Goal: Task Accomplishment & Management: Use online tool/utility

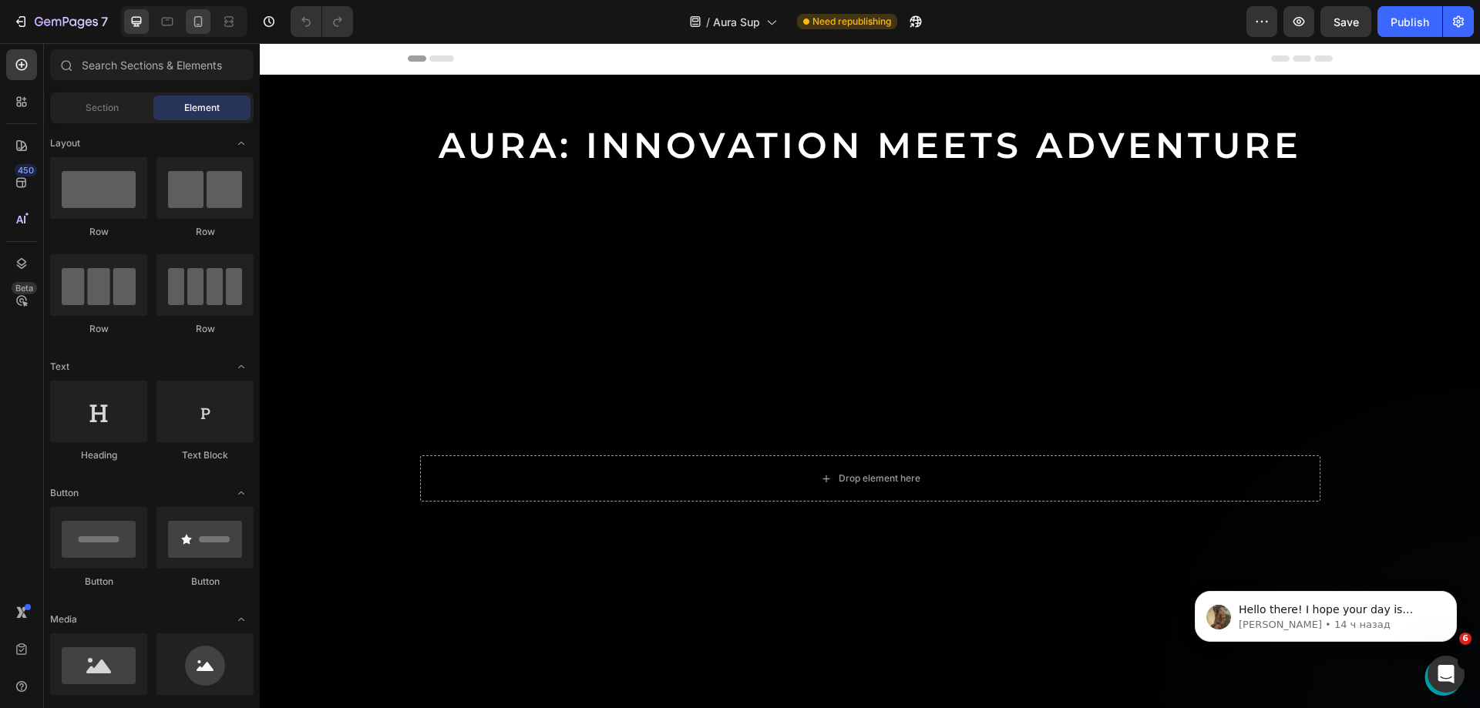
click at [200, 22] on icon at bounding box center [197, 21] width 15 height 15
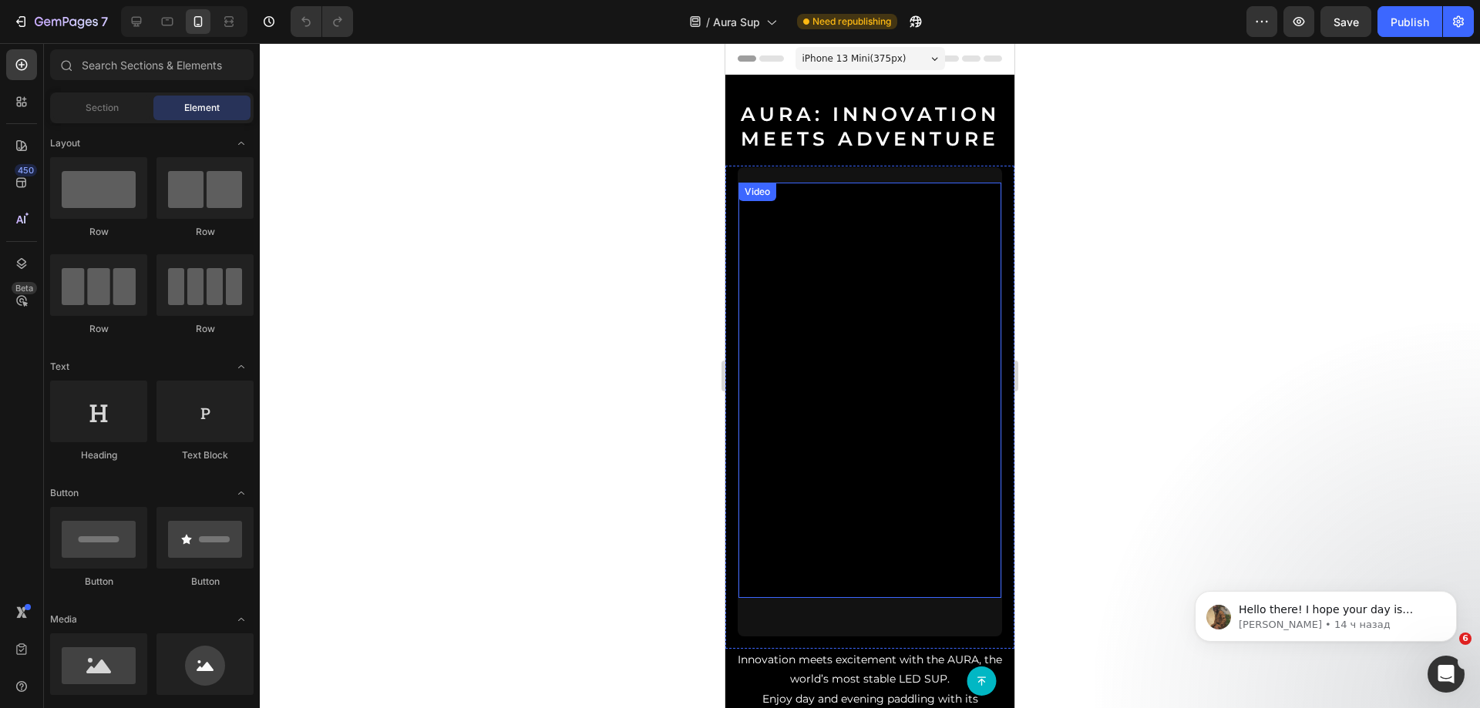
click at [763, 187] on div "Video" at bounding box center [758, 192] width 38 height 19
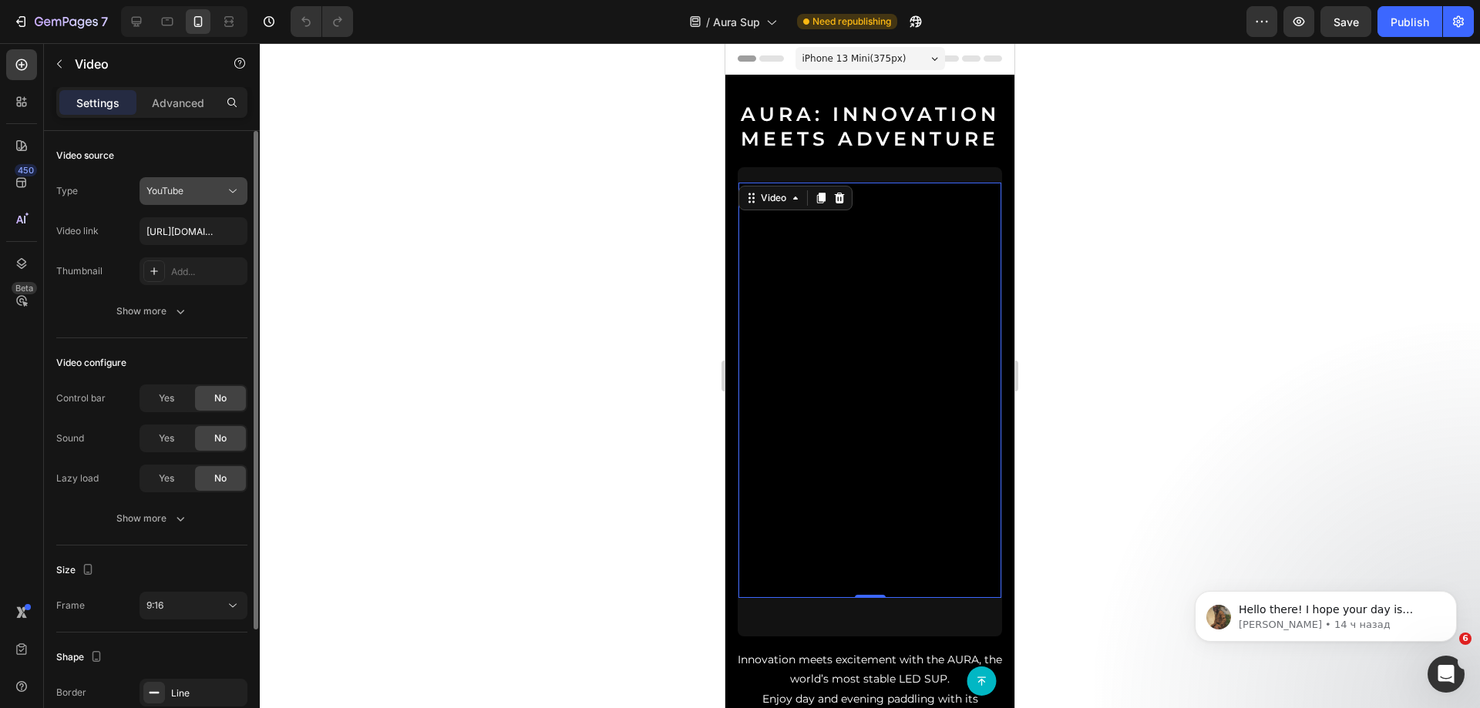
click at [180, 194] on span "YouTube" at bounding box center [164, 191] width 37 height 12
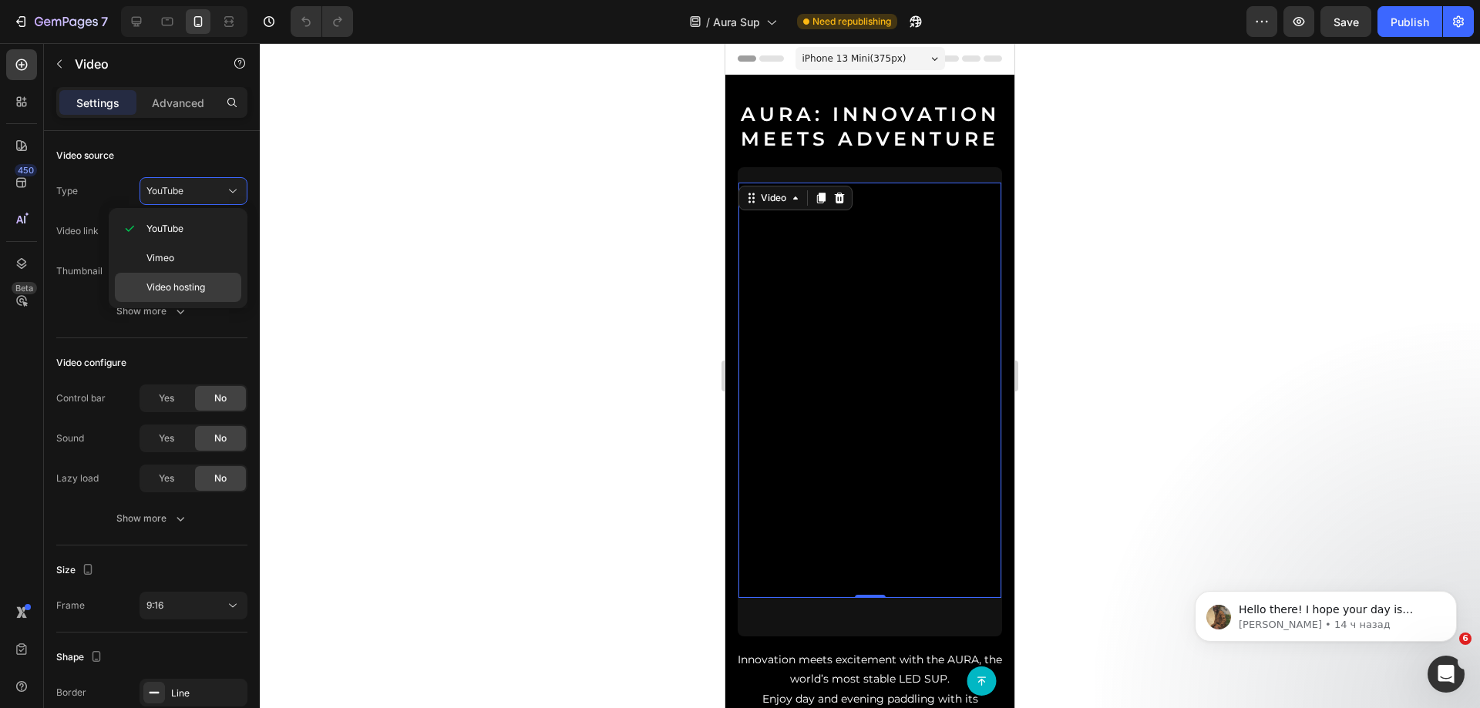
click at [162, 276] on div "Video hosting" at bounding box center [178, 287] width 126 height 29
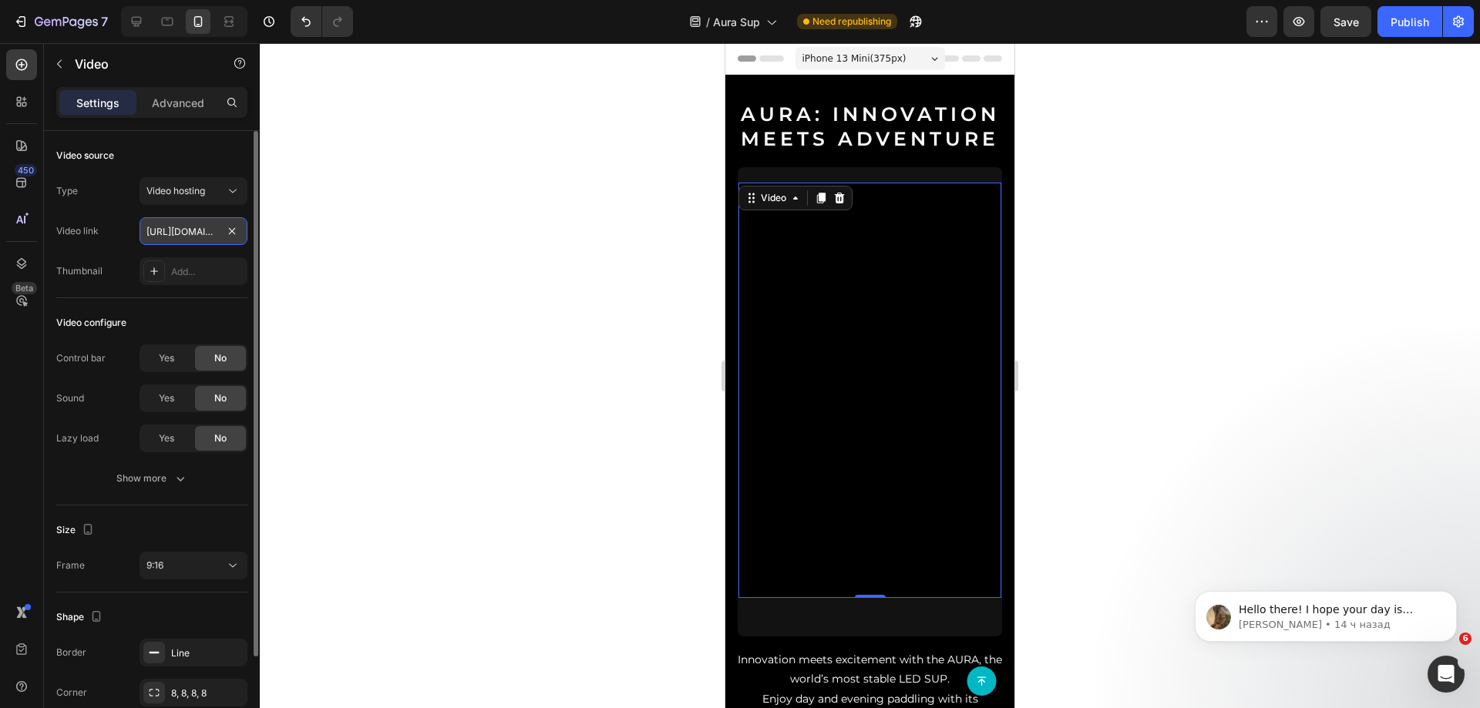
click at [186, 232] on input "[URL][DOMAIN_NAME]" at bounding box center [194, 231] width 108 height 28
paste input "[DOMAIN_NAME][URL]"
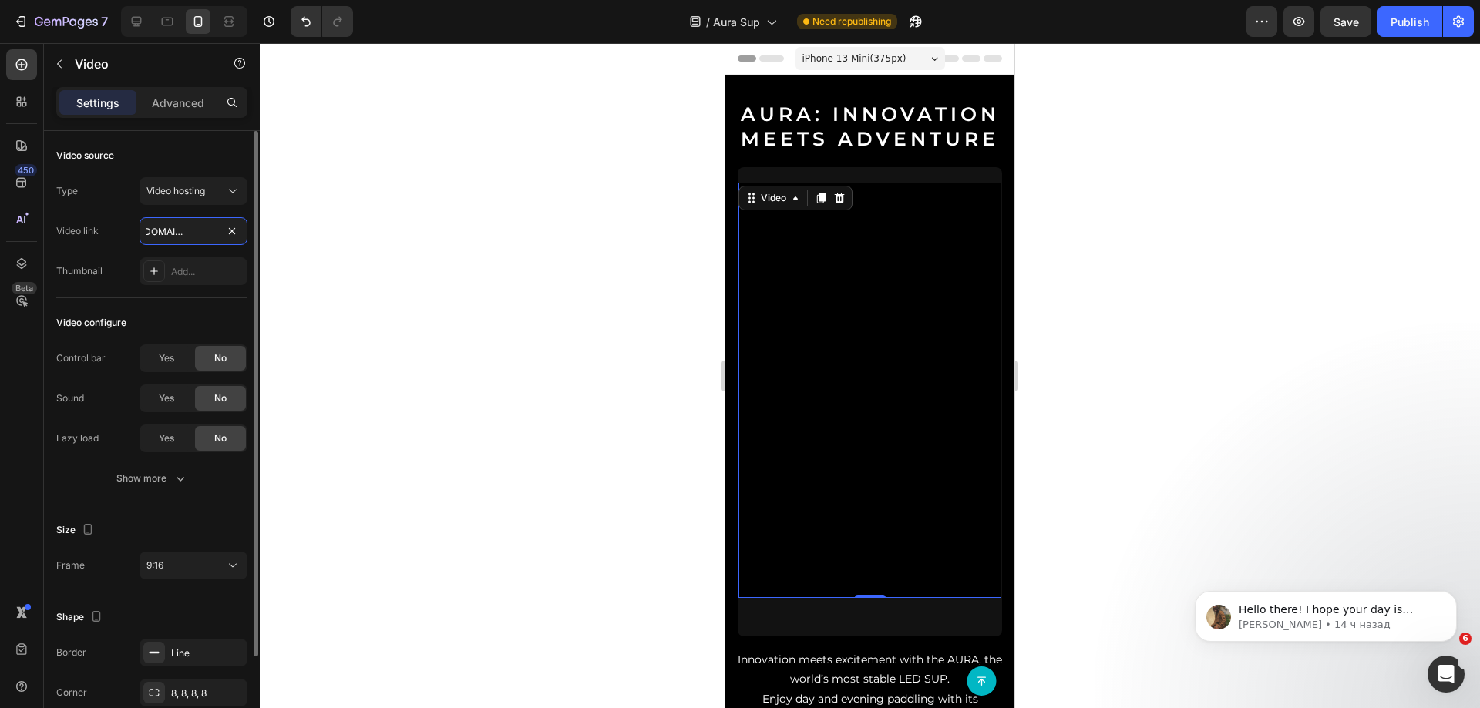
type input "[URL][DOMAIN_NAME]"
click at [163, 212] on div "Type Video hosting Video link [URL][DOMAIN_NAME] Thumbnail Add..." at bounding box center [151, 231] width 191 height 108
click at [122, 221] on div "Video link [URL][DOMAIN_NAME]" at bounding box center [151, 231] width 191 height 28
click at [914, 210] on video at bounding box center [870, 416] width 263 height 467
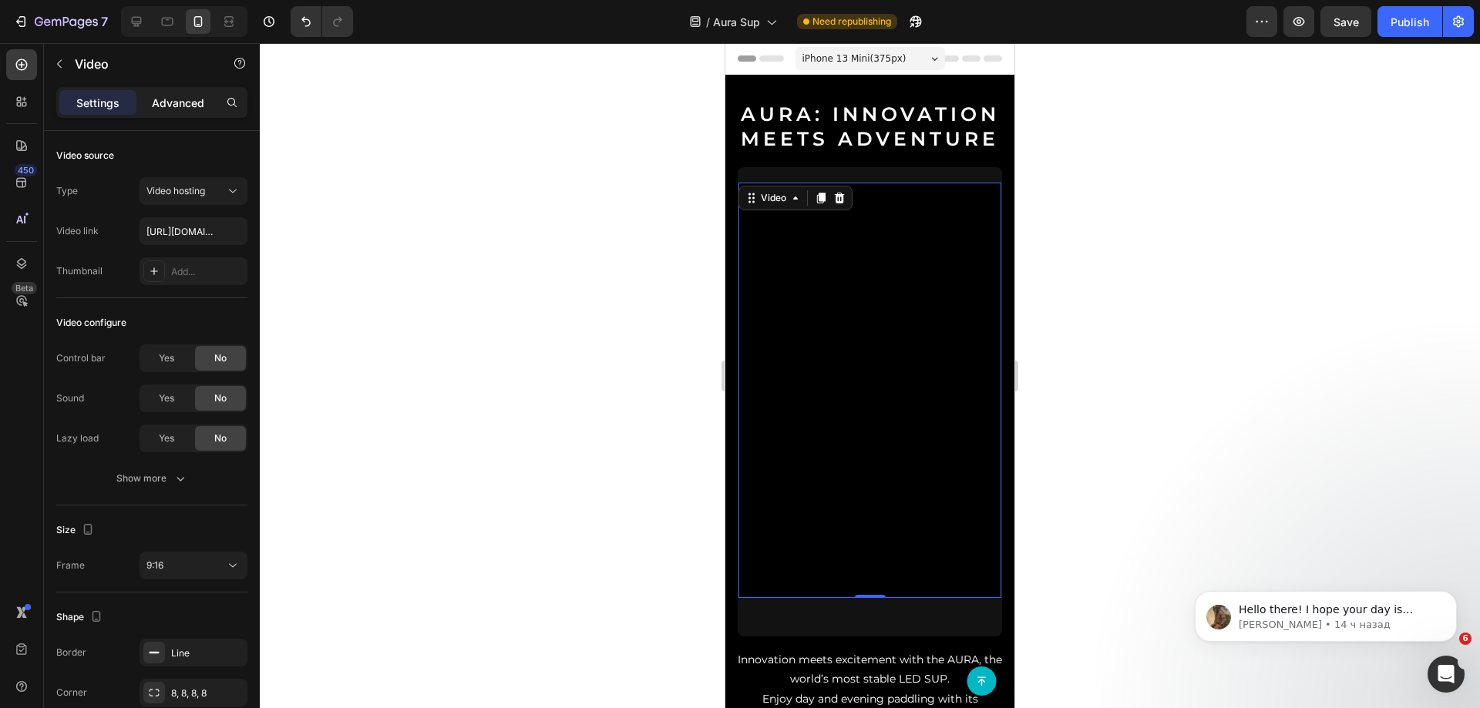
click at [183, 110] on p "Advanced" at bounding box center [178, 103] width 52 height 16
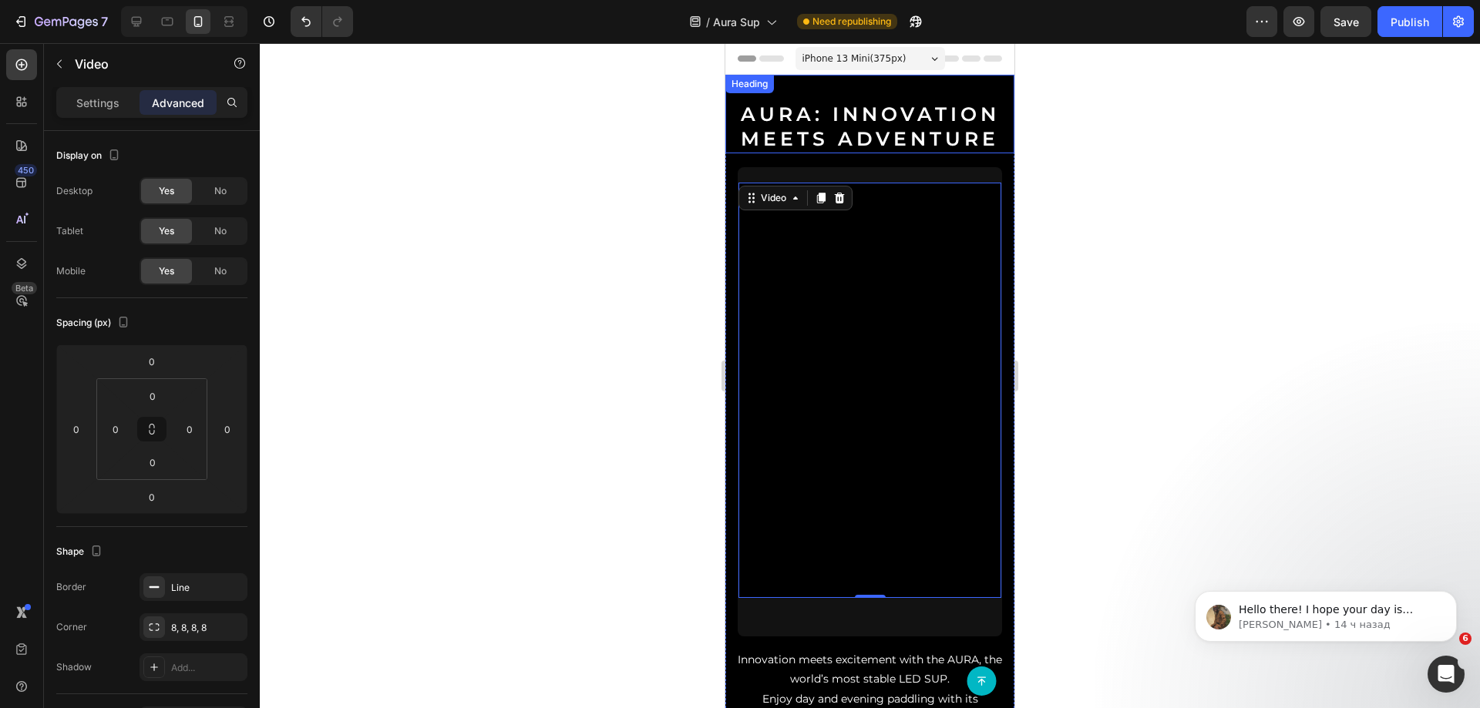
click at [897, 151] on h2 "AURA: Innovation Meets Adventure" at bounding box center [869, 114] width 289 height 79
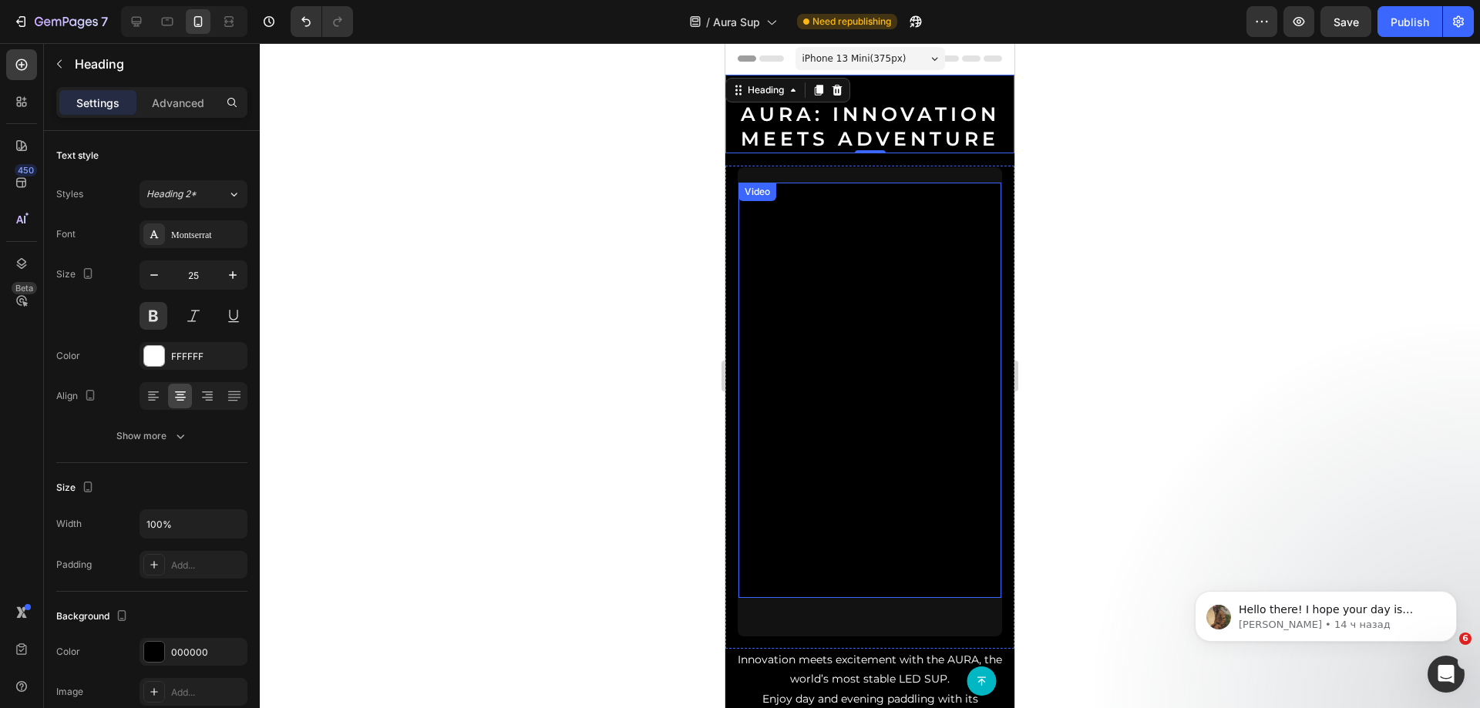
click at [850, 597] on div "Video" at bounding box center [870, 402] width 264 height 470
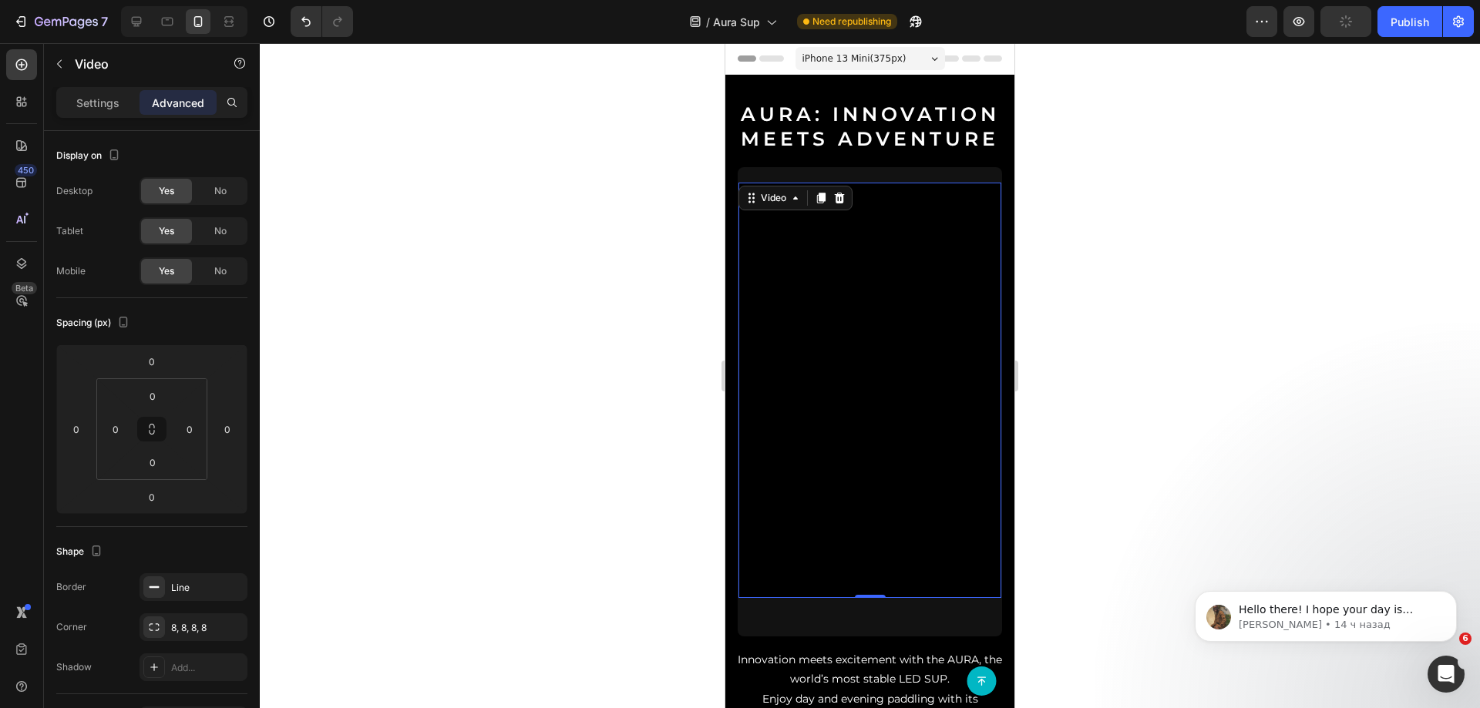
click at [833, 605] on div "Video 0" at bounding box center [870, 402] width 264 height 470
click at [800, 651] on p "Innovation meets excitement with the AURA, the world’s most stable LED SUP. Enj…" at bounding box center [870, 699] width 286 height 97
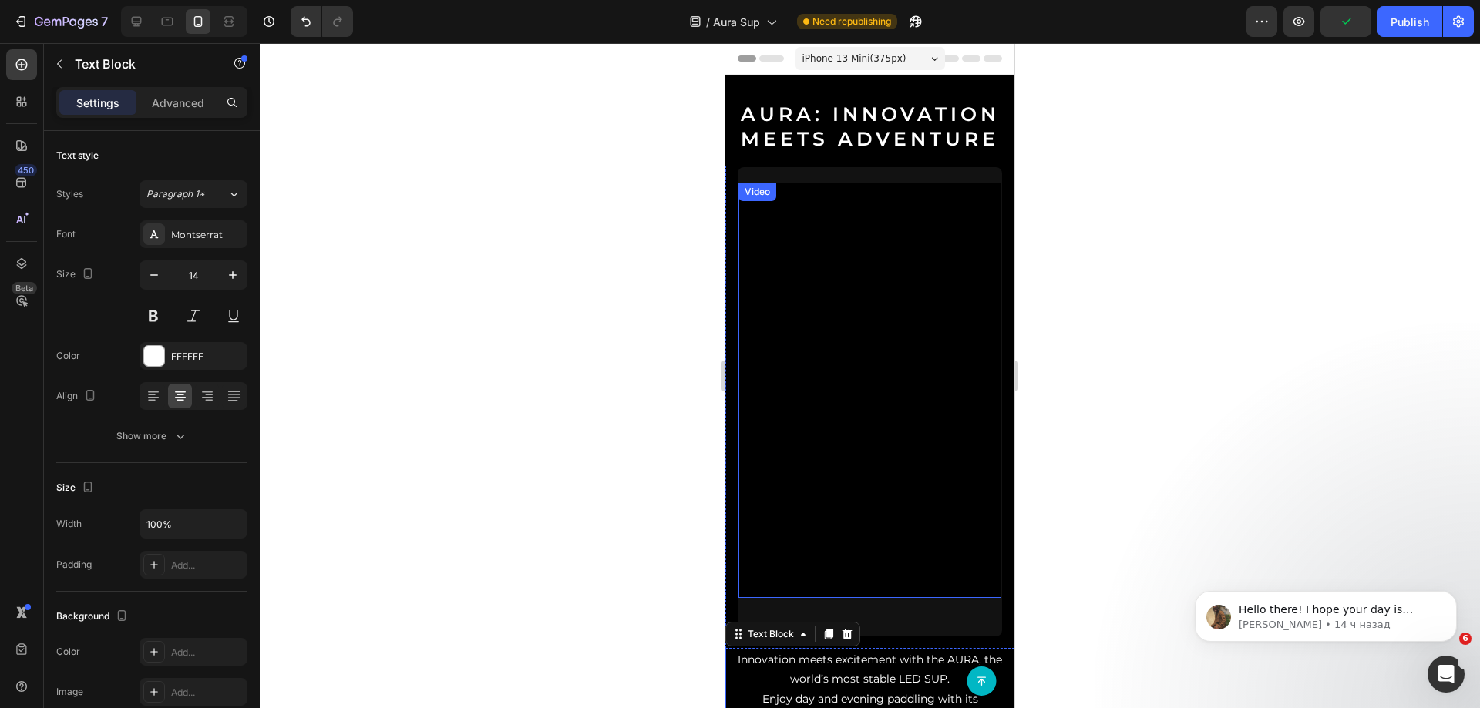
click at [927, 604] on div "Video" at bounding box center [870, 402] width 264 height 470
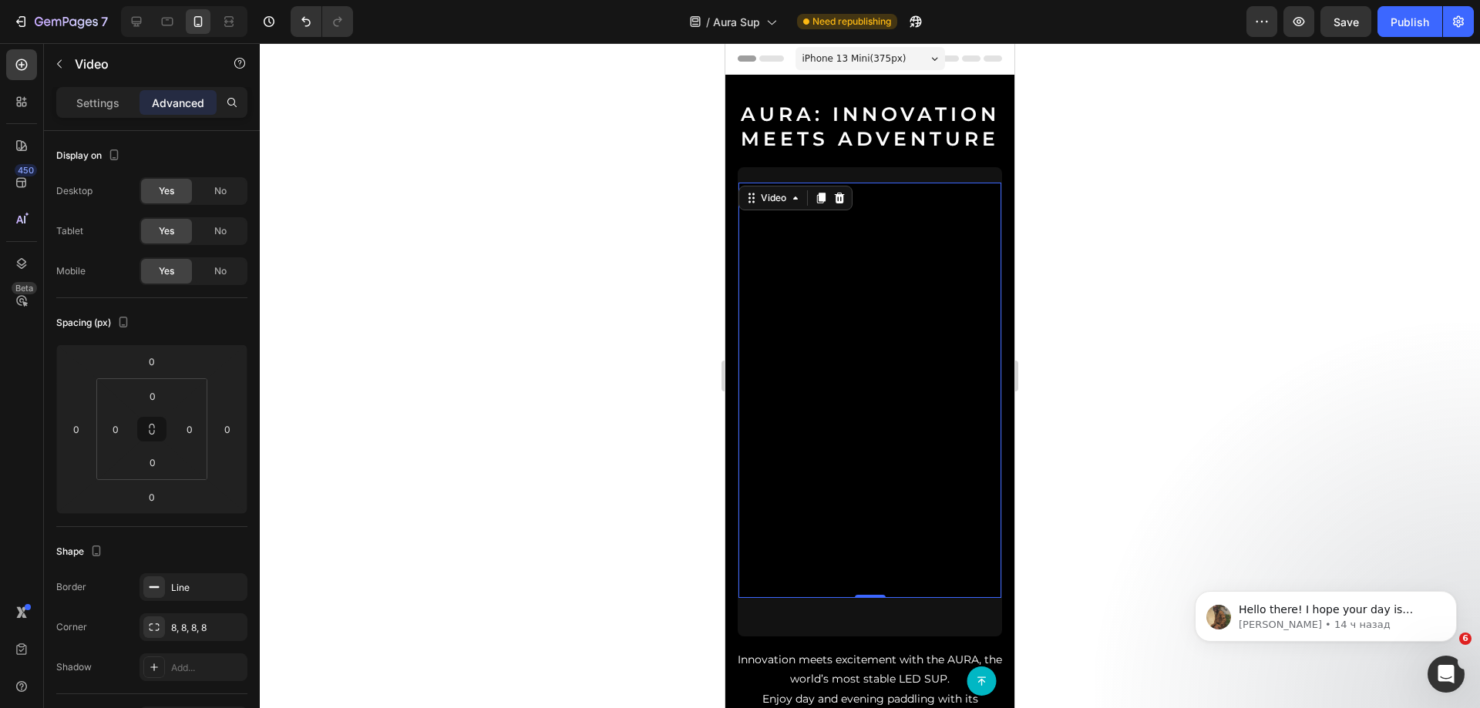
click at [937, 211] on video at bounding box center [870, 416] width 263 height 467
click at [950, 143] on h2 "AURA: Innovation Meets Adventure" at bounding box center [869, 114] width 289 height 79
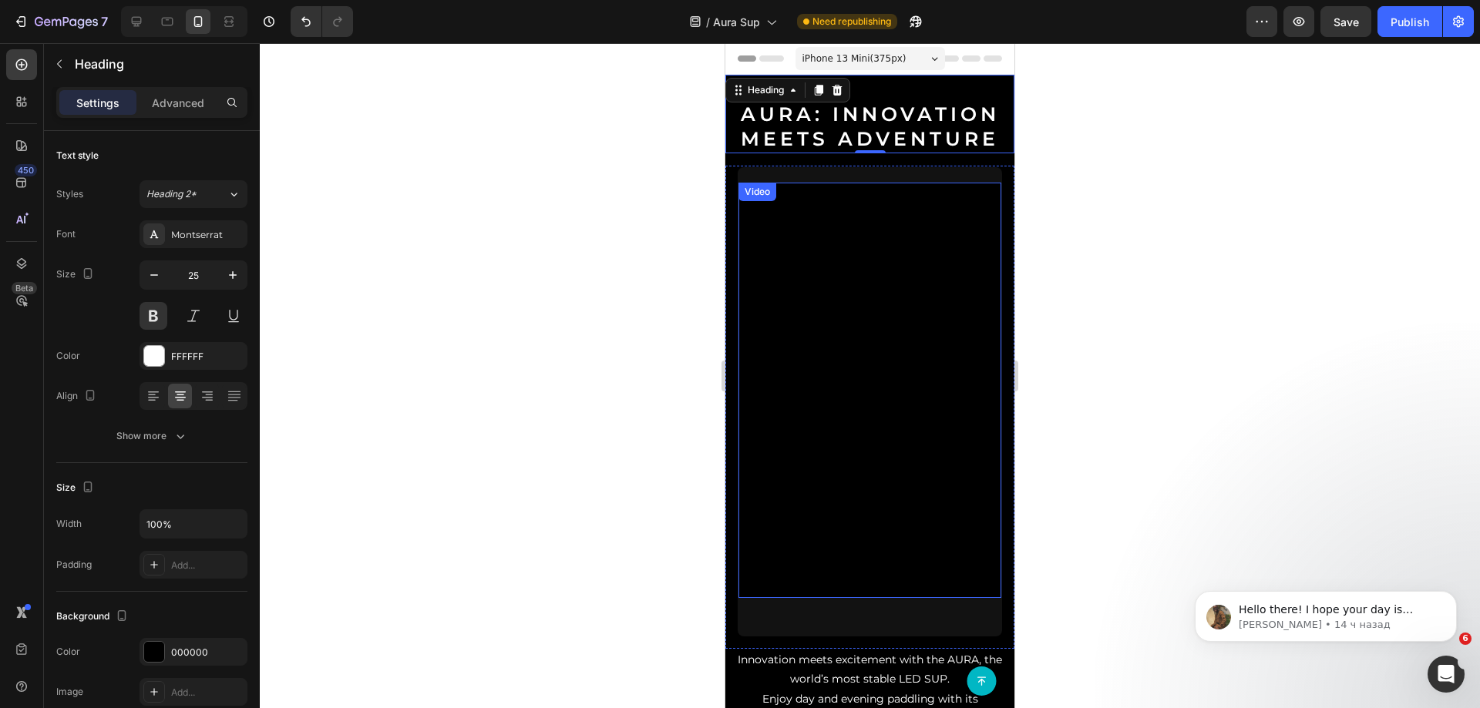
click at [930, 173] on div "Video" at bounding box center [870, 402] width 264 height 470
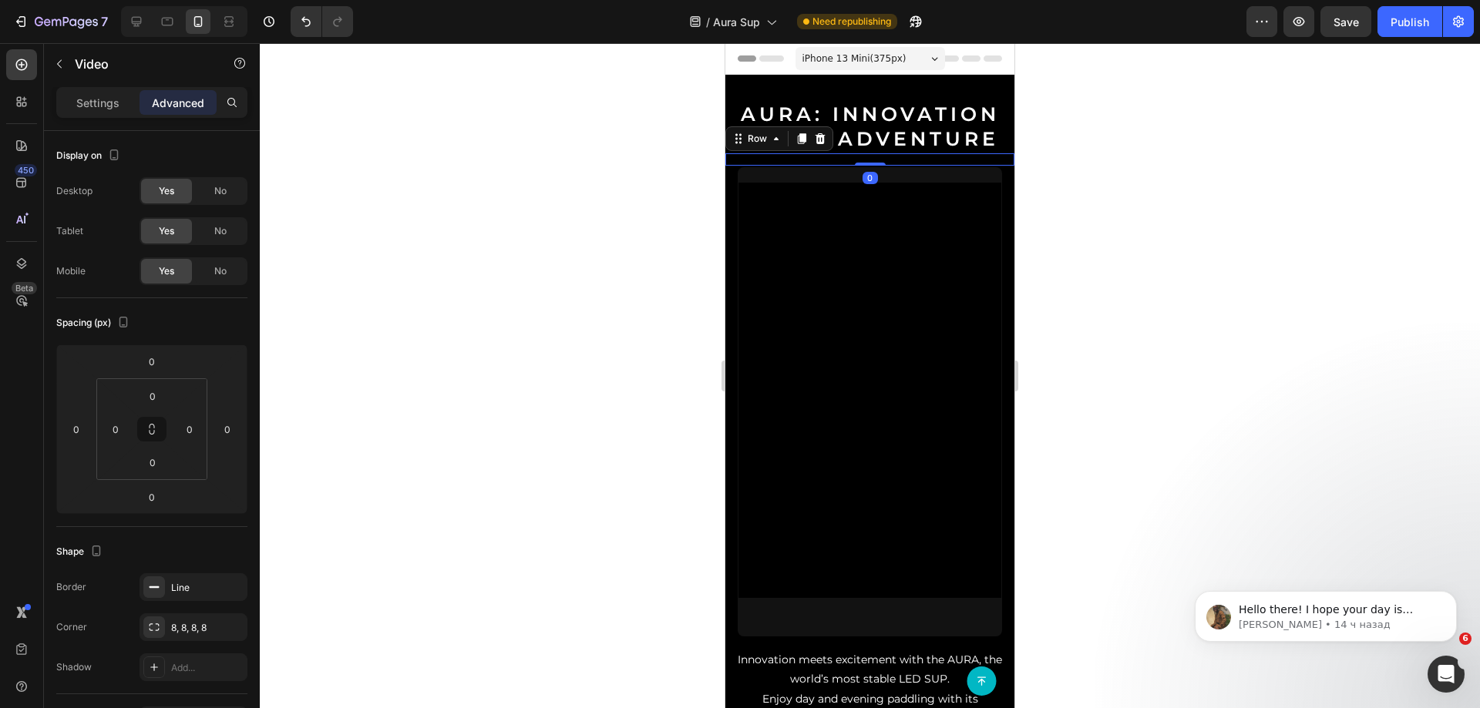
click at [937, 161] on div "Hero Banner Row 0" at bounding box center [869, 159] width 289 height 12
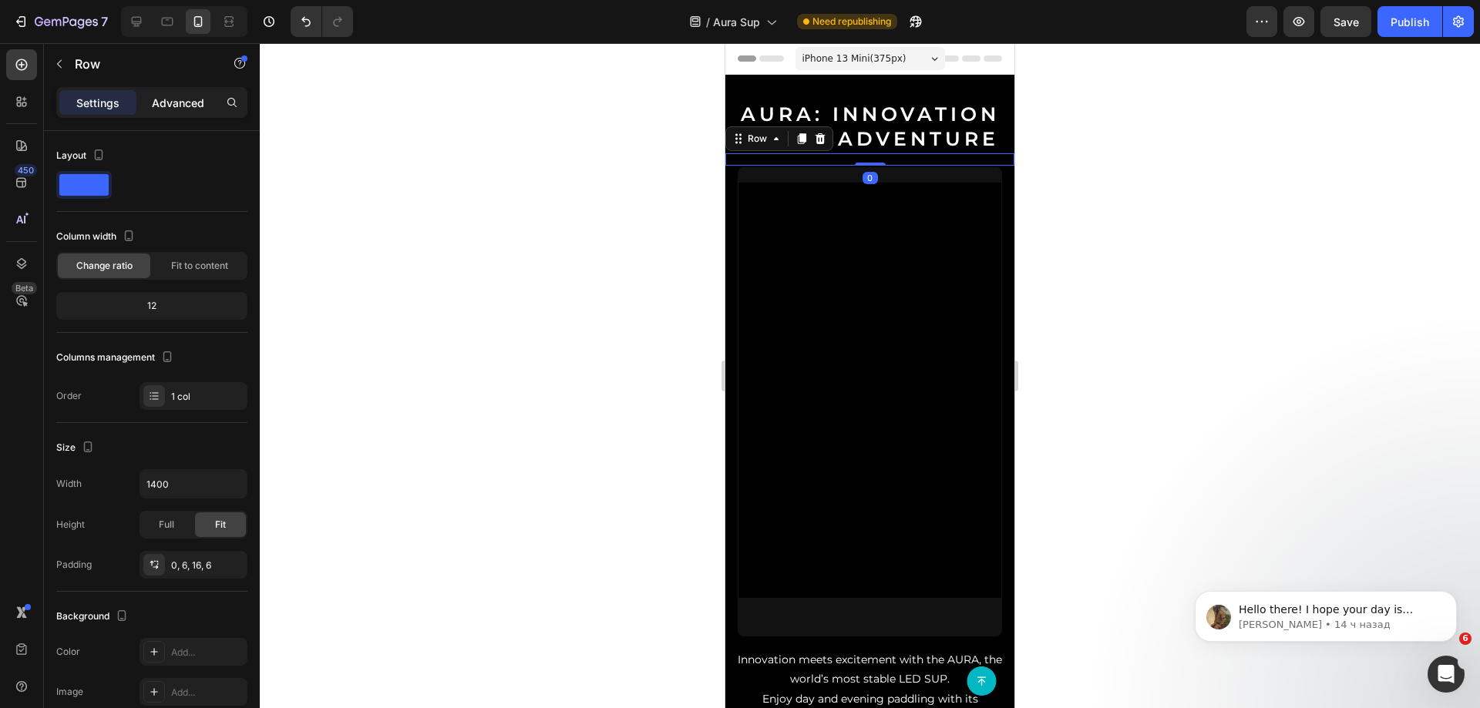
click at [173, 103] on p "Advanced" at bounding box center [178, 103] width 52 height 16
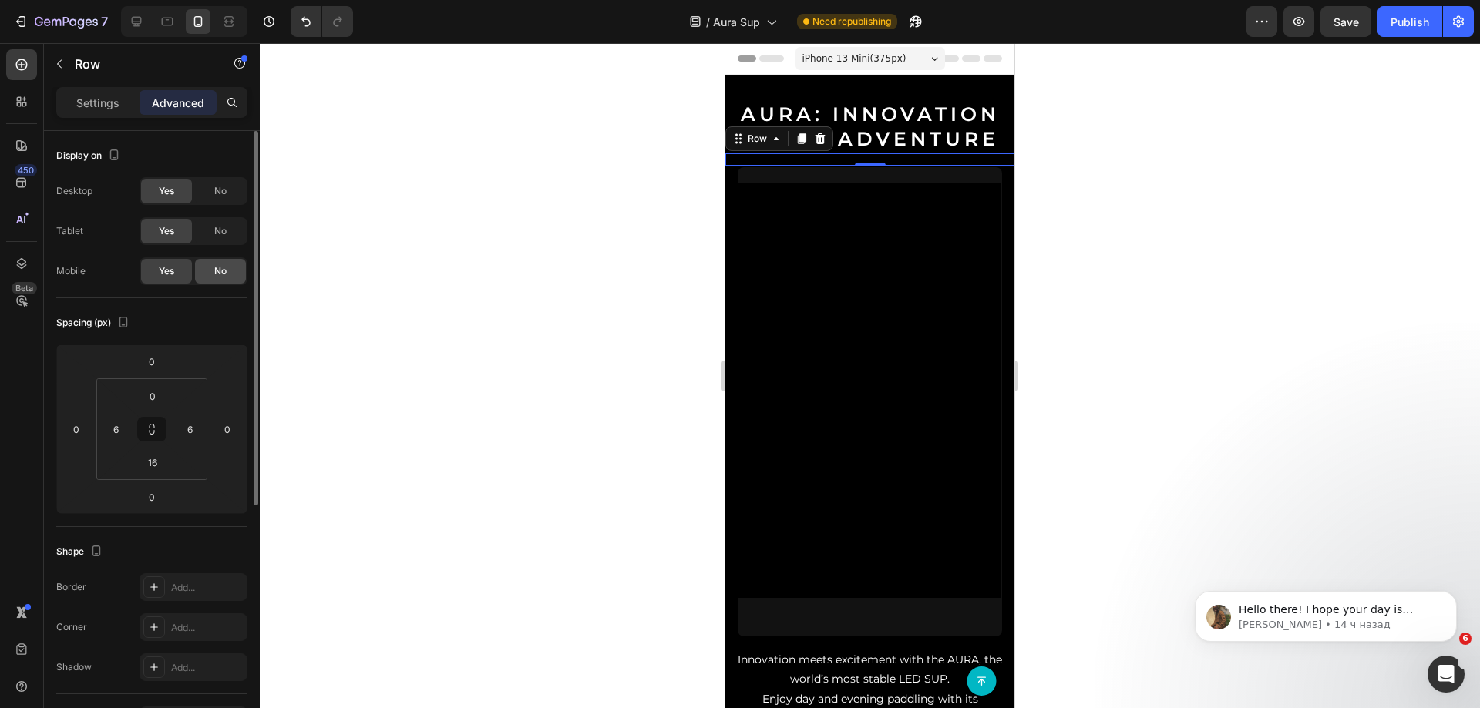
click at [211, 266] on div "No" at bounding box center [220, 271] width 51 height 25
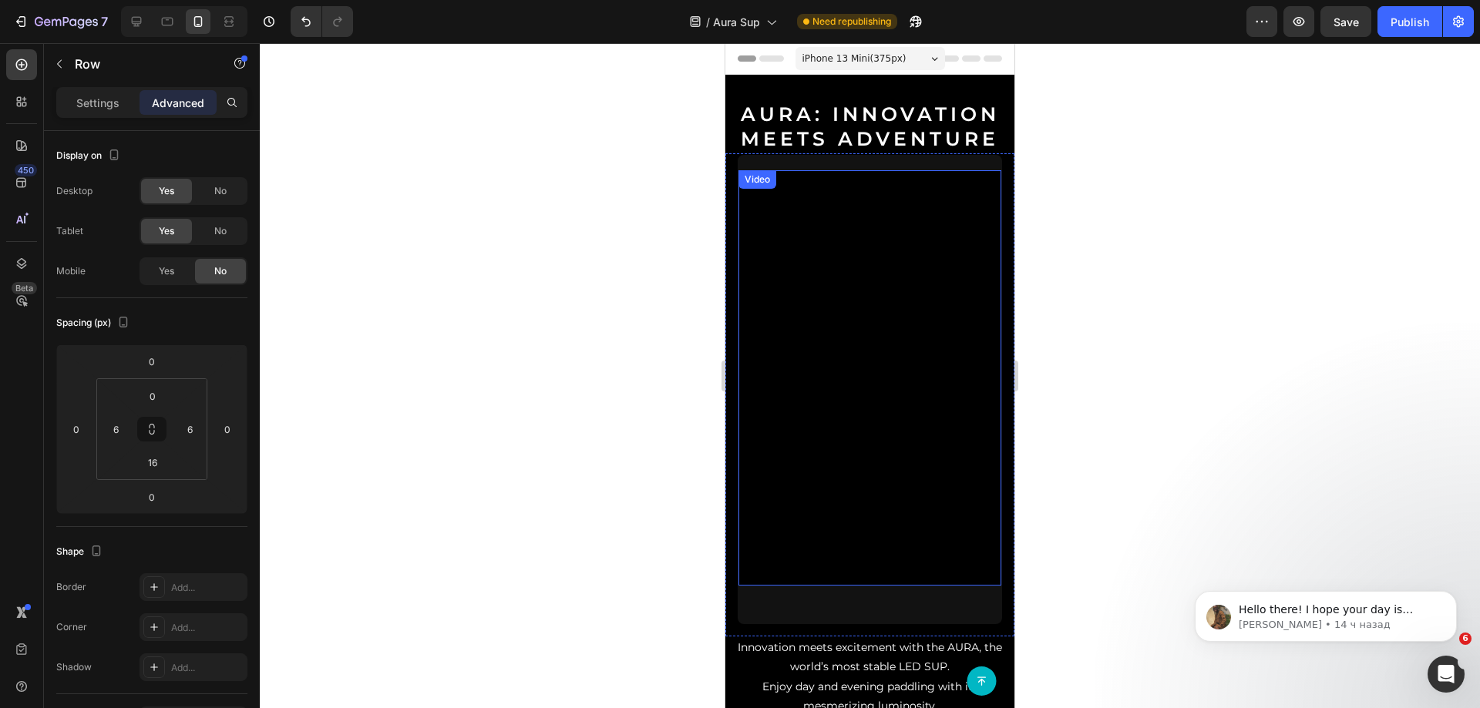
click at [954, 194] on video at bounding box center [870, 403] width 263 height 467
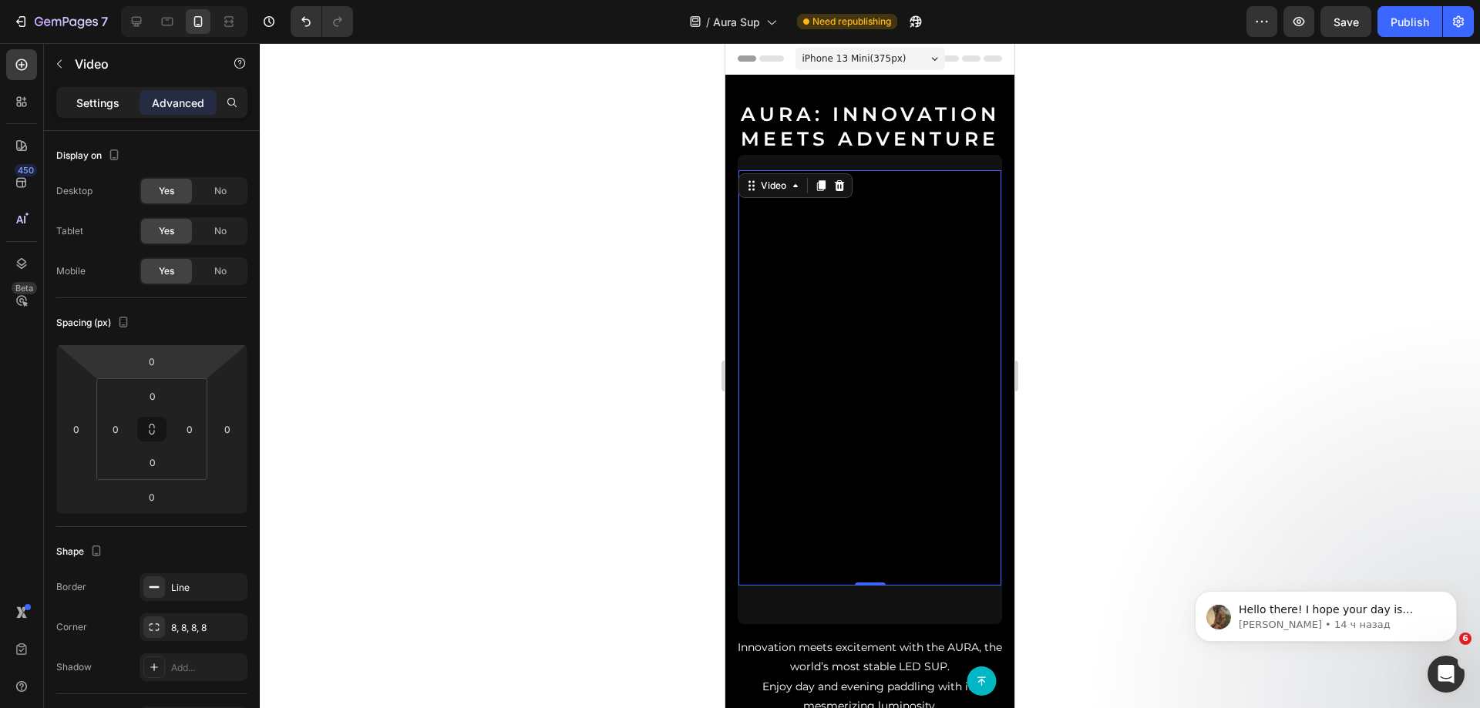
click at [90, 97] on p "Settings" at bounding box center [97, 103] width 43 height 16
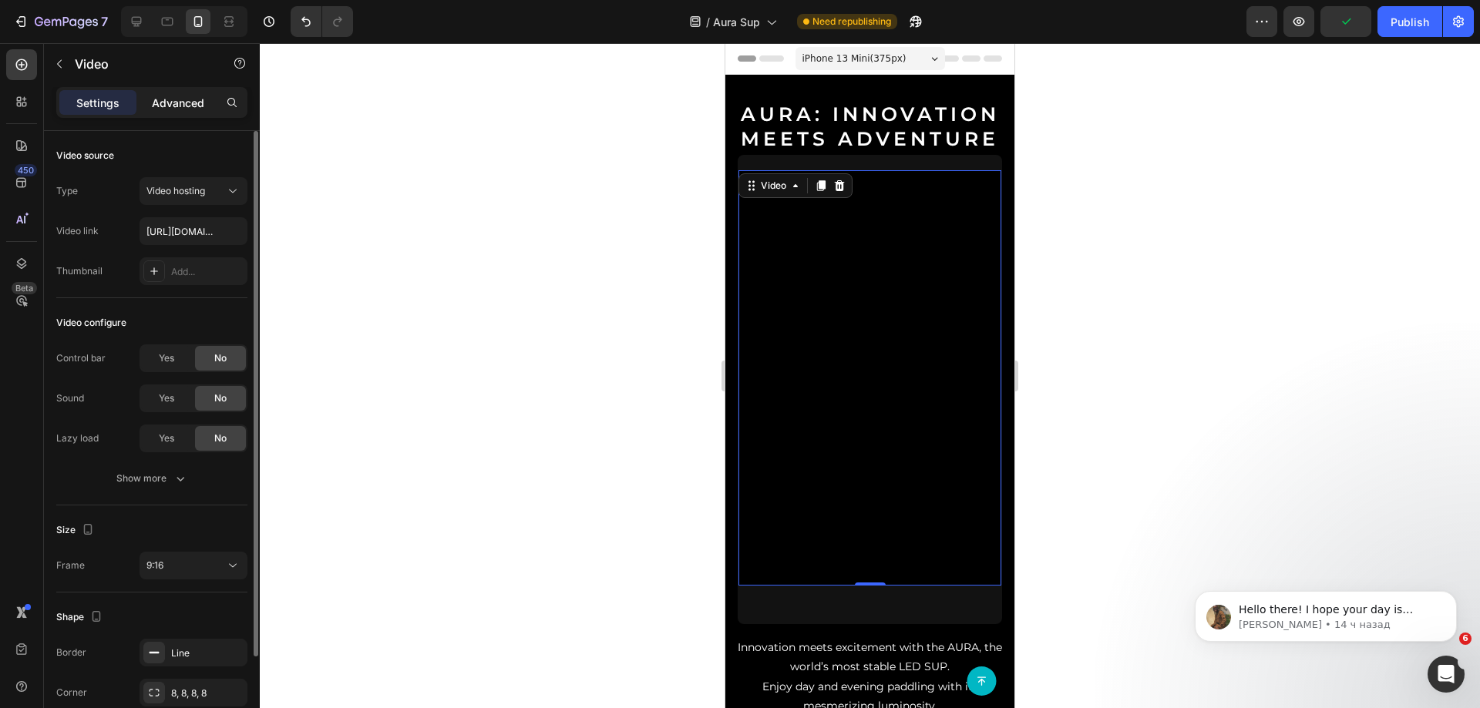
click at [175, 106] on p "Advanced" at bounding box center [178, 103] width 52 height 16
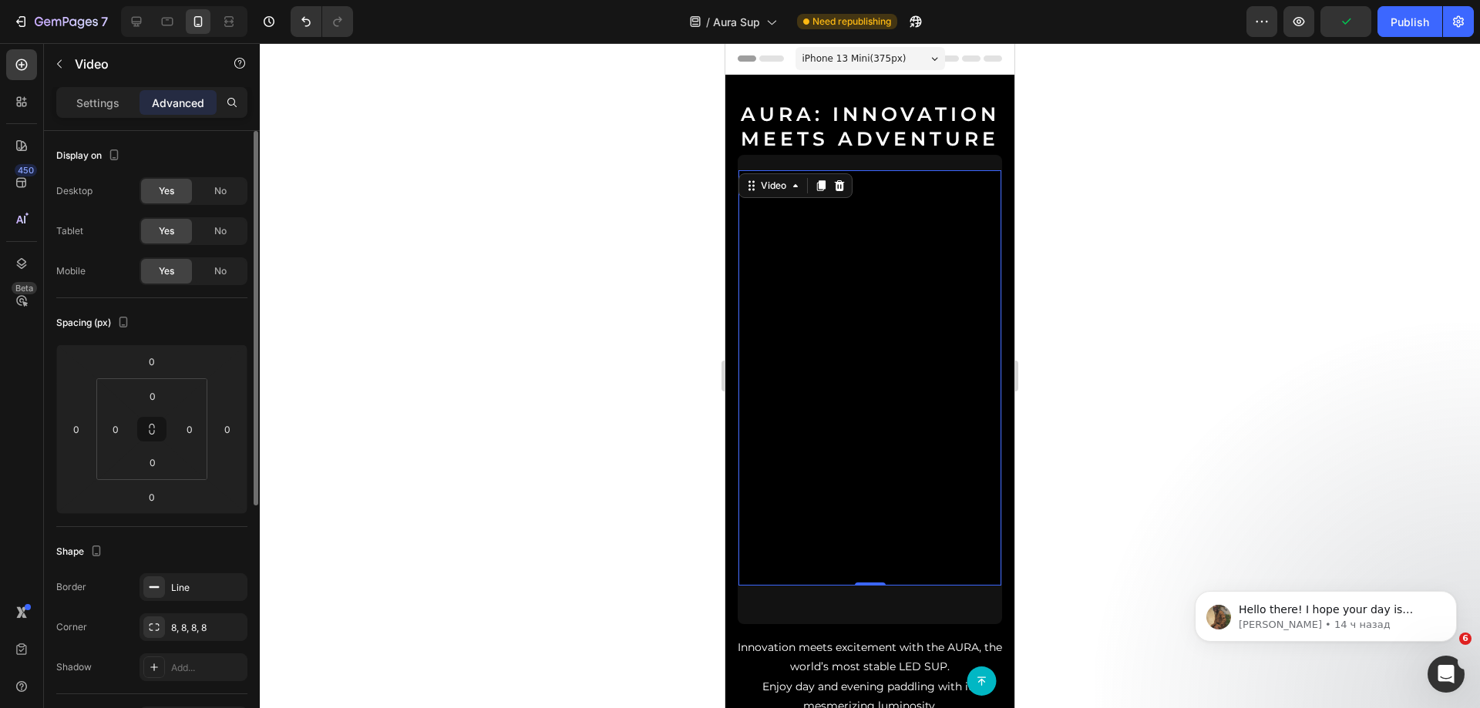
scroll to position [407, 0]
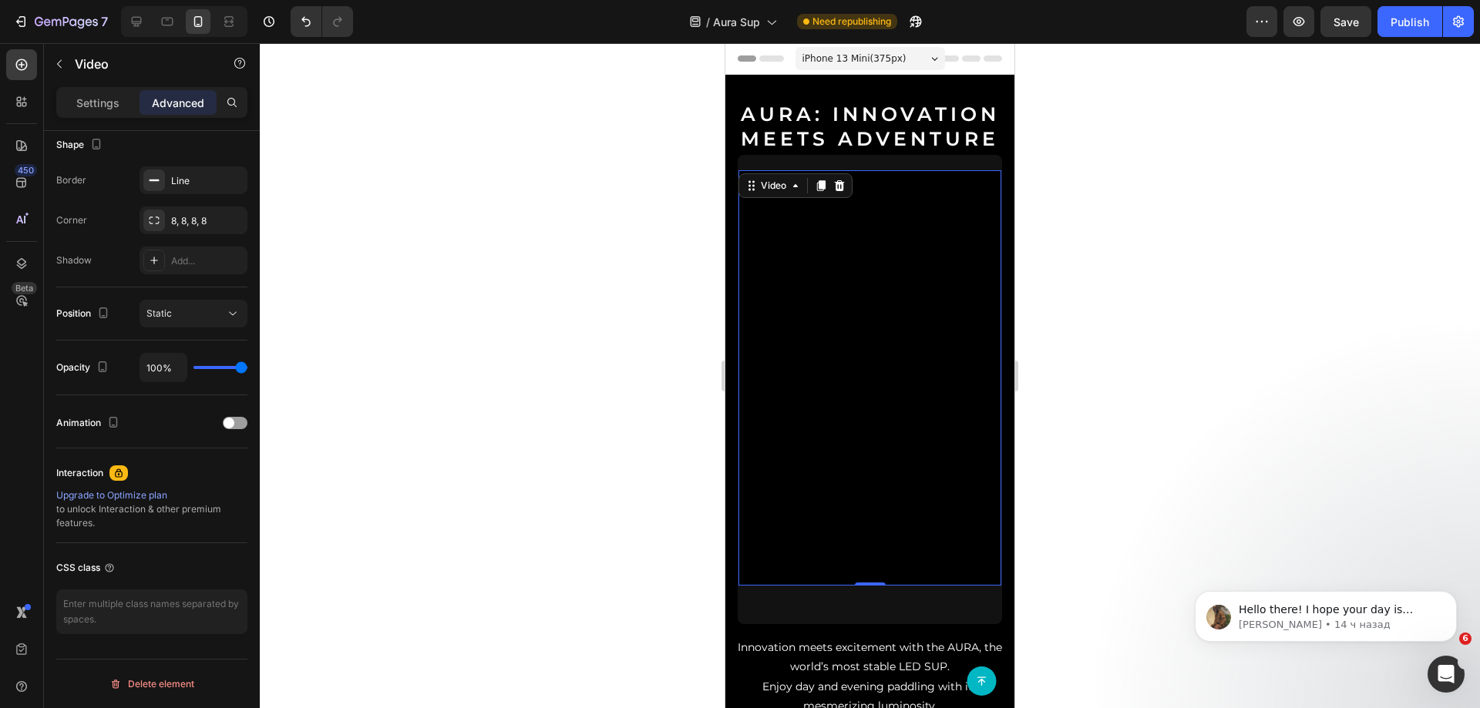
click at [891, 145] on h2 "AURA: Innovation Meets Adventure" at bounding box center [869, 114] width 289 height 79
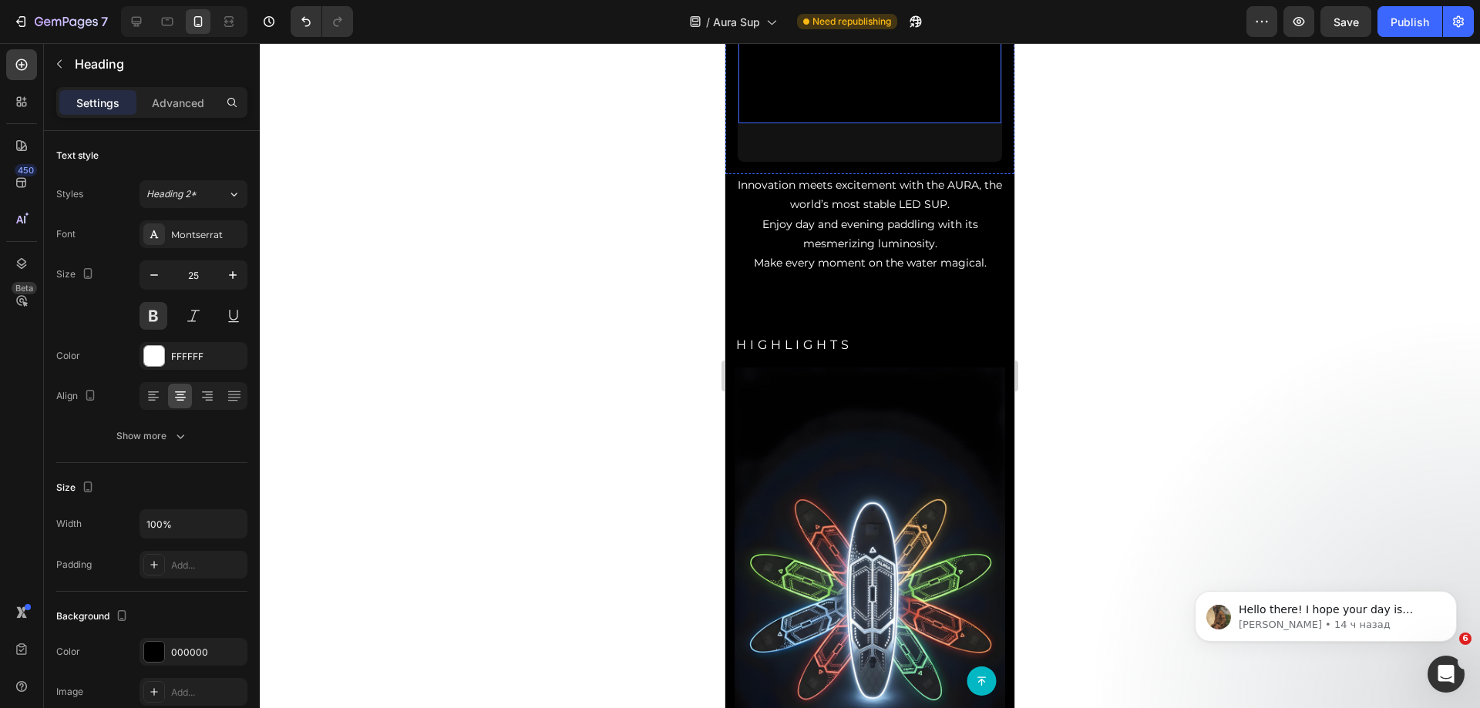
scroll to position [694, 0]
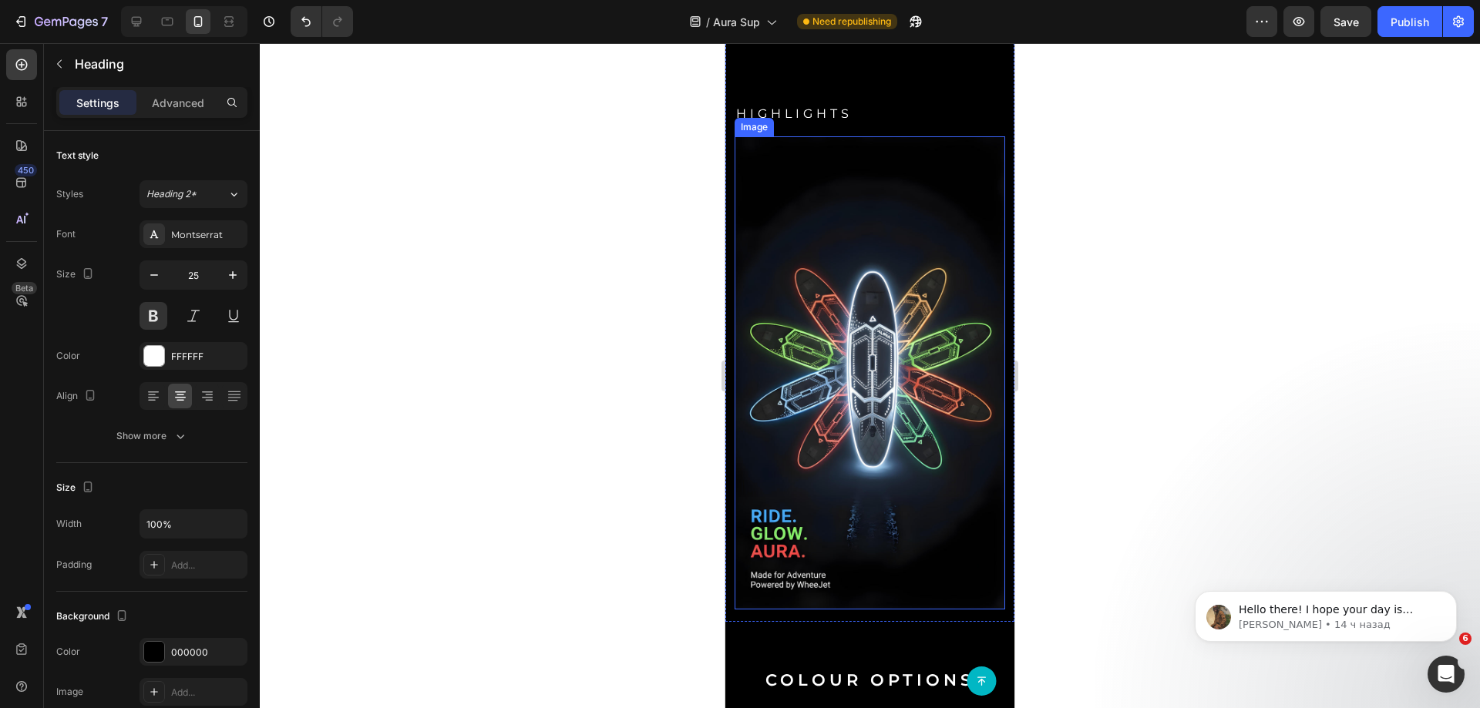
click at [868, 330] on img at bounding box center [870, 372] width 271 height 473
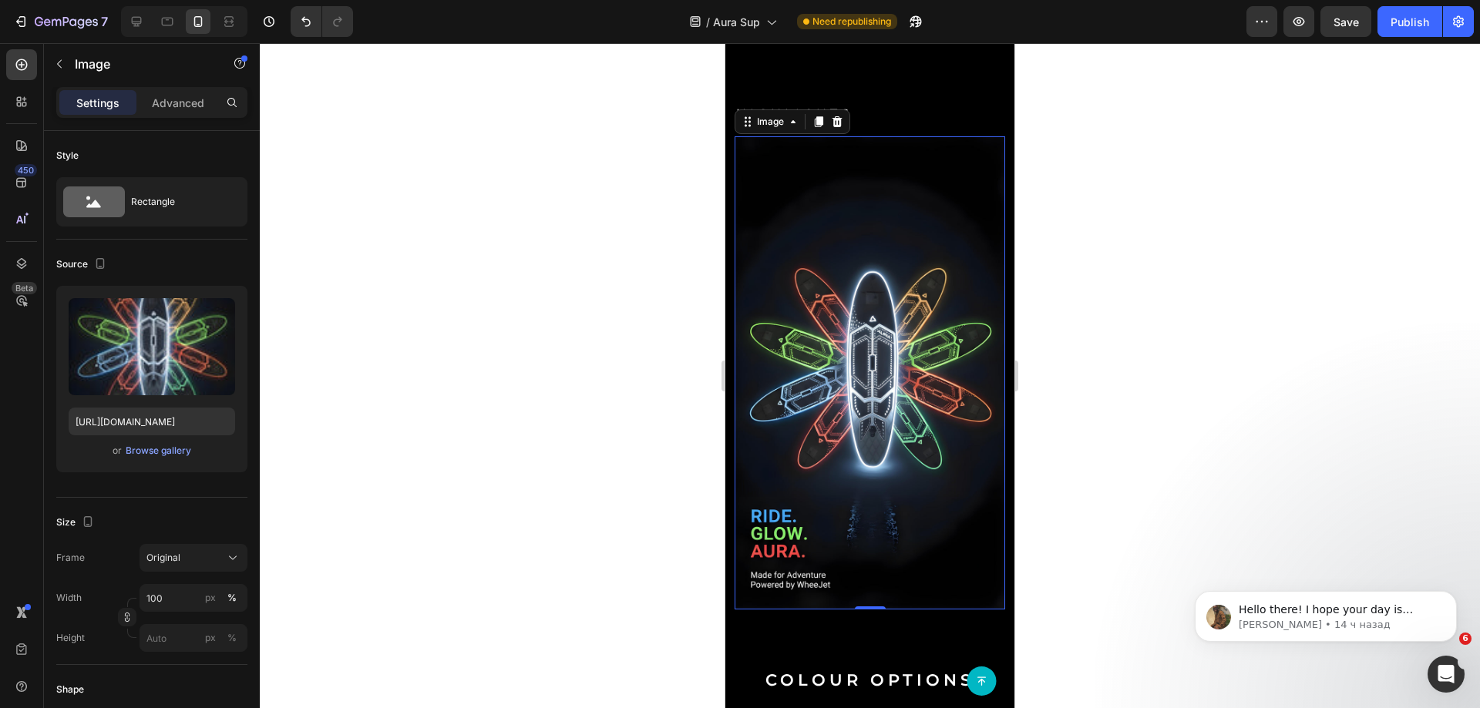
click at [795, 409] on img at bounding box center [870, 372] width 271 height 473
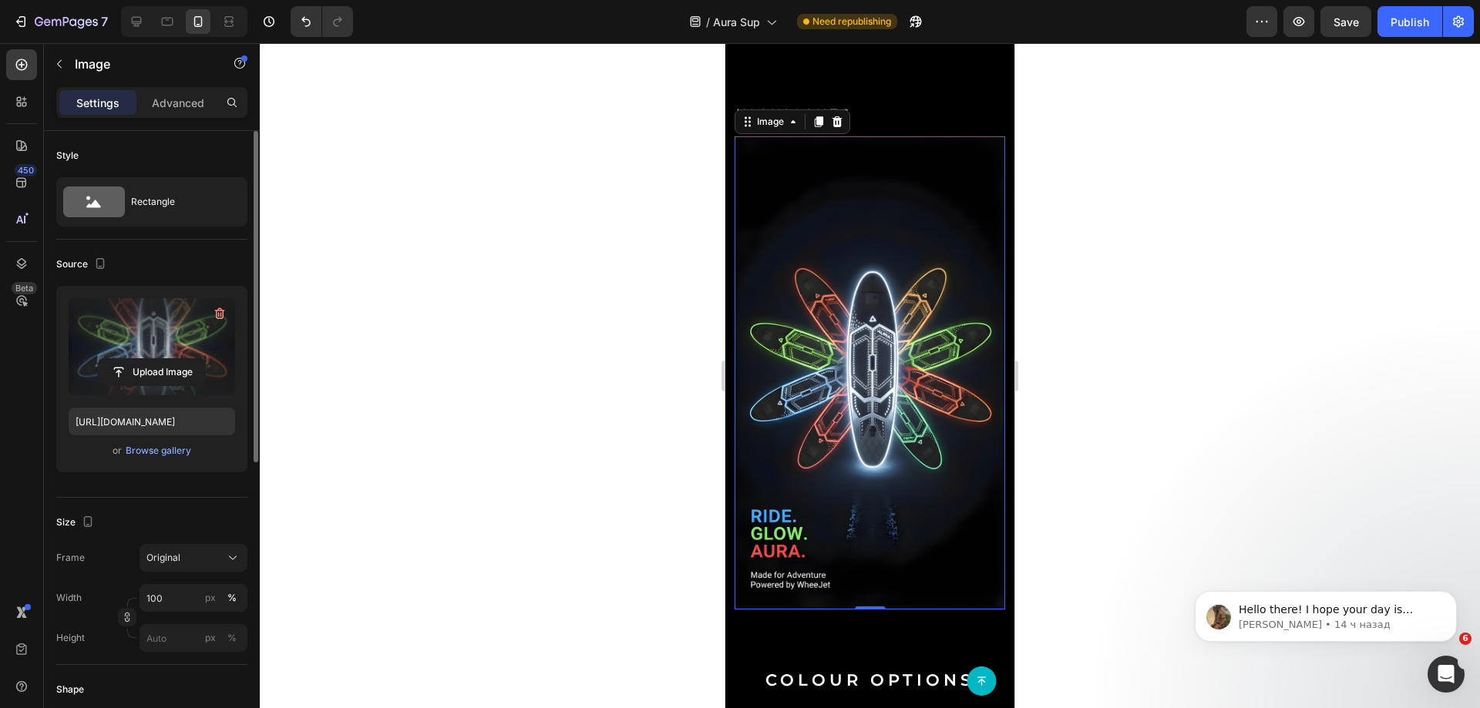
click at [100, 345] on label at bounding box center [152, 346] width 167 height 97
click at [100, 359] on input "file" at bounding box center [152, 372] width 106 height 26
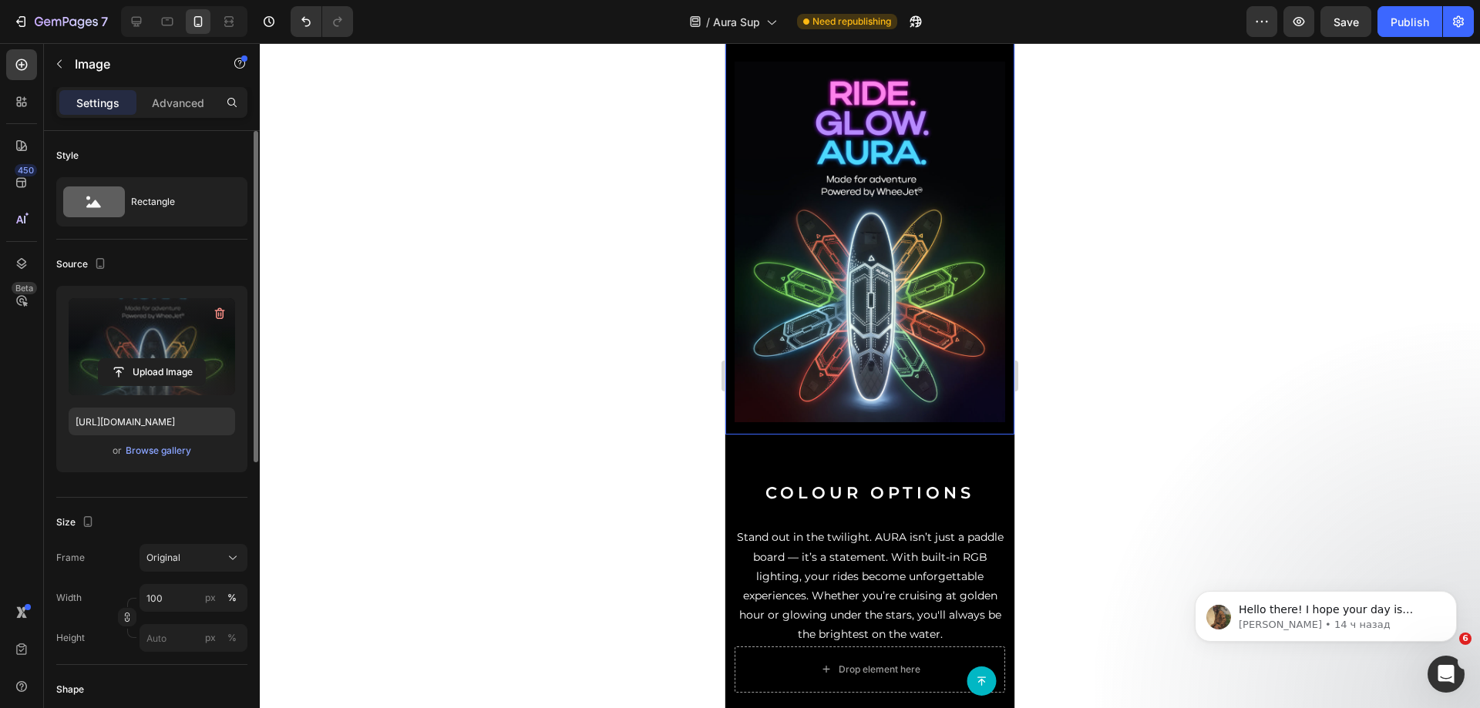
scroll to position [771, 0]
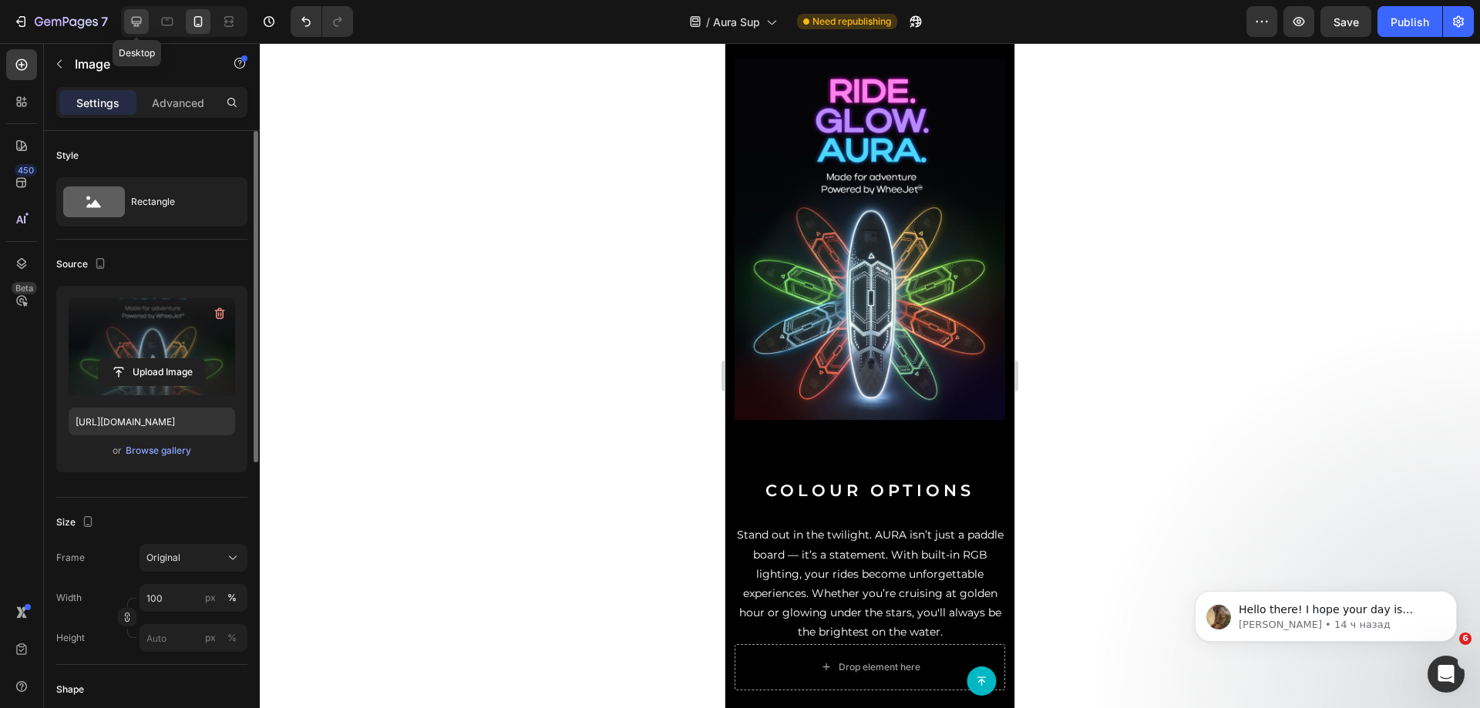
click at [133, 25] on icon at bounding box center [136, 21] width 15 height 15
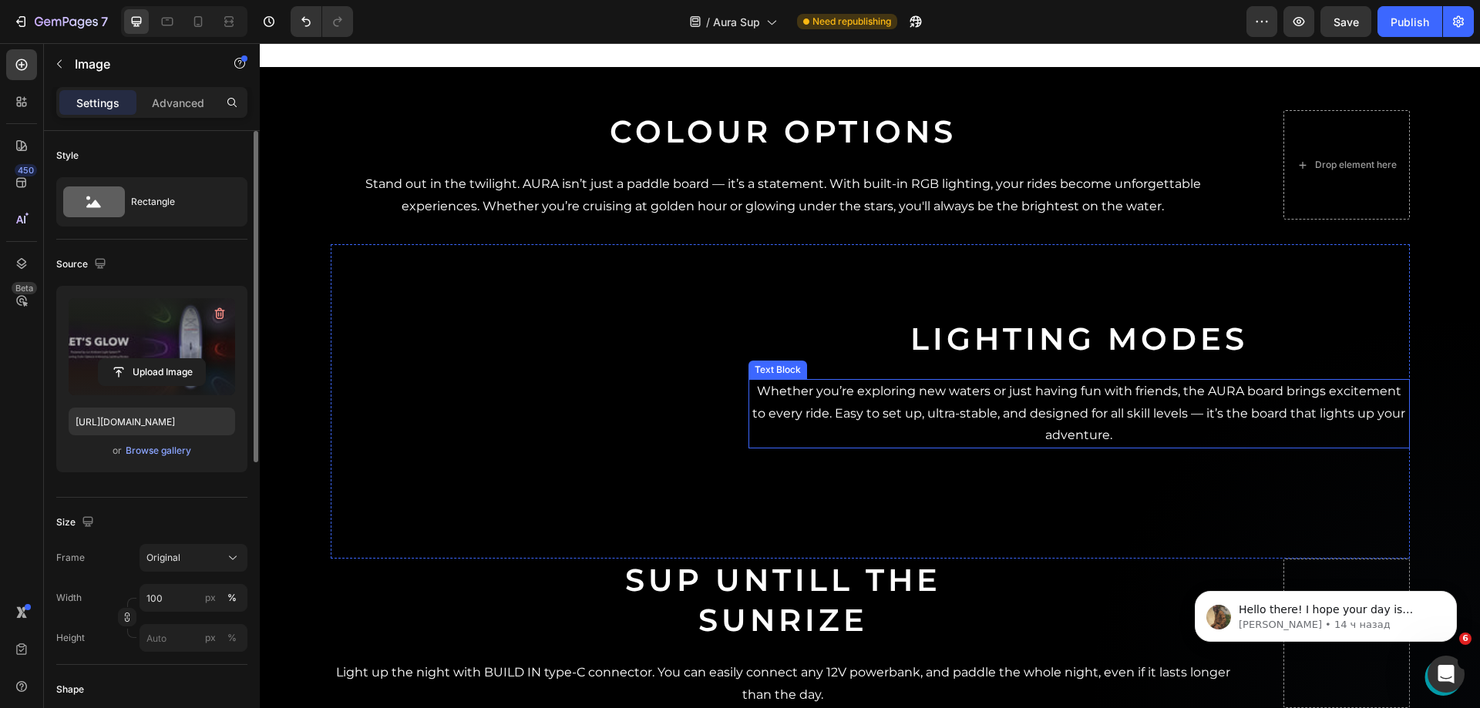
scroll to position [1330, 0]
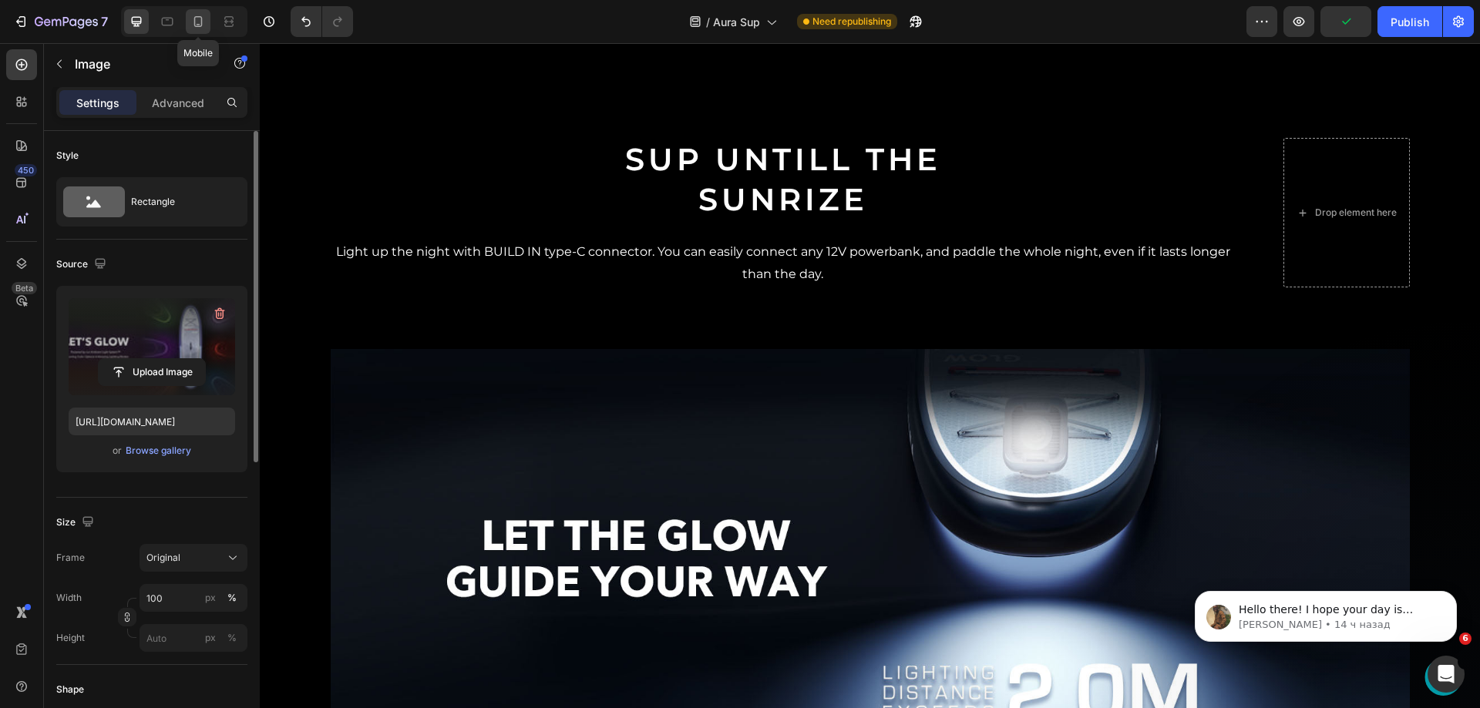
click at [196, 16] on icon at bounding box center [197, 21] width 15 height 15
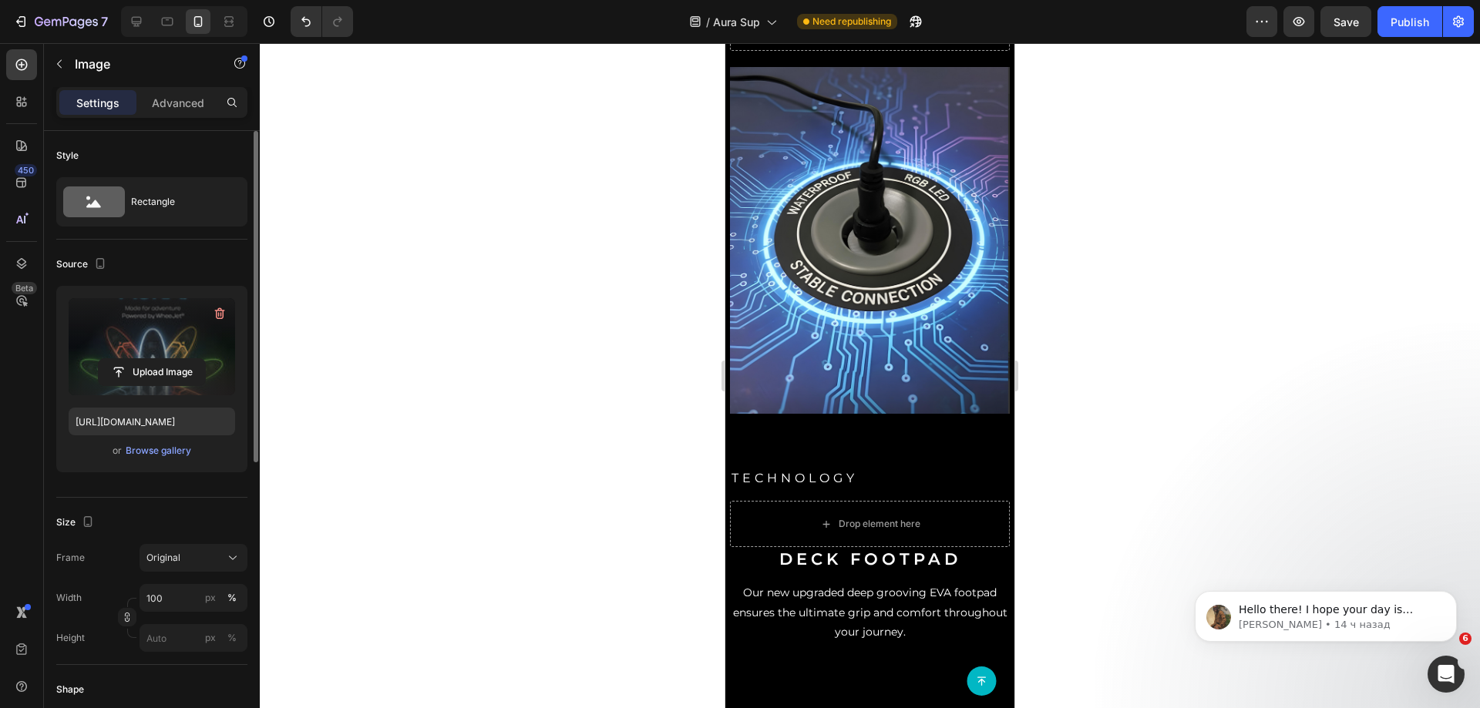
scroll to position [2095, 0]
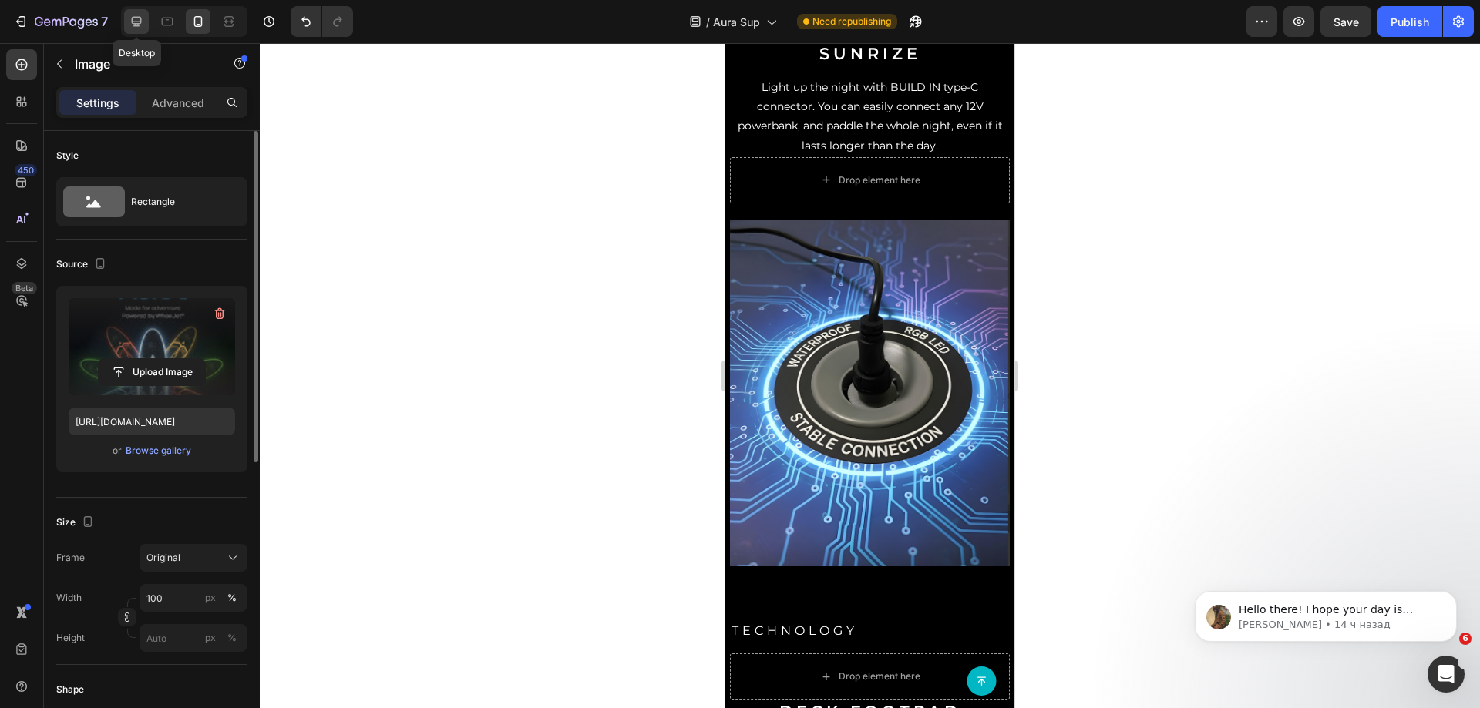
click at [144, 28] on icon at bounding box center [136, 21] width 15 height 15
type input "[URL][DOMAIN_NAME]"
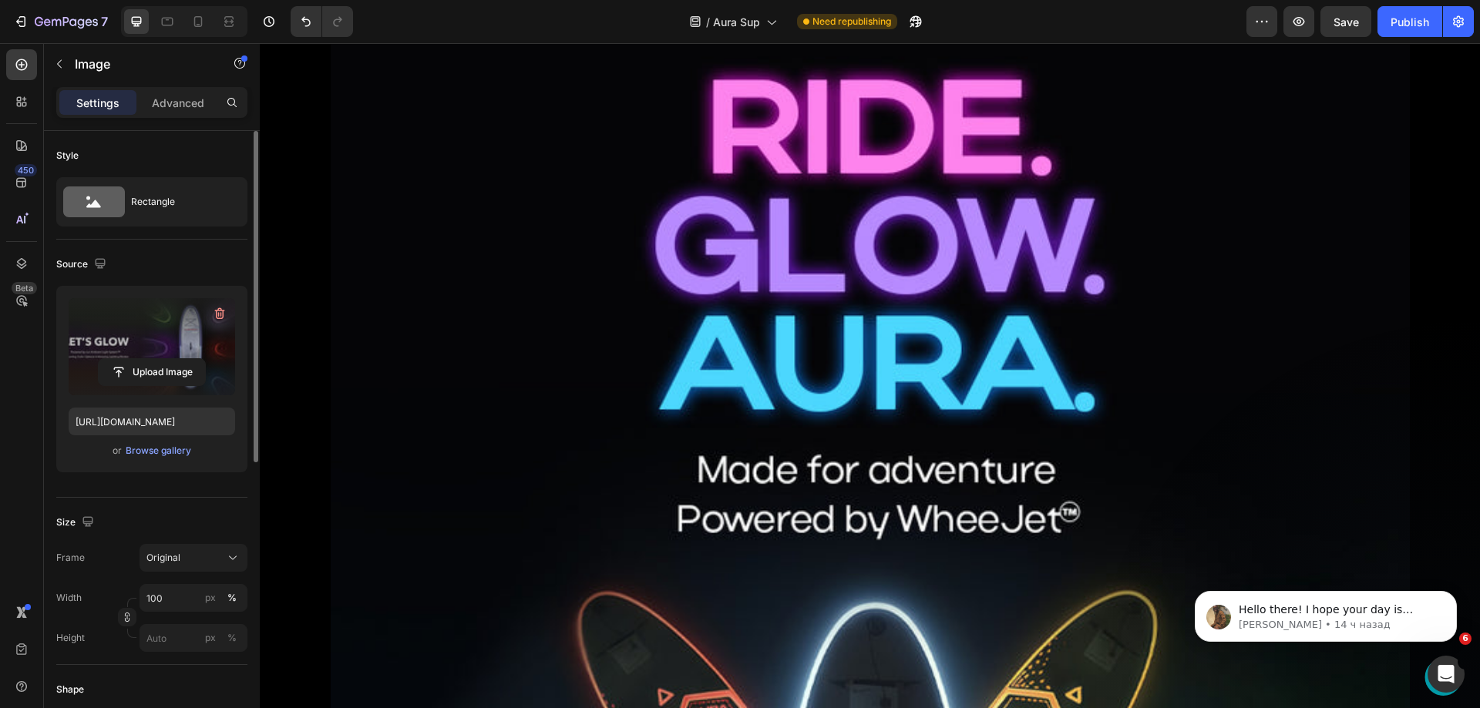
scroll to position [936, 0]
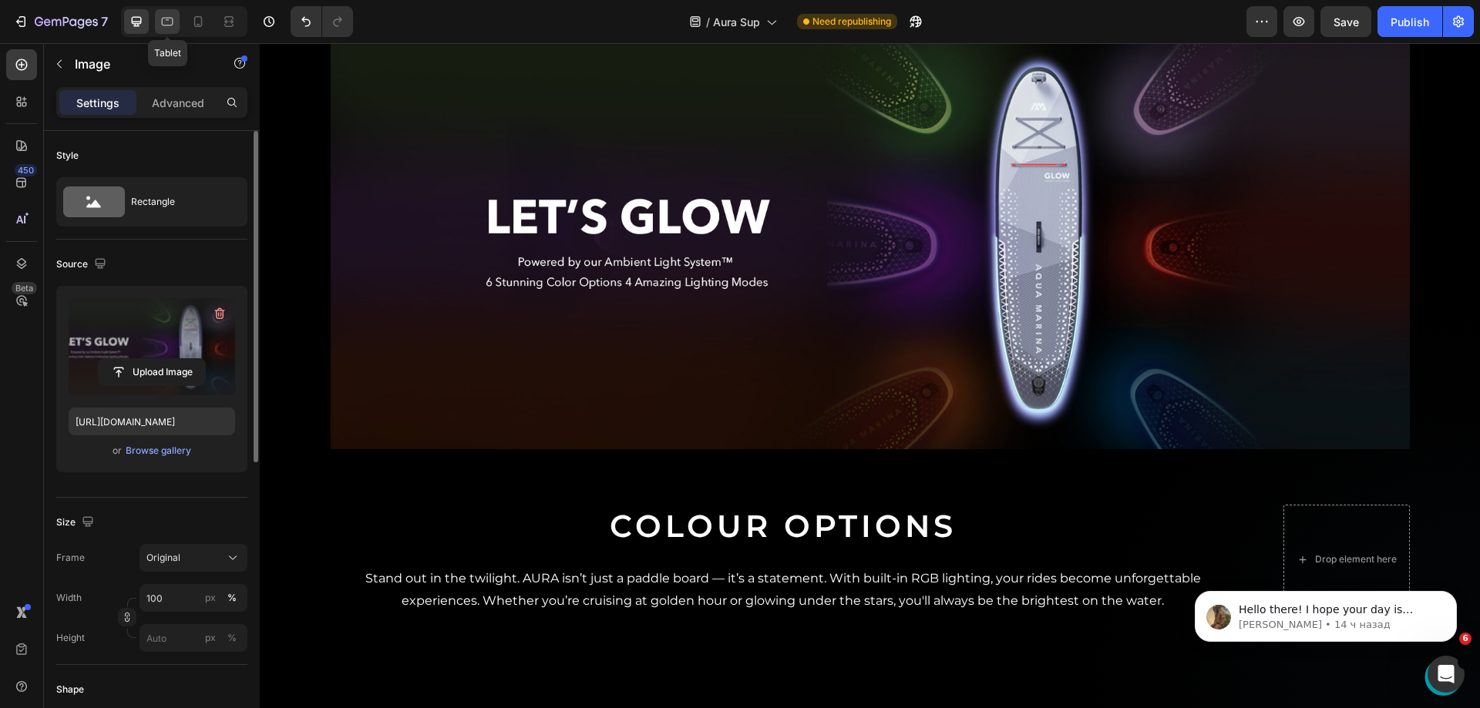
click at [168, 19] on icon at bounding box center [168, 22] width 12 height 8
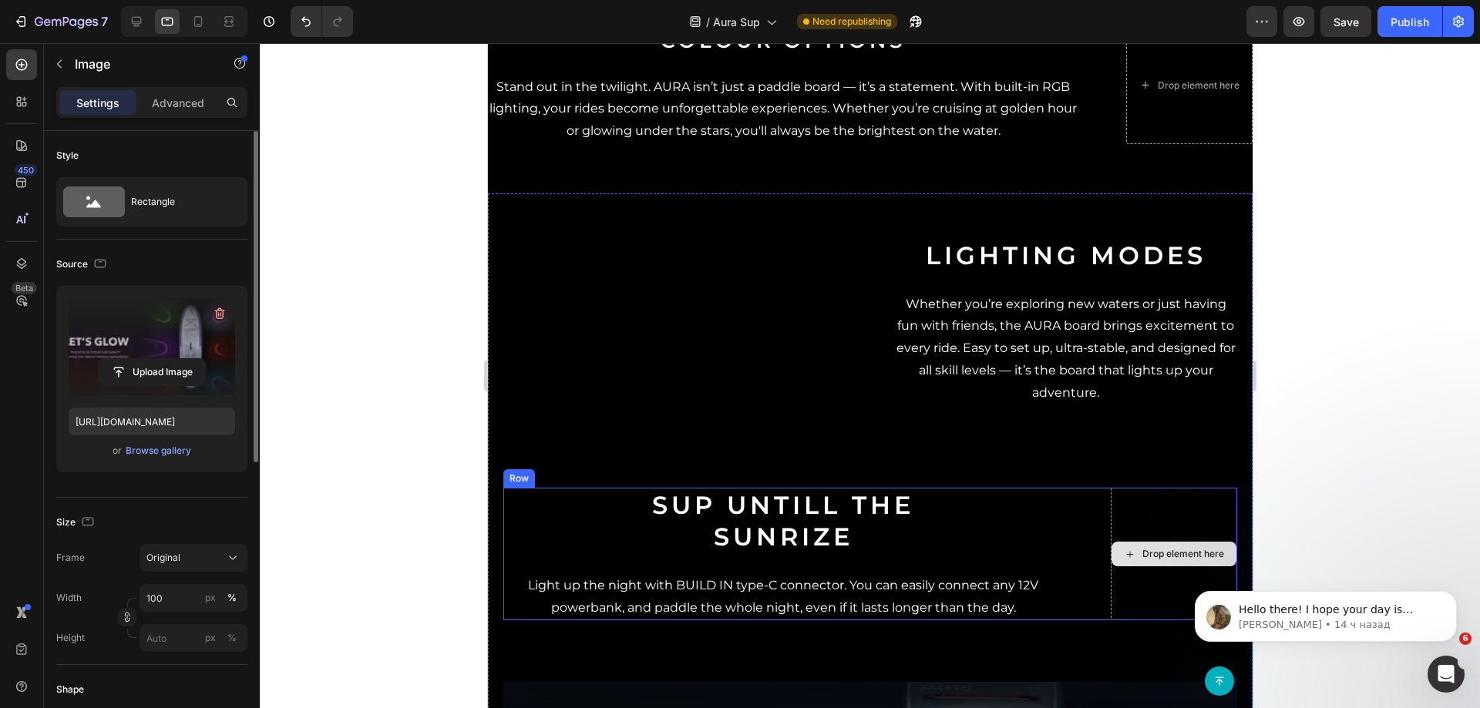
click at [1119, 488] on div "Drop element here" at bounding box center [1173, 554] width 126 height 133
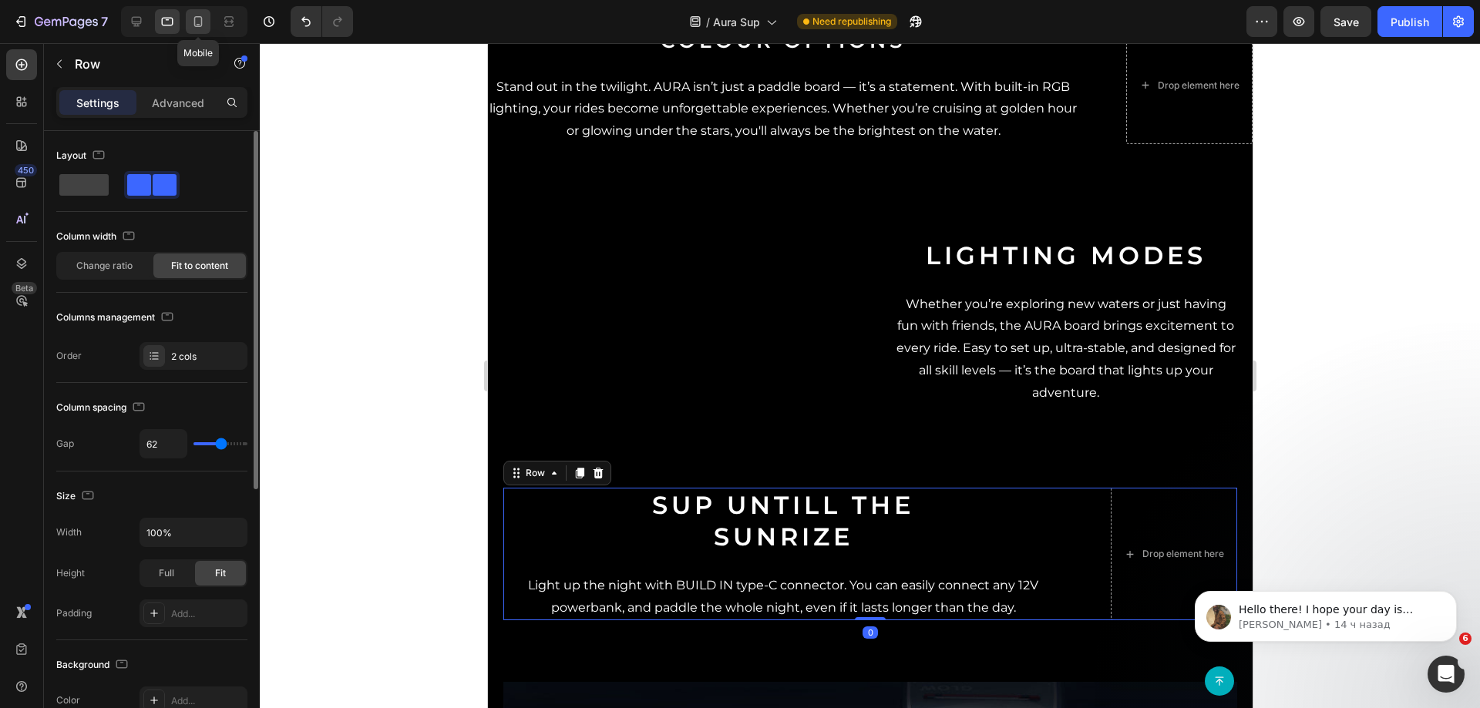
click at [189, 24] on div at bounding box center [198, 21] width 25 height 25
type input "0"
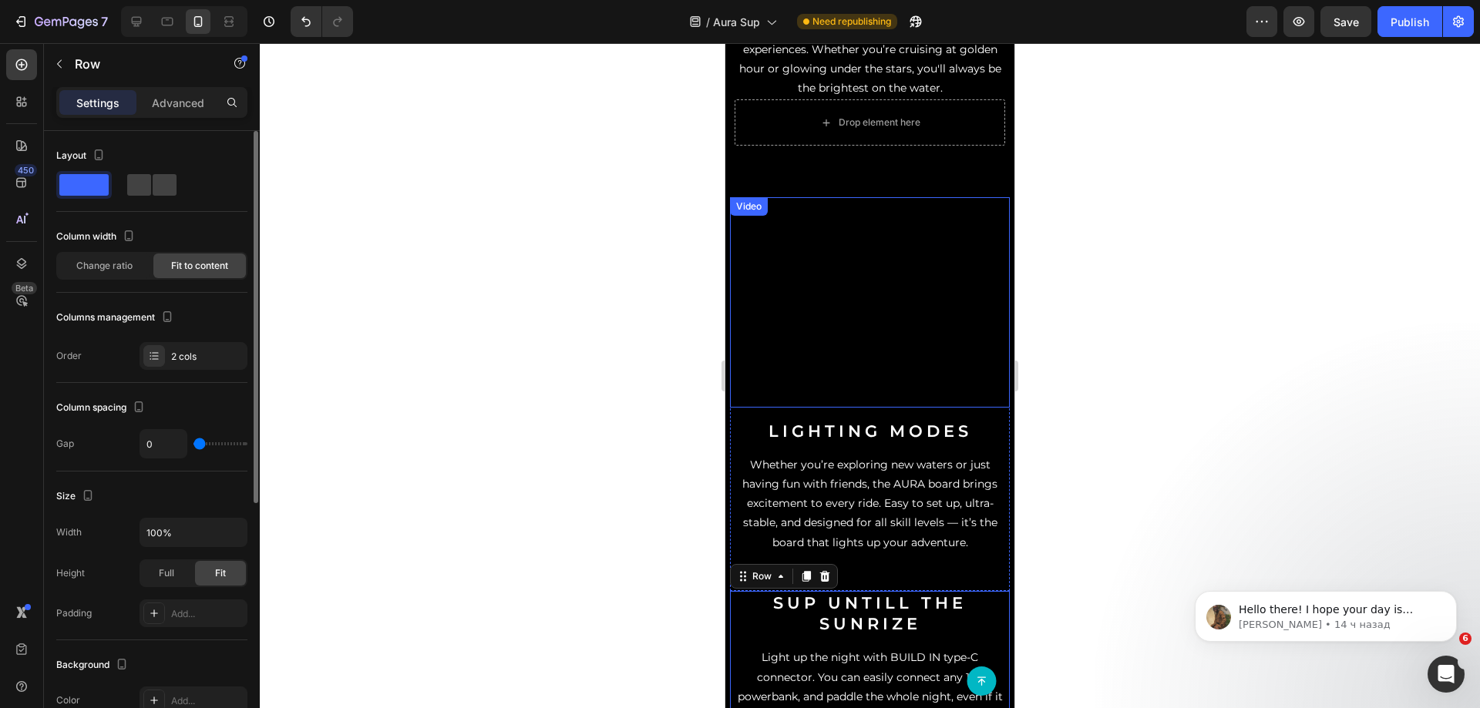
scroll to position [527, 0]
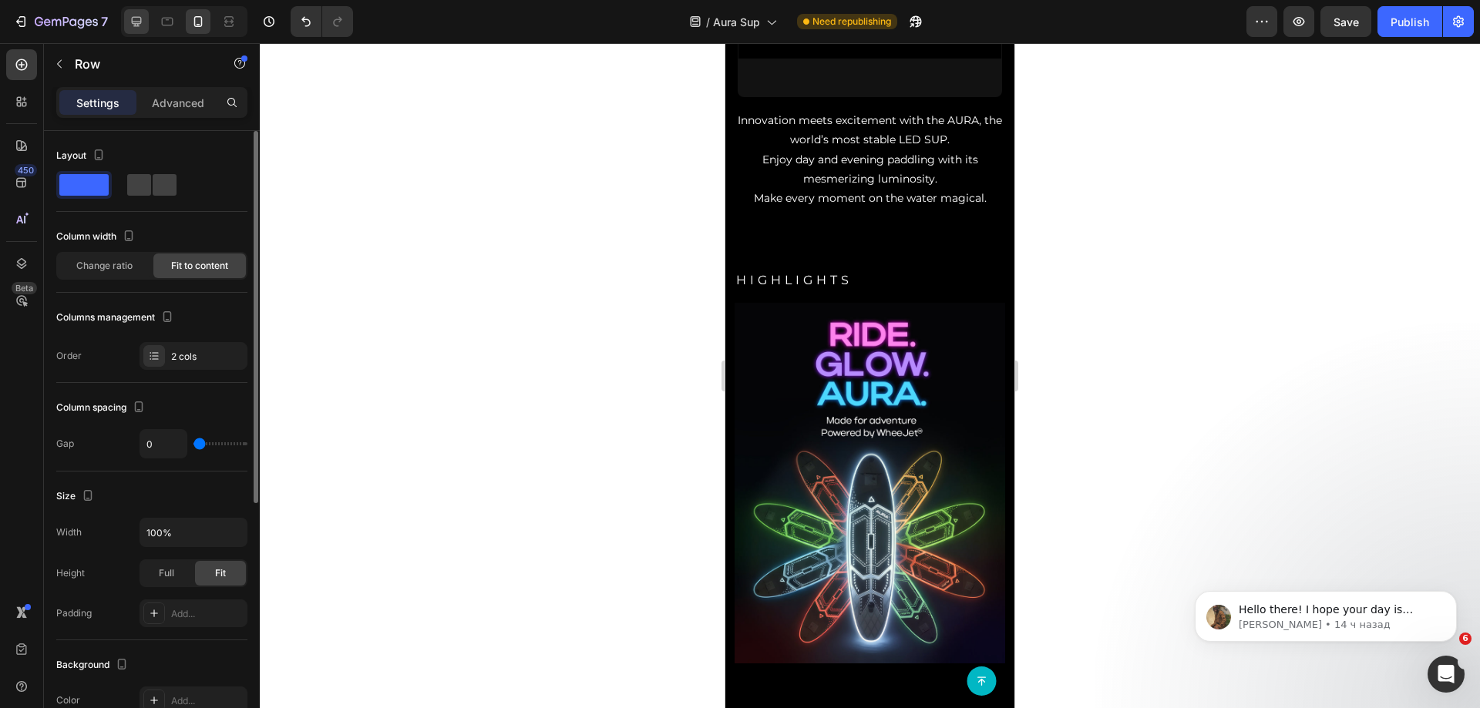
click at [149, 15] on div at bounding box center [136, 21] width 25 height 25
type input "62"
type input "1400"
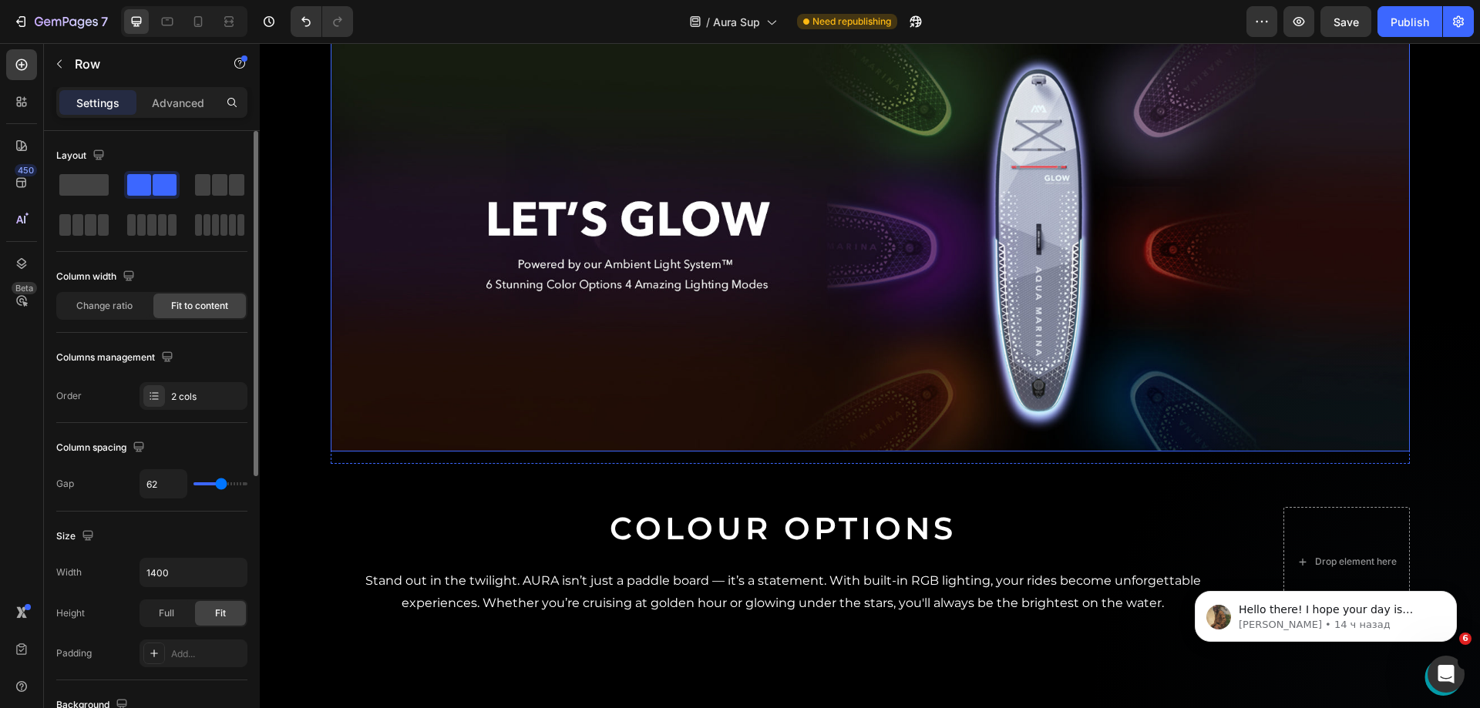
scroll to position [1233, 0]
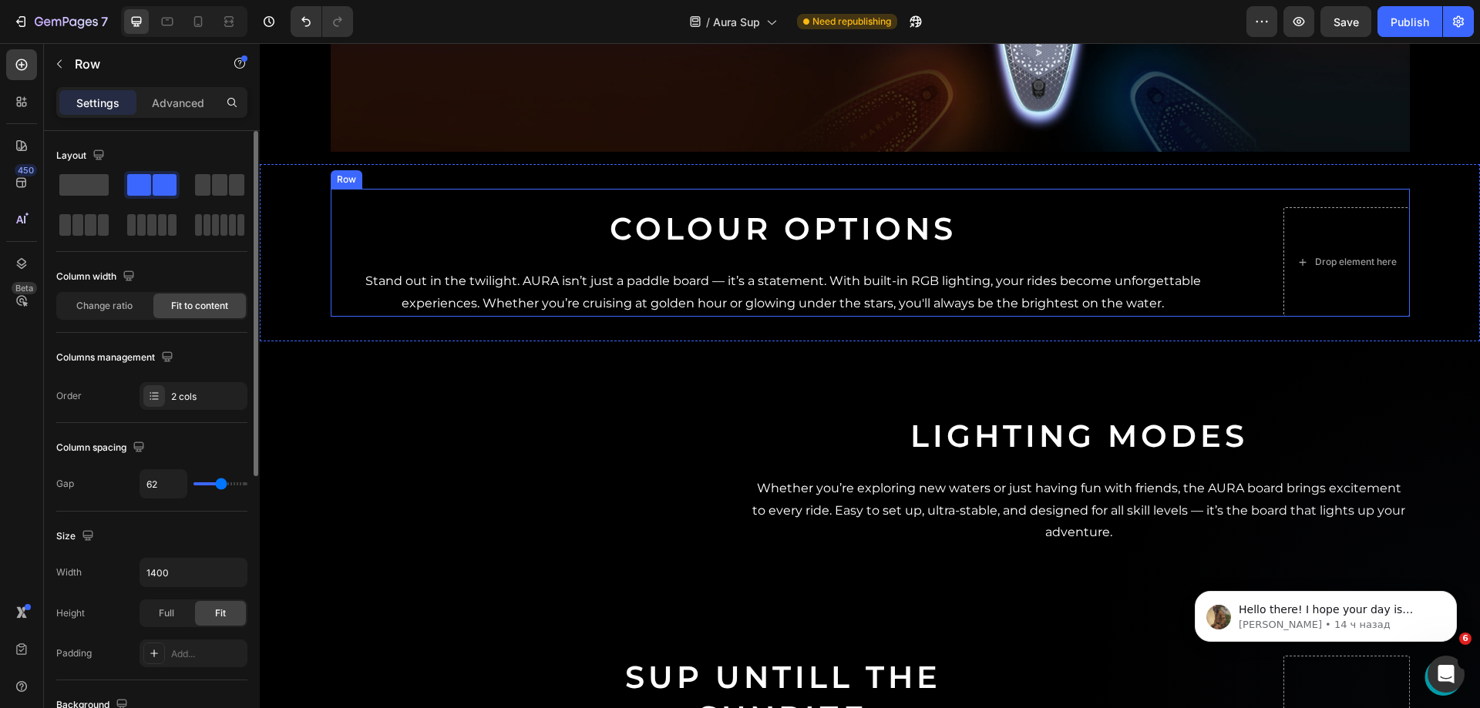
click at [1254, 232] on div "Colour Options Heading Stand out in the twilight. AURA isn’t just a paddle boar…" at bounding box center [870, 253] width 1079 height 128
click at [74, 72] on div "Row" at bounding box center [132, 64] width 176 height 40
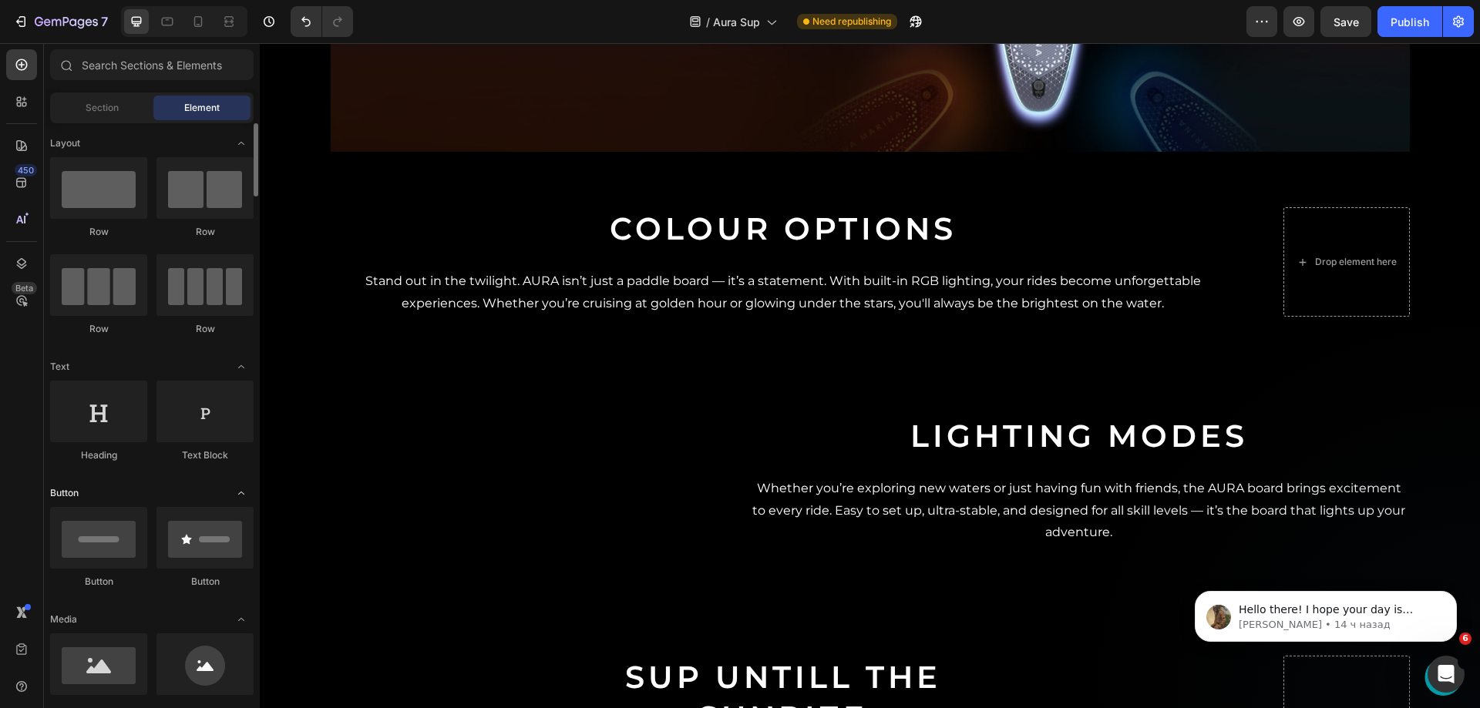
scroll to position [77, 0]
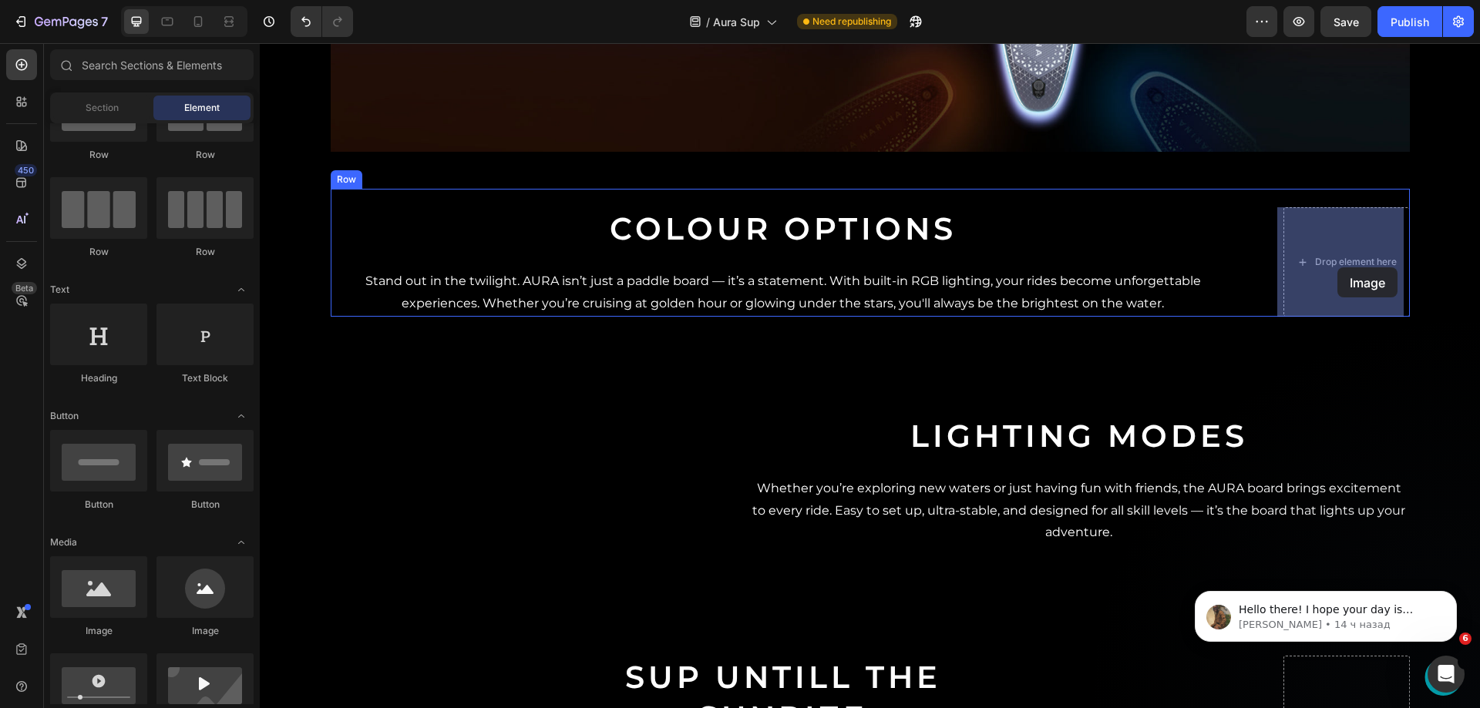
drag, startPoint x: 361, startPoint y: 608, endPoint x: 1338, endPoint y: 268, distance: 1034.5
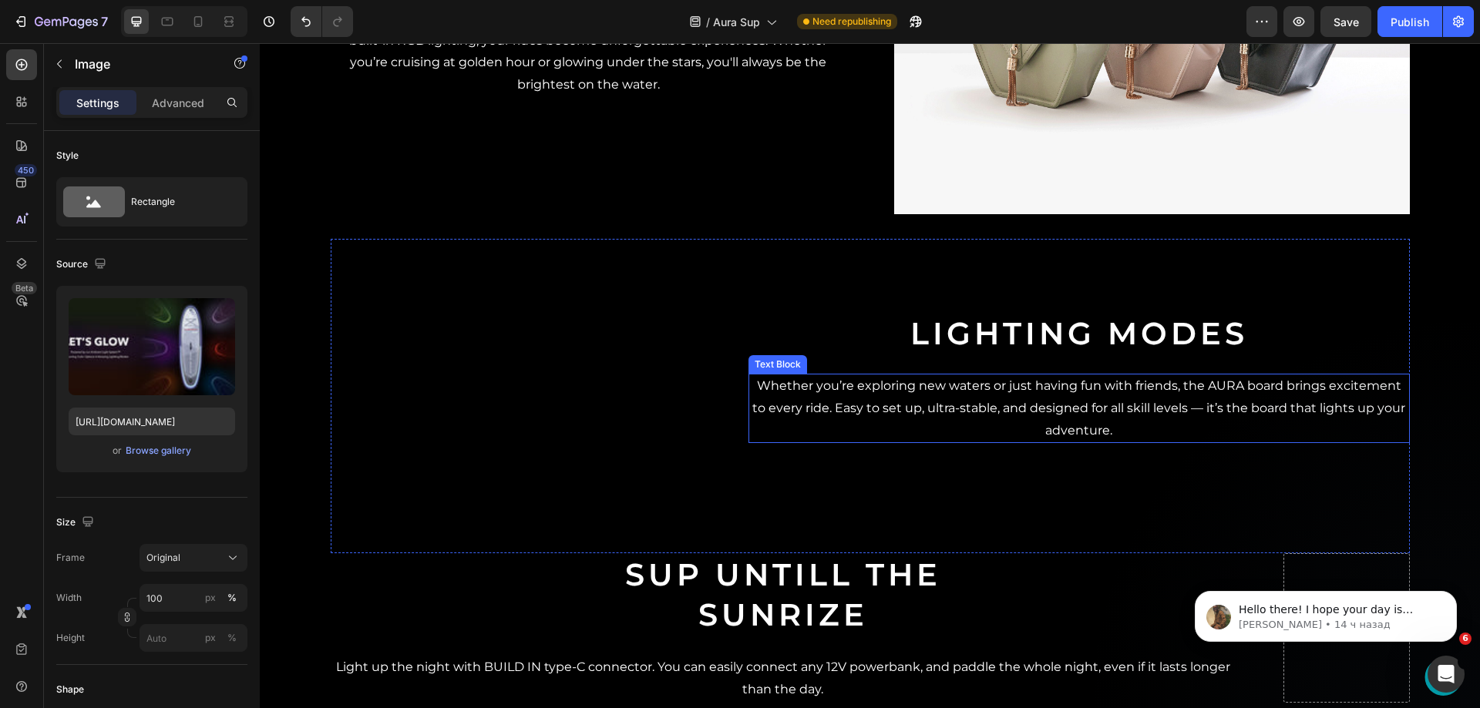
scroll to position [1619, 0]
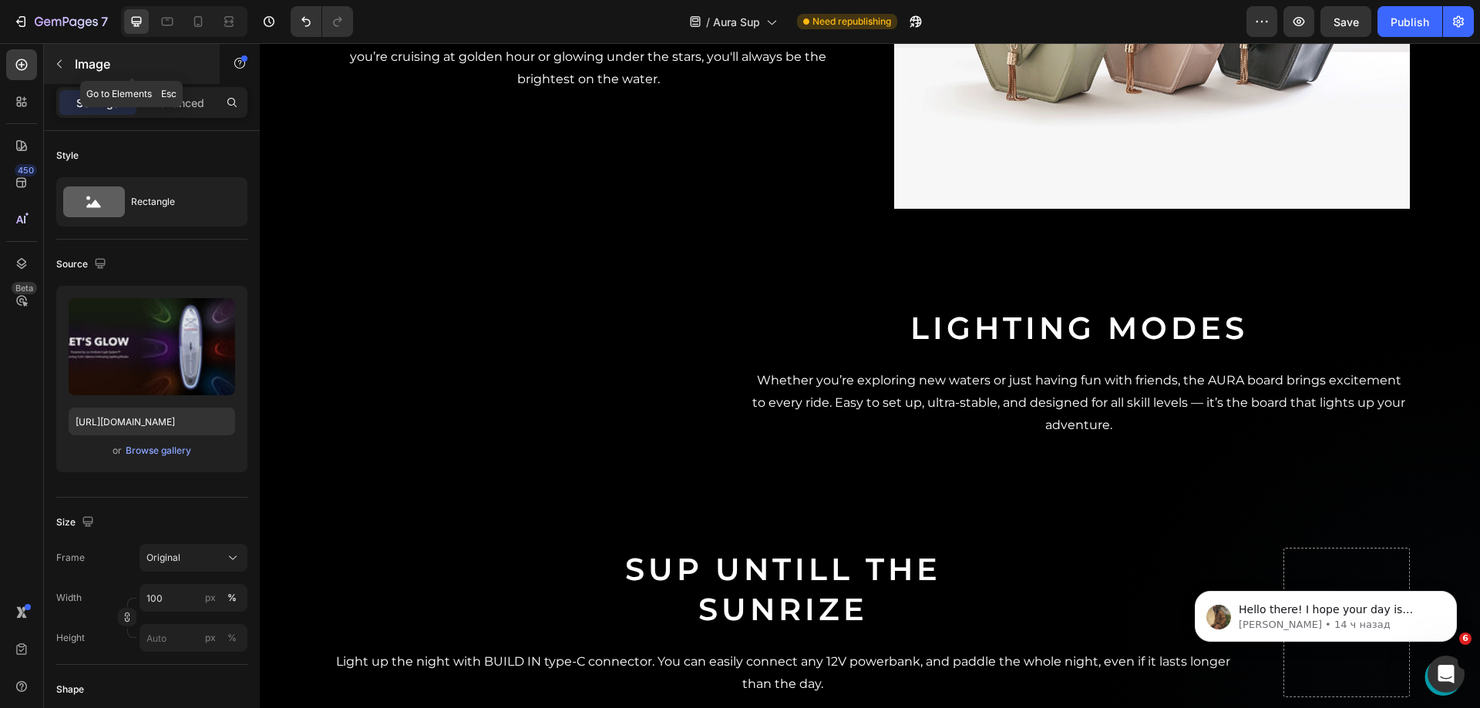
click at [69, 56] on button "button" at bounding box center [59, 64] width 25 height 25
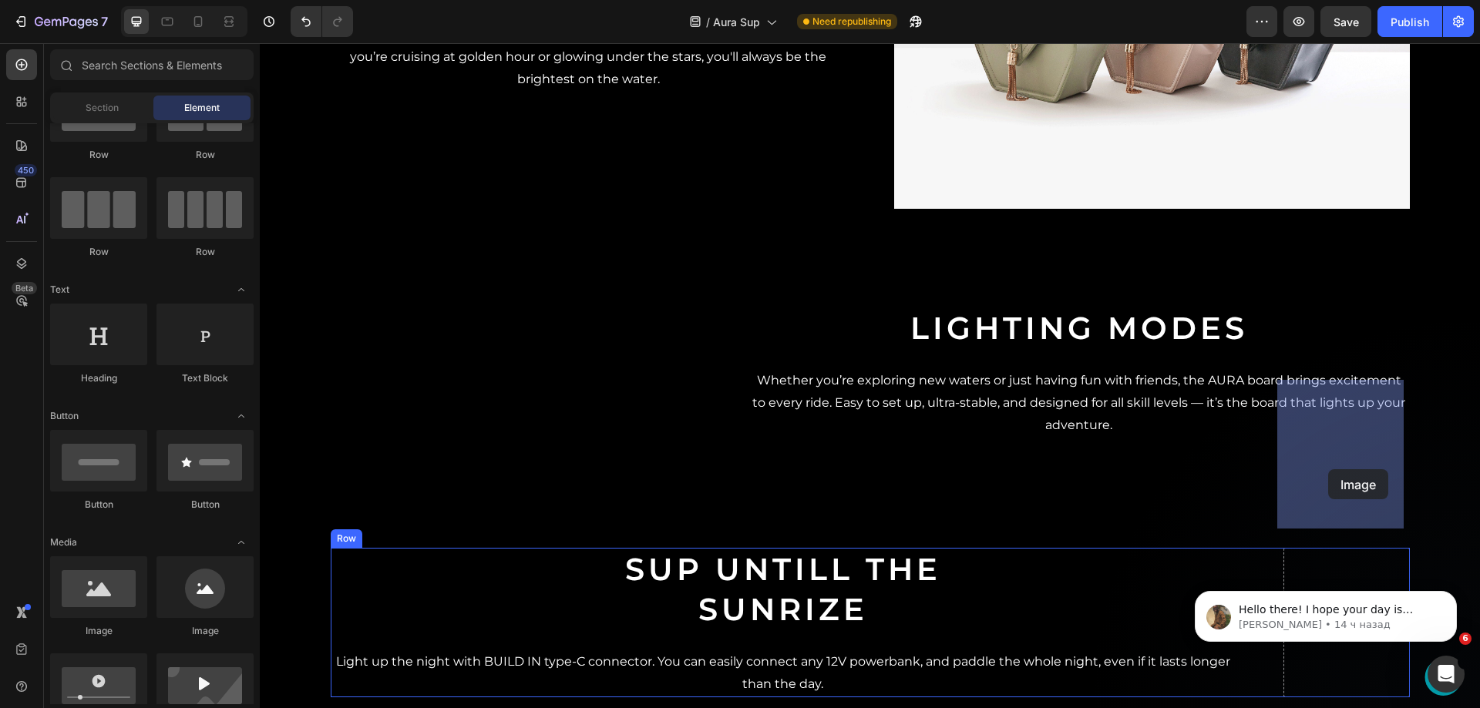
drag, startPoint x: 386, startPoint y: 636, endPoint x: 1328, endPoint y: 469, distance: 956.7
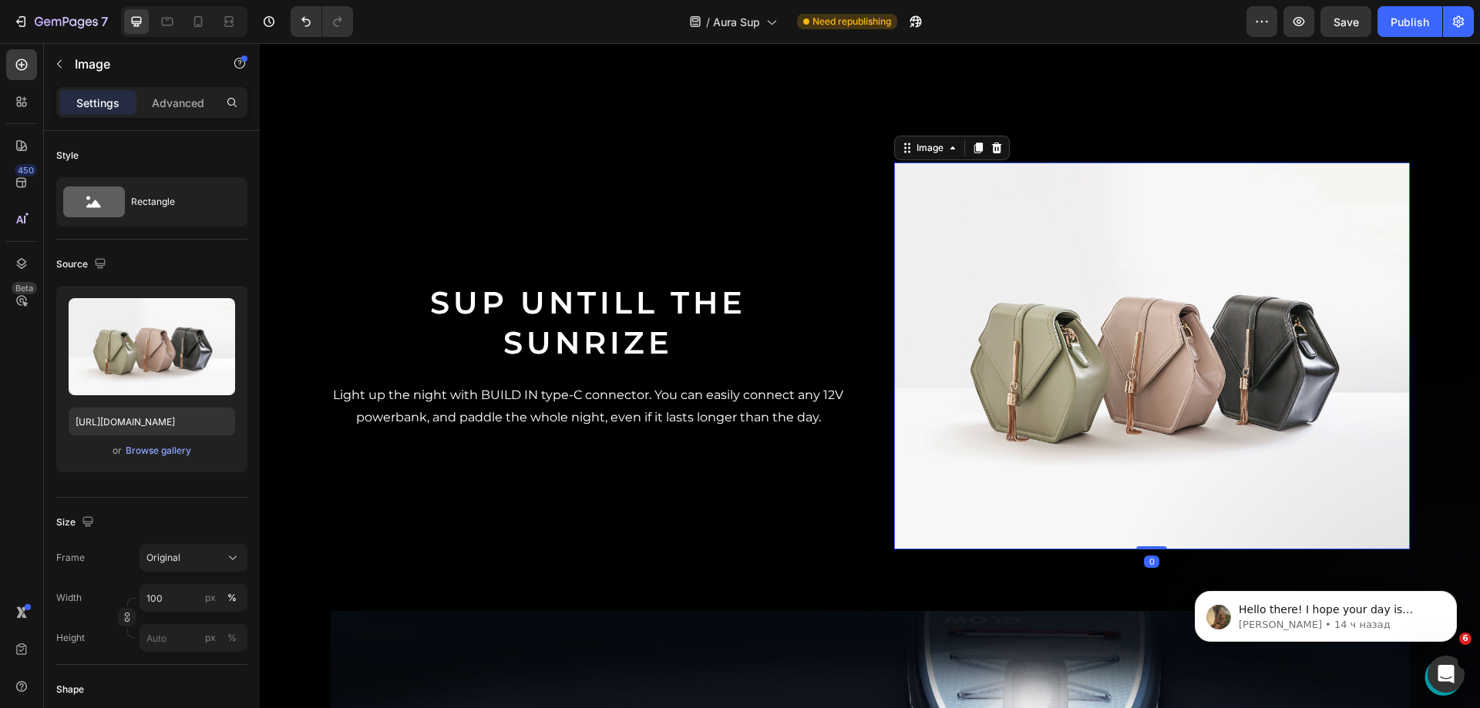
scroll to position [1696, 0]
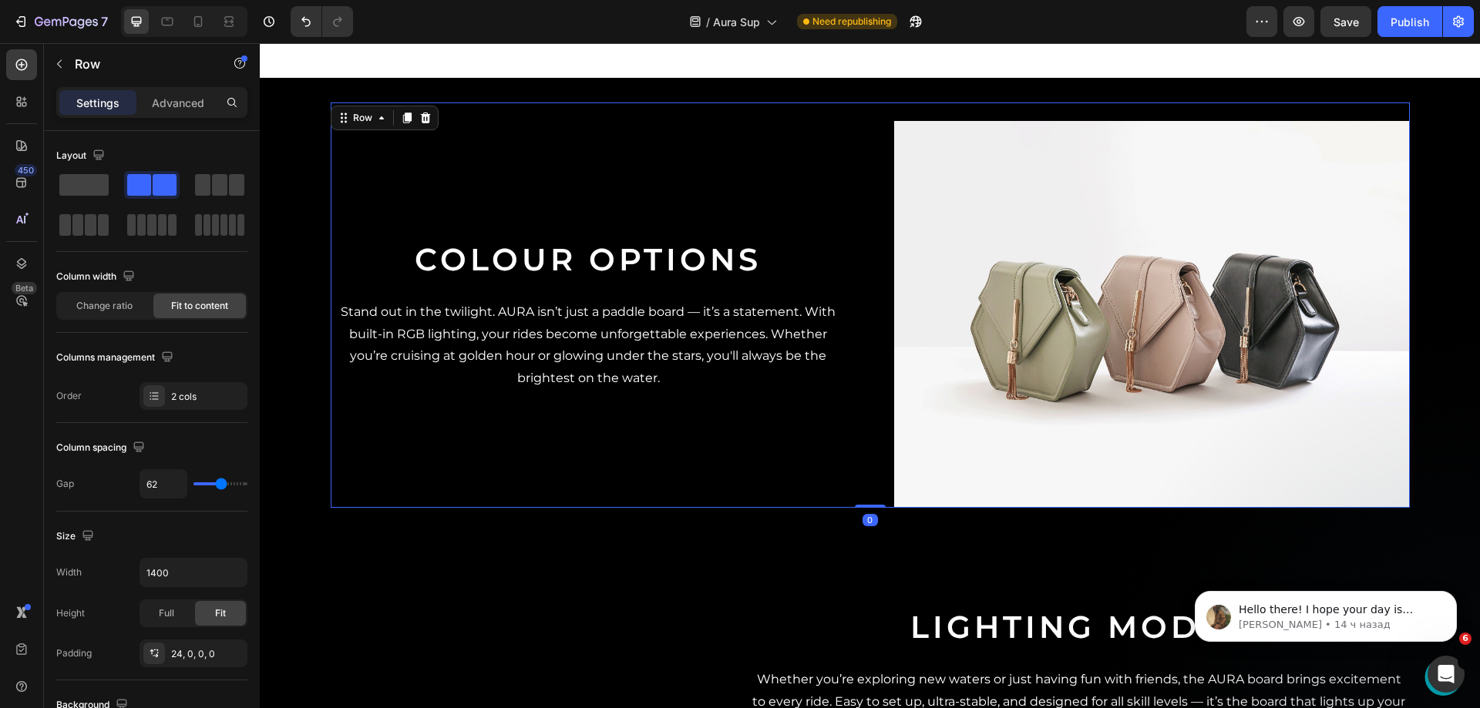
scroll to position [1311, 0]
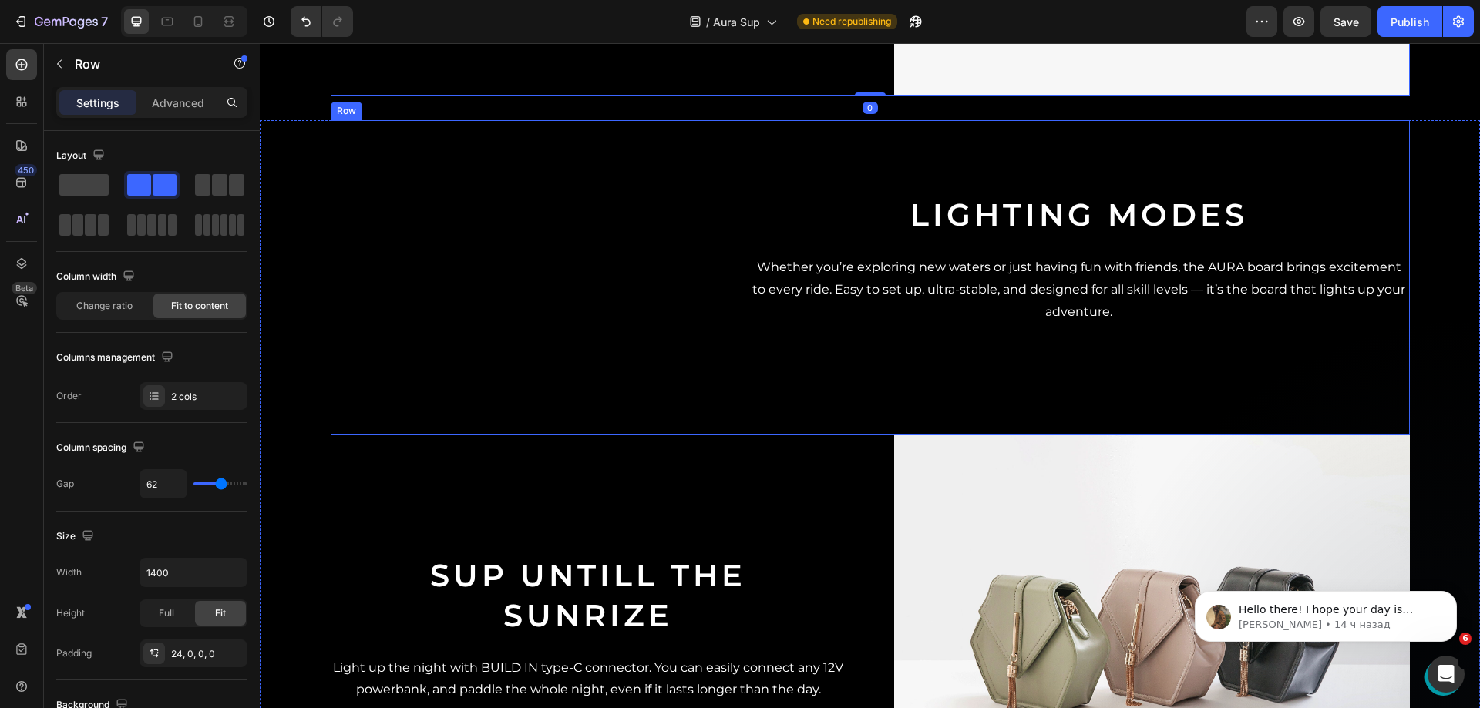
click at [692, 237] on div "Video Lighting modes Heading Whether you’re exploring new waters or just having…" at bounding box center [870, 277] width 1079 height 315
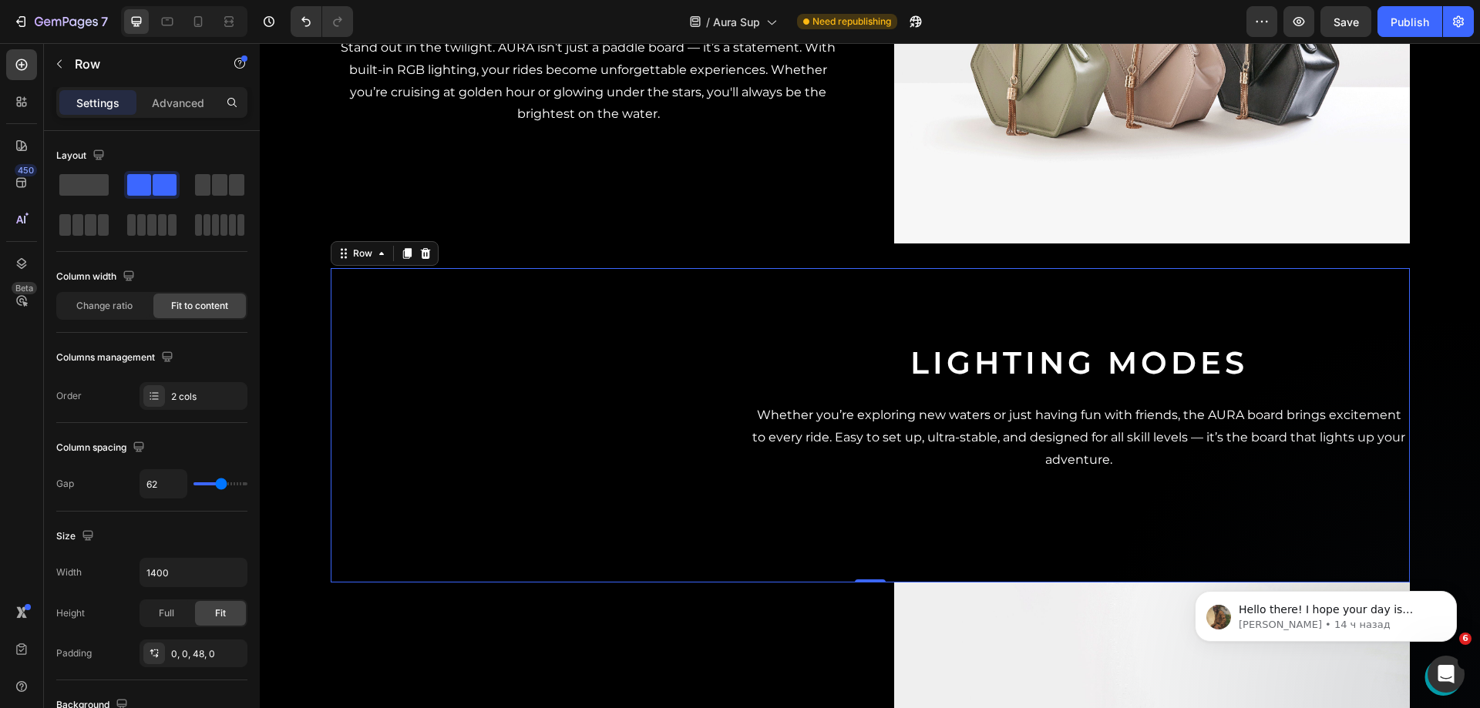
scroll to position [1156, 0]
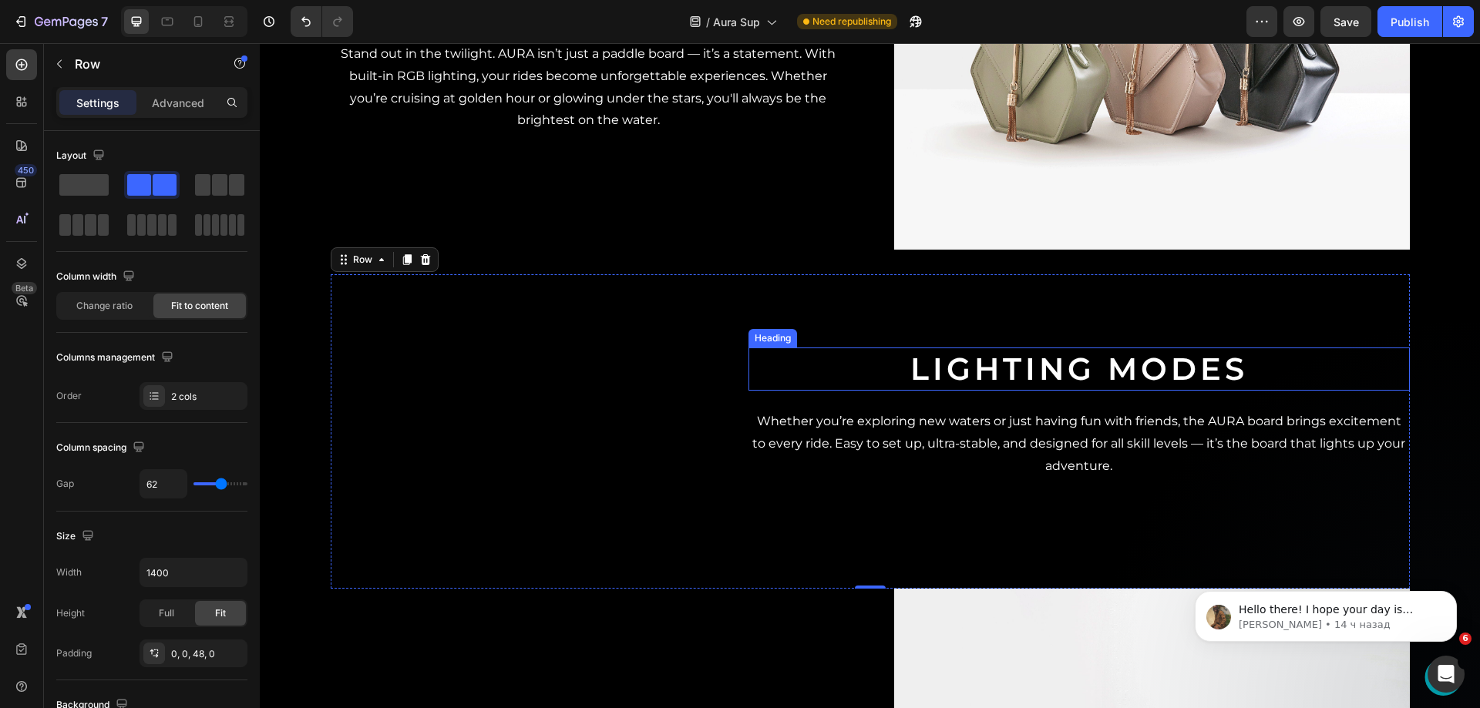
click at [744, 198] on div "Colour Options Heading Stand out in the twilight. AURA isn’t just a paddle boar…" at bounding box center [589, 57] width 516 height 387
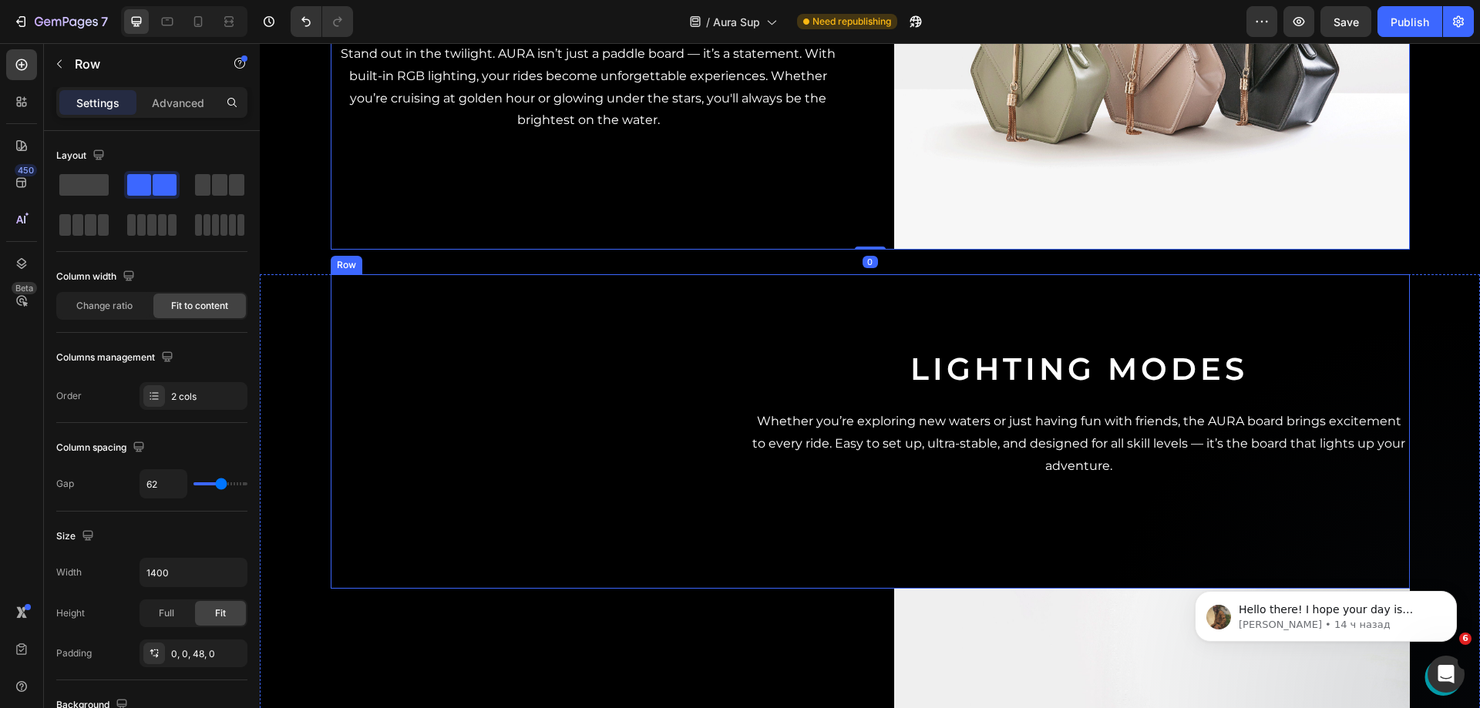
click at [369, 302] on div "Video Lighting modes Heading Whether you’re exploring new waters or just having…" at bounding box center [870, 431] width 1079 height 315
click at [331, 305] on div "Video Lighting modes Heading Whether you’re exploring new waters or just having…" at bounding box center [870, 431] width 1079 height 315
click at [205, 6] on div at bounding box center [184, 21] width 126 height 31
click at [201, 15] on icon at bounding box center [197, 21] width 15 height 15
type input "0"
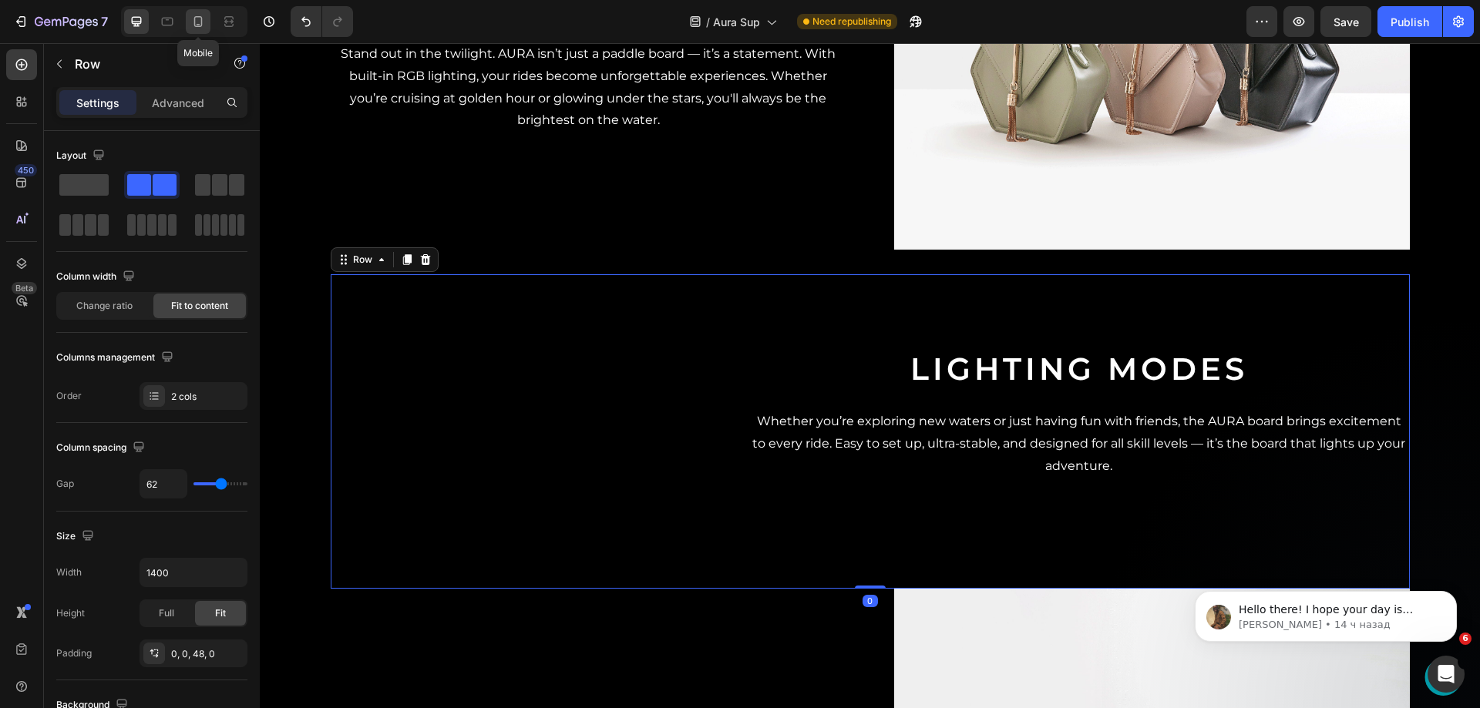
type input "0"
type input "100%"
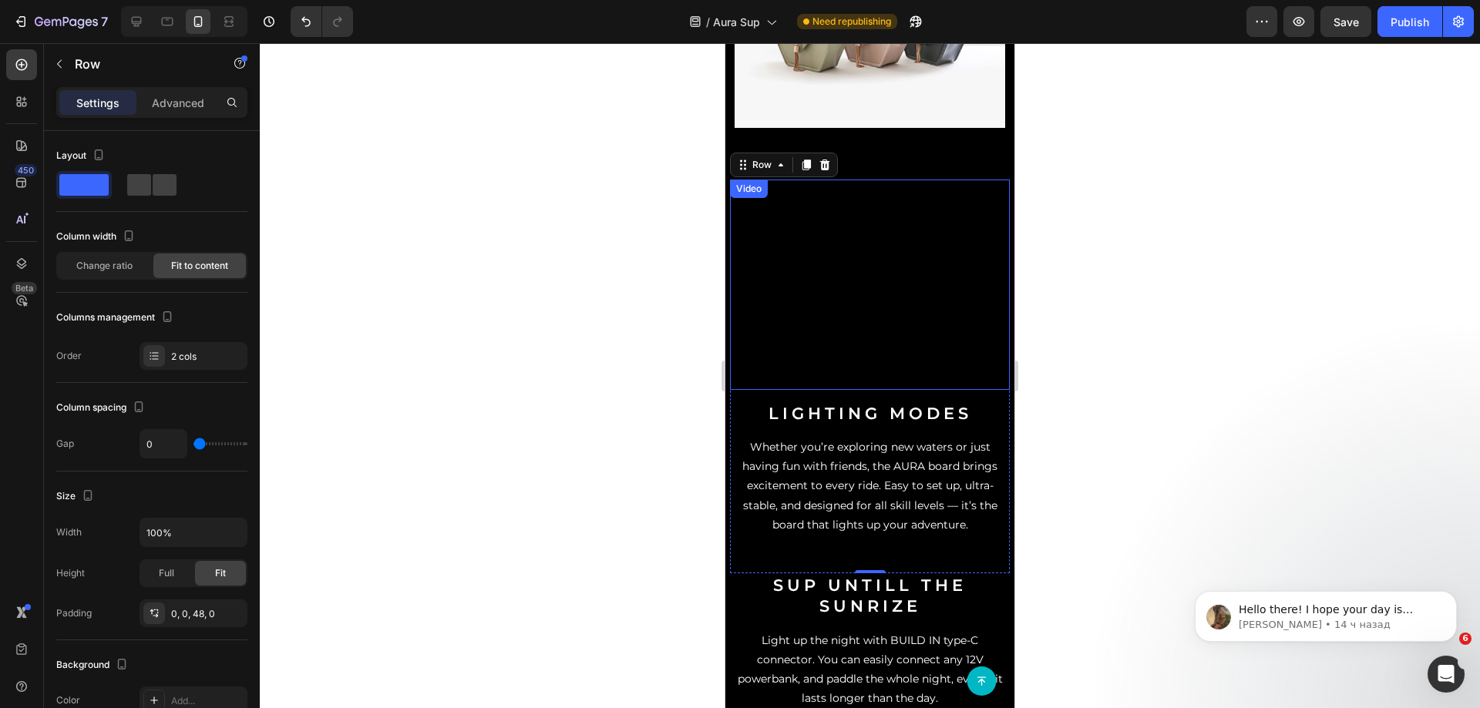
scroll to position [1260, 0]
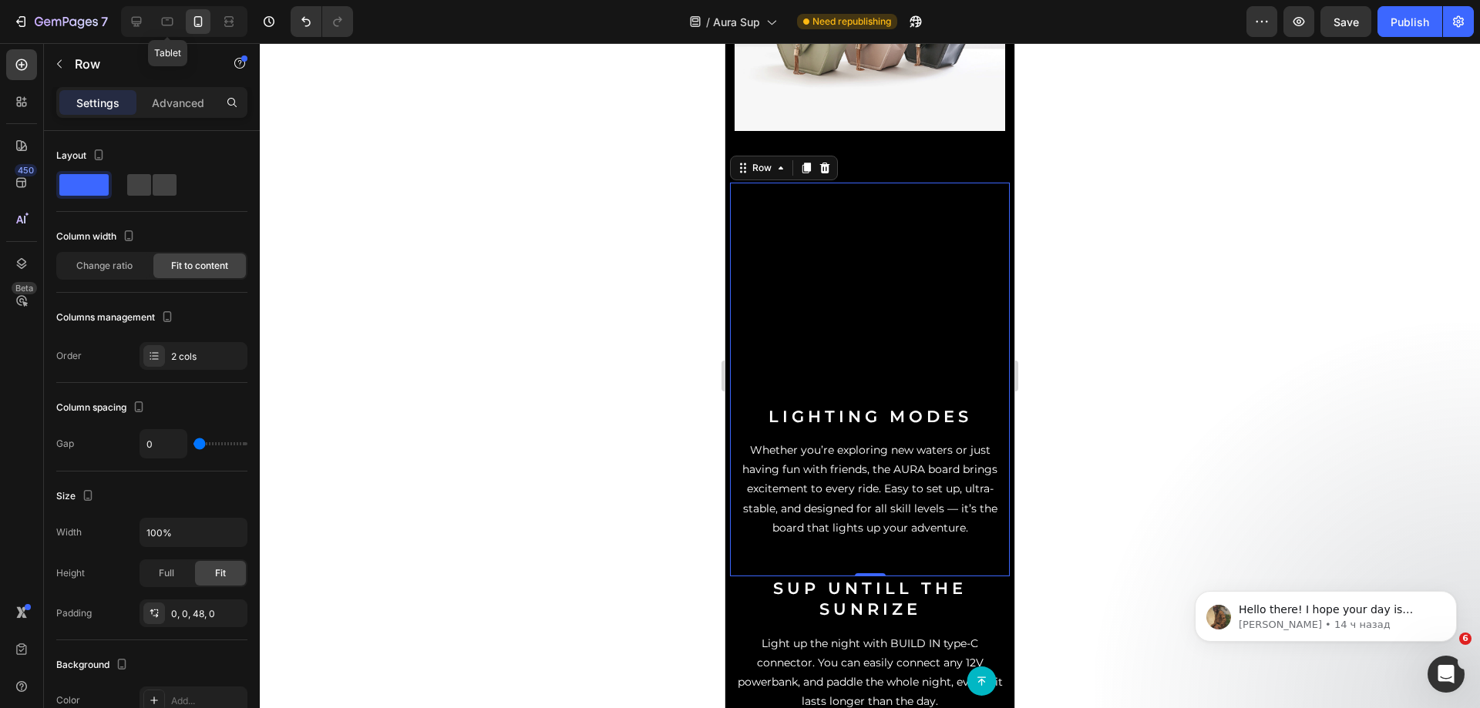
click at [153, 18] on div "Tablet" at bounding box center [184, 21] width 126 height 31
click at [142, 16] on icon at bounding box center [136, 21] width 15 height 15
type input "62"
type input "1400"
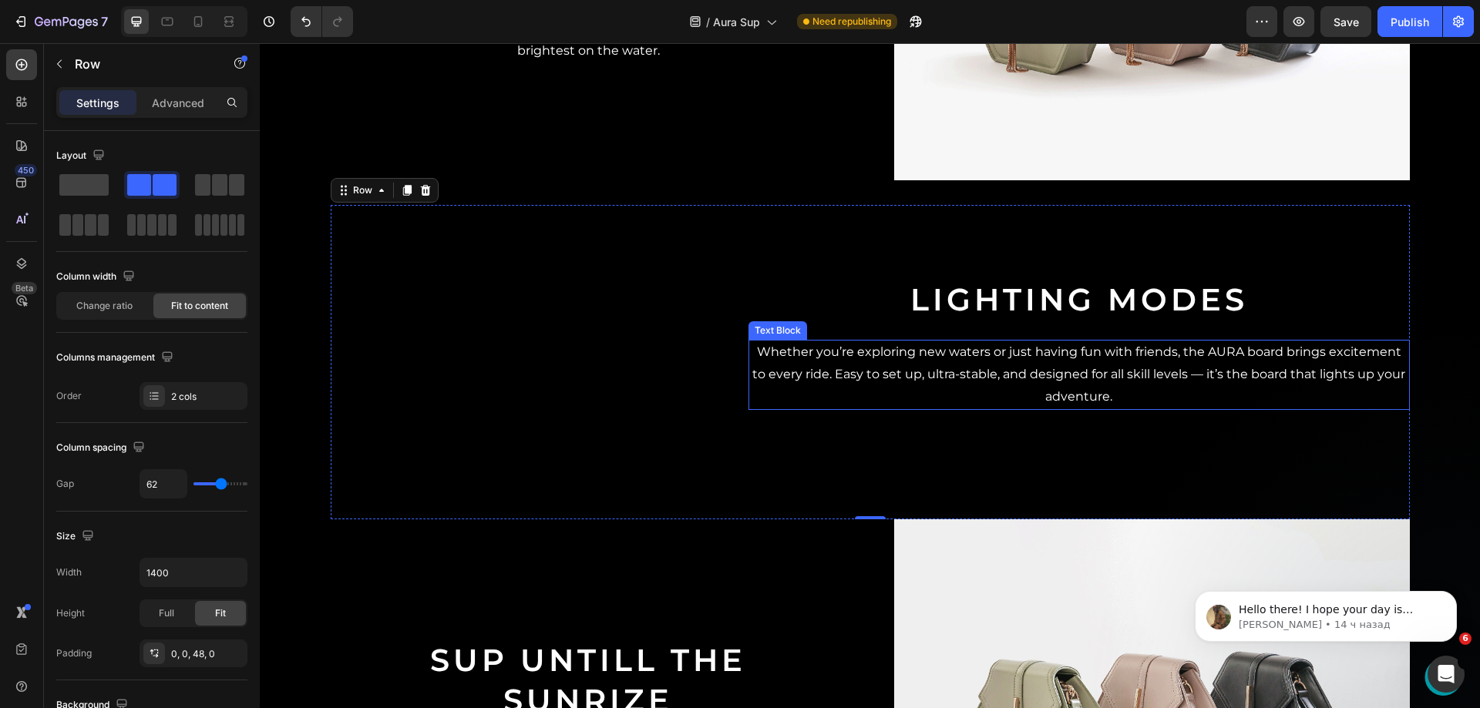
scroll to position [1102, 0]
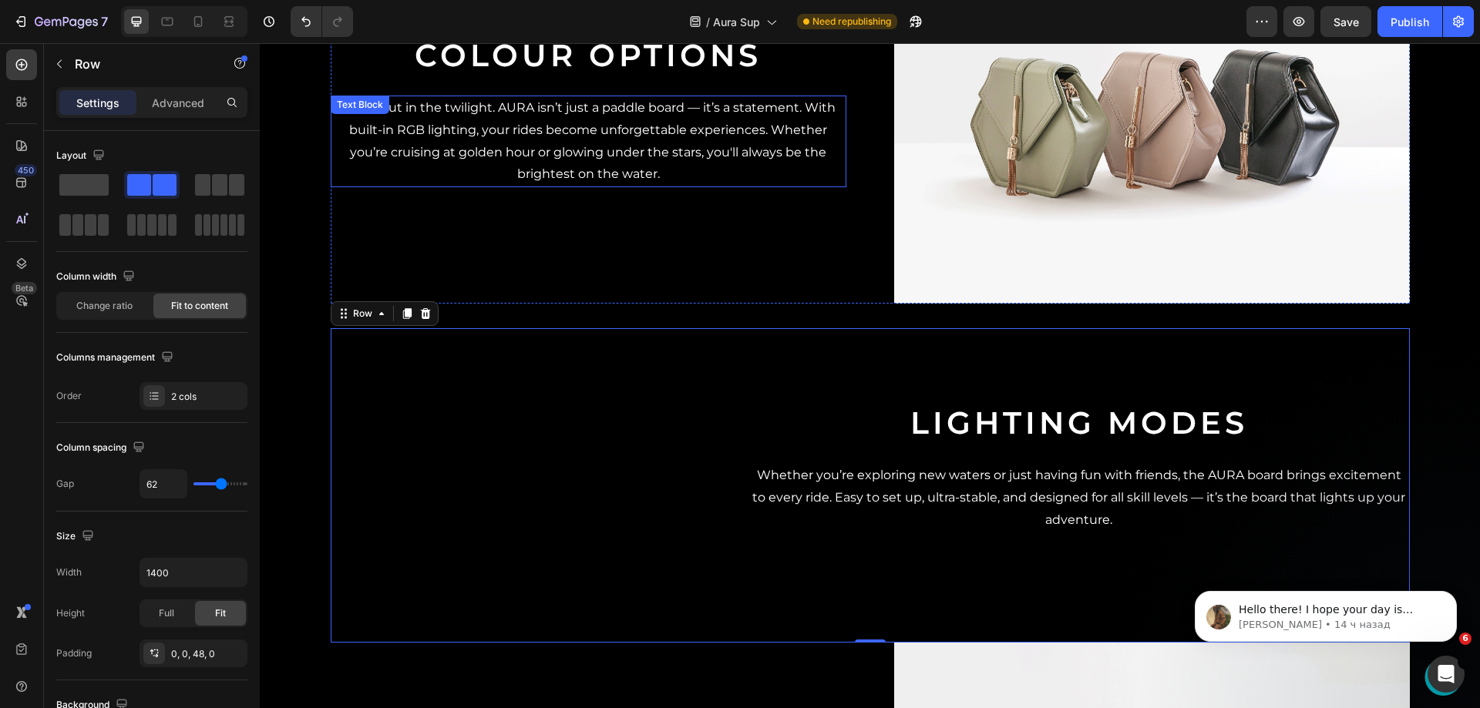
click at [663, 173] on p "Stand out in the twilight. AURA isn’t just a paddle board — it’s a statement. W…" at bounding box center [588, 141] width 513 height 89
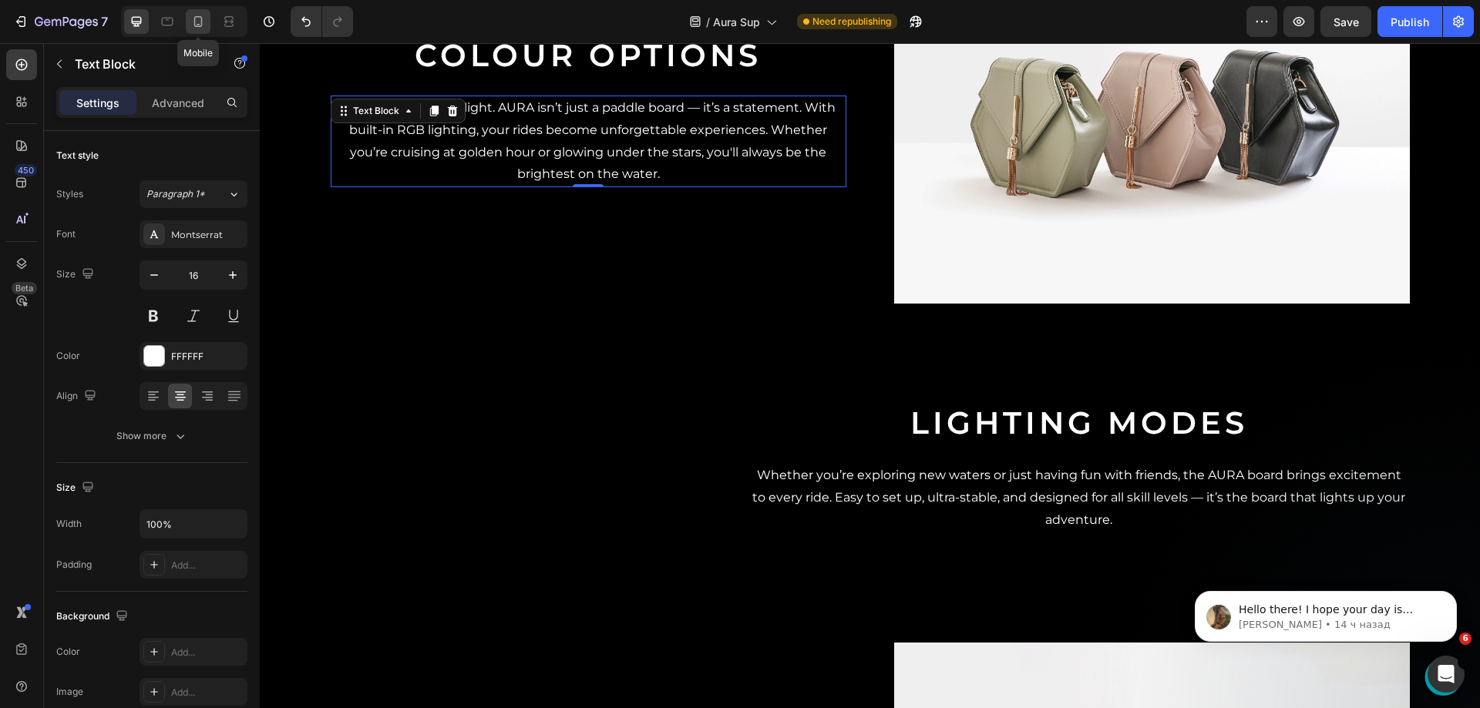
click at [196, 14] on icon at bounding box center [197, 21] width 15 height 15
type input "14"
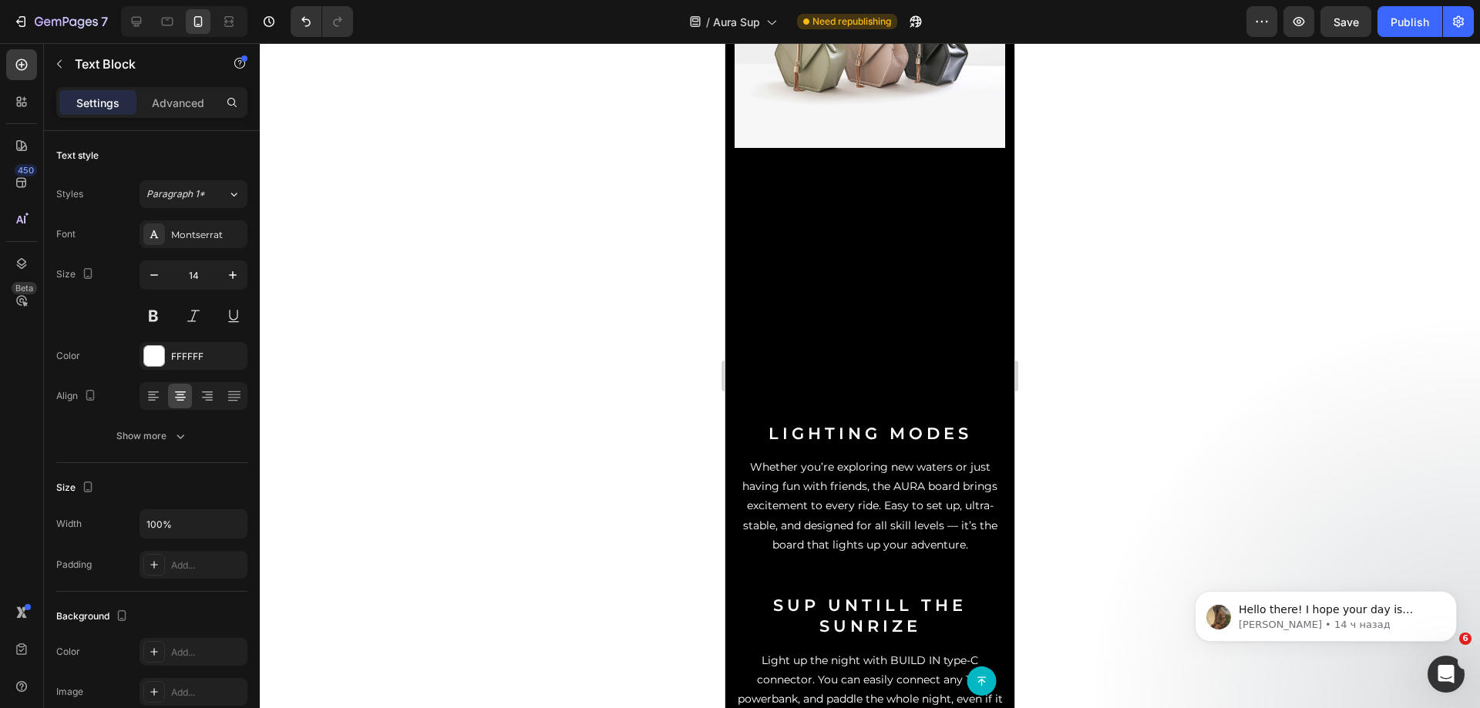
scroll to position [1280, 0]
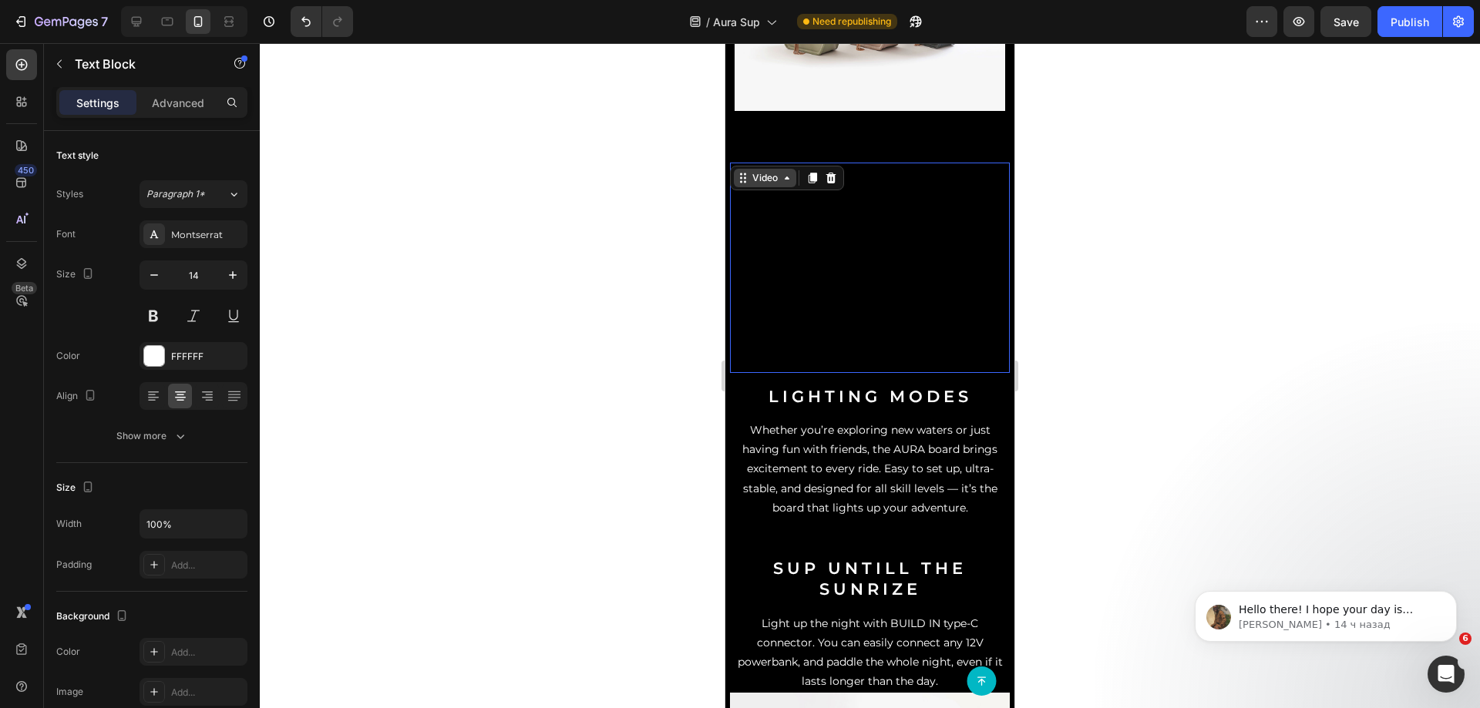
click at [764, 171] on div "Video" at bounding box center [765, 178] width 32 height 14
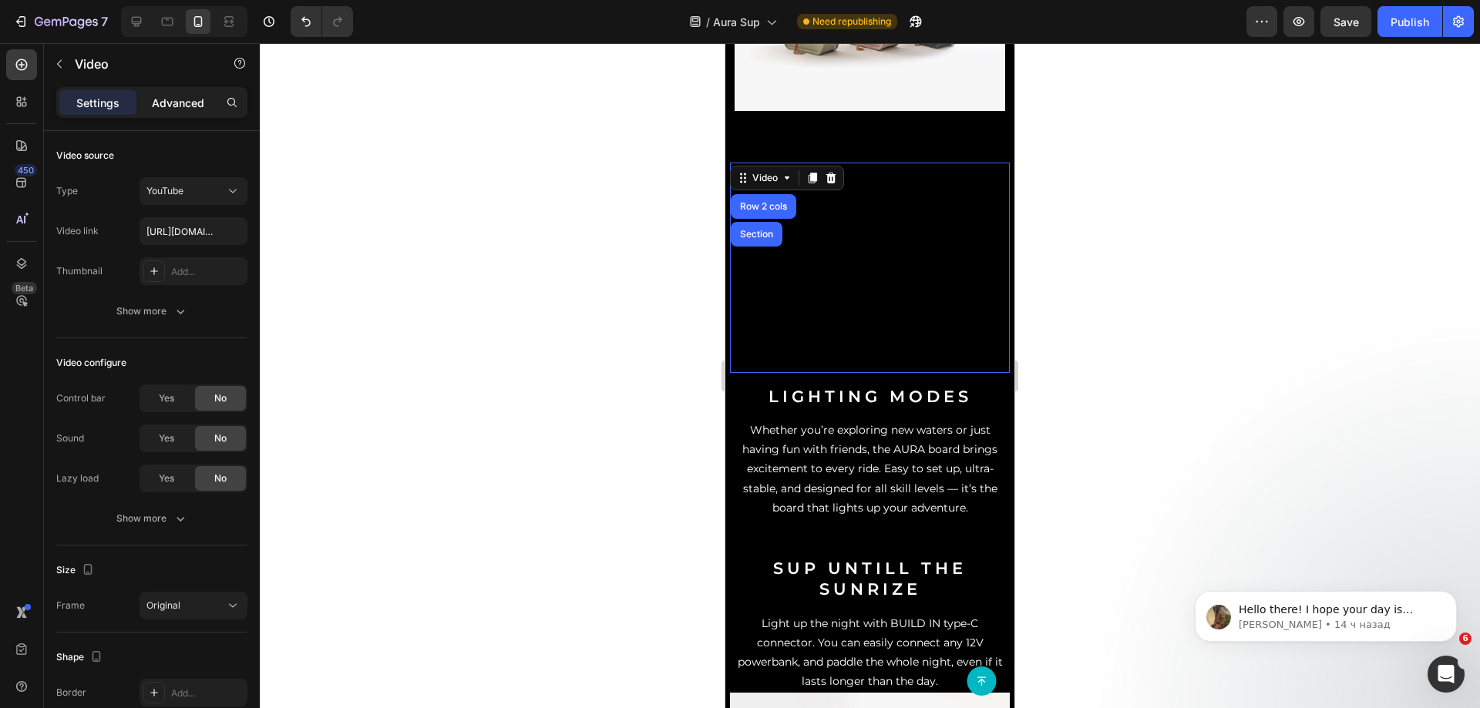
click at [160, 109] on p "Advanced" at bounding box center [178, 103] width 52 height 16
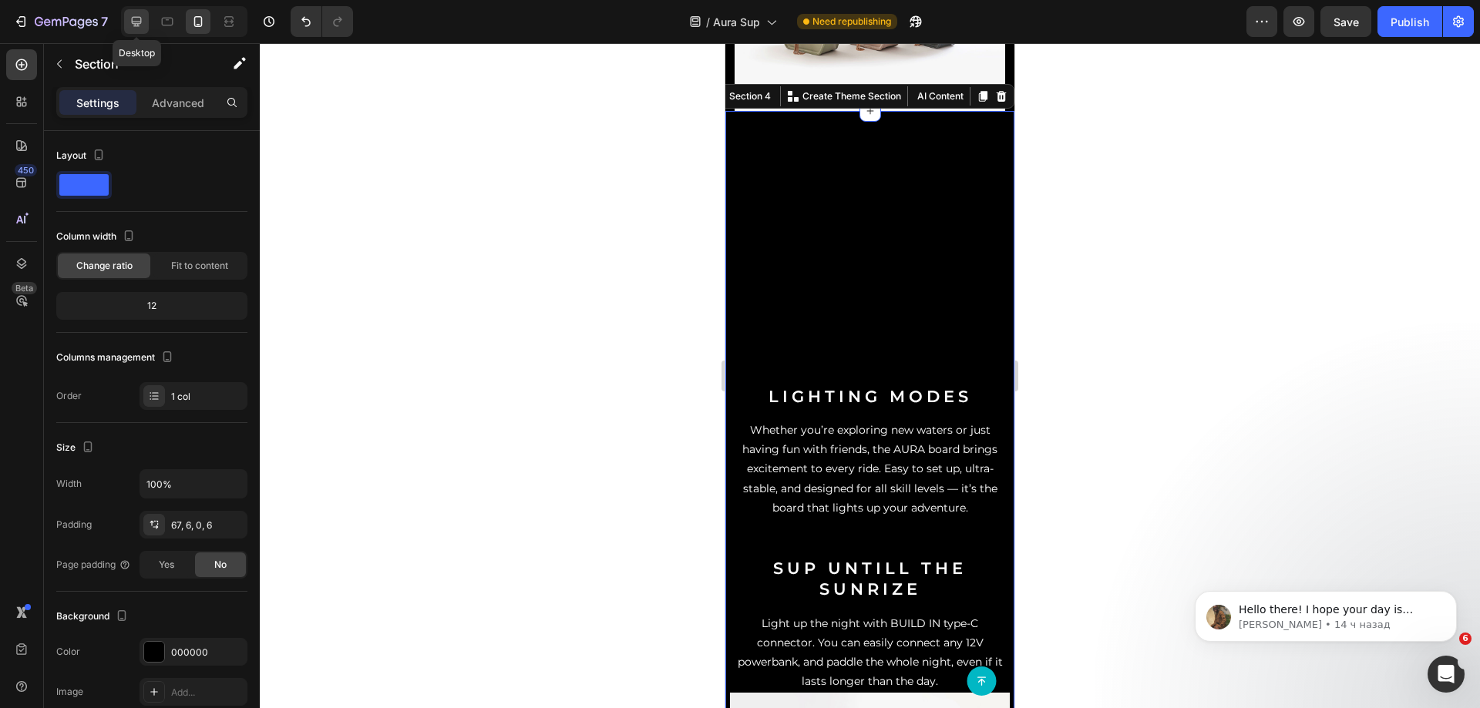
click at [130, 18] on icon at bounding box center [136, 21] width 15 height 15
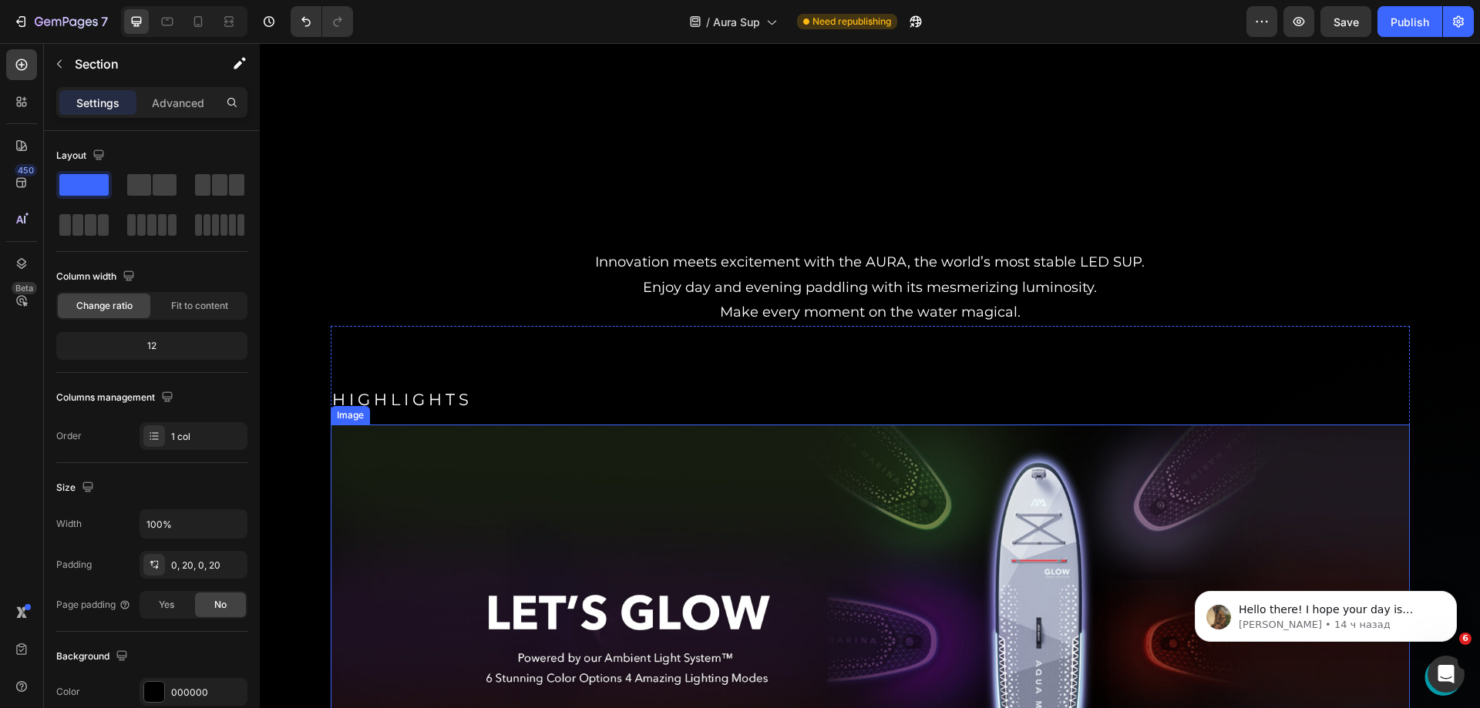
click at [800, 490] on img at bounding box center [870, 636] width 1079 height 422
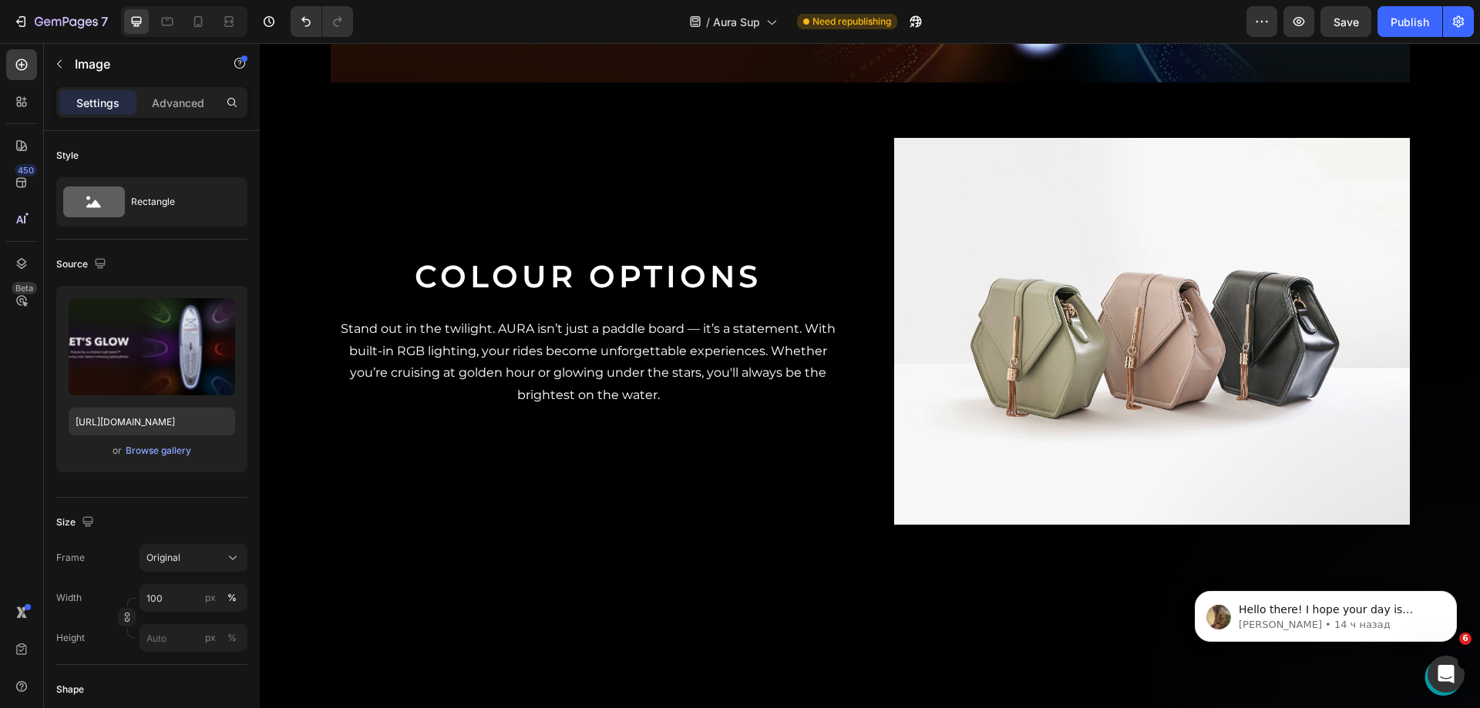
scroll to position [1079, 0]
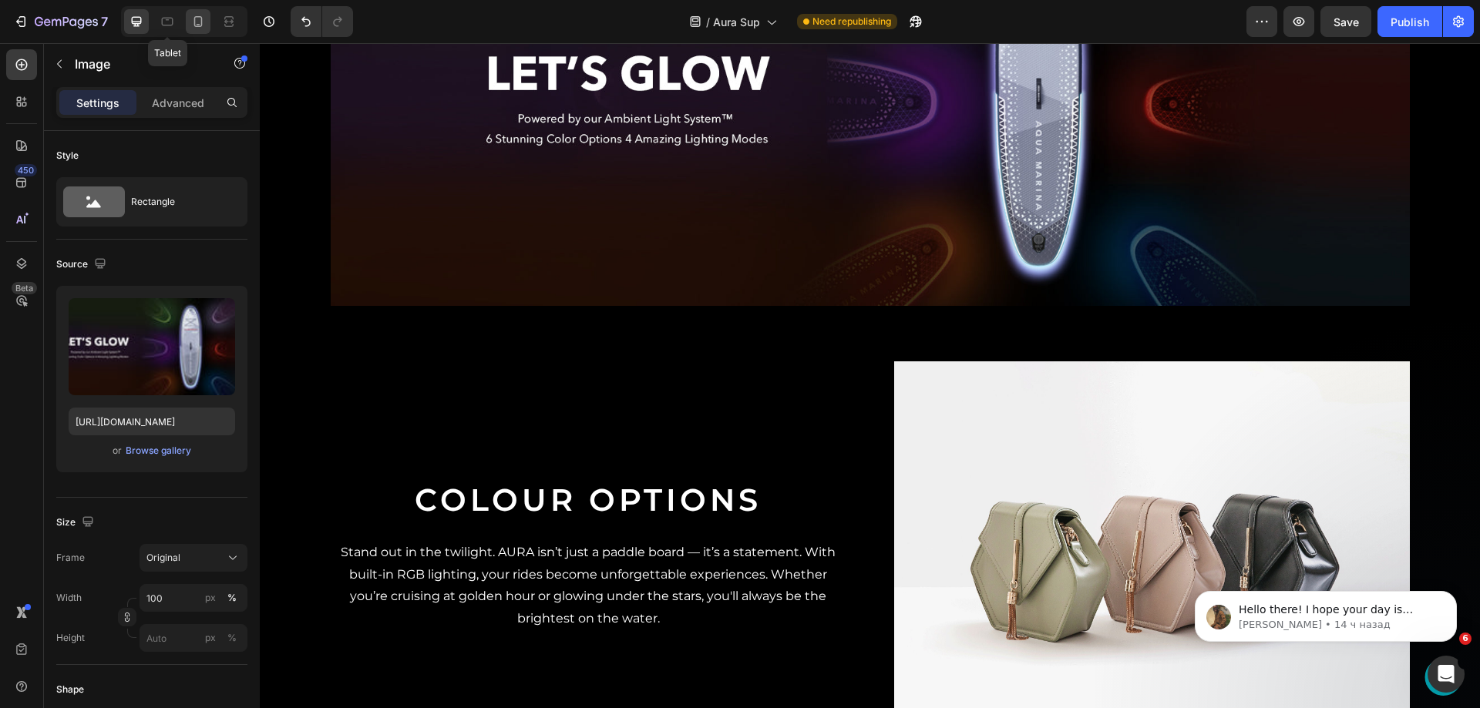
click at [199, 19] on icon at bounding box center [197, 21] width 15 height 15
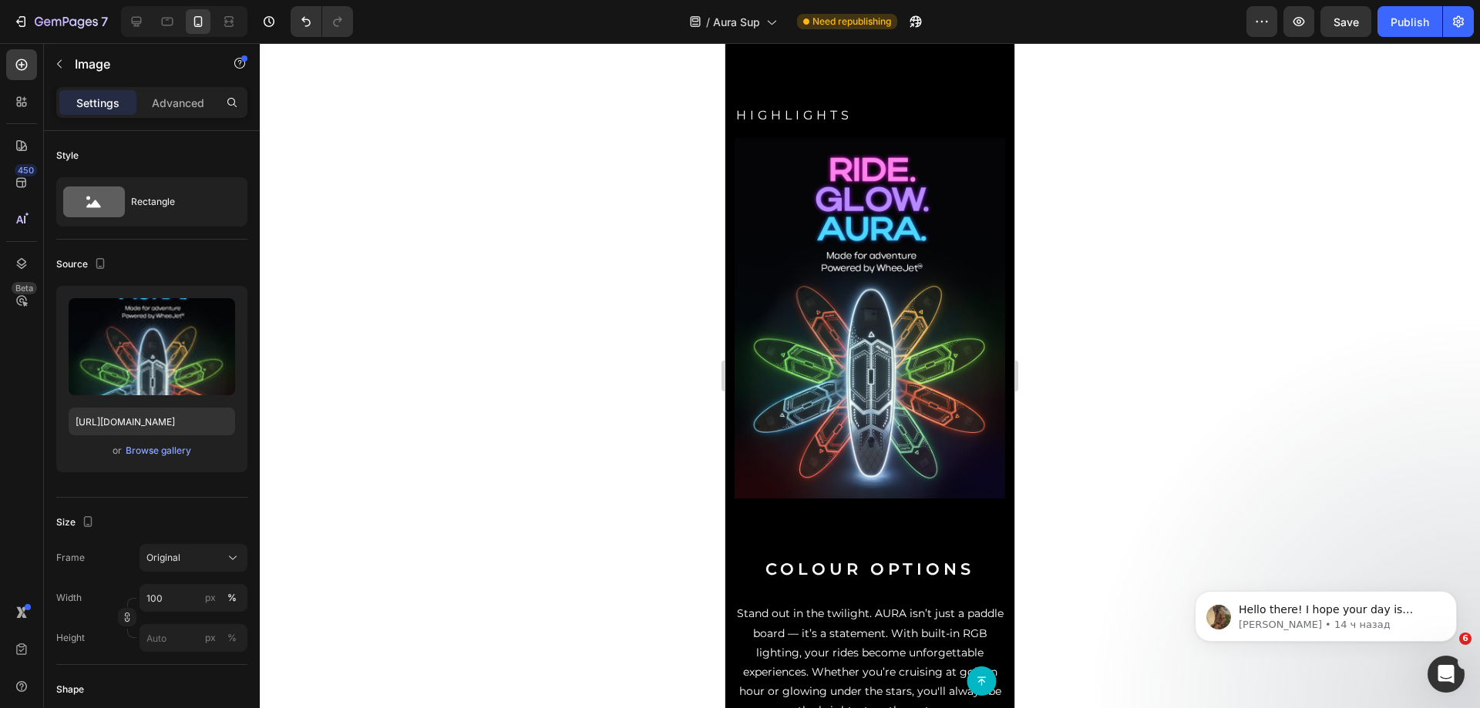
scroll to position [635, 0]
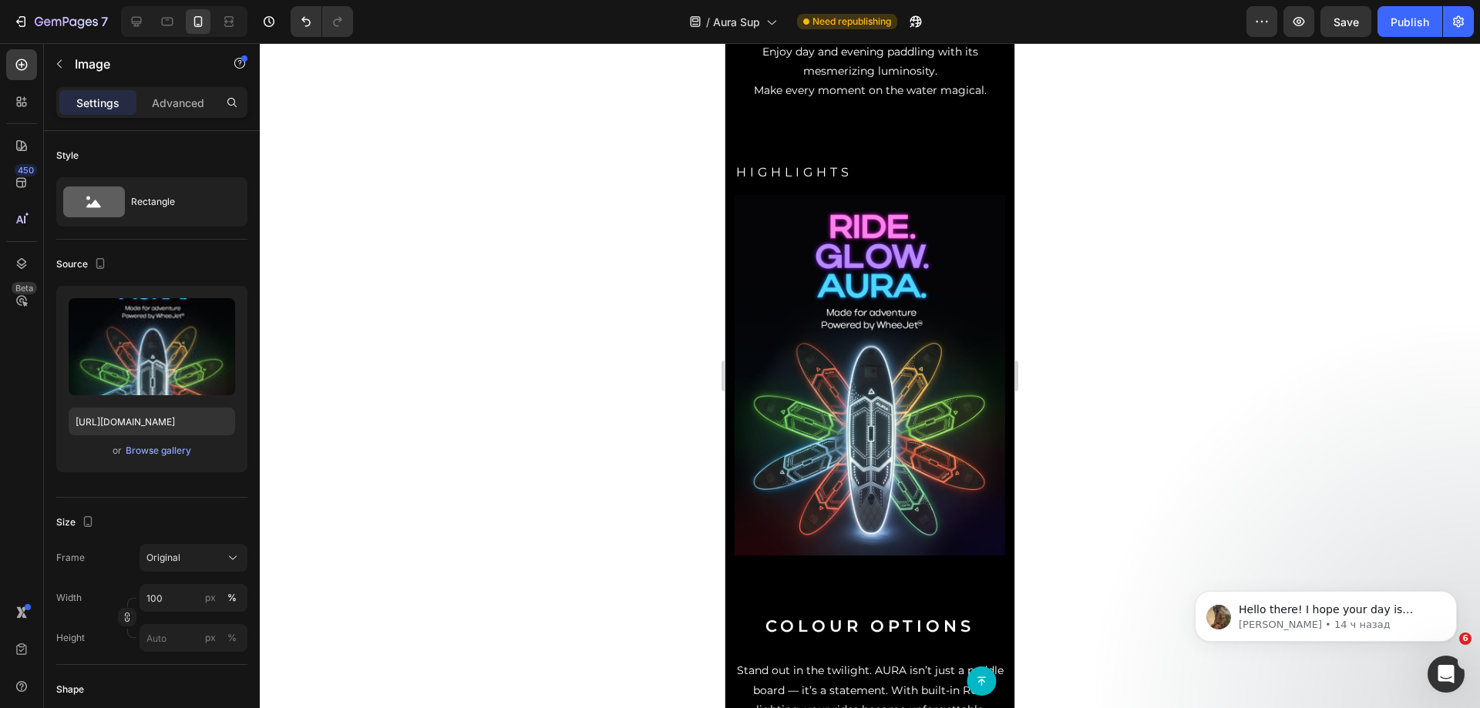
click at [890, 288] on img at bounding box center [870, 375] width 271 height 361
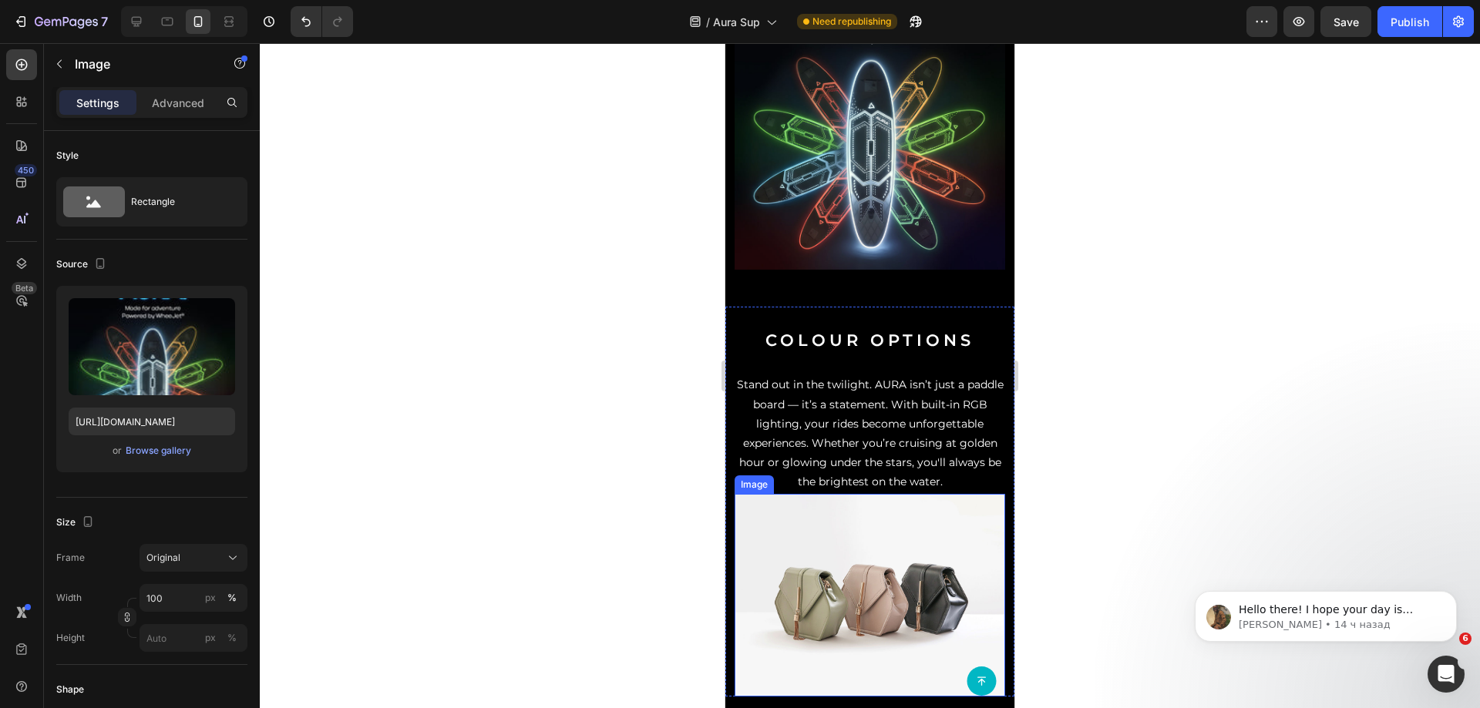
scroll to position [712, 0]
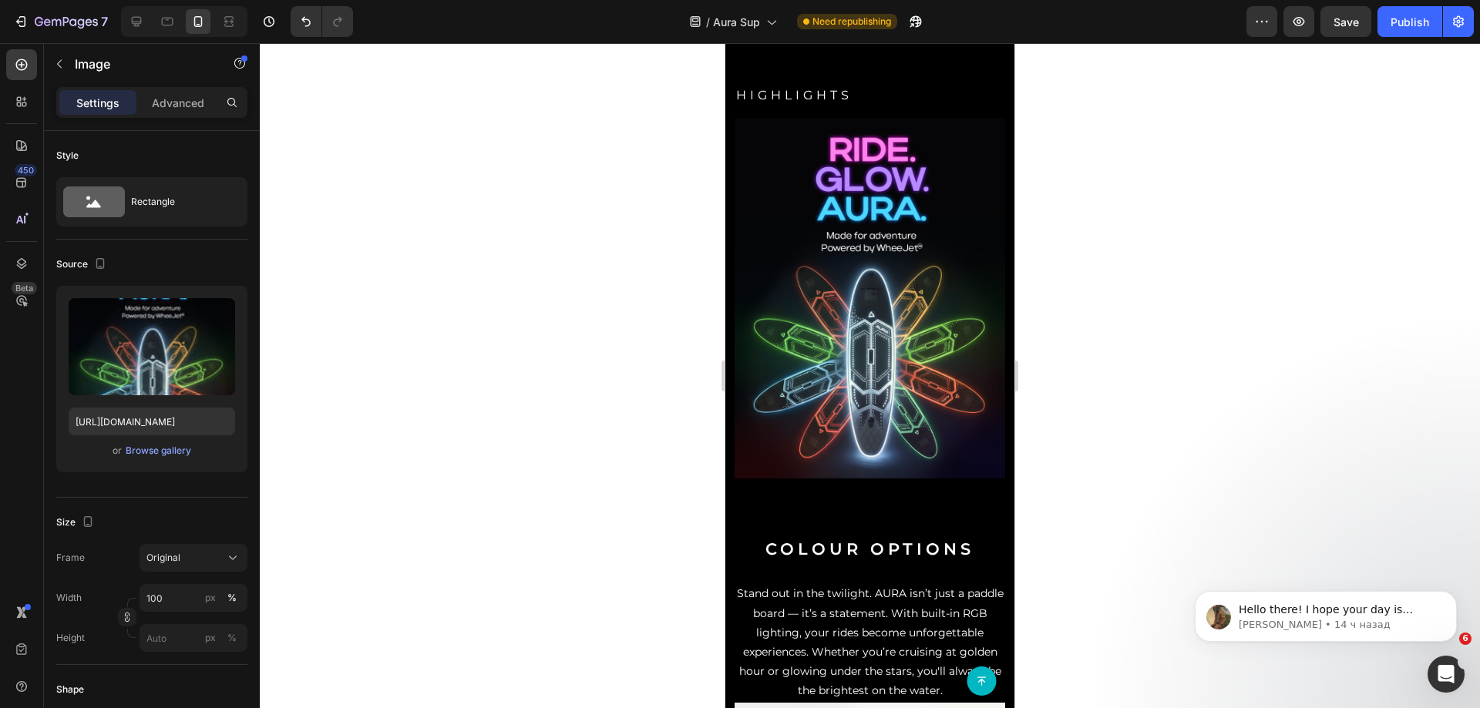
click at [875, 324] on img at bounding box center [870, 298] width 271 height 361
click at [139, 19] on icon at bounding box center [136, 21] width 15 height 15
type input "[URL][DOMAIN_NAME]"
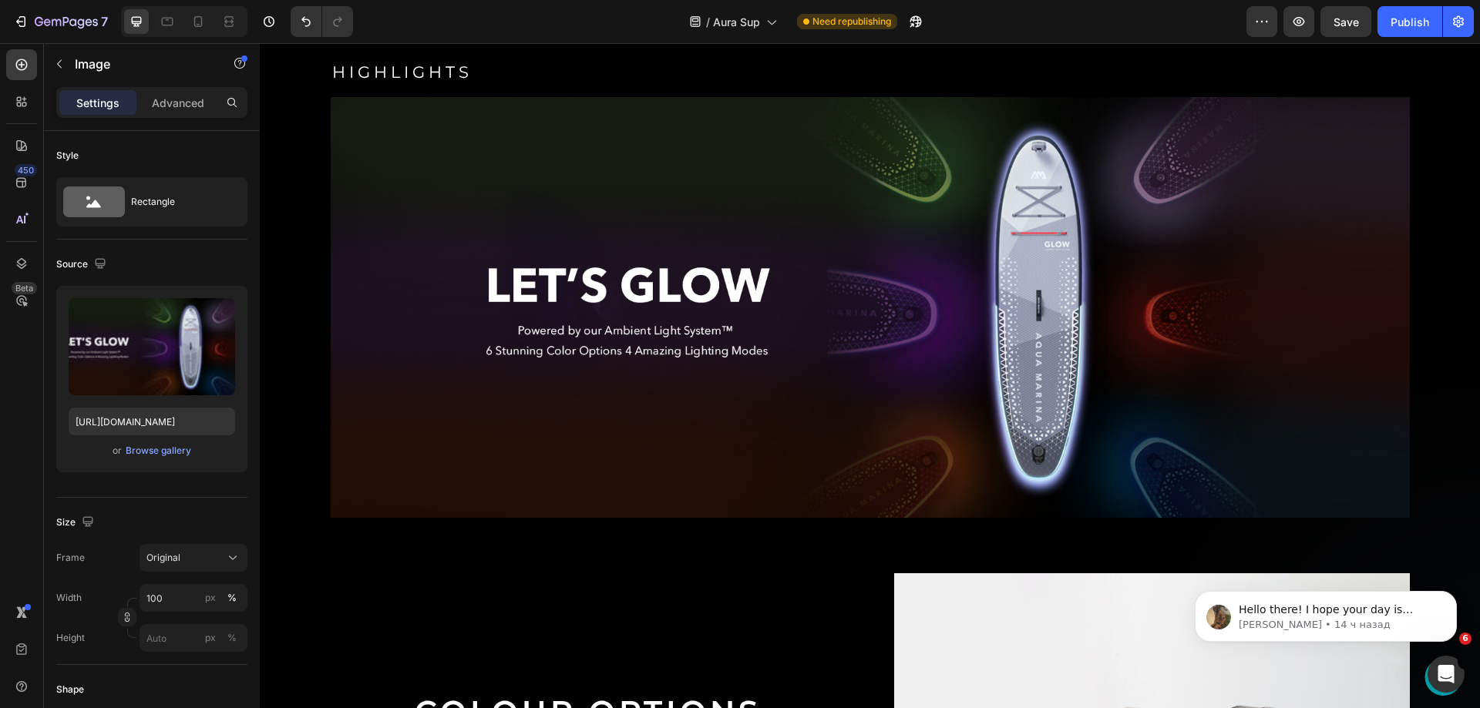
click at [807, 245] on img at bounding box center [870, 308] width 1079 height 422
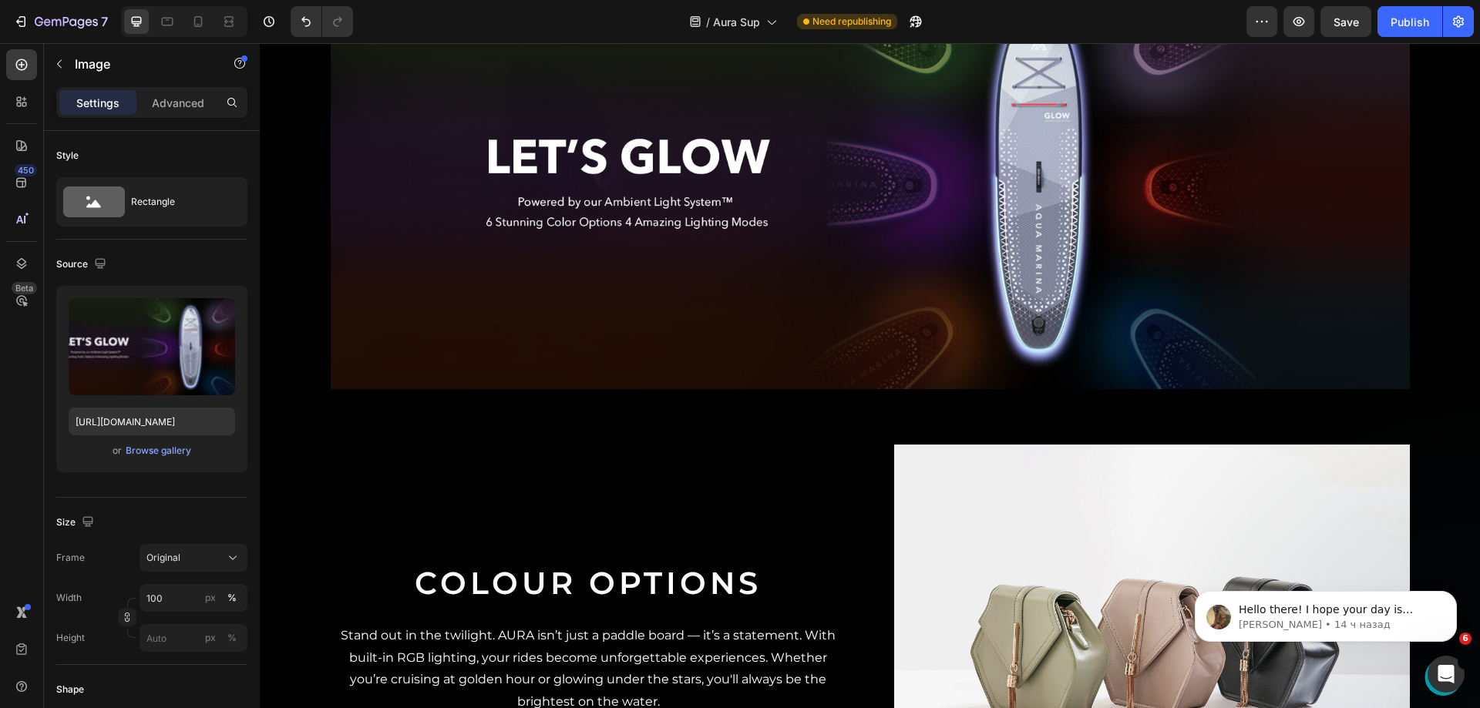
scroll to position [1176, 0]
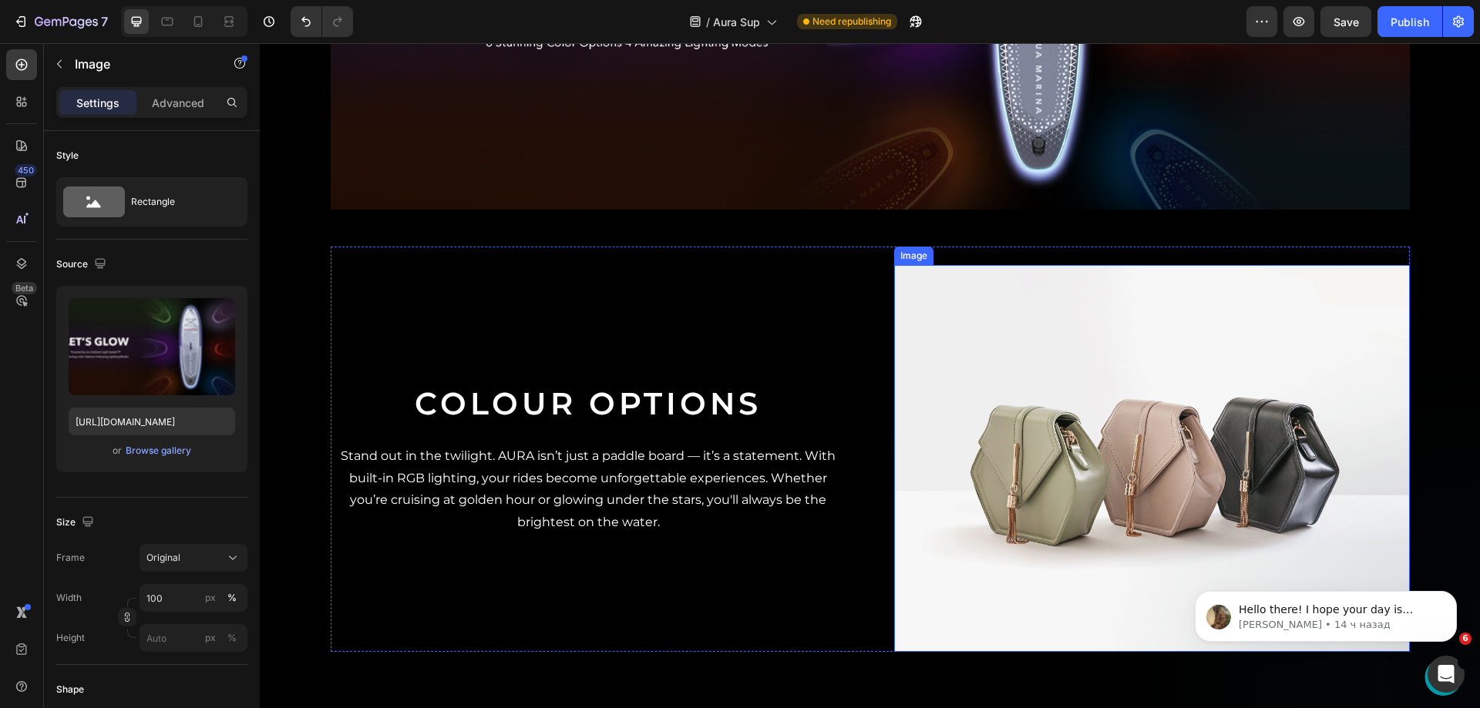
click at [1028, 345] on img at bounding box center [1152, 458] width 516 height 387
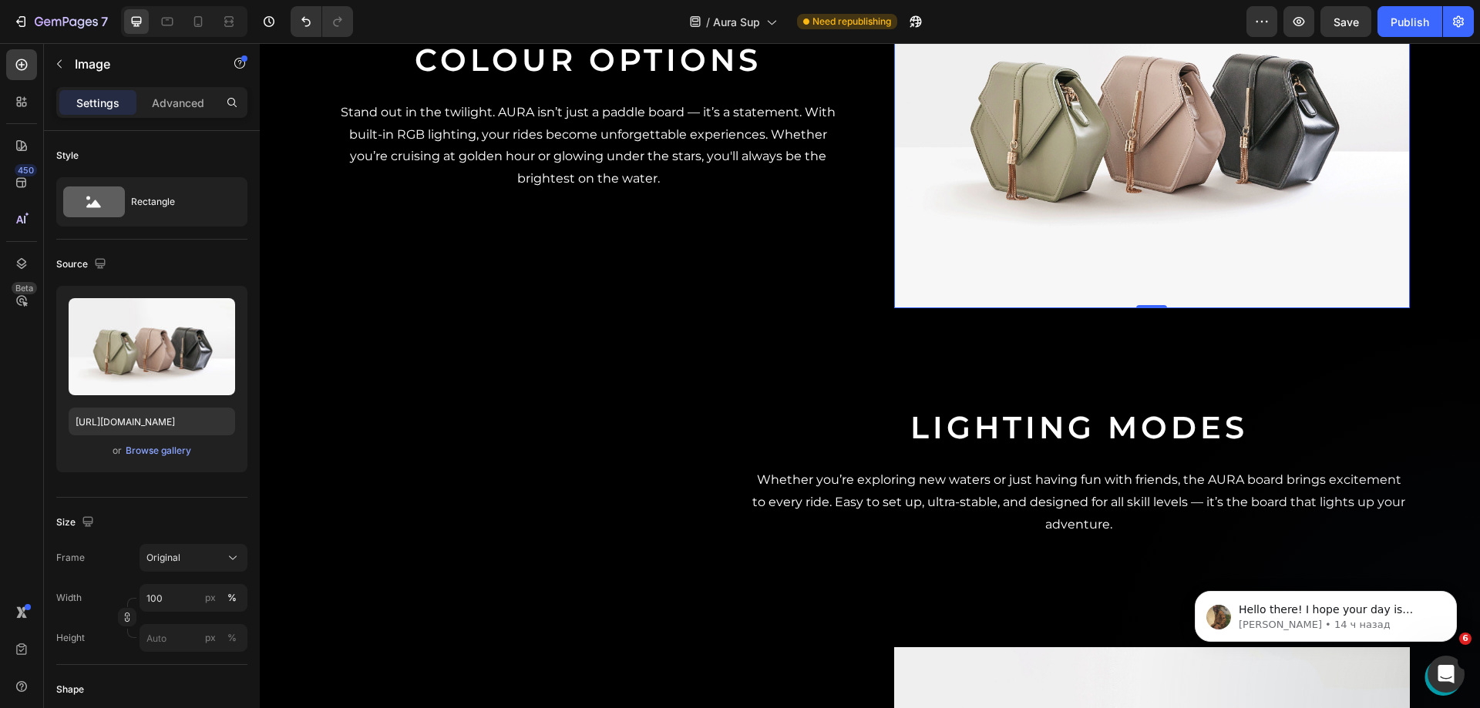
scroll to position [1330, 0]
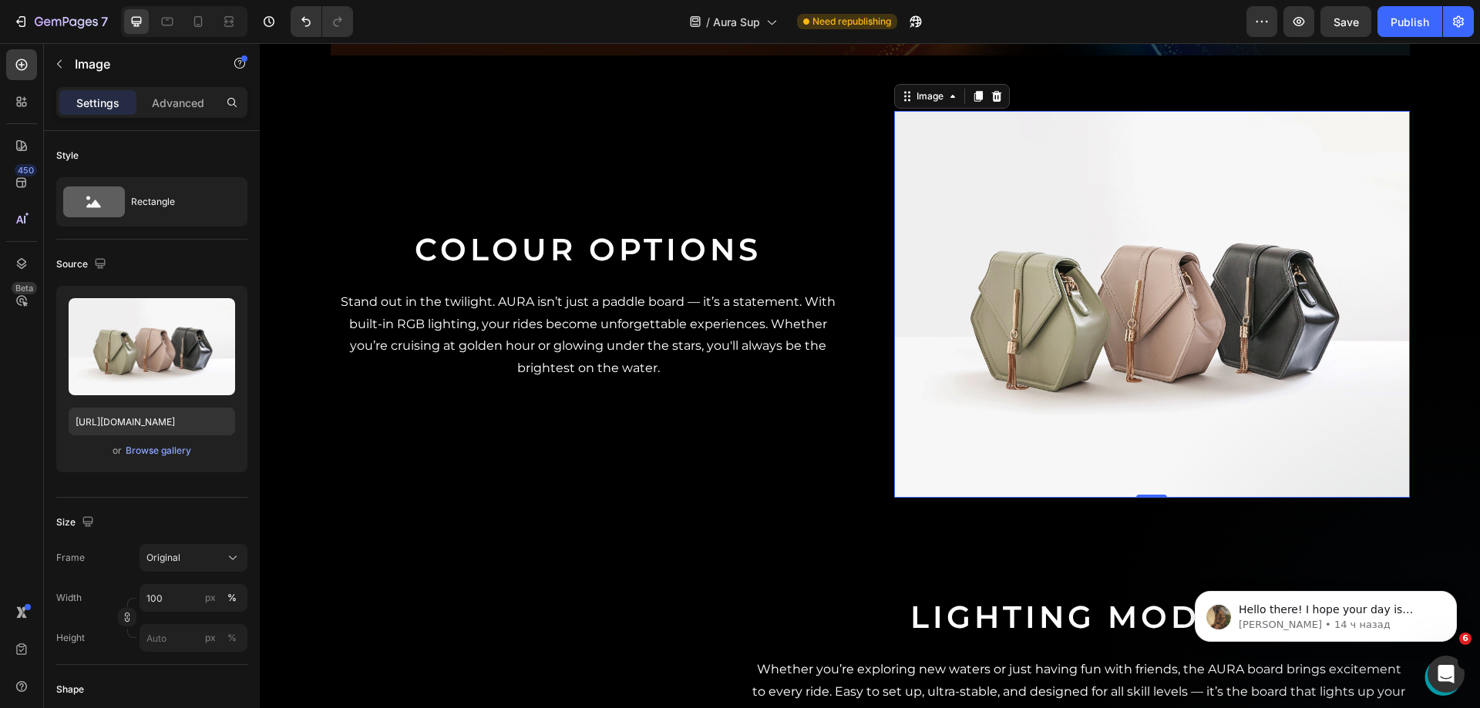
click at [994, 263] on img at bounding box center [1152, 304] width 516 height 387
click at [993, 103] on icon at bounding box center [997, 96] width 12 height 12
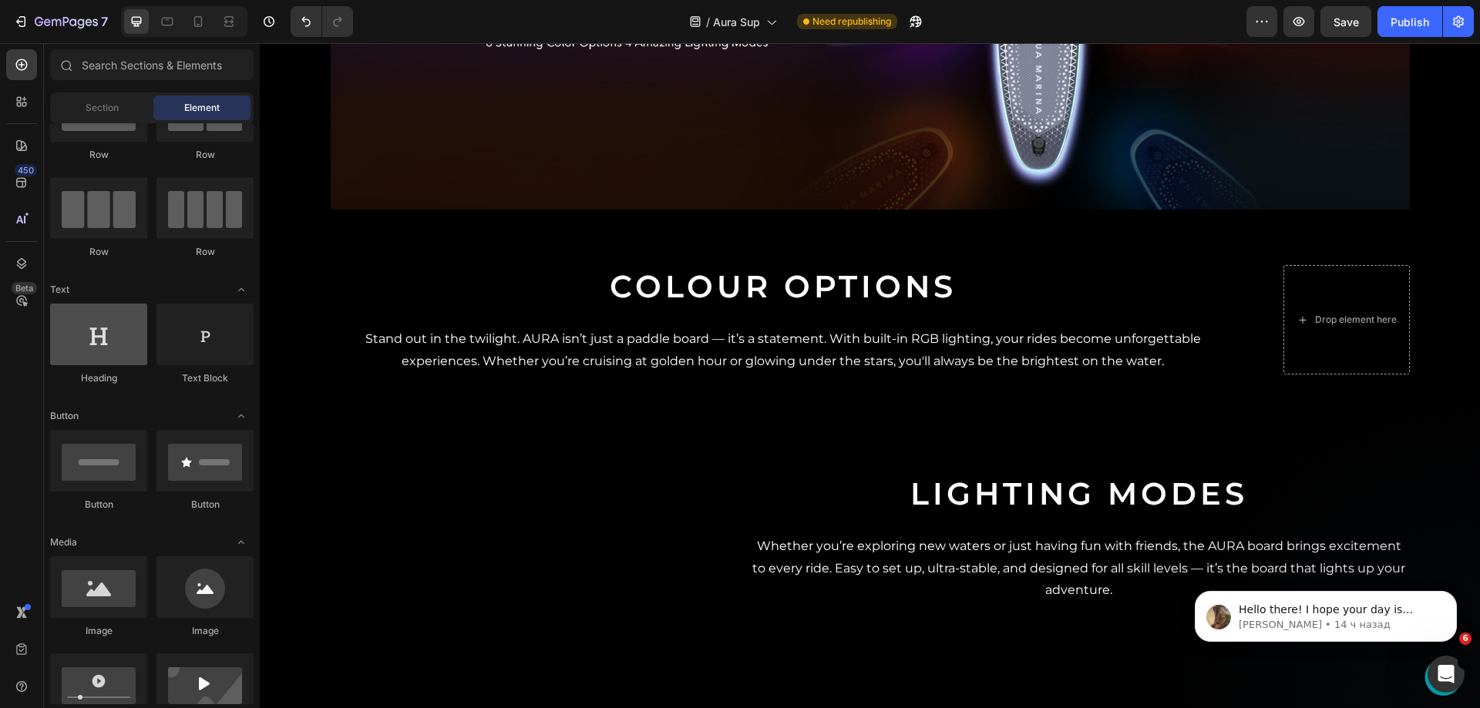
scroll to position [385, 0]
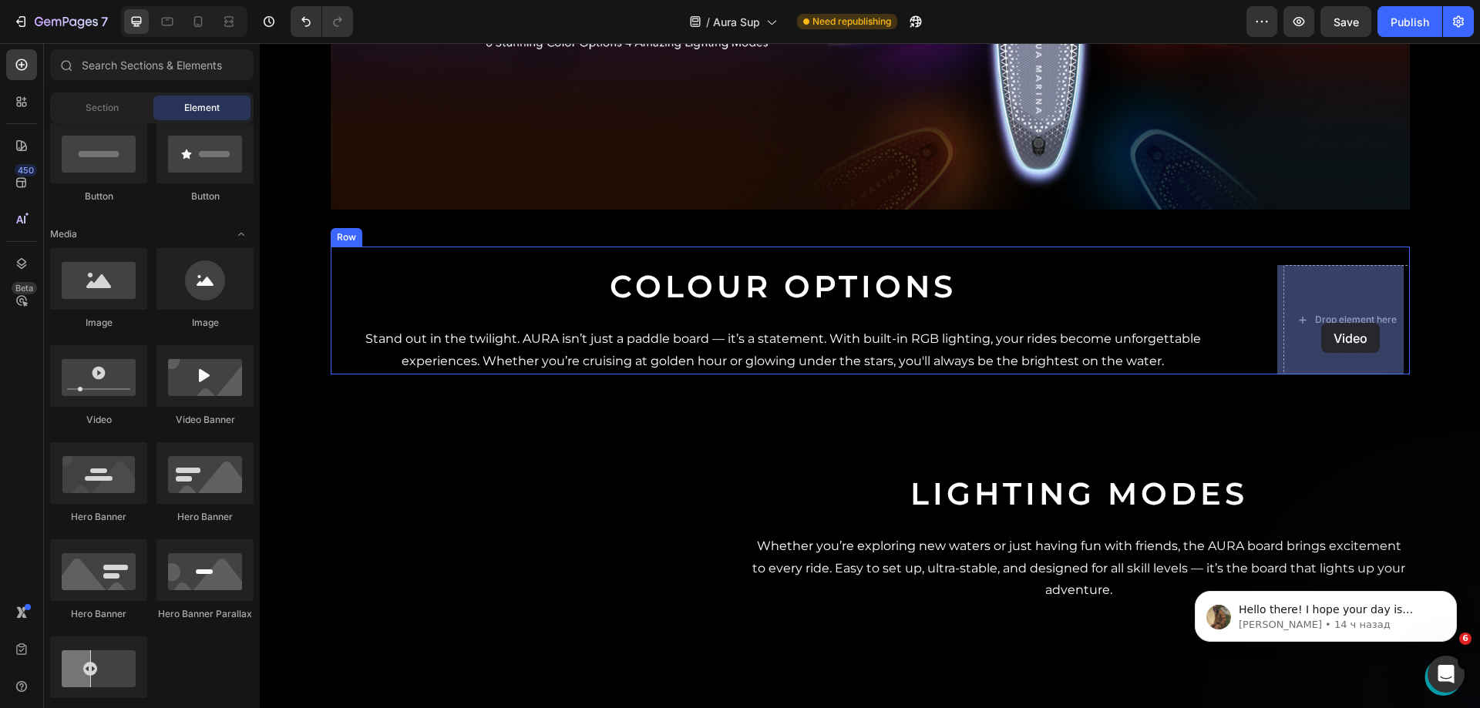
drag, startPoint x: 361, startPoint y: 416, endPoint x: 1321, endPoint y: 323, distance: 965.0
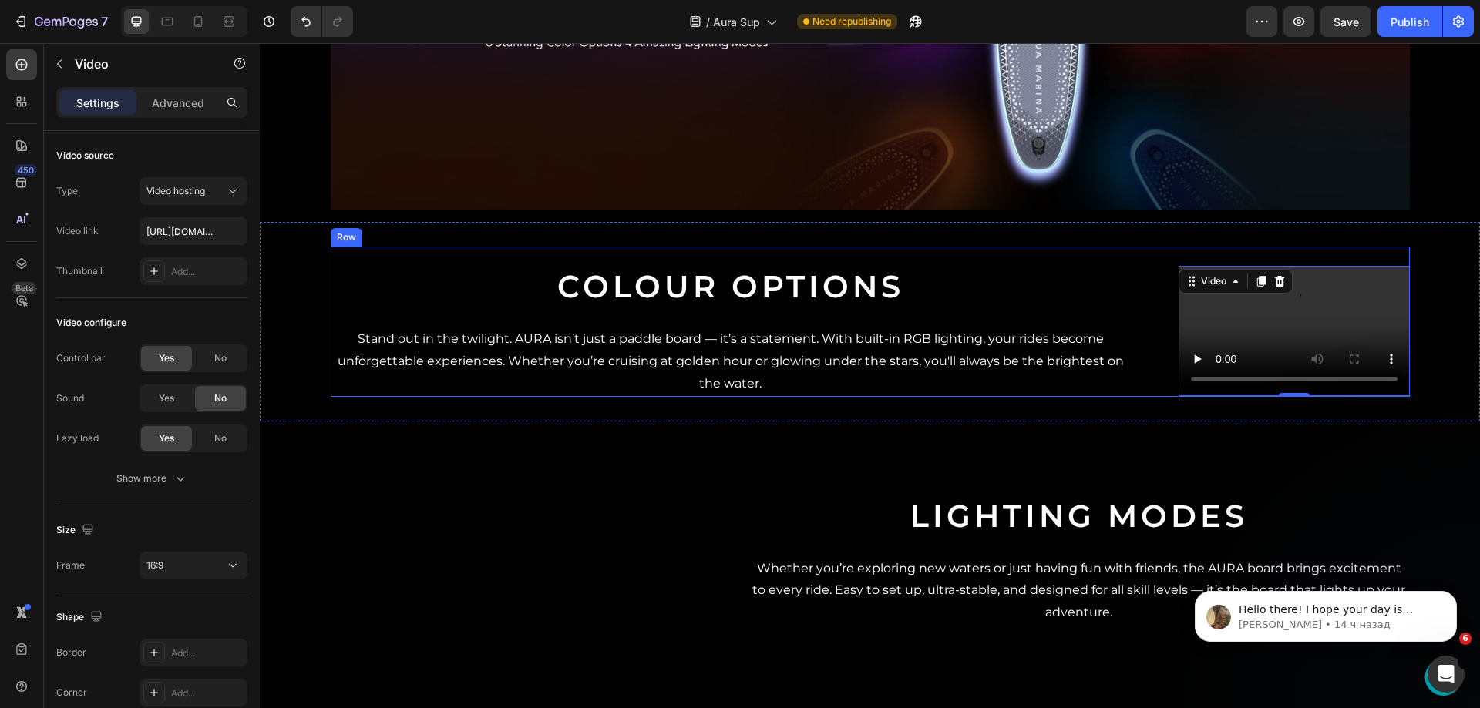
click at [823, 158] on img at bounding box center [870, 0] width 1079 height 422
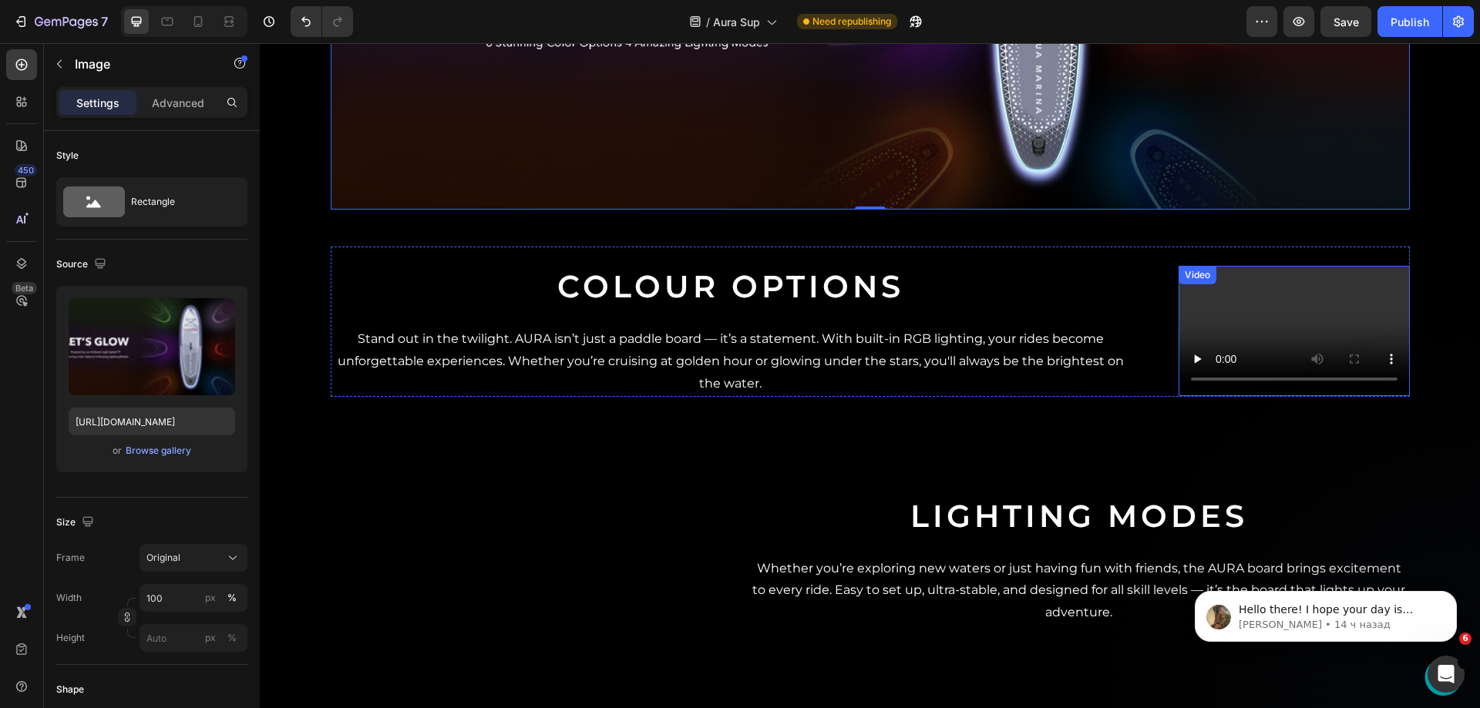
click at [1179, 361] on video at bounding box center [1294, 331] width 231 height 130
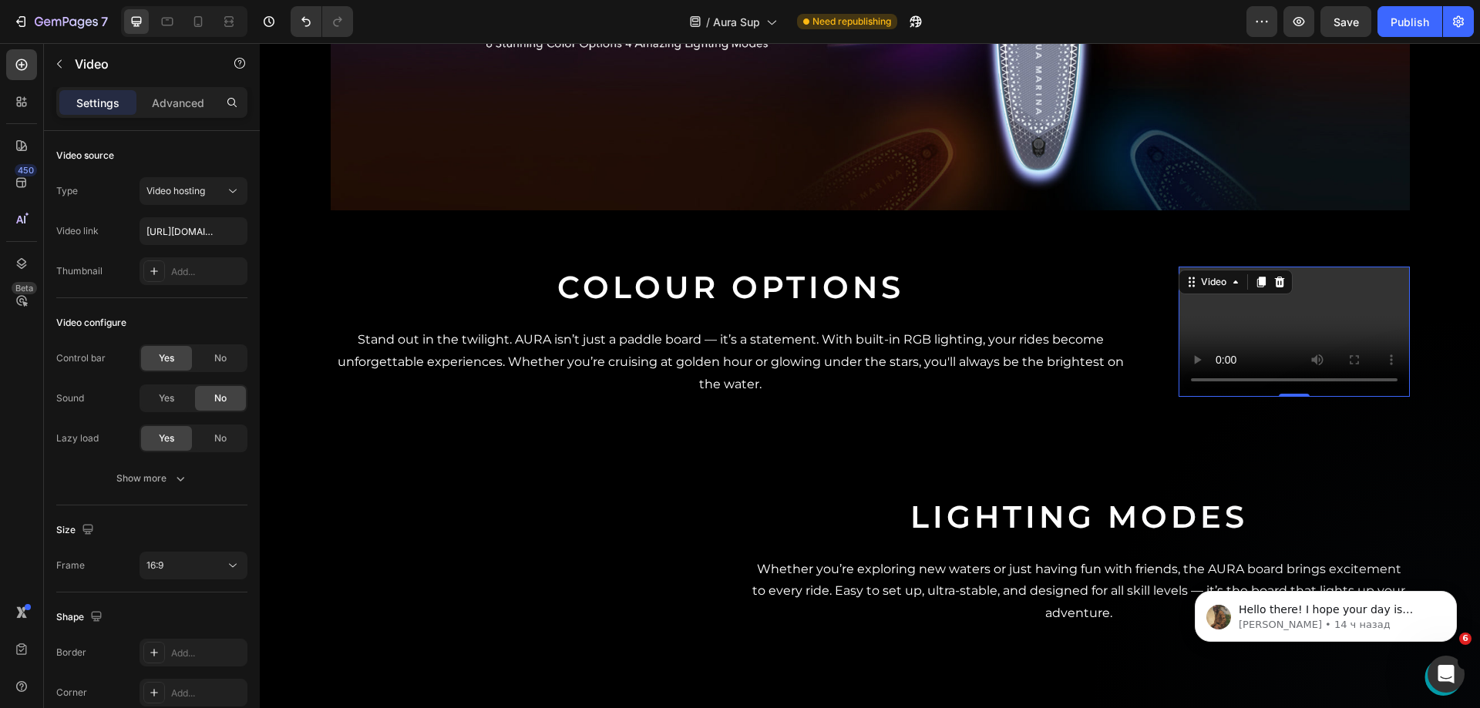
scroll to position [713, 0]
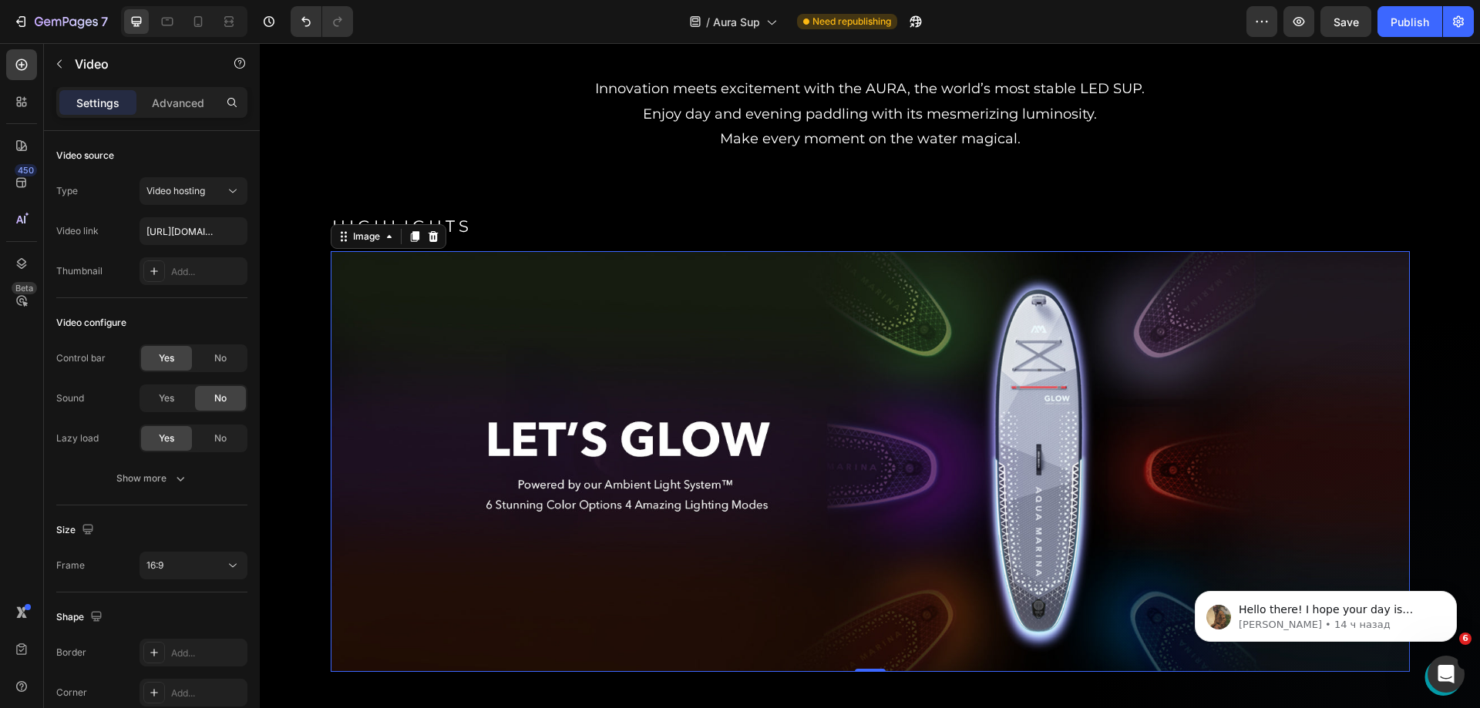
click at [1005, 362] on img at bounding box center [870, 462] width 1079 height 422
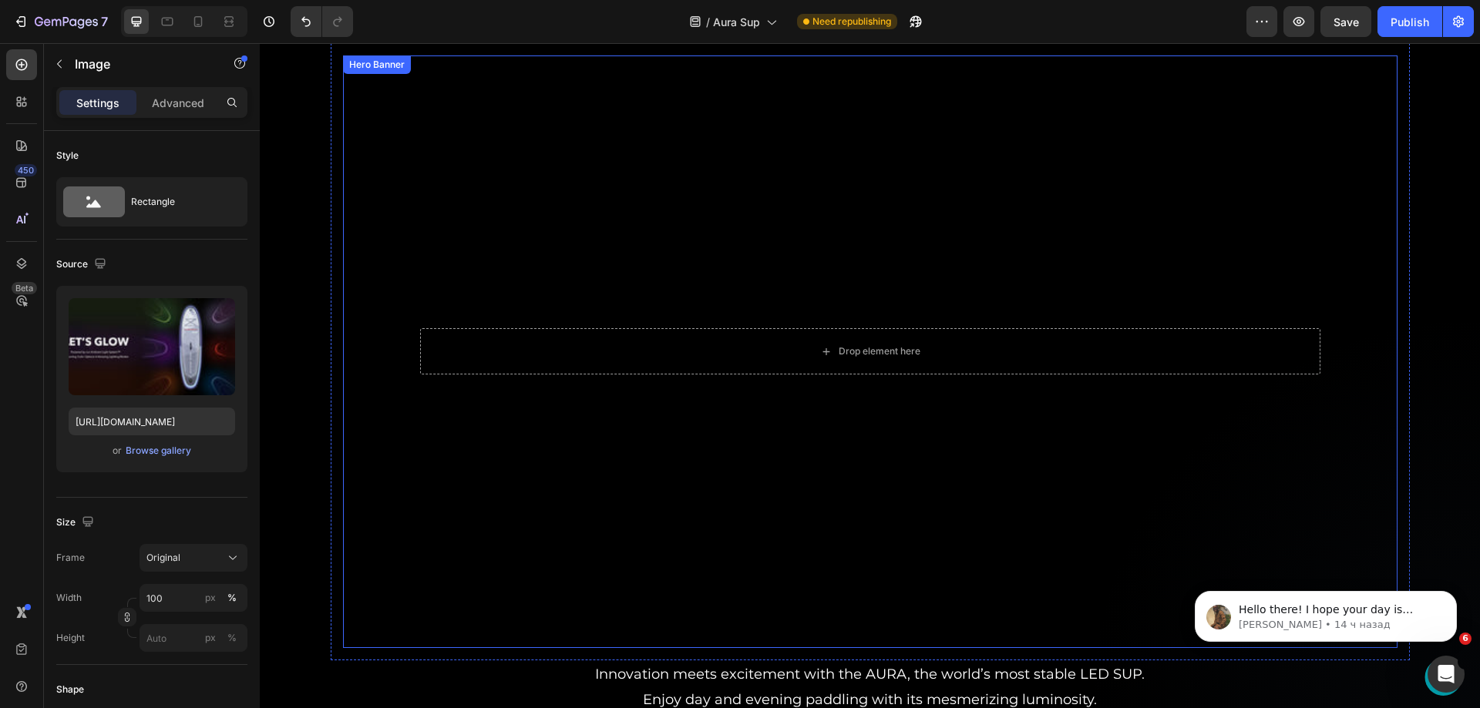
scroll to position [0, 0]
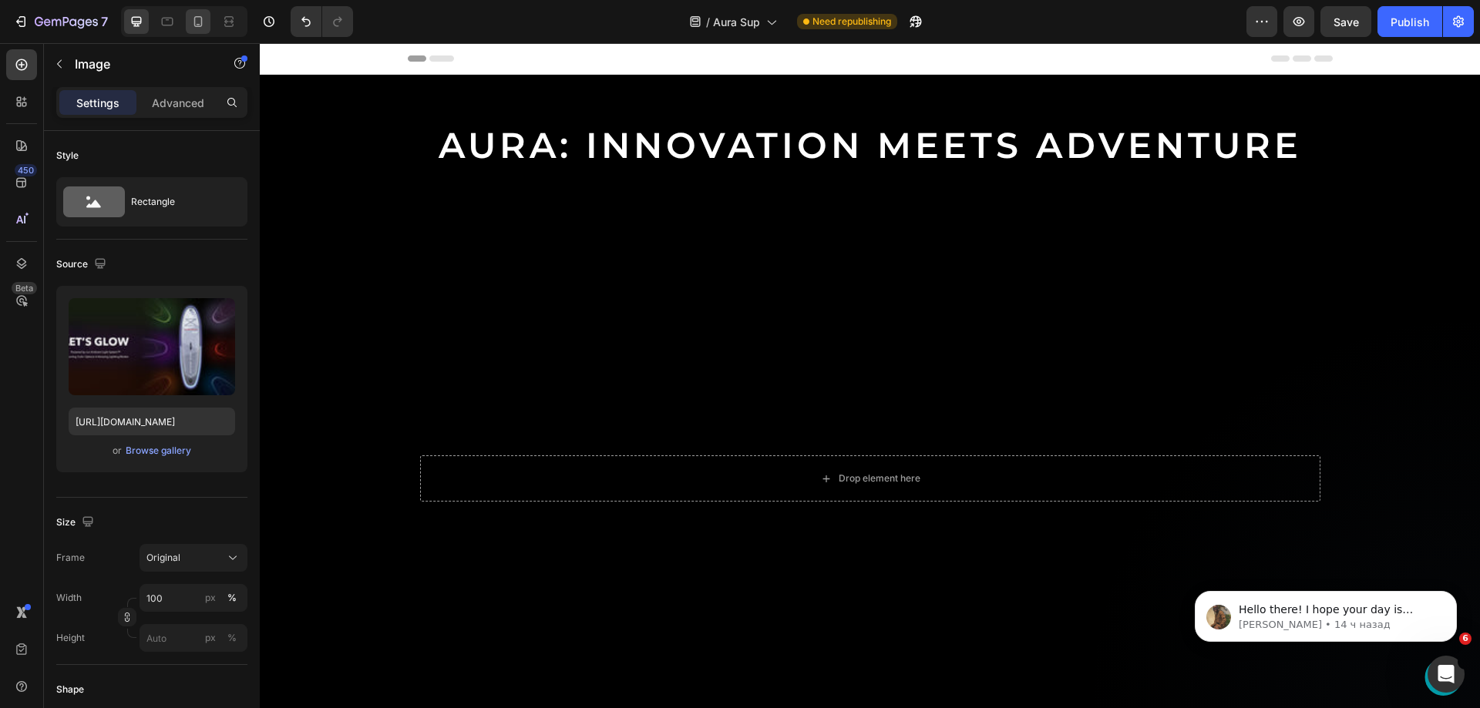
click at [195, 19] on icon at bounding box center [198, 21] width 8 height 11
type input "[URL][DOMAIN_NAME]"
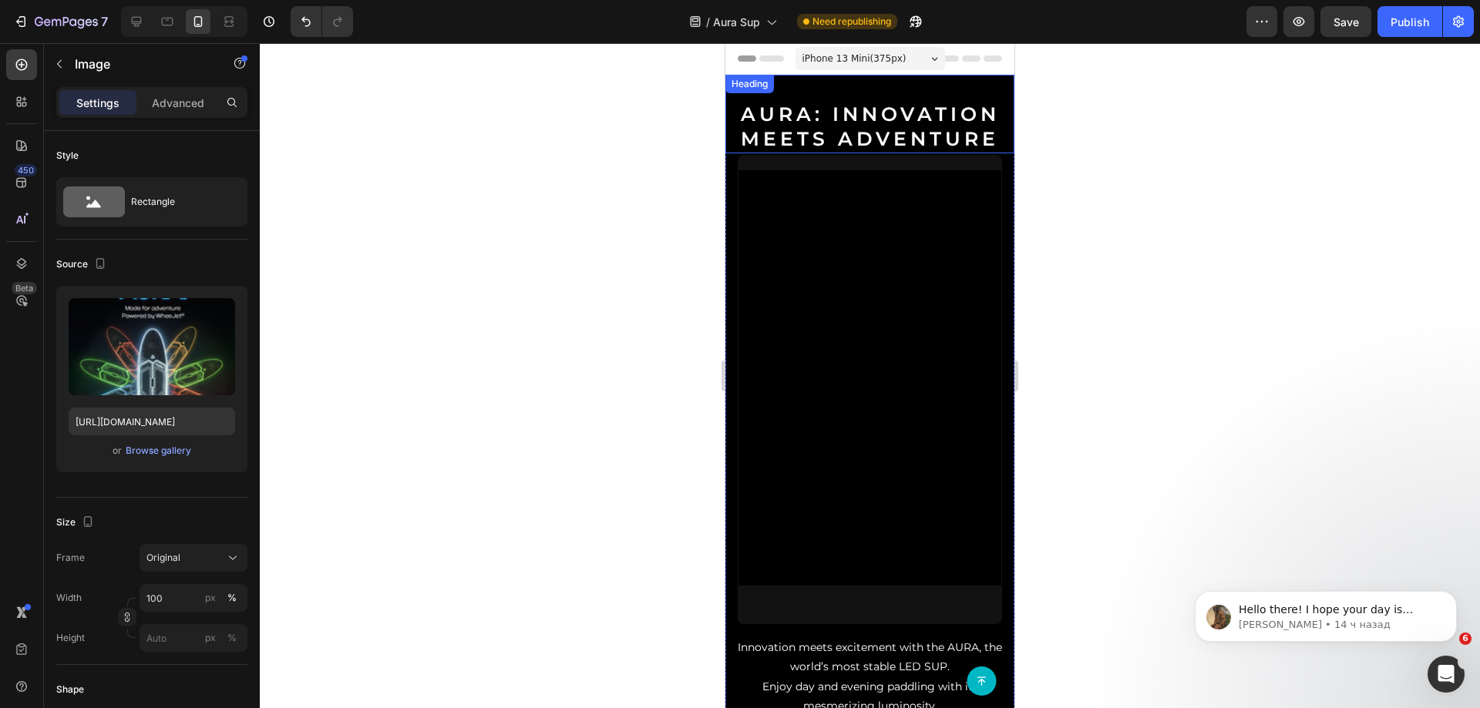
click at [842, 99] on div "AURA: Innovation Meets Adventure Heading" at bounding box center [869, 114] width 289 height 79
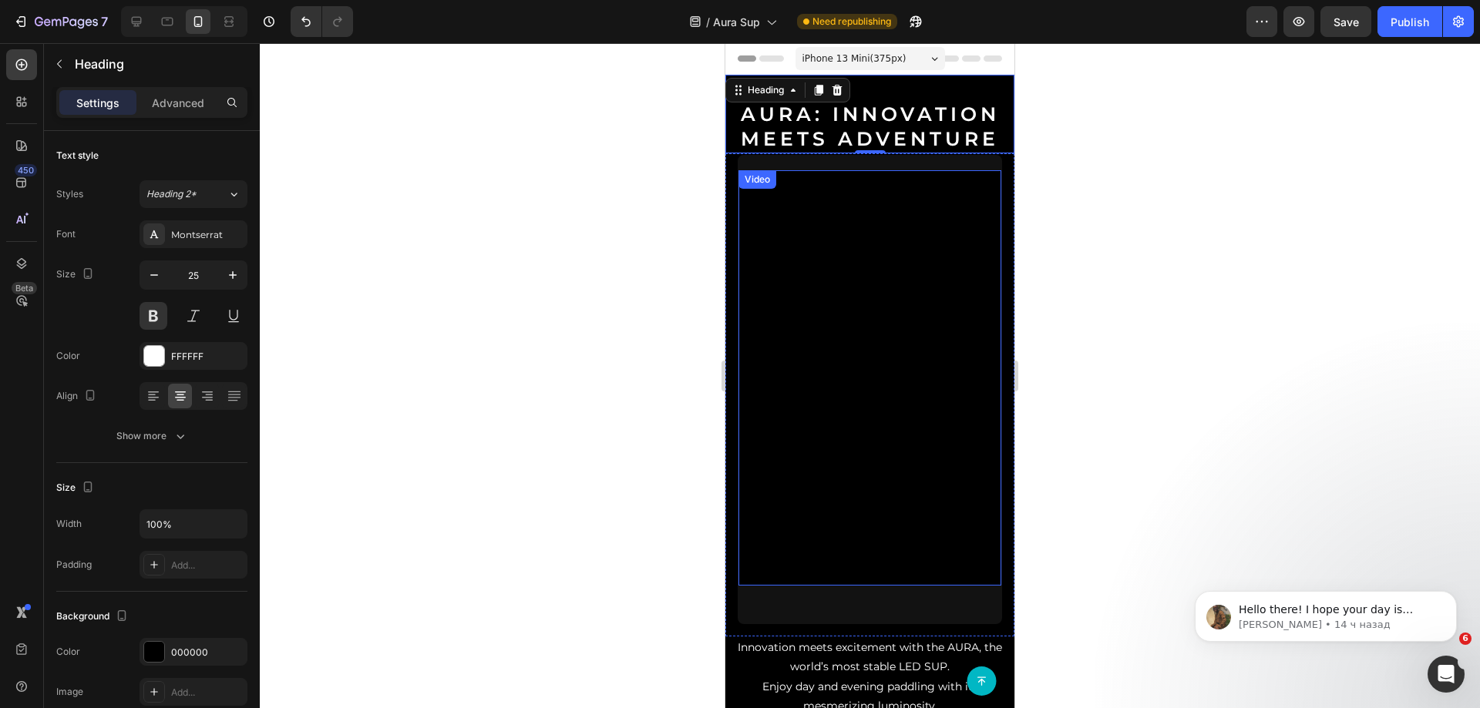
click at [877, 164] on div "Video" at bounding box center [870, 390] width 264 height 470
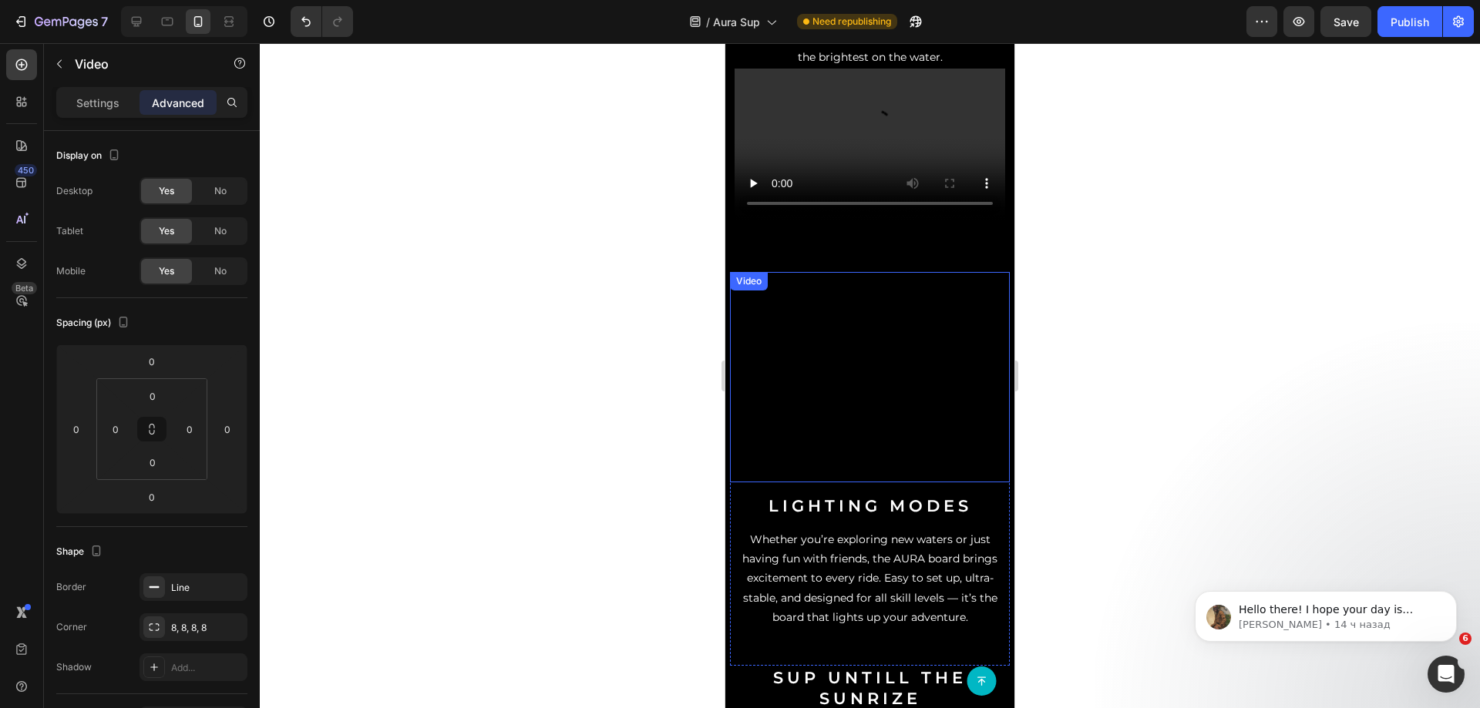
scroll to position [925, 0]
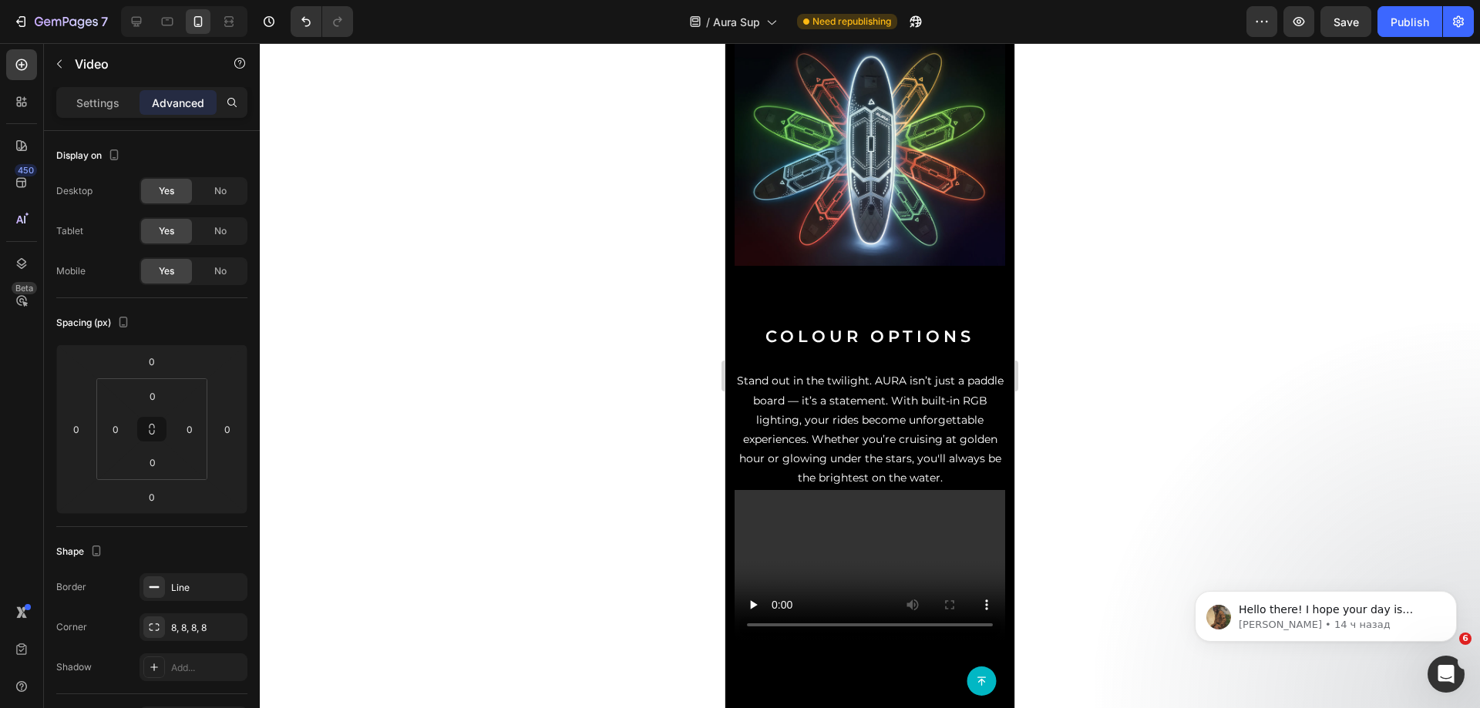
click at [123, 25] on div at bounding box center [184, 21] width 126 height 31
click at [130, 21] on div at bounding box center [136, 21] width 25 height 25
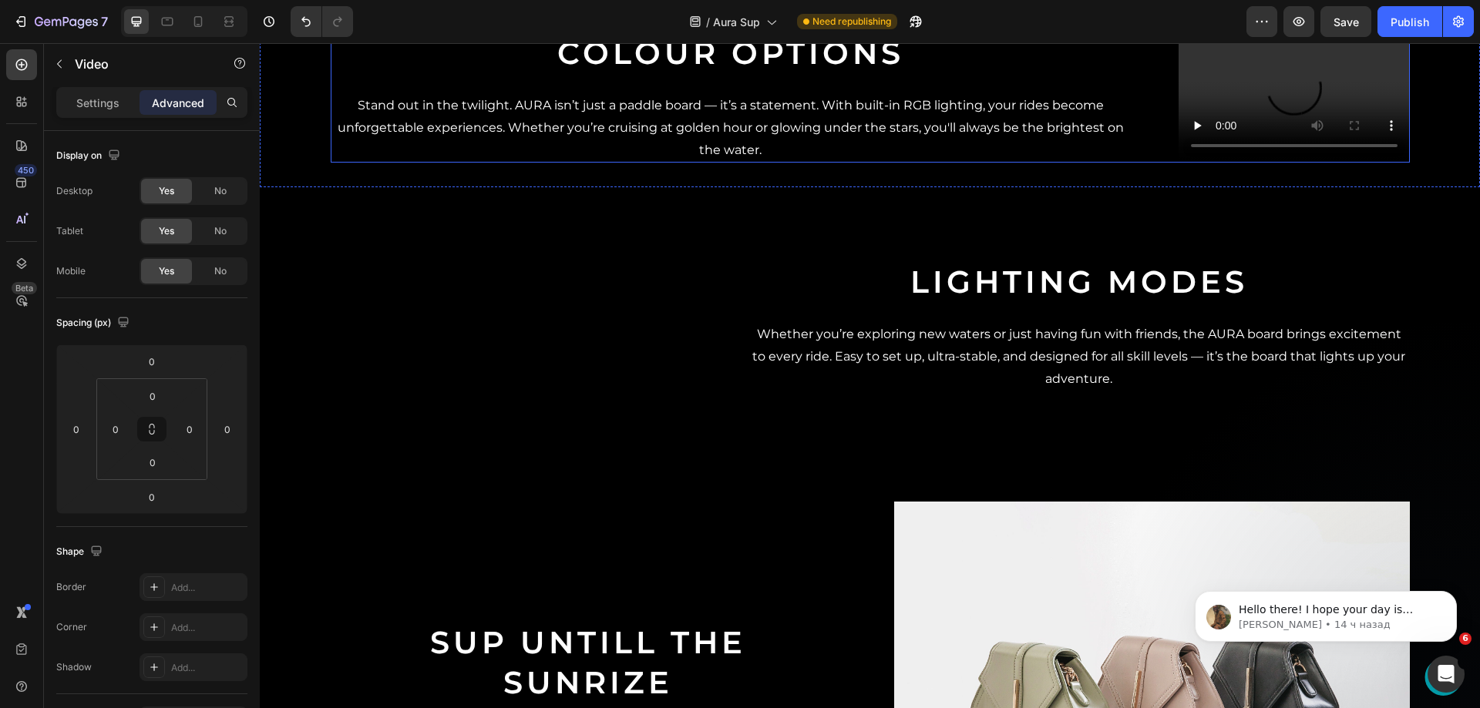
scroll to position [1112, 0]
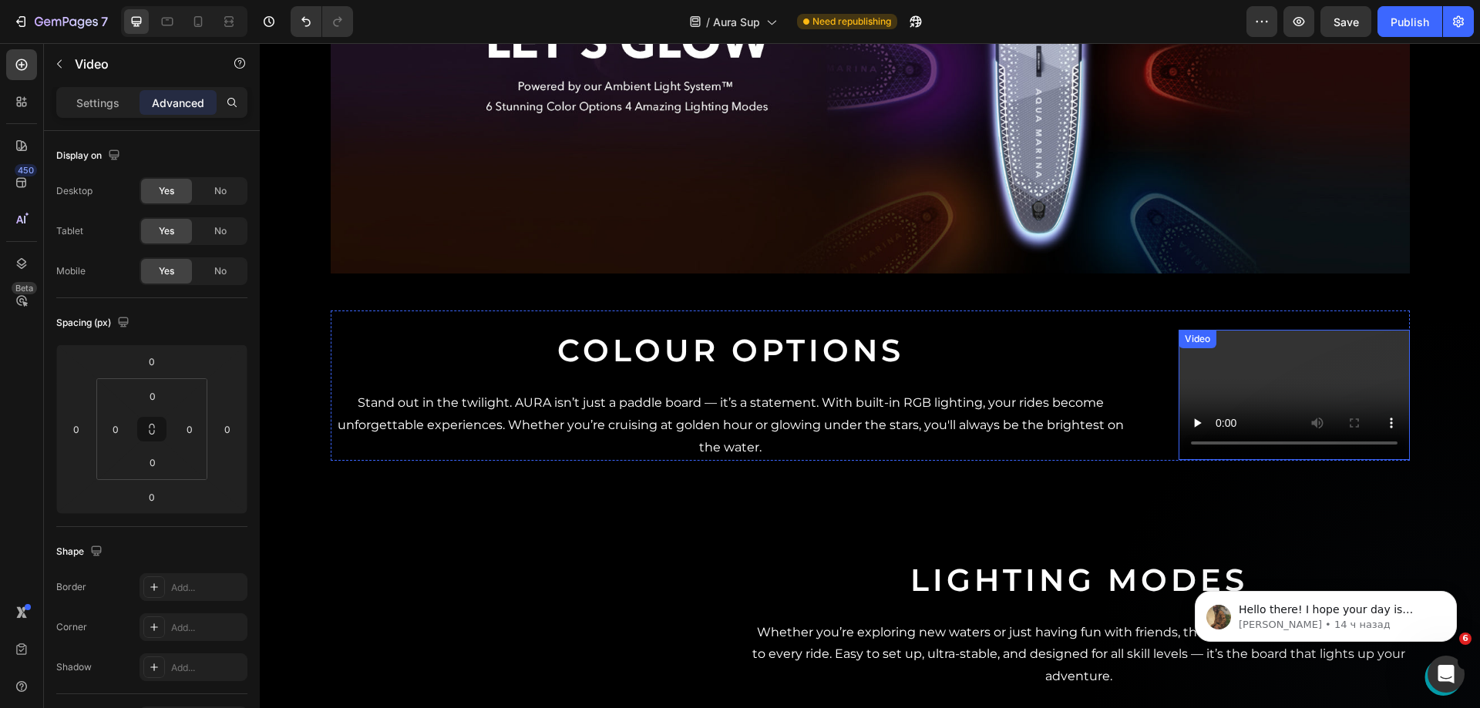
click at [1179, 409] on video at bounding box center [1294, 395] width 231 height 130
click at [1274, 348] on icon at bounding box center [1279, 345] width 10 height 11
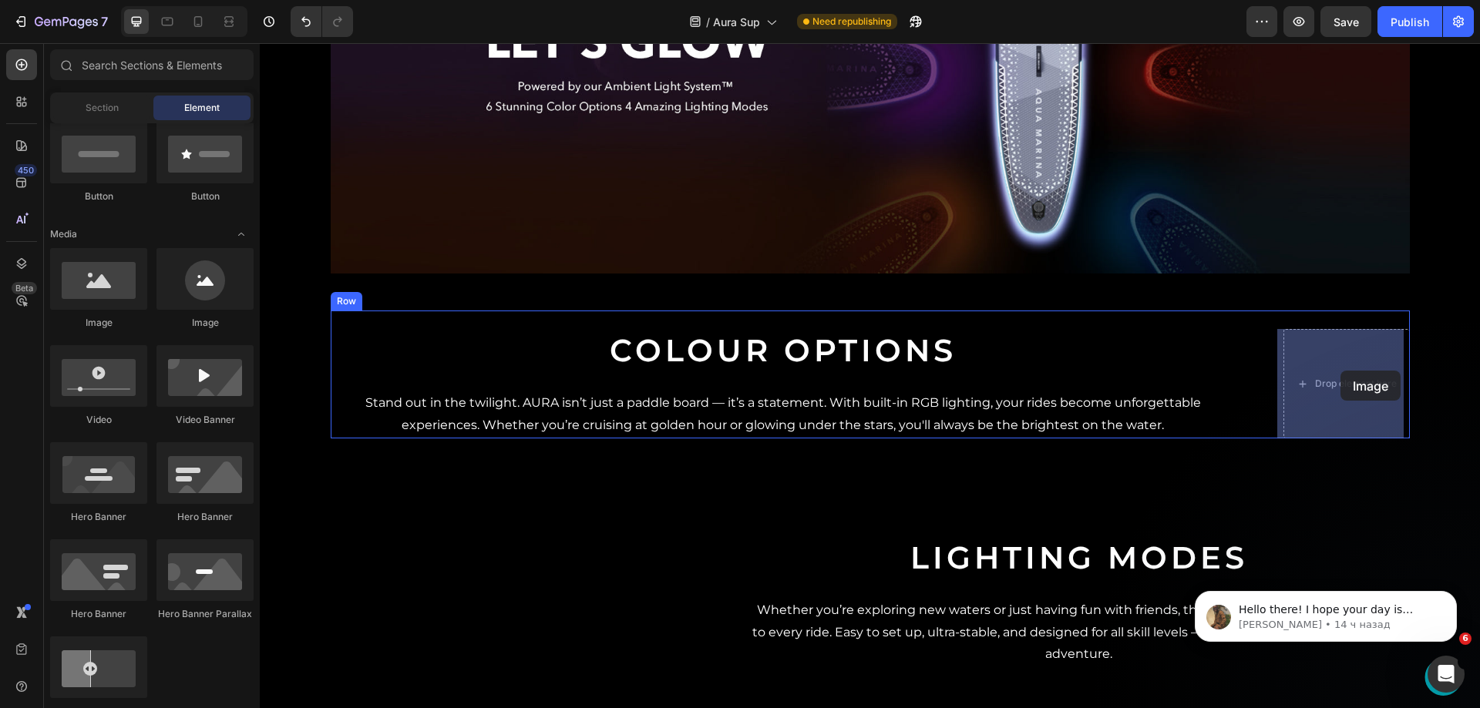
drag, startPoint x: 372, startPoint y: 348, endPoint x: 1341, endPoint y: 371, distance: 968.6
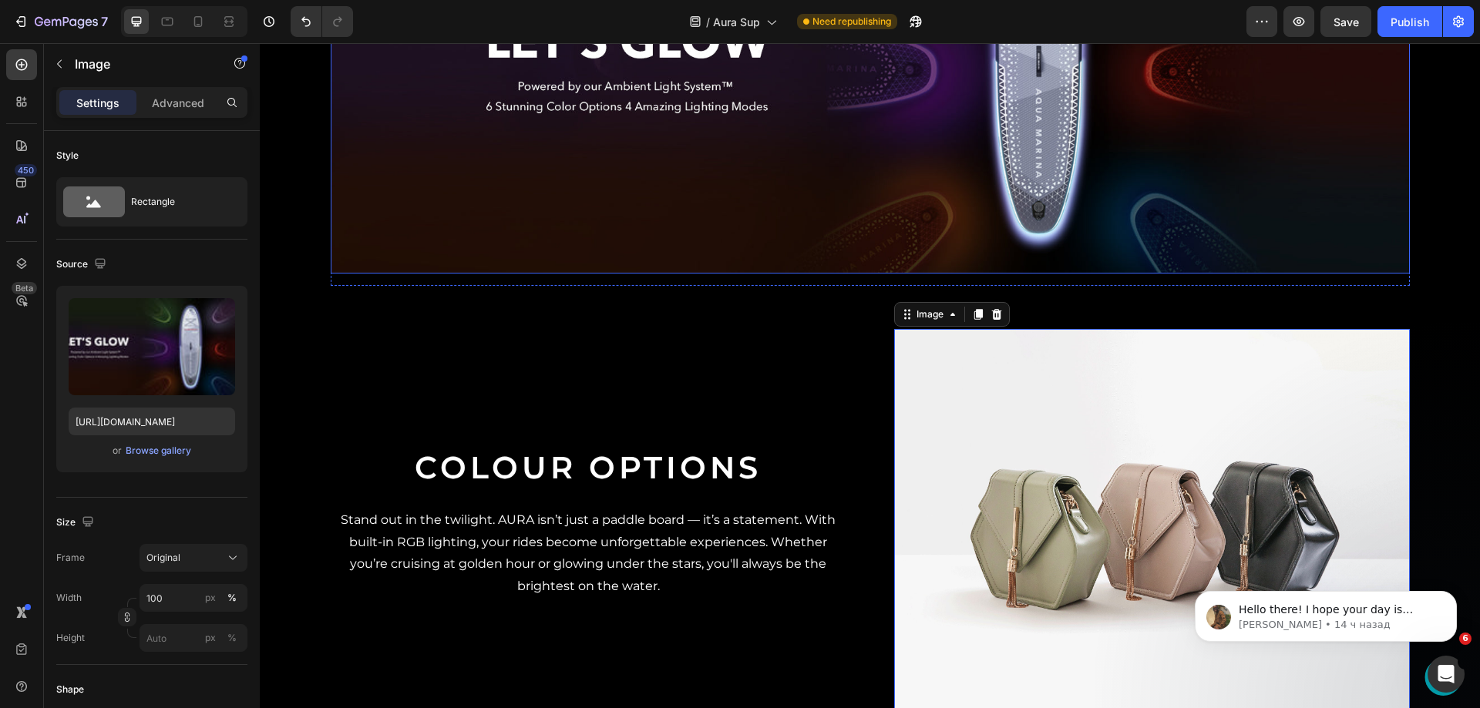
click at [907, 202] on img at bounding box center [870, 64] width 1079 height 422
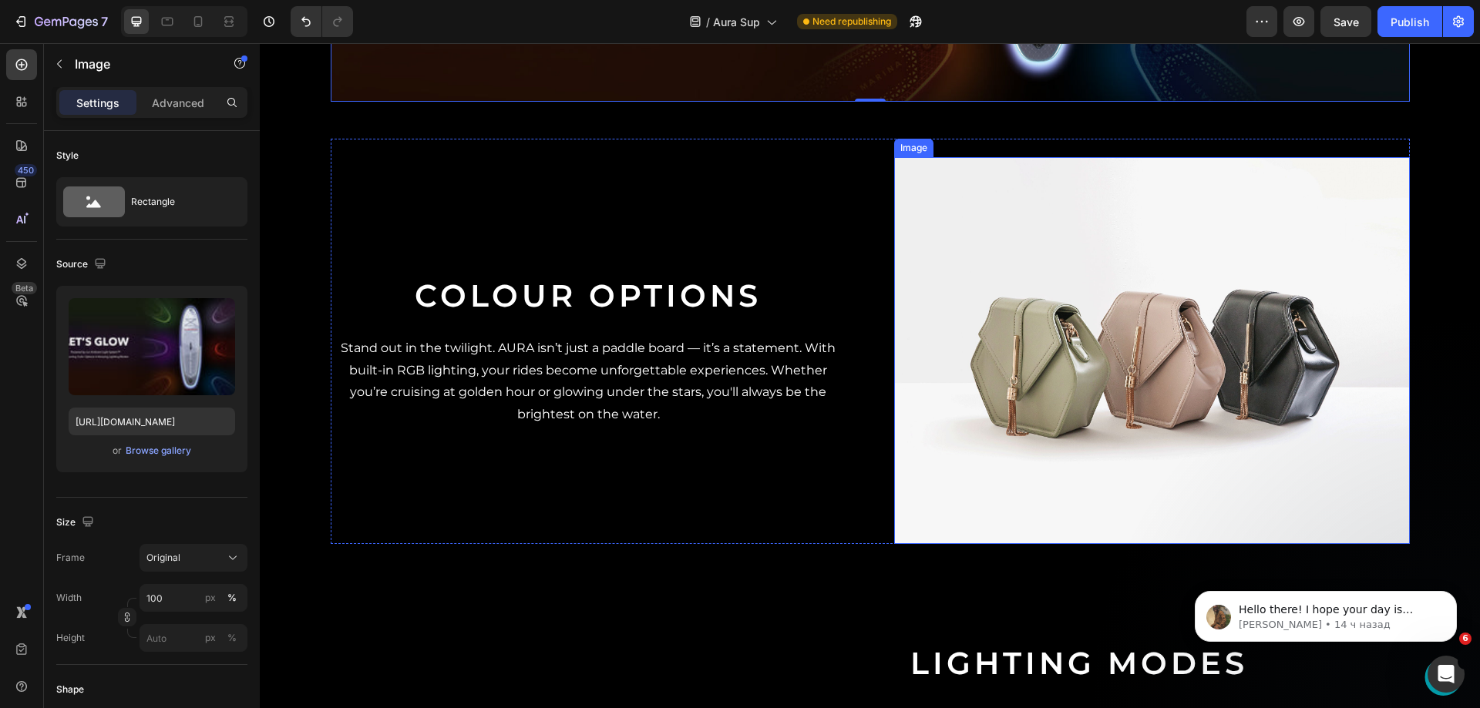
scroll to position [1343, 0]
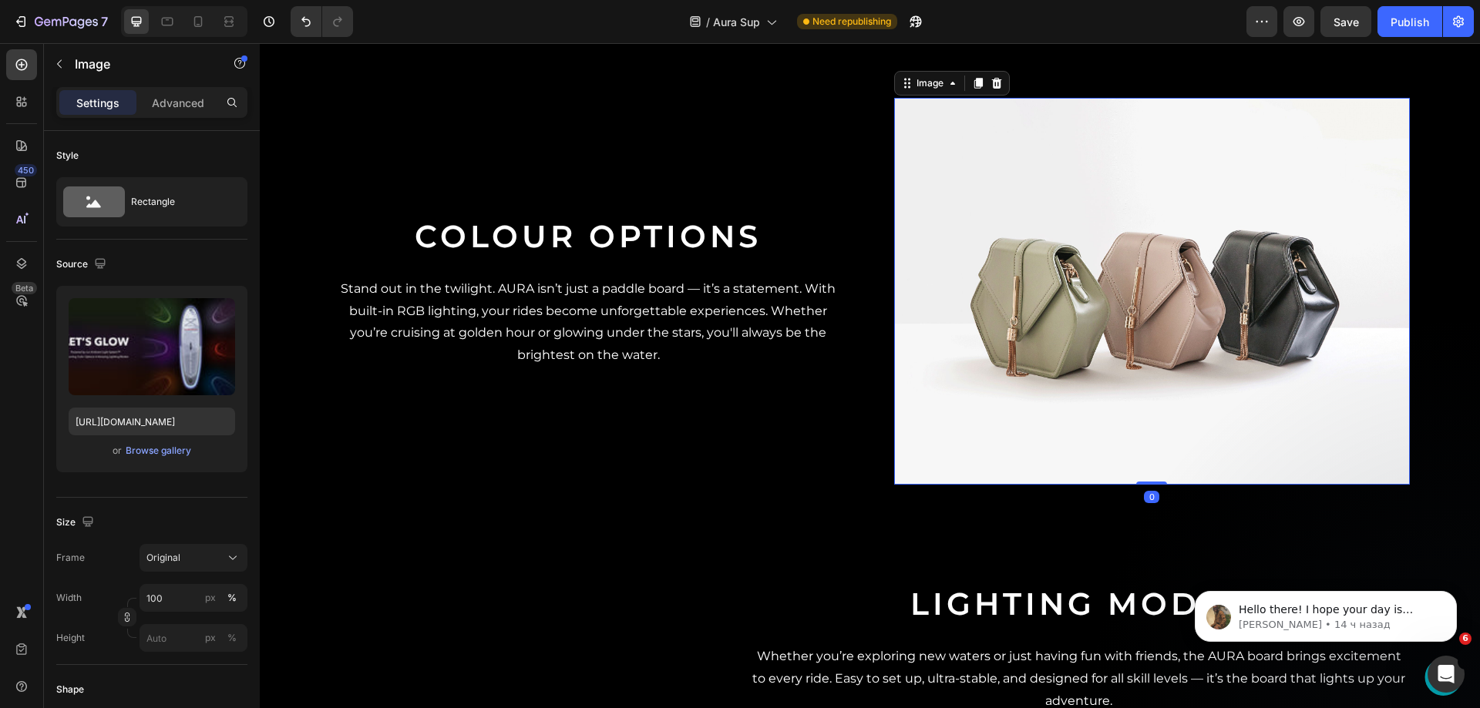
click at [968, 240] on img at bounding box center [1152, 291] width 516 height 387
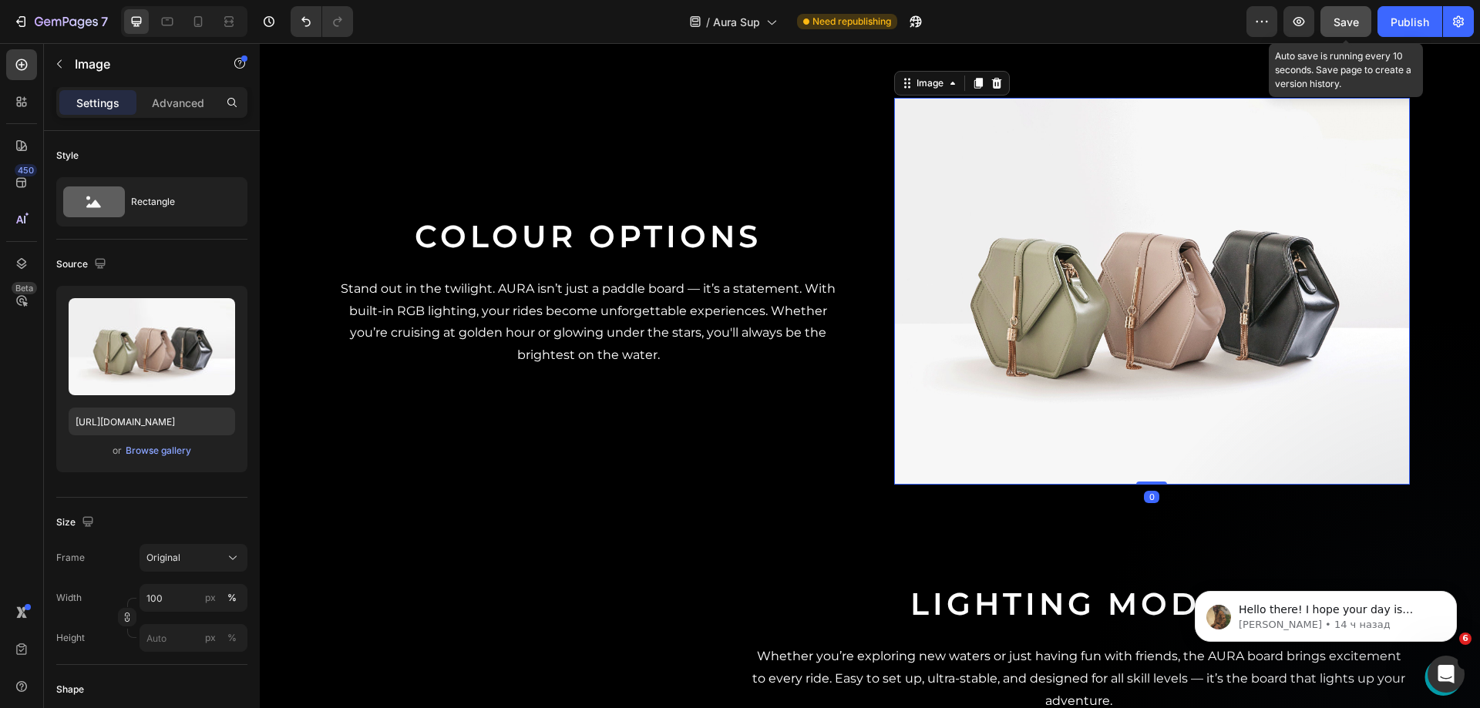
click at [1343, 20] on span "Save" at bounding box center [1346, 21] width 25 height 13
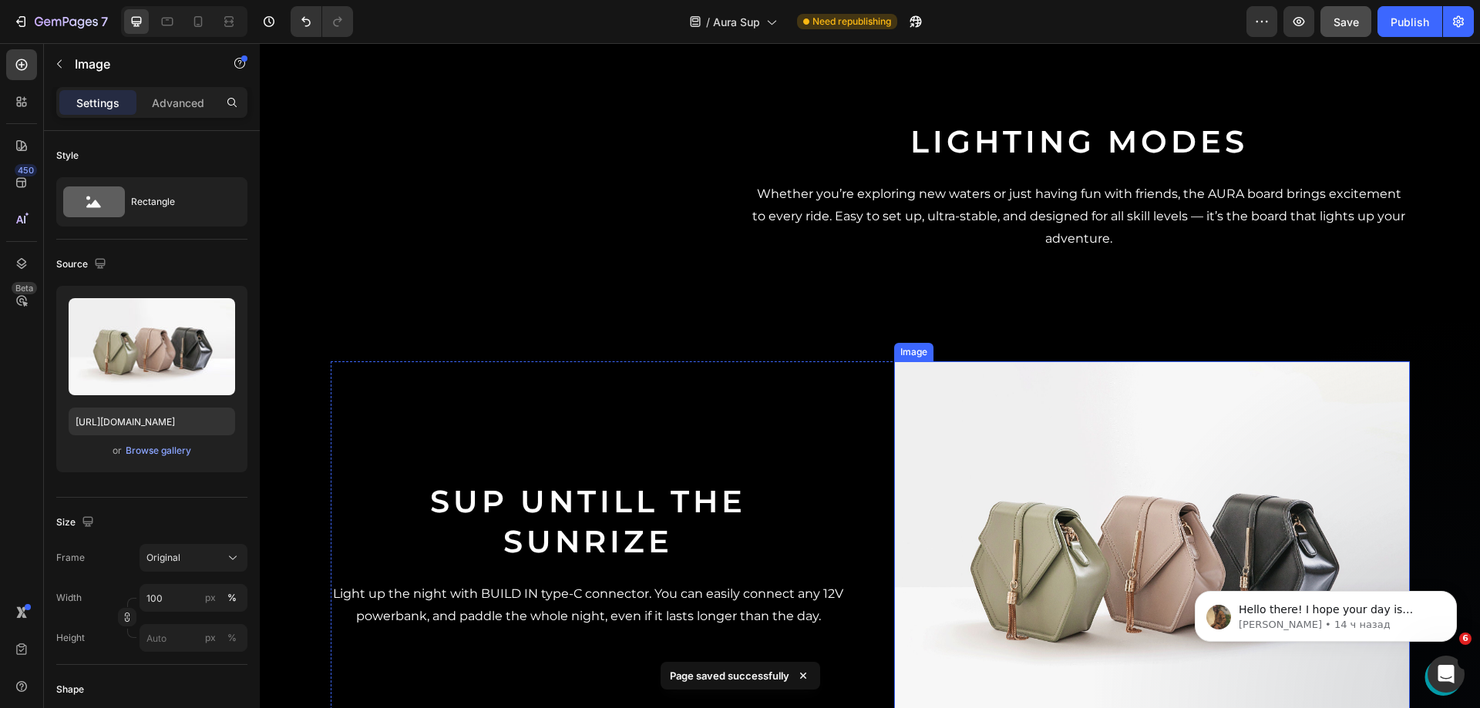
scroll to position [1420, 0]
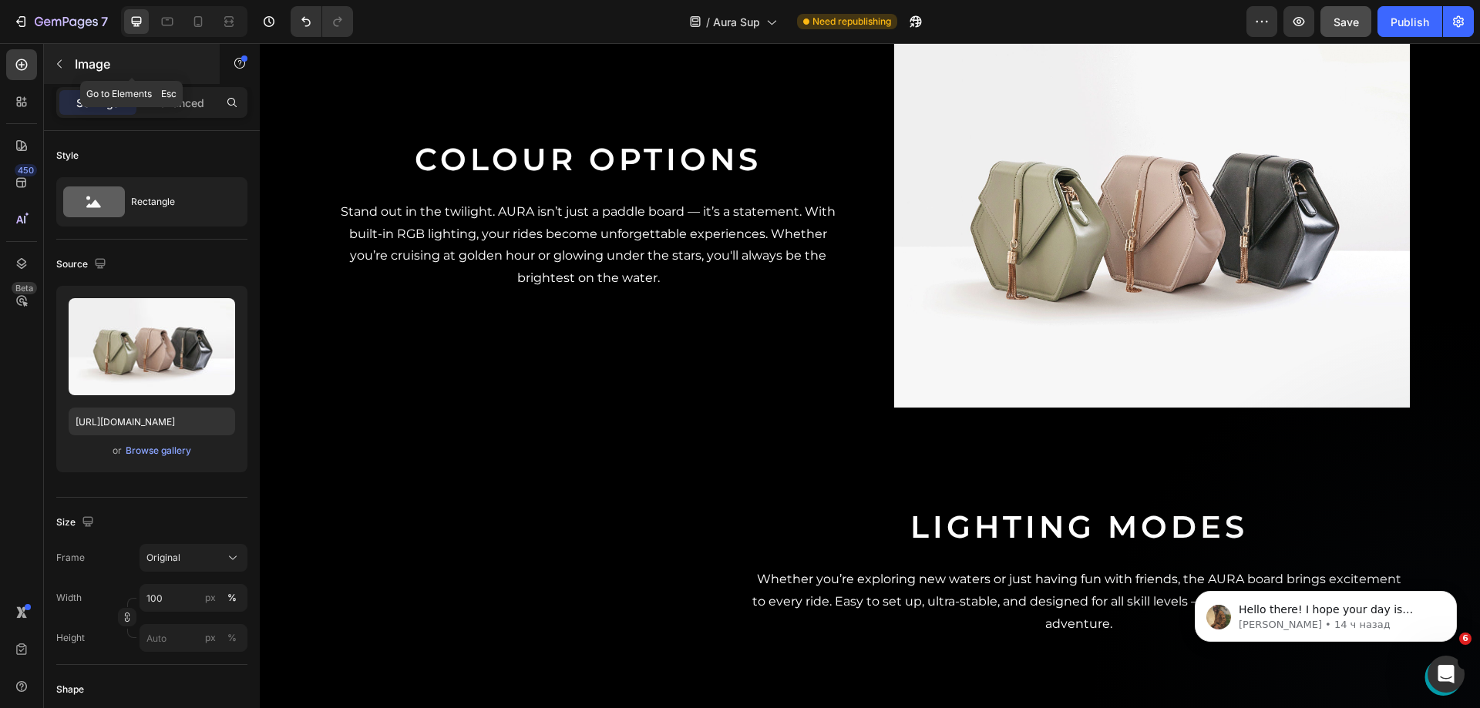
click at [60, 73] on button "button" at bounding box center [59, 64] width 25 height 25
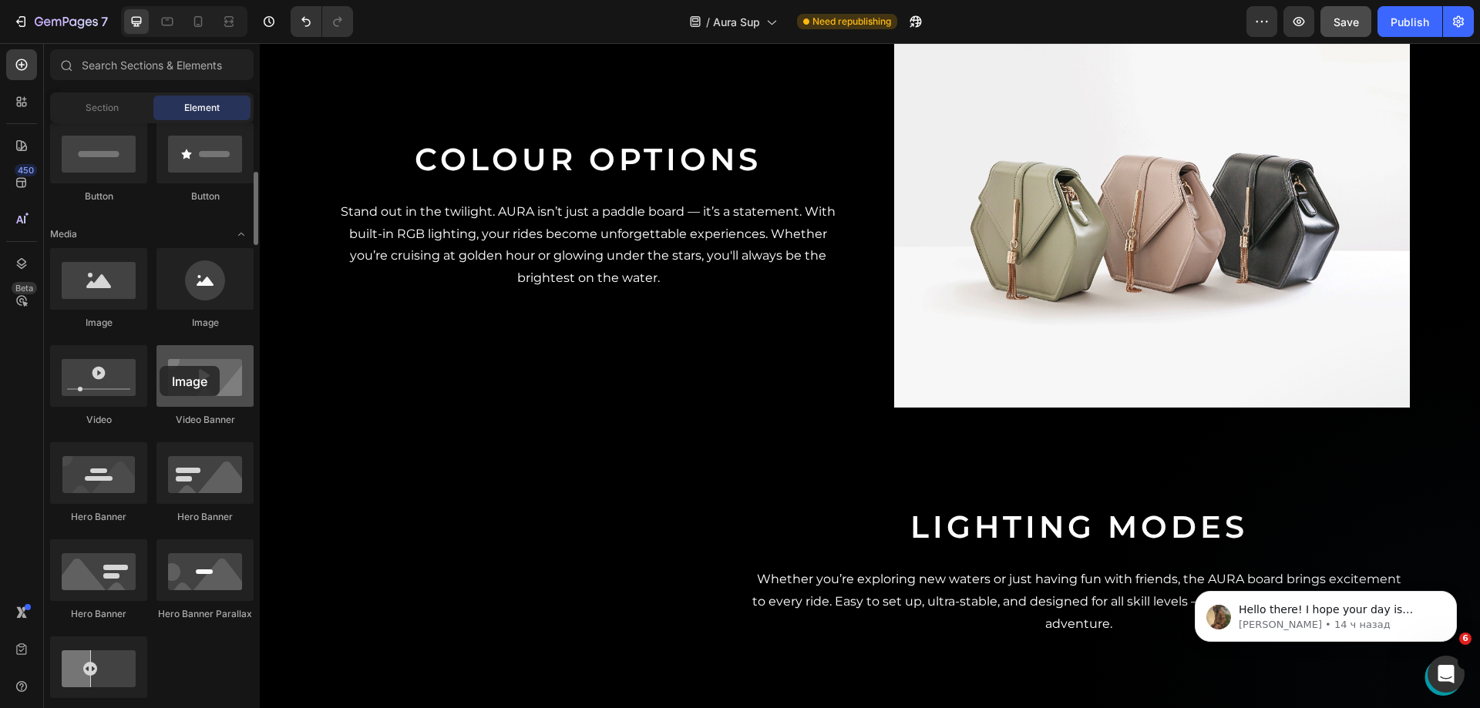
drag, startPoint x: 257, startPoint y: 360, endPoint x: 160, endPoint y: 366, distance: 97.3
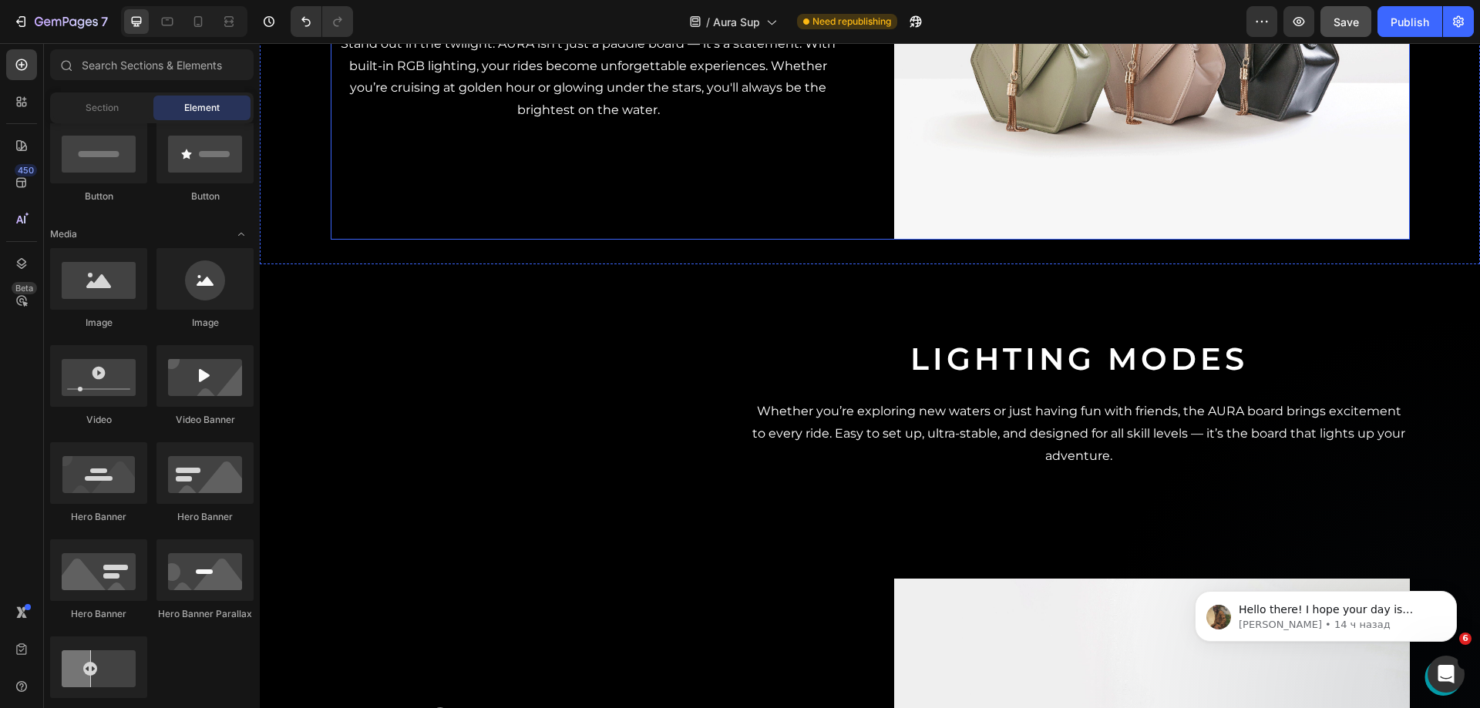
scroll to position [1728, 0]
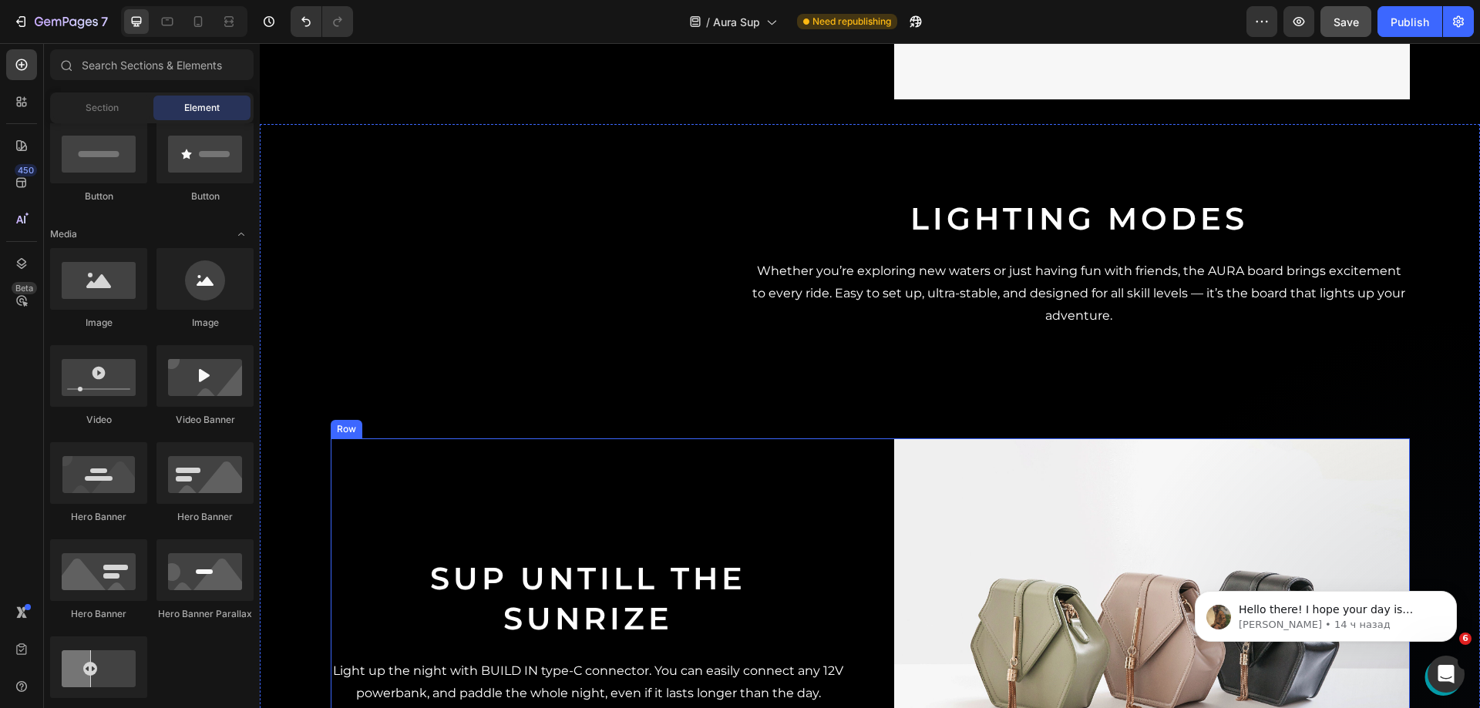
click at [601, 439] on div "sup UNTILL THE sunRIZE Heading Light up the night with BUILD IN type-C connecto…" at bounding box center [589, 632] width 516 height 387
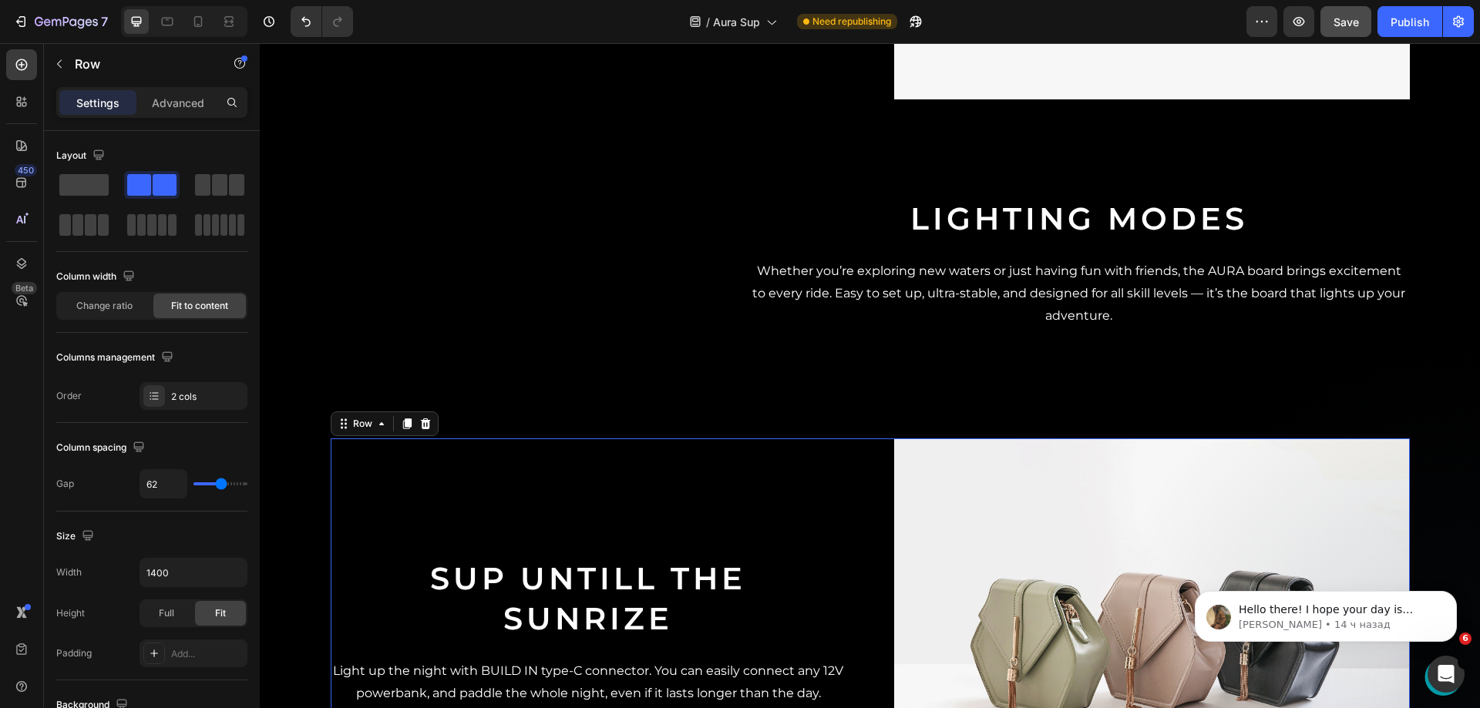
click at [183, 19] on div at bounding box center [184, 21] width 126 height 31
click at [190, 19] on div at bounding box center [198, 21] width 25 height 25
type input "0"
type input "100%"
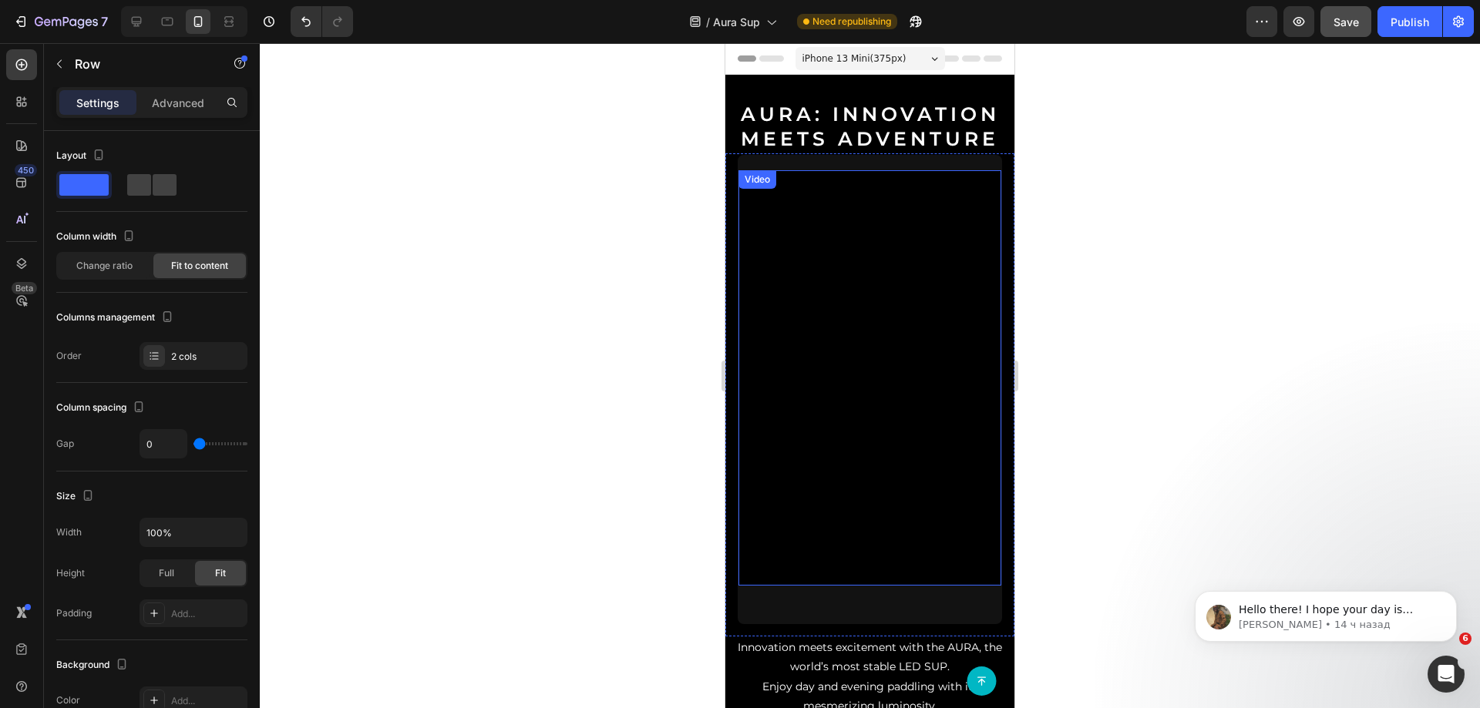
click at [845, 195] on video at bounding box center [870, 403] width 263 height 467
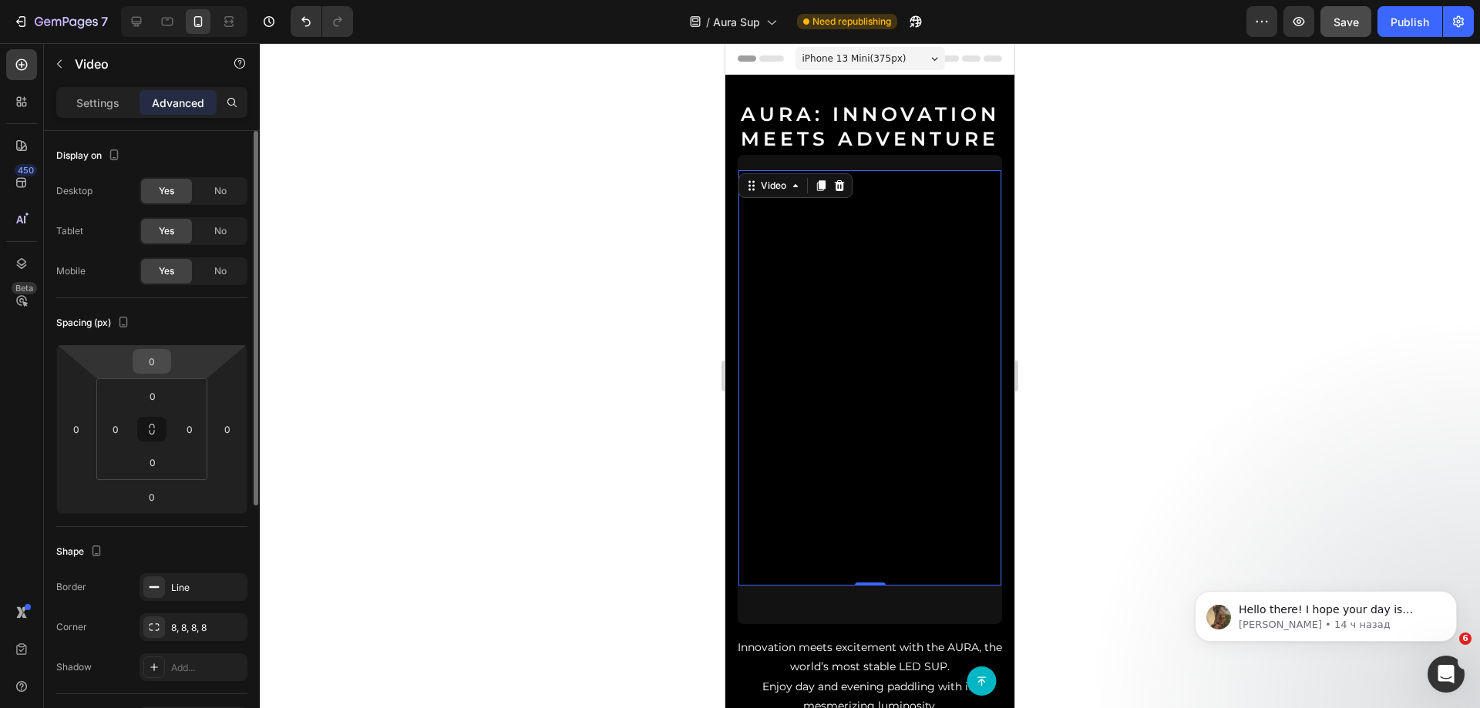
scroll to position [77, 0]
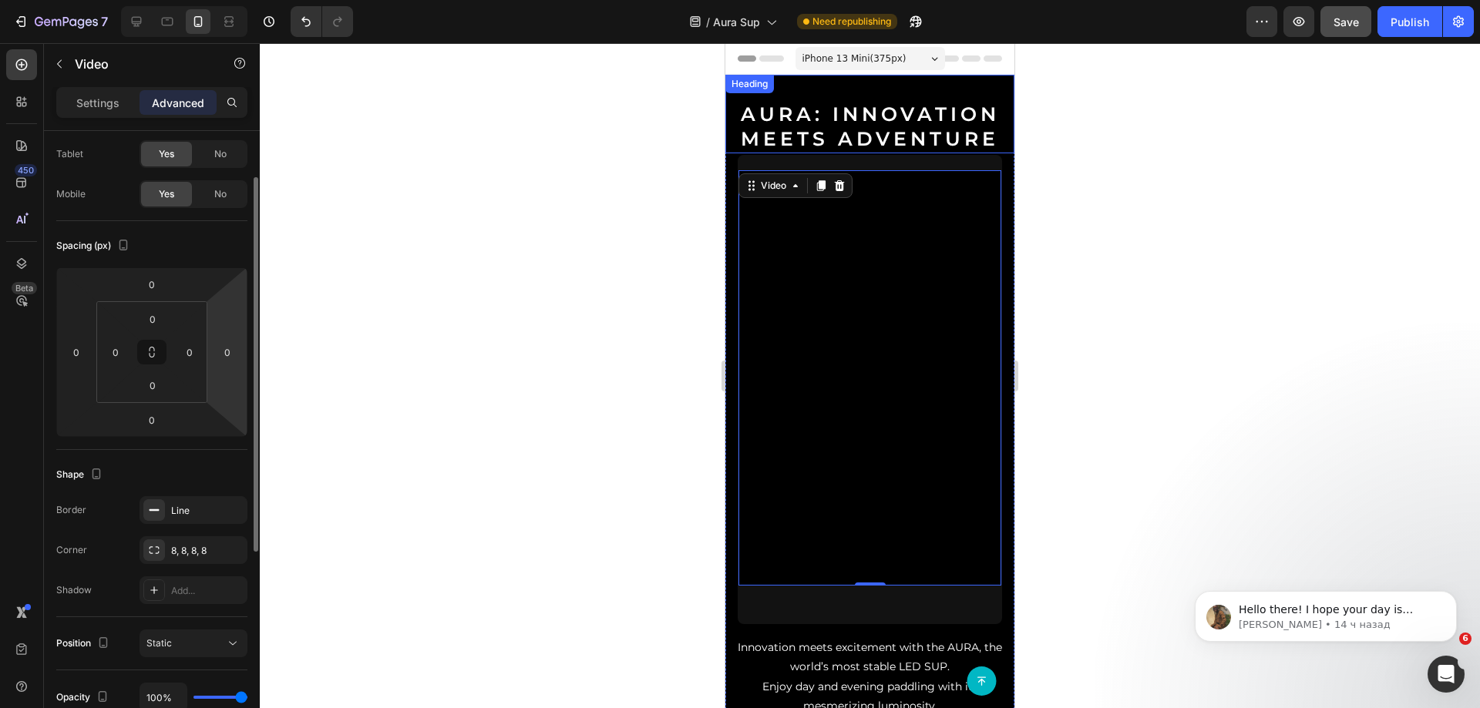
click at [923, 146] on h2 "AURA: Innovation Meets Adventure" at bounding box center [869, 114] width 289 height 79
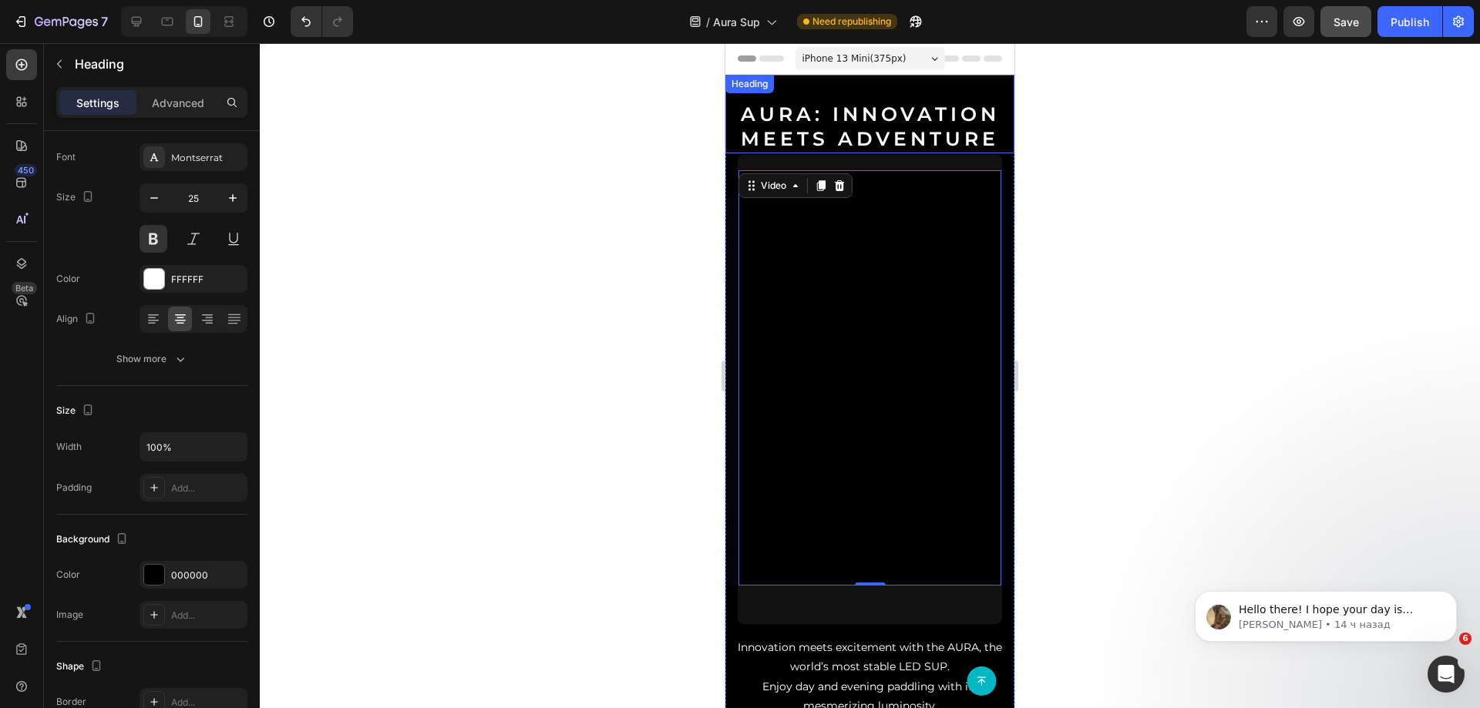
scroll to position [0, 0]
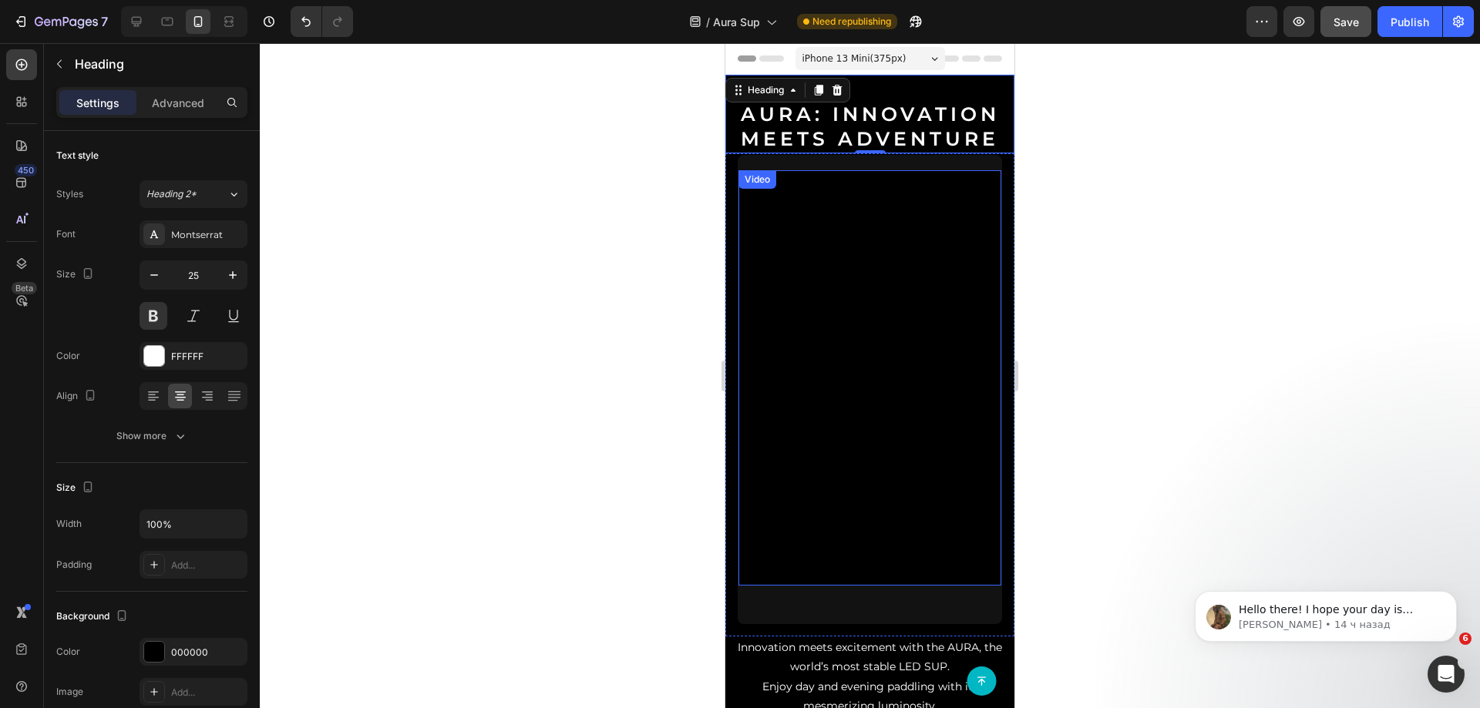
click at [846, 350] on video at bounding box center [870, 403] width 263 height 467
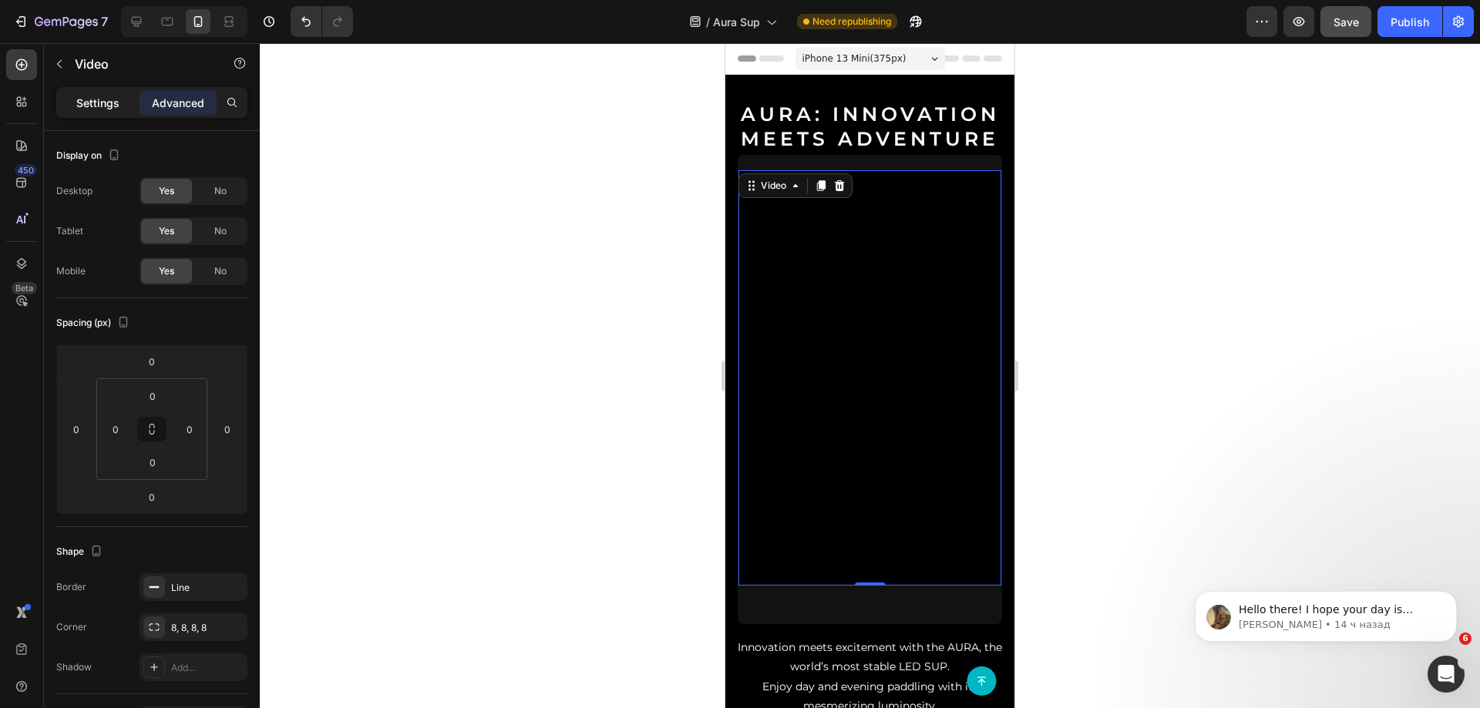
click at [93, 97] on p "Settings" at bounding box center [97, 103] width 43 height 16
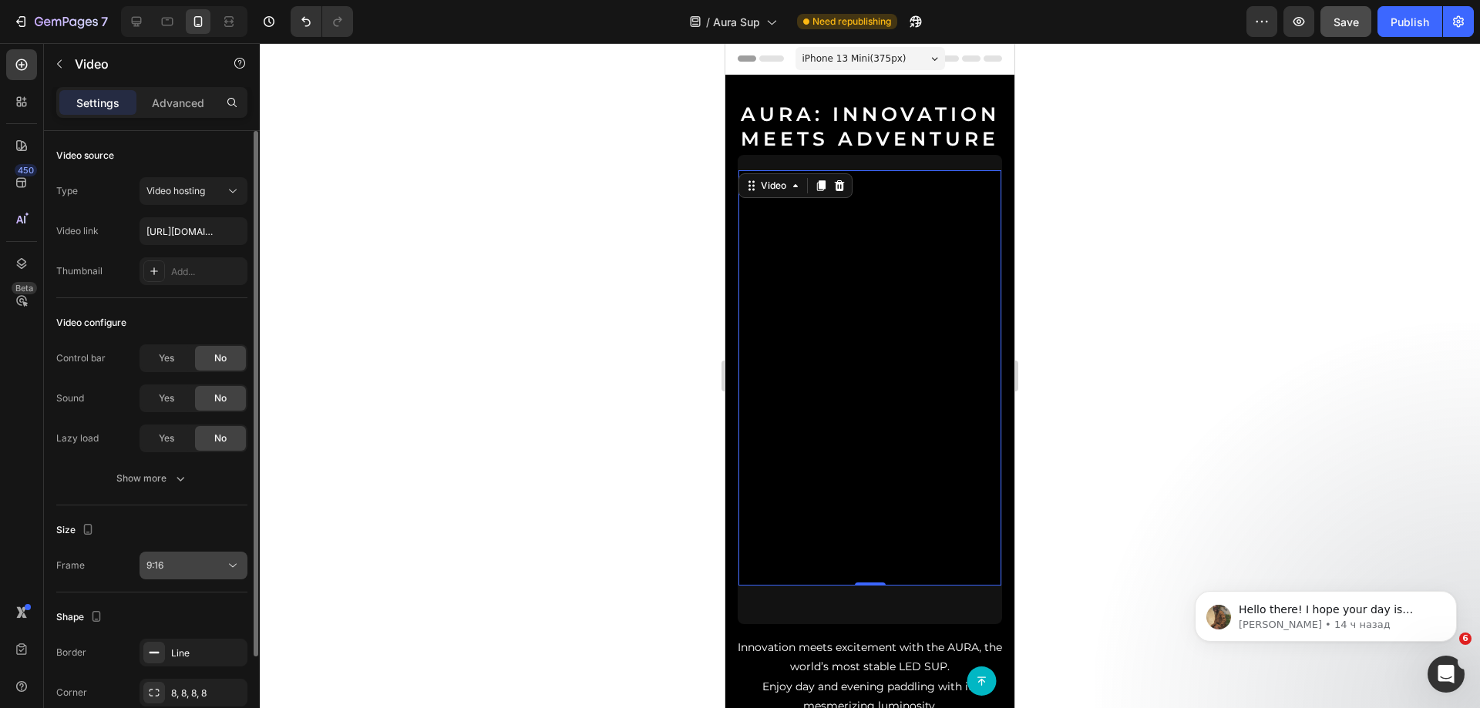
click at [194, 577] on button "9:16" at bounding box center [194, 566] width 108 height 28
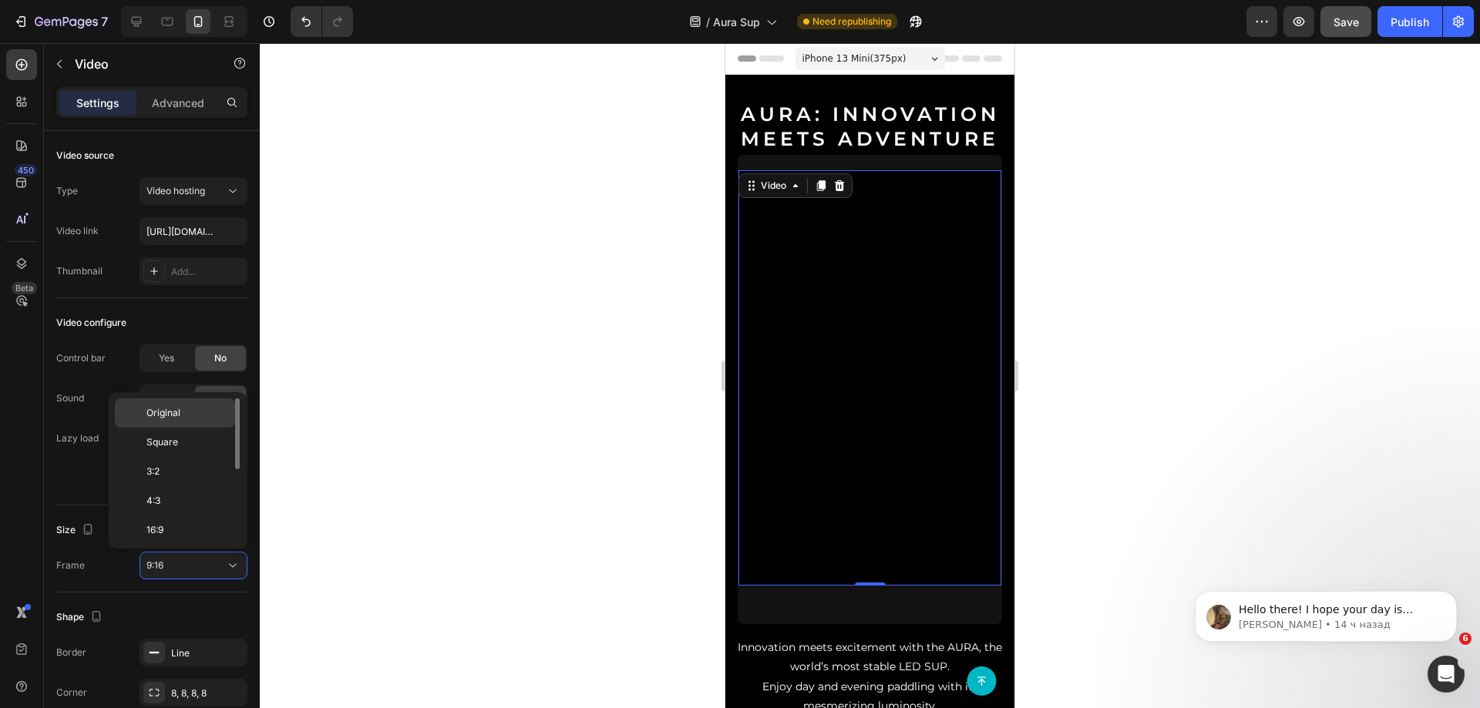
click at [160, 409] on span "Original" at bounding box center [163, 413] width 34 height 14
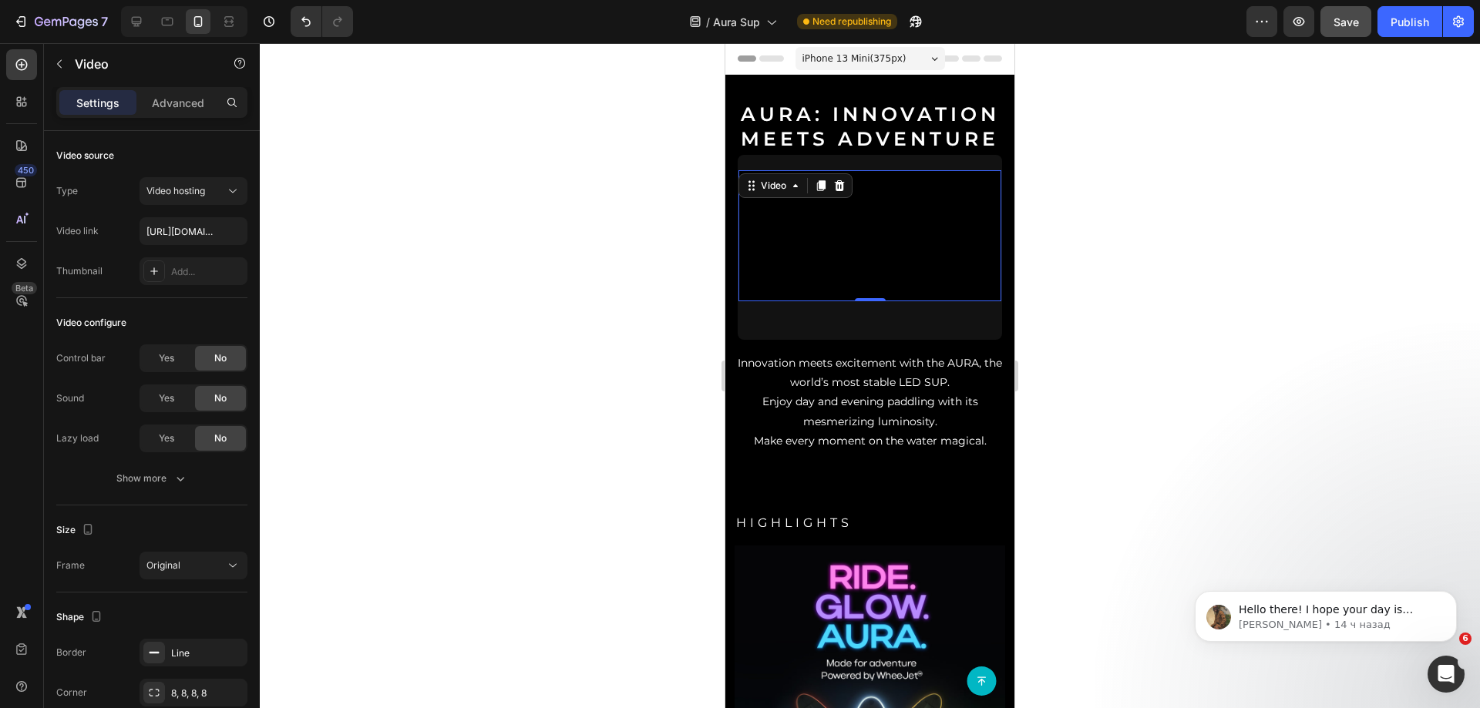
click at [826, 98] on h2 "AURA: Innovation Meets Adventure" at bounding box center [869, 114] width 289 height 79
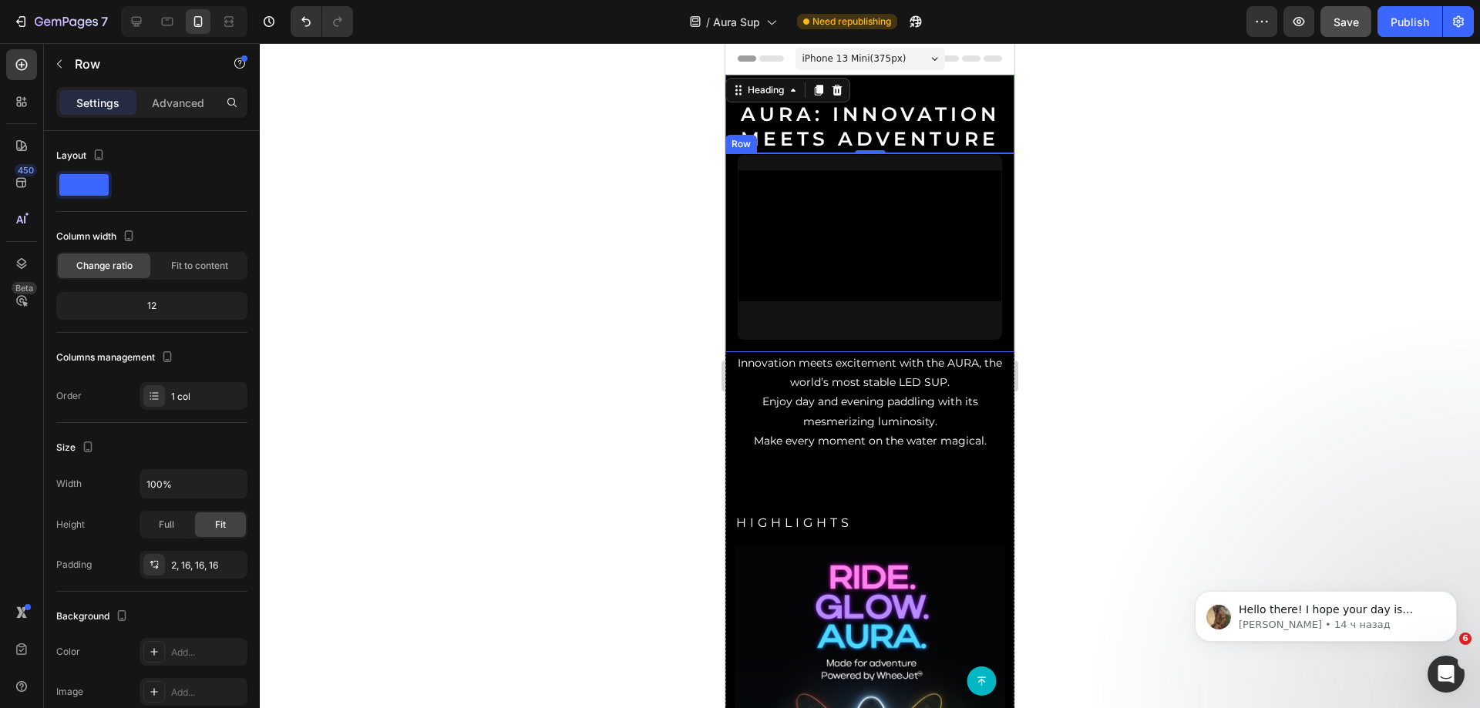
click at [833, 153] on div "Video Row" at bounding box center [869, 253] width 289 height 200
click at [863, 123] on h2 "AURA: Innovation Meets Adventure" at bounding box center [869, 114] width 289 height 79
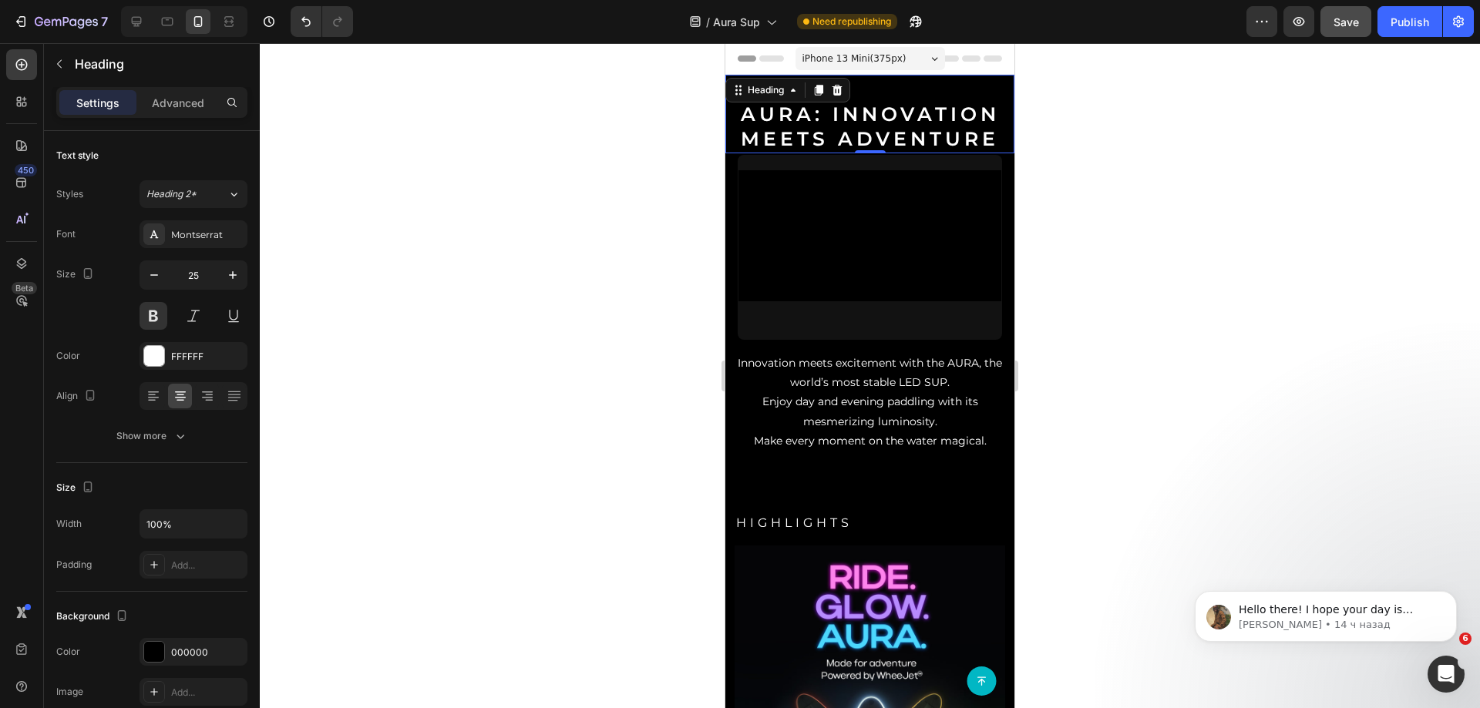
click at [1416, 39] on div "7 Version history / Aura Sup Need republishing Preview Save Publish" at bounding box center [740, 22] width 1480 height 44
click at [1417, 29] on div "Publish" at bounding box center [1410, 22] width 39 height 16
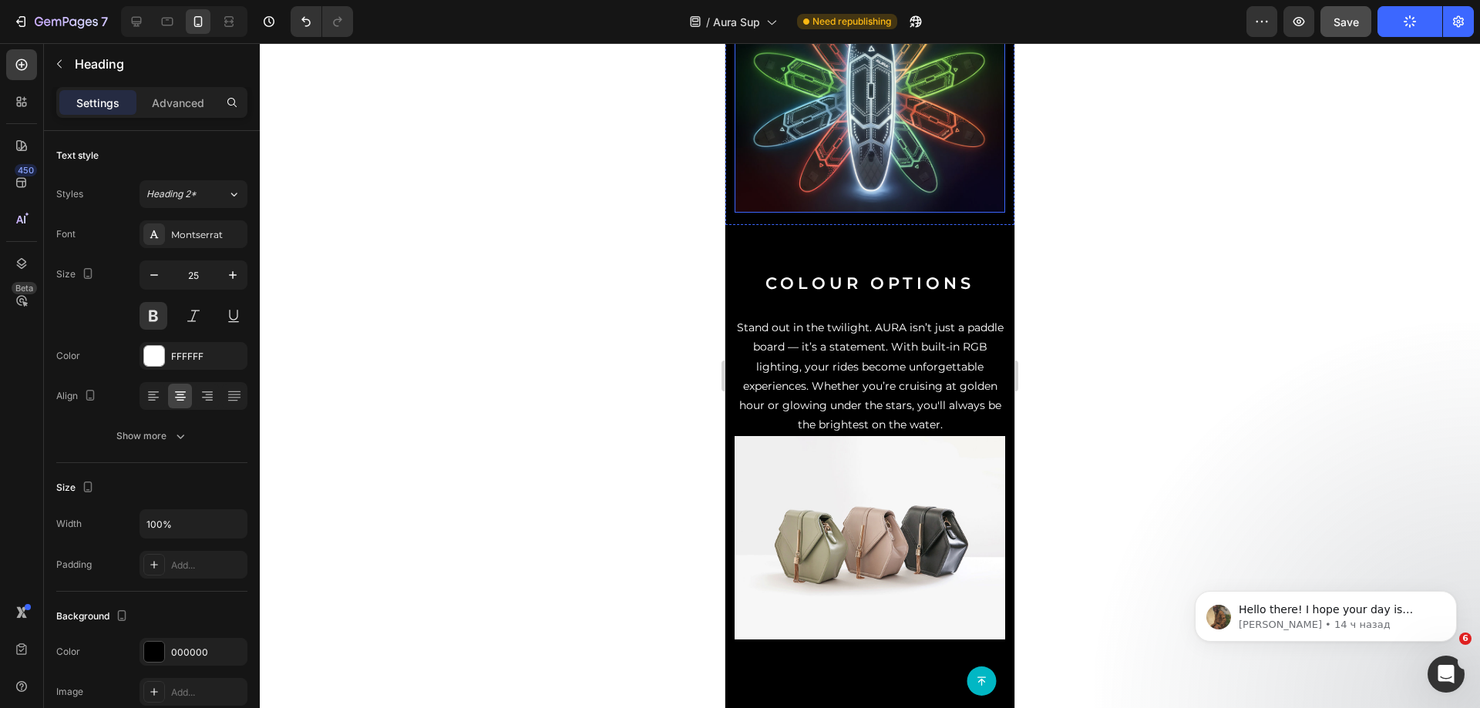
scroll to position [1079, 0]
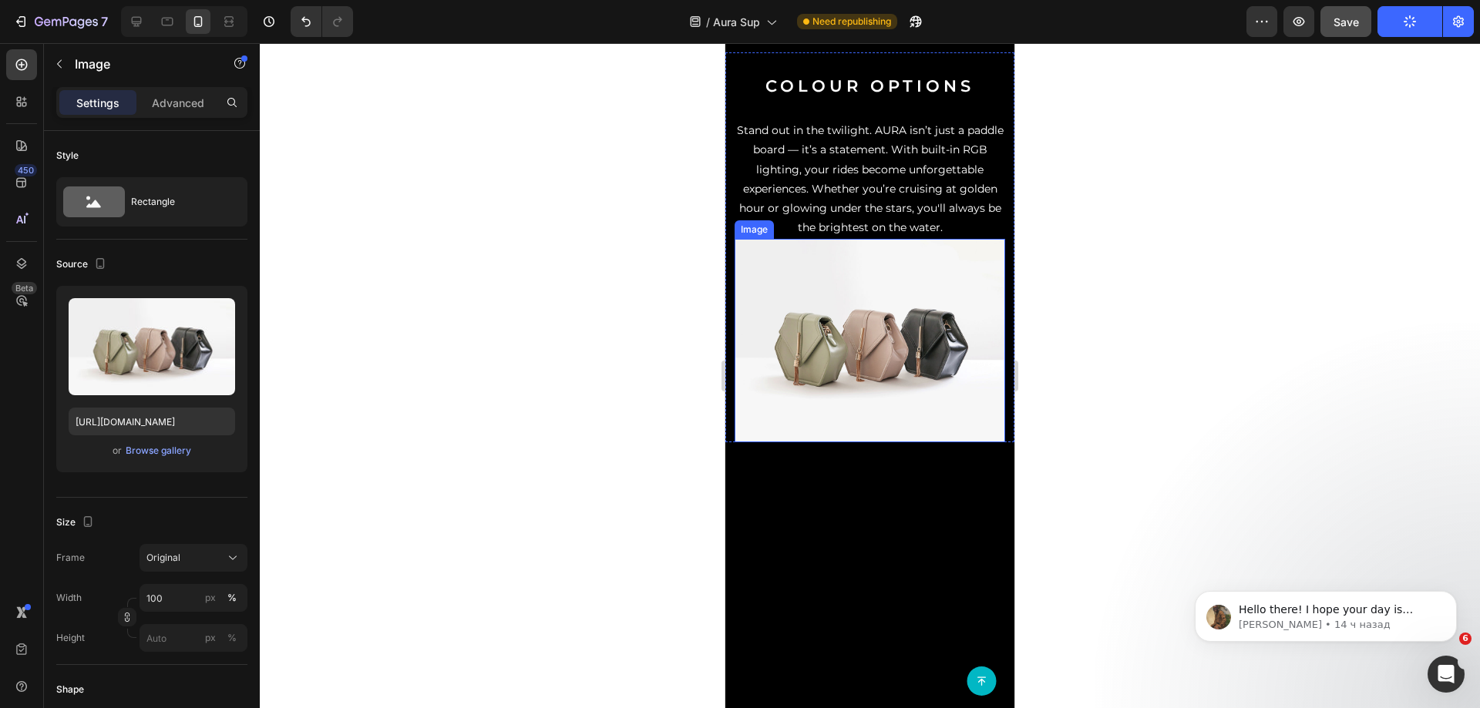
click at [898, 350] on img at bounding box center [870, 340] width 271 height 203
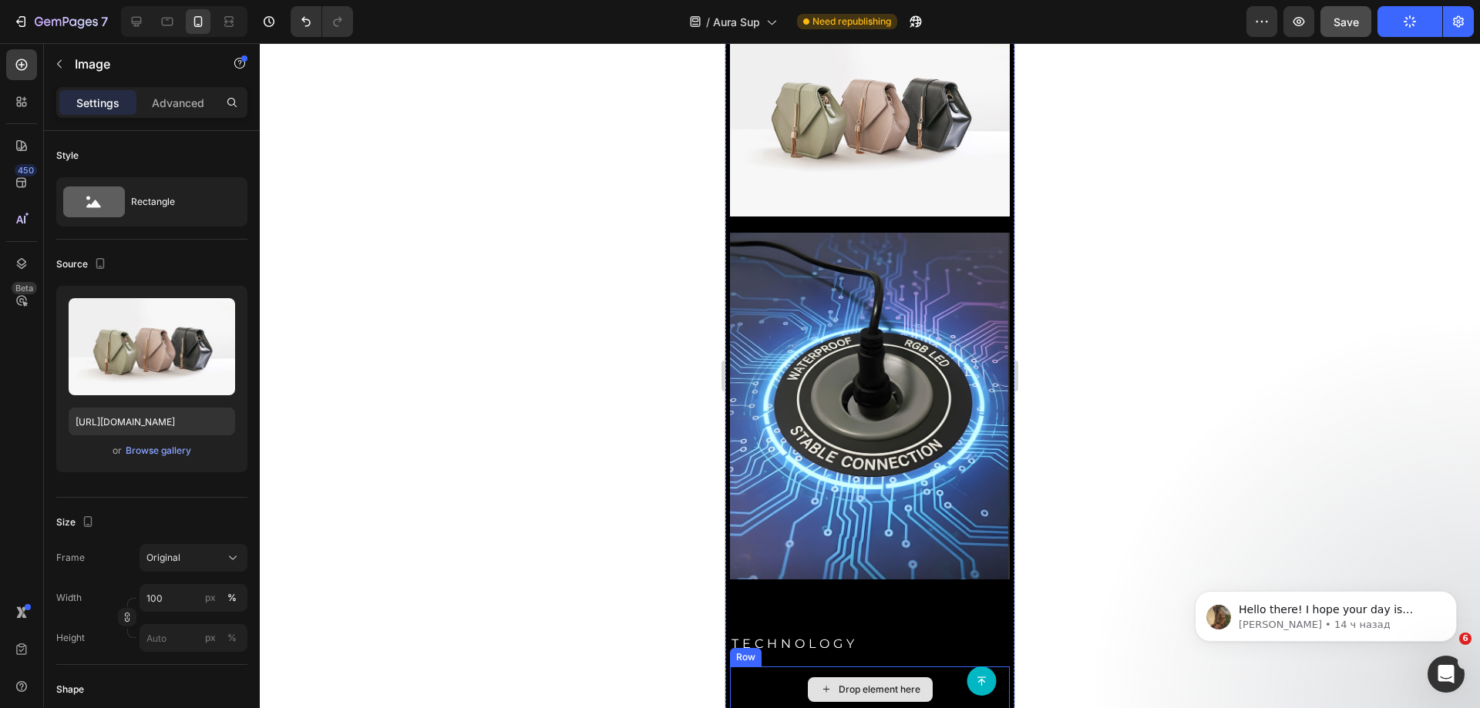
scroll to position [2082, 0]
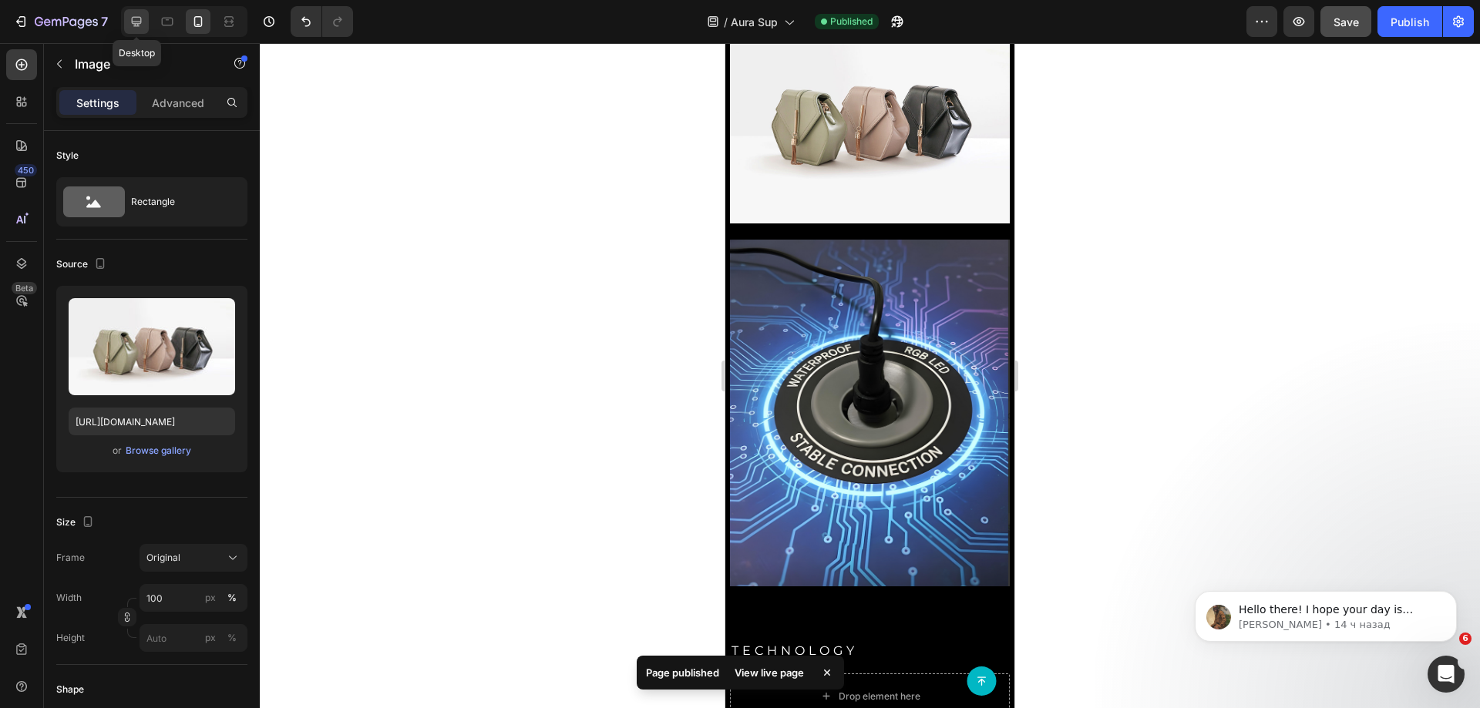
click at [128, 23] on div at bounding box center [136, 21] width 25 height 25
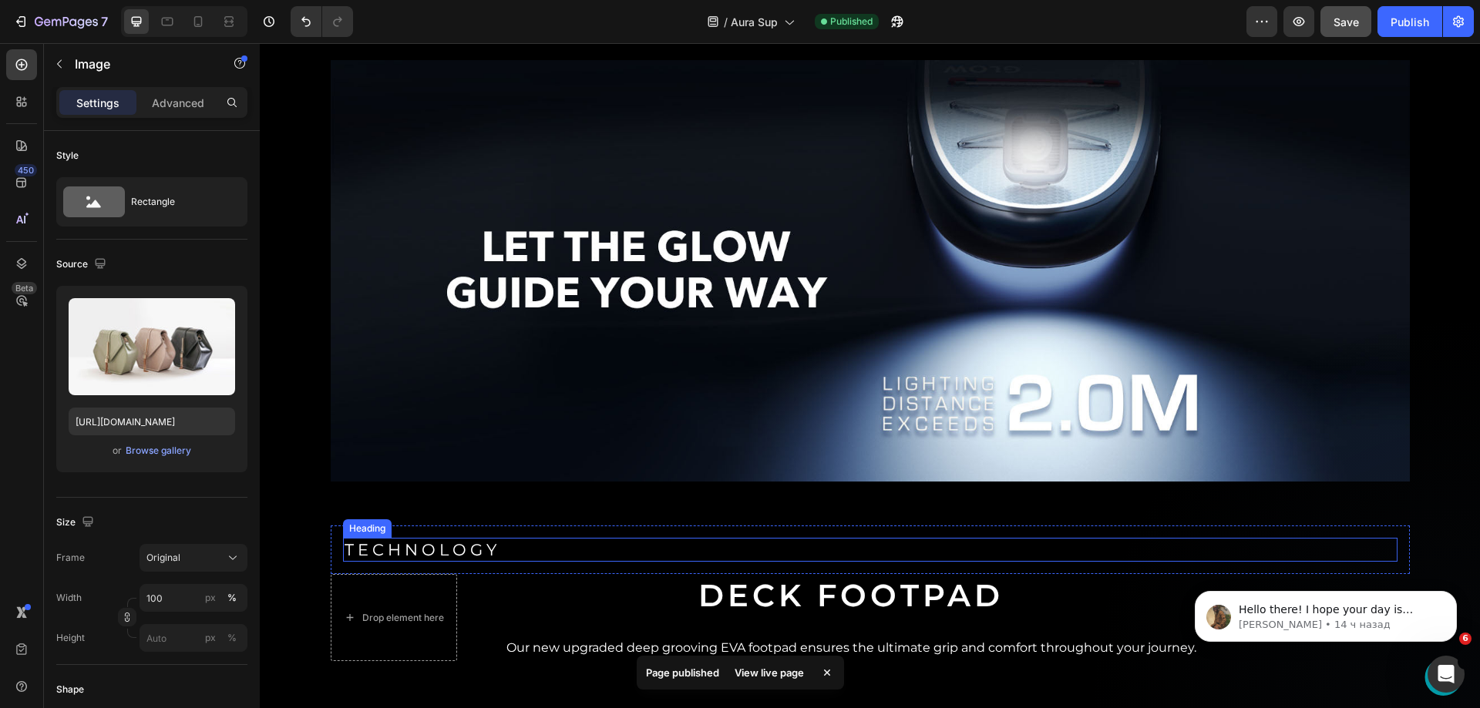
click at [624, 538] on h2 "TECHNOLOGY" at bounding box center [870, 550] width 1055 height 24
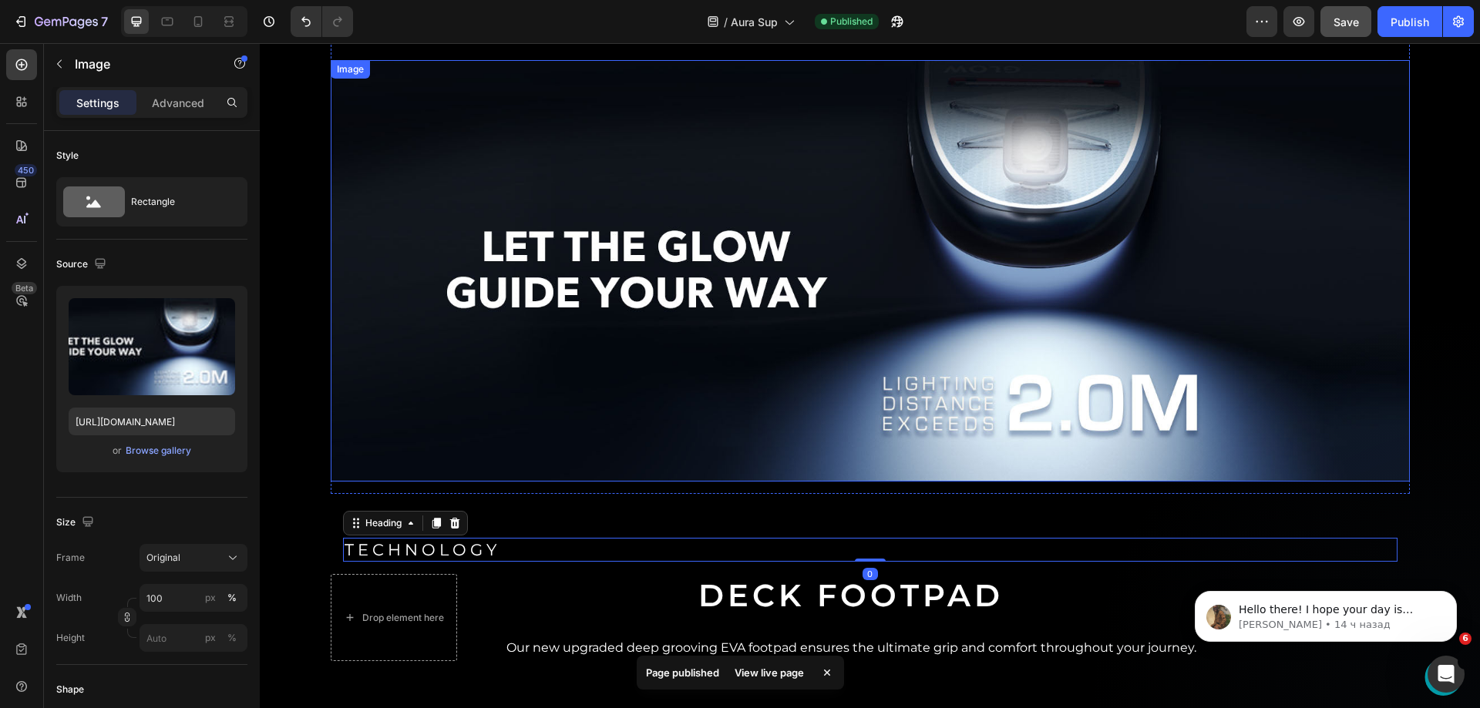
click at [635, 262] on img at bounding box center [870, 271] width 1079 height 422
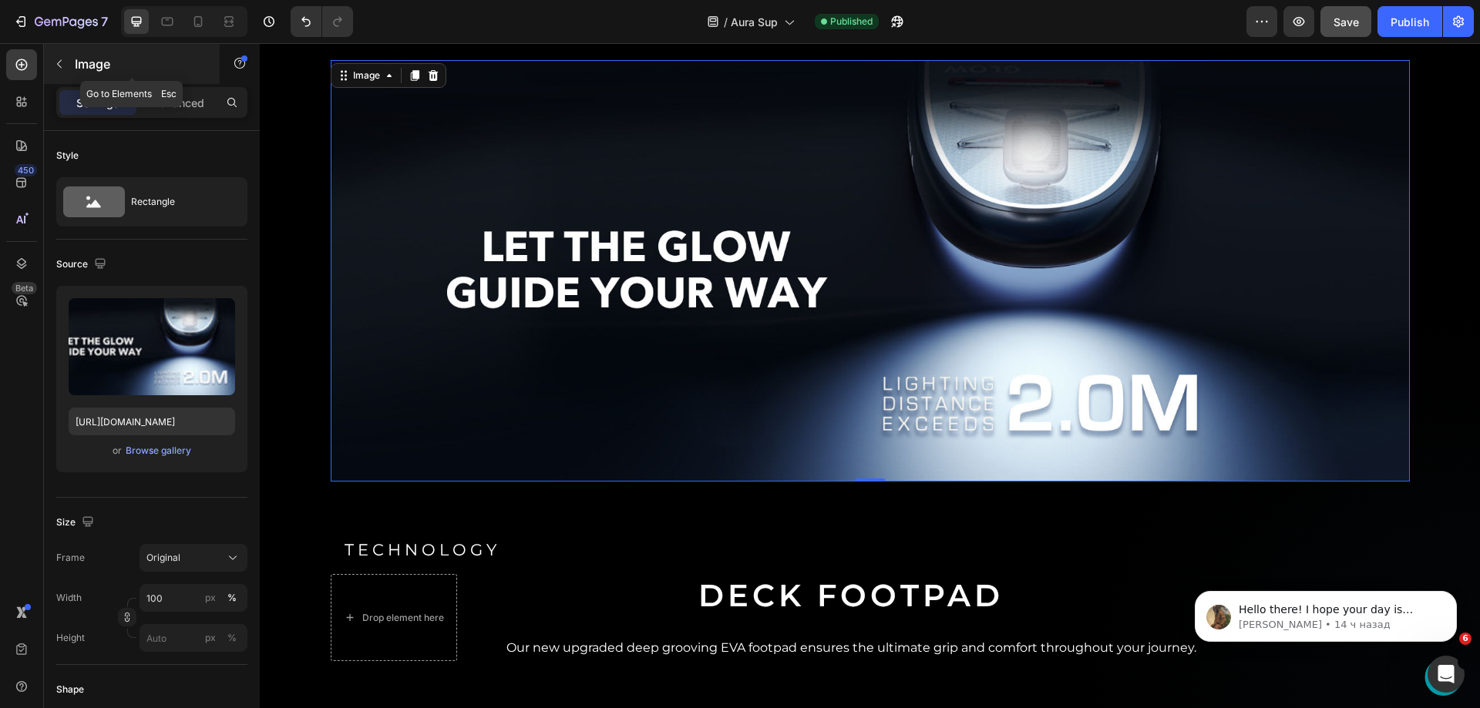
click at [61, 66] on icon "button" at bounding box center [59, 64] width 12 height 12
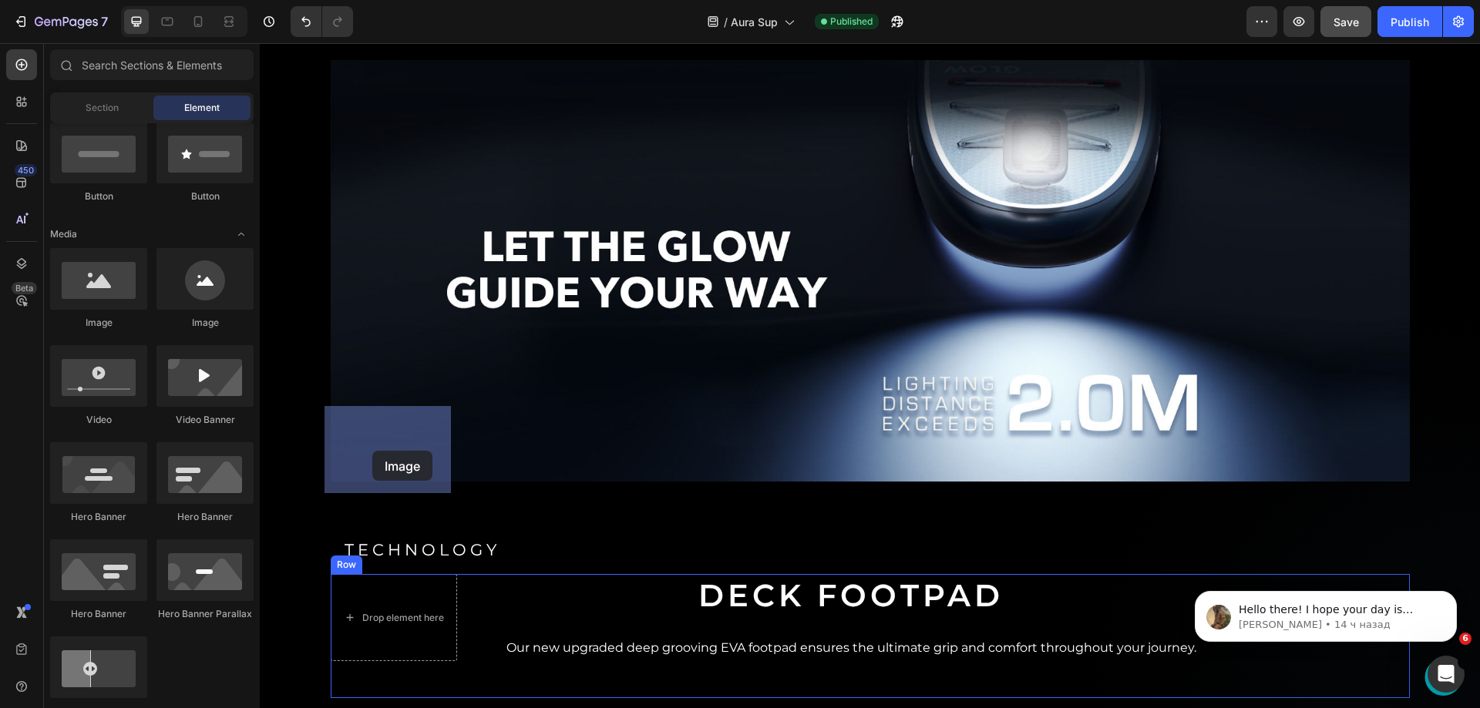
drag, startPoint x: 483, startPoint y: 408, endPoint x: 372, endPoint y: 451, distance: 118.4
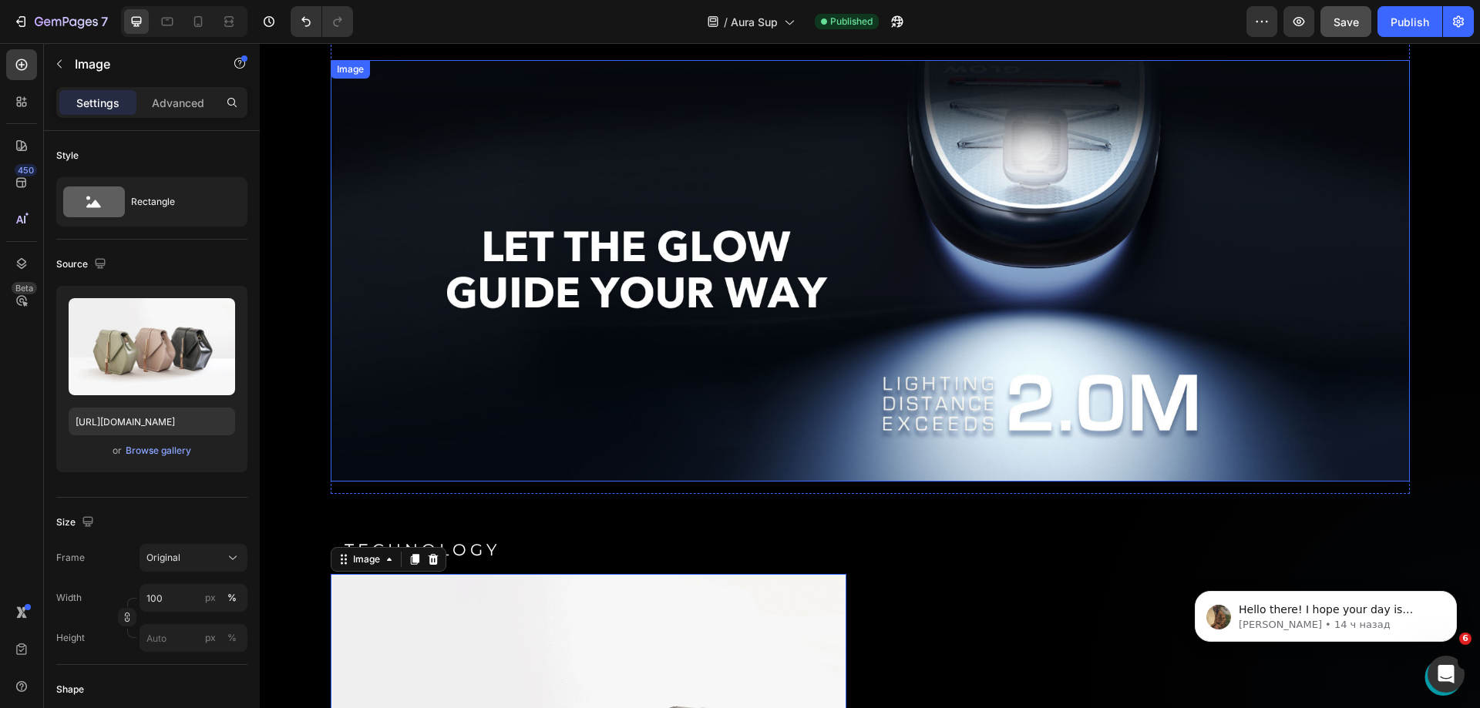
click at [530, 187] on img at bounding box center [870, 271] width 1079 height 422
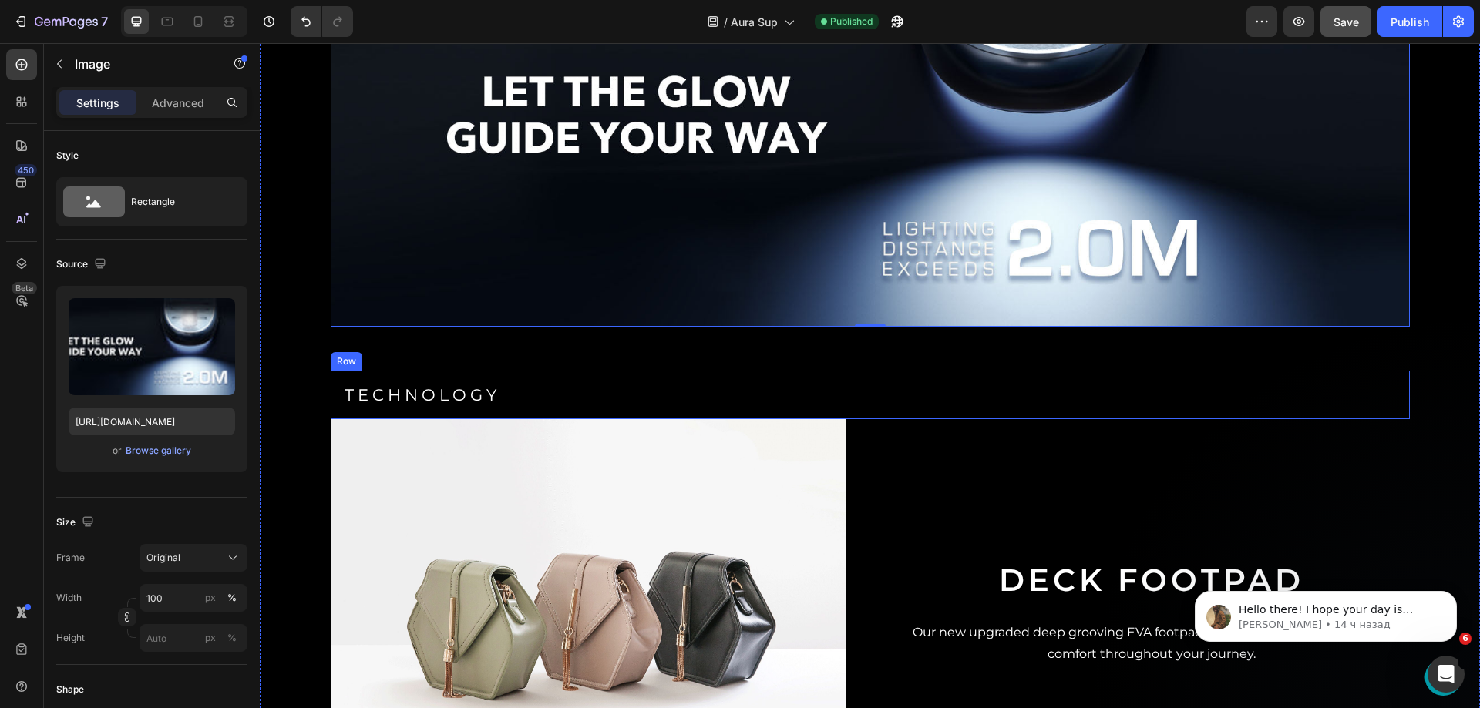
scroll to position [2395, 0]
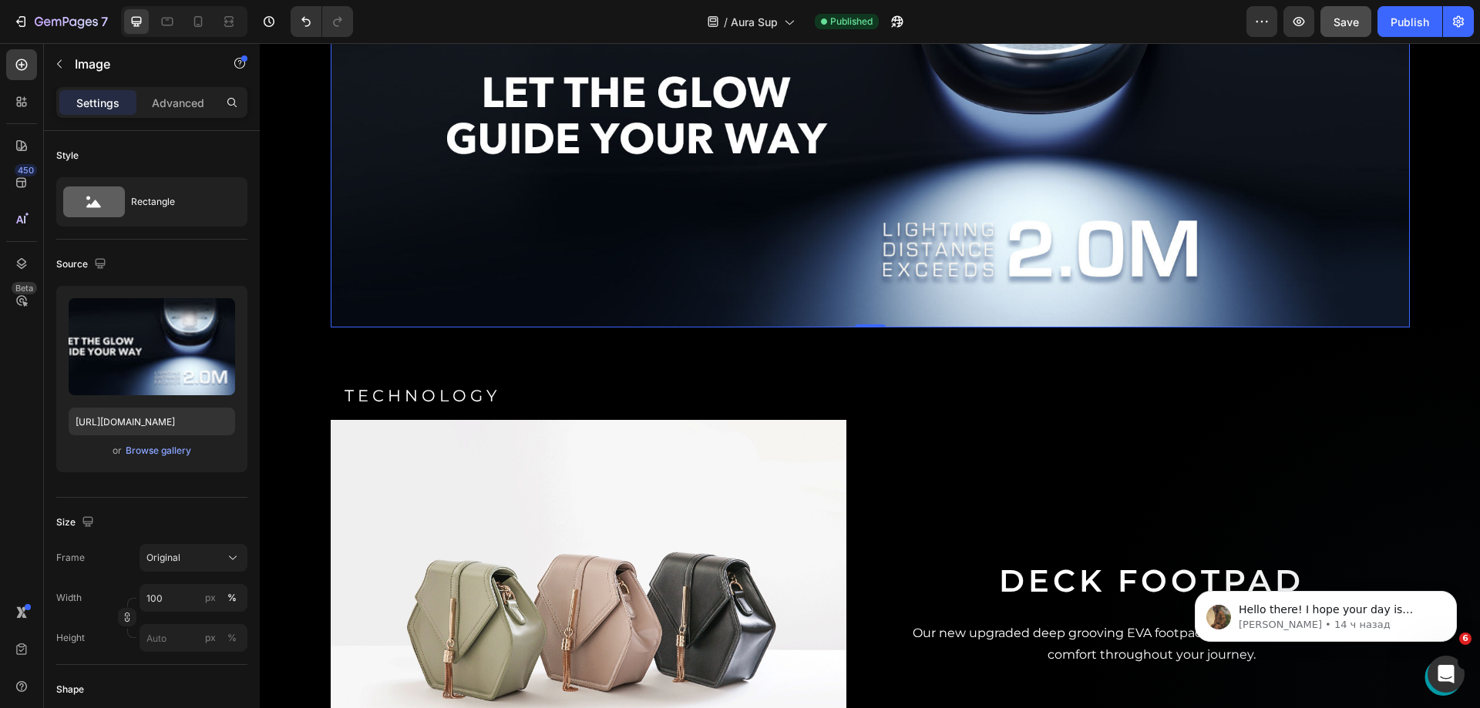
click at [502, 115] on img at bounding box center [870, 117] width 1079 height 422
click at [204, 24] on icon at bounding box center [197, 21] width 15 height 15
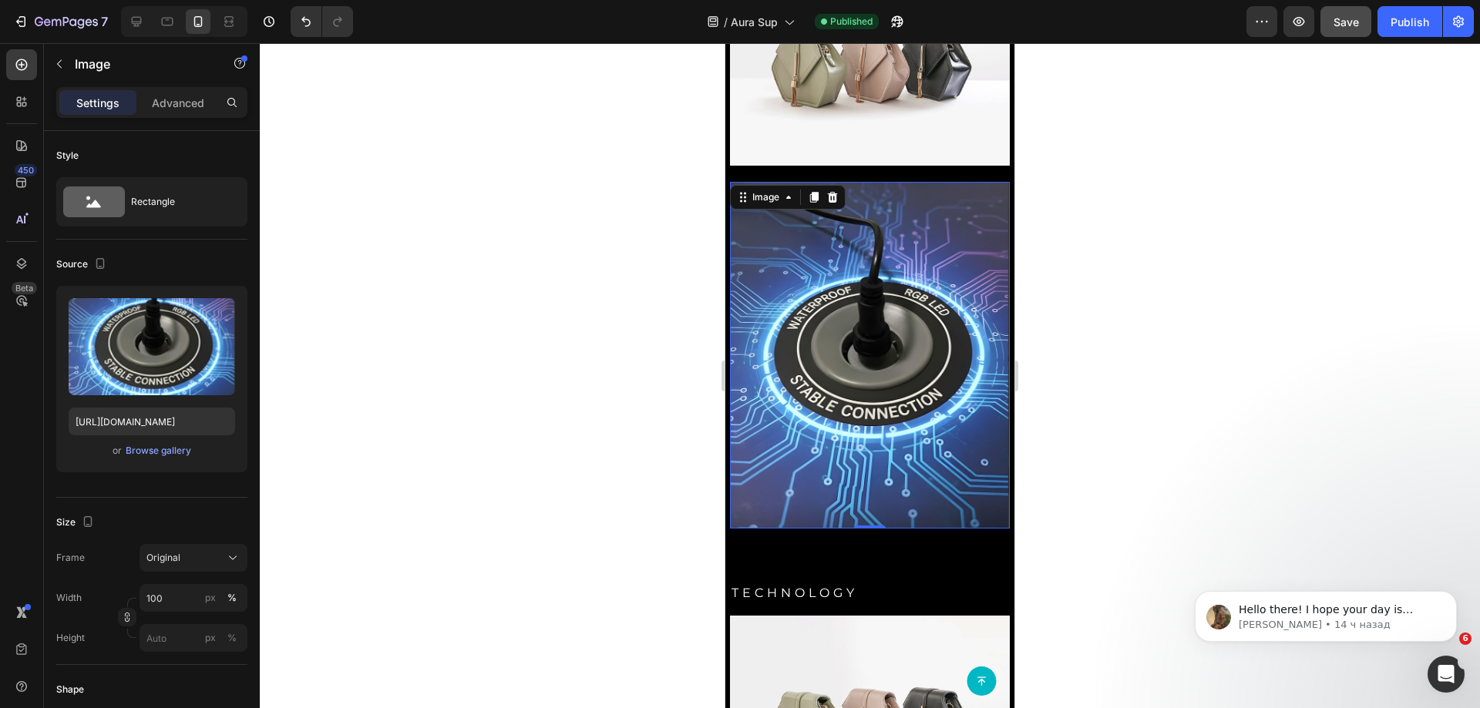
scroll to position [2338, 0]
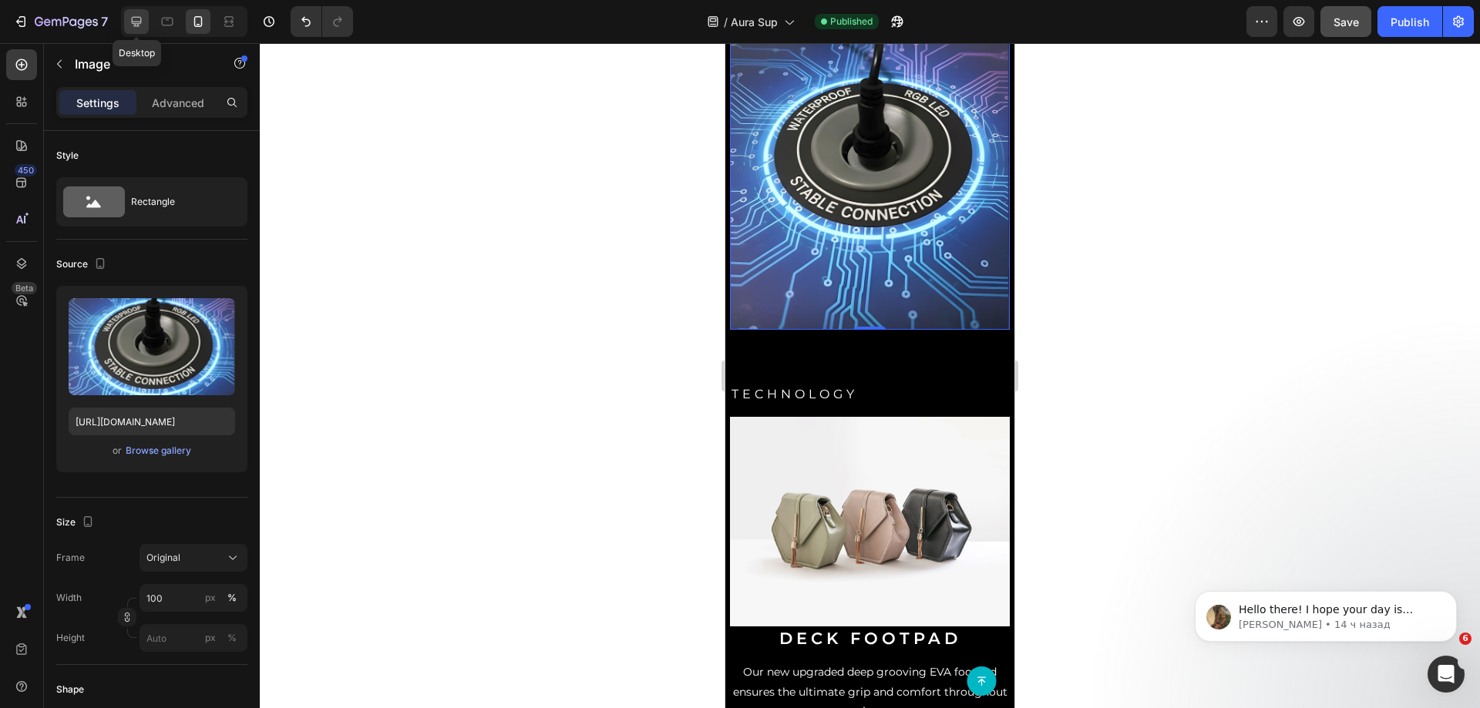
click at [144, 27] on icon at bounding box center [136, 21] width 15 height 15
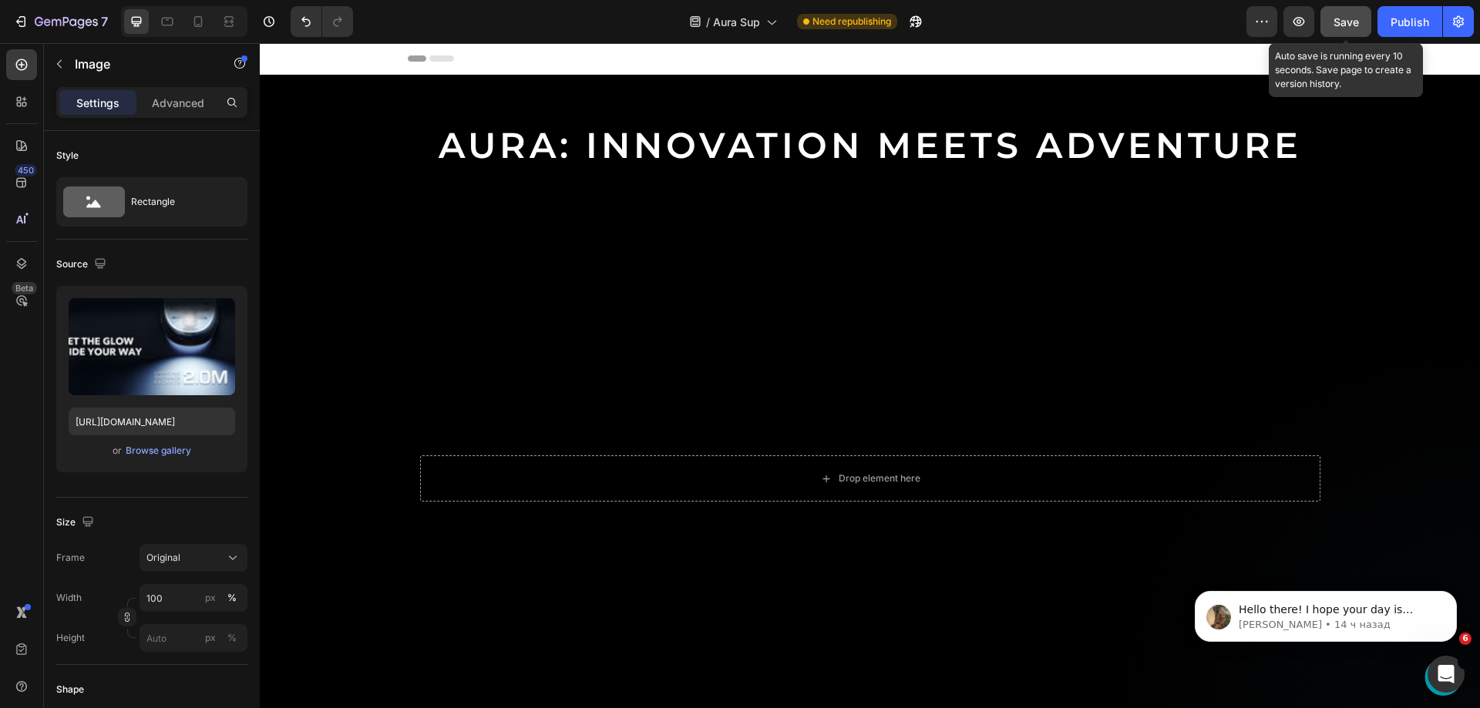
click at [1342, 23] on span "Save" at bounding box center [1346, 21] width 25 height 13
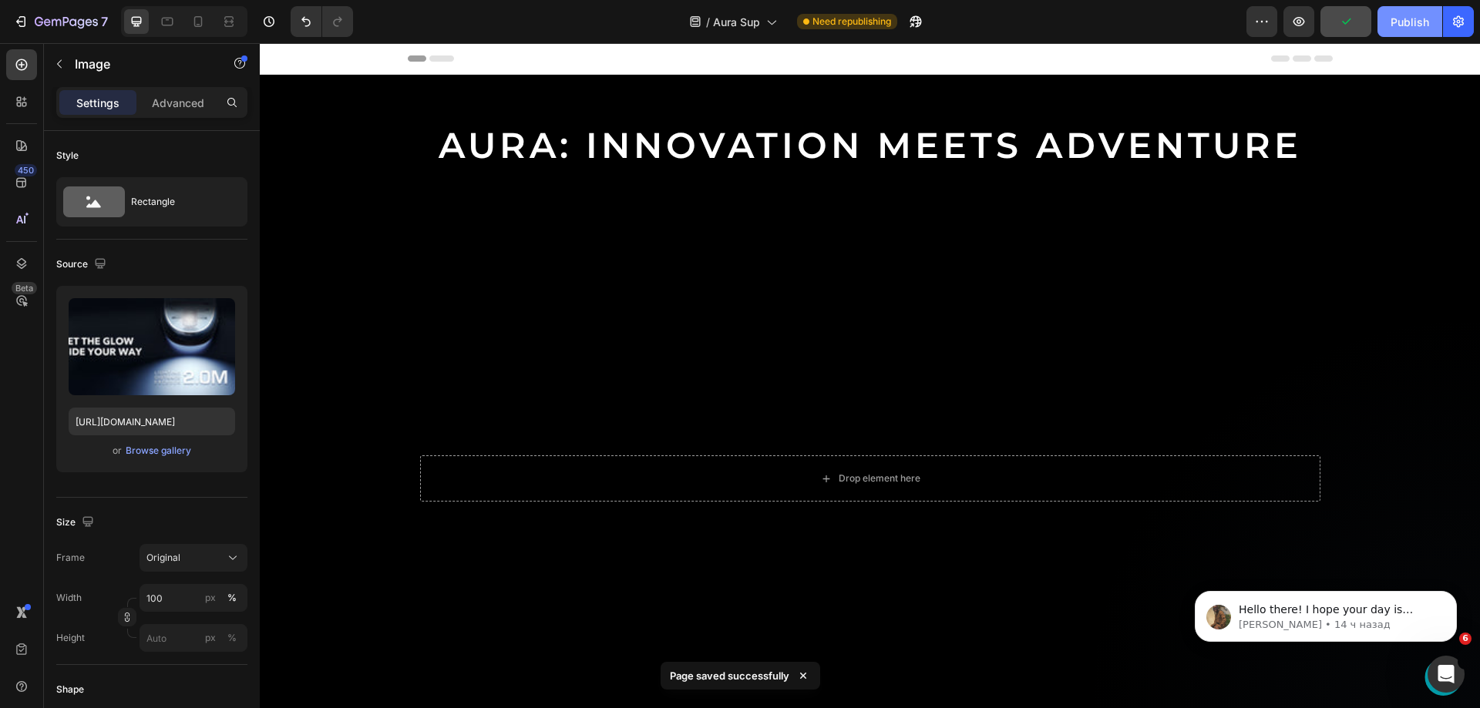
click at [1390, 30] on button "Publish" at bounding box center [1410, 21] width 65 height 31
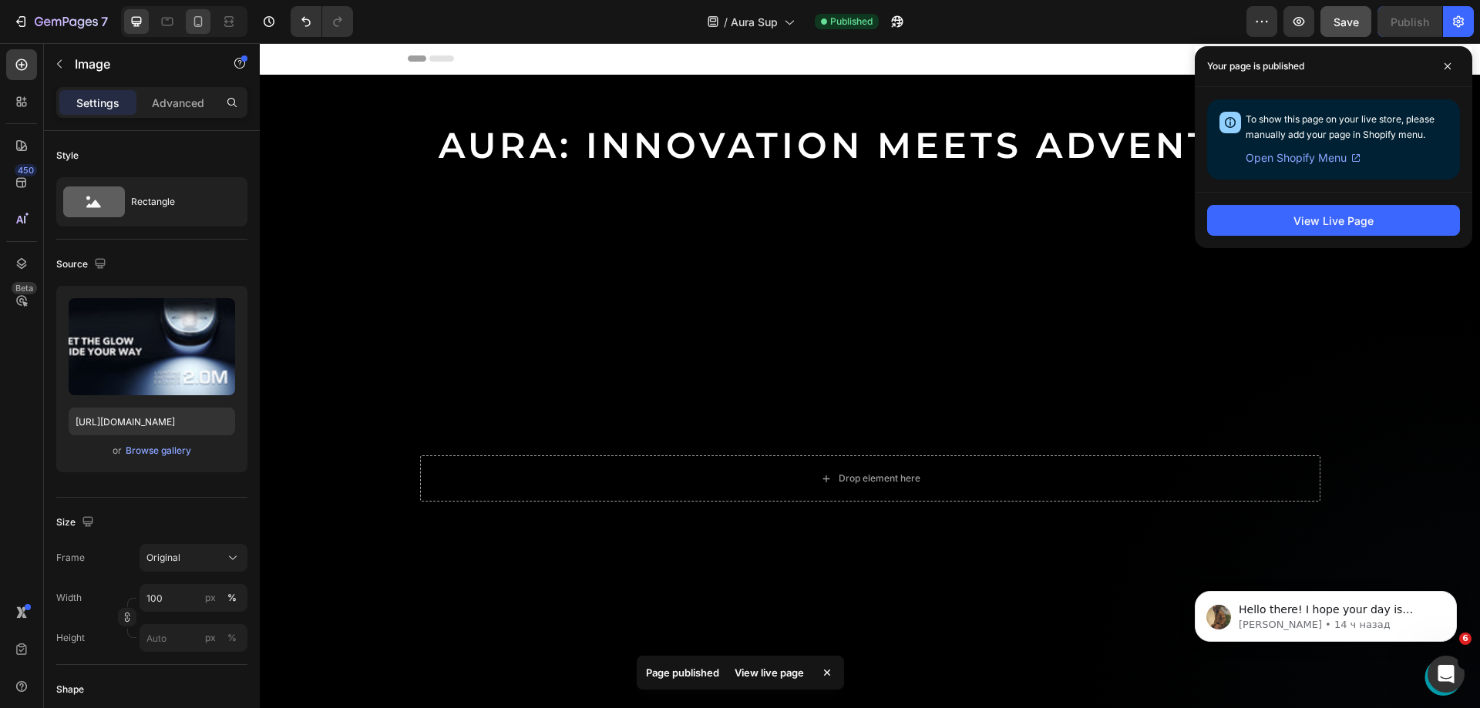
click at [200, 12] on div at bounding box center [198, 21] width 25 height 25
type input "[URL][DOMAIN_NAME]"
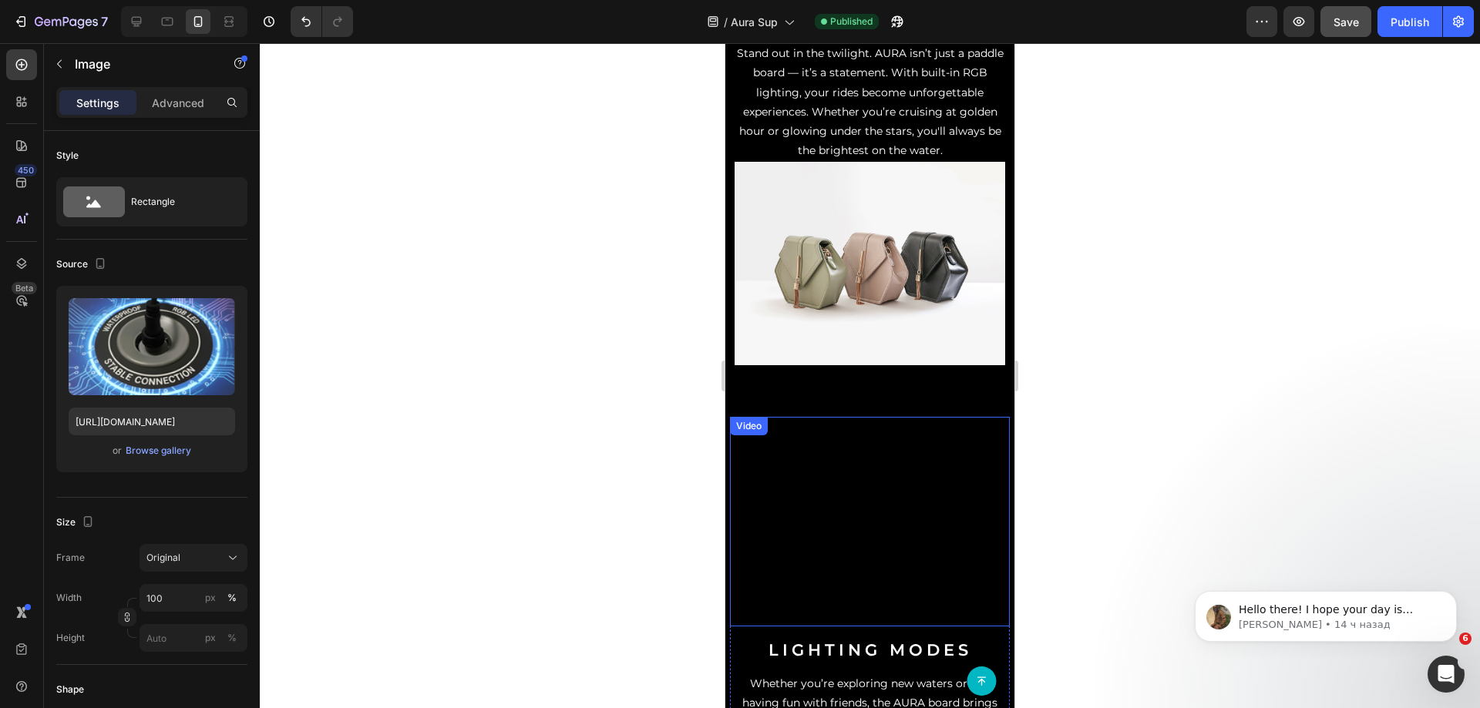
scroll to position [1233, 0]
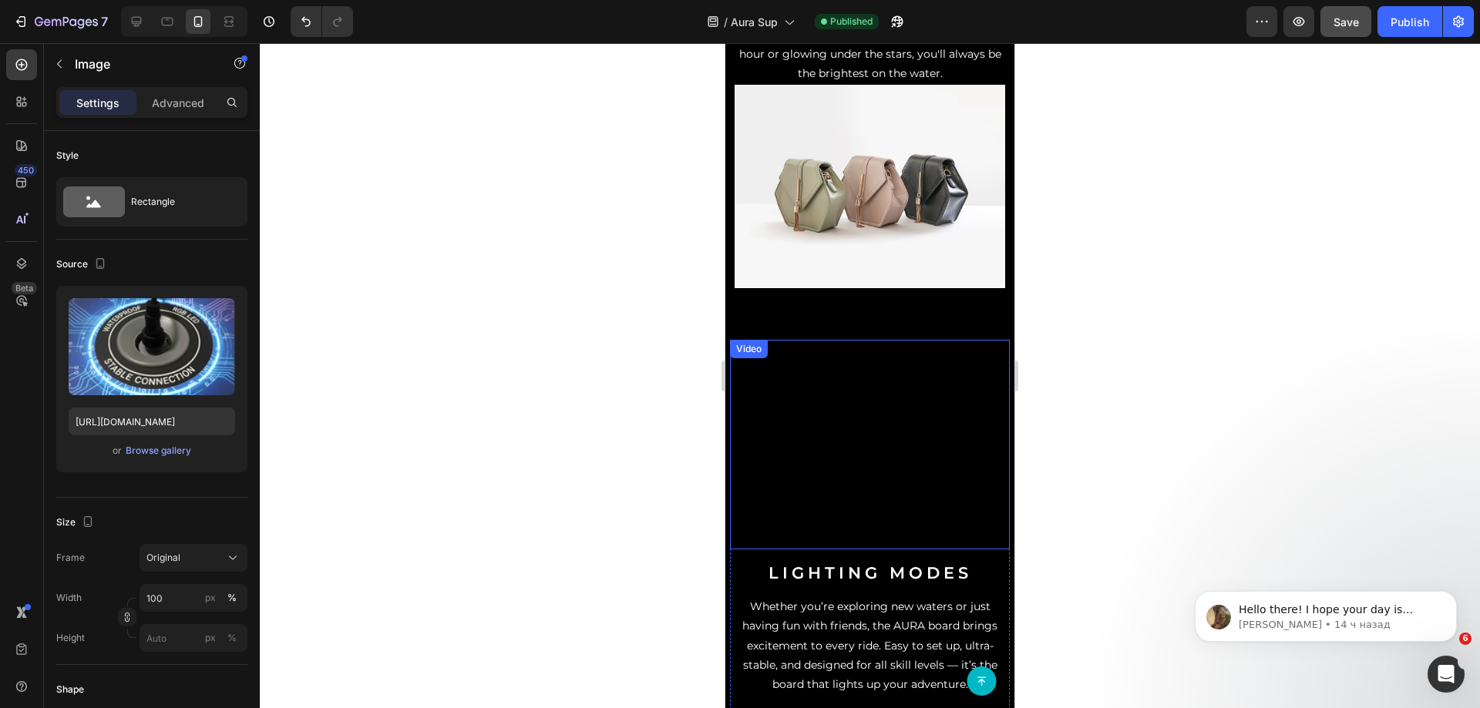
click at [767, 340] on div "Video" at bounding box center [749, 349] width 38 height 19
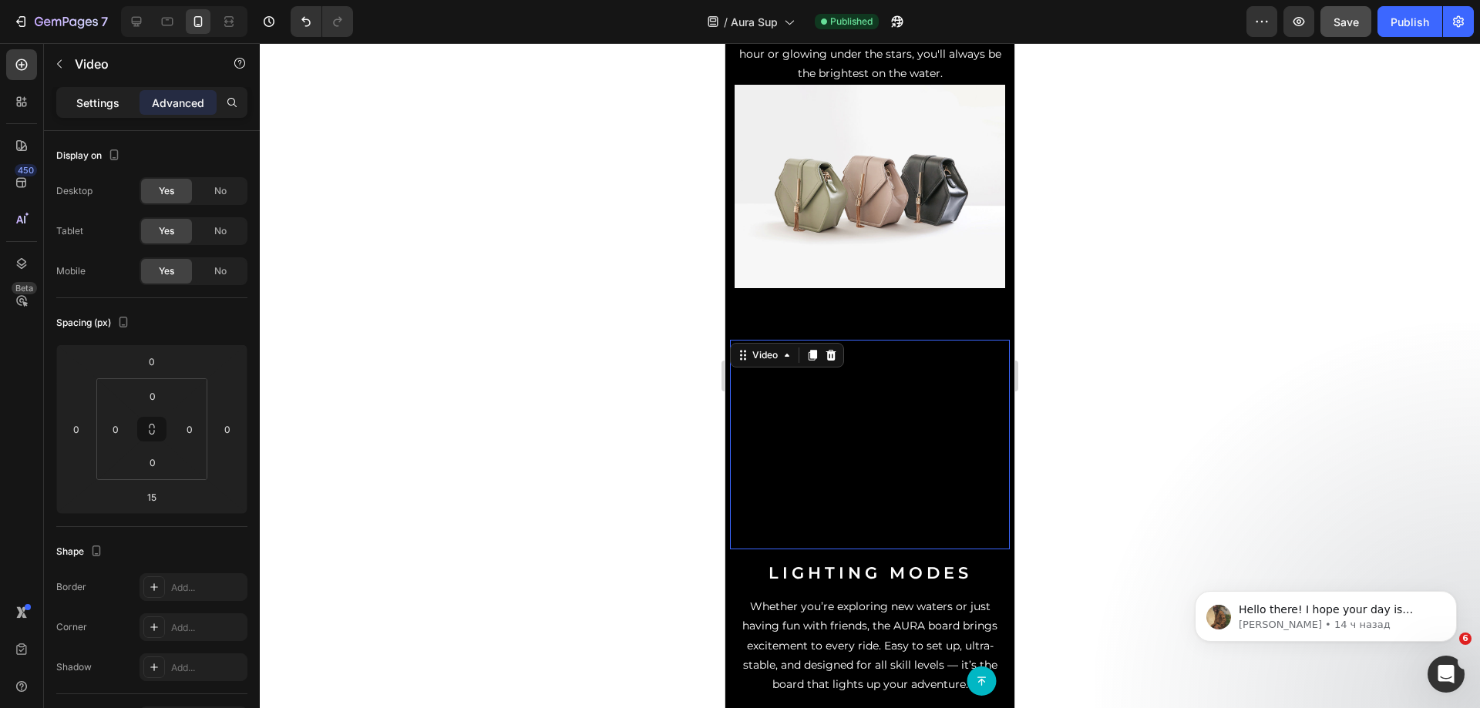
click at [125, 90] on div "Settings" at bounding box center [97, 102] width 77 height 25
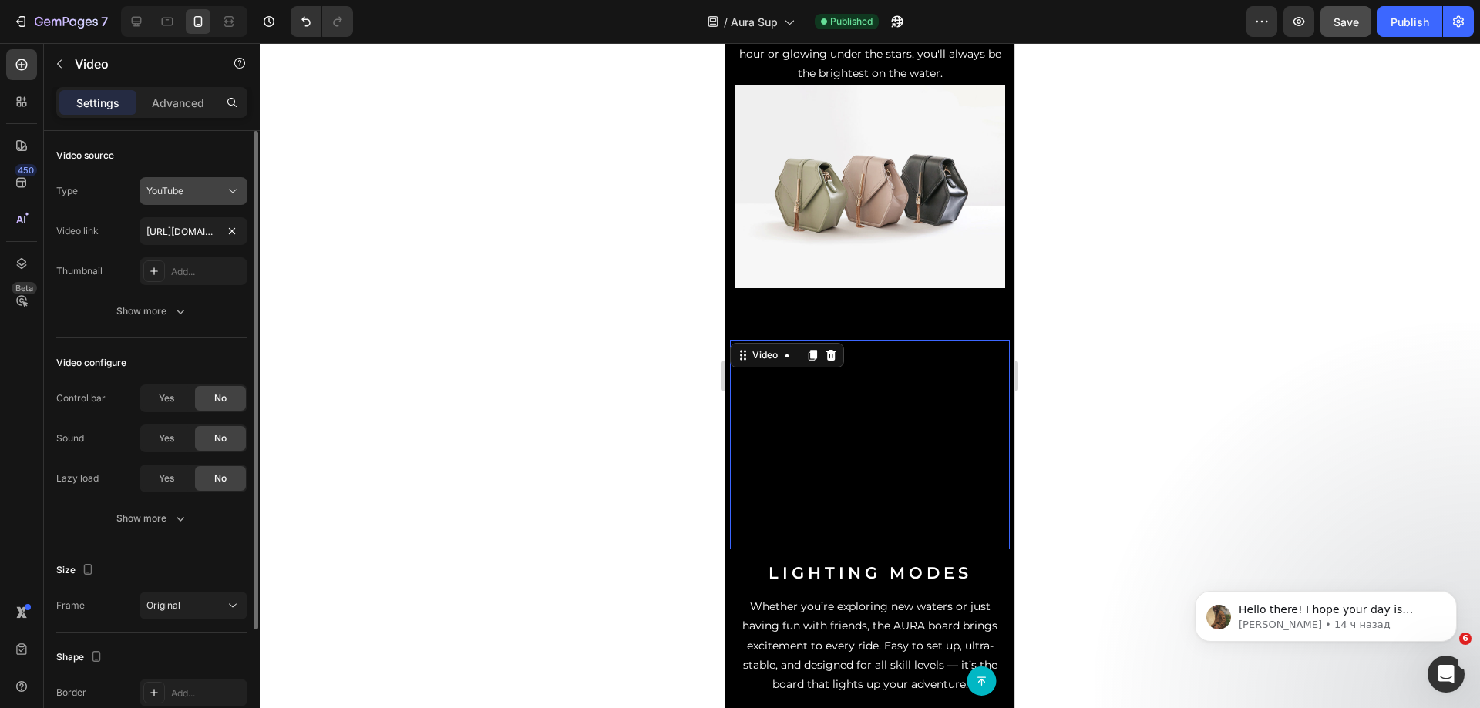
click at [173, 190] on span "YouTube" at bounding box center [164, 191] width 37 height 12
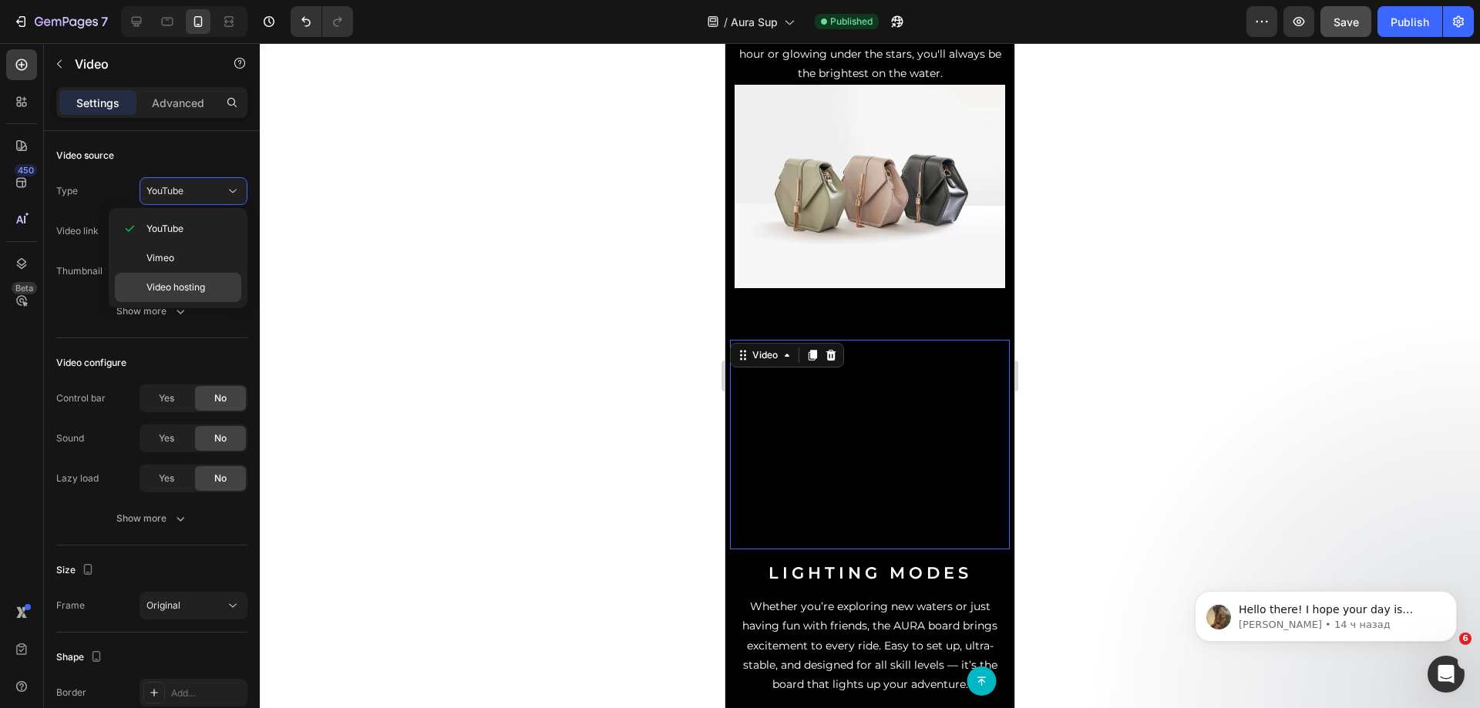
click at [173, 286] on span "Video hosting" at bounding box center [175, 288] width 59 height 14
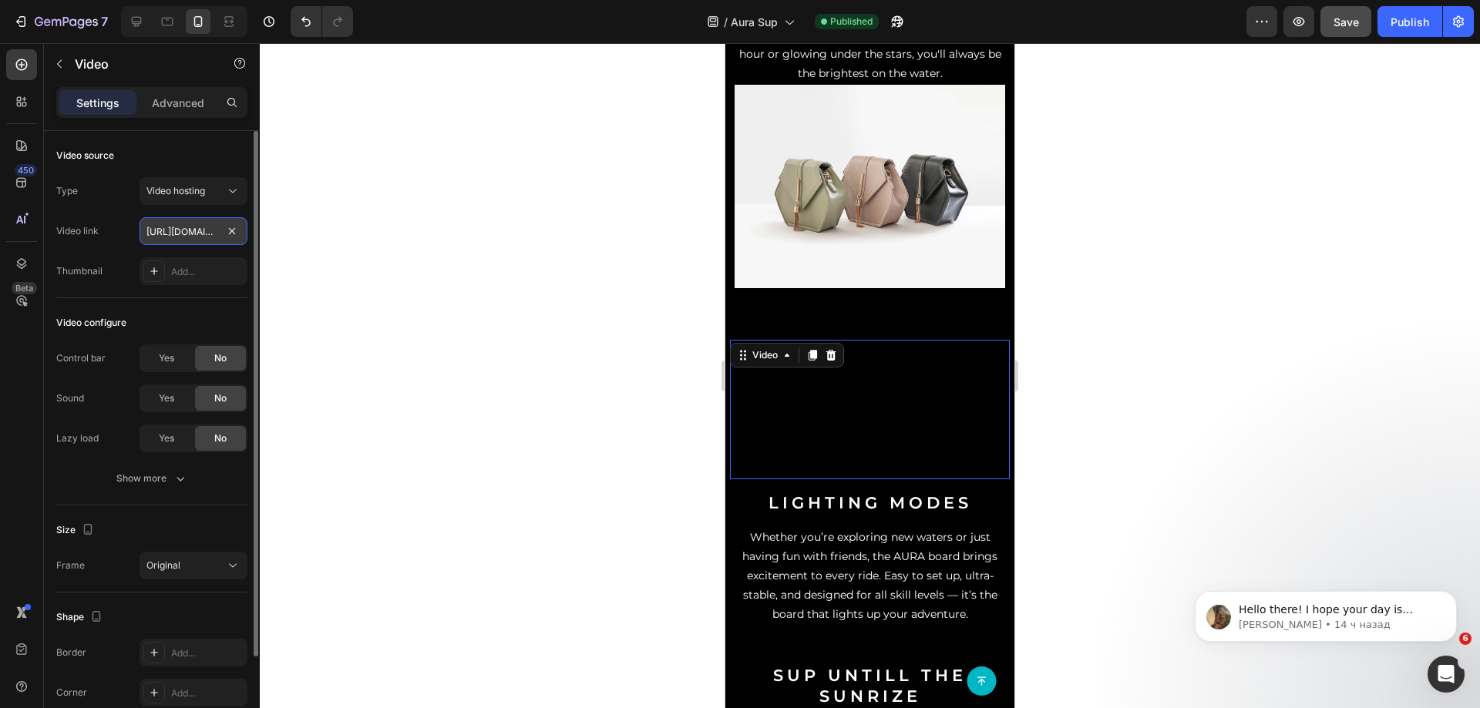
click at [171, 230] on input "[URL][DOMAIN_NAME]" at bounding box center [194, 231] width 108 height 28
click at [172, 224] on input "[URL][DOMAIN_NAME]" at bounding box center [194, 231] width 108 height 28
click at [172, 223] on input "[URL][DOMAIN_NAME]" at bounding box center [194, 231] width 108 height 28
click at [172, 224] on input "[URL][DOMAIN_NAME]" at bounding box center [194, 231] width 108 height 28
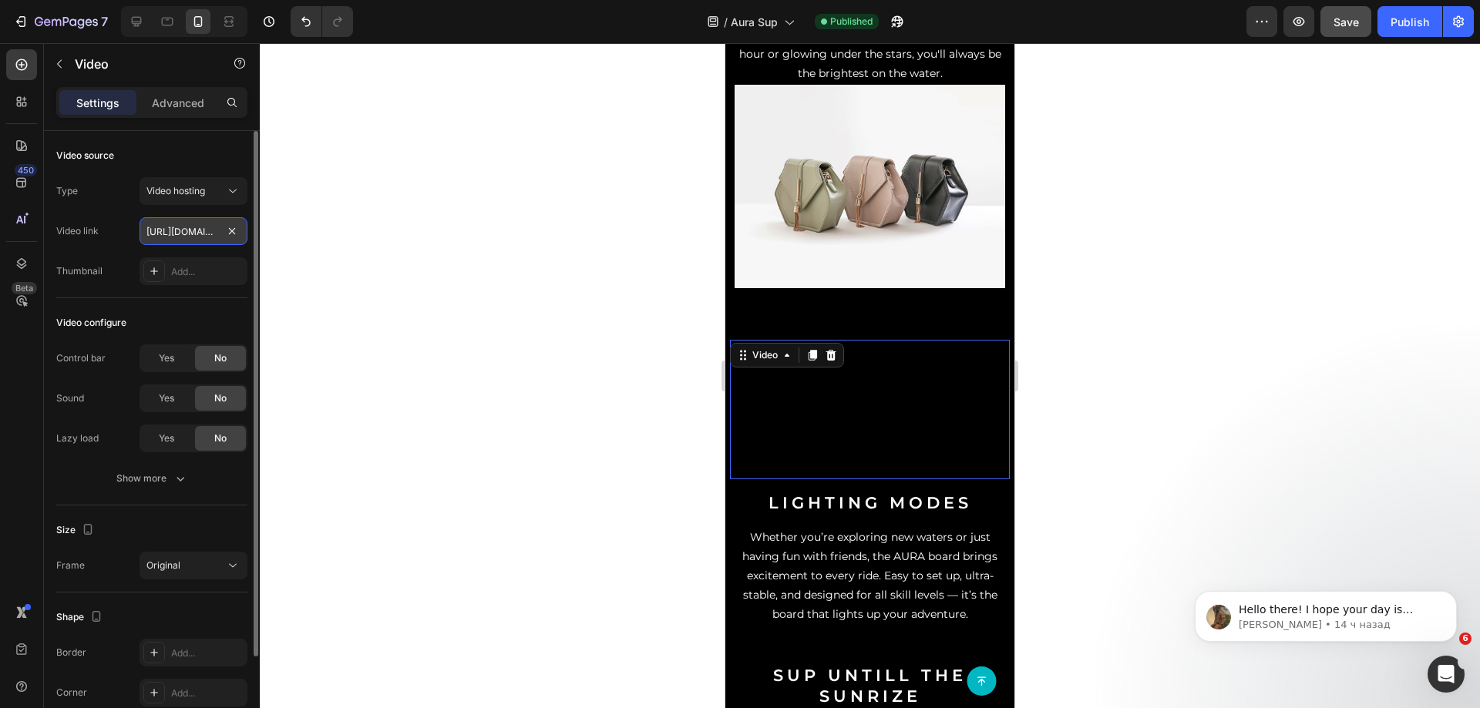
paste input "[DOMAIN_NAME][URL]"
type input "[URL][DOMAIN_NAME]"
click at [841, 170] on img at bounding box center [870, 186] width 271 height 203
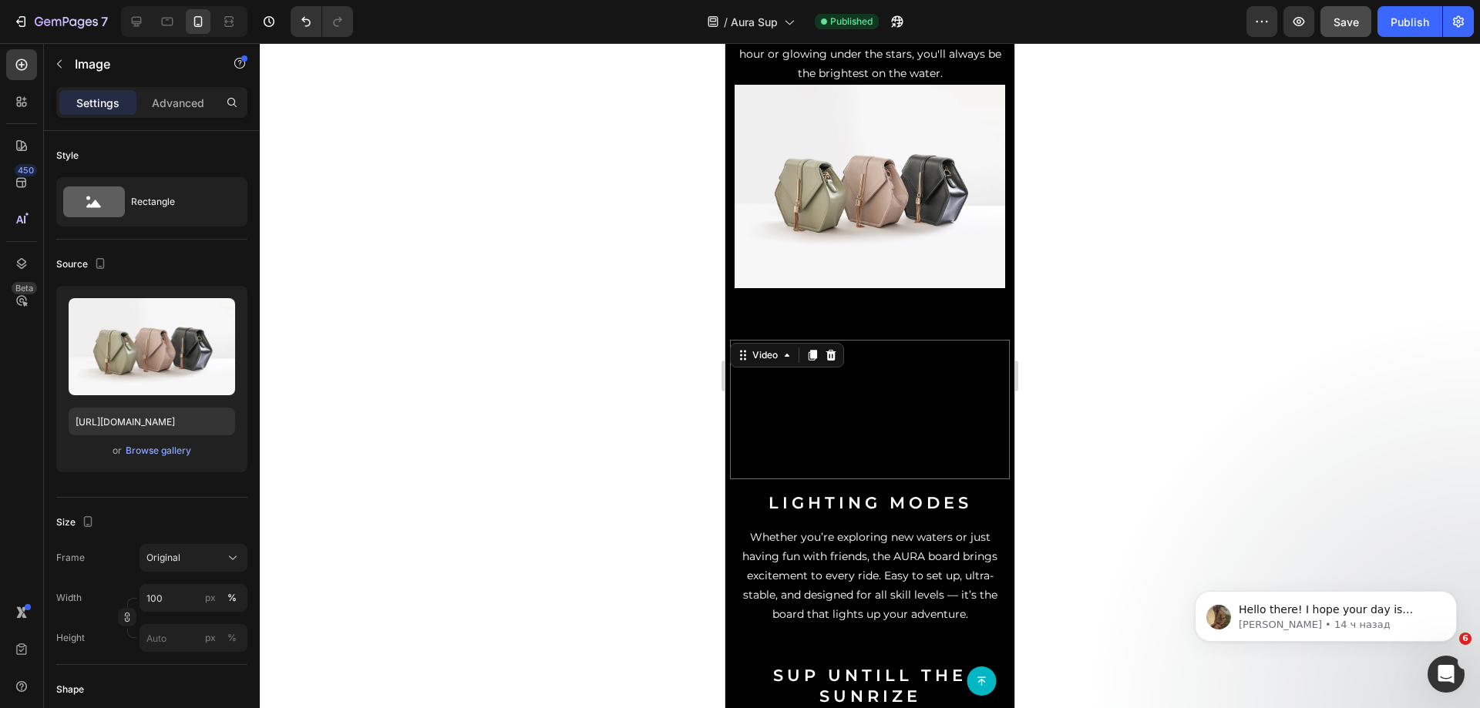
click at [864, 340] on video at bounding box center [870, 410] width 280 height 140
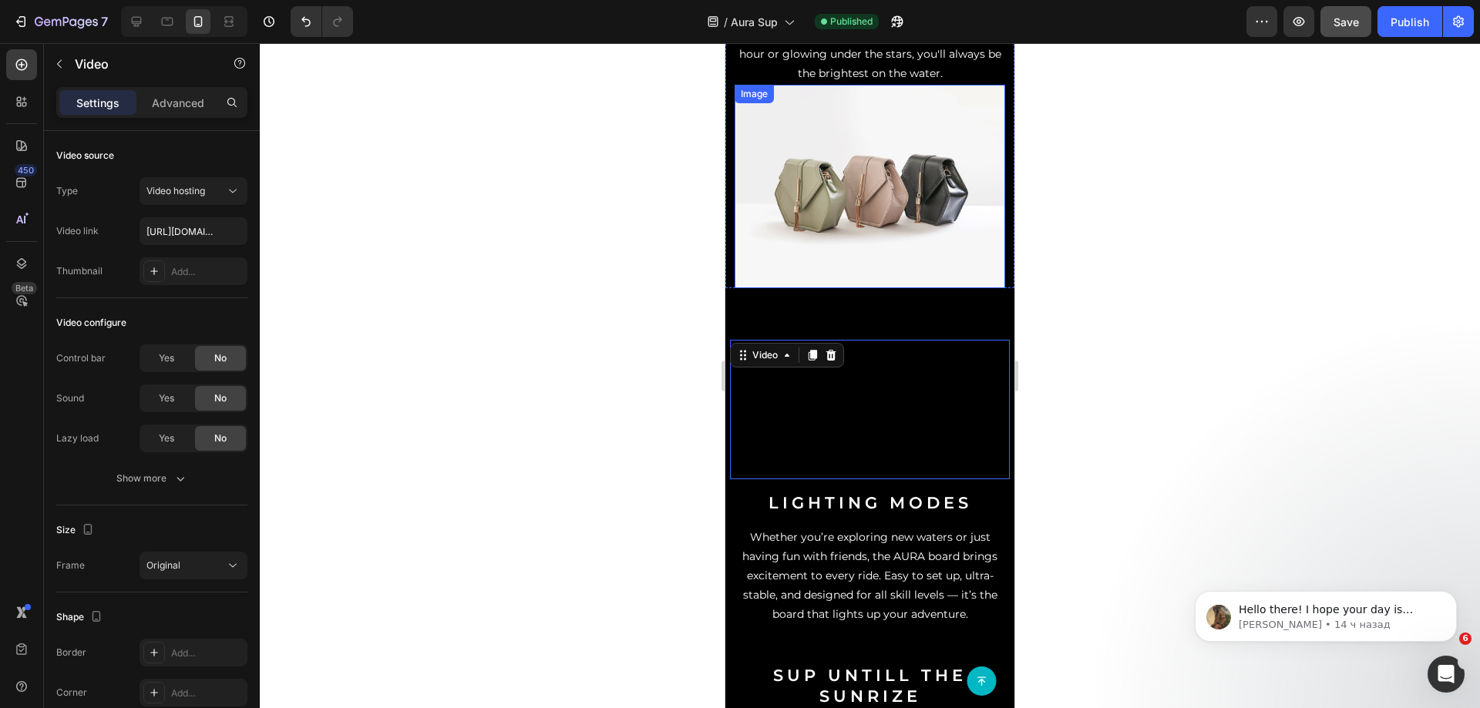
click at [877, 174] on img at bounding box center [870, 186] width 271 height 203
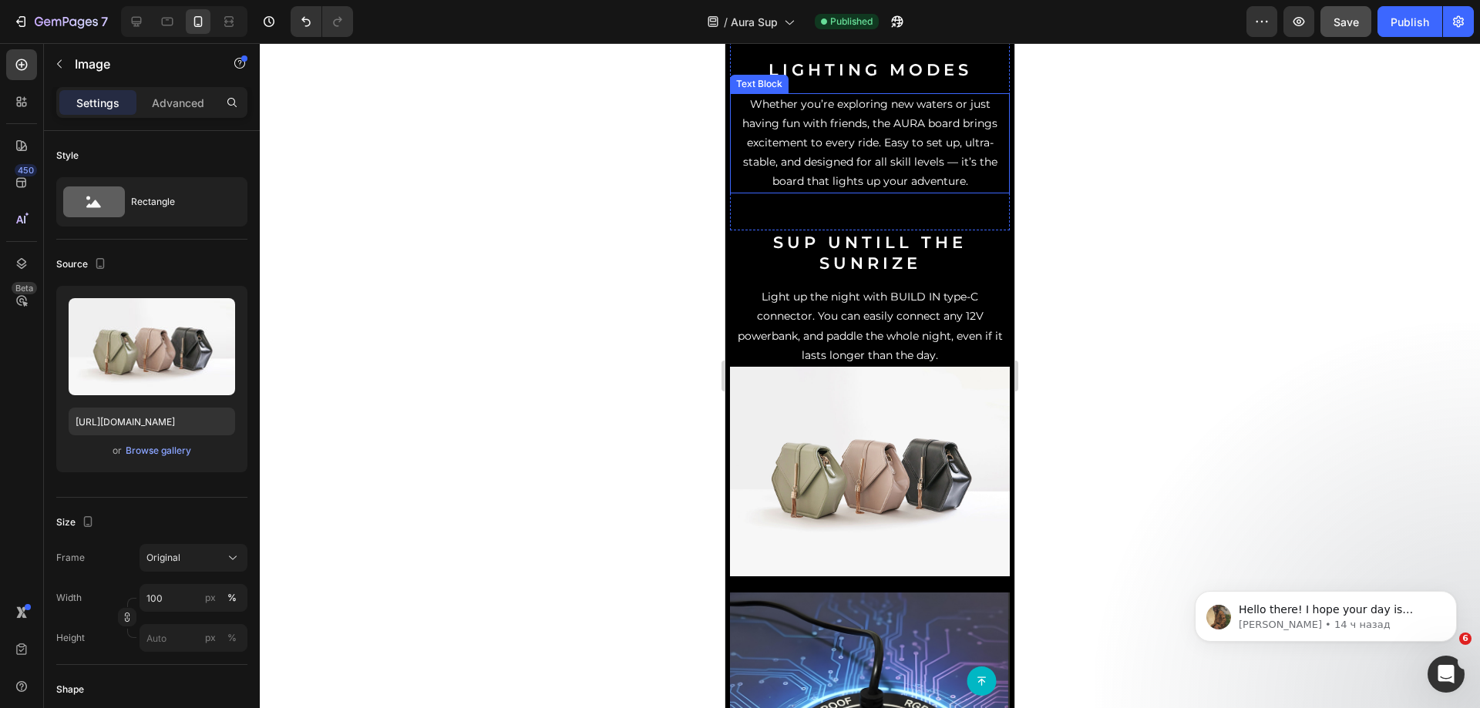
scroll to position [848, 0]
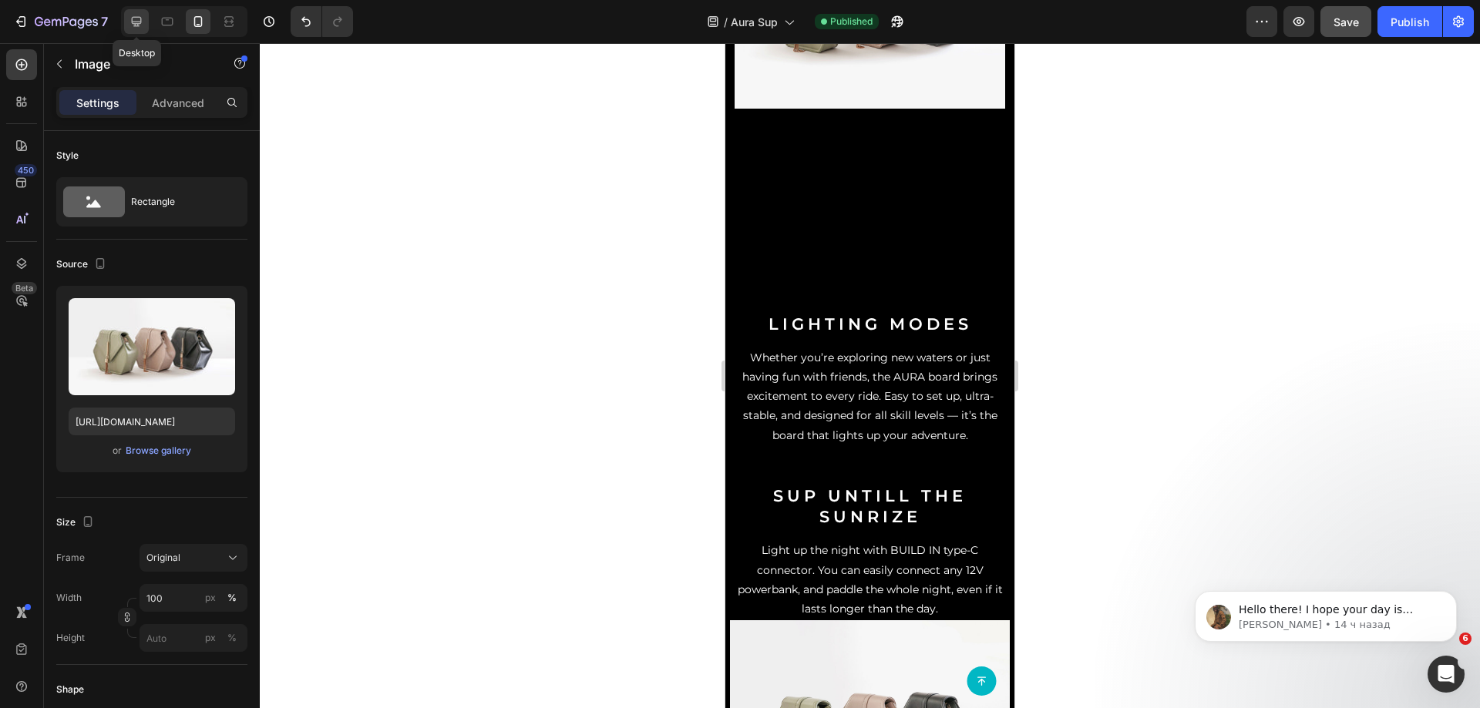
click at [146, 9] on div at bounding box center [136, 21] width 25 height 25
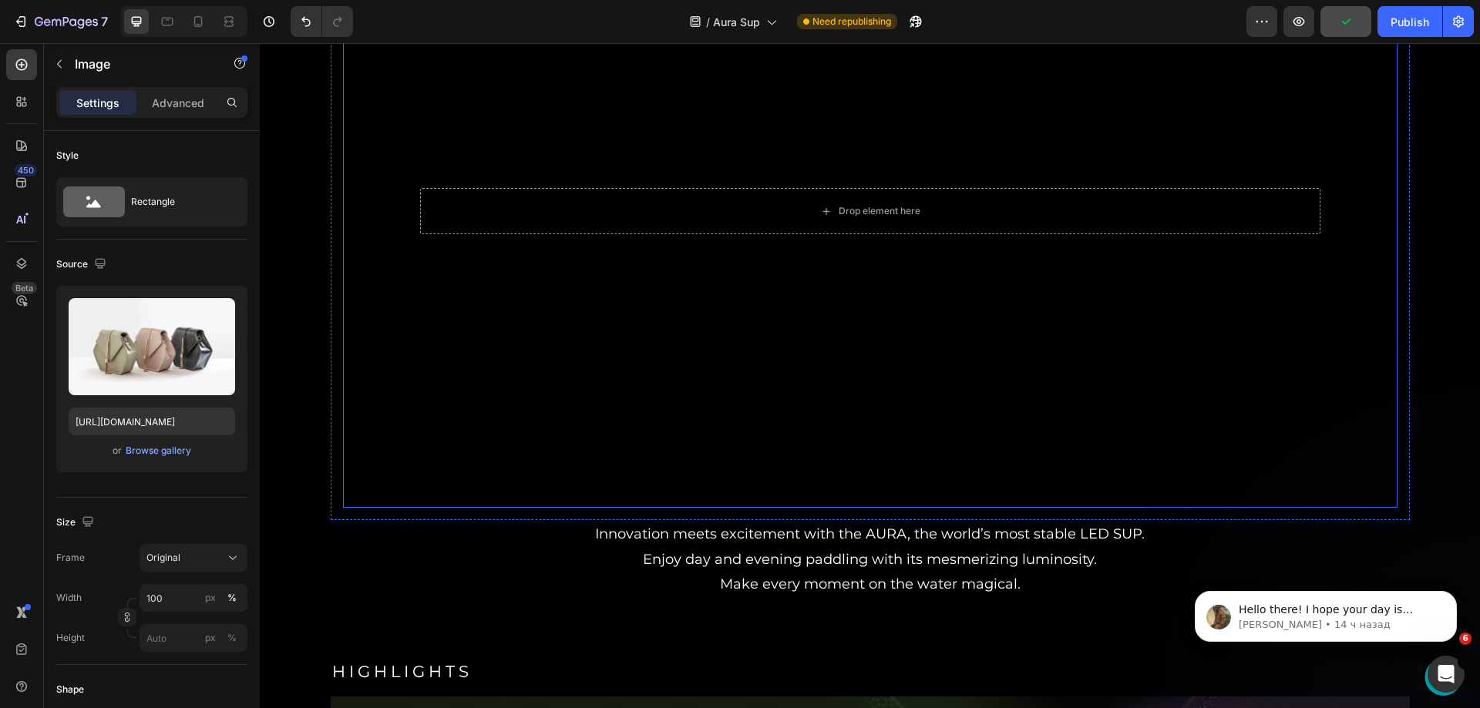
scroll to position [617, 0]
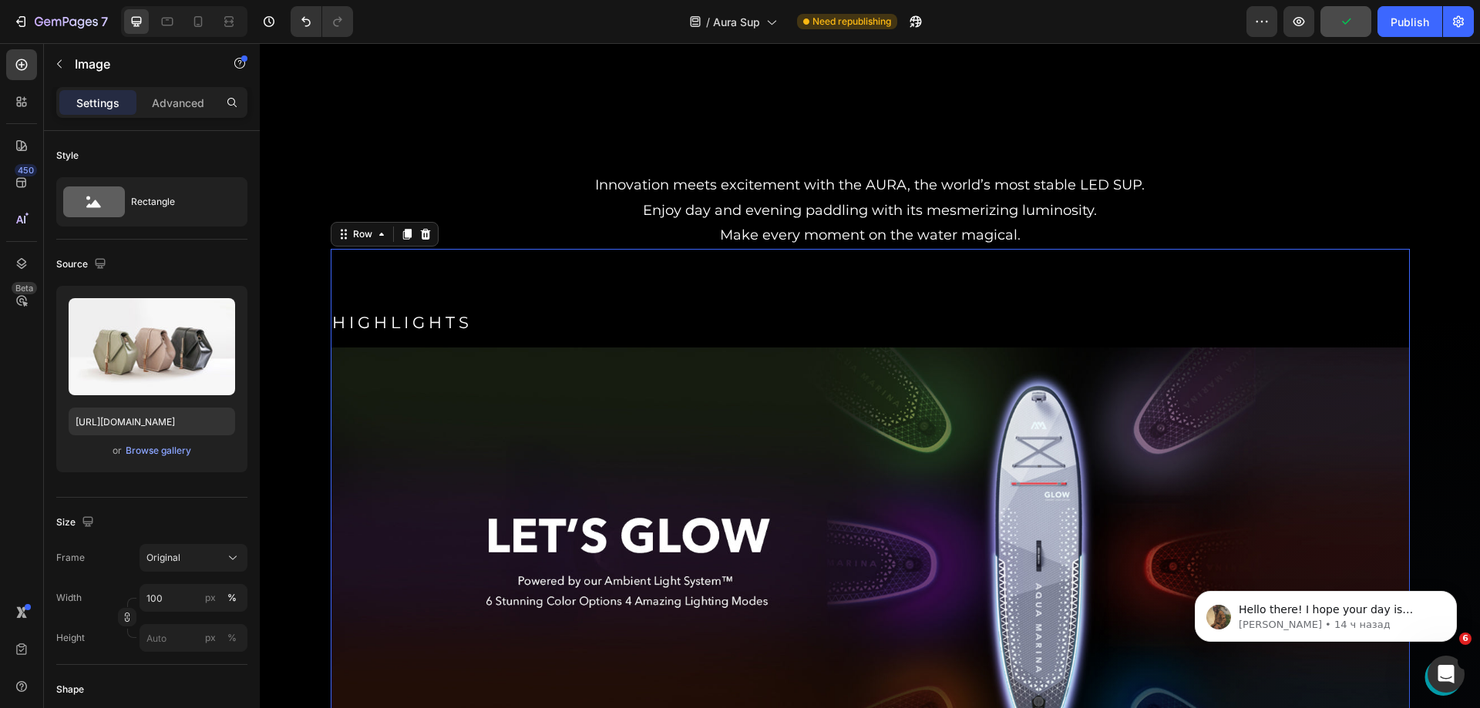
click at [1005, 278] on div "HIGHLIGHTS Heading Image Row 0" at bounding box center [870, 515] width 1079 height 532
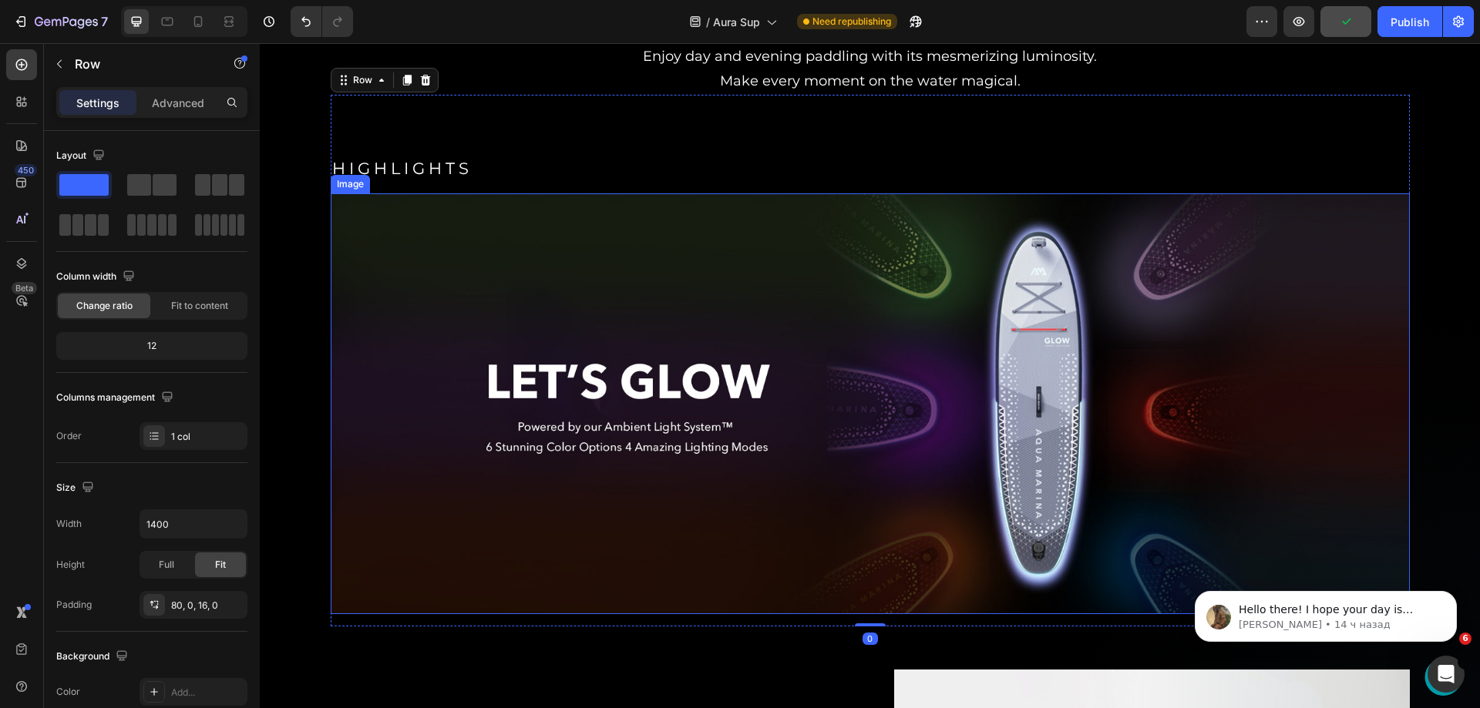
click at [913, 300] on img at bounding box center [870, 405] width 1079 height 422
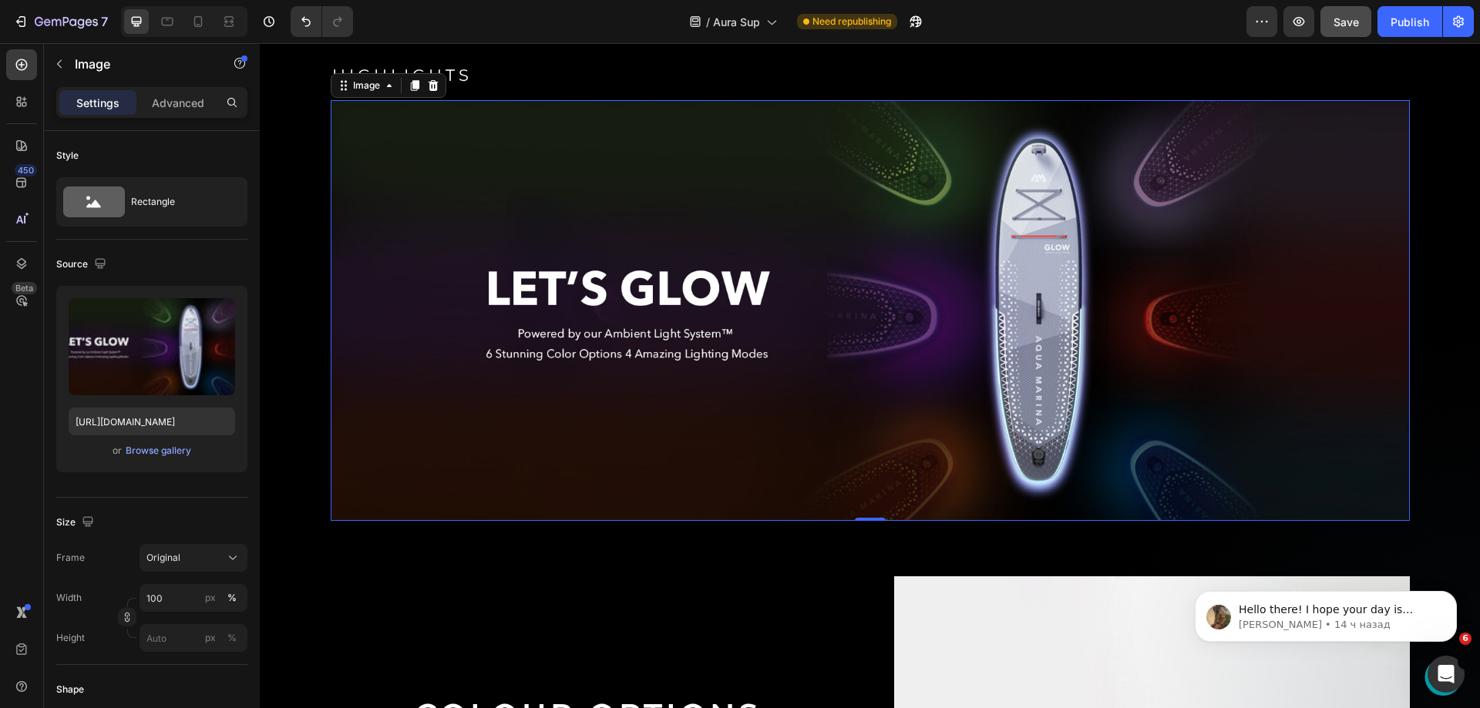
scroll to position [848, 0]
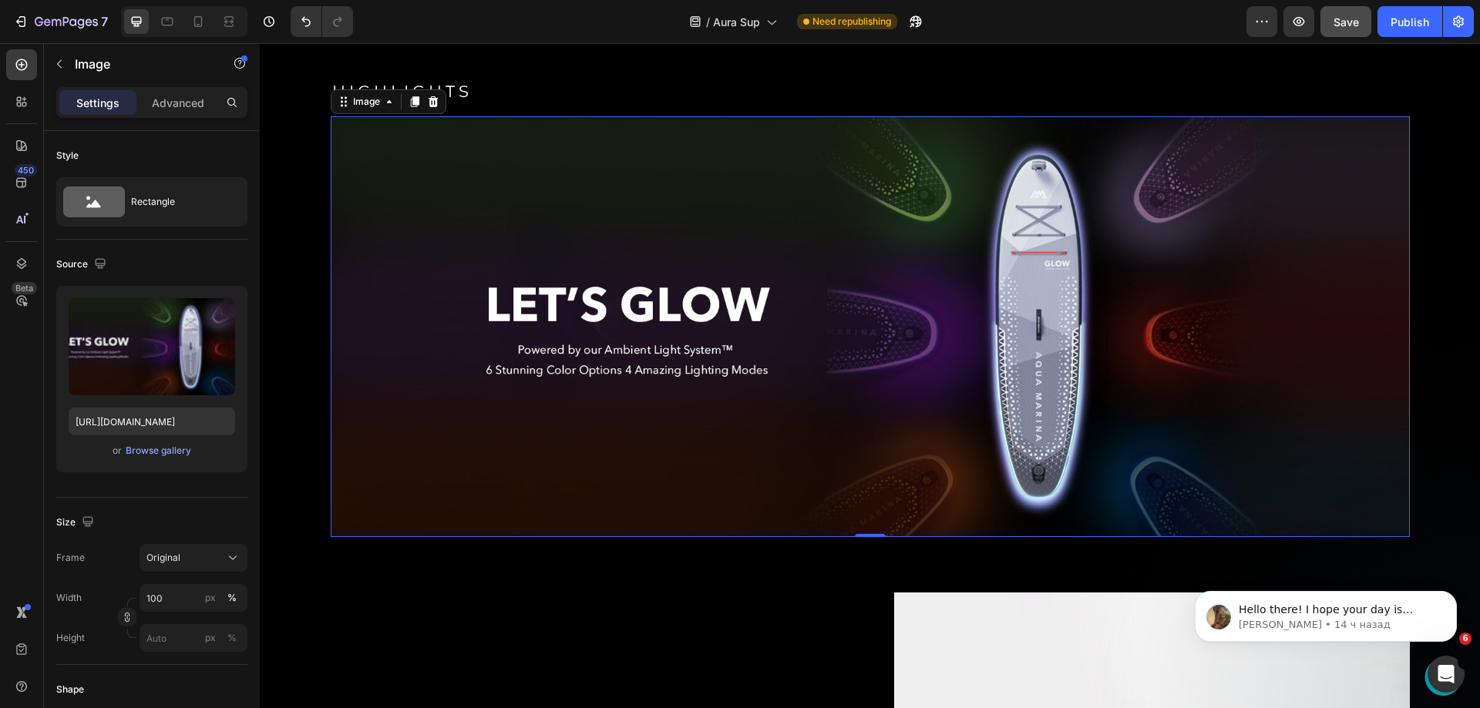
click at [807, 288] on img at bounding box center [870, 327] width 1079 height 422
click at [131, 329] on label at bounding box center [152, 346] width 167 height 97
click at [131, 359] on input "file" at bounding box center [152, 372] width 106 height 26
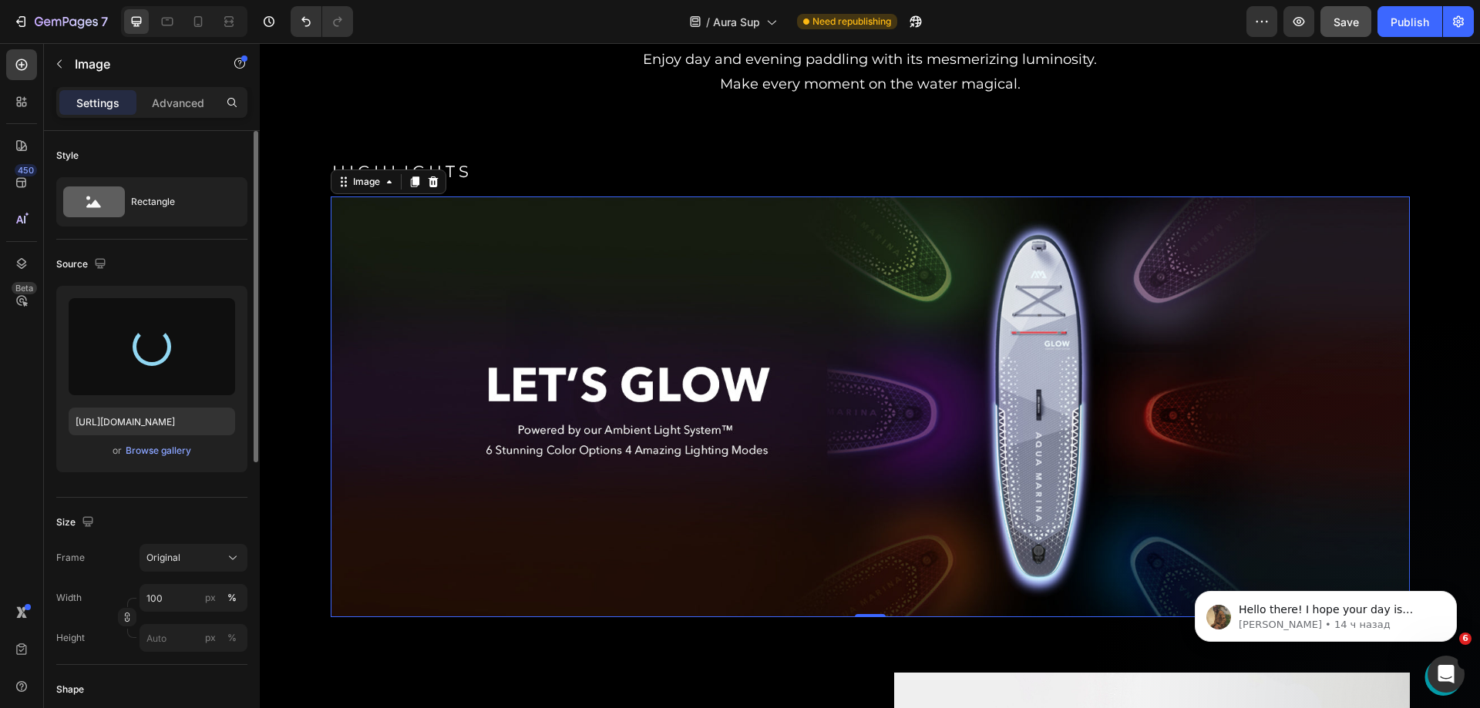
scroll to position [771, 0]
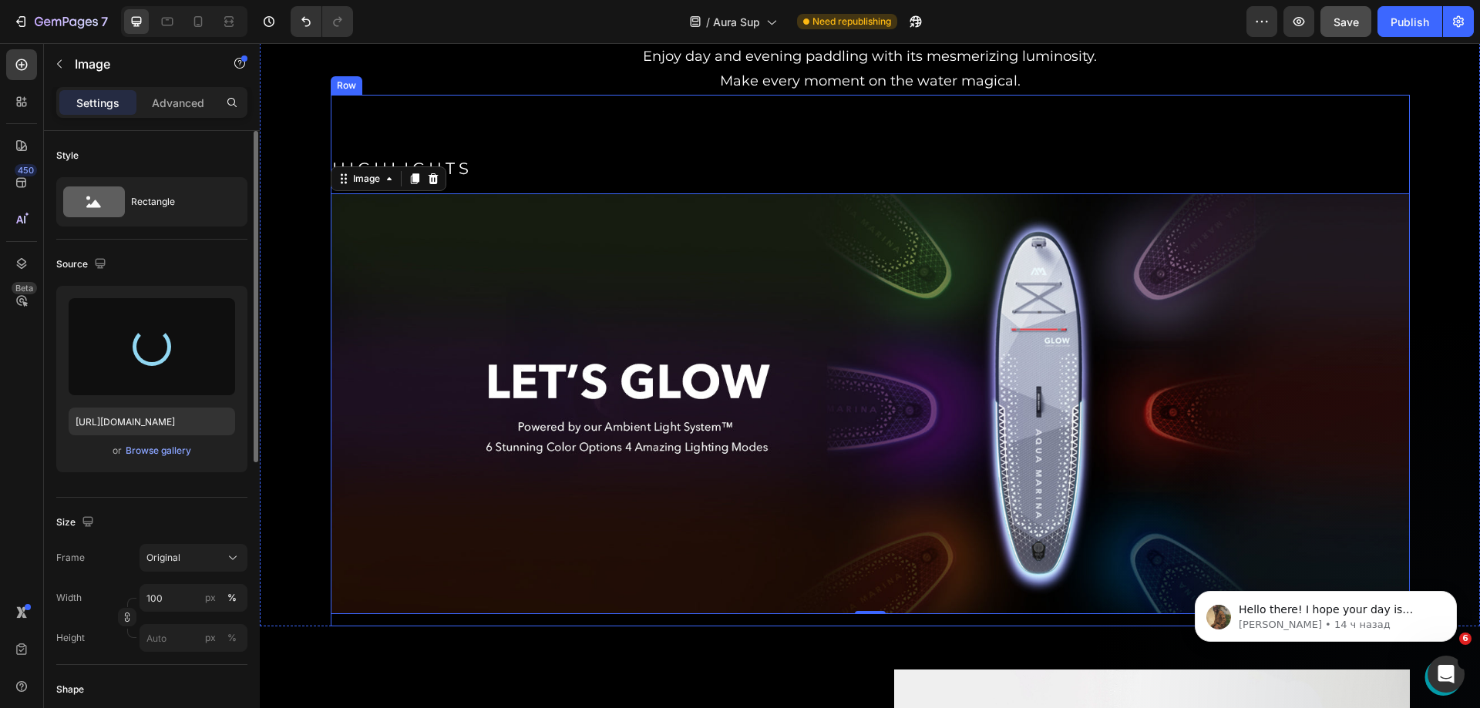
type input "[URL][DOMAIN_NAME]"
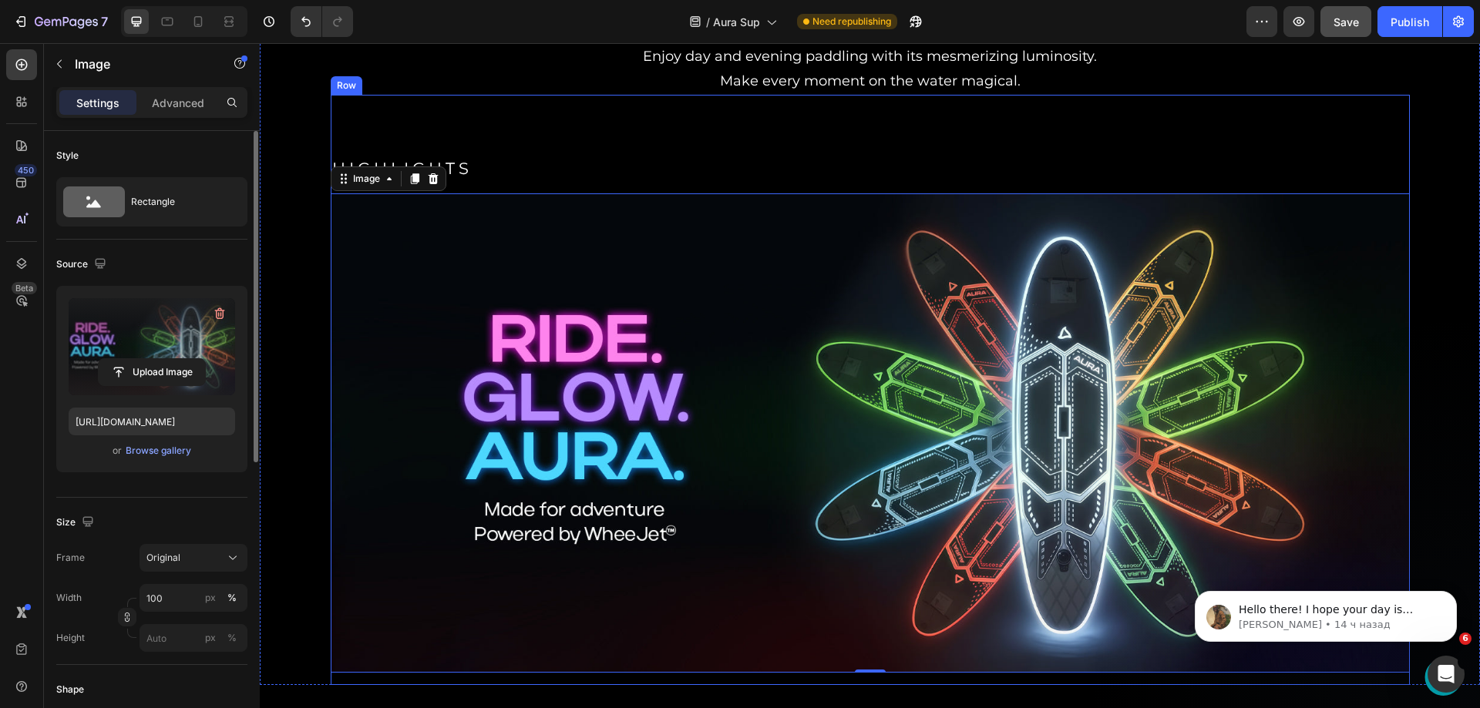
click at [837, 137] on div "HIGHLIGHTS Heading Image 0 Row" at bounding box center [870, 390] width 1079 height 591
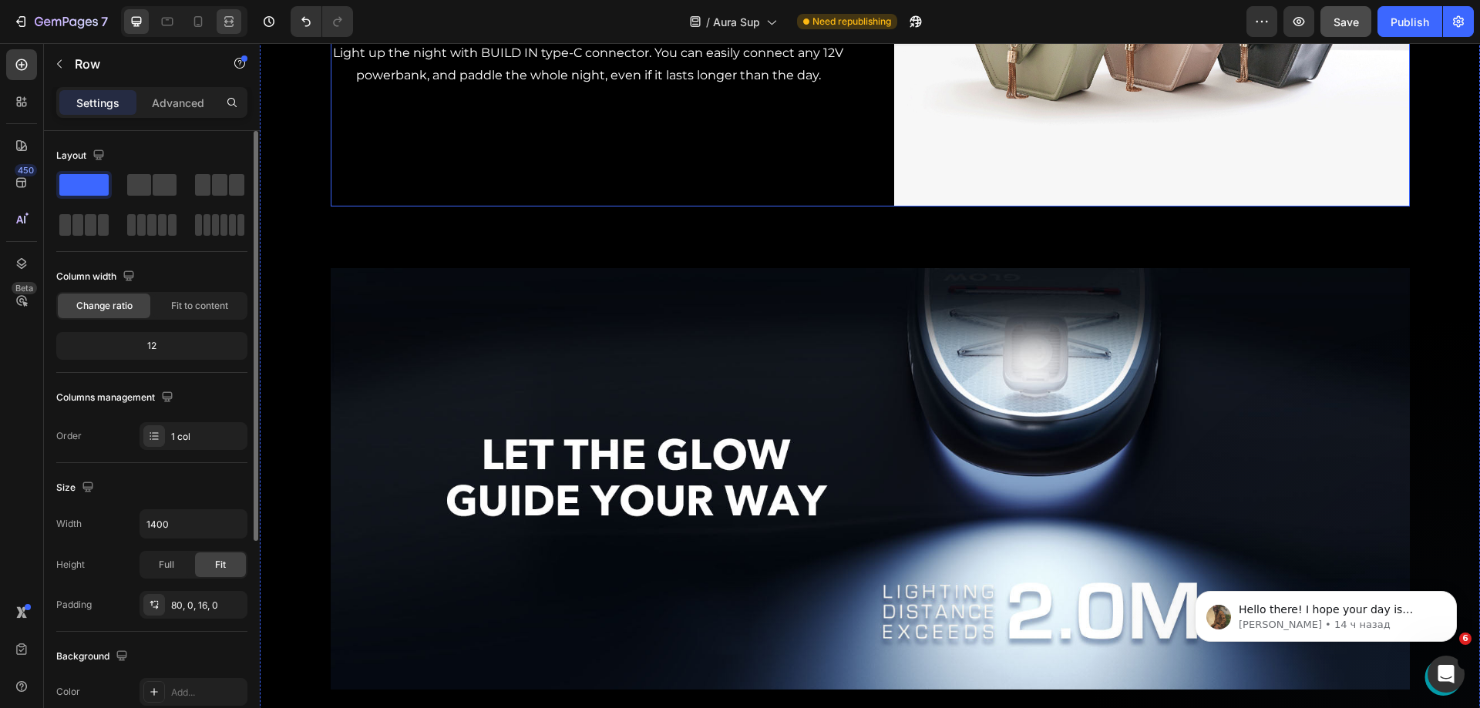
scroll to position [2236, 0]
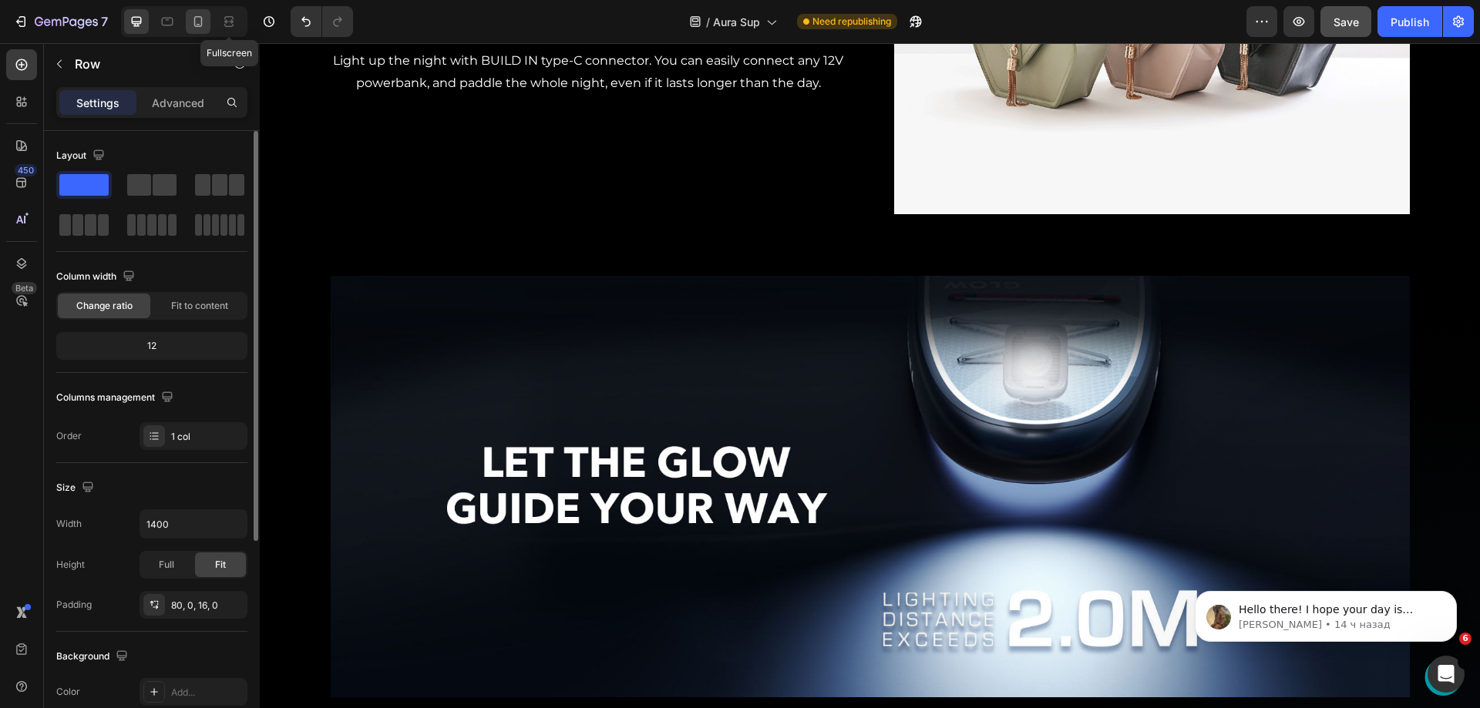
click at [208, 17] on div at bounding box center [198, 21] width 25 height 25
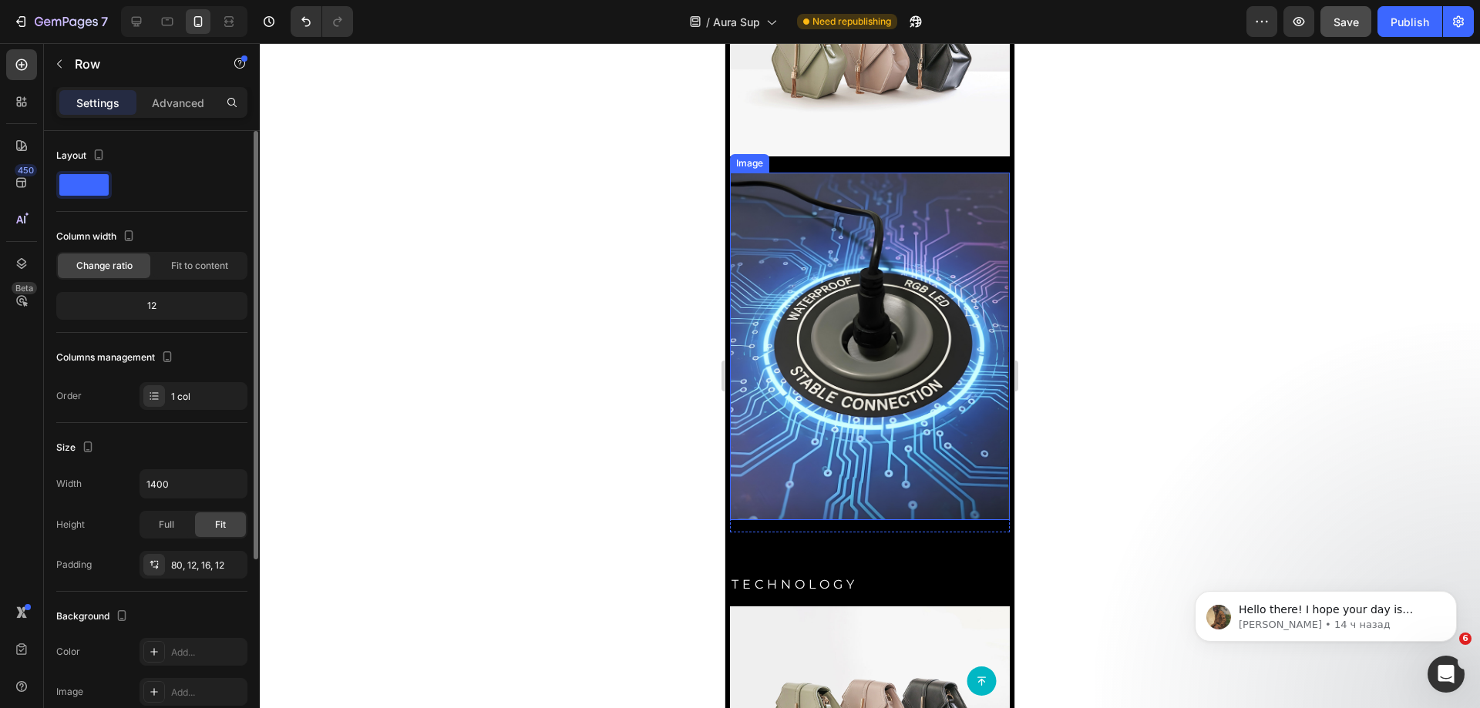
scroll to position [2467, 0]
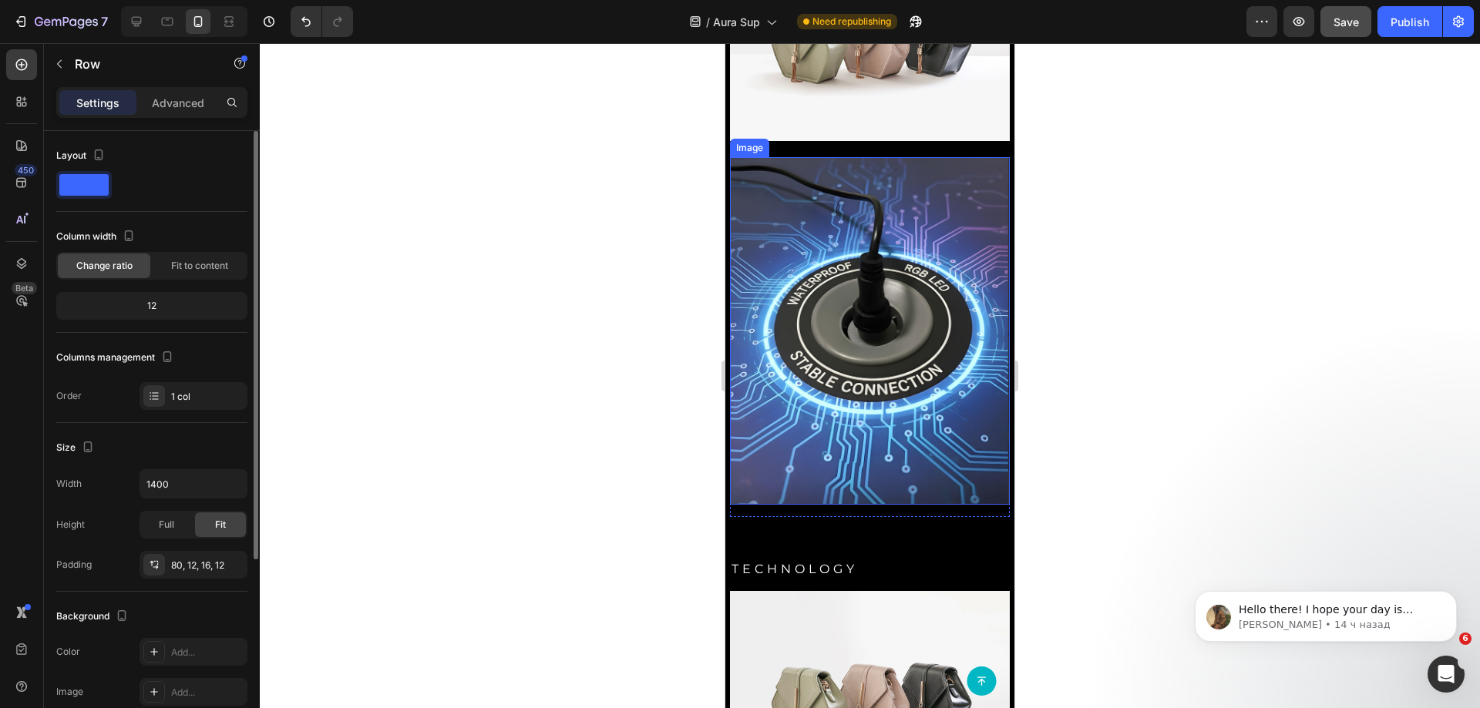
click at [812, 315] on img at bounding box center [870, 330] width 280 height 347
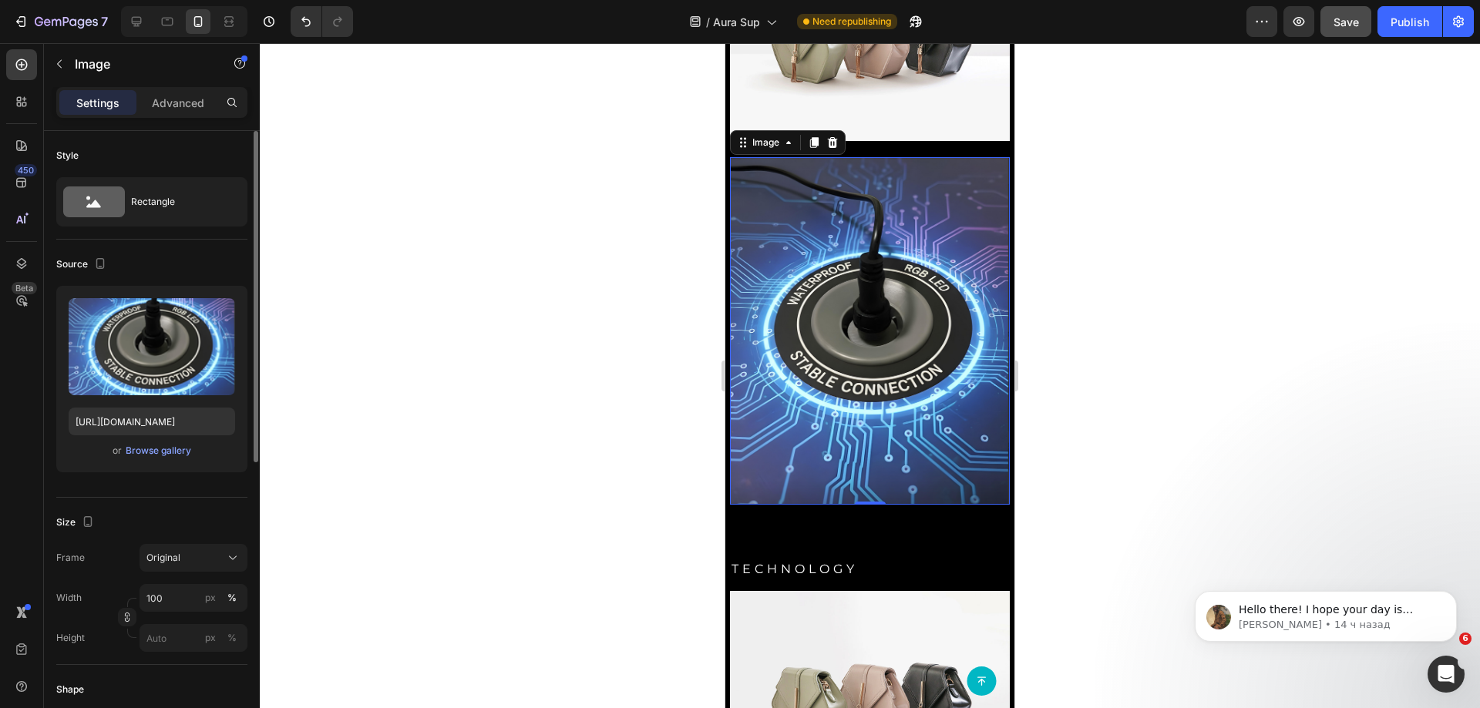
click at [828, 149] on icon at bounding box center [832, 142] width 12 height 12
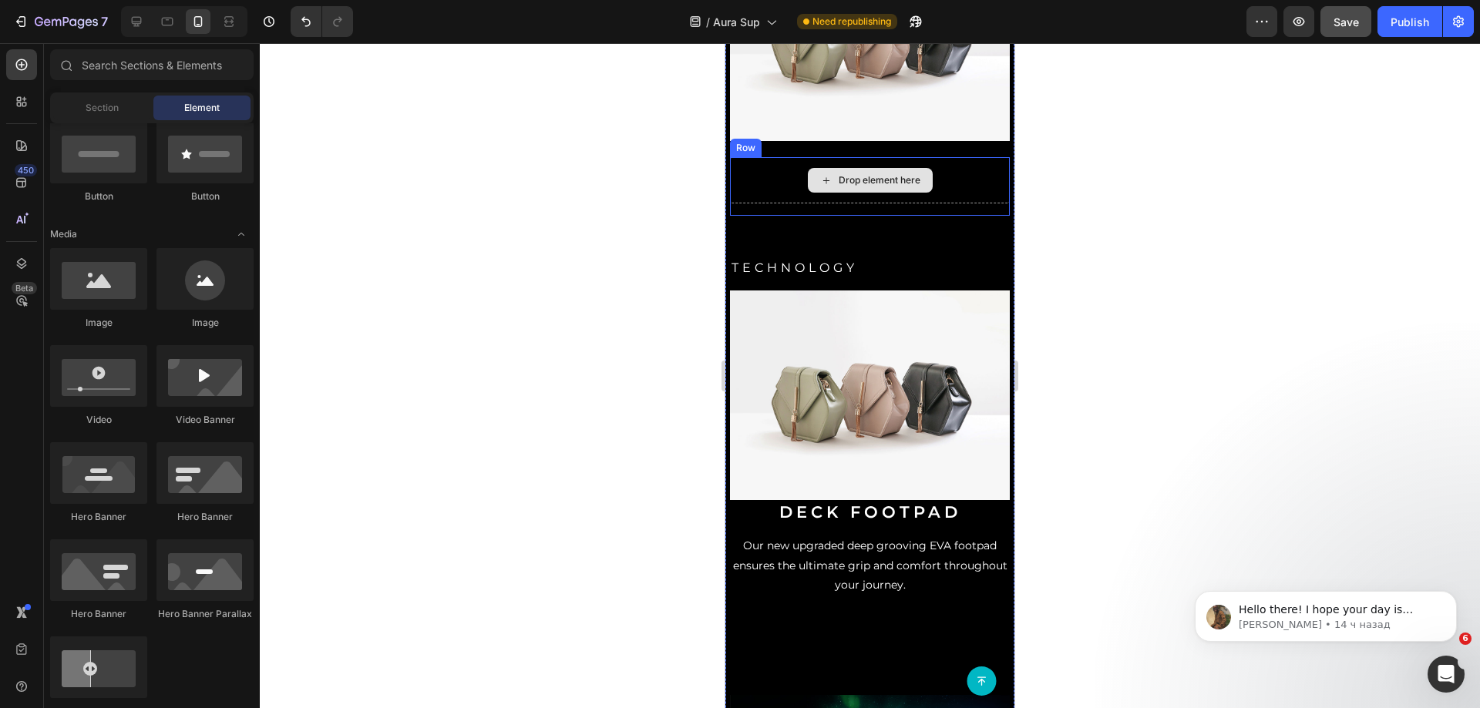
click at [849, 187] on div "Drop element here" at bounding box center [880, 180] width 82 height 12
click at [766, 204] on div "Drop element here" at bounding box center [870, 180] width 280 height 46
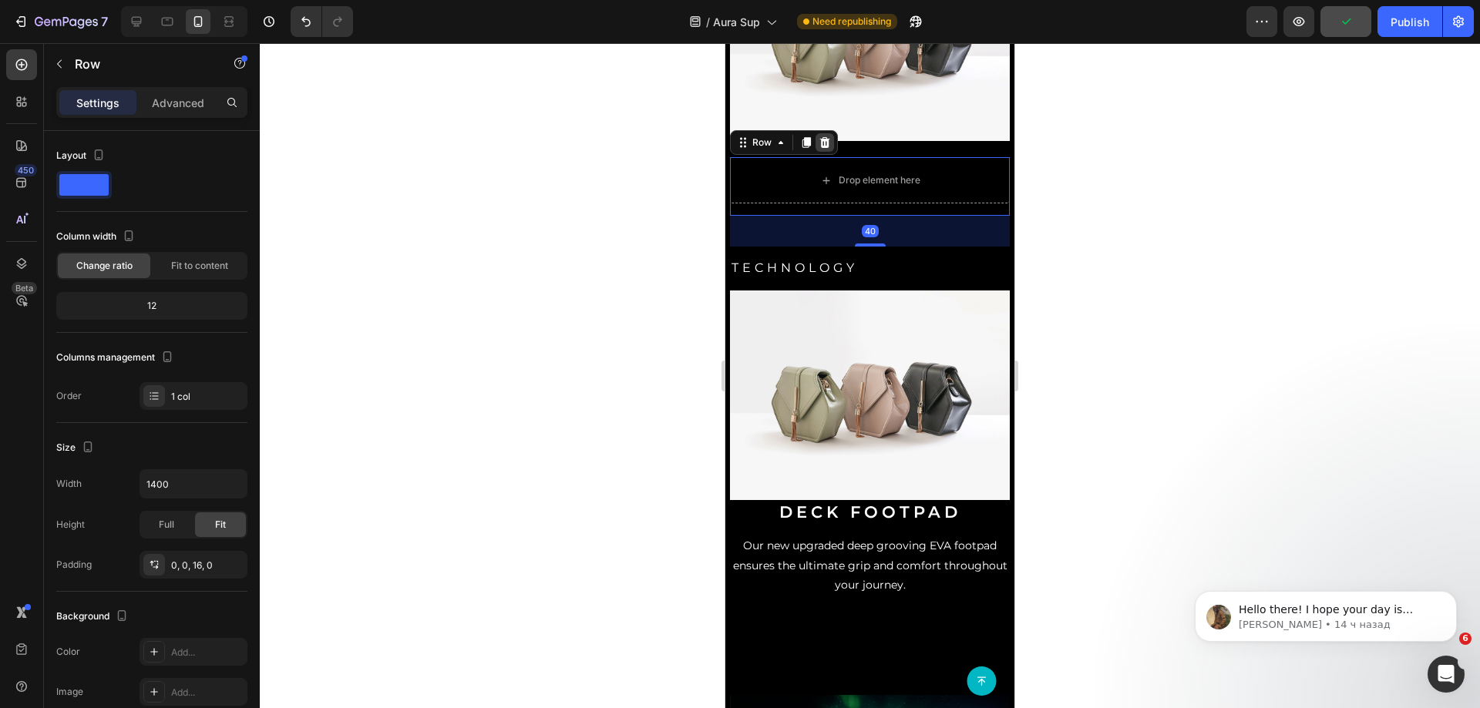
click at [821, 148] on icon at bounding box center [825, 142] width 10 height 11
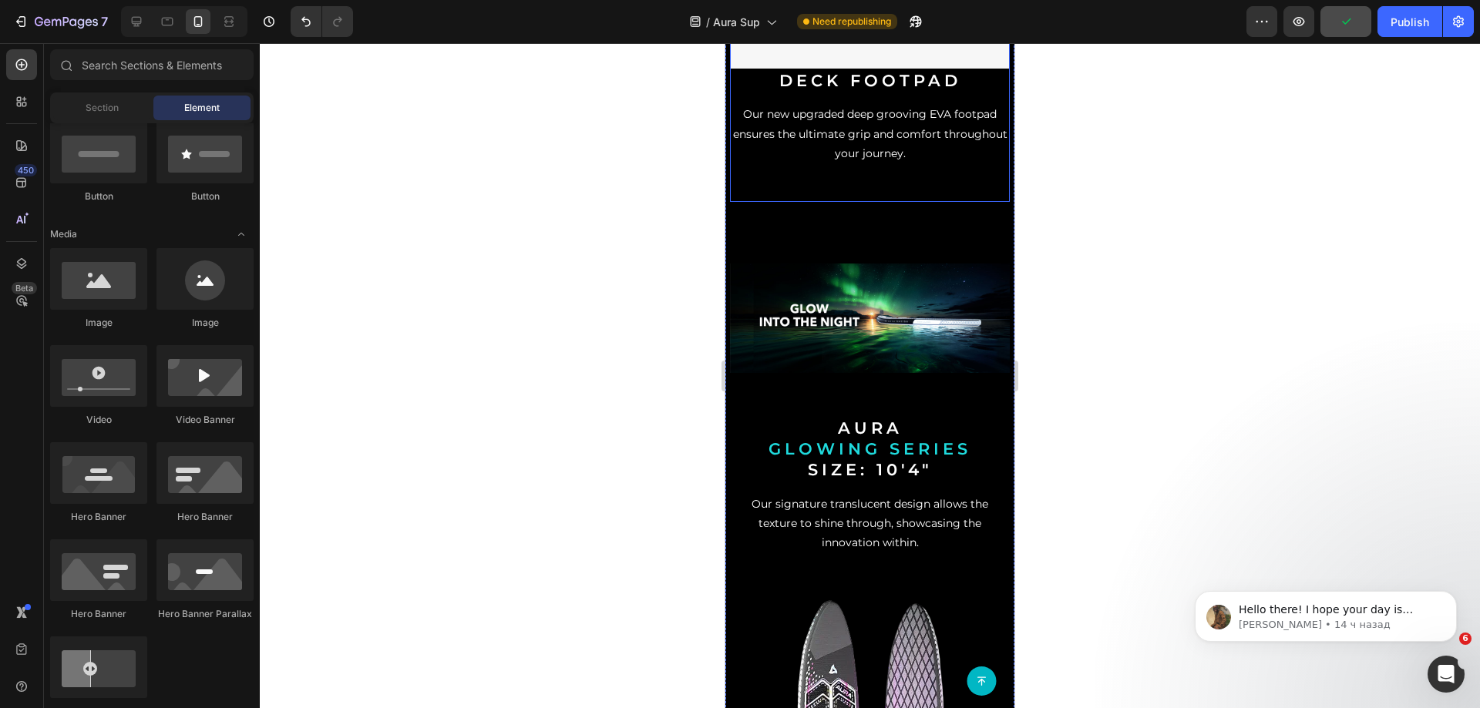
scroll to position [2775, 0]
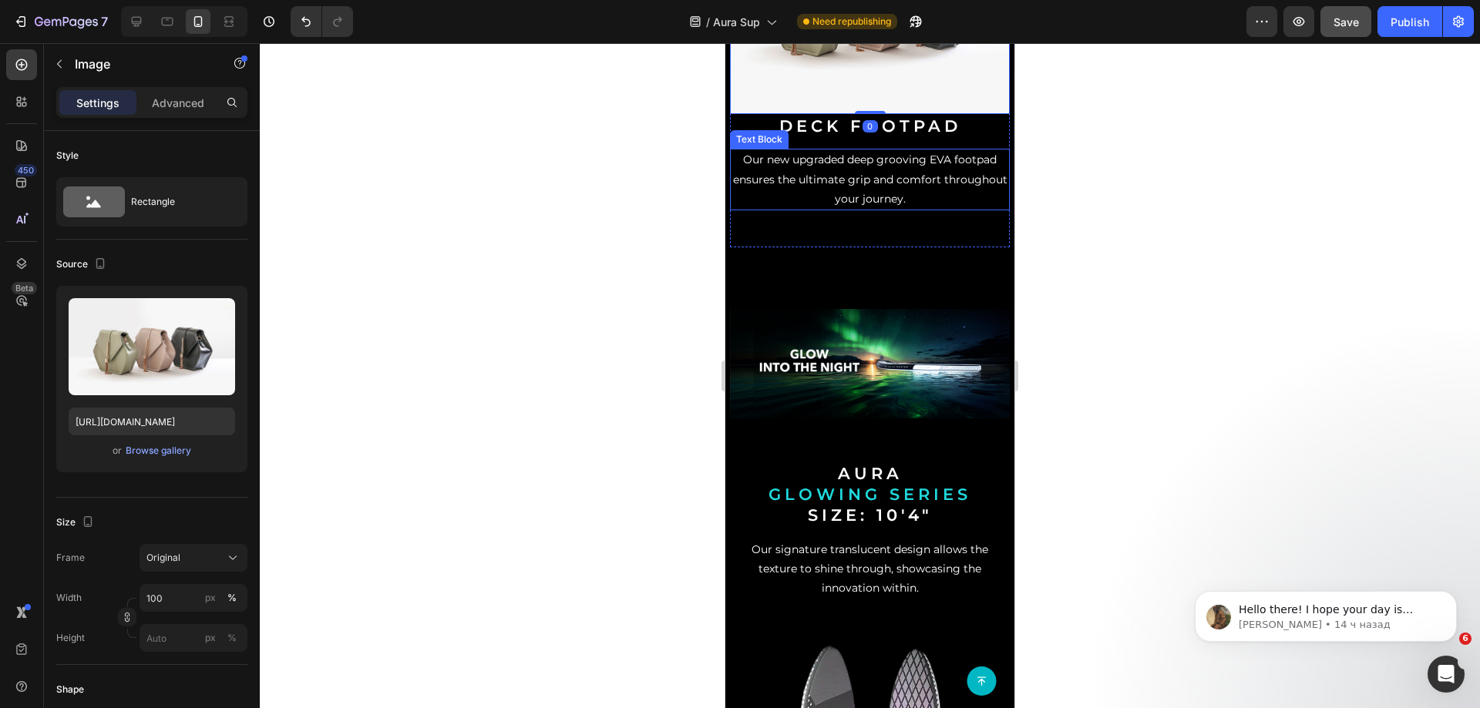
scroll to position [2390, 0]
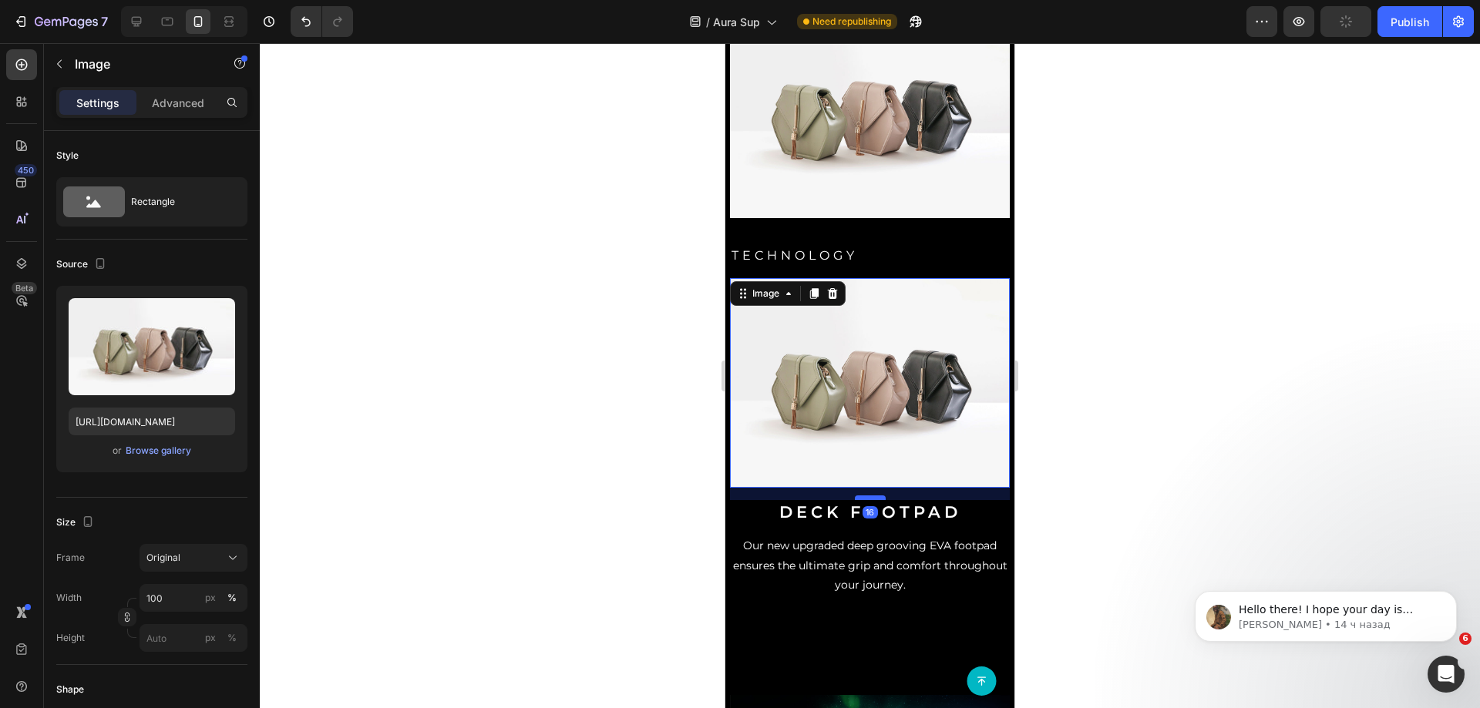
drag, startPoint x: 870, startPoint y: 531, endPoint x: 876, endPoint y: 544, distance: 13.8
click at [876, 500] on div at bounding box center [870, 498] width 31 height 5
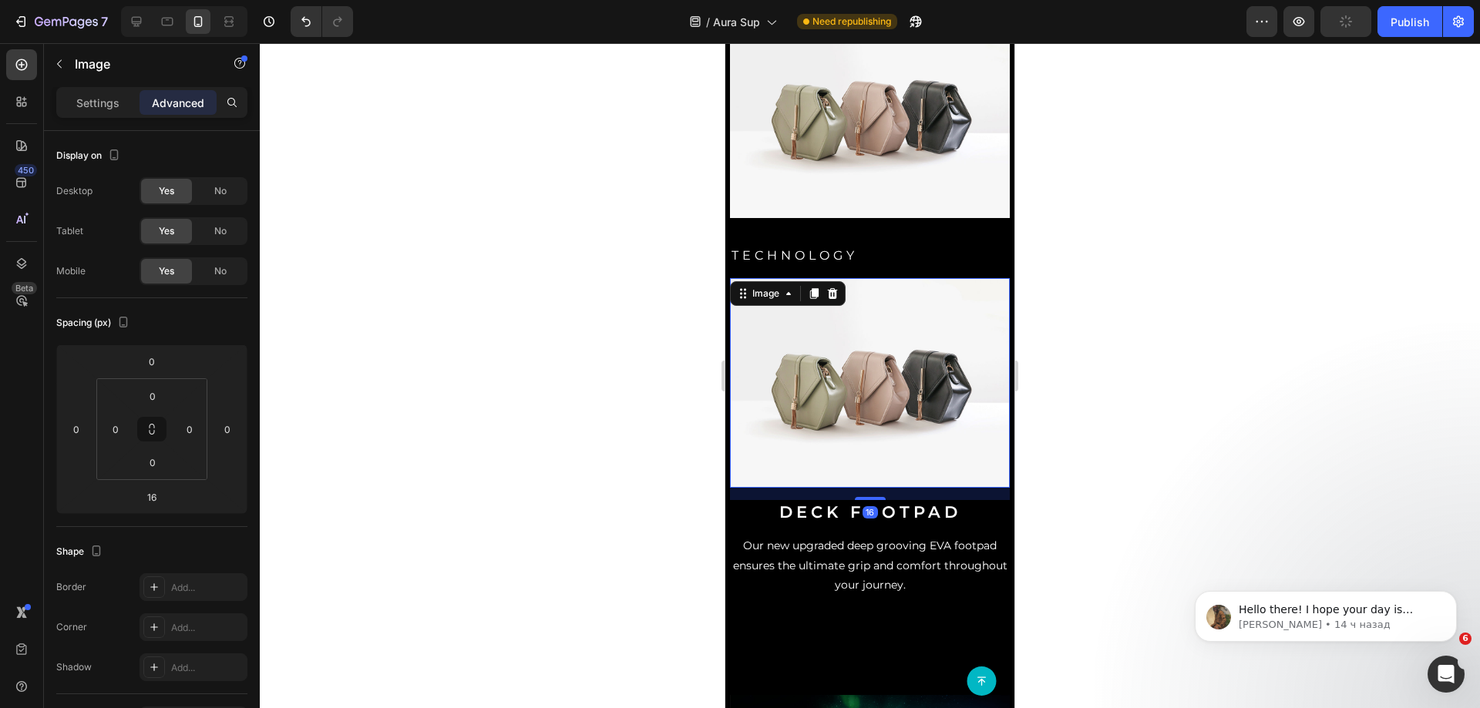
click at [862, 465] on img at bounding box center [870, 383] width 280 height 210
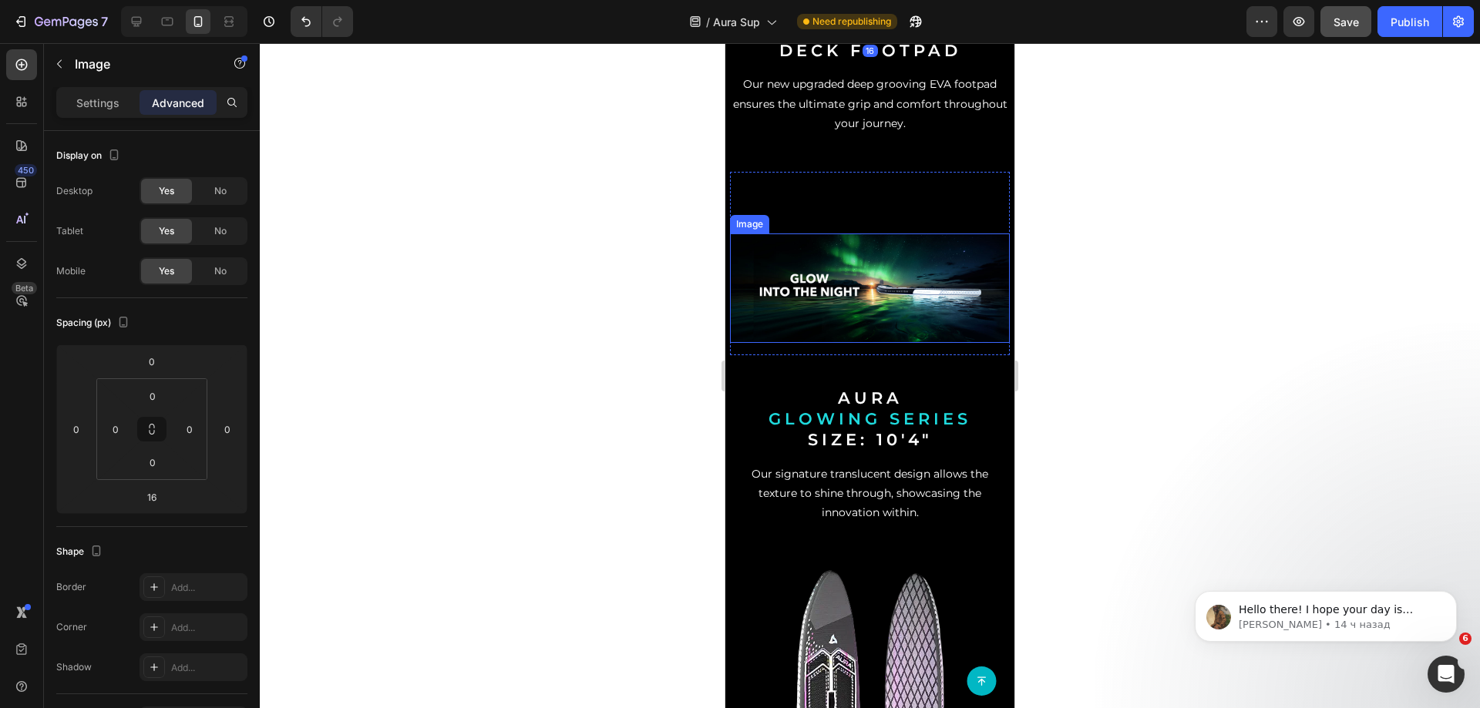
scroll to position [2852, 0]
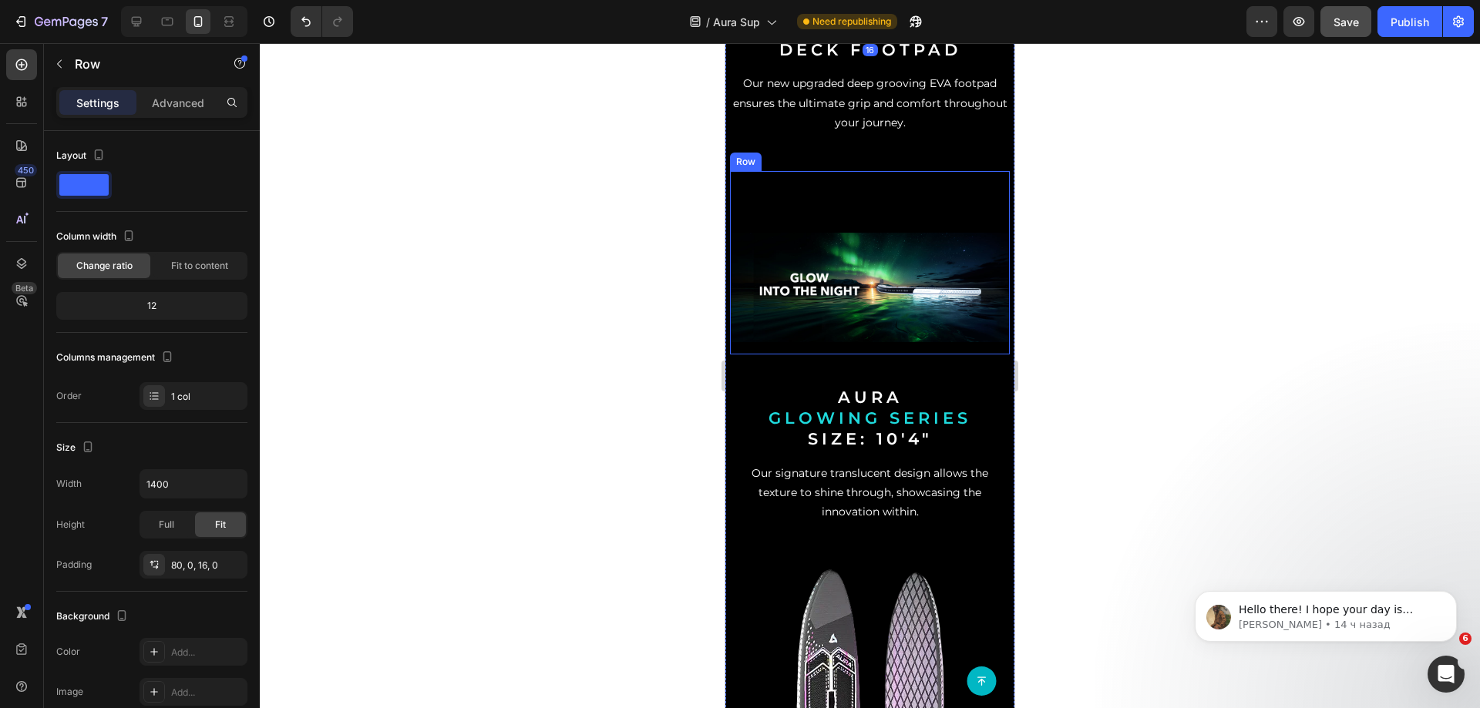
click at [874, 224] on div "Image Row" at bounding box center [870, 262] width 280 height 183
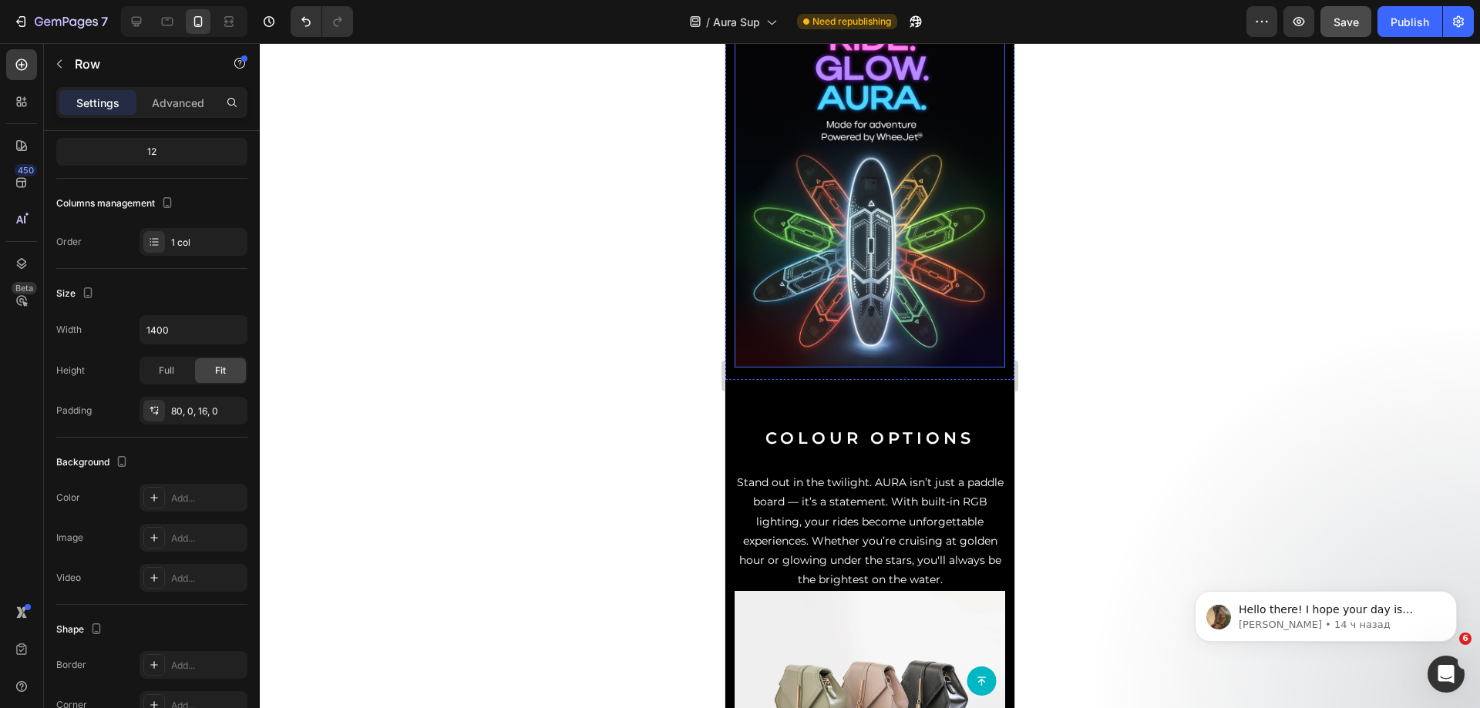
scroll to position [385, 0]
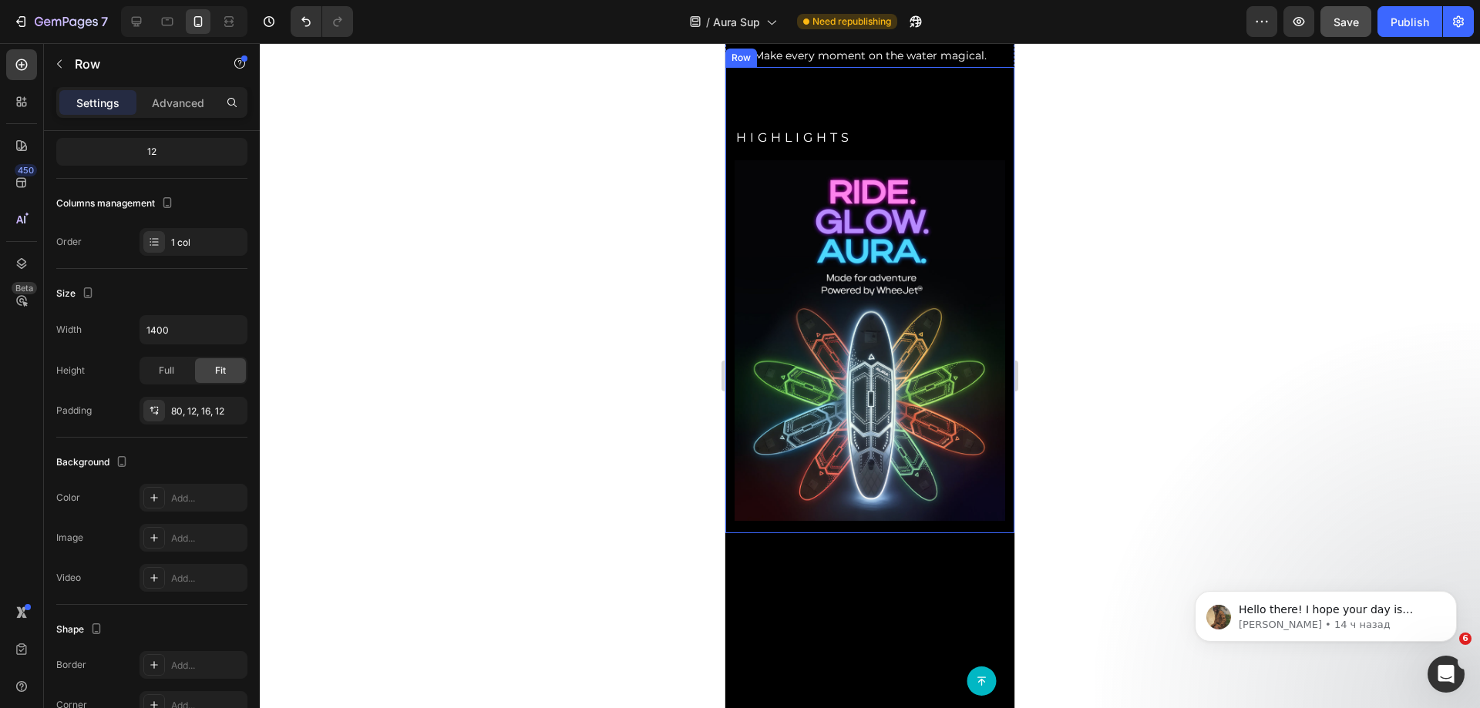
click at [872, 283] on div "HIGHLIGHTS Heading Image Row" at bounding box center [869, 300] width 289 height 466
click at [872, 274] on div "HIGHLIGHTS Heading Image Row 0" at bounding box center [869, 300] width 289 height 466
click at [873, 66] on p "Innovation meets excitement with the AURA, the world’s most stable LED SUP. Enj…" at bounding box center [870, 16] width 286 height 97
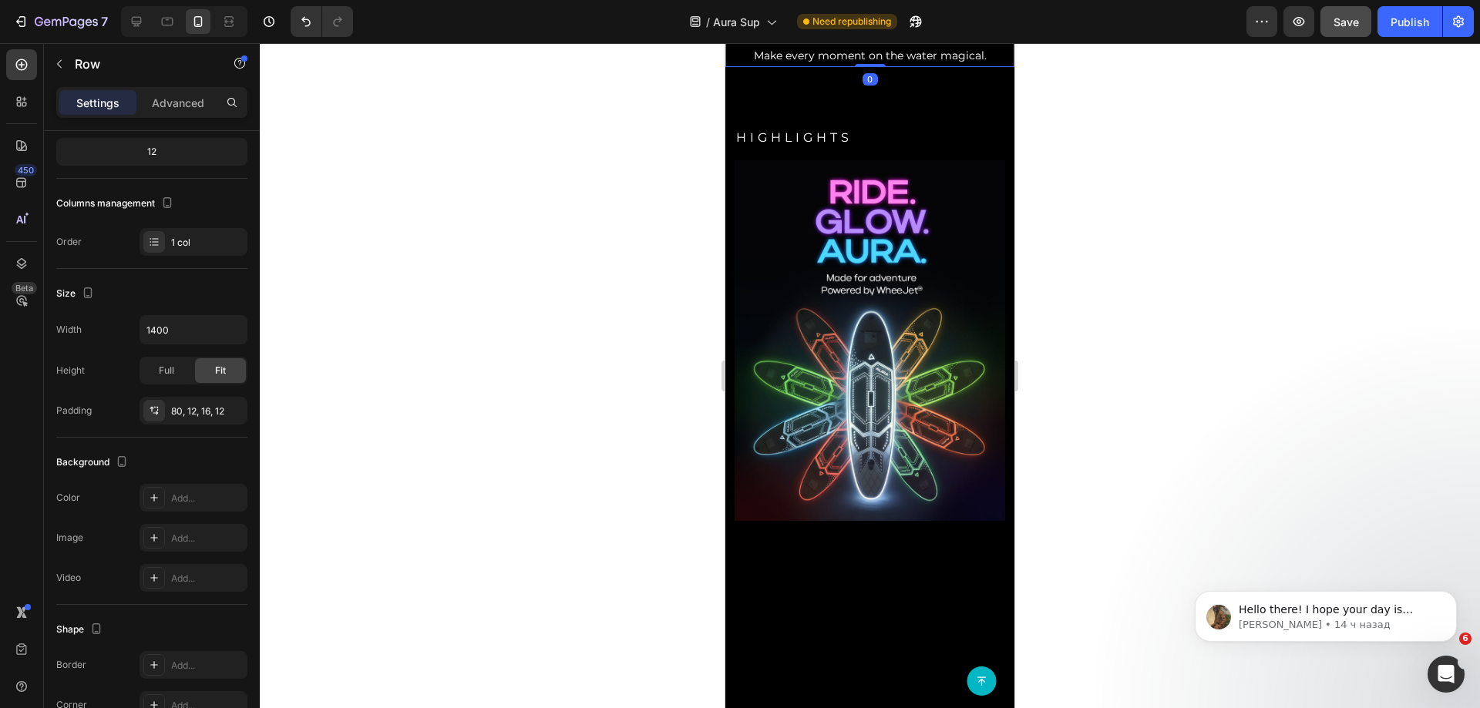
scroll to position [0, 0]
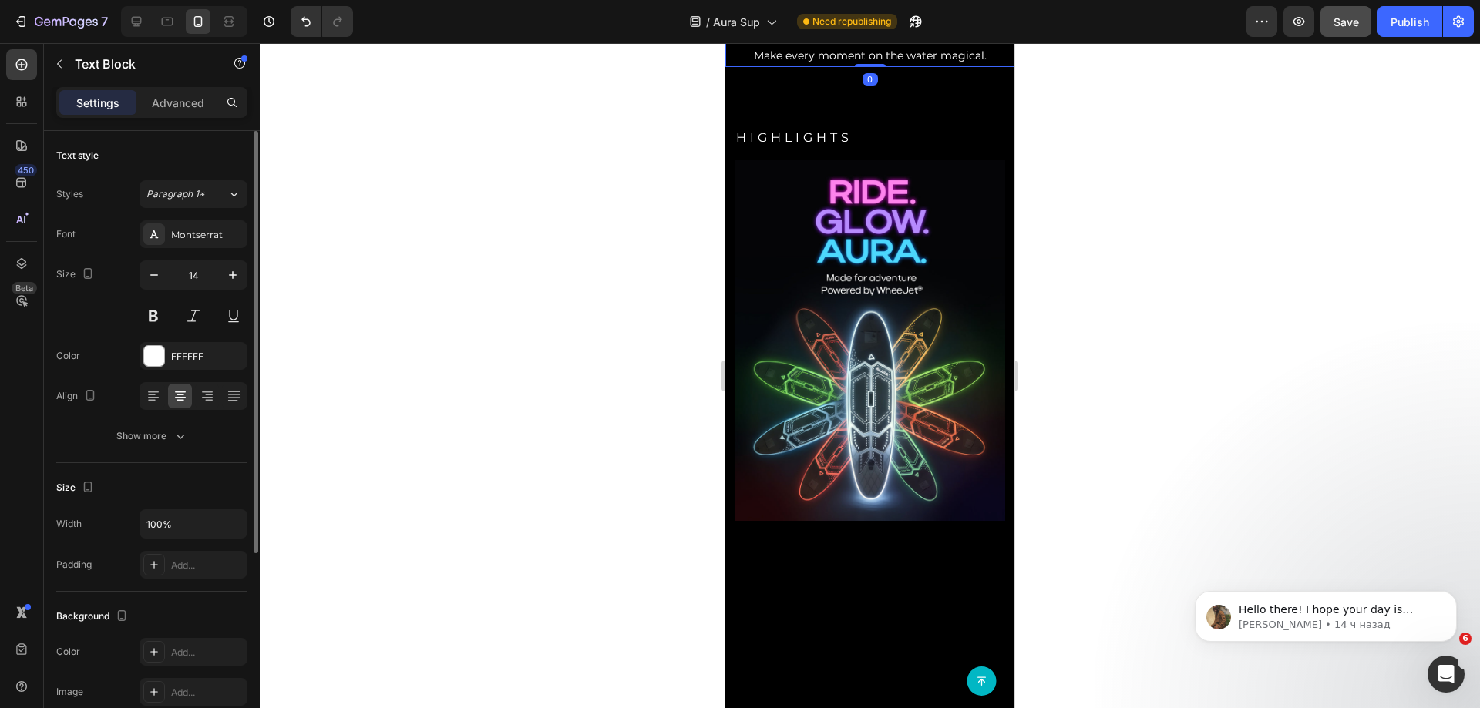
click at [878, 291] on div "HIGHLIGHTS Heading Image Row" at bounding box center [869, 300] width 289 height 466
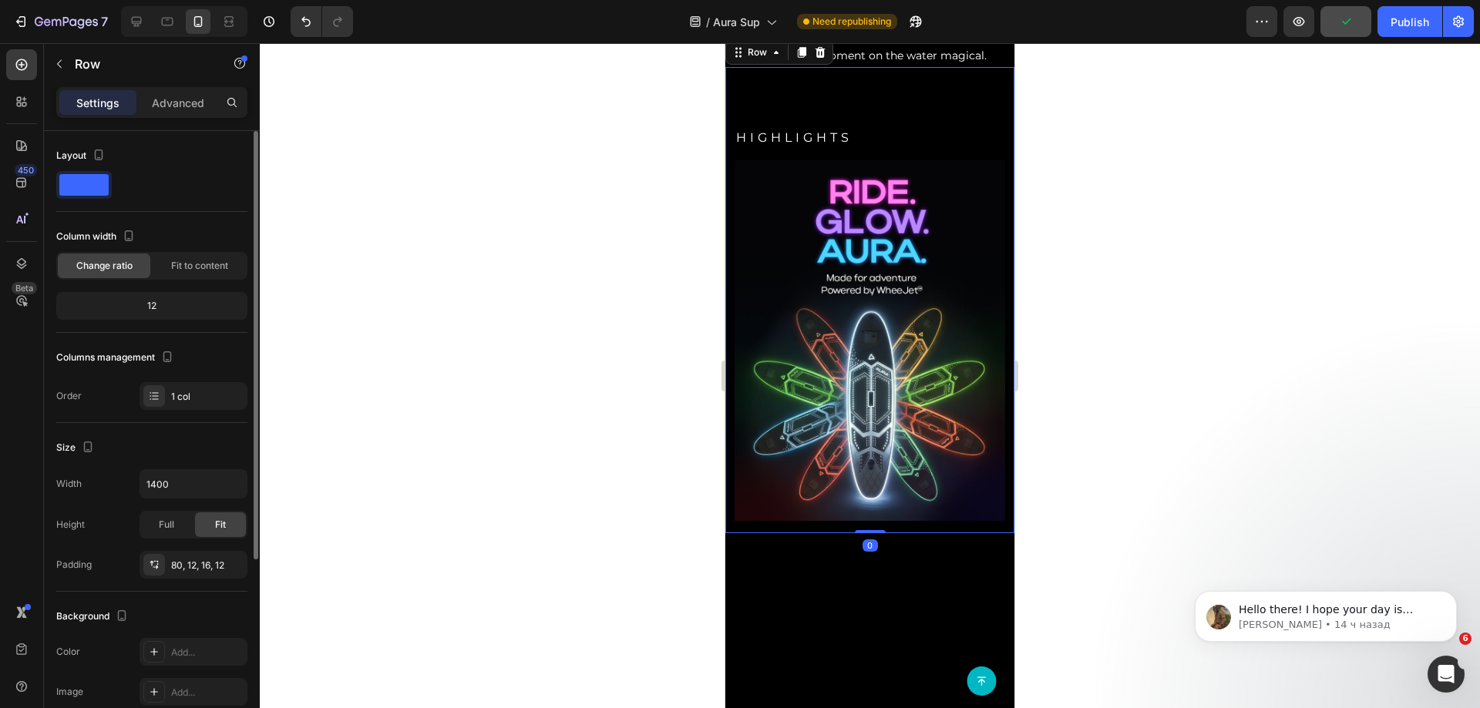
click at [835, 323] on div "HIGHLIGHTS Heading Image Row 0" at bounding box center [869, 300] width 289 height 466
click at [863, 330] on div "HIGHLIGHTS Heading Image Row 0" at bounding box center [869, 300] width 289 height 466
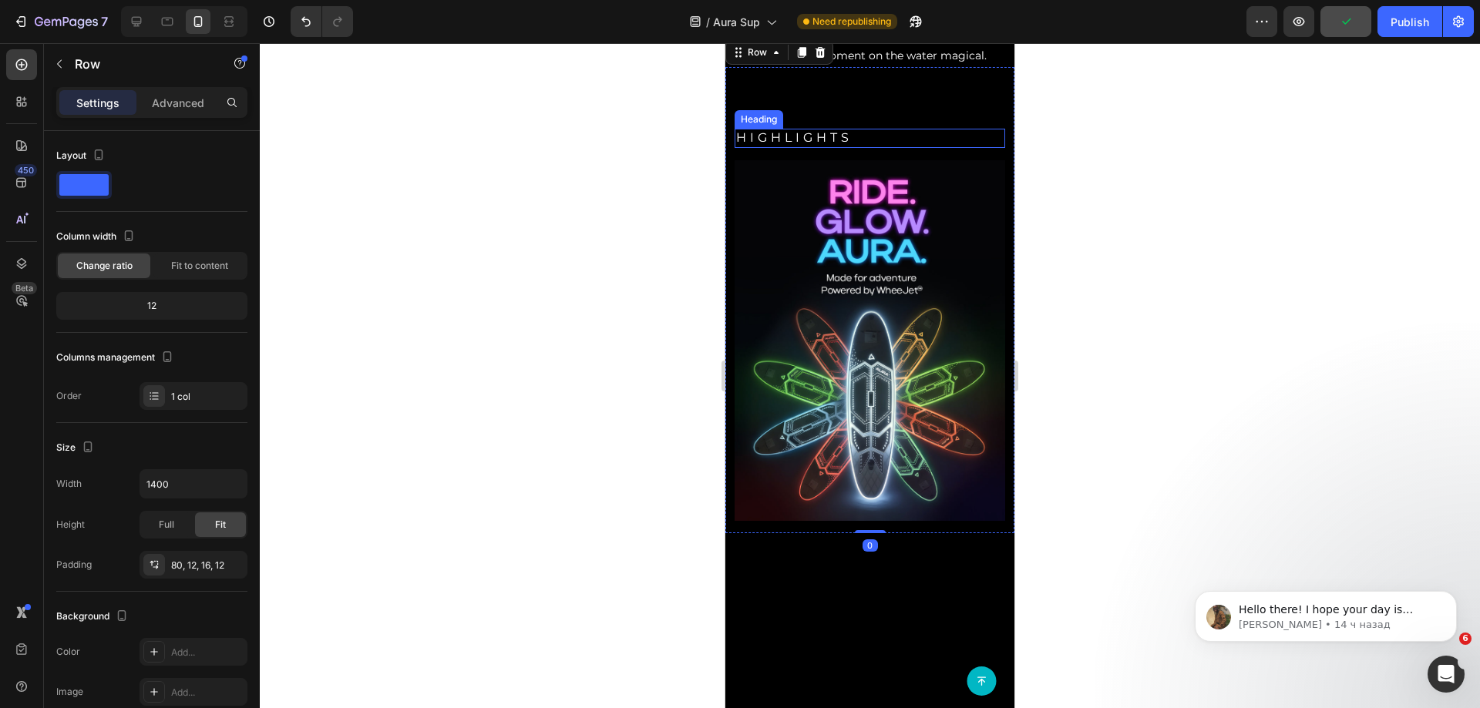
click at [863, 148] on h2 "HIGHLIGHTS" at bounding box center [870, 138] width 271 height 19
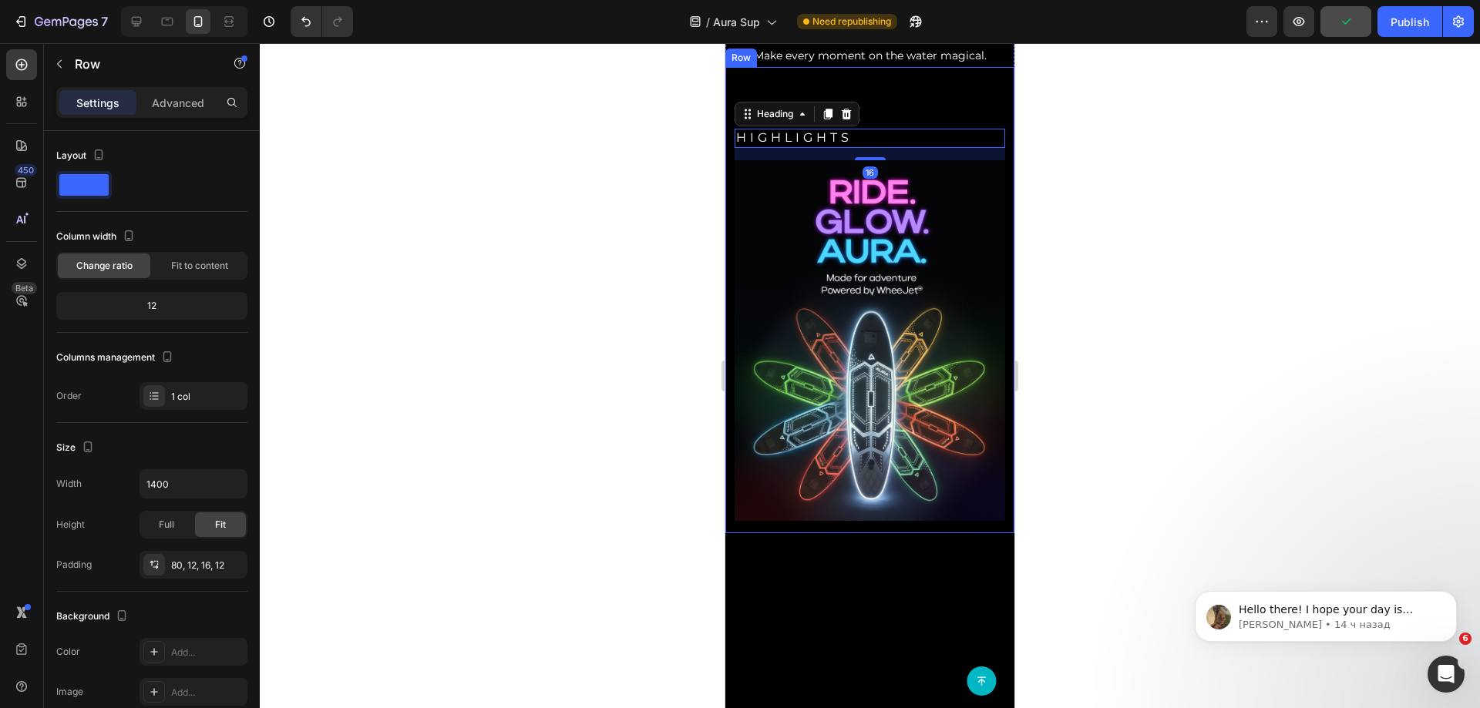
click at [910, 328] on div "HIGHLIGHTS Heading 16 Image Row" at bounding box center [869, 300] width 289 height 466
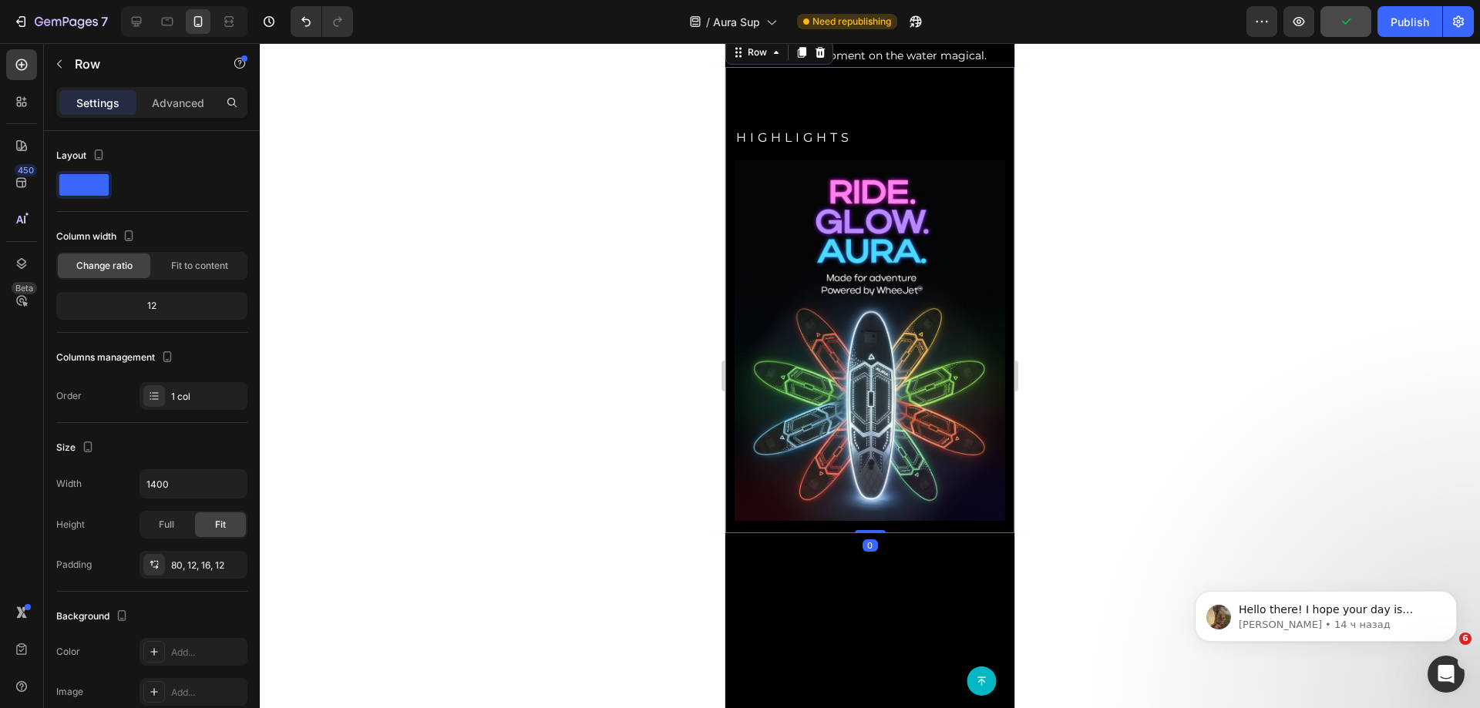
click at [910, 313] on div "HIGHLIGHTS Heading Image Row 0" at bounding box center [869, 300] width 289 height 466
click at [910, 284] on div "HIGHLIGHTS Heading Image Row 0" at bounding box center [869, 300] width 289 height 466
click at [164, 99] on p "Advanced" at bounding box center [178, 103] width 52 height 16
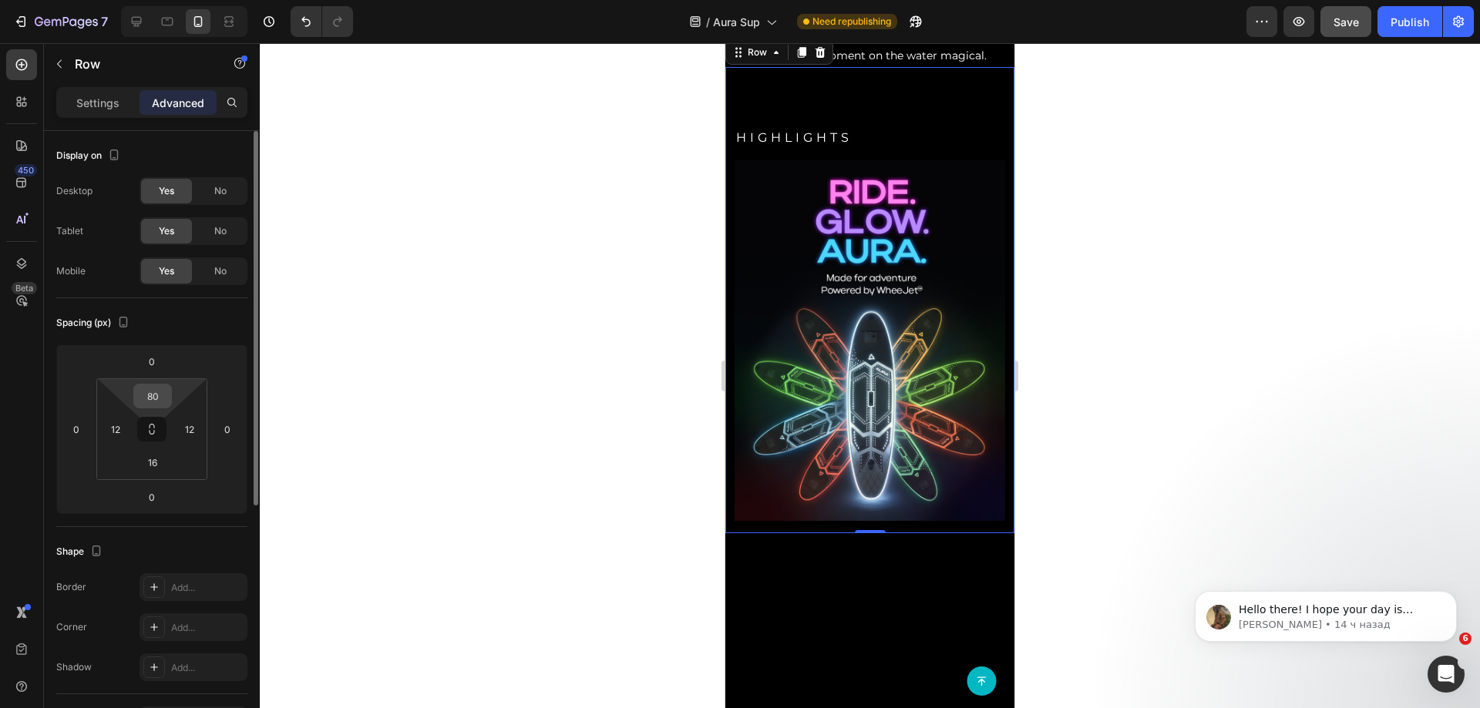
click at [145, 388] on input "80" at bounding box center [152, 396] width 31 height 23
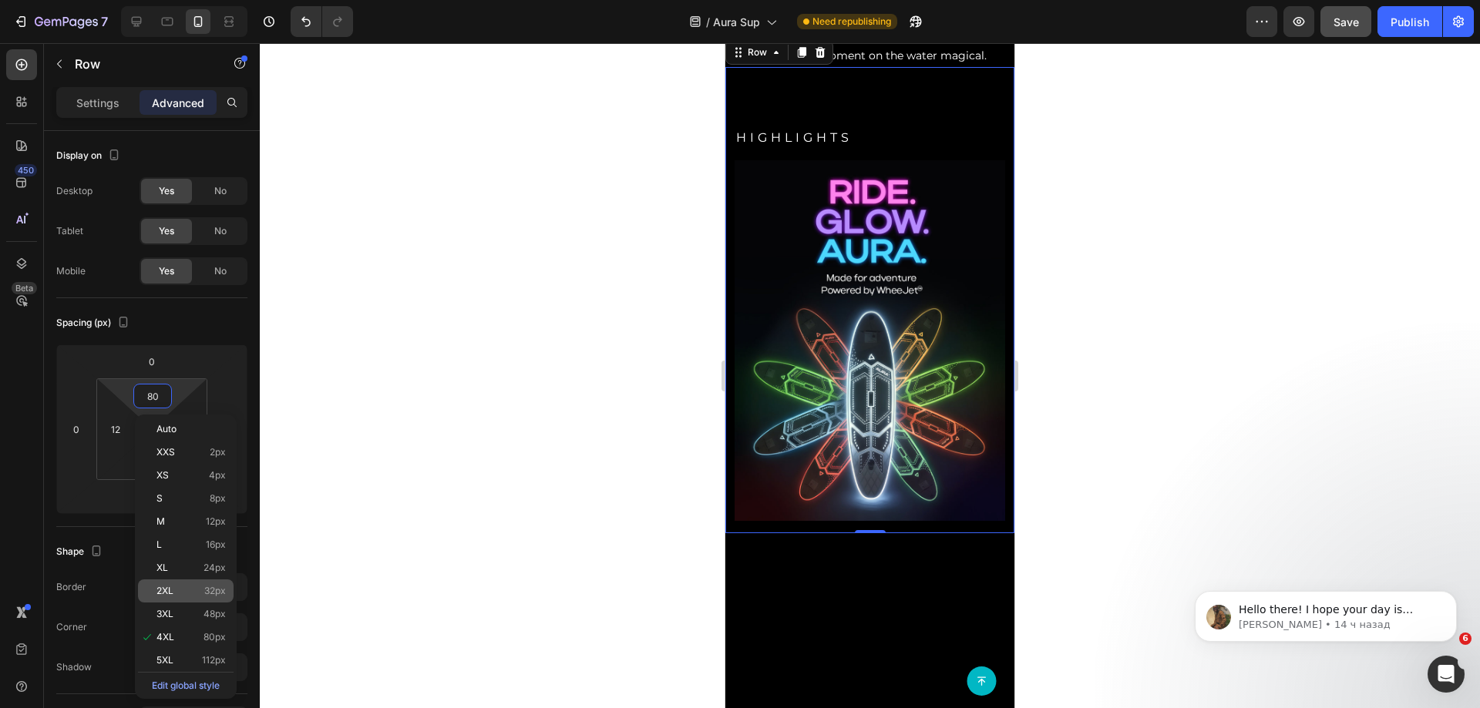
click at [197, 588] on p "2XL 32px" at bounding box center [190, 591] width 69 height 11
type input "32"
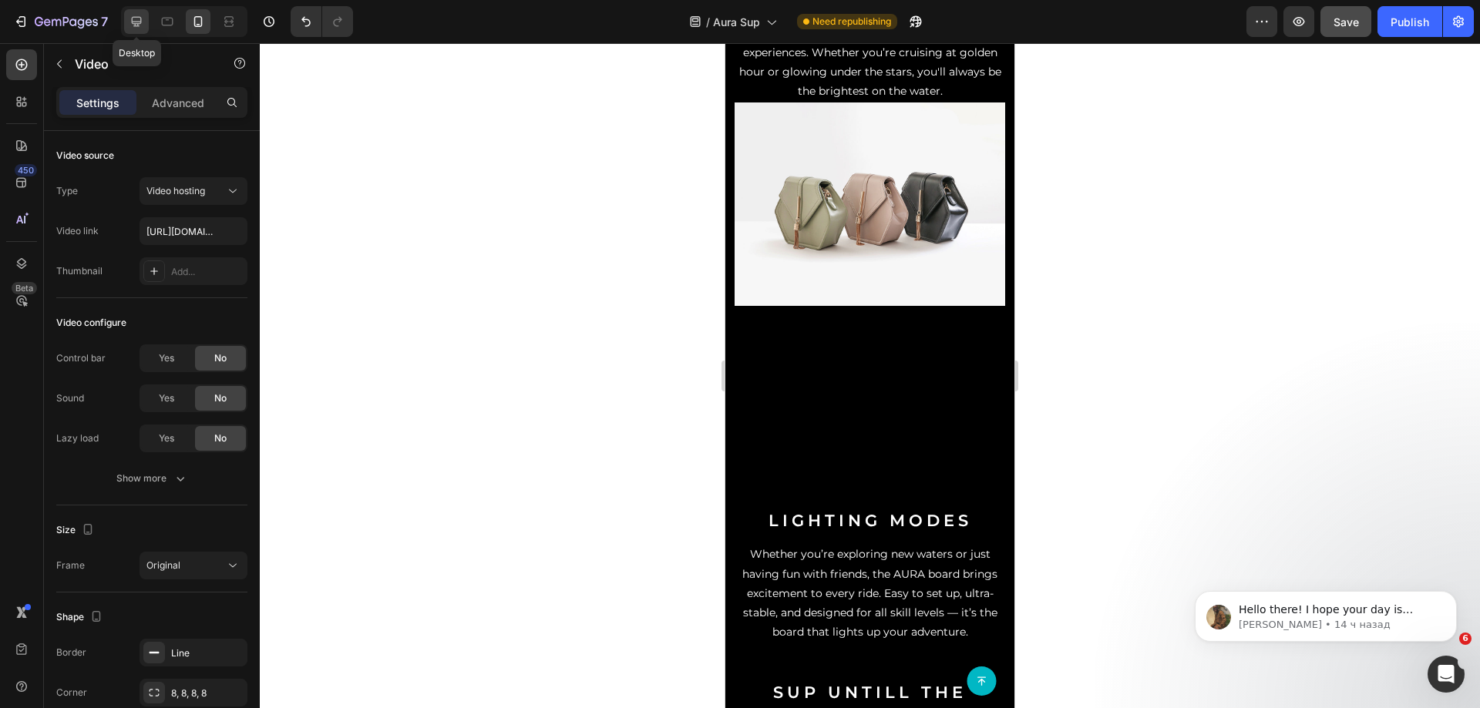
click at [138, 26] on icon at bounding box center [137, 22] width 10 height 10
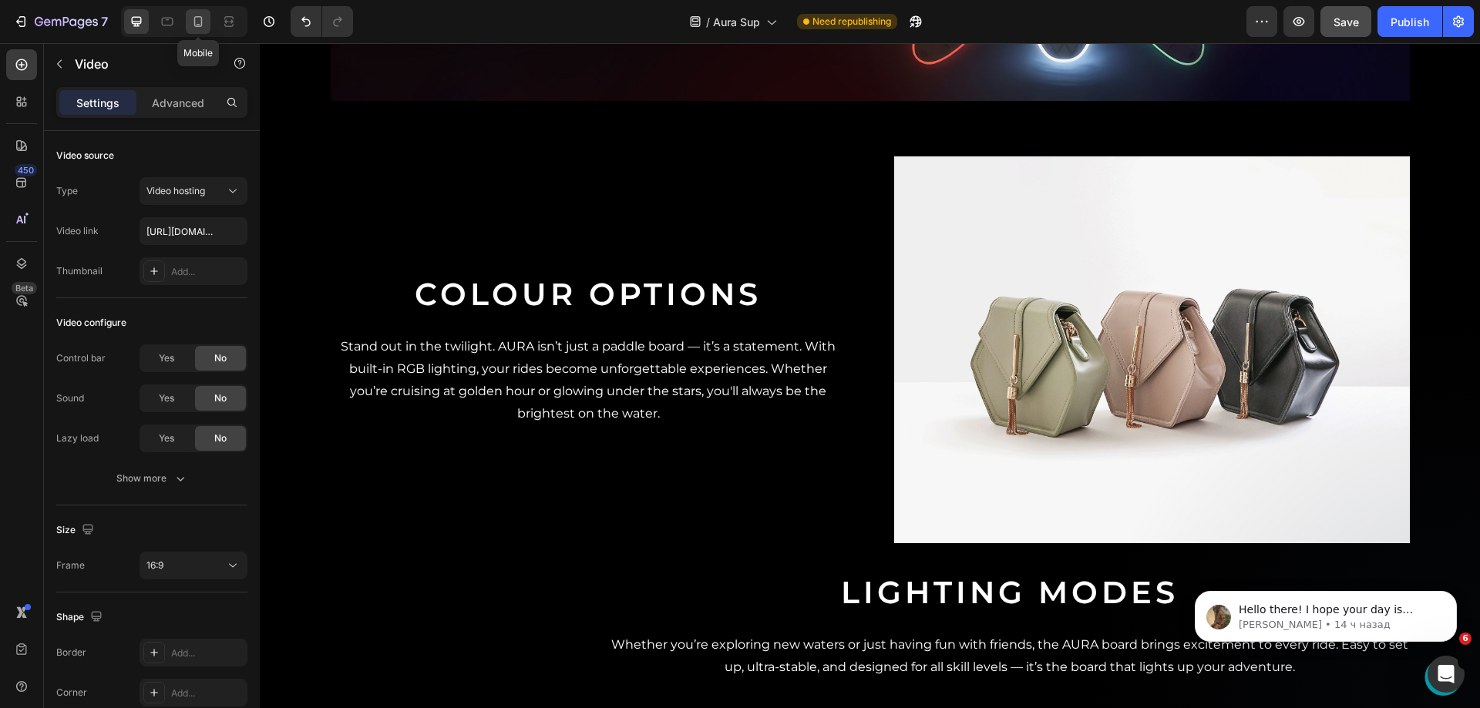
click at [202, 20] on icon at bounding box center [198, 21] width 8 height 11
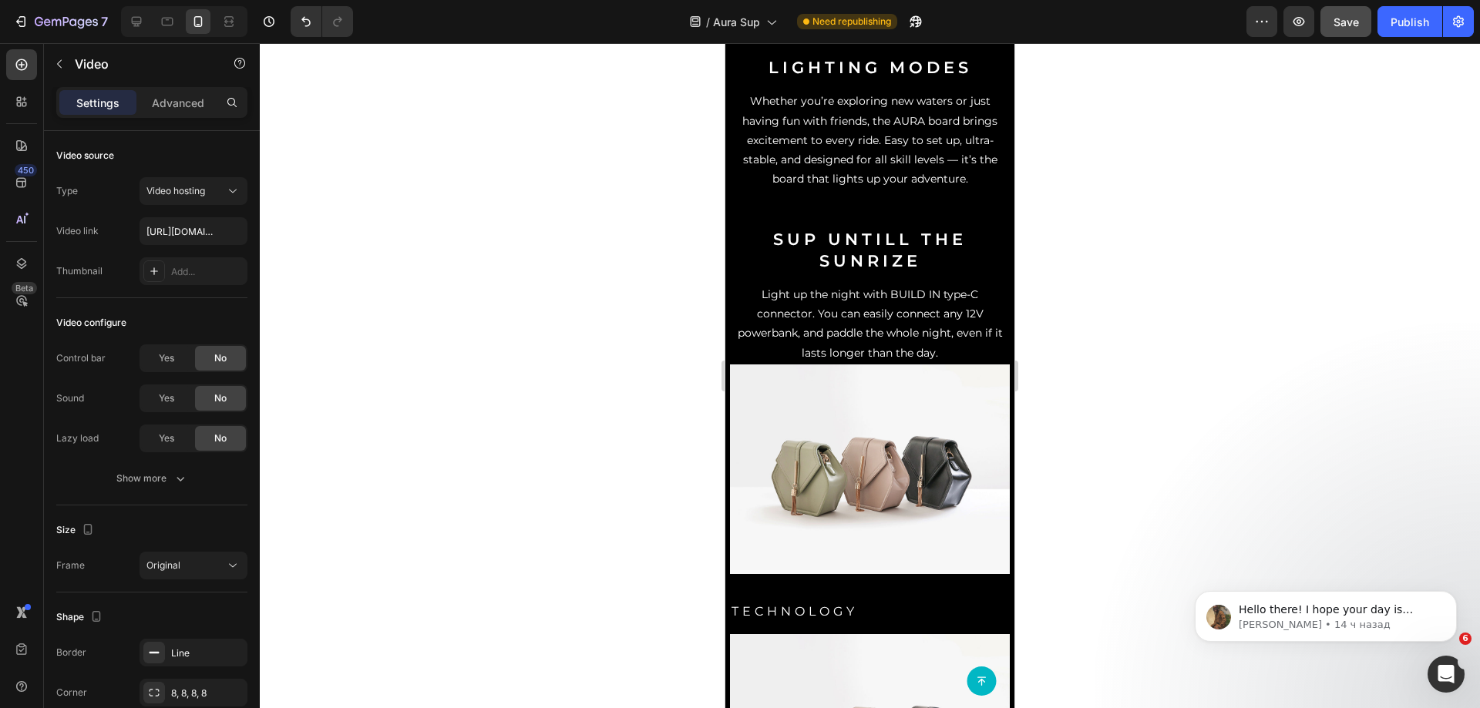
scroll to position [2076, 0]
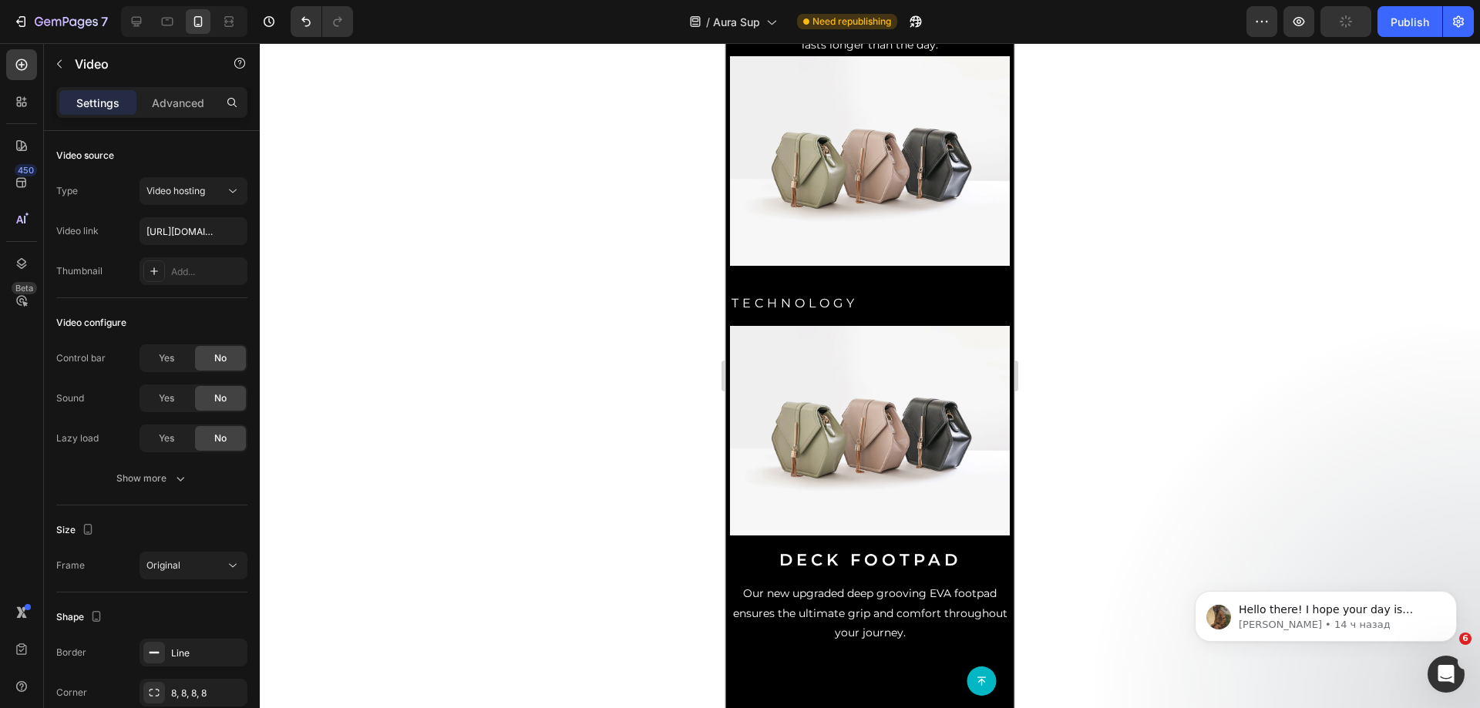
click at [853, 436] on img at bounding box center [870, 431] width 280 height 210
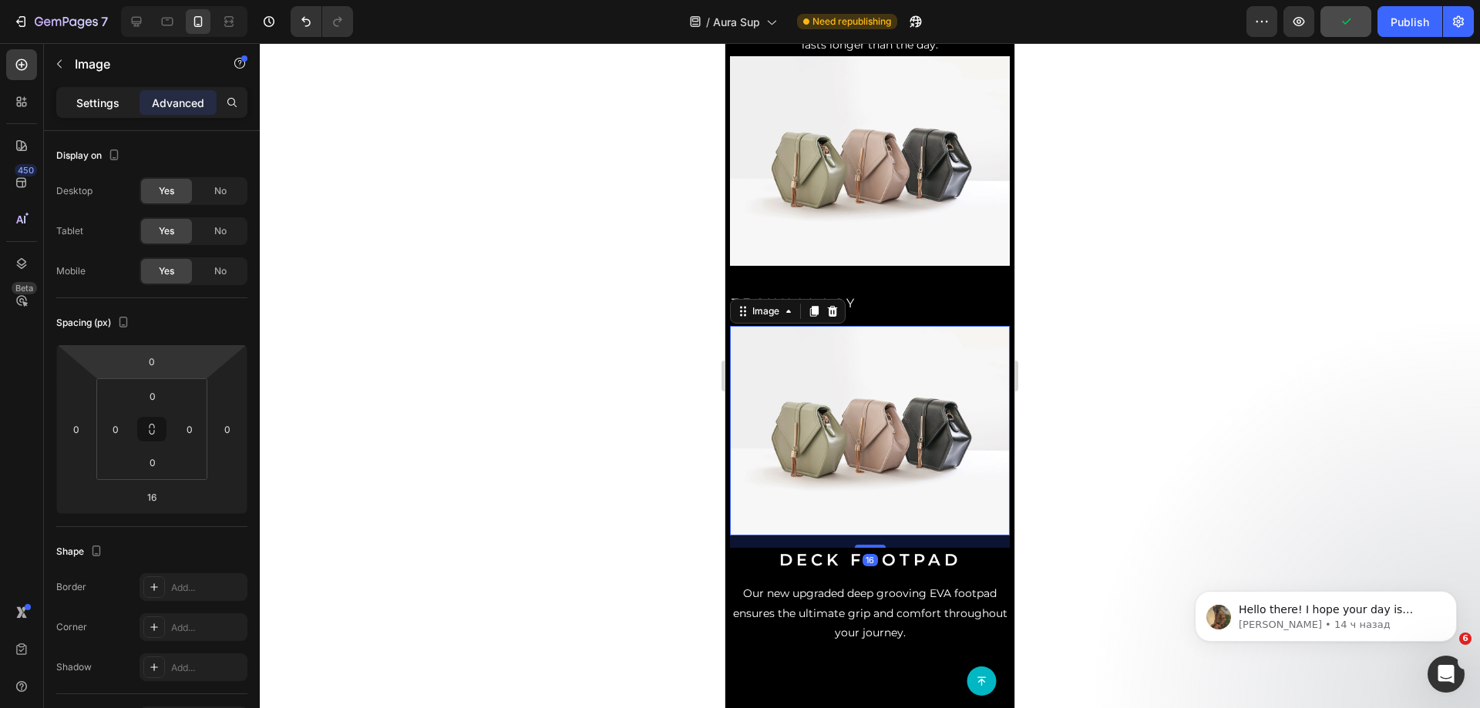
click at [111, 527] on div "Display on Desktop Yes No Tablet Yes No Mobile Yes No" at bounding box center [151, 610] width 191 height 167
click at [105, 113] on div "Settings" at bounding box center [97, 102] width 77 height 25
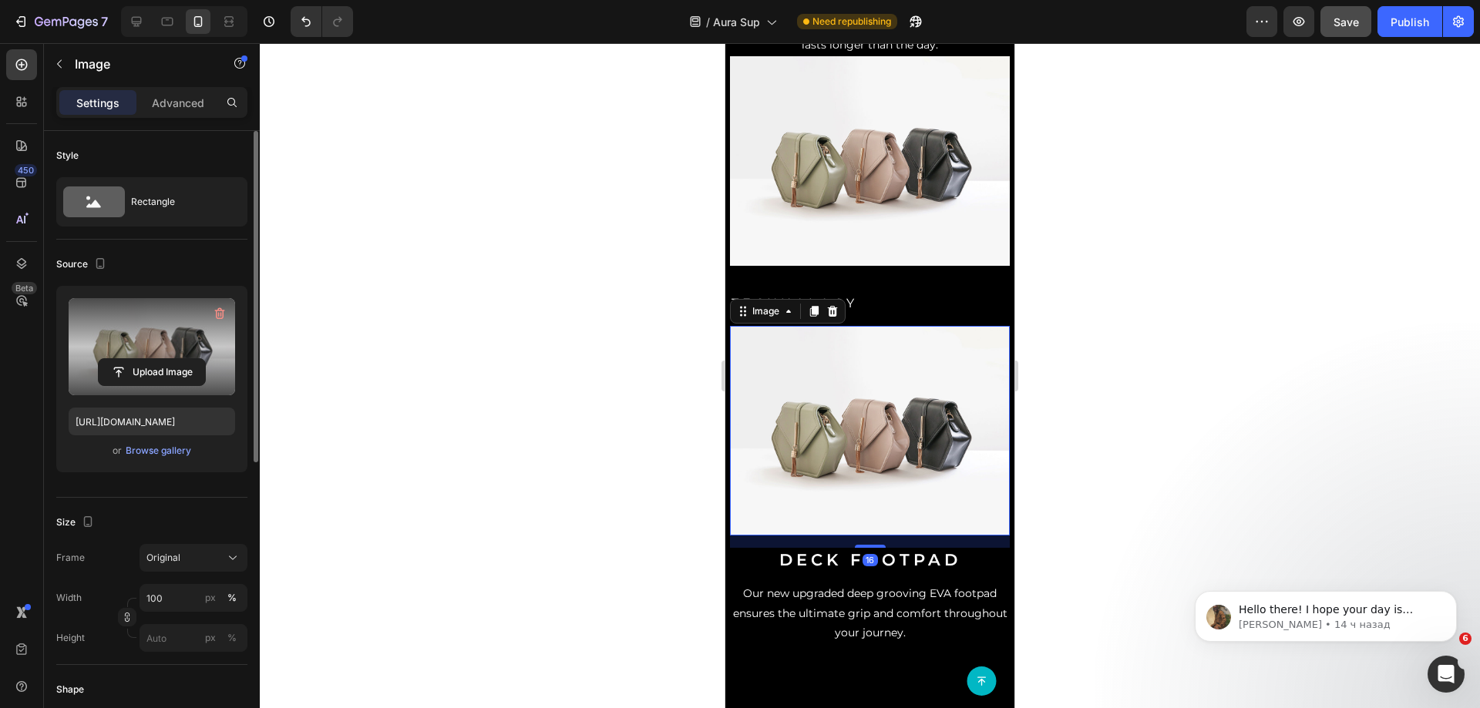
click at [112, 331] on label at bounding box center [152, 346] width 167 height 97
click at [112, 359] on input "file" at bounding box center [152, 372] width 106 height 26
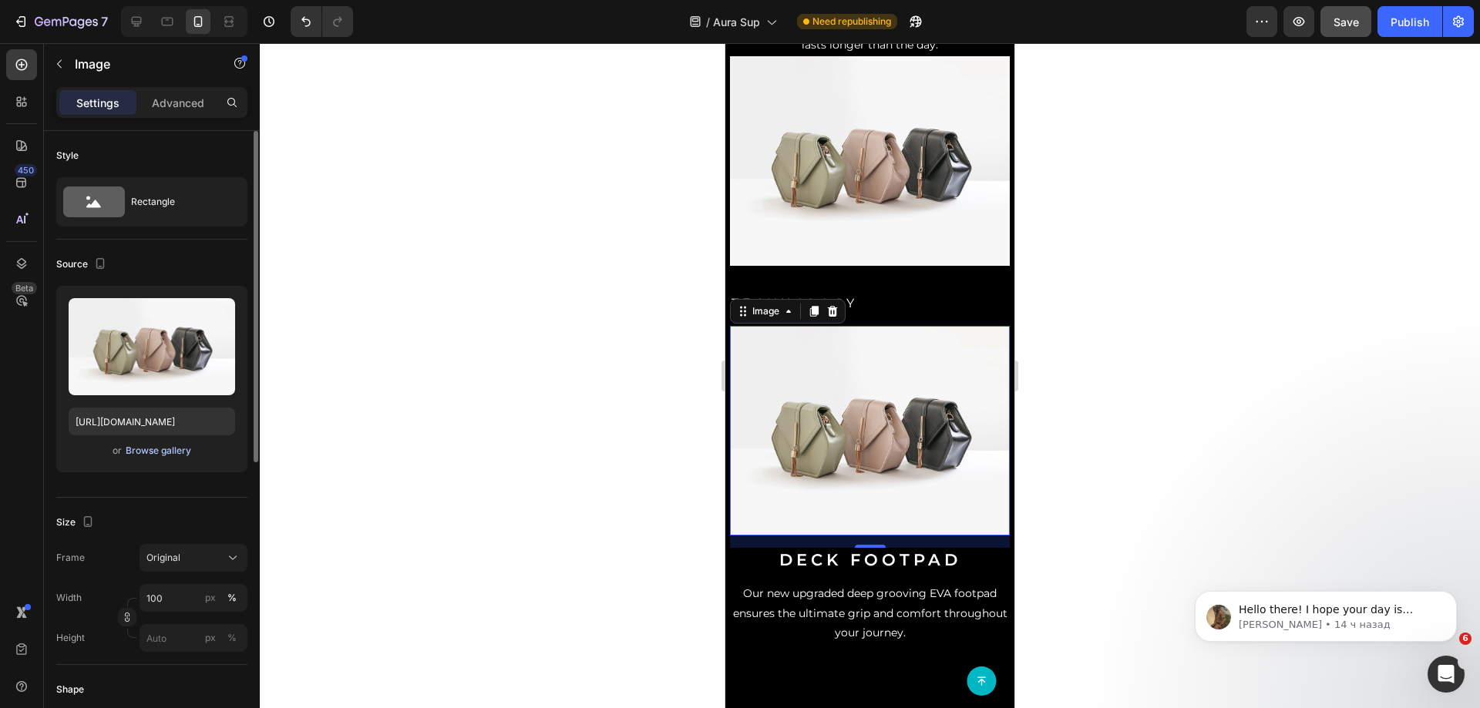
click at [148, 454] on div "Browse gallery" at bounding box center [159, 451] width 66 height 14
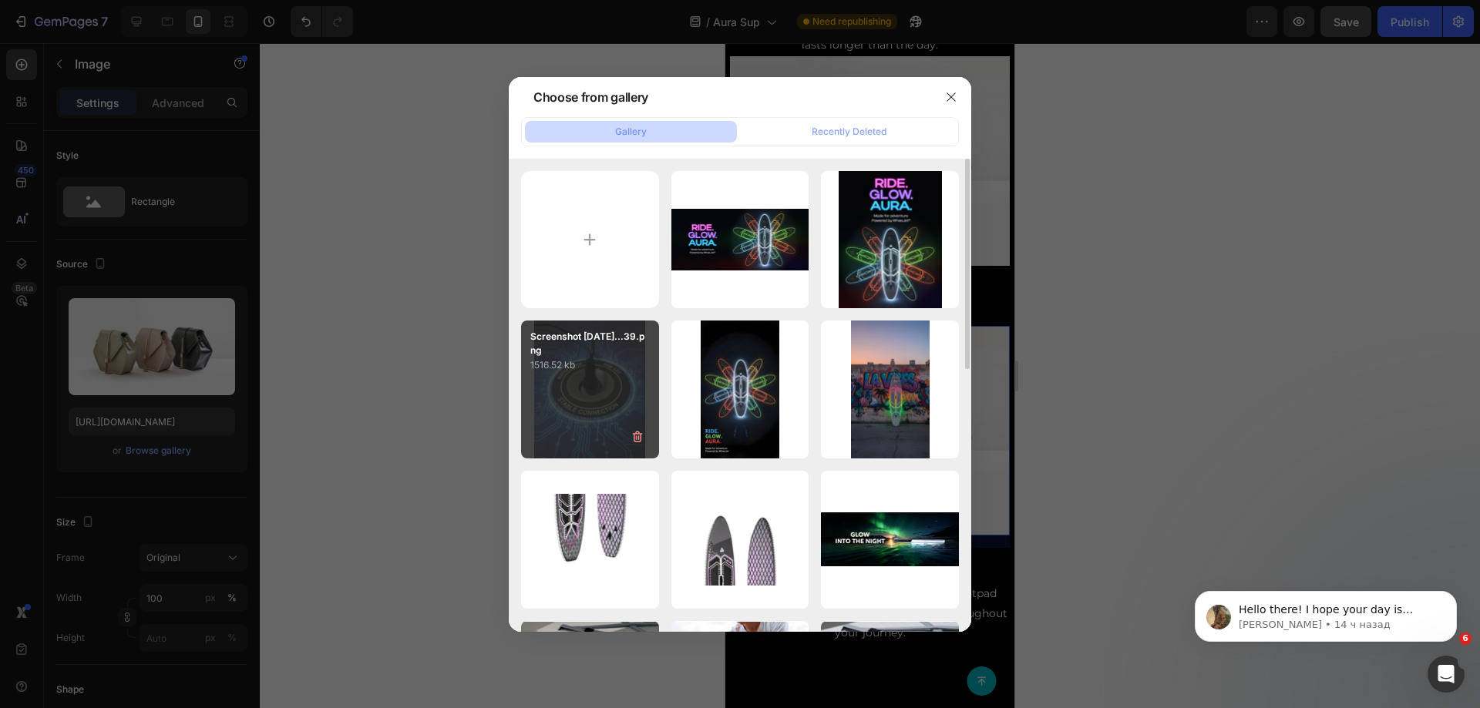
click at [588, 416] on div "Screenshot [DATE]...39.png 1516.52 kb" at bounding box center [590, 390] width 138 height 138
type input "[URL][DOMAIN_NAME]"
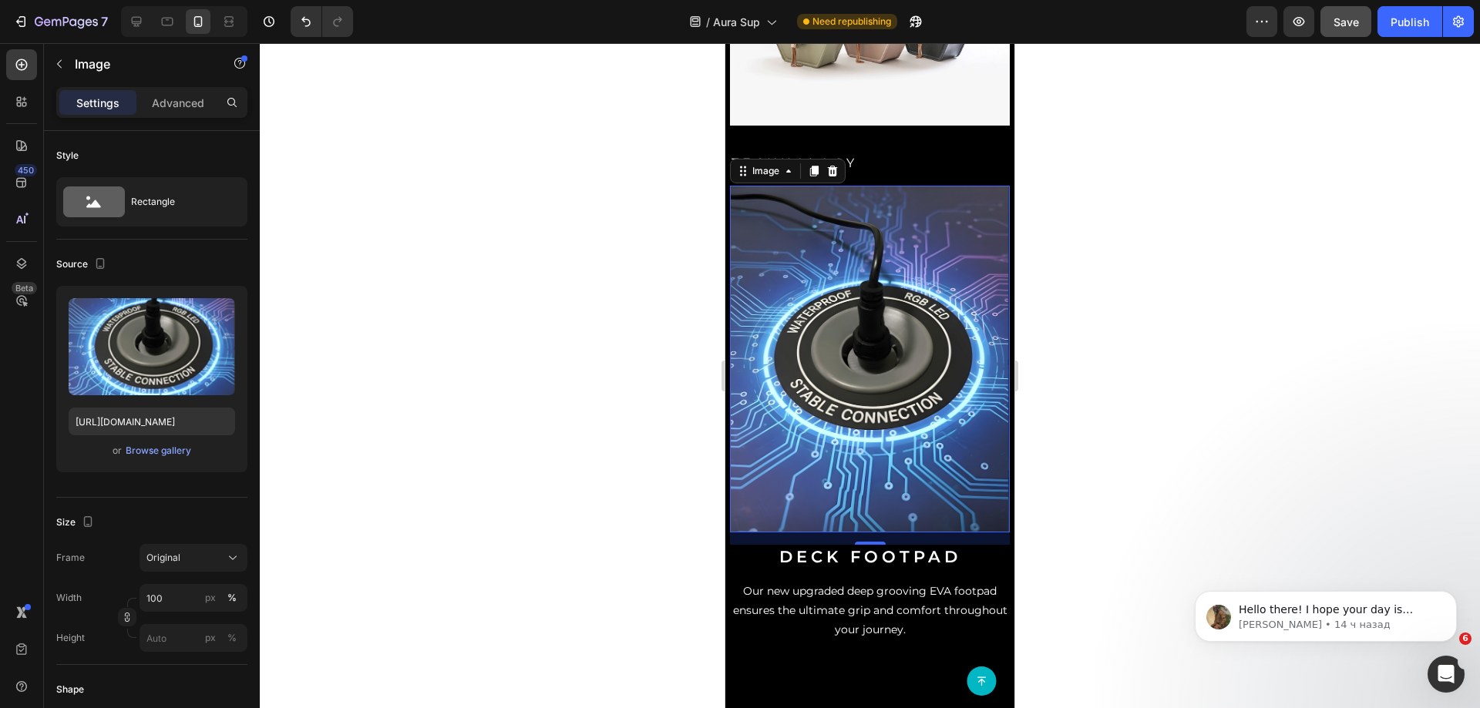
scroll to position [2153, 0]
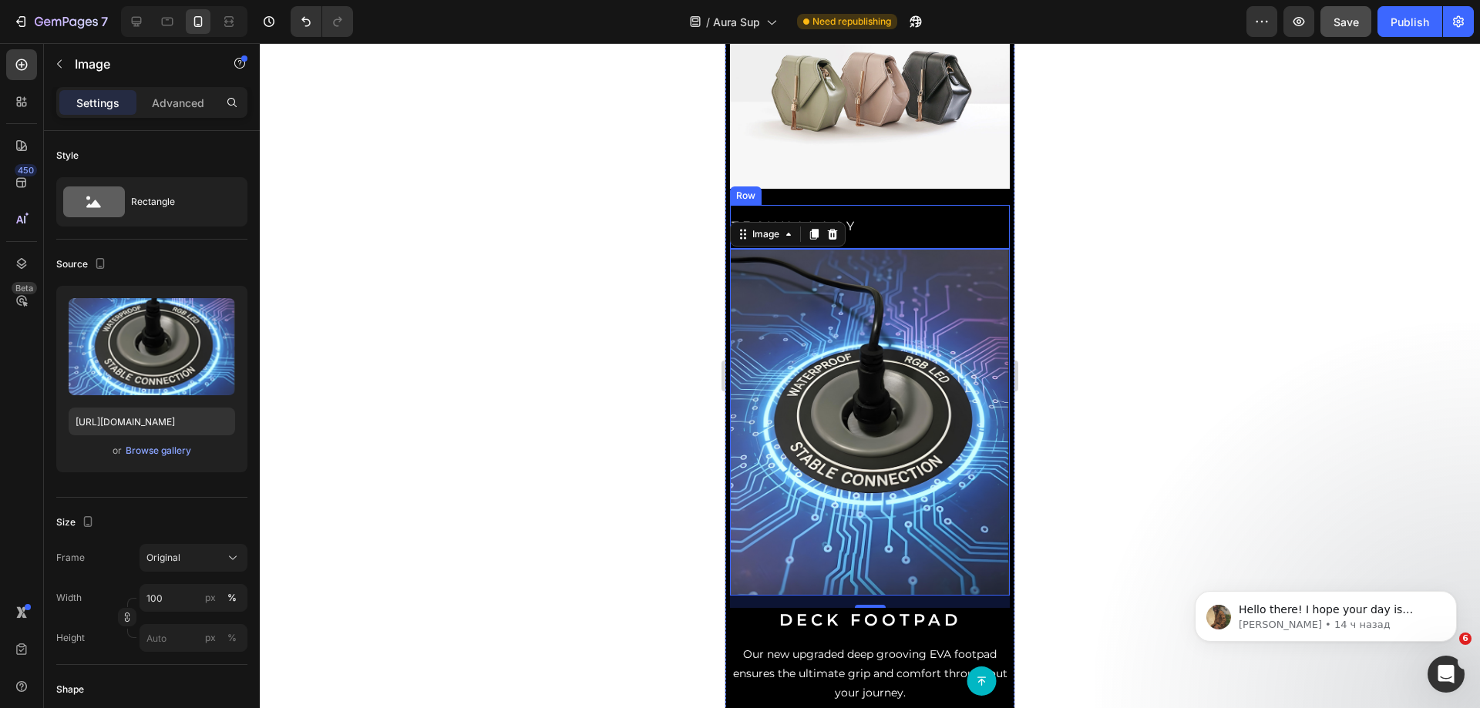
click at [910, 184] on img at bounding box center [870, 84] width 280 height 210
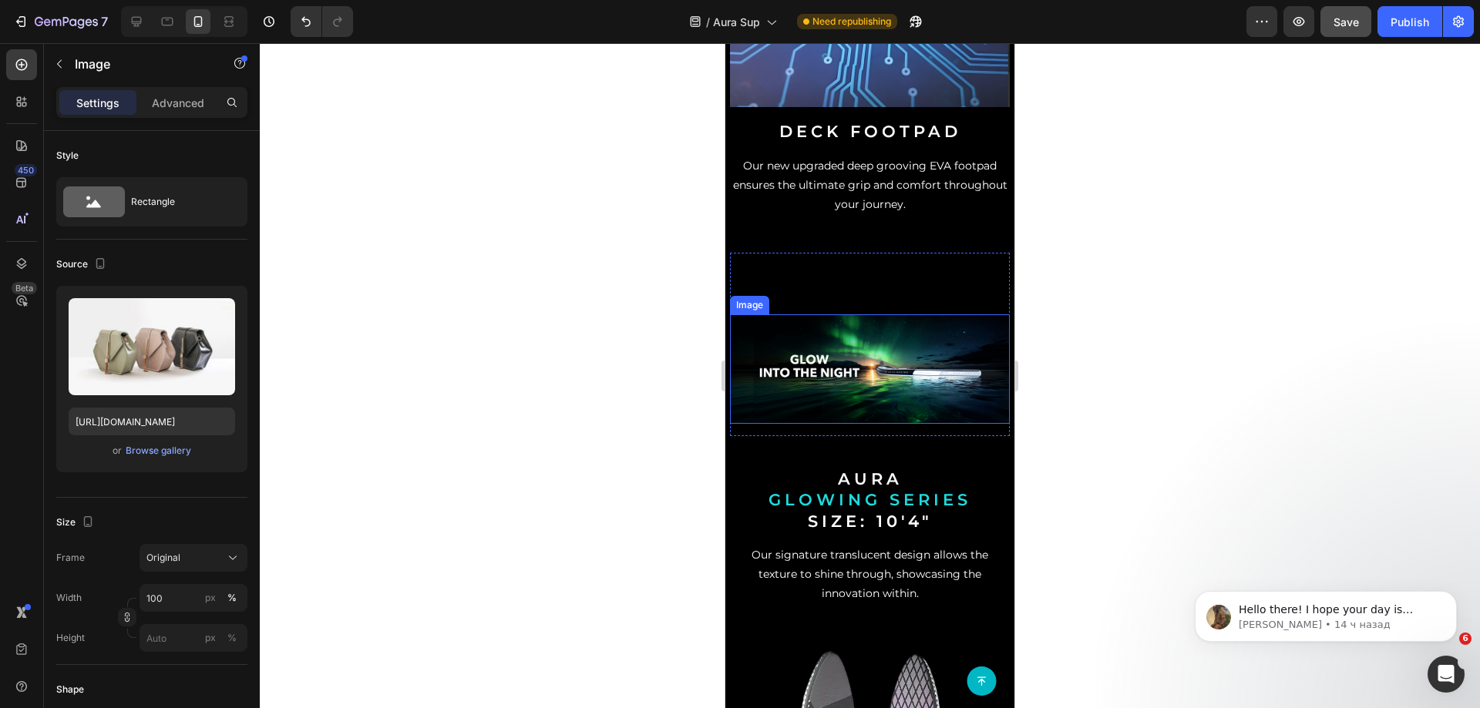
scroll to position [2462, 0]
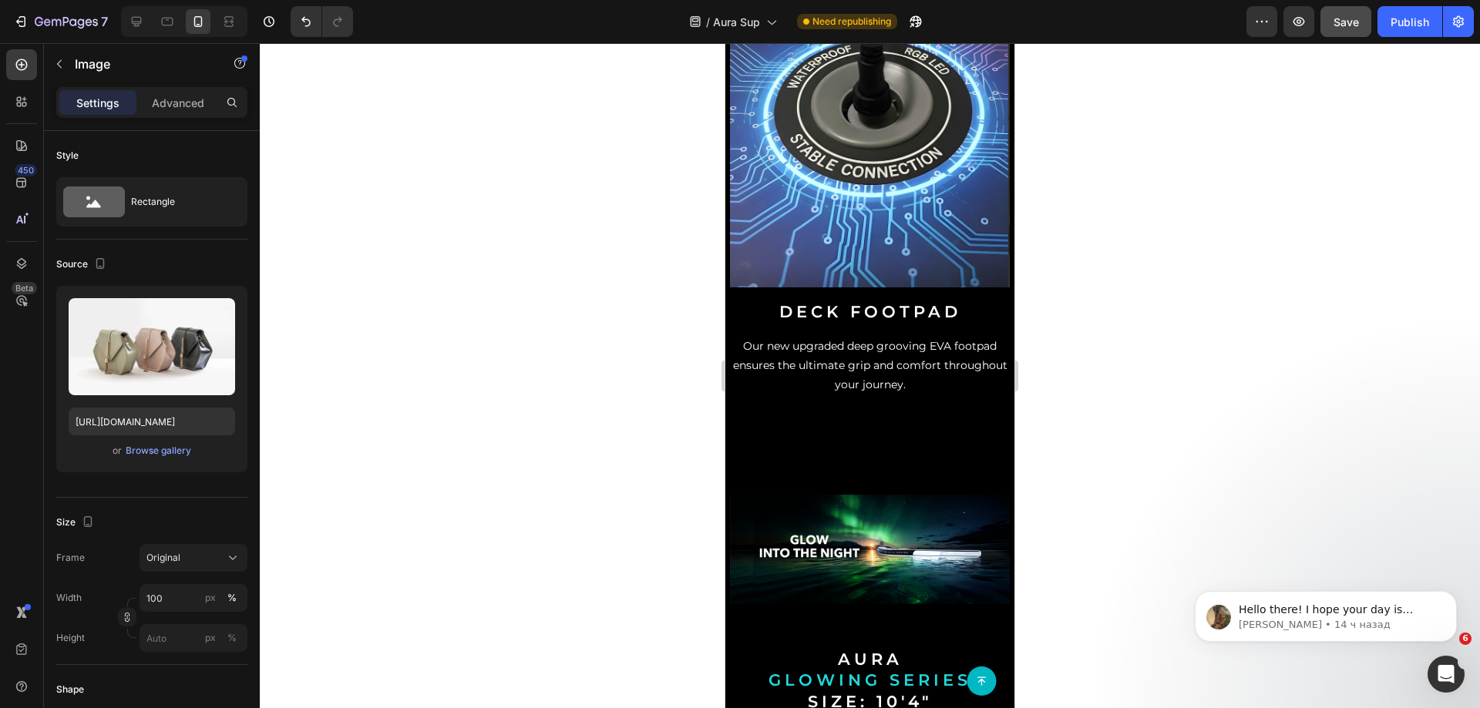
click at [1415, 39] on div "7 Version history / Aura Sup Need republishing Preview Save Publish" at bounding box center [740, 22] width 1480 height 44
click at [126, 16] on div at bounding box center [136, 21] width 25 height 25
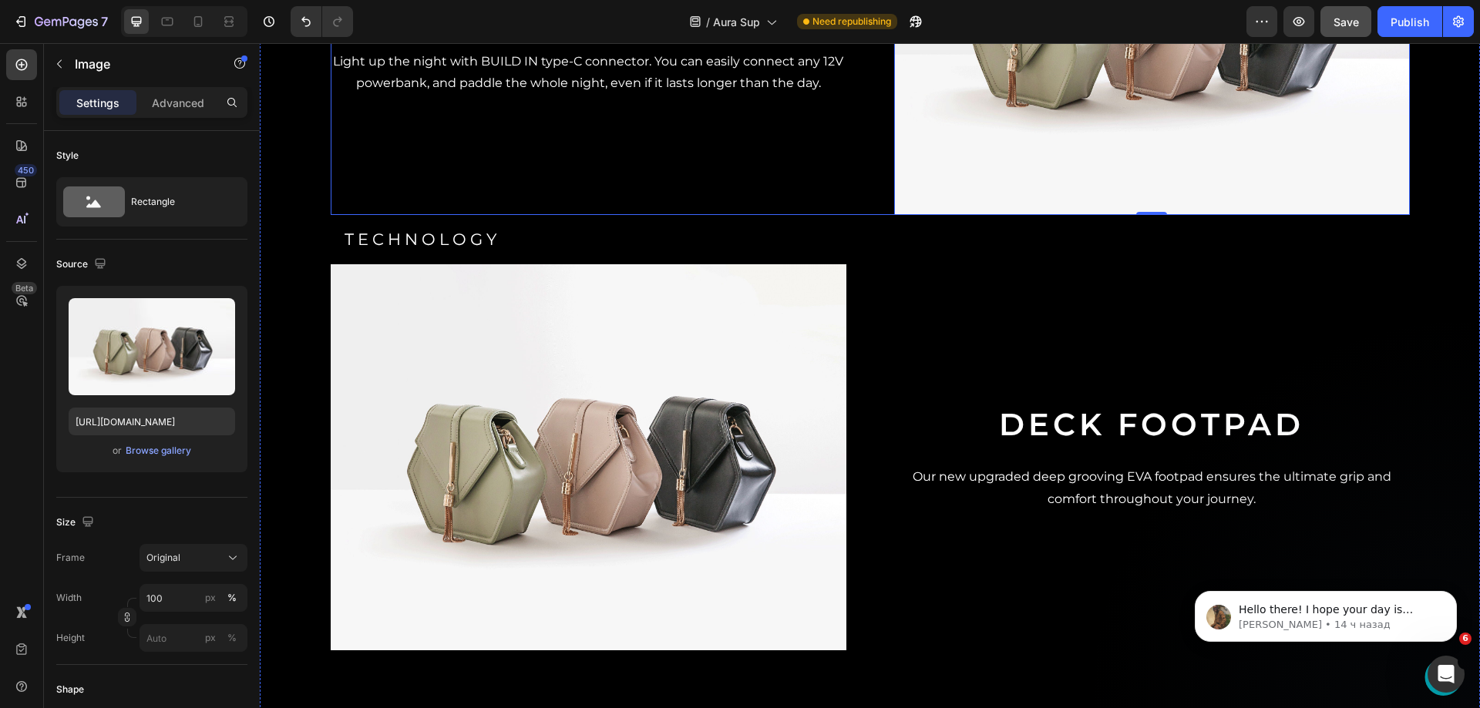
scroll to position [2280, 0]
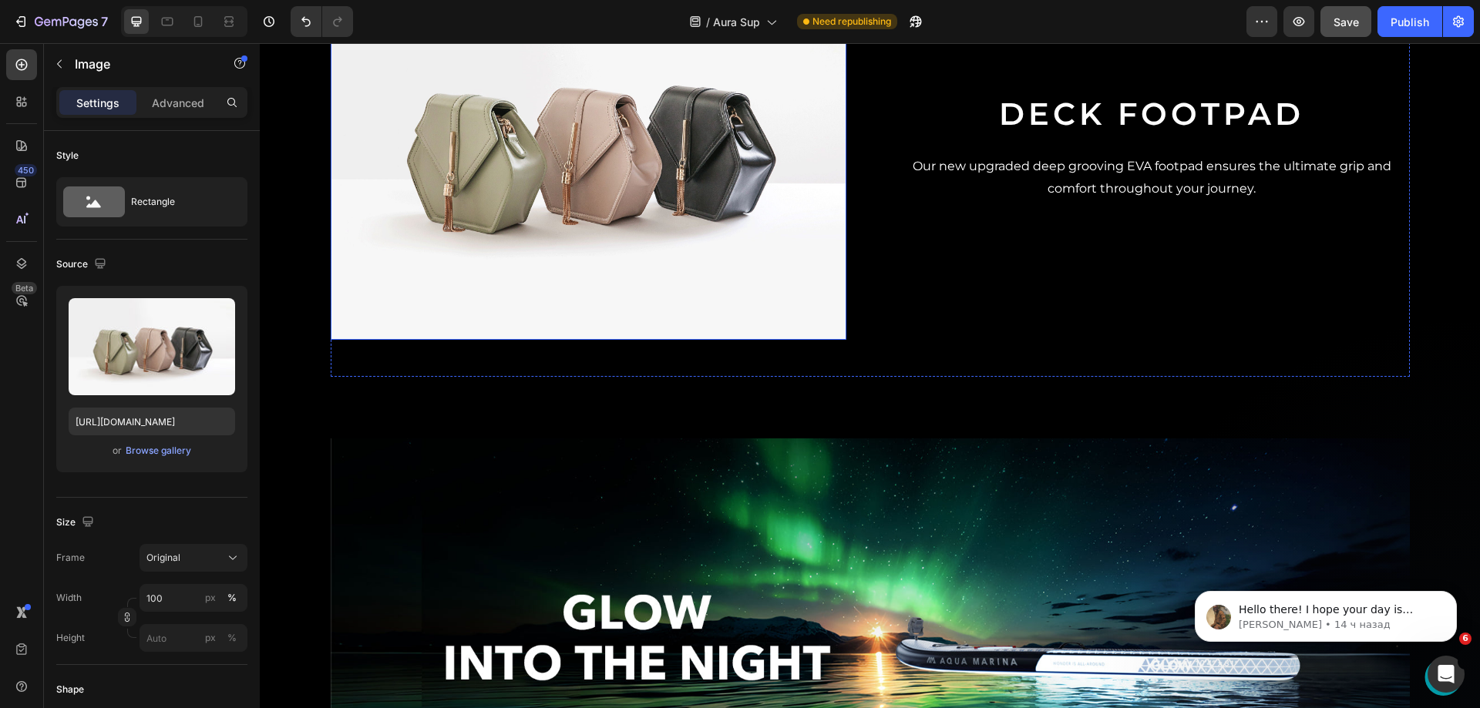
click at [594, 341] on img at bounding box center [589, 147] width 516 height 387
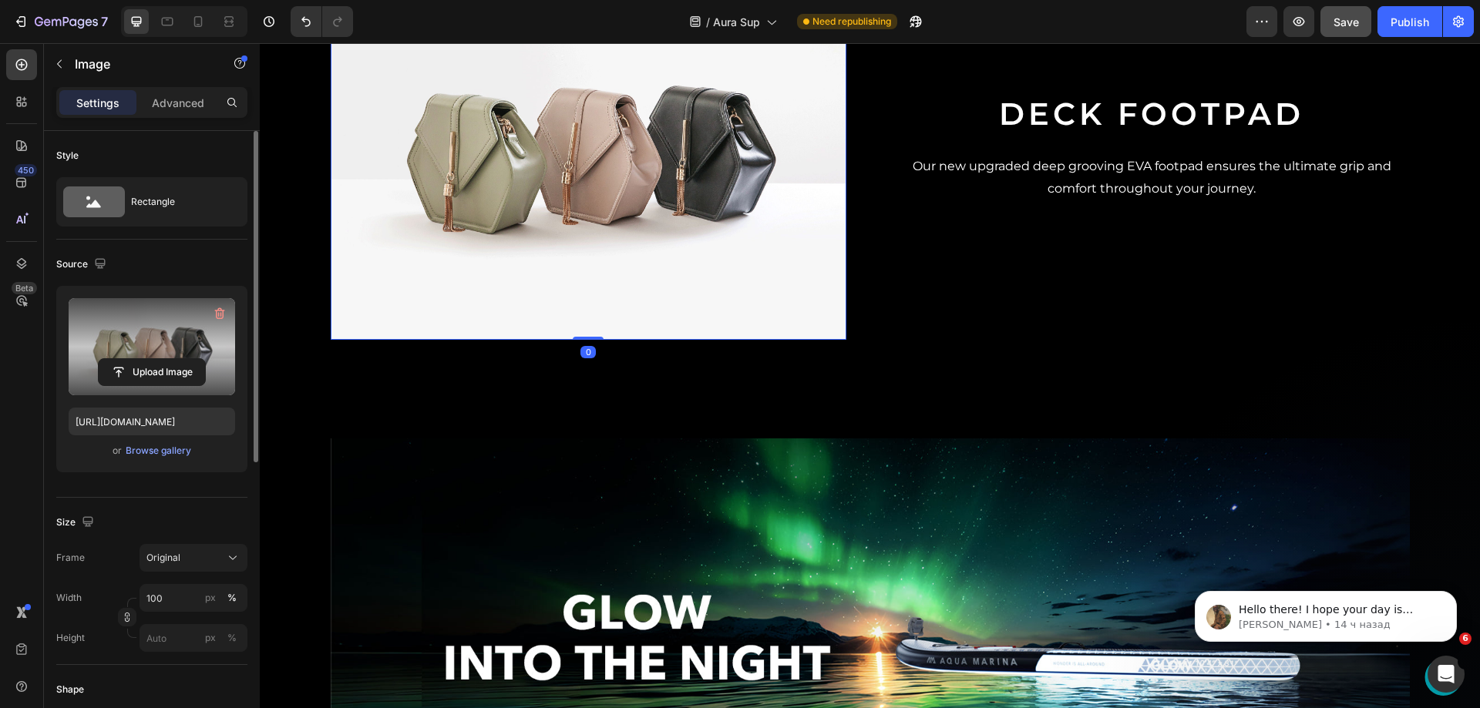
click at [108, 348] on label at bounding box center [152, 346] width 167 height 97
click at [108, 359] on input "file" at bounding box center [152, 372] width 106 height 26
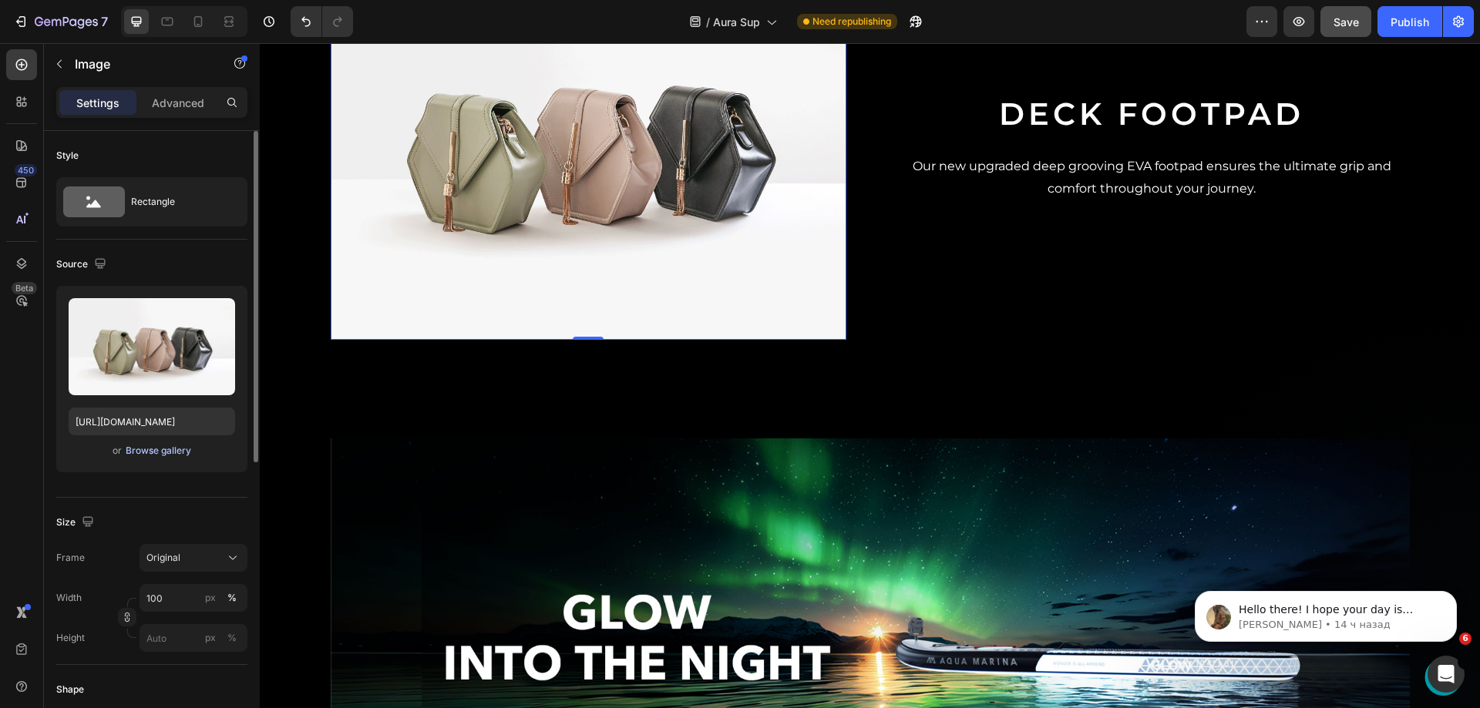
click at [153, 453] on div "Browse gallery" at bounding box center [159, 451] width 66 height 14
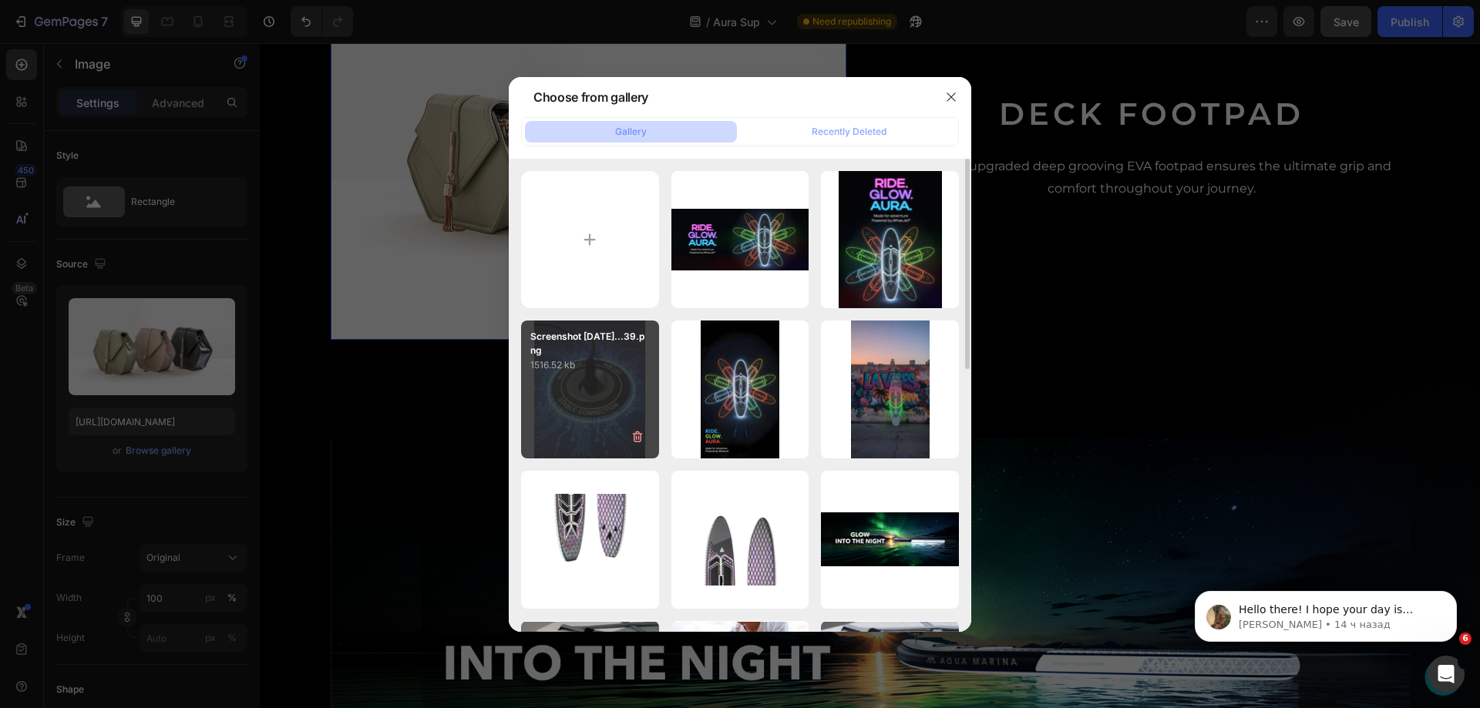
click at [580, 375] on div "Screenshot [DATE]...39.png 1516.52 kb" at bounding box center [590, 390] width 138 height 138
type input "[URL][DOMAIN_NAME]"
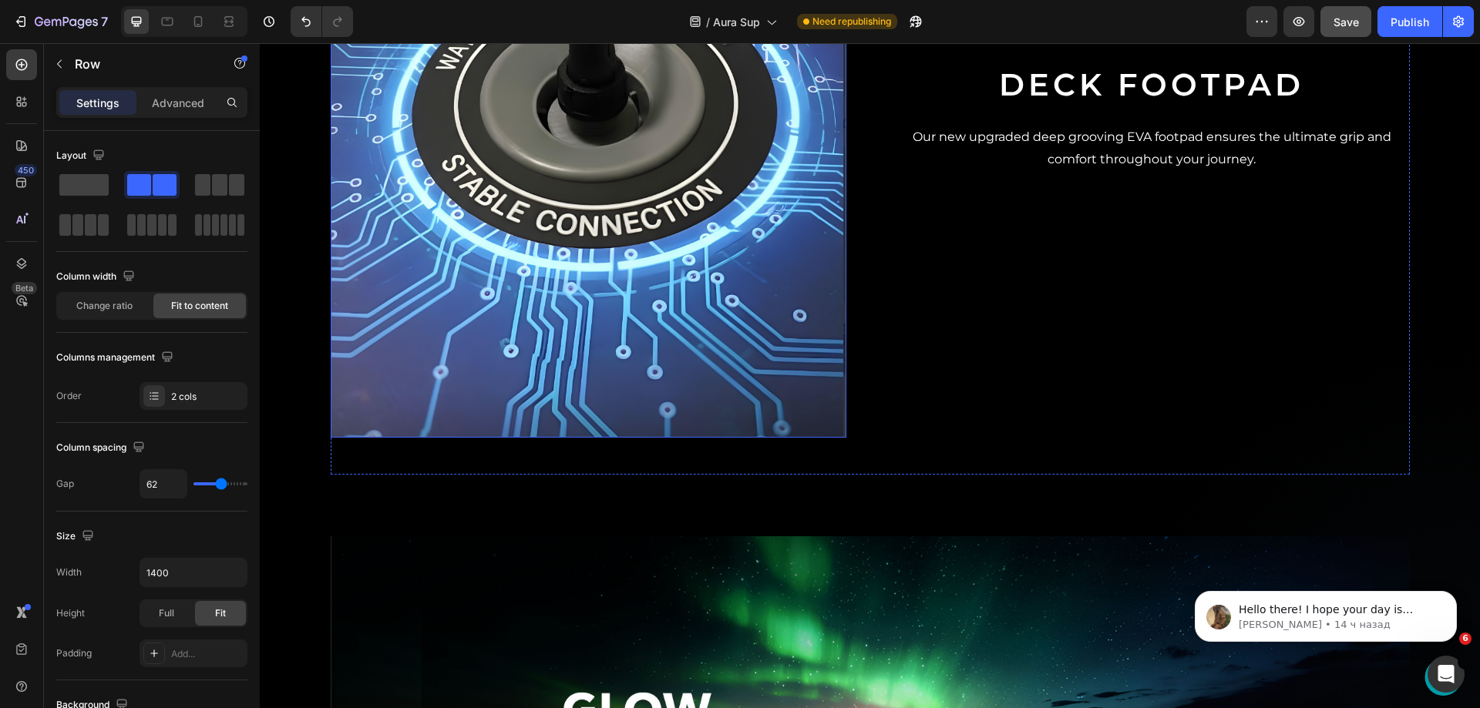
scroll to position [2434, 0]
click at [1404, 22] on div "Publish" at bounding box center [1410, 22] width 39 height 16
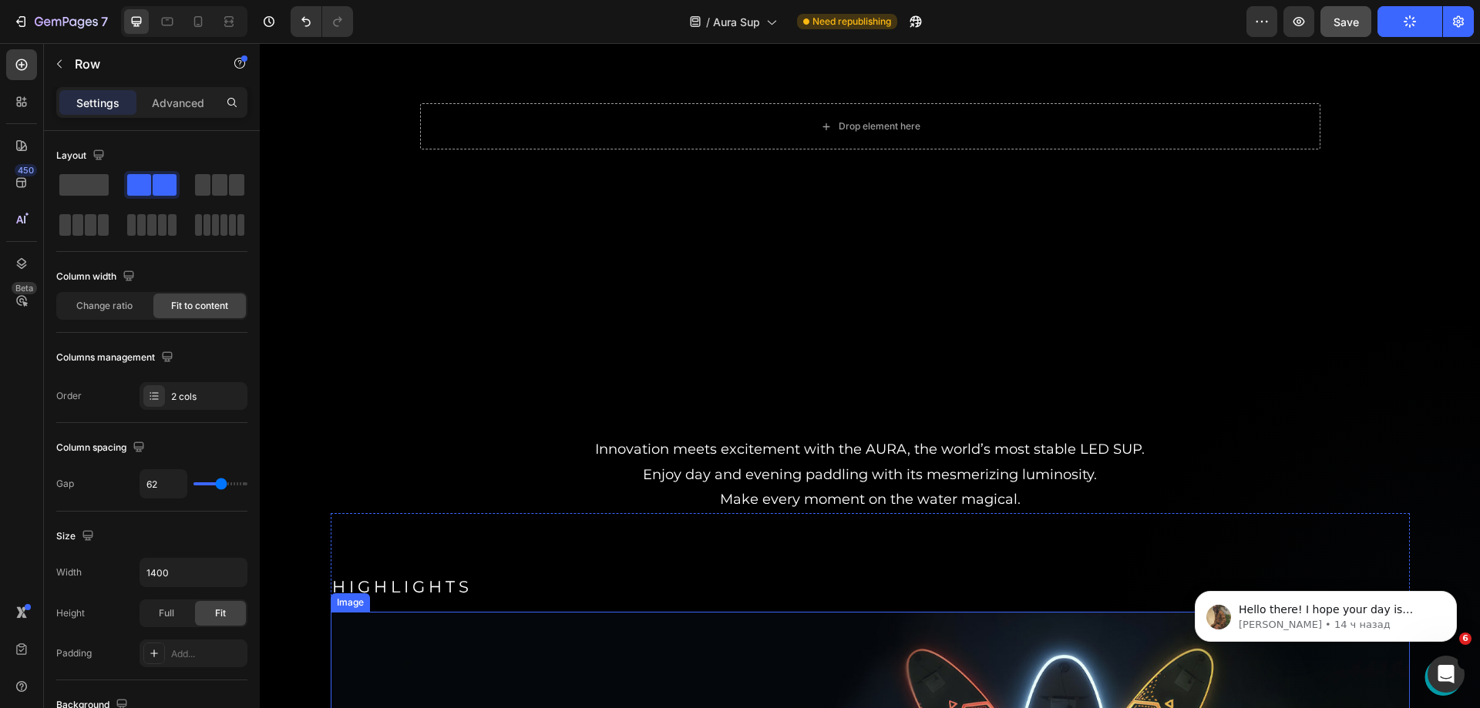
scroll to position [0, 0]
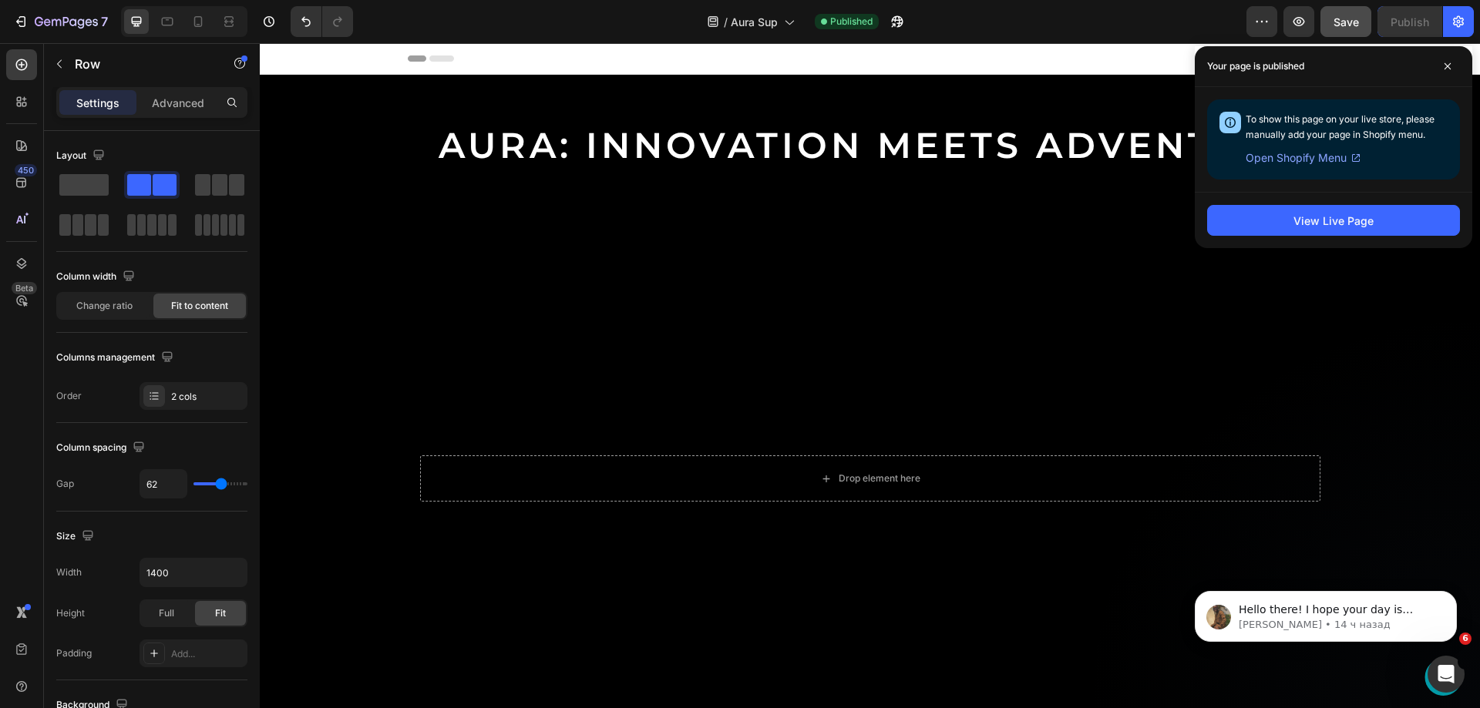
click at [185, 13] on div at bounding box center [184, 21] width 126 height 31
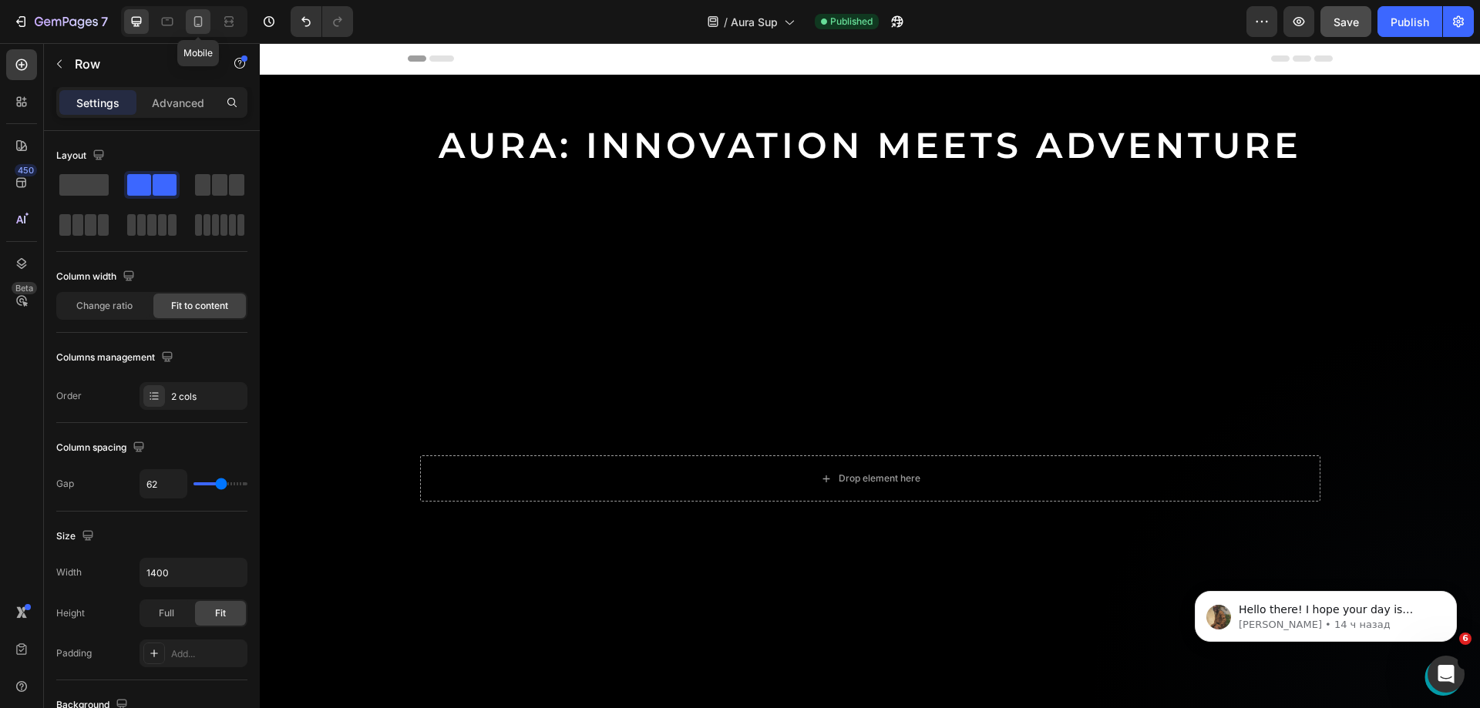
click at [194, 14] on icon at bounding box center [197, 21] width 15 height 15
type input "0"
type input "100%"
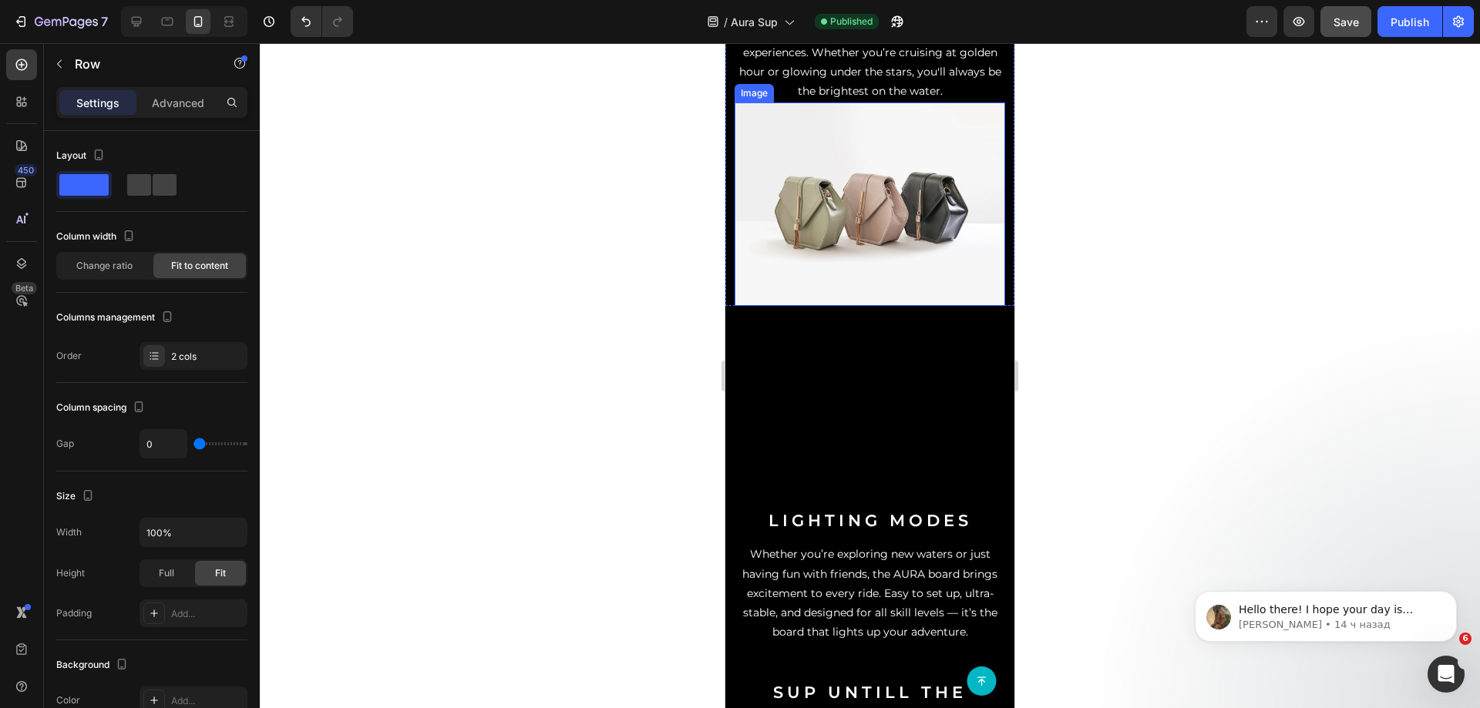
click at [883, 305] on img at bounding box center [870, 204] width 271 height 203
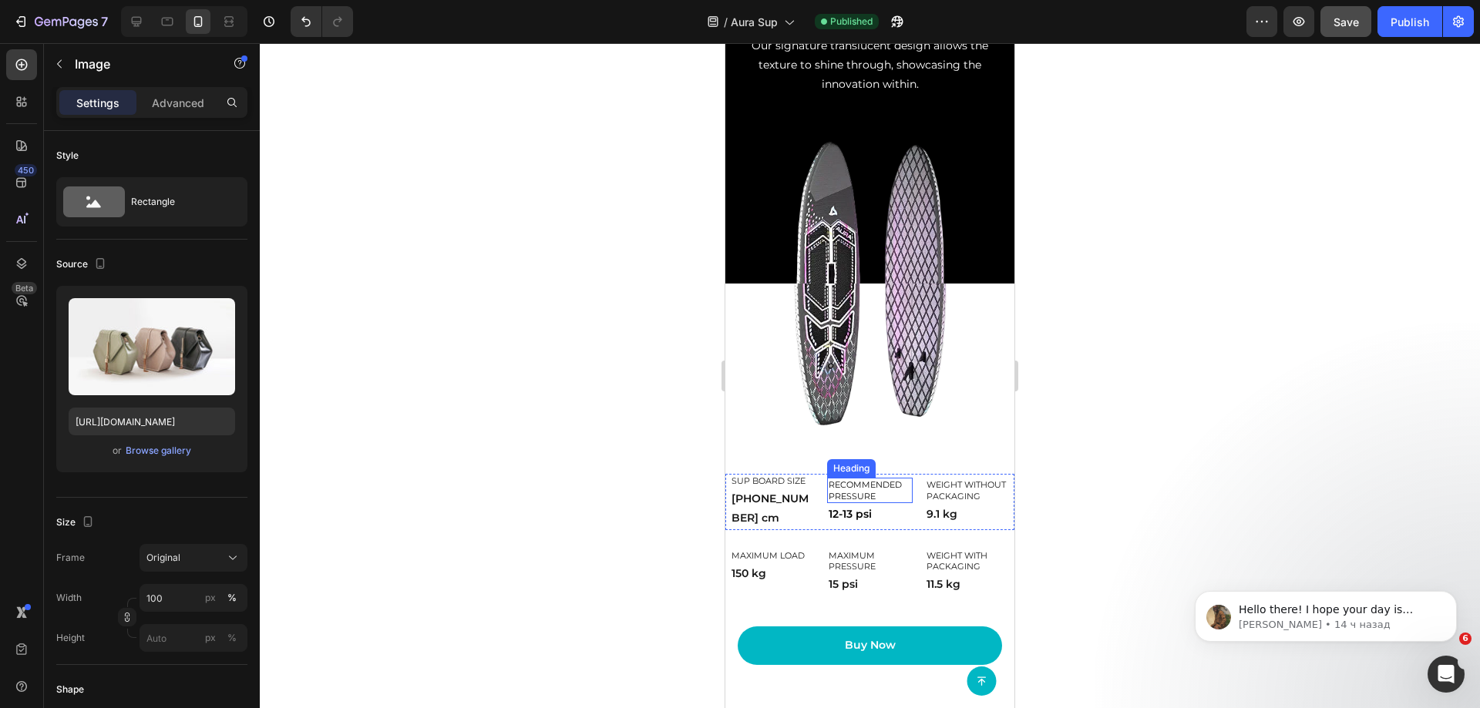
scroll to position [3315, 0]
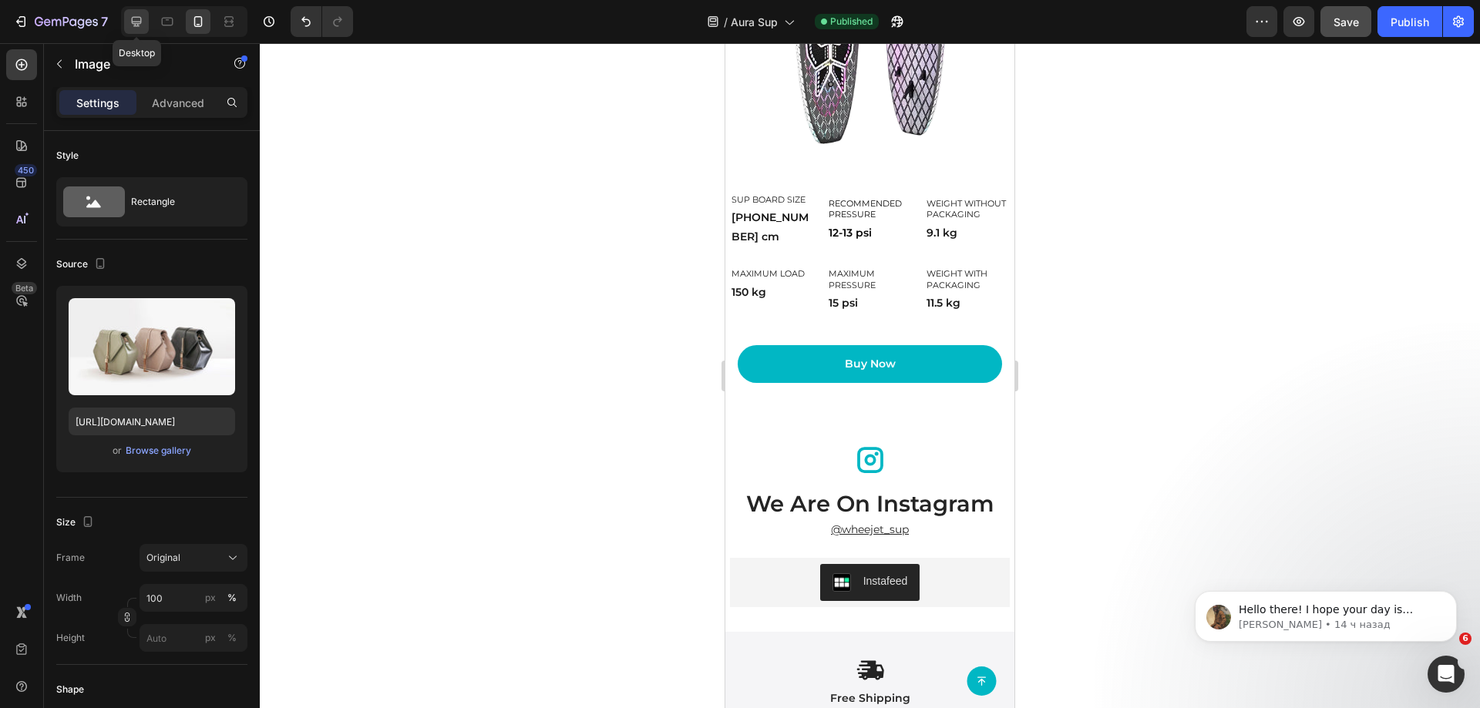
click at [139, 24] on icon at bounding box center [137, 22] width 10 height 10
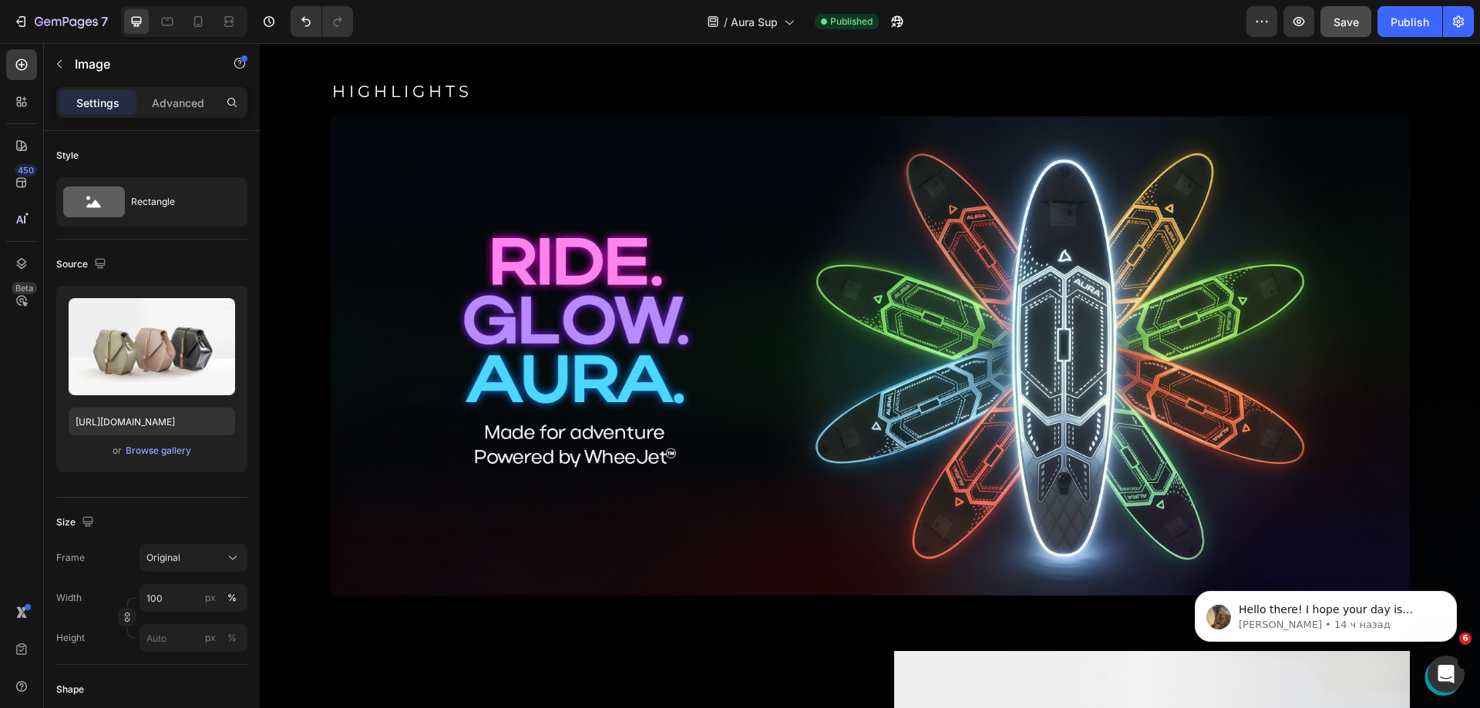
click at [902, 346] on img at bounding box center [870, 356] width 1079 height 480
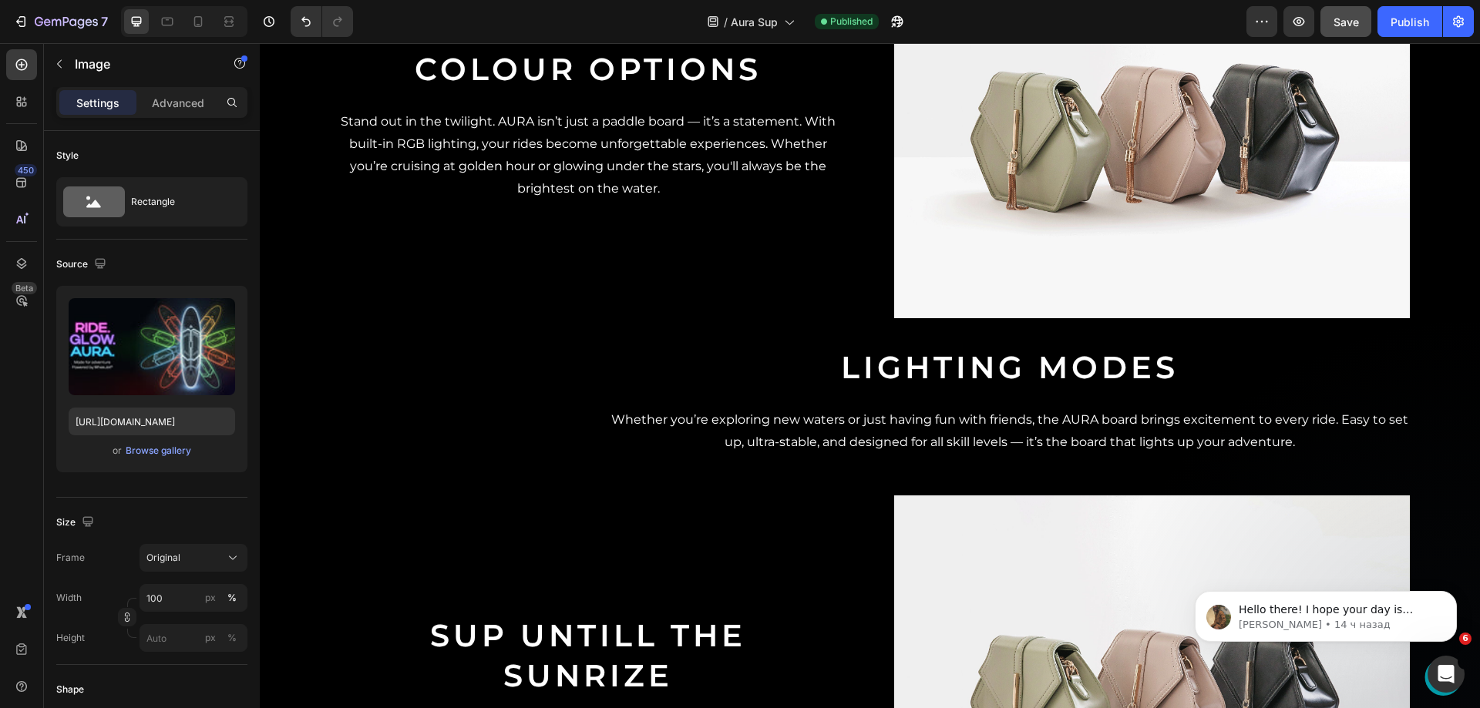
scroll to position [1645, 0]
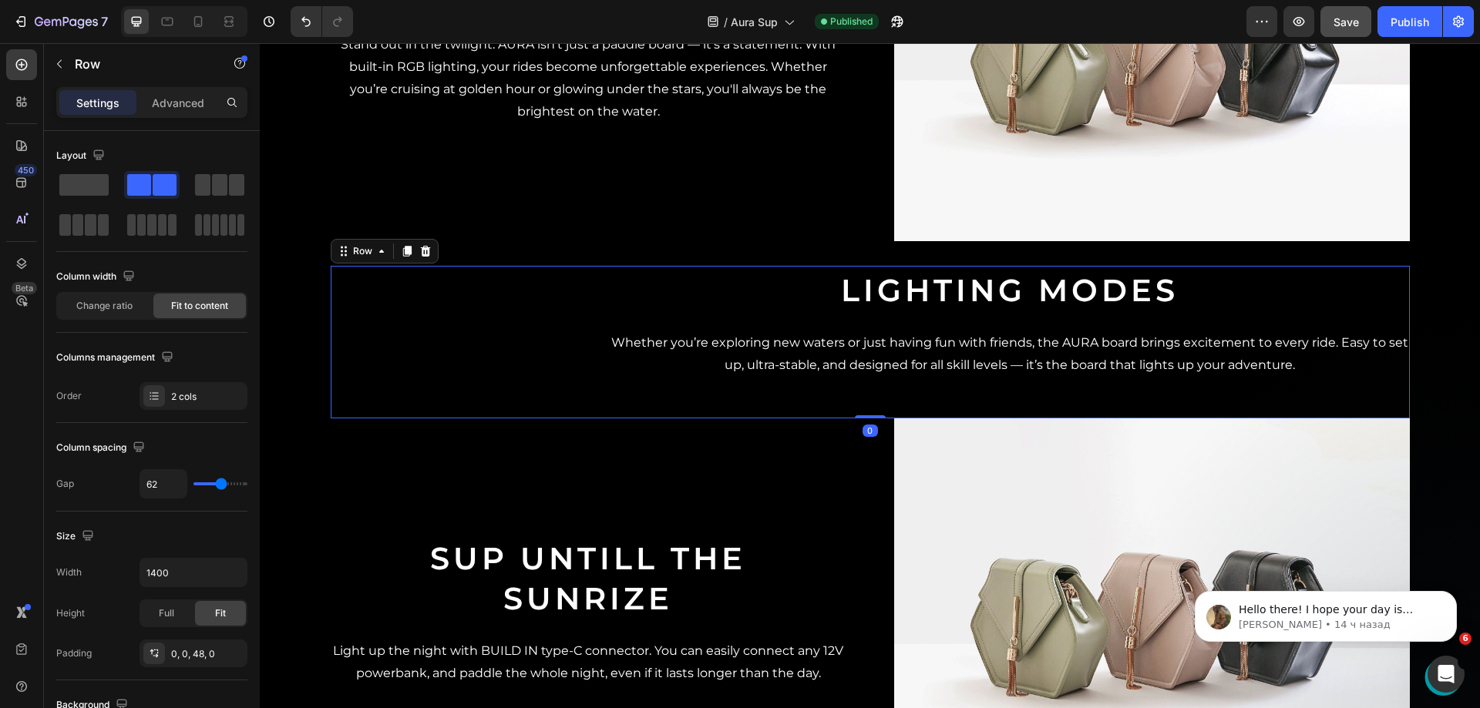
click at [1127, 355] on div "Lighting modes Heading Whether you’re exploring new waters or just having fun w…" at bounding box center [1010, 324] width 800 height 116
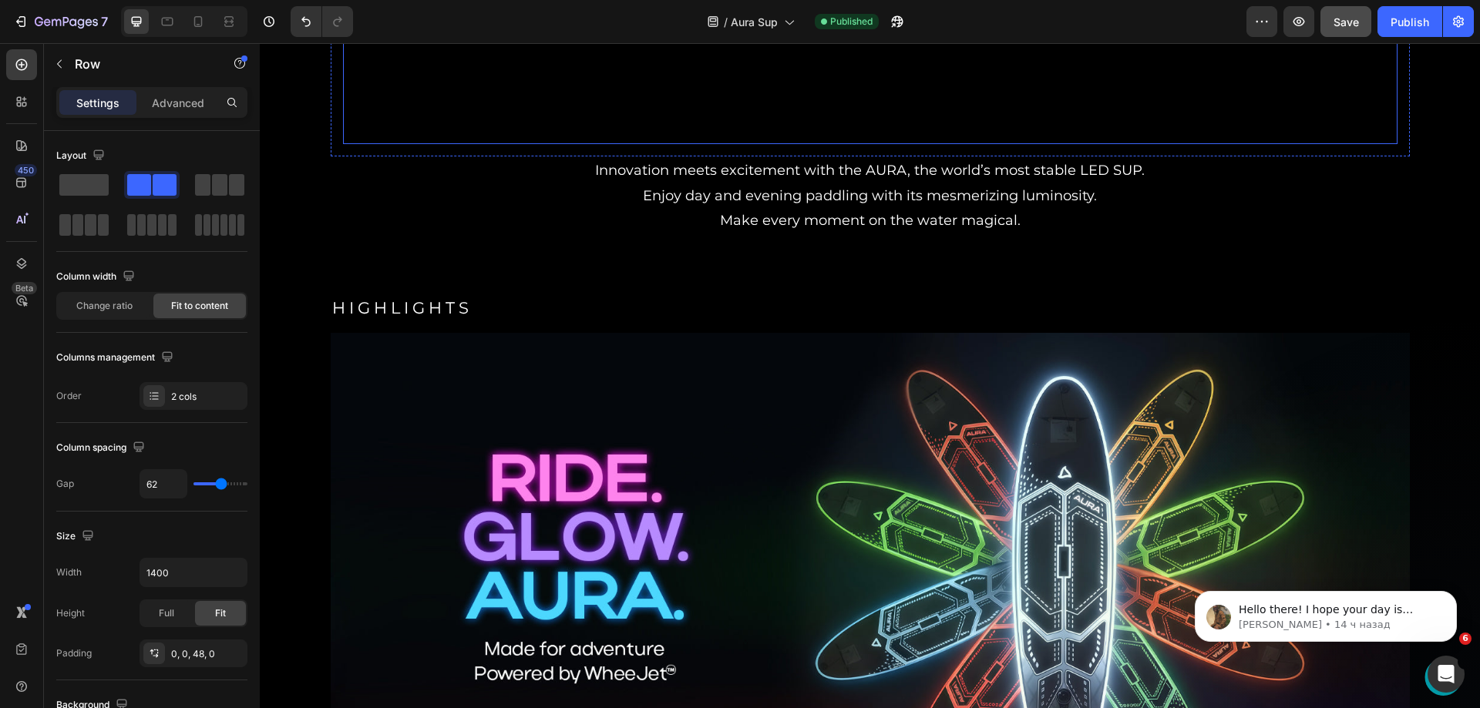
scroll to position [951, 0]
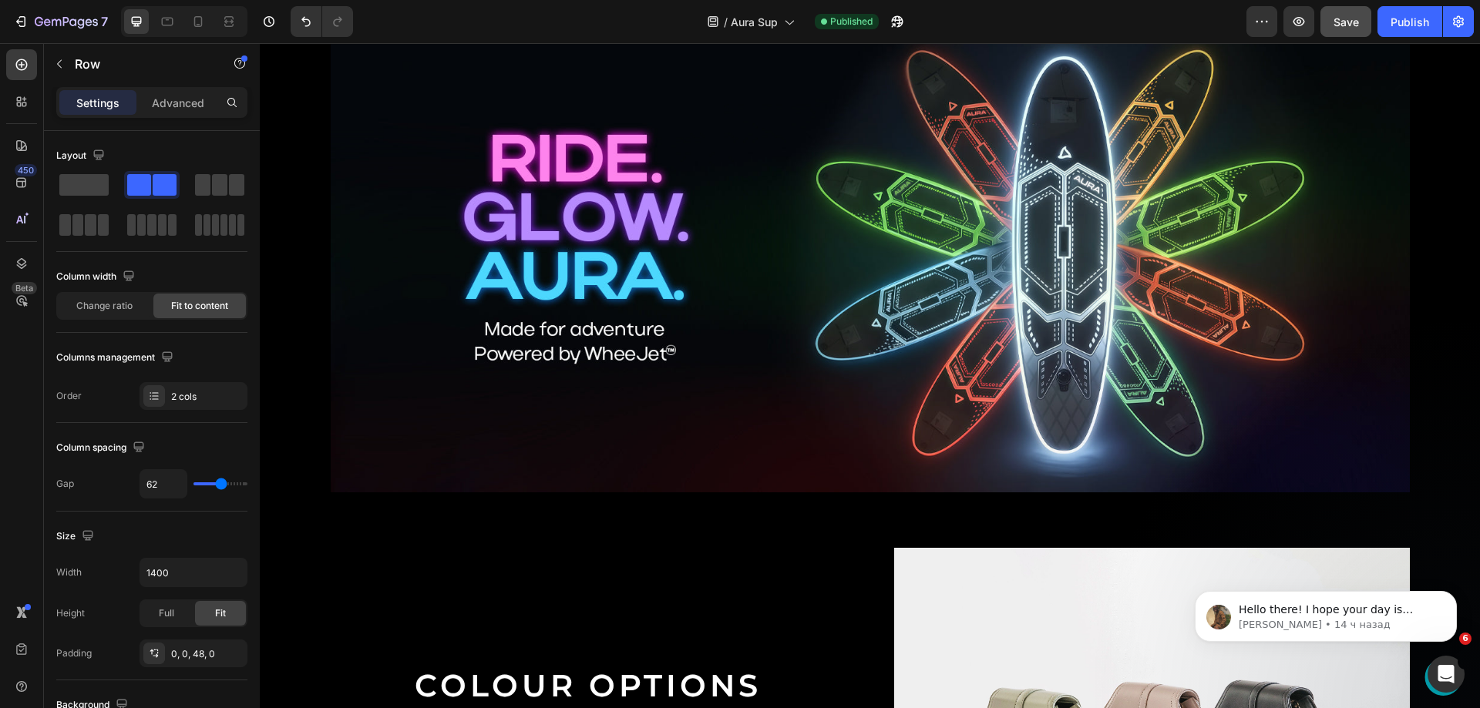
click at [200, 38] on div "7 Version history / [PERSON_NAME] Published Preview Save Publish" at bounding box center [740, 22] width 1480 height 44
click at [202, 25] on icon at bounding box center [197, 21] width 15 height 15
type input "0"
type input "100%"
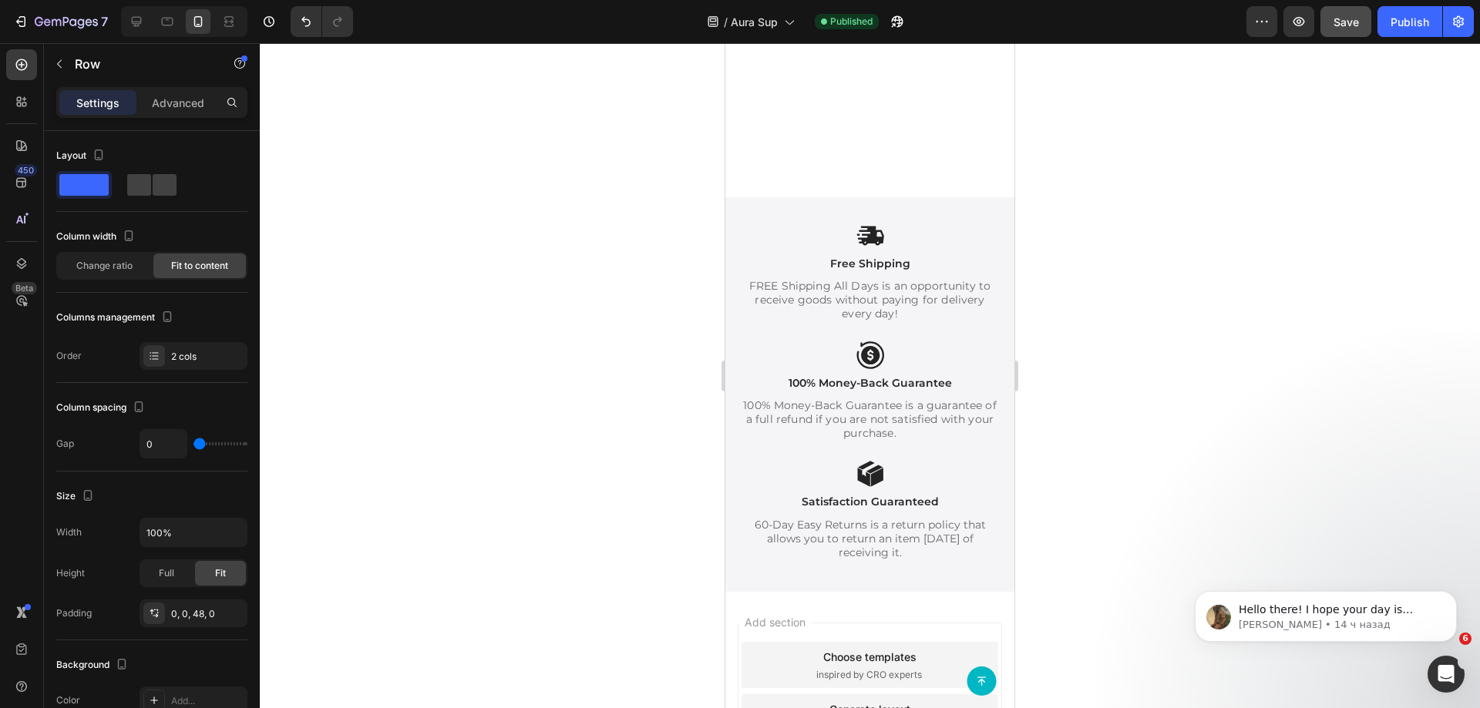
scroll to position [3956, 0]
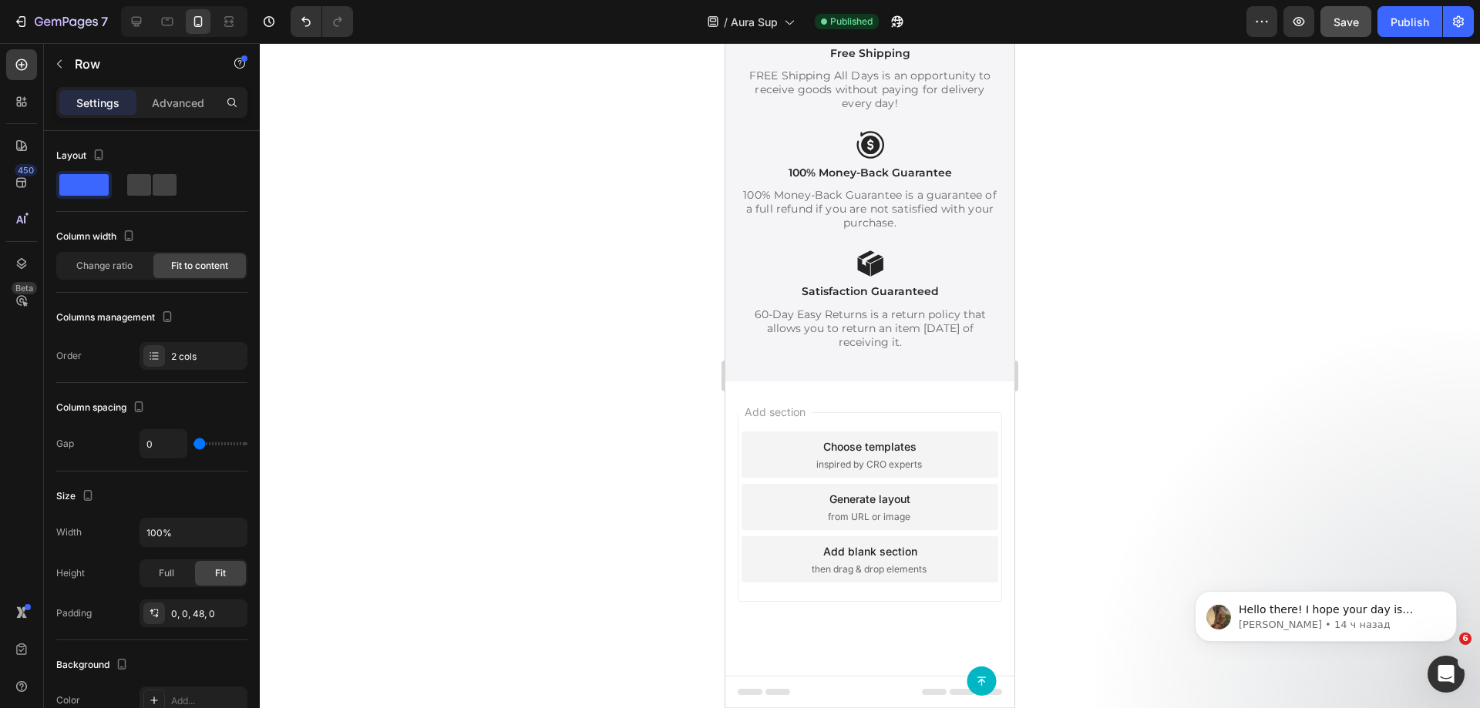
click at [150, 20] on div at bounding box center [184, 21] width 126 height 31
click at [148, 20] on div at bounding box center [136, 21] width 25 height 25
type input "62"
type input "1400"
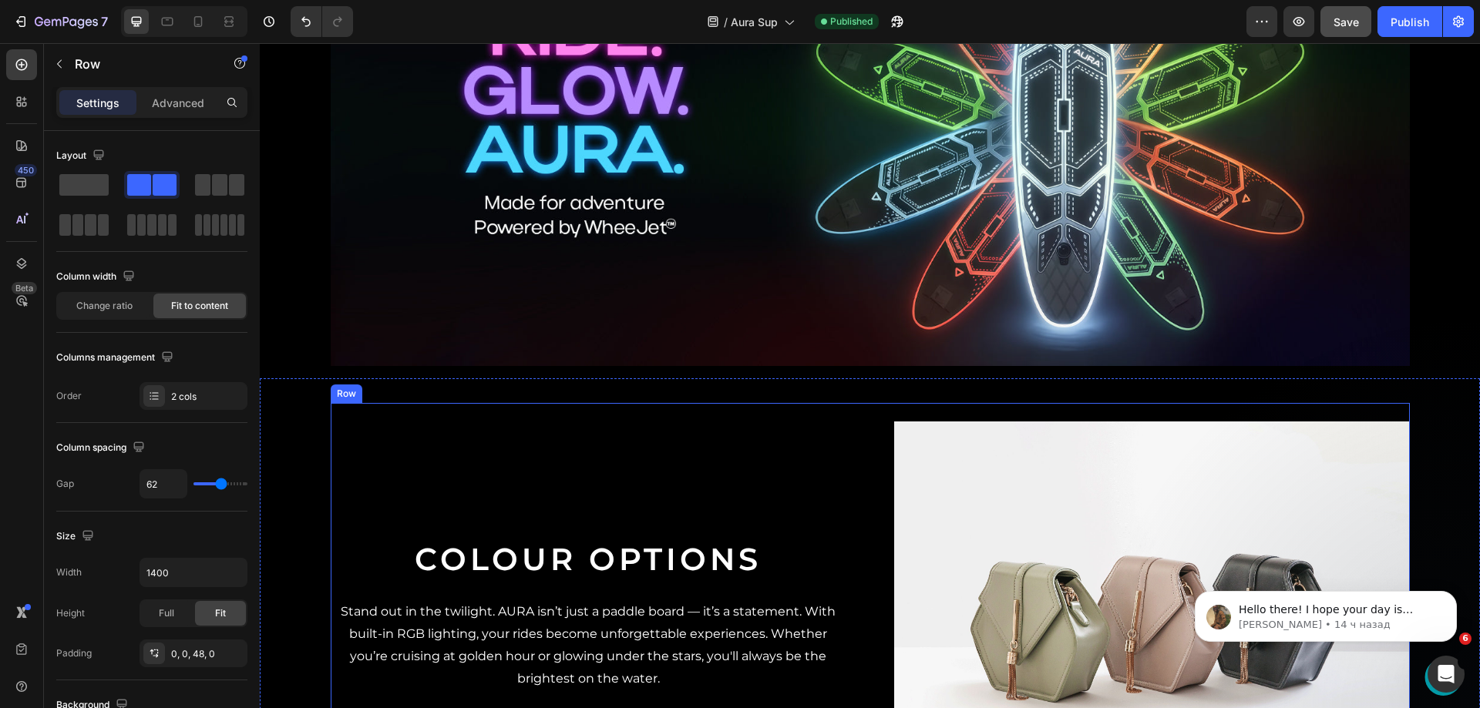
scroll to position [1233, 0]
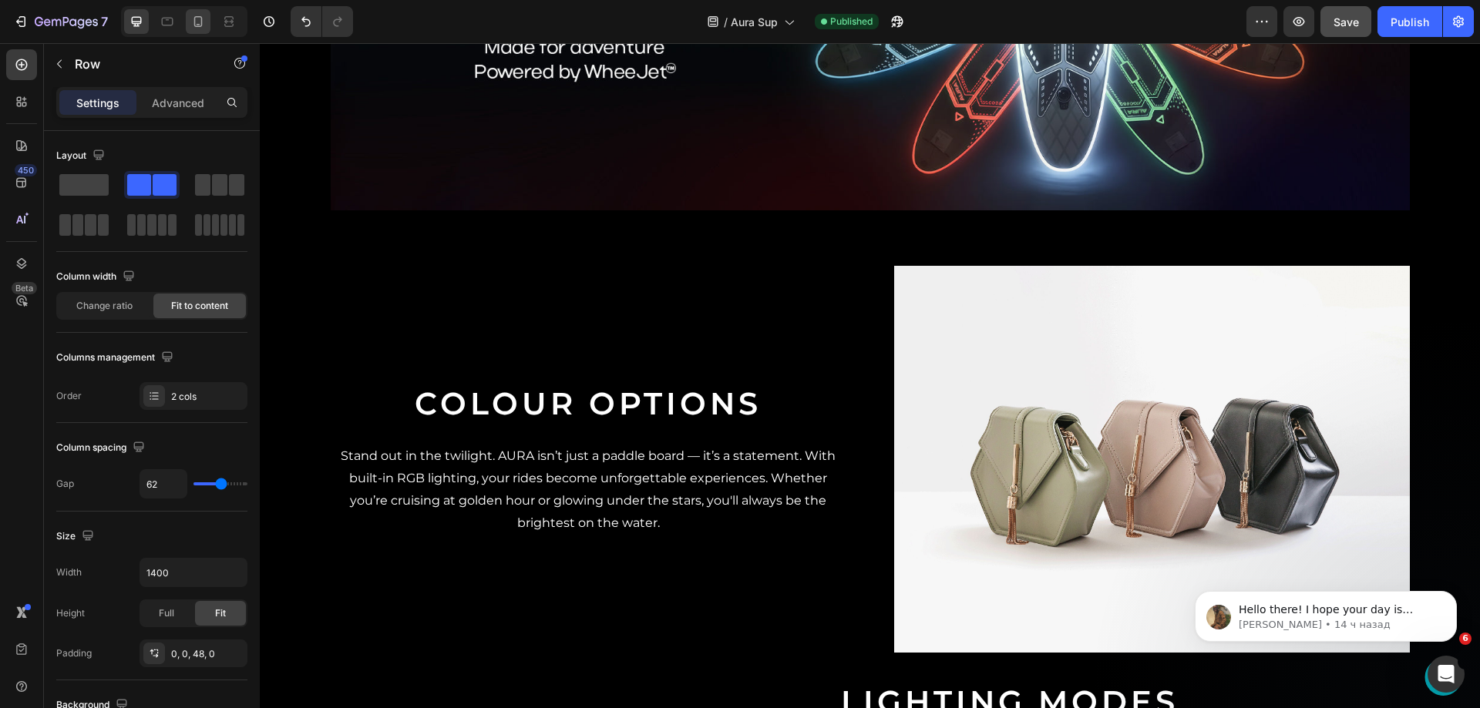
click at [195, 22] on icon at bounding box center [198, 21] width 8 height 11
type input "0"
type input "100%"
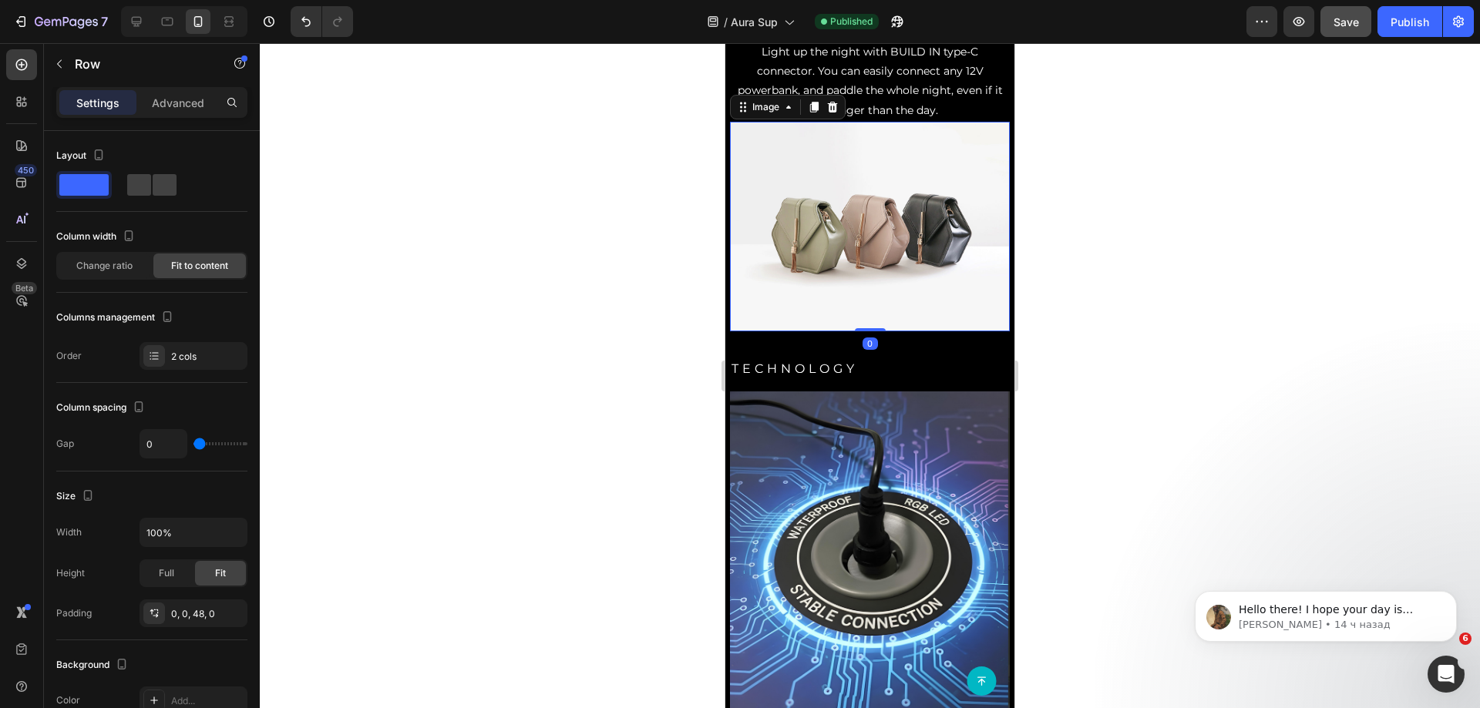
click at [836, 274] on img at bounding box center [870, 227] width 280 height 210
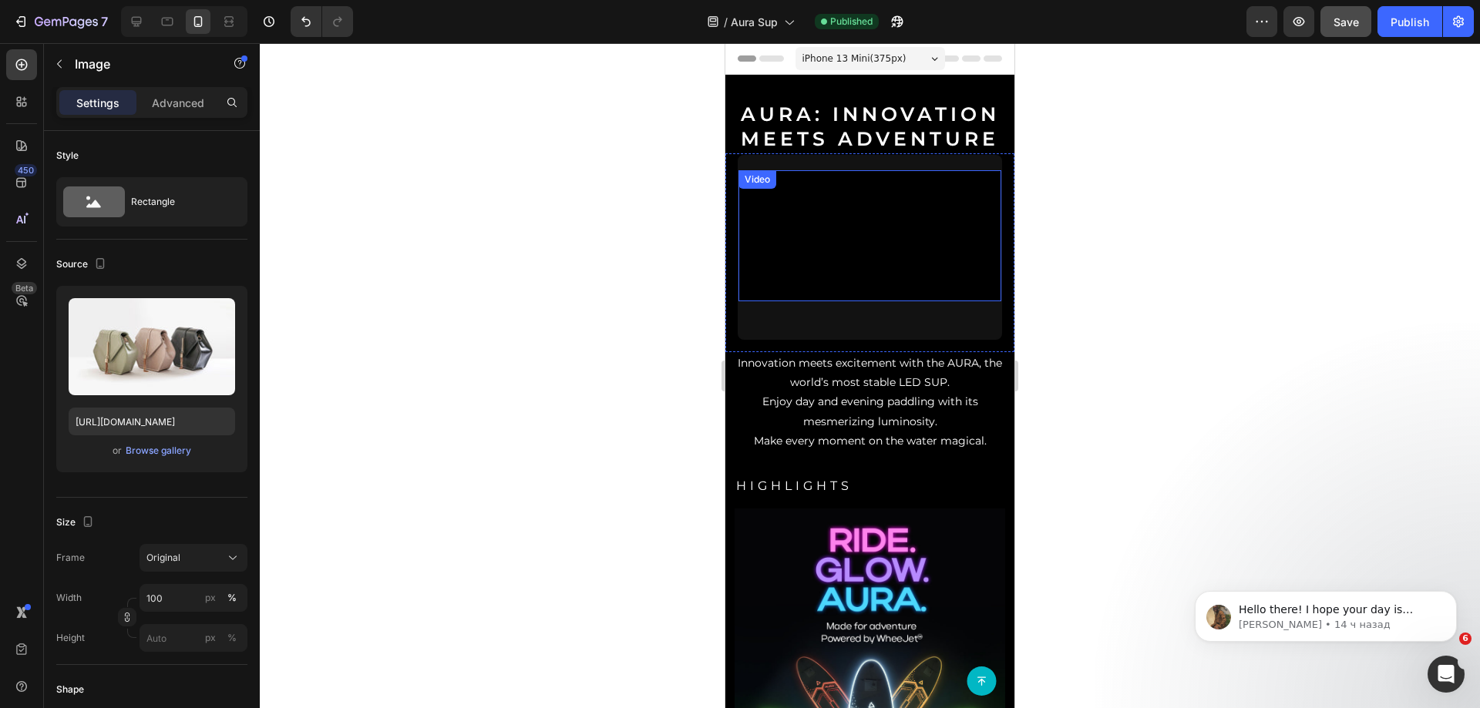
scroll to position [385, 0]
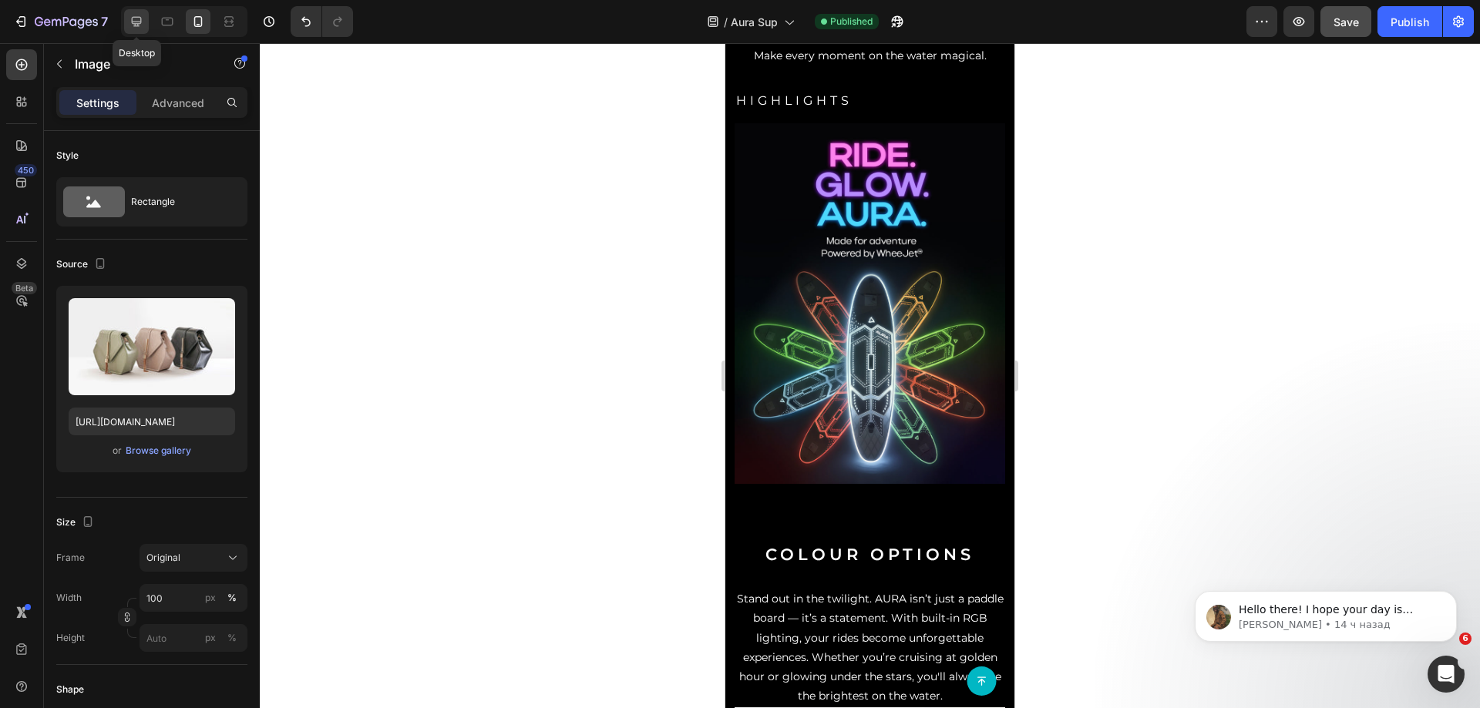
click at [136, 19] on icon at bounding box center [136, 21] width 15 height 15
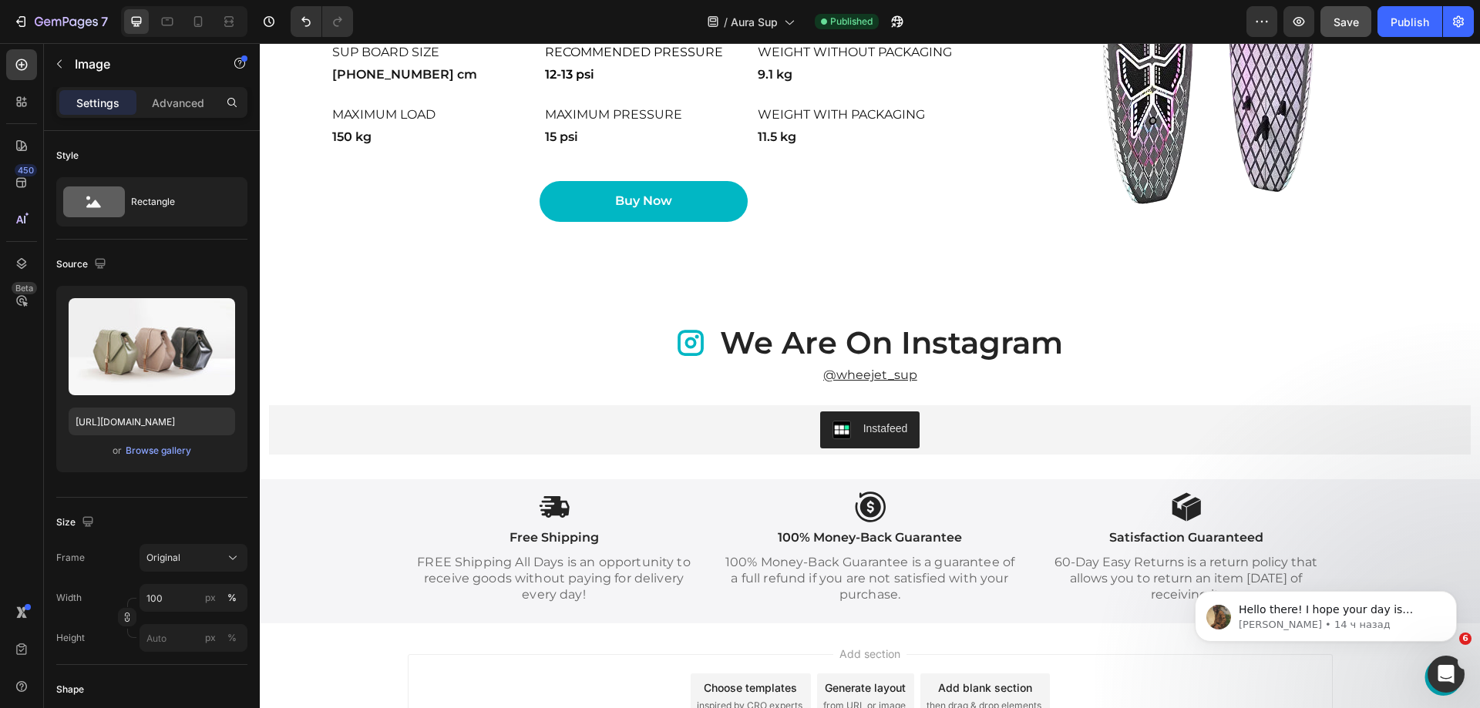
scroll to position [4163, 0]
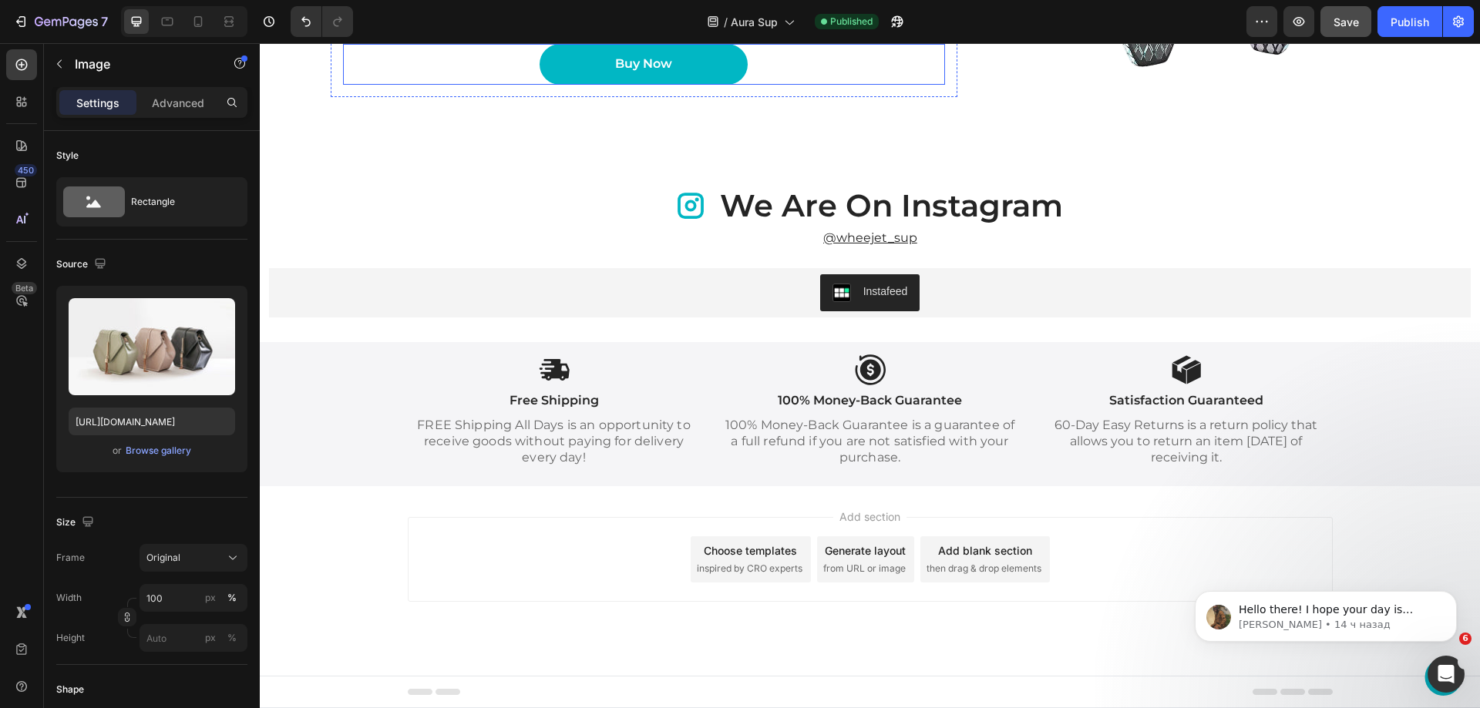
click at [779, 97] on div "Buy Now Button Row" at bounding box center [644, 65] width 627 height 66
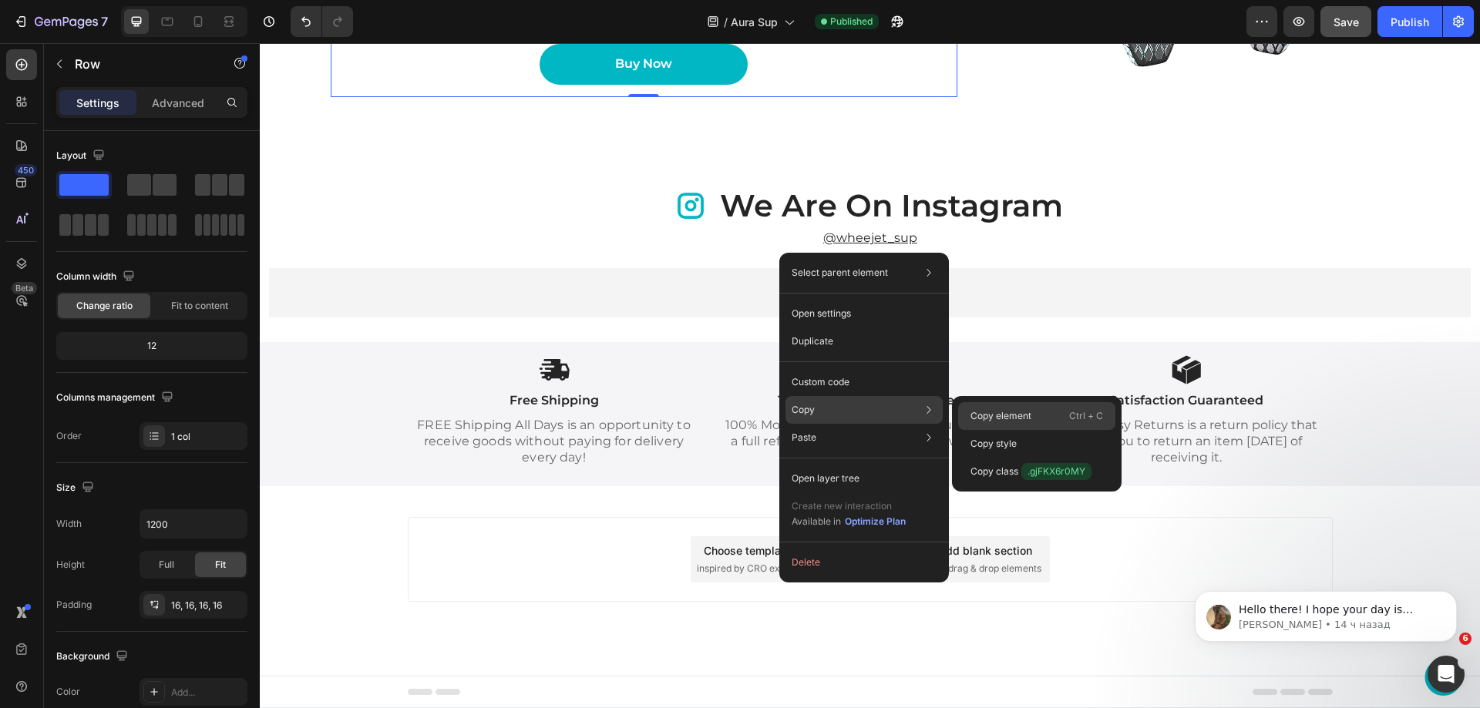
click at [974, 416] on p "Copy element" at bounding box center [1001, 416] width 61 height 14
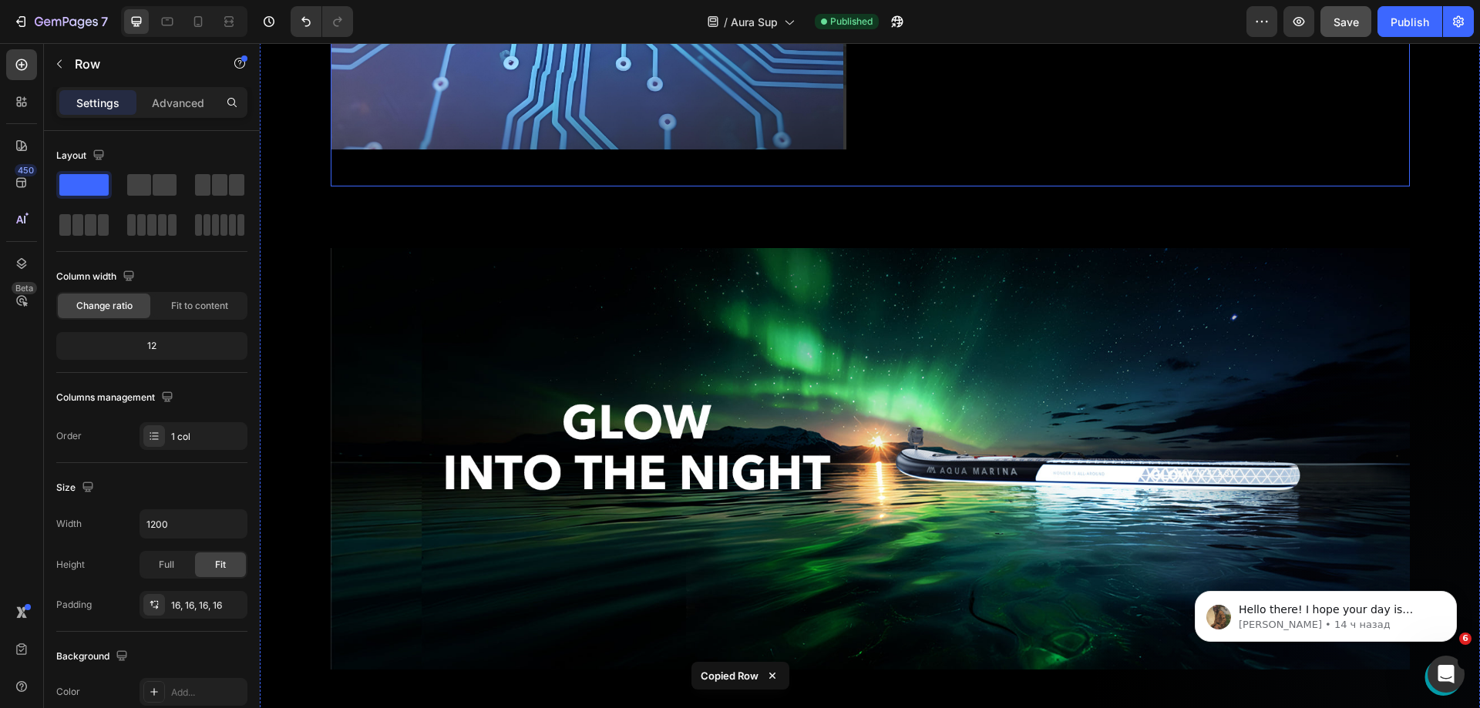
scroll to position [3007, 0]
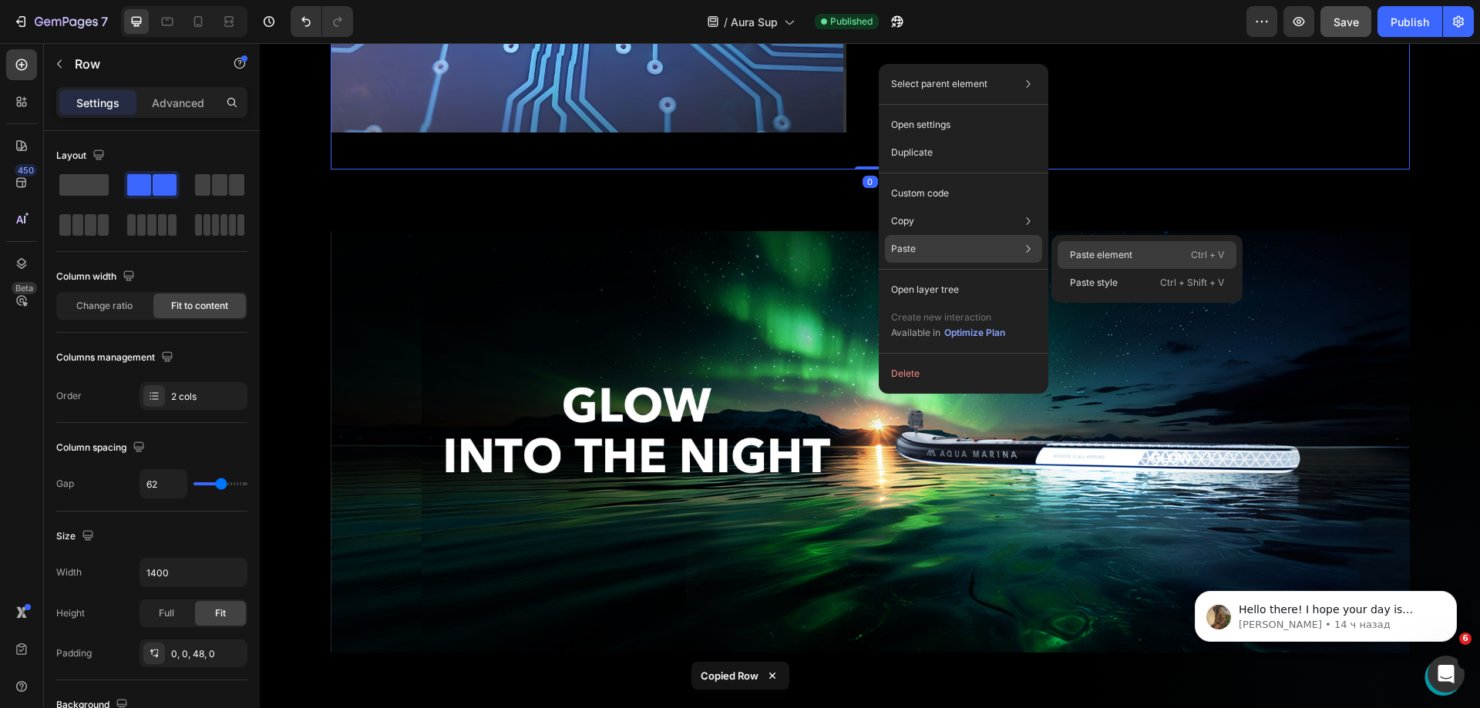
click at [1089, 257] on p "Paste element" at bounding box center [1101, 255] width 62 height 14
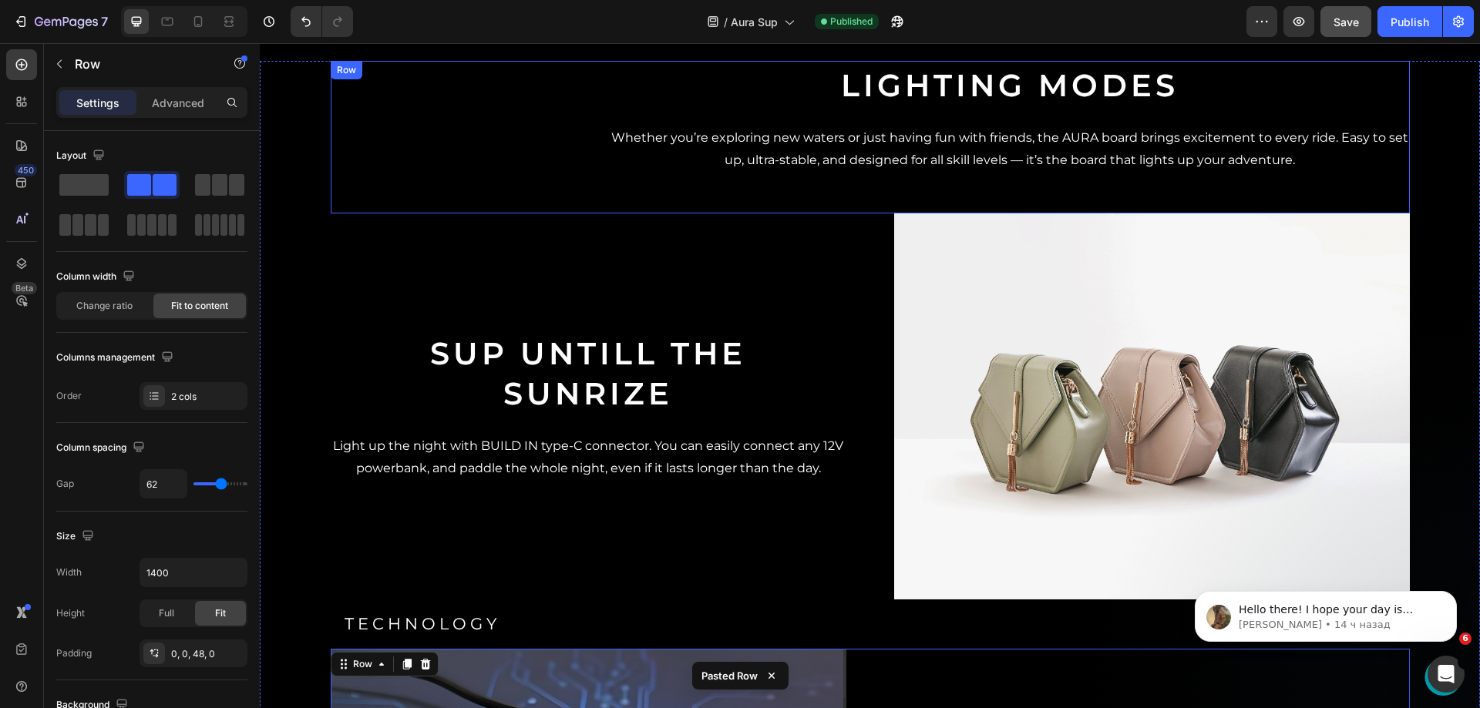
click at [988, 177] on div "Lighting modes Heading Whether you’re exploring new waters or just having fun w…" at bounding box center [1010, 119] width 800 height 116
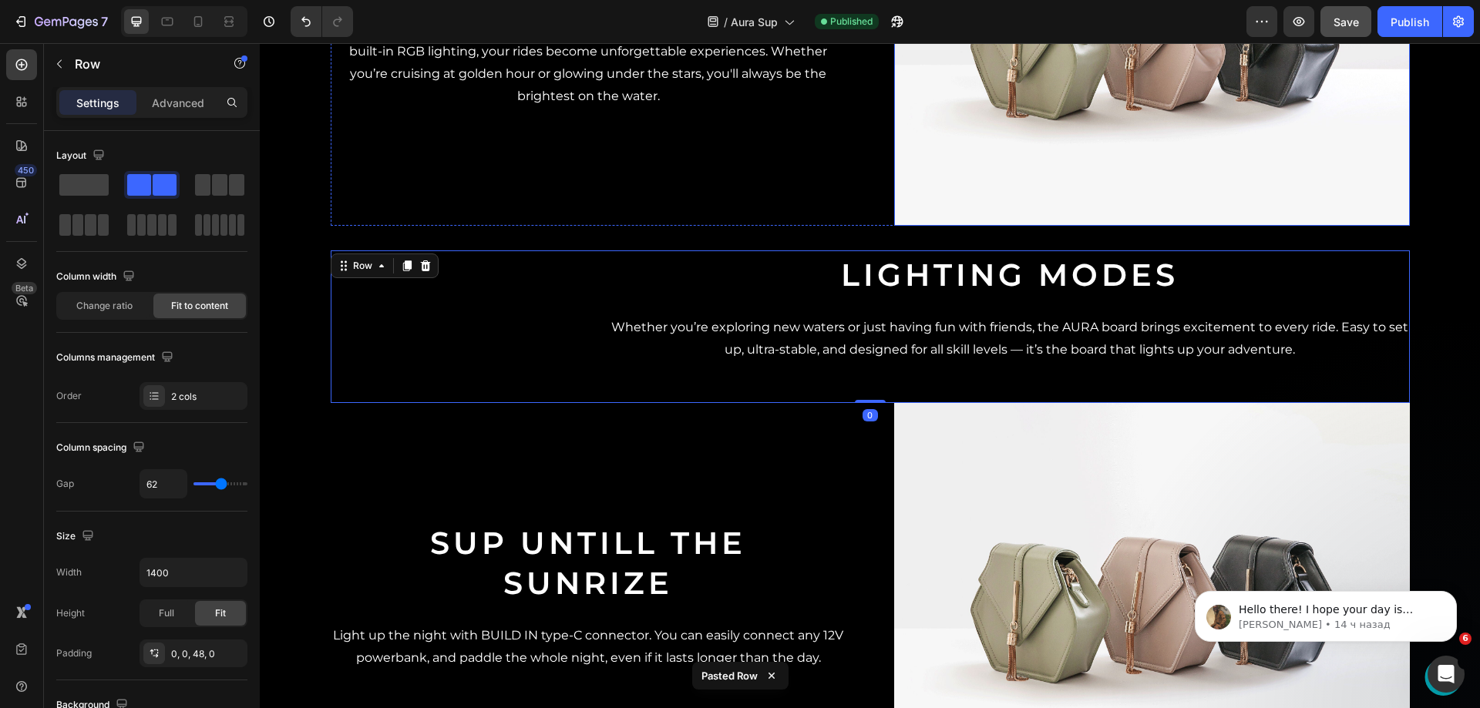
scroll to position [1927, 0]
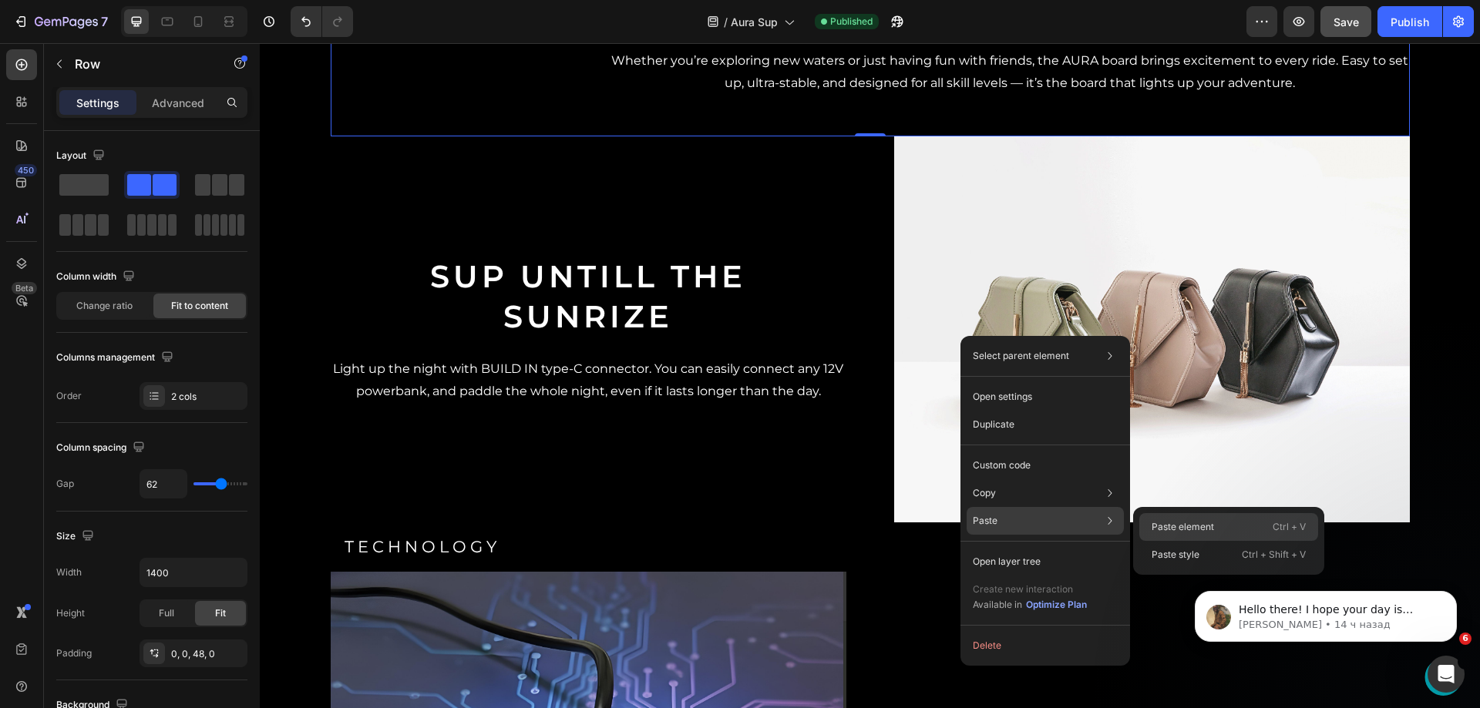
click at [1158, 523] on p "Paste element" at bounding box center [1183, 527] width 62 height 14
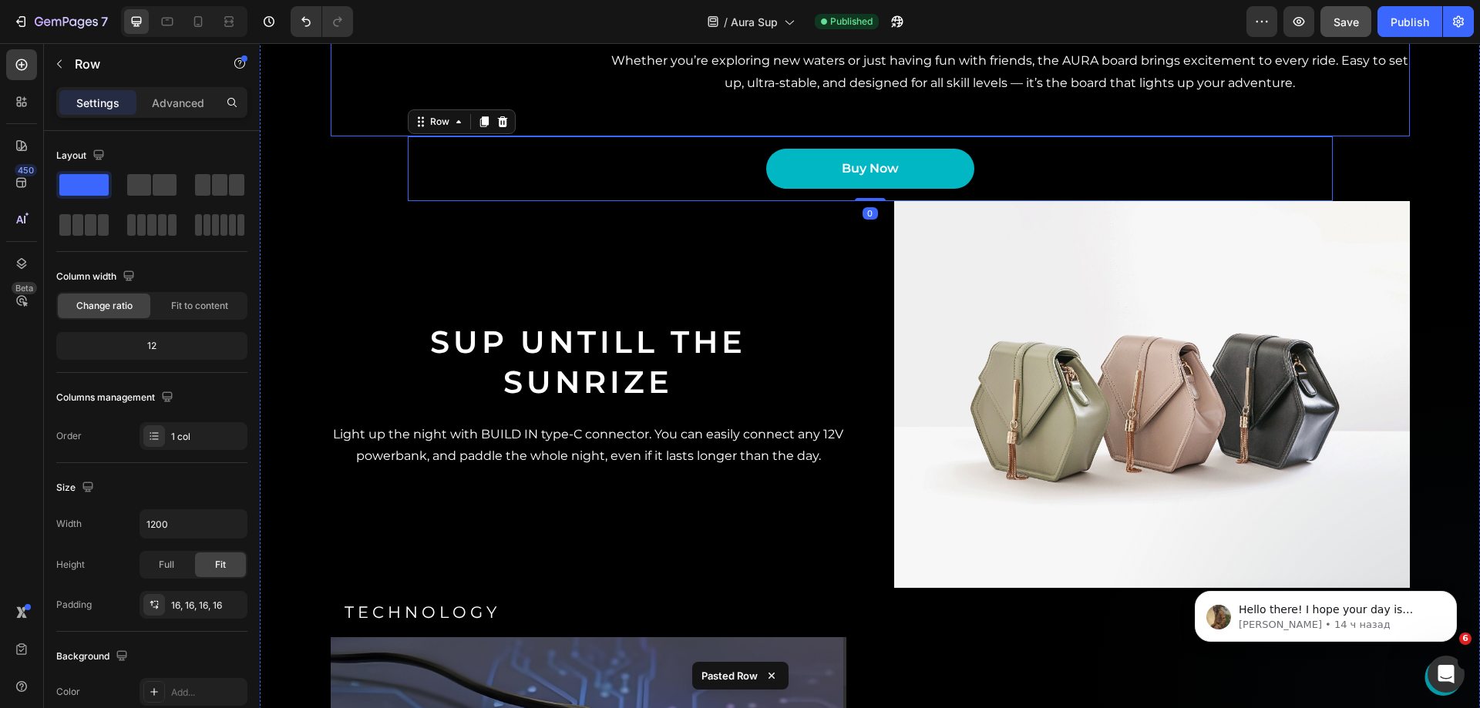
click at [933, 99] on div "Lighting modes Heading Whether you’re exploring new waters or just having fun w…" at bounding box center [1010, 42] width 800 height 116
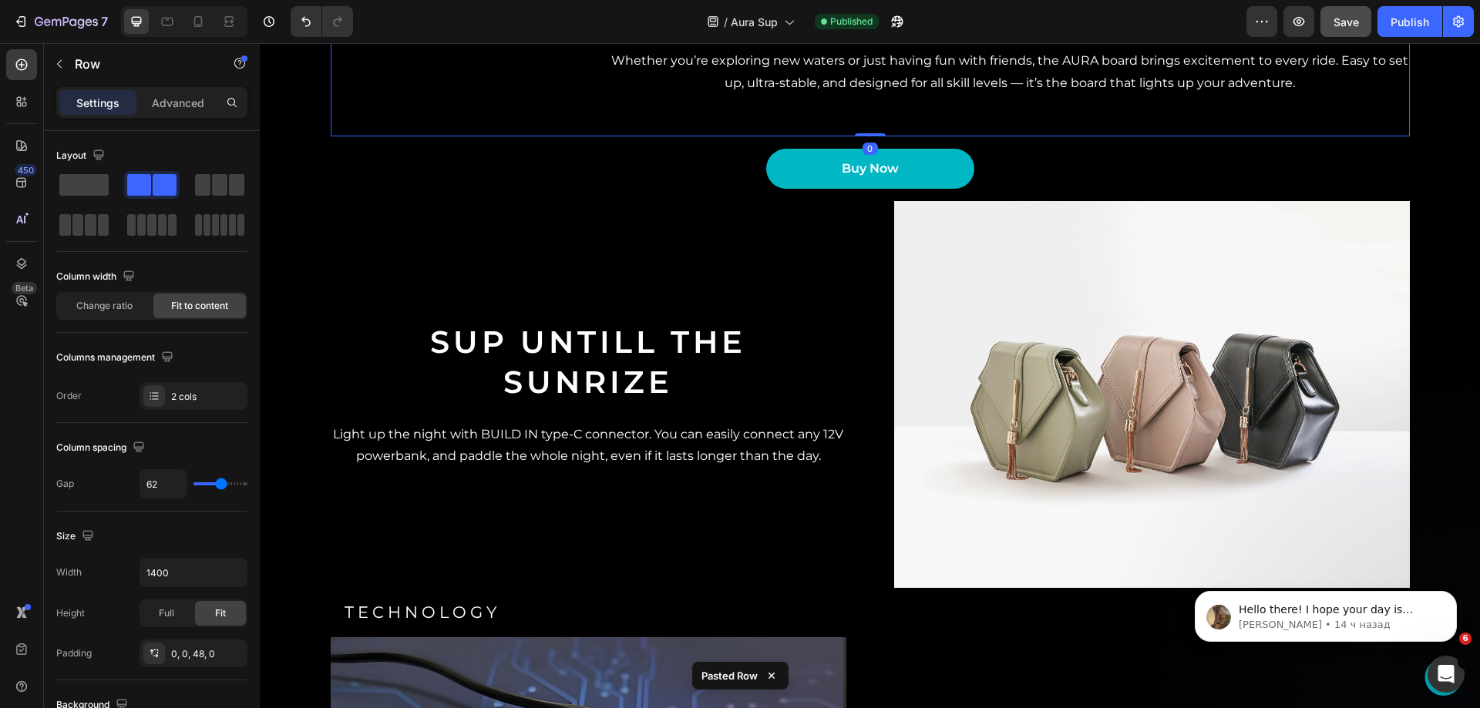
click at [1024, 190] on div "Buy Now Button" at bounding box center [870, 169] width 900 height 41
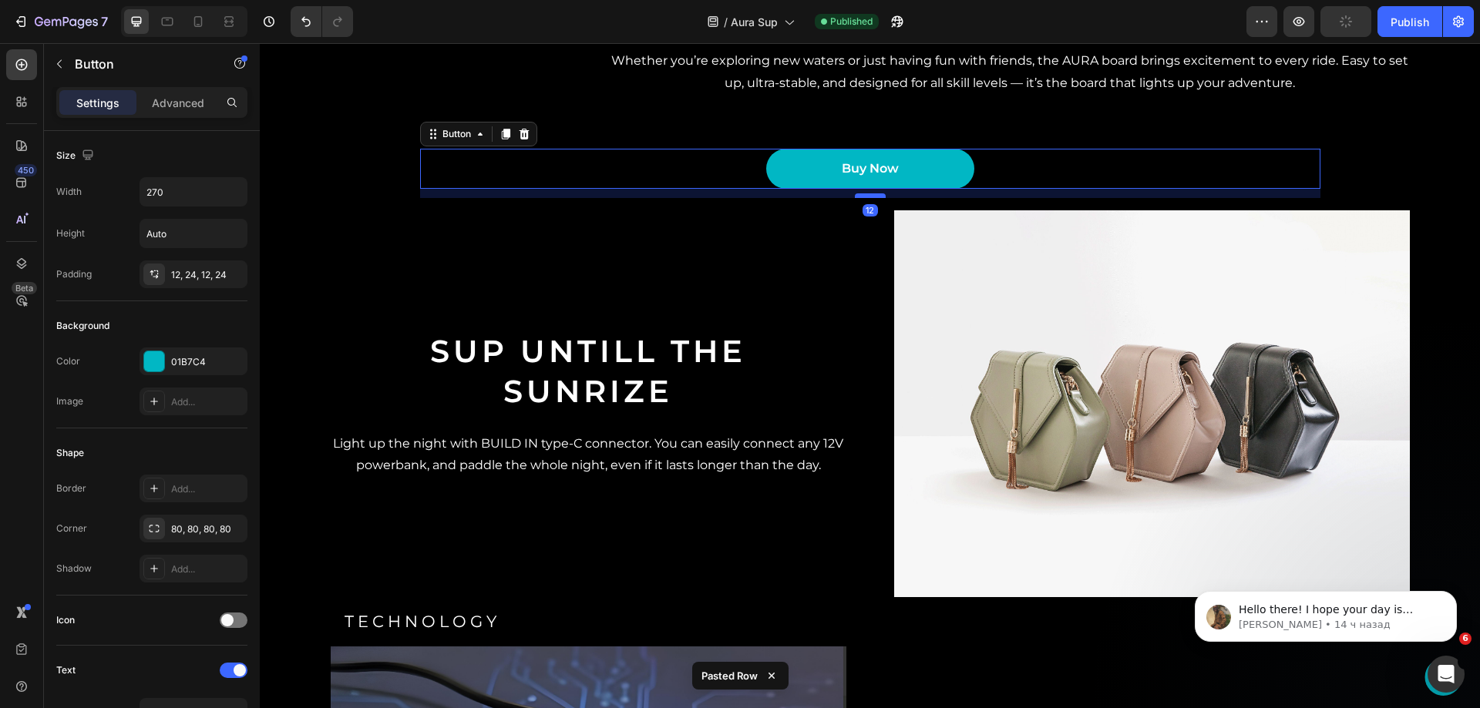
drag, startPoint x: 867, startPoint y: 459, endPoint x: 873, endPoint y: 469, distance: 10.7
click at [873, 198] on div at bounding box center [870, 196] width 31 height 5
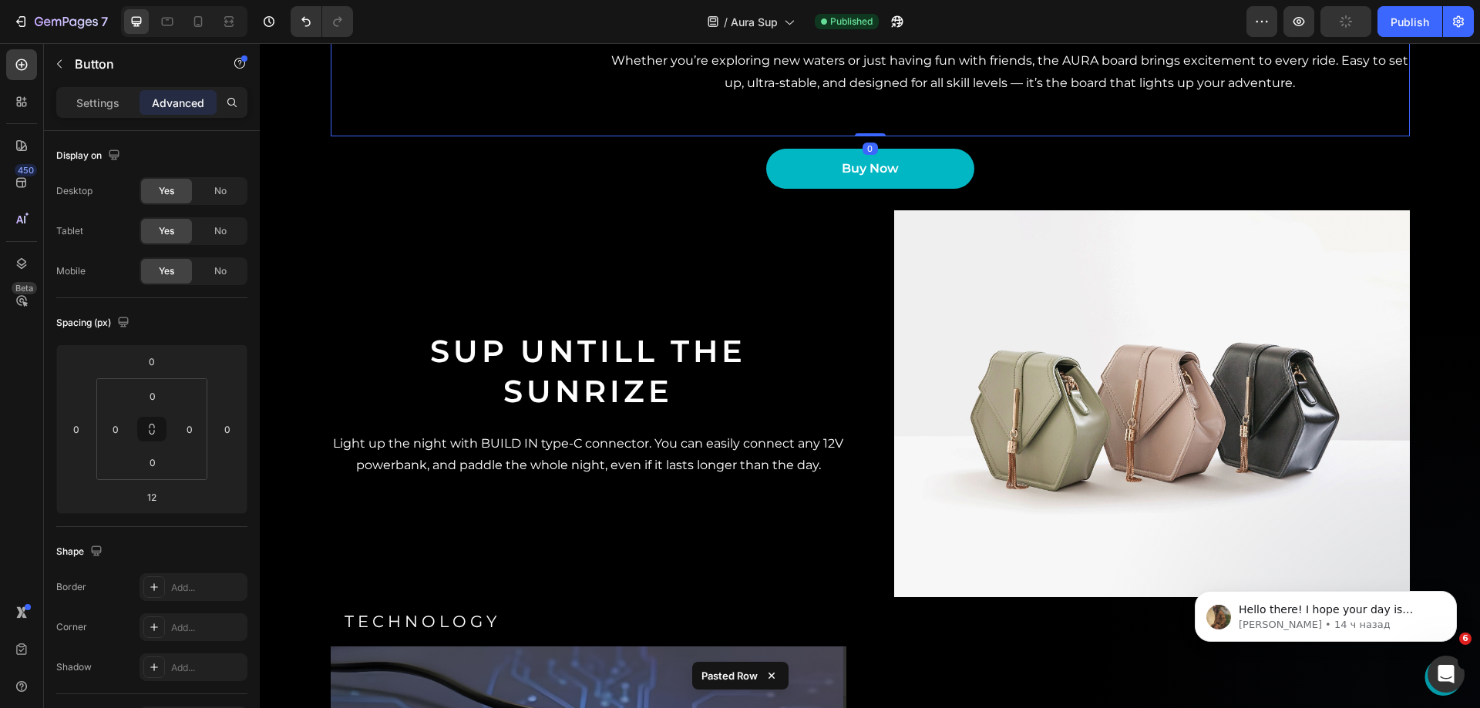
click at [947, 99] on div "Lighting modes Heading Whether you’re exploring new waters or just having fun w…" at bounding box center [1010, 42] width 800 height 116
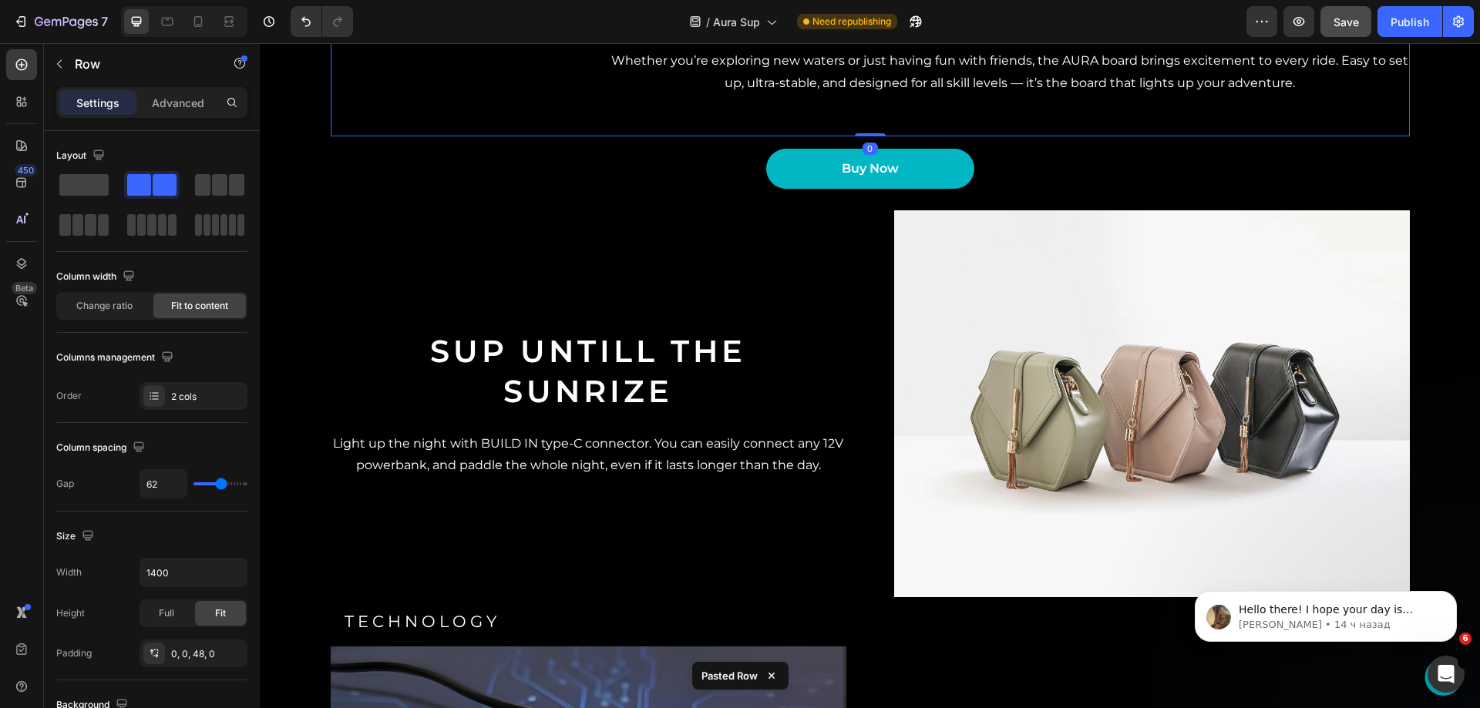
click at [1019, 99] on div "Lighting modes Heading Whether you’re exploring new waters or just having fun w…" at bounding box center [1010, 42] width 800 height 116
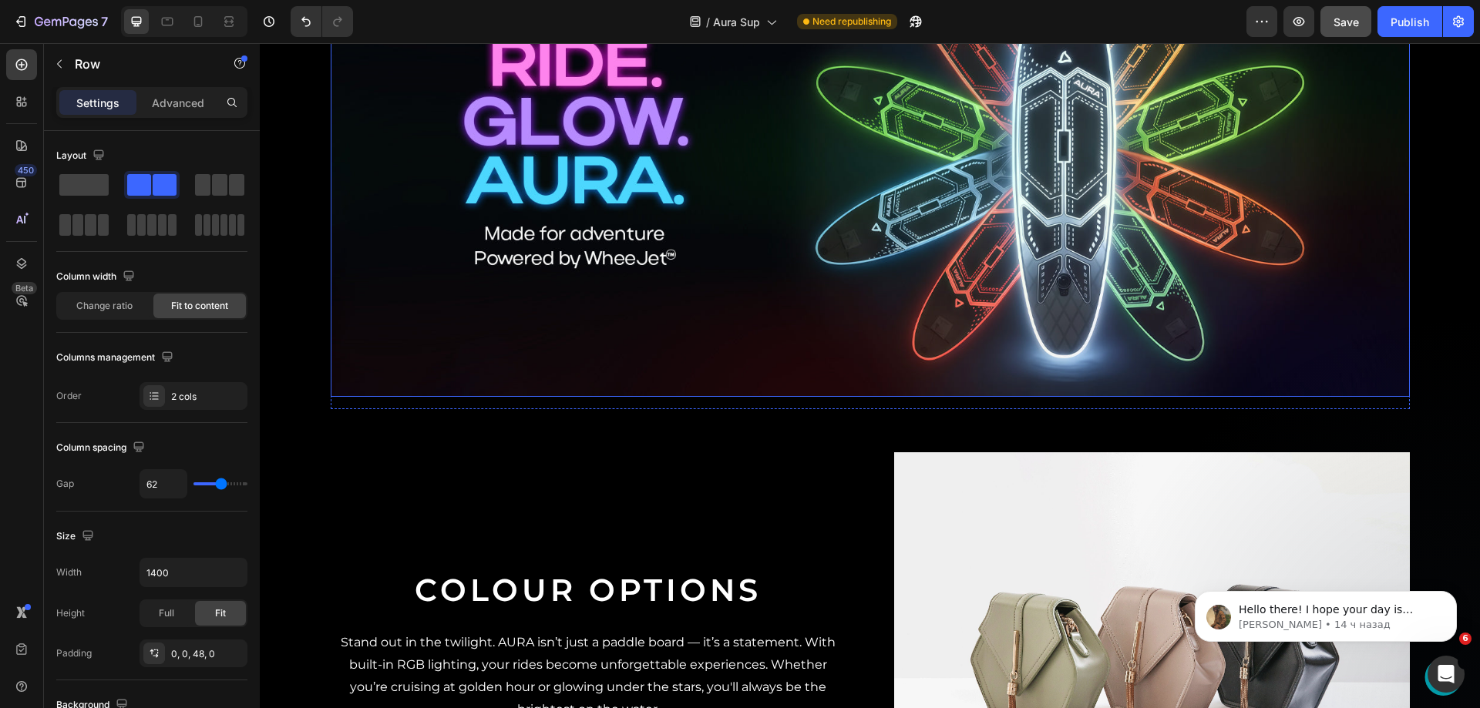
scroll to position [1002, 0]
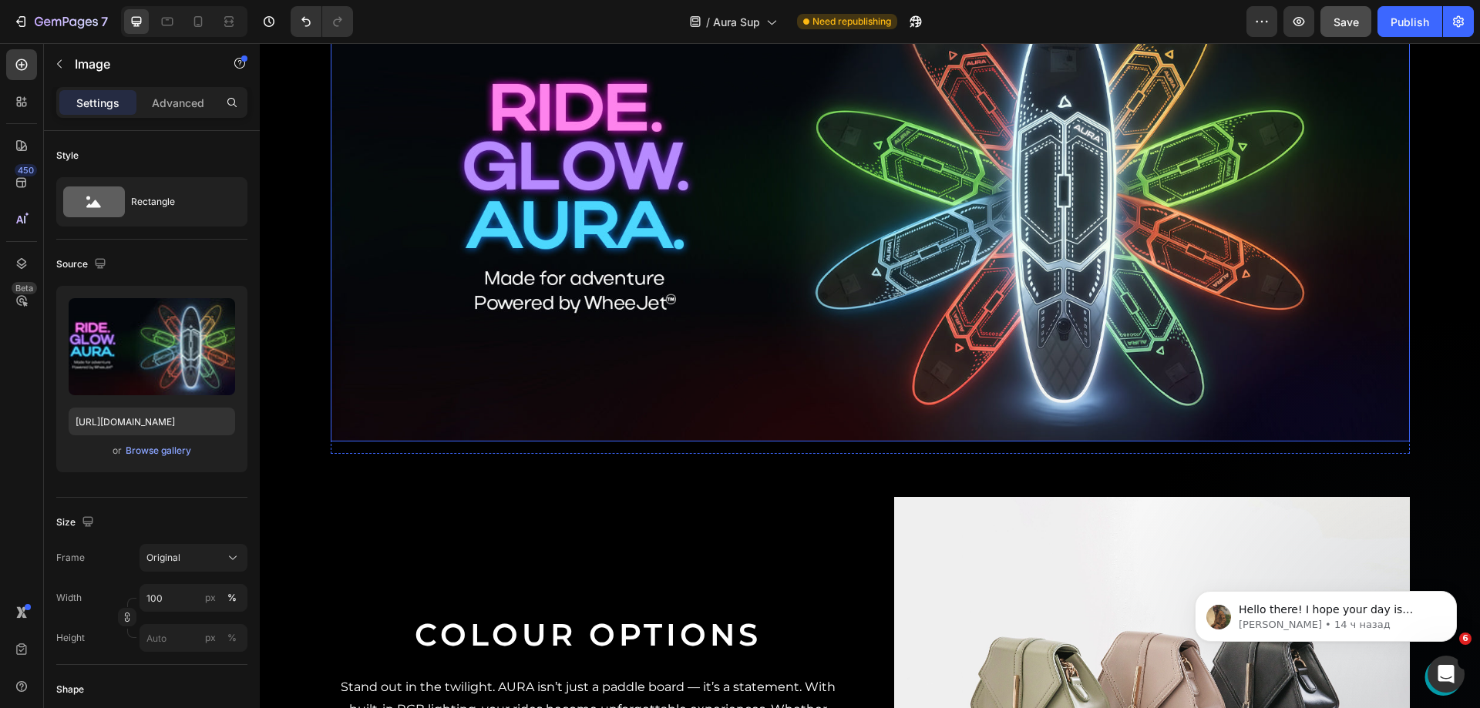
click at [983, 231] on img at bounding box center [870, 202] width 1079 height 480
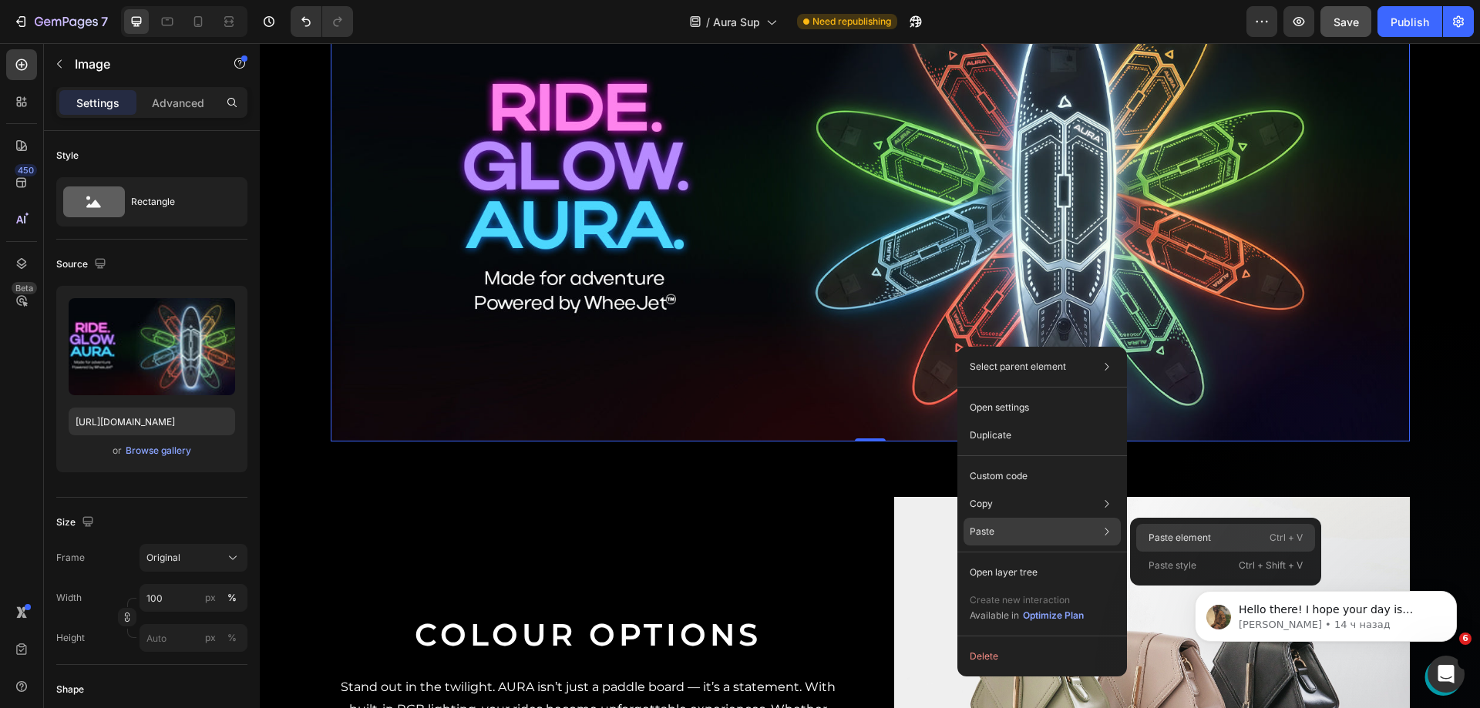
click at [1151, 537] on p "Paste element" at bounding box center [1180, 538] width 62 height 14
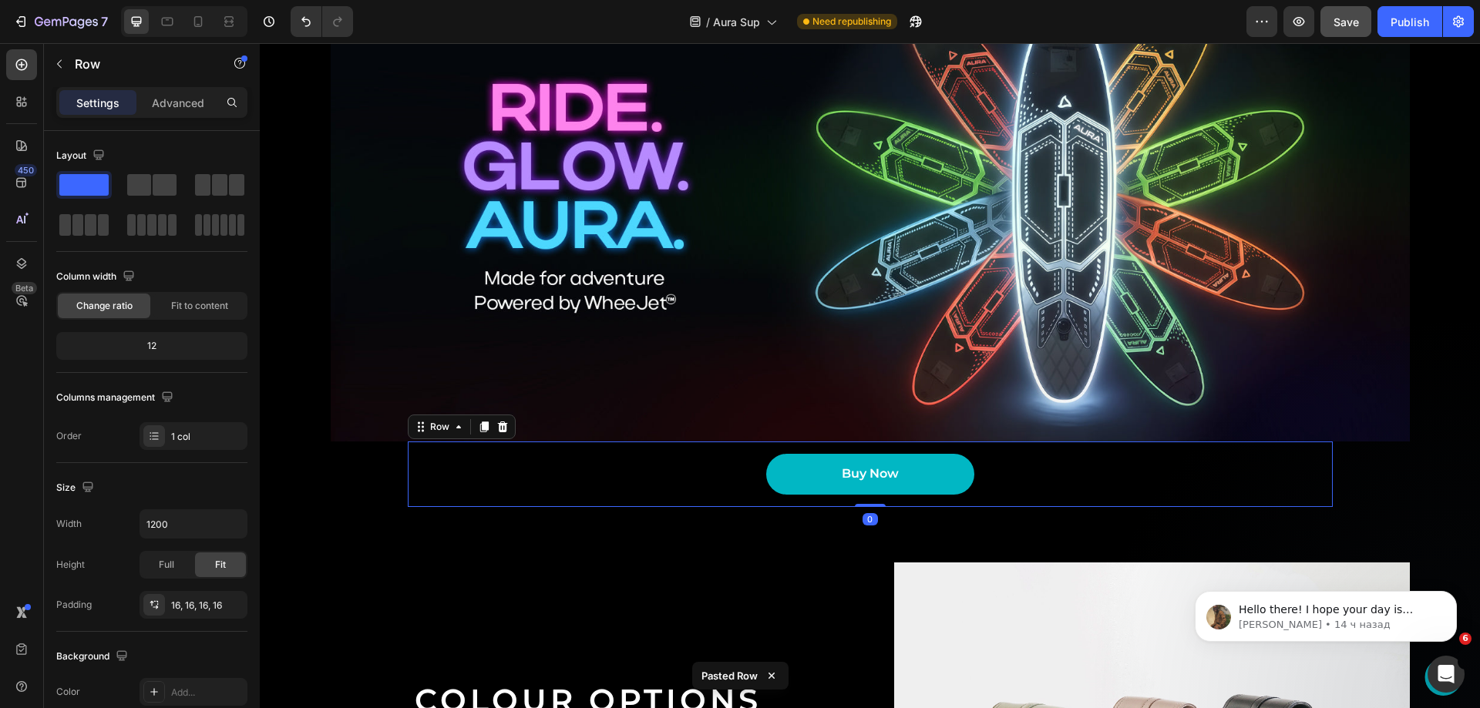
click at [880, 449] on div "Buy Now Button Row 0" at bounding box center [870, 475] width 925 height 66
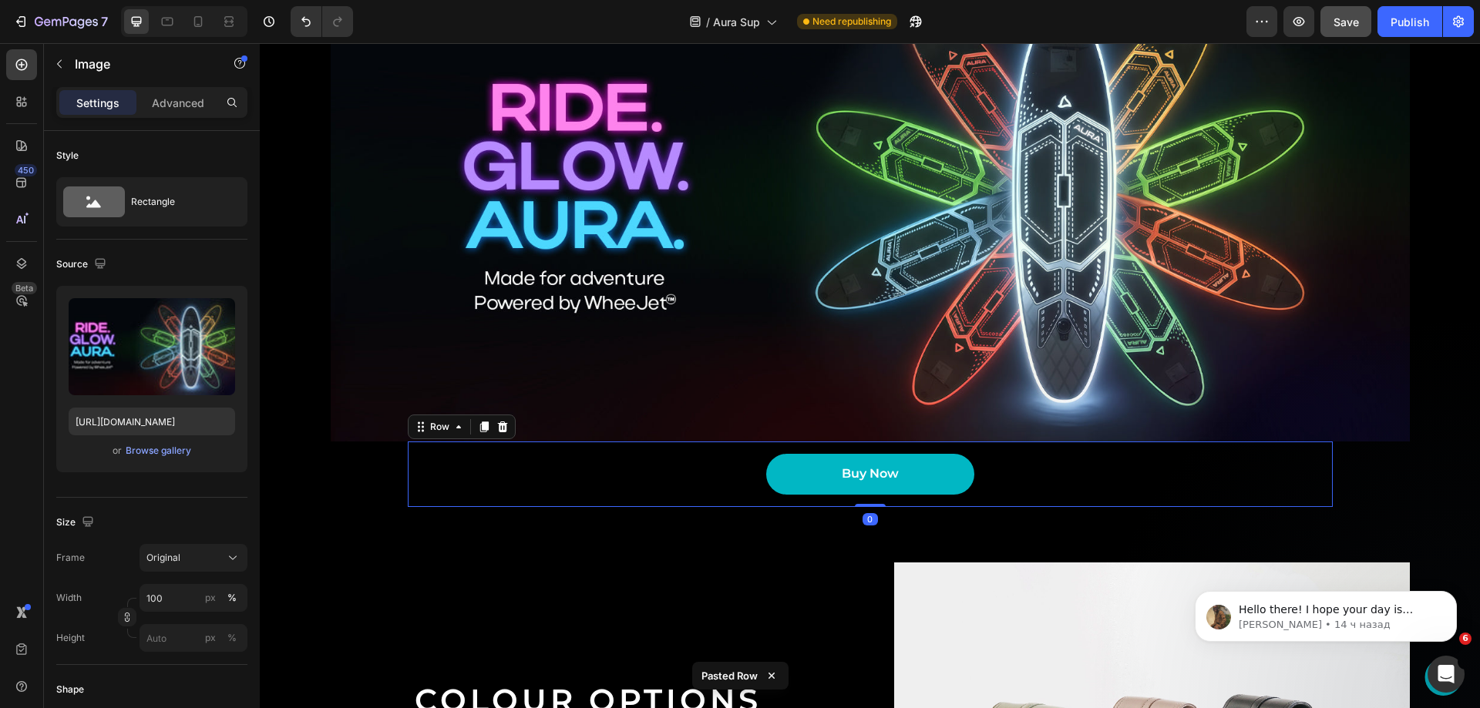
click at [875, 356] on img at bounding box center [870, 202] width 1079 height 480
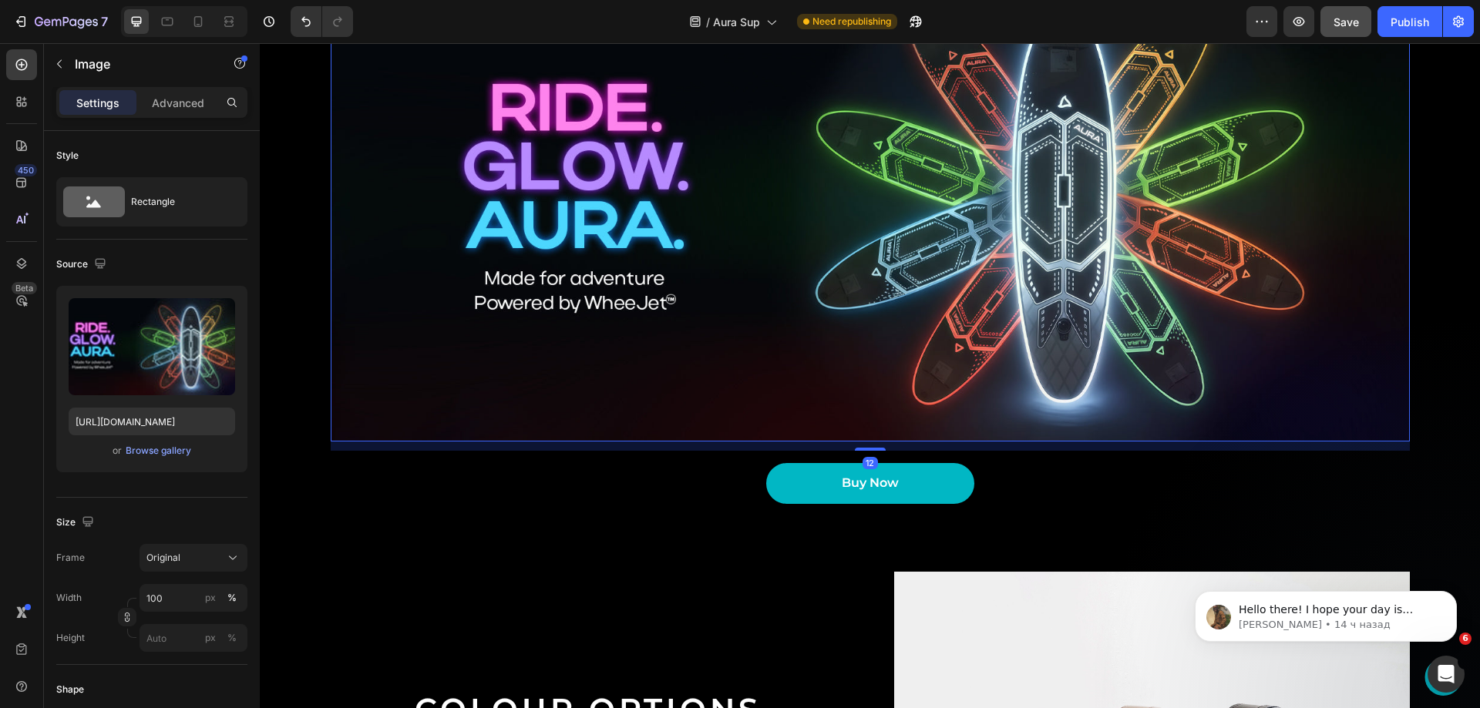
drag, startPoint x: 874, startPoint y: 441, endPoint x: 880, endPoint y: 450, distance: 11.1
click at [880, 442] on div "12" at bounding box center [870, 442] width 1079 height 0
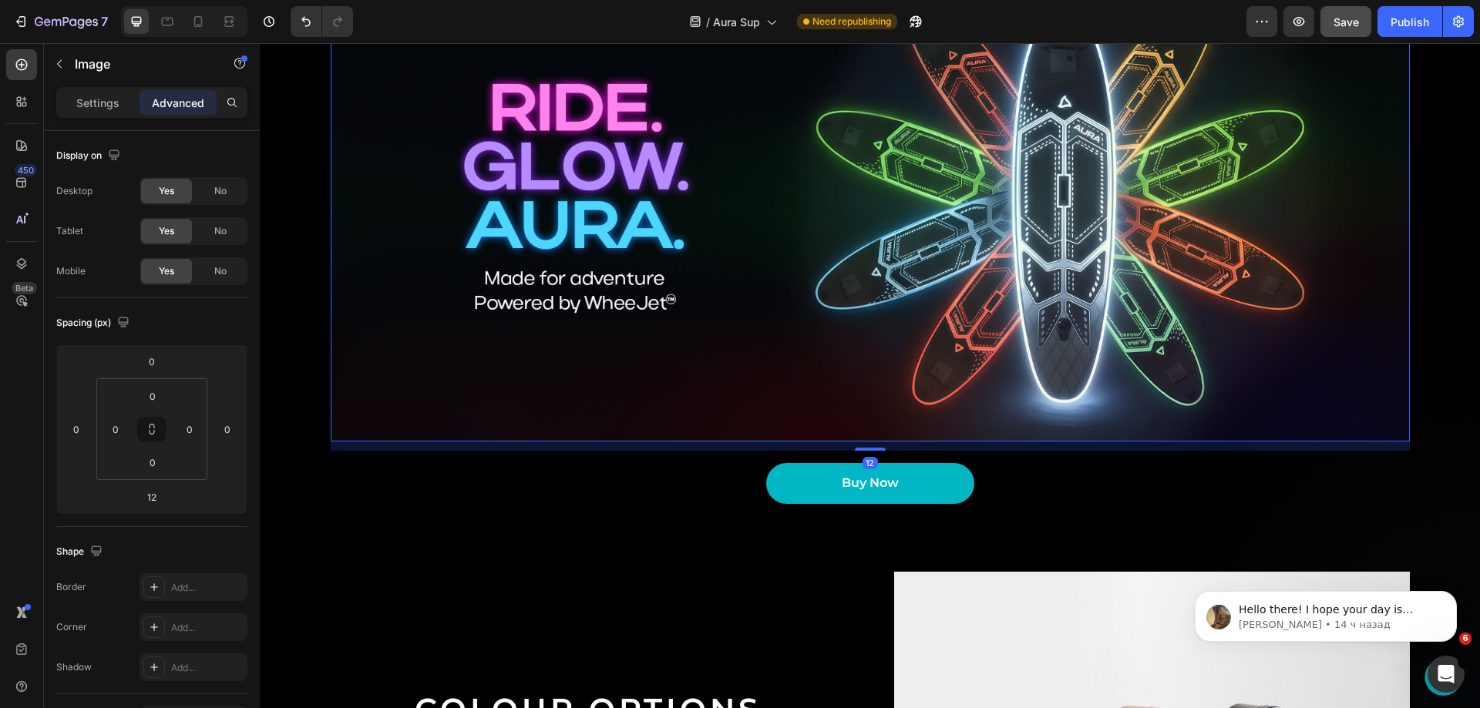
click at [842, 297] on img at bounding box center [870, 202] width 1079 height 480
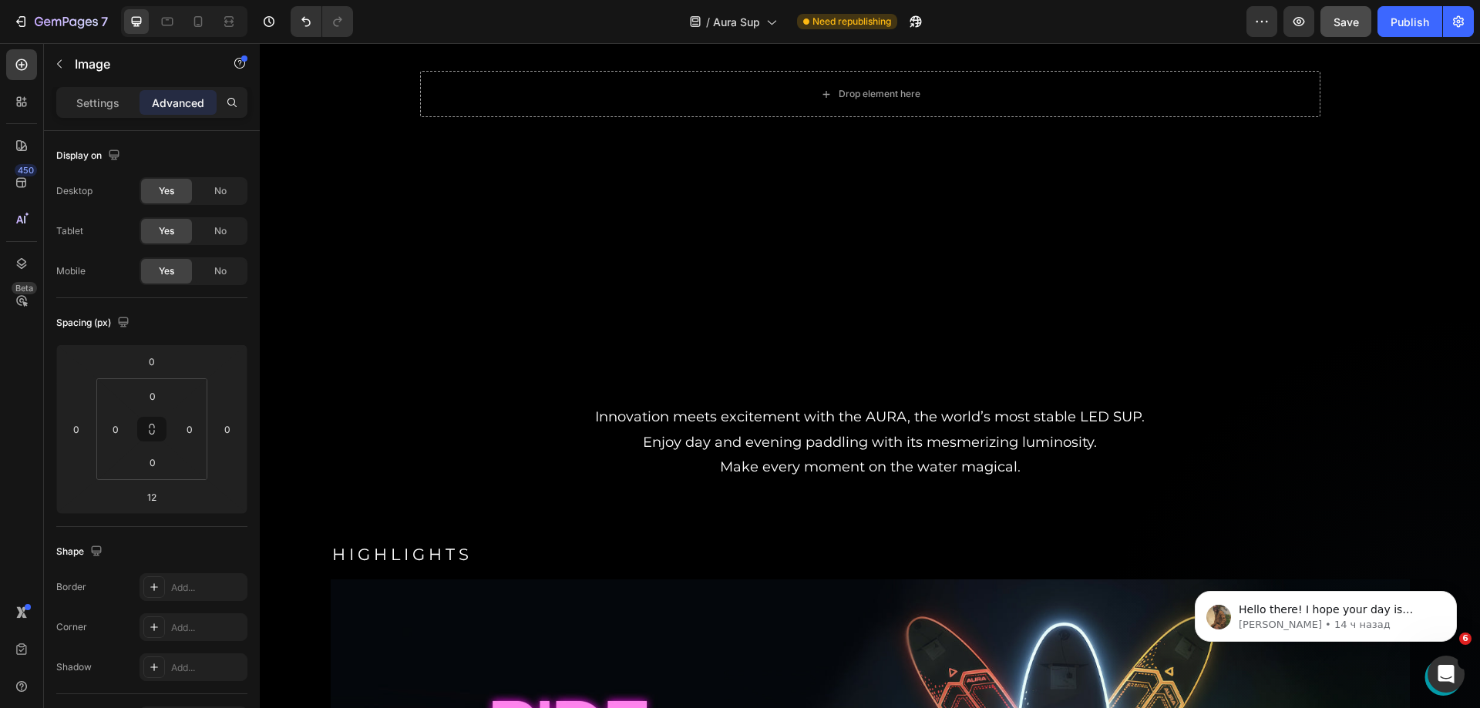
scroll to position [0, 0]
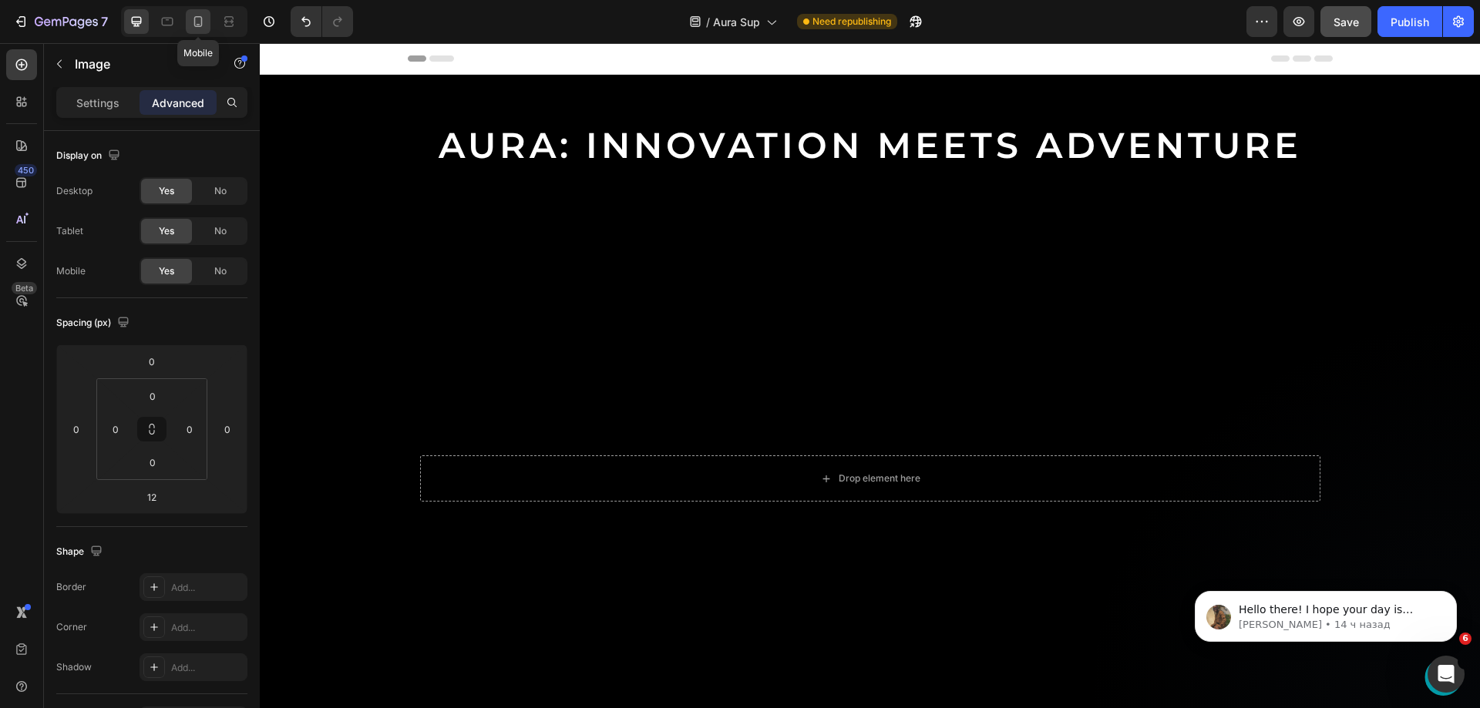
click at [194, 22] on icon at bounding box center [198, 21] width 8 height 11
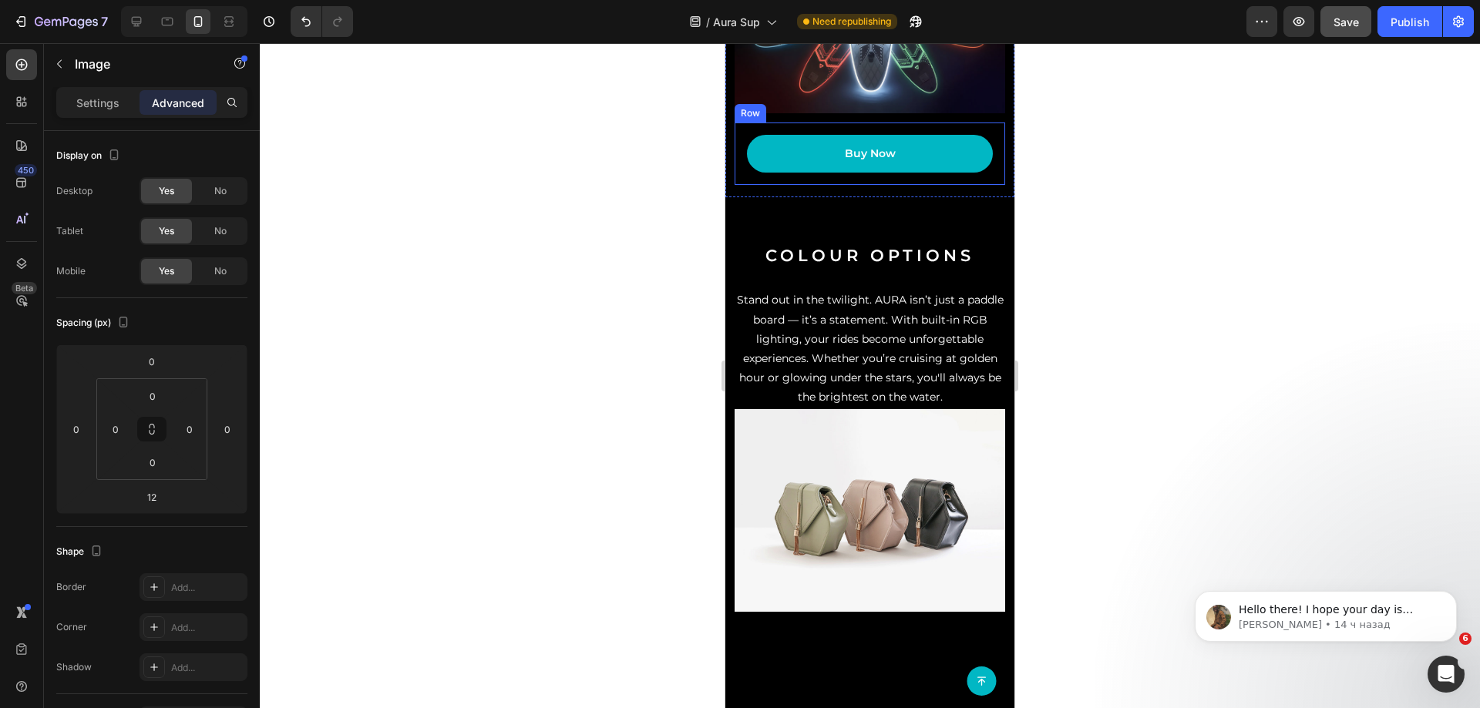
scroll to position [769, 0]
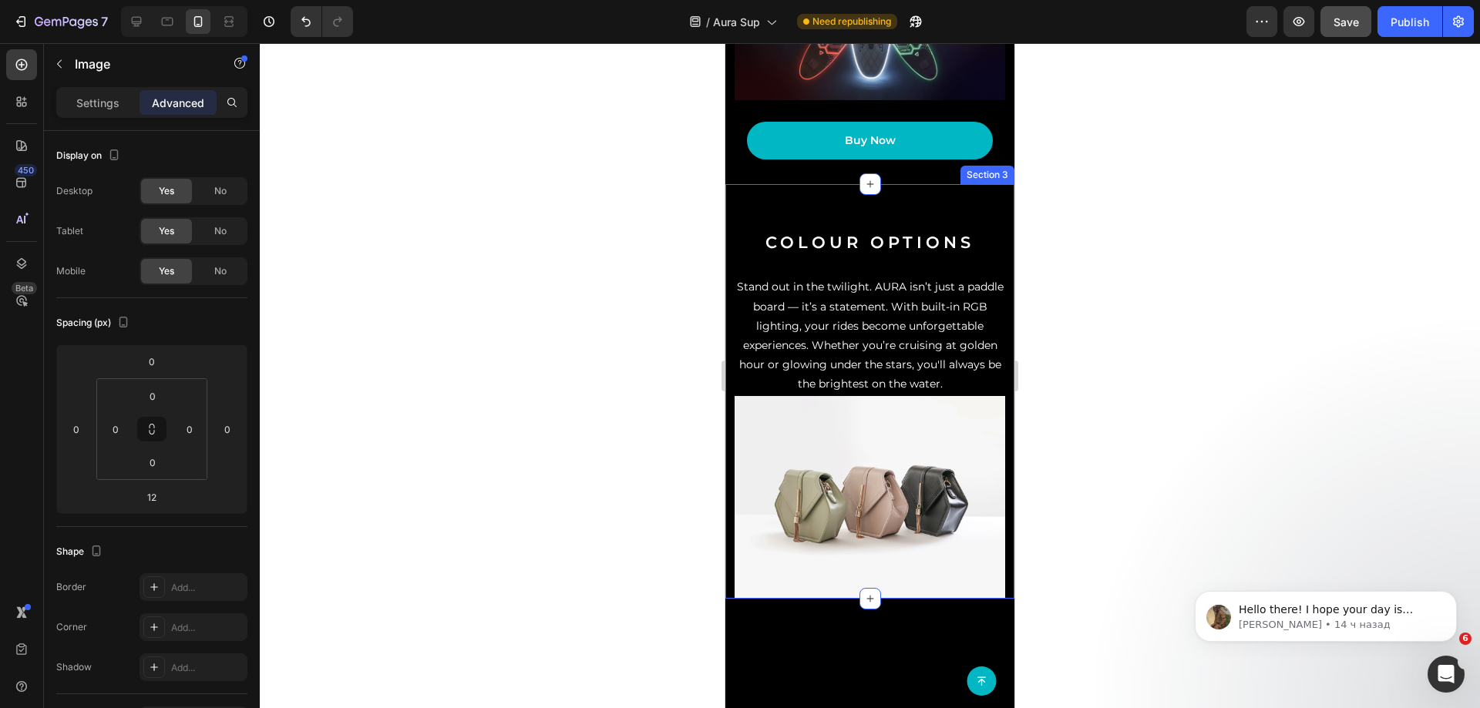
click at [829, 386] on div "Colour Options Heading Stand out in the twilight. AURA isn’t just a paddle boar…" at bounding box center [869, 391] width 289 height 415
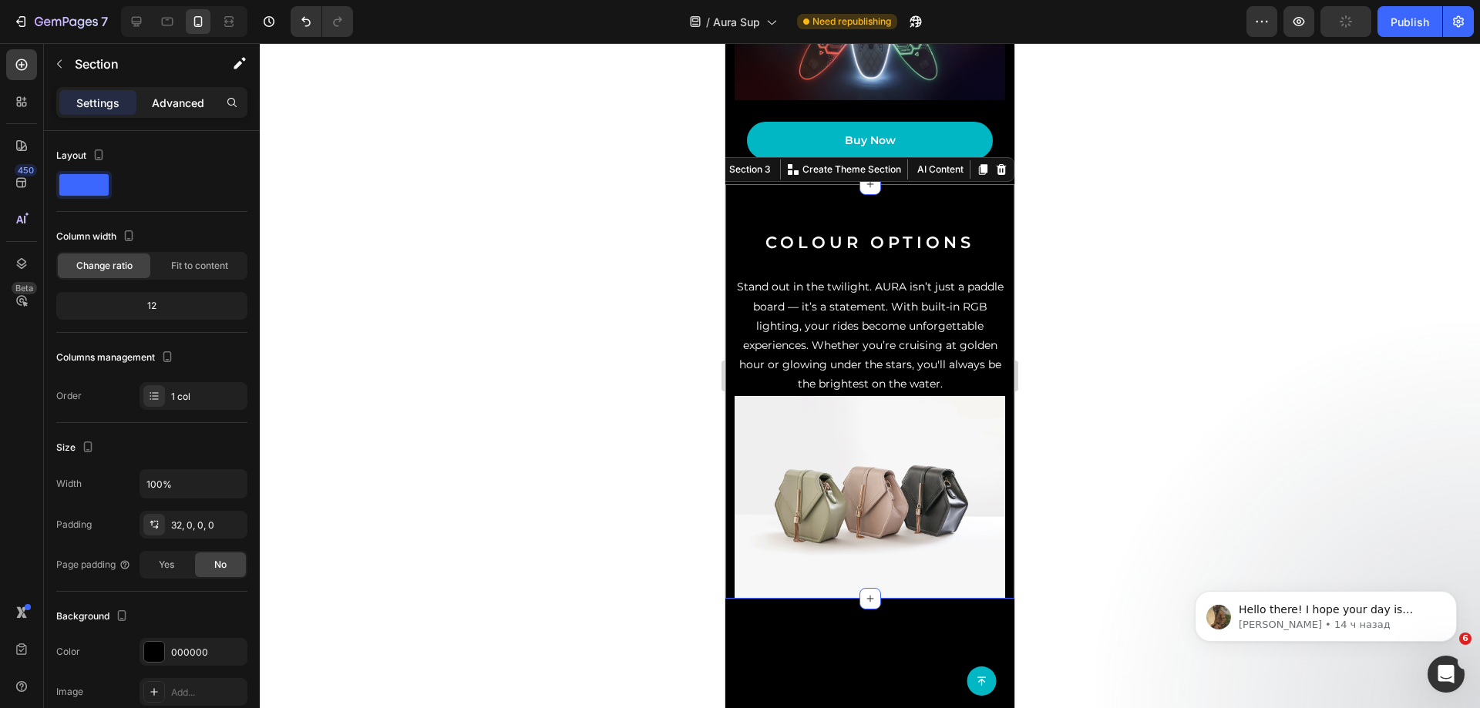
click at [175, 97] on p "Advanced" at bounding box center [178, 103] width 52 height 16
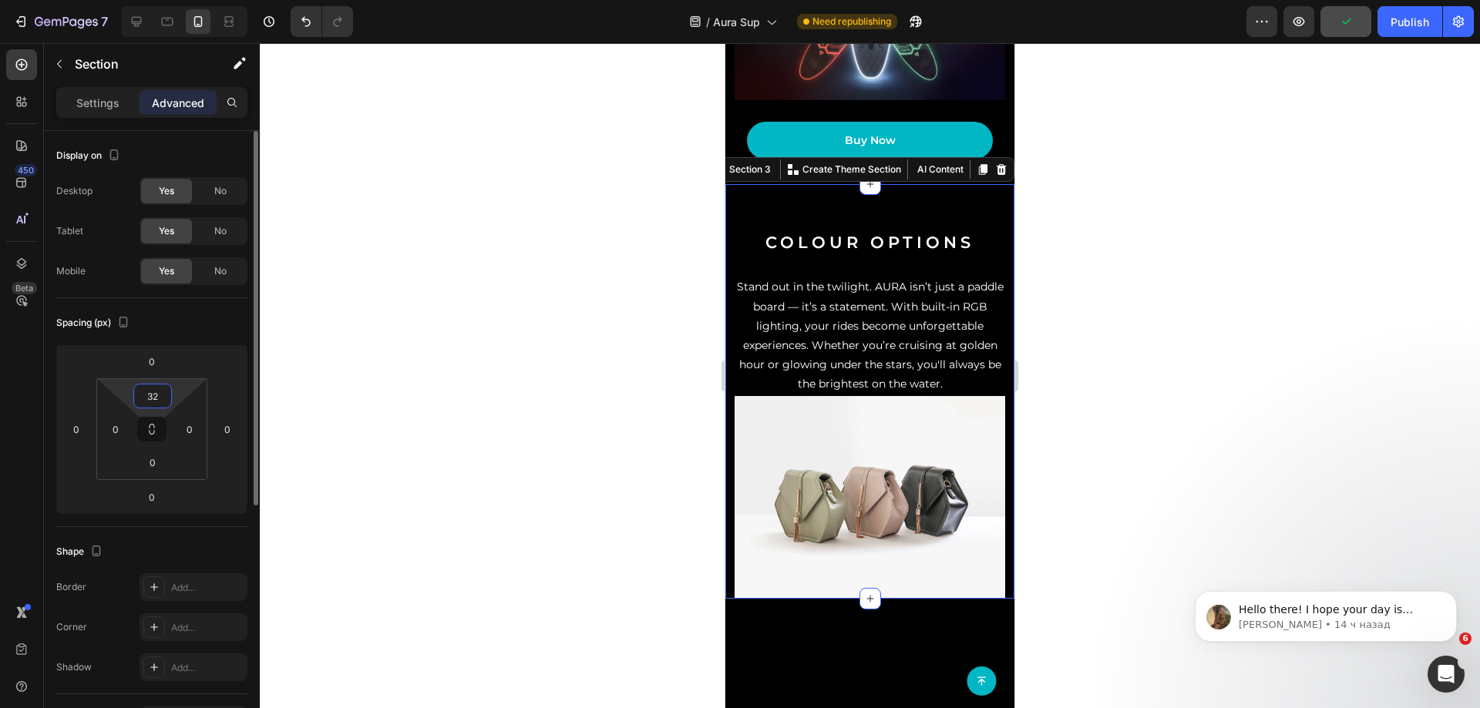
click at [160, 394] on input "32" at bounding box center [152, 396] width 31 height 23
type input "0"
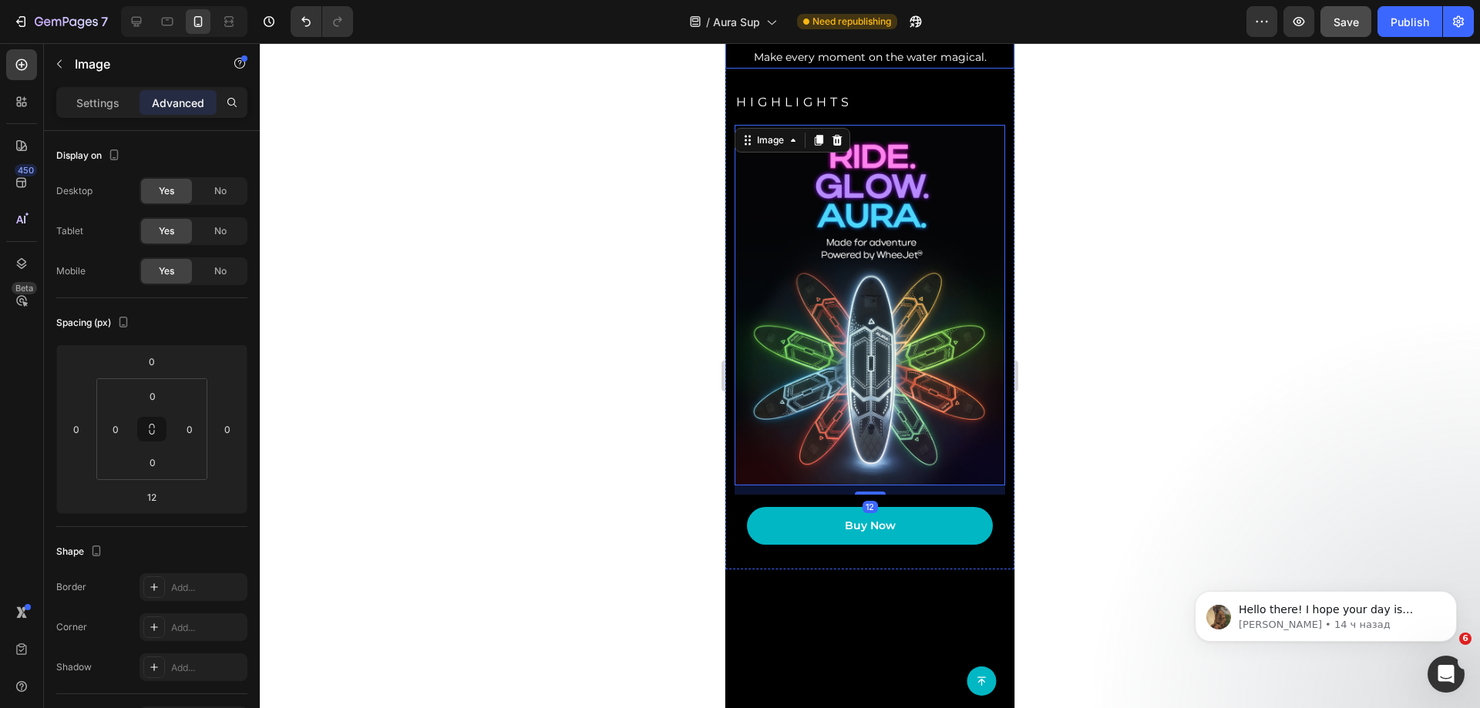
click at [880, 67] on p "Innovation meets excitement with the AURA, the world’s most stable LED SUP. Enj…" at bounding box center [870, 18] width 286 height 97
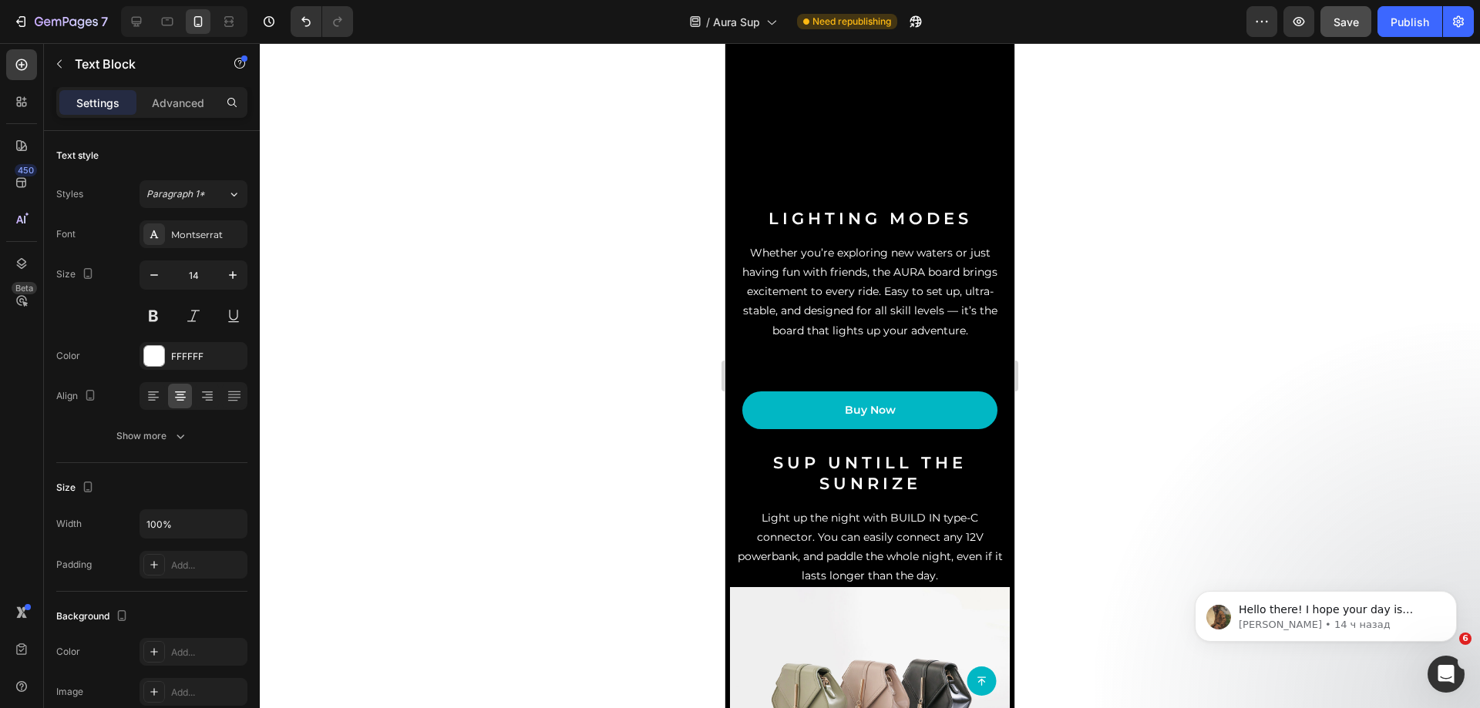
scroll to position [1540, 0]
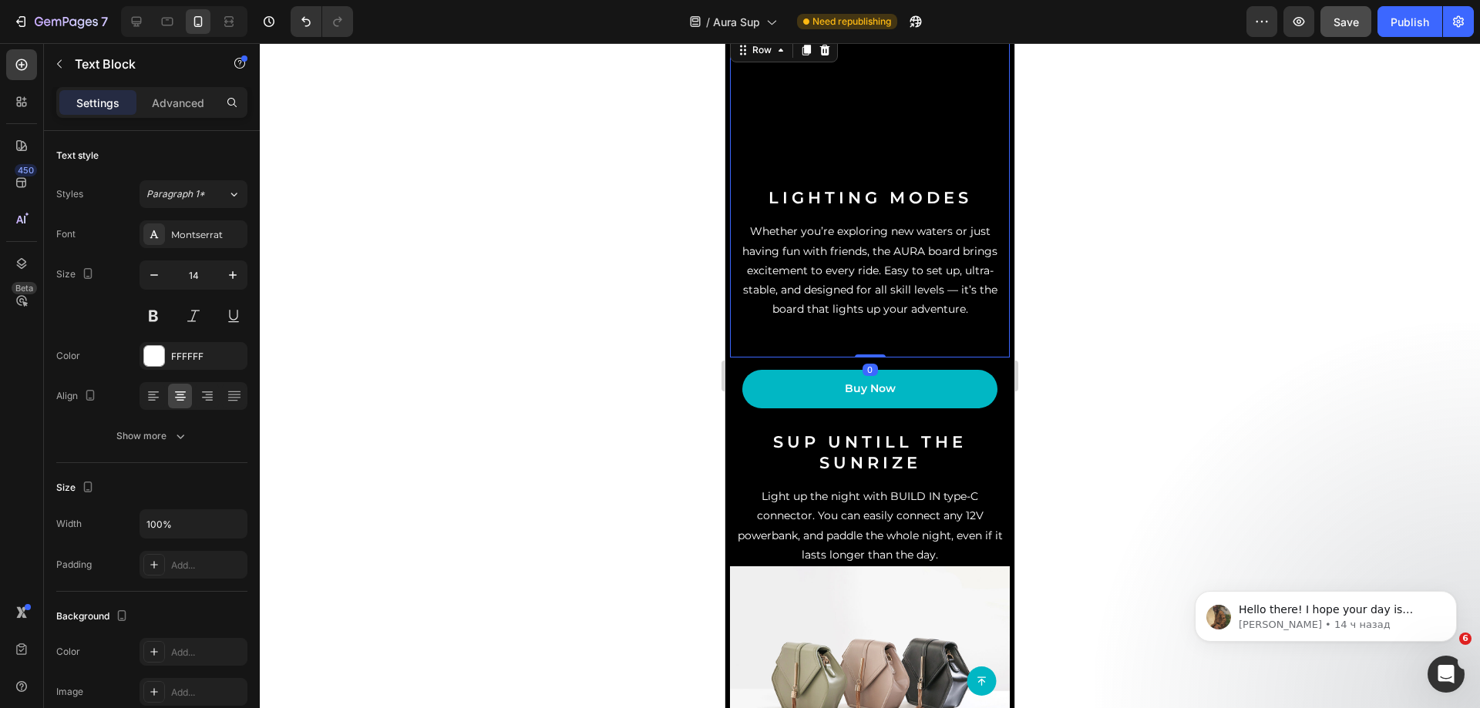
click at [874, 358] on div "Video Lighting modes Heading Whether you’re exploring new waters or just having…" at bounding box center [870, 197] width 280 height 324
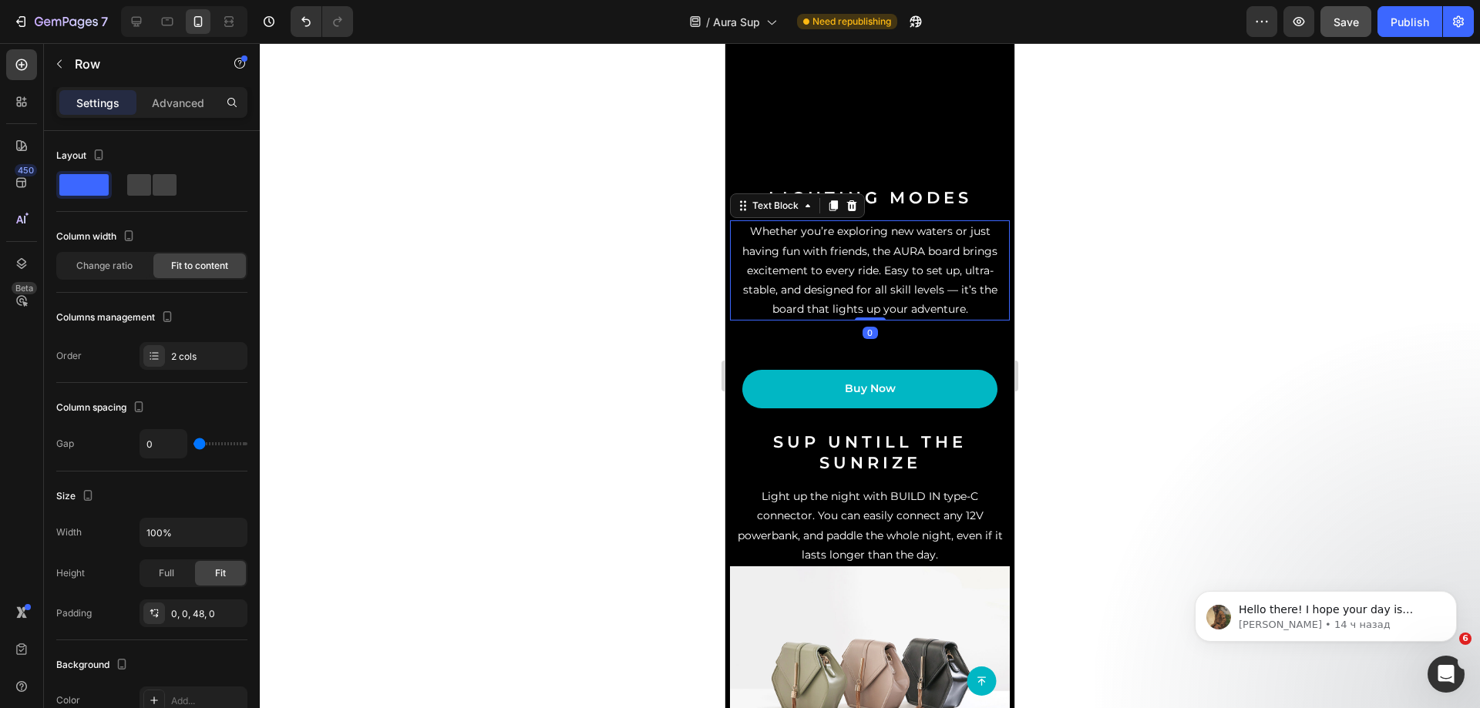
click at [873, 321] on div "Whether you’re exploring new waters or just having fun with friends, the AURA b…" at bounding box center [870, 270] width 280 height 100
click at [875, 358] on div "Video Lighting modes Heading Whether you’re exploring new waters or just having…" at bounding box center [870, 197] width 280 height 324
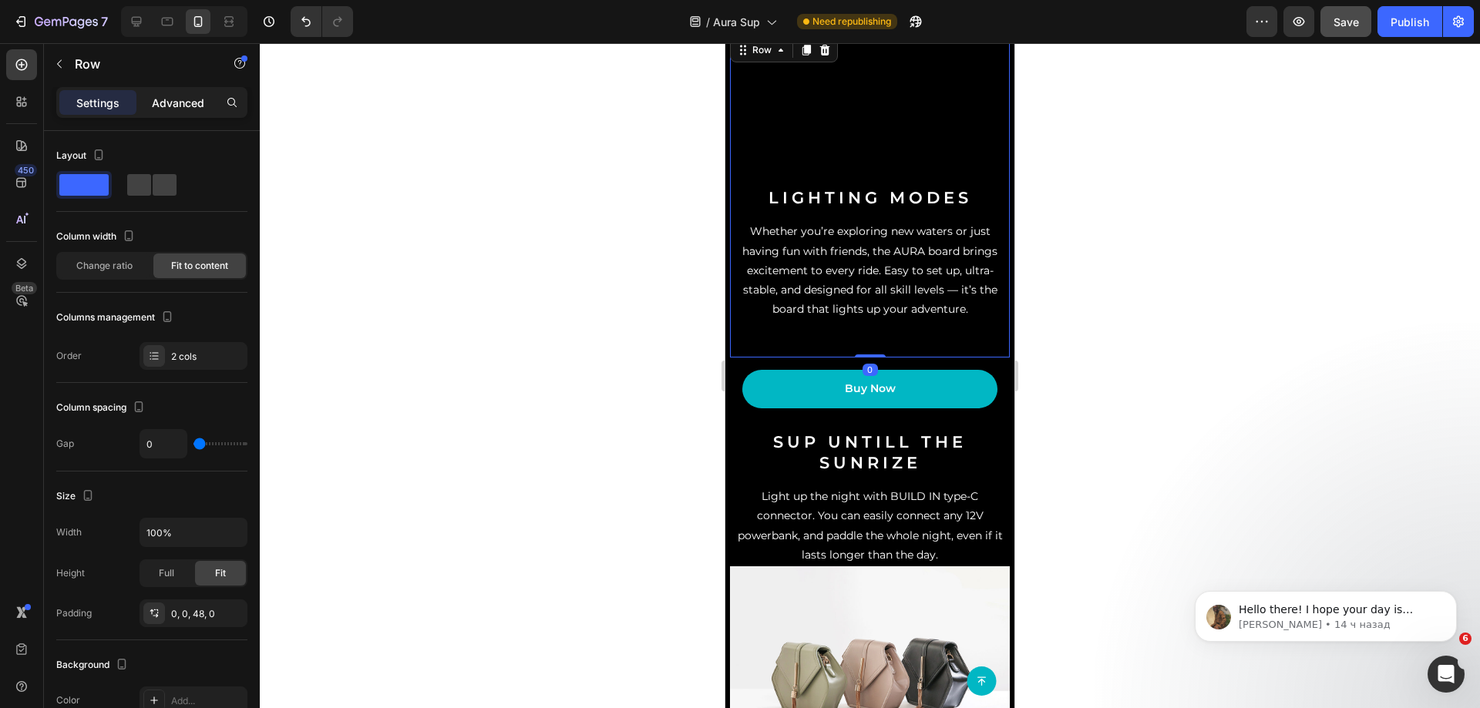
click at [168, 97] on p "Advanced" at bounding box center [178, 103] width 52 height 16
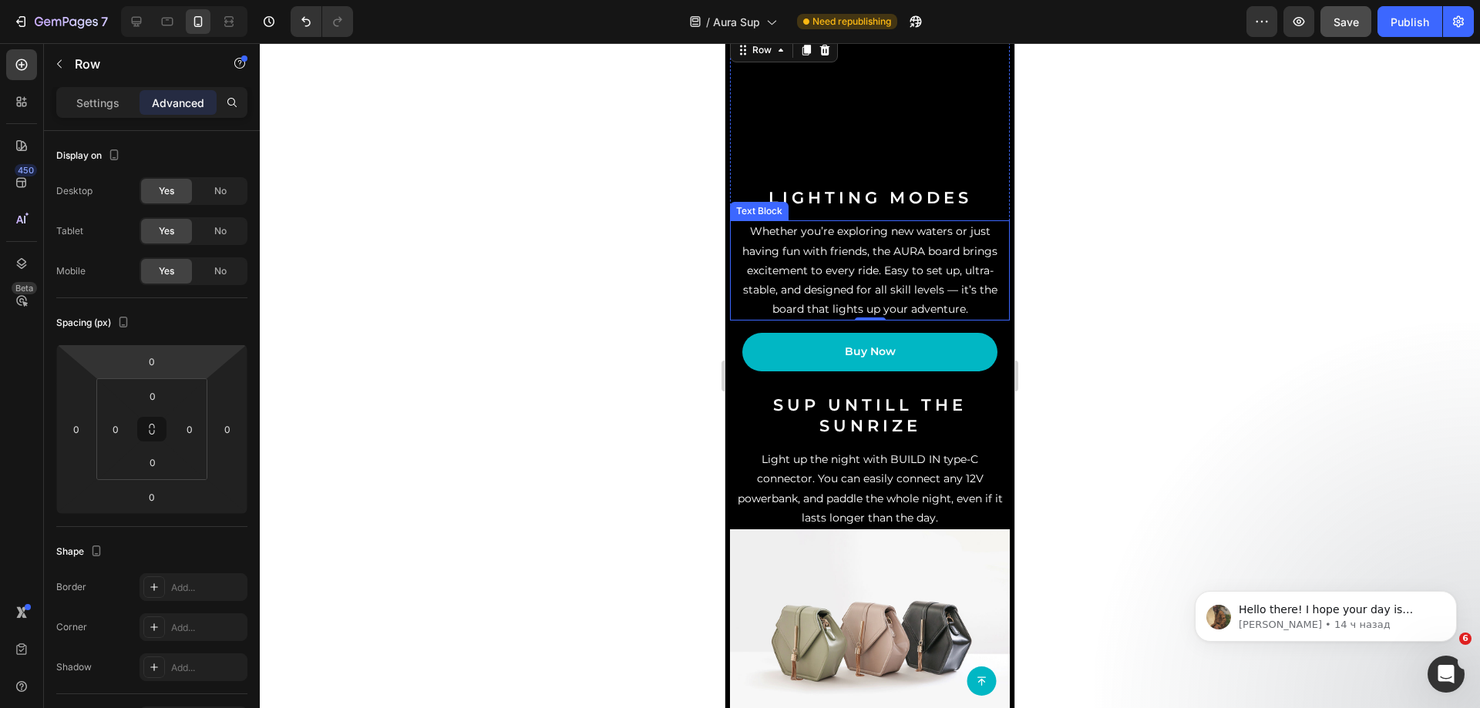
click at [759, 290] on p "Whether you’re exploring new waters or just having fun with friends, the AURA b…" at bounding box center [870, 270] width 277 height 97
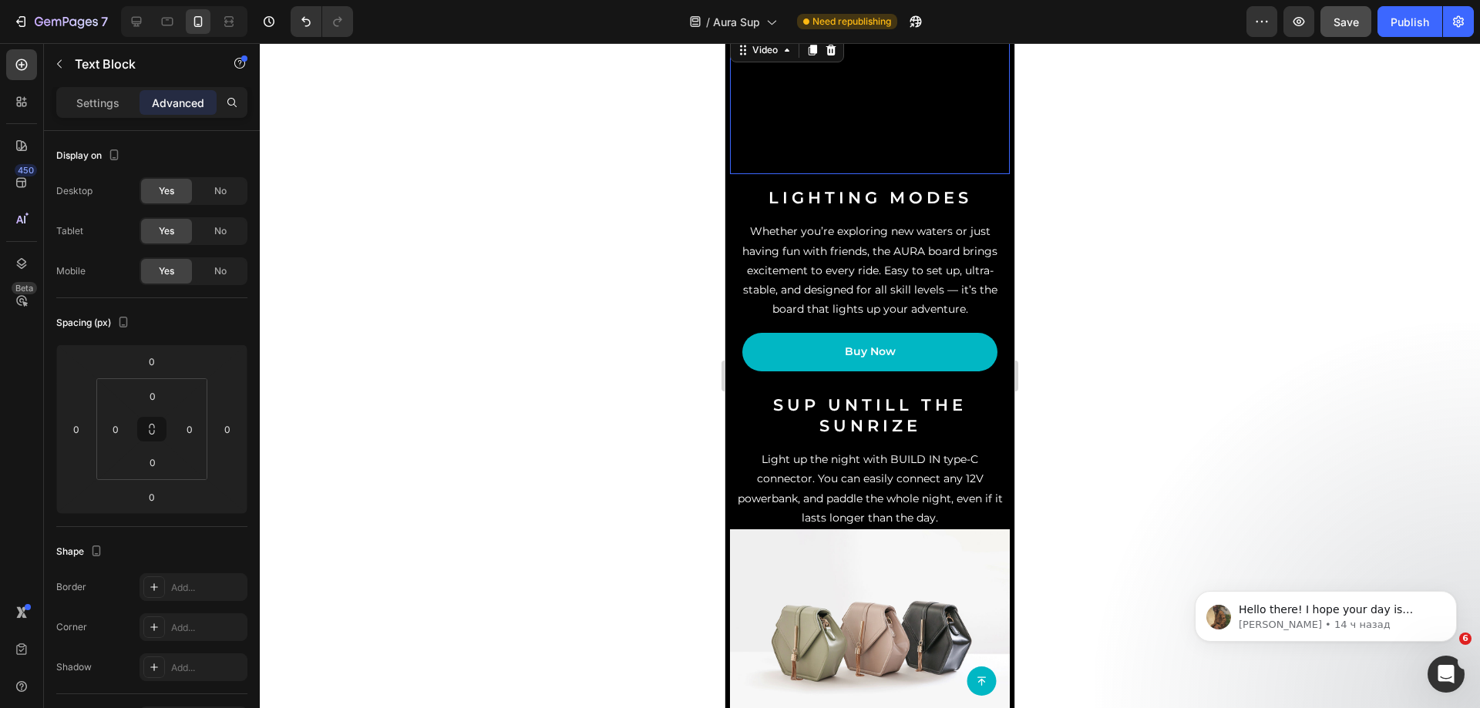
click at [812, 126] on video at bounding box center [870, 105] width 280 height 140
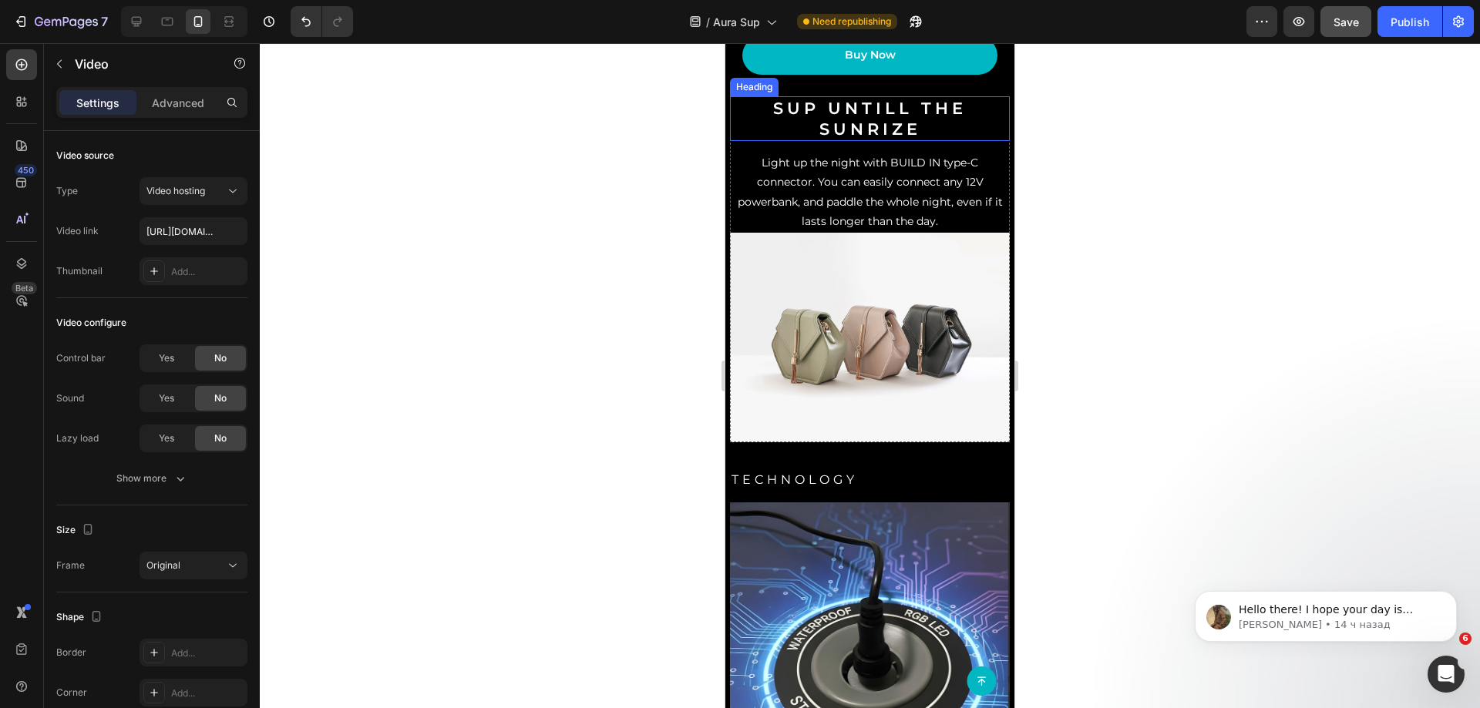
scroll to position [1695, 0]
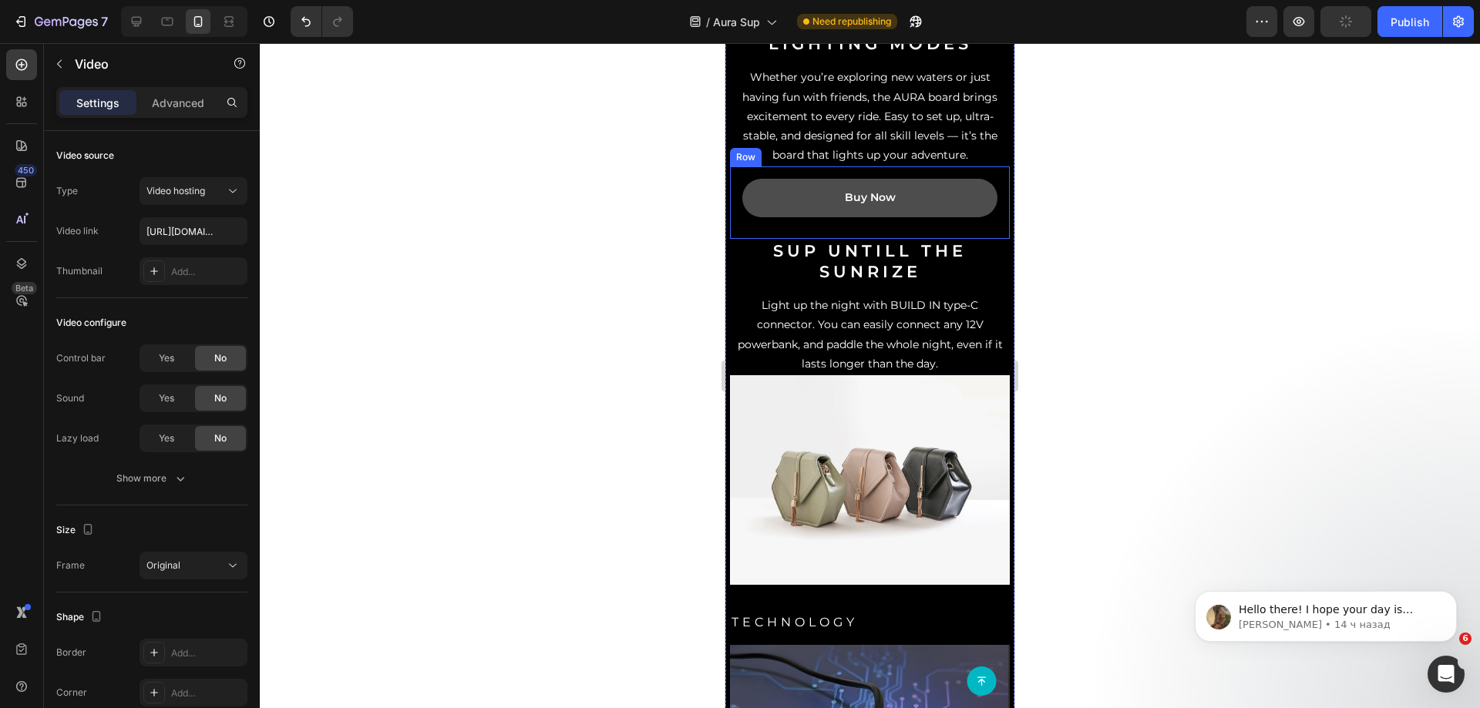
click at [884, 217] on link "Buy Now" at bounding box center [869, 198] width 255 height 38
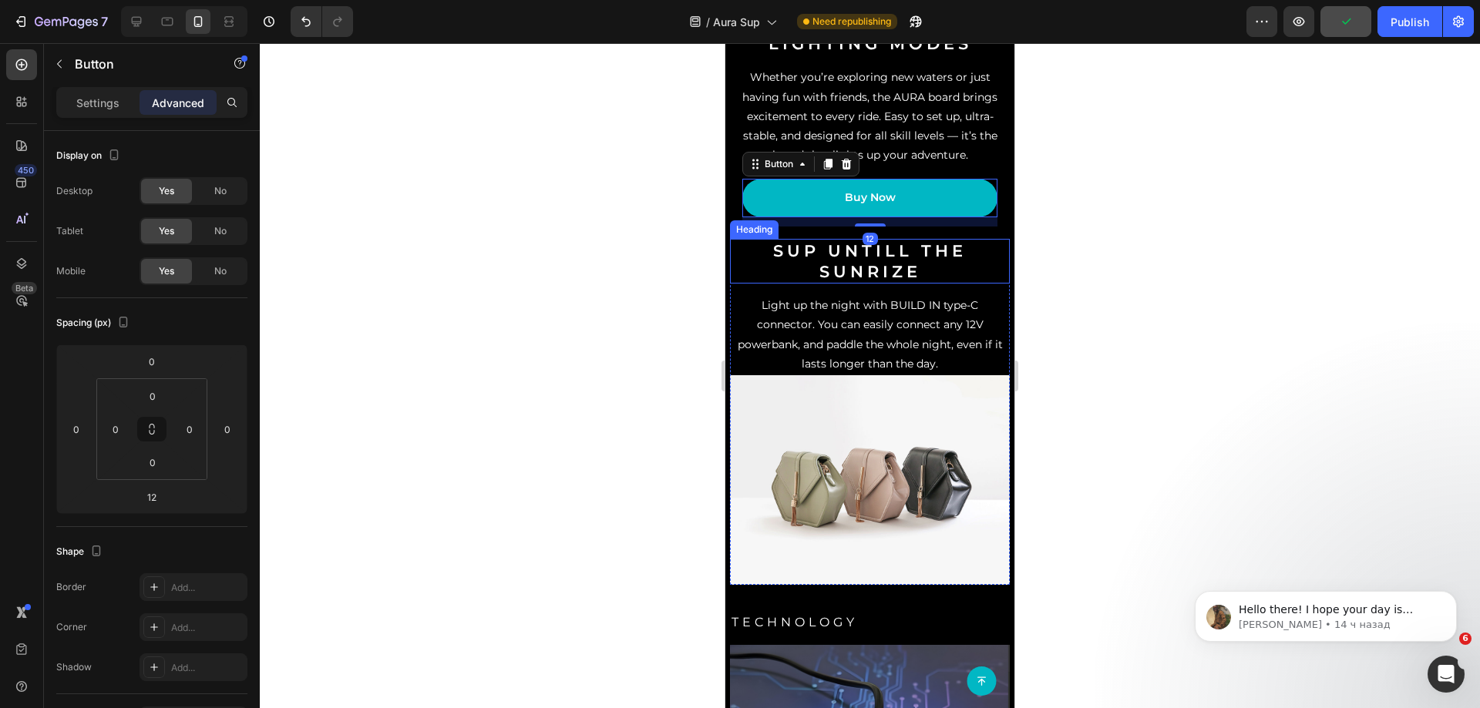
click at [830, 284] on h2 "sup UNTILL THE sunRIZE" at bounding box center [870, 261] width 280 height 45
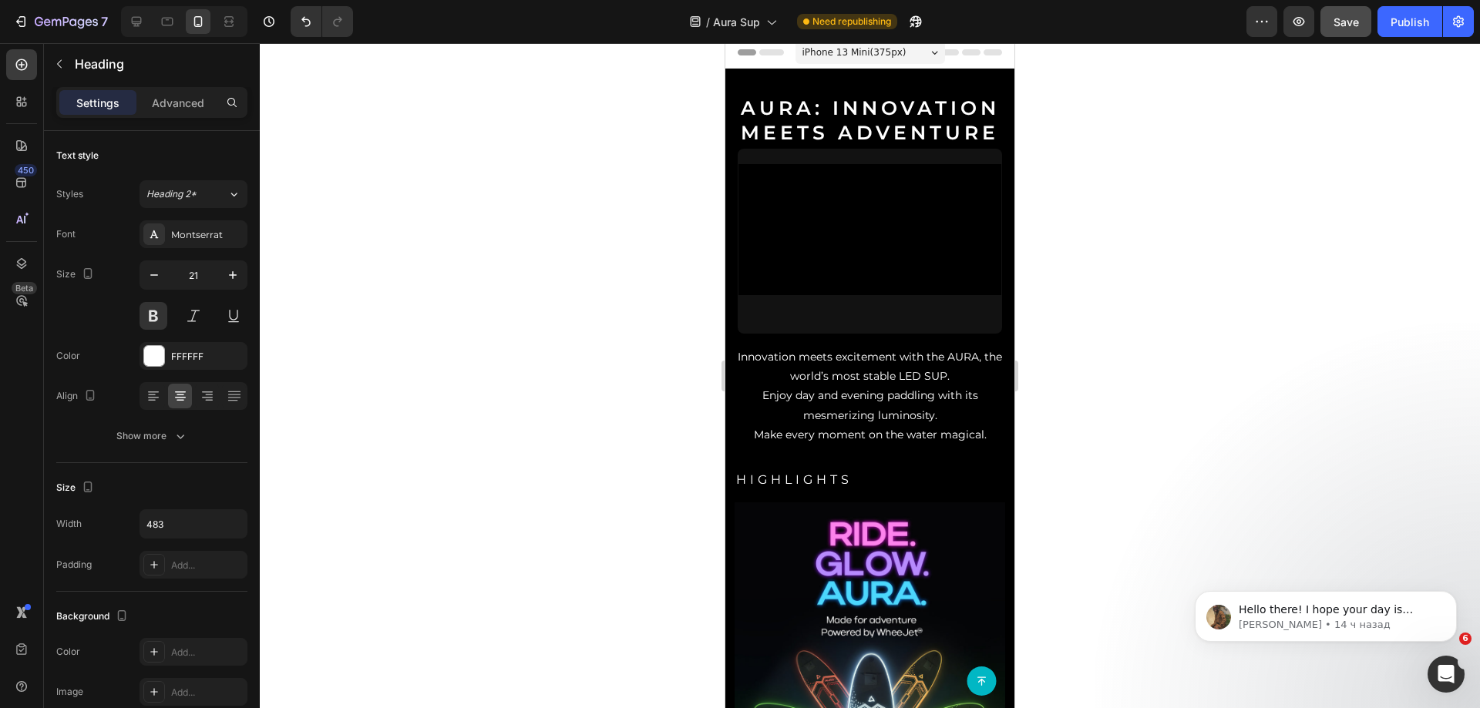
scroll to position [0, 0]
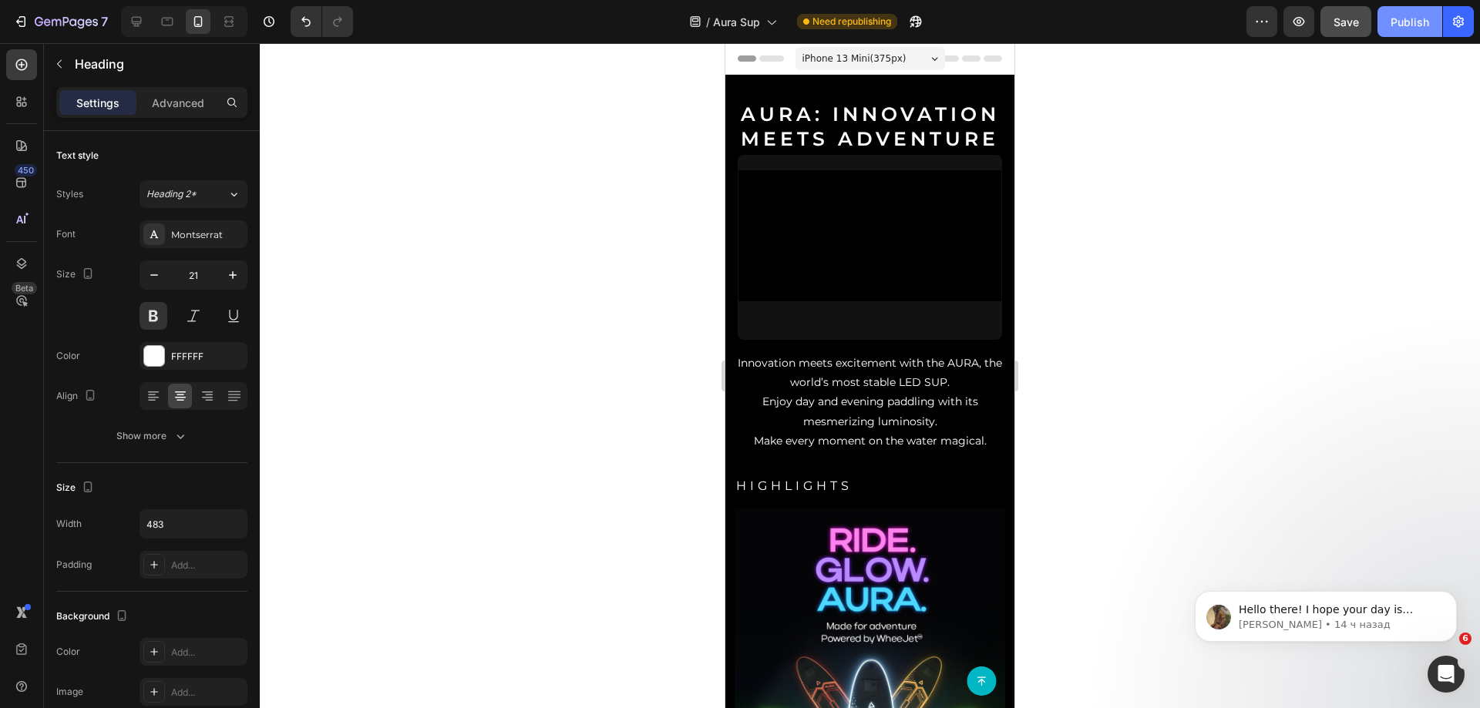
click at [1396, 31] on button "Publish" at bounding box center [1410, 21] width 65 height 31
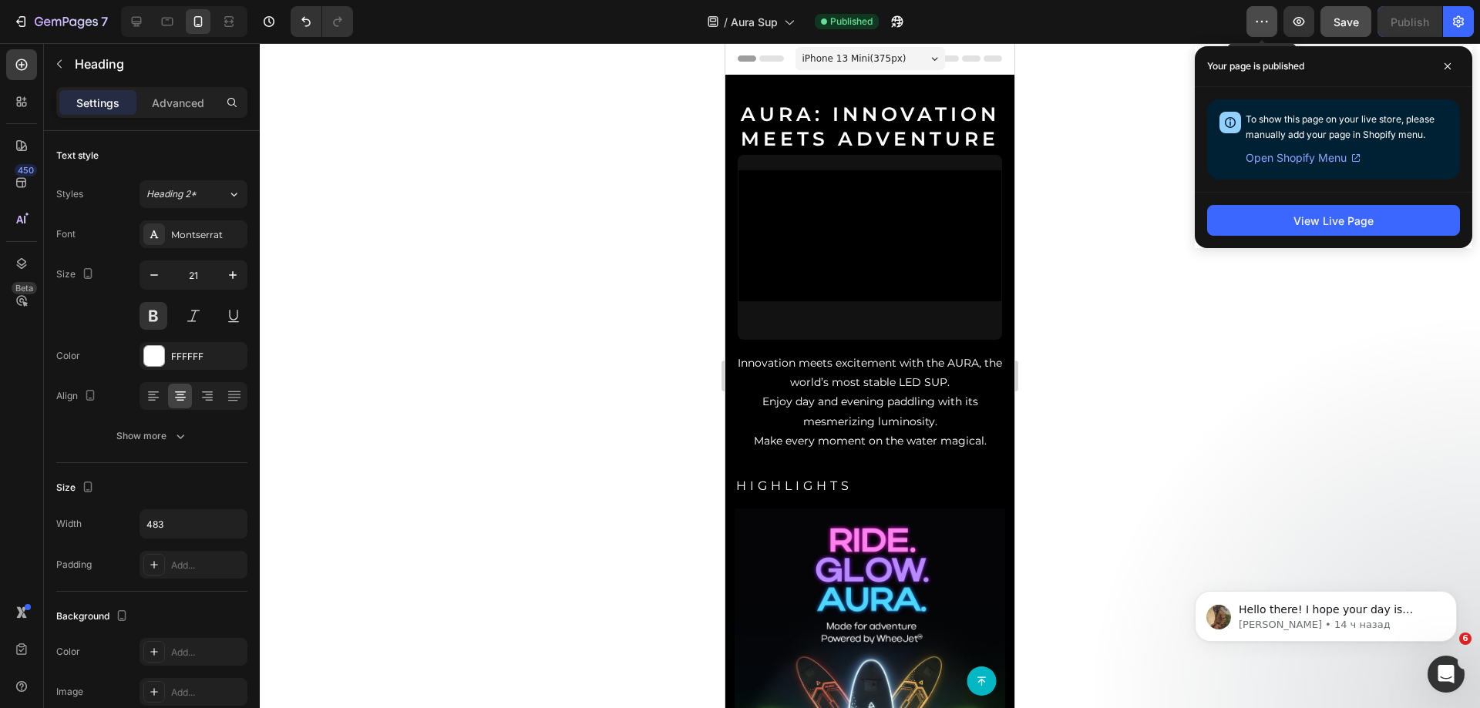
click at [1272, 10] on button "button" at bounding box center [1262, 21] width 31 height 31
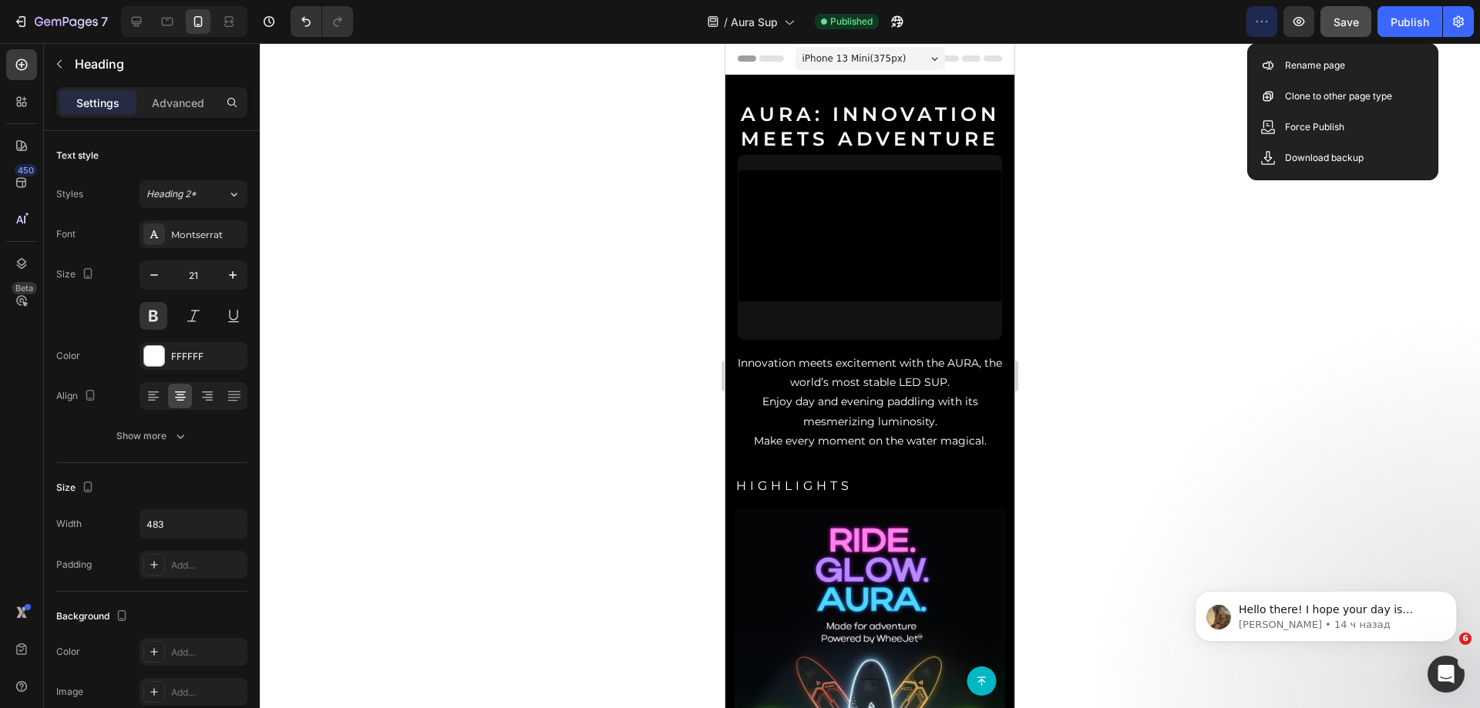
click at [1283, 47] on div "Save Preview View live page View history Rename page Clone to other page type F…" at bounding box center [1342, 111] width 191 height 137
click at [1285, 60] on p "Rename page" at bounding box center [1315, 65] width 60 height 15
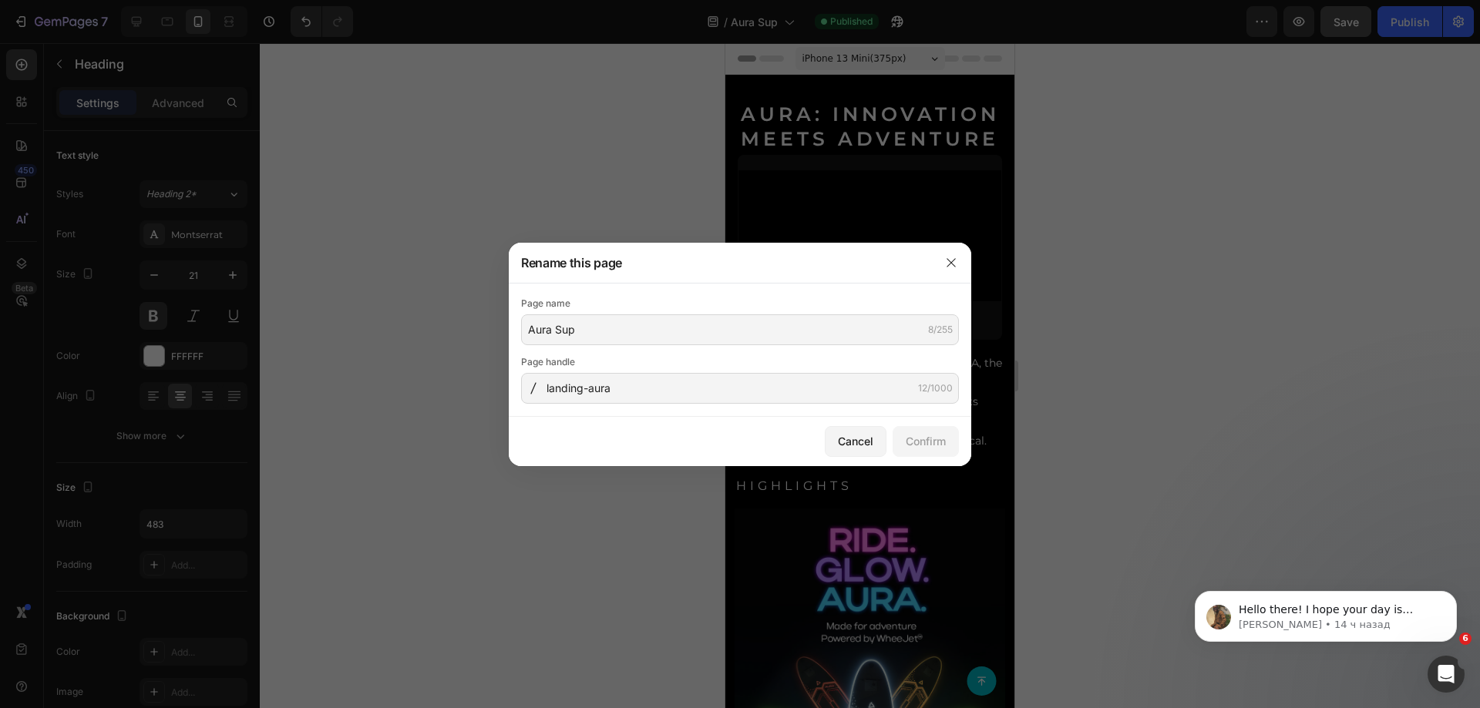
click at [638, 372] on div "Page handle landing-aura 12/1000" at bounding box center [740, 379] width 438 height 49
click at [638, 378] on input "landing-aura" at bounding box center [740, 388] width 438 height 31
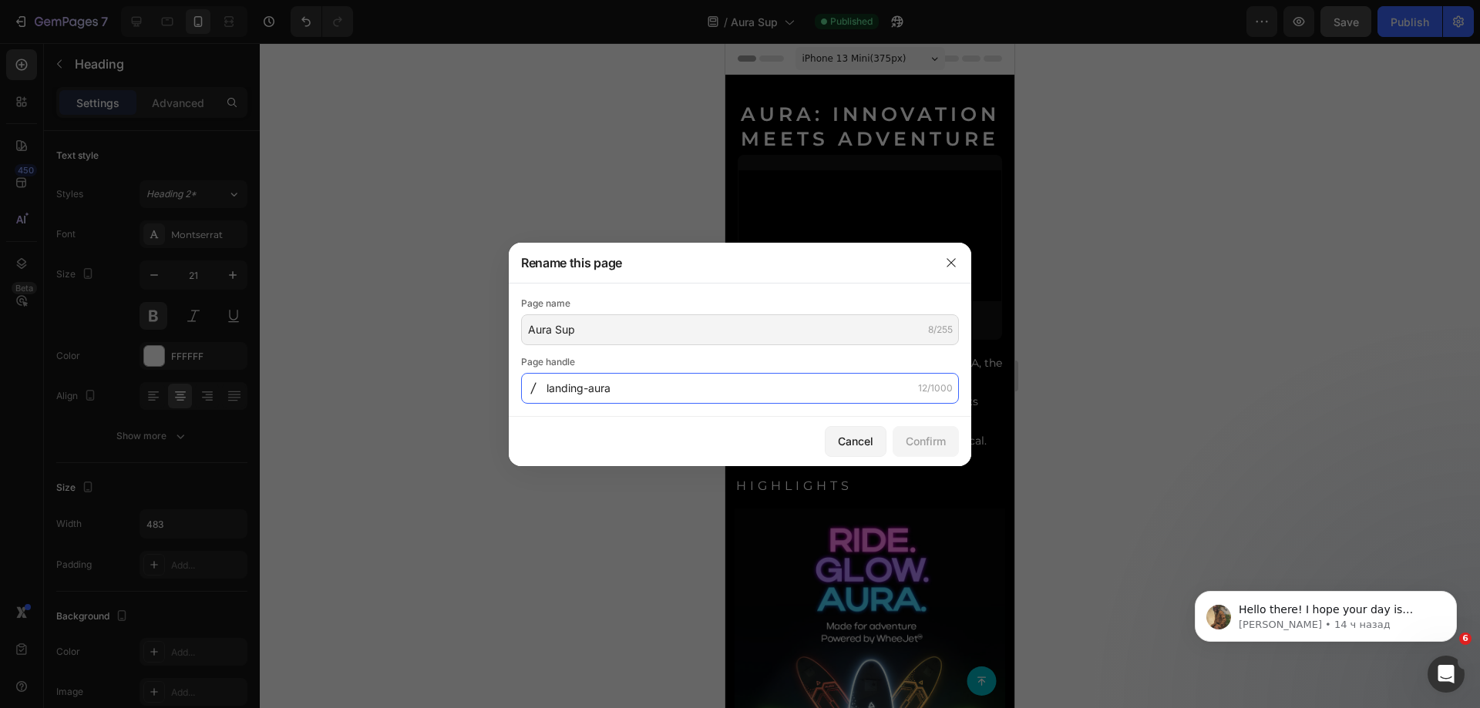
click at [638, 378] on input "landing-aura" at bounding box center [740, 388] width 438 height 31
type input "б"
type input "aura-sup"
click at [938, 446] on div "Confirm" at bounding box center [926, 441] width 40 height 16
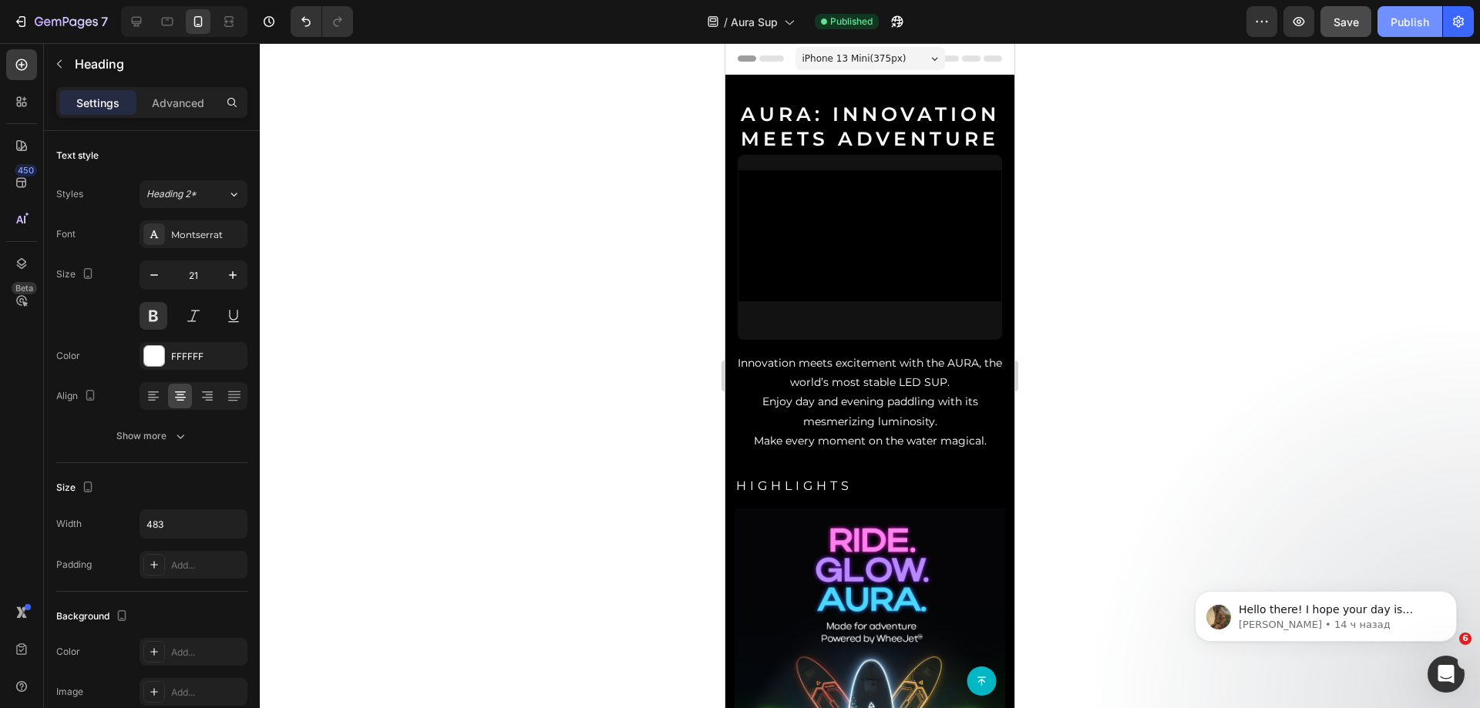
click at [1397, 15] on div "Publish" at bounding box center [1410, 22] width 39 height 16
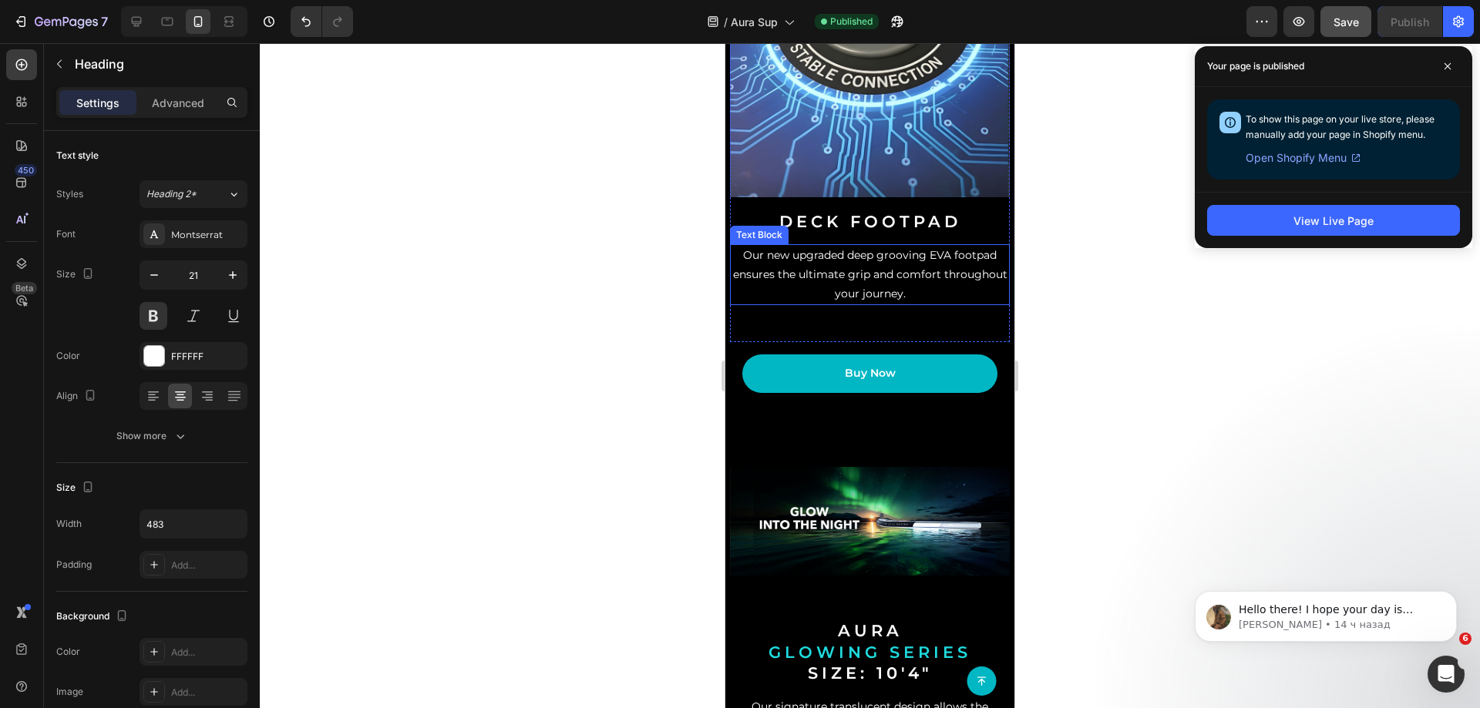
scroll to position [1873, 0]
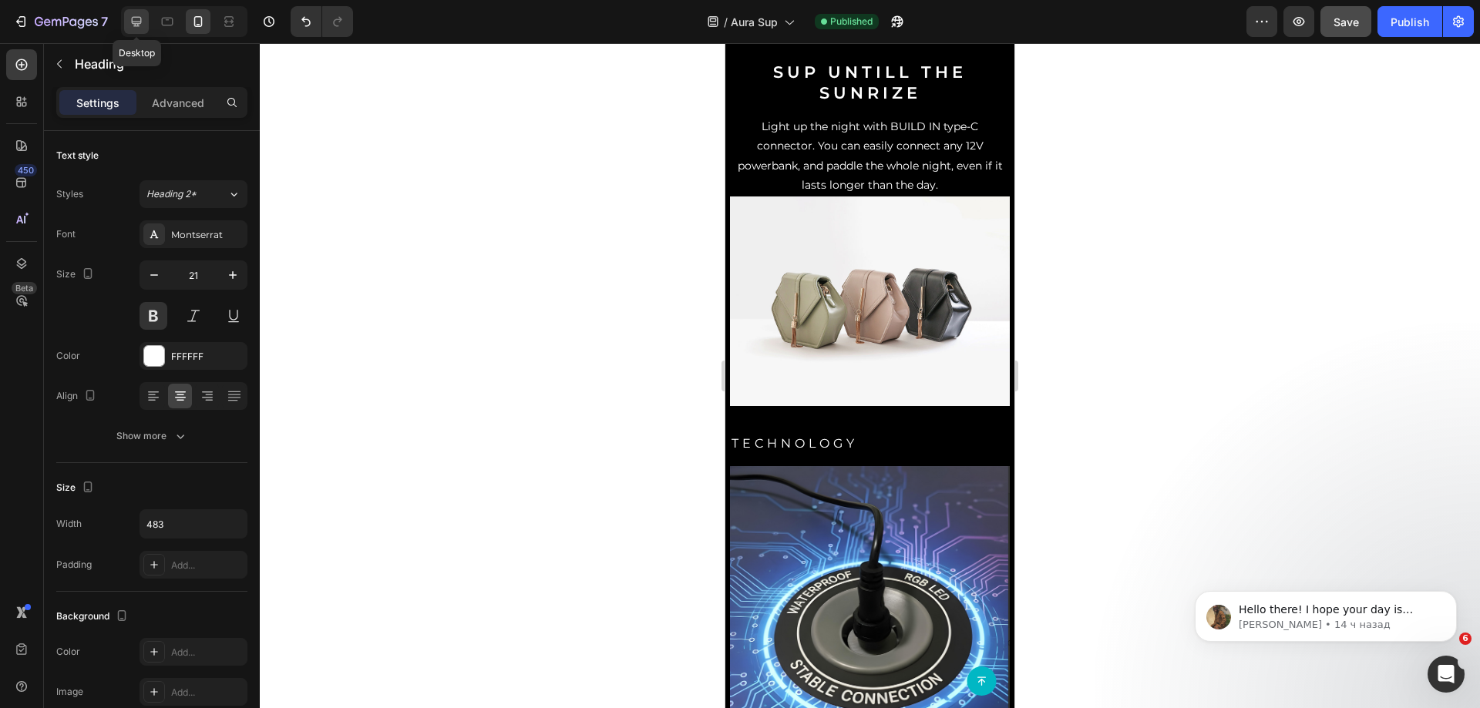
click at [143, 19] on icon at bounding box center [136, 21] width 15 height 15
type input "40"
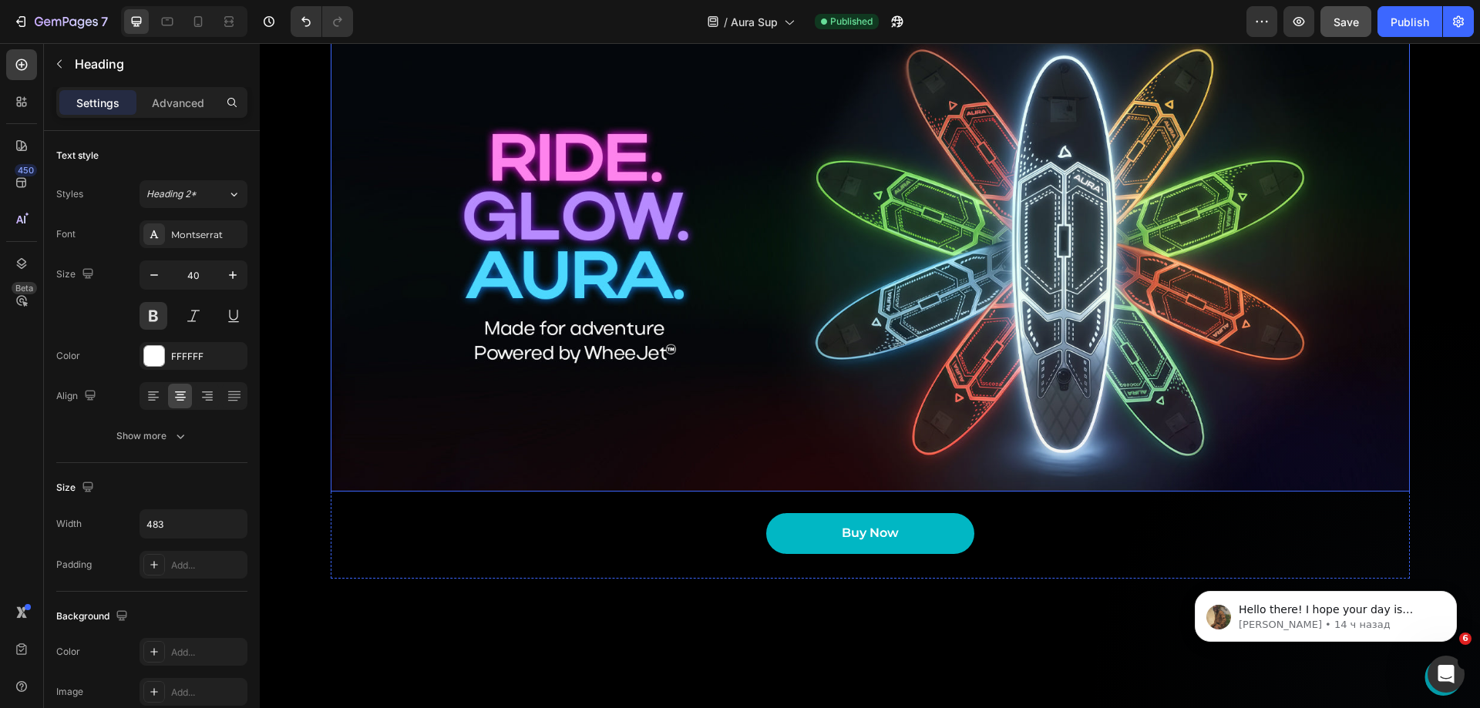
scroll to position [1321, 0]
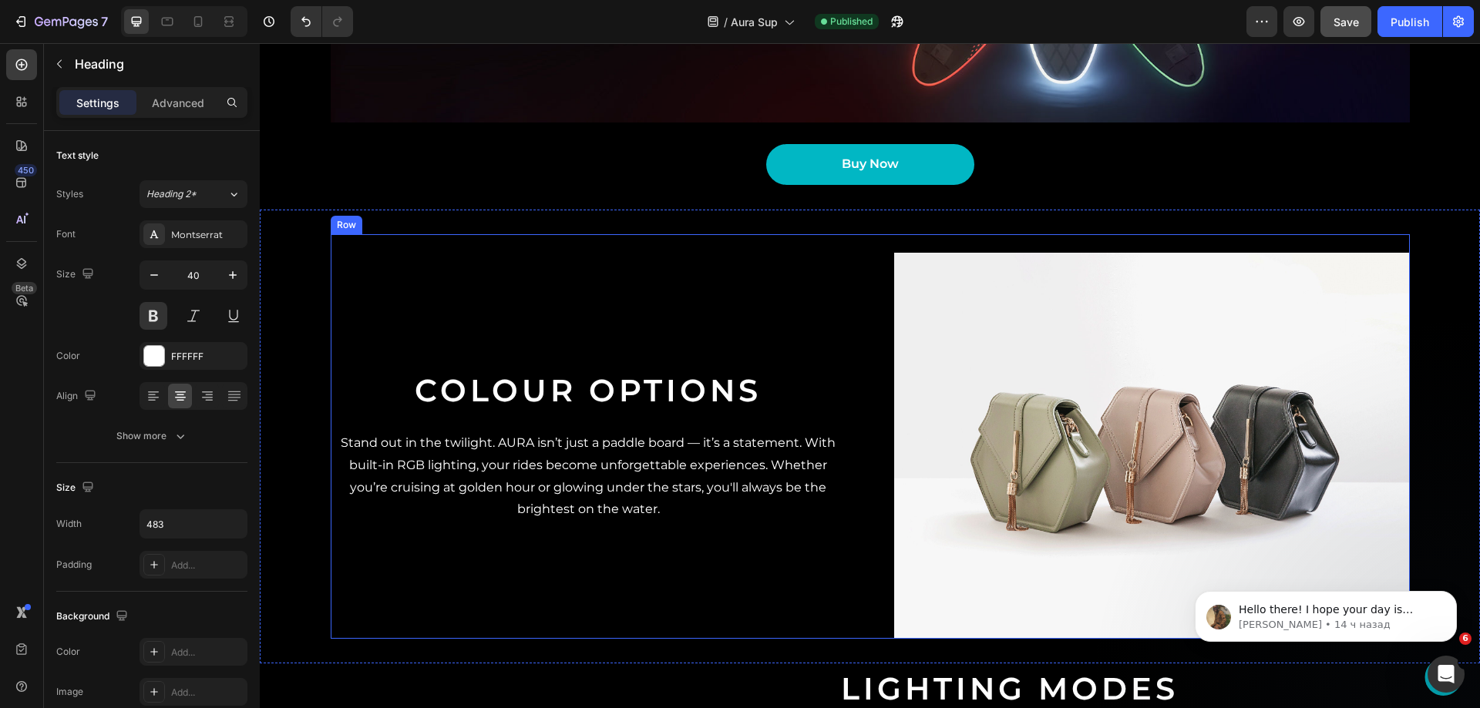
click at [1007, 347] on img at bounding box center [1152, 446] width 516 height 387
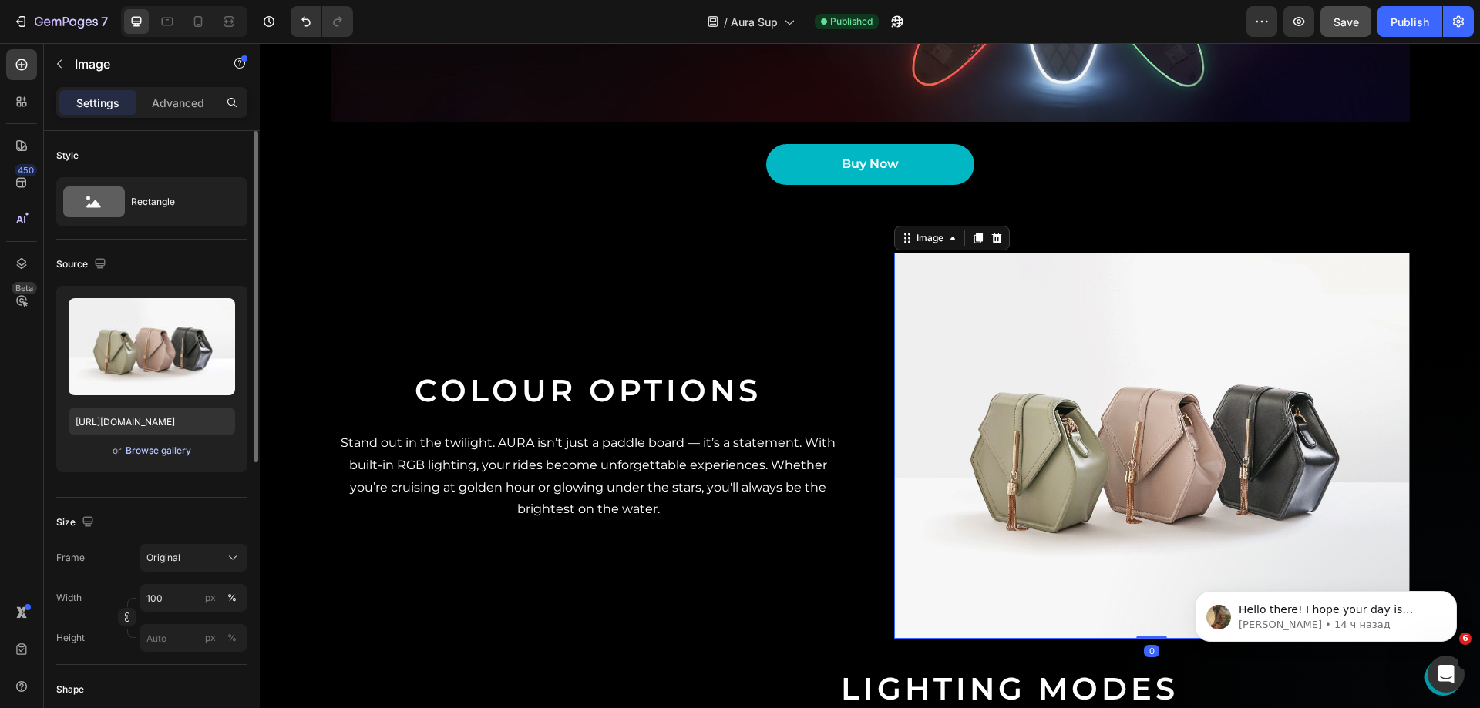
click at [161, 456] on div "Browse gallery" at bounding box center [159, 451] width 66 height 14
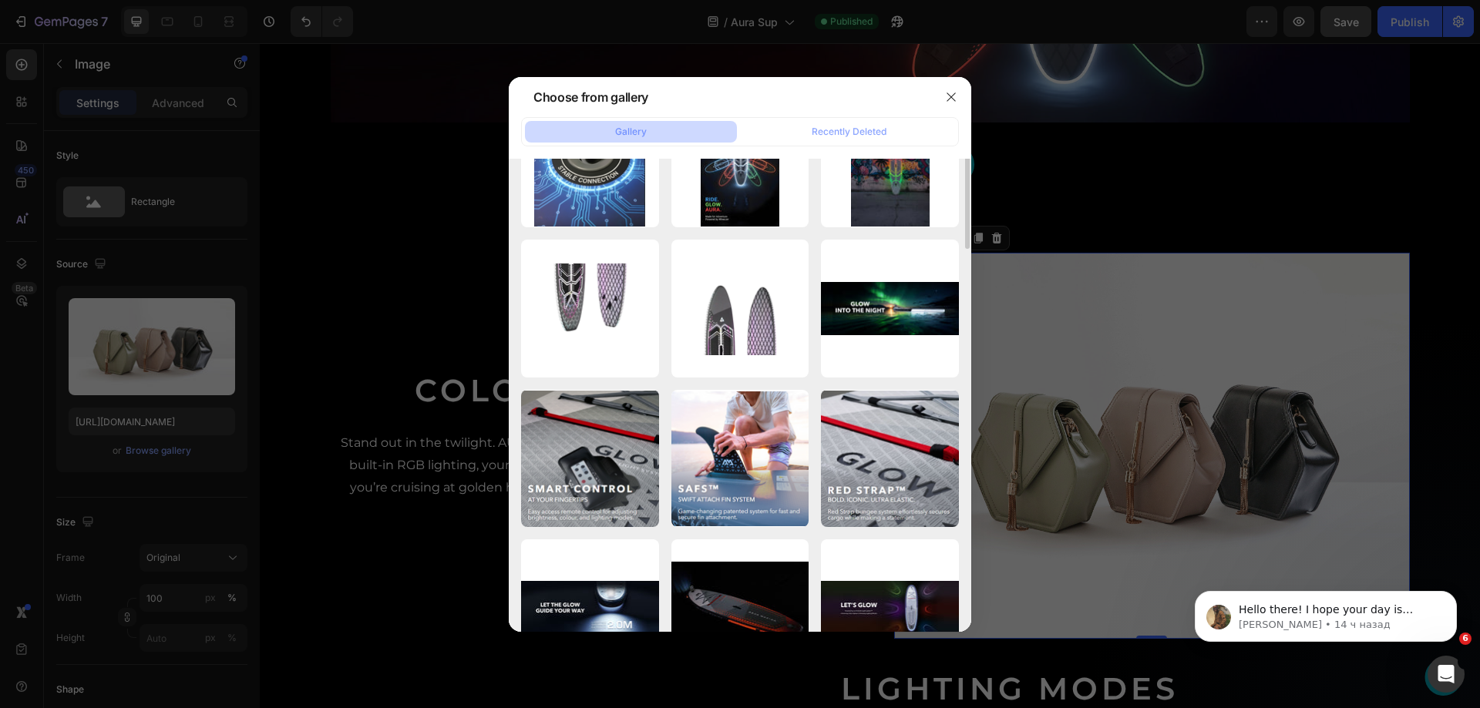
scroll to position [77, 0]
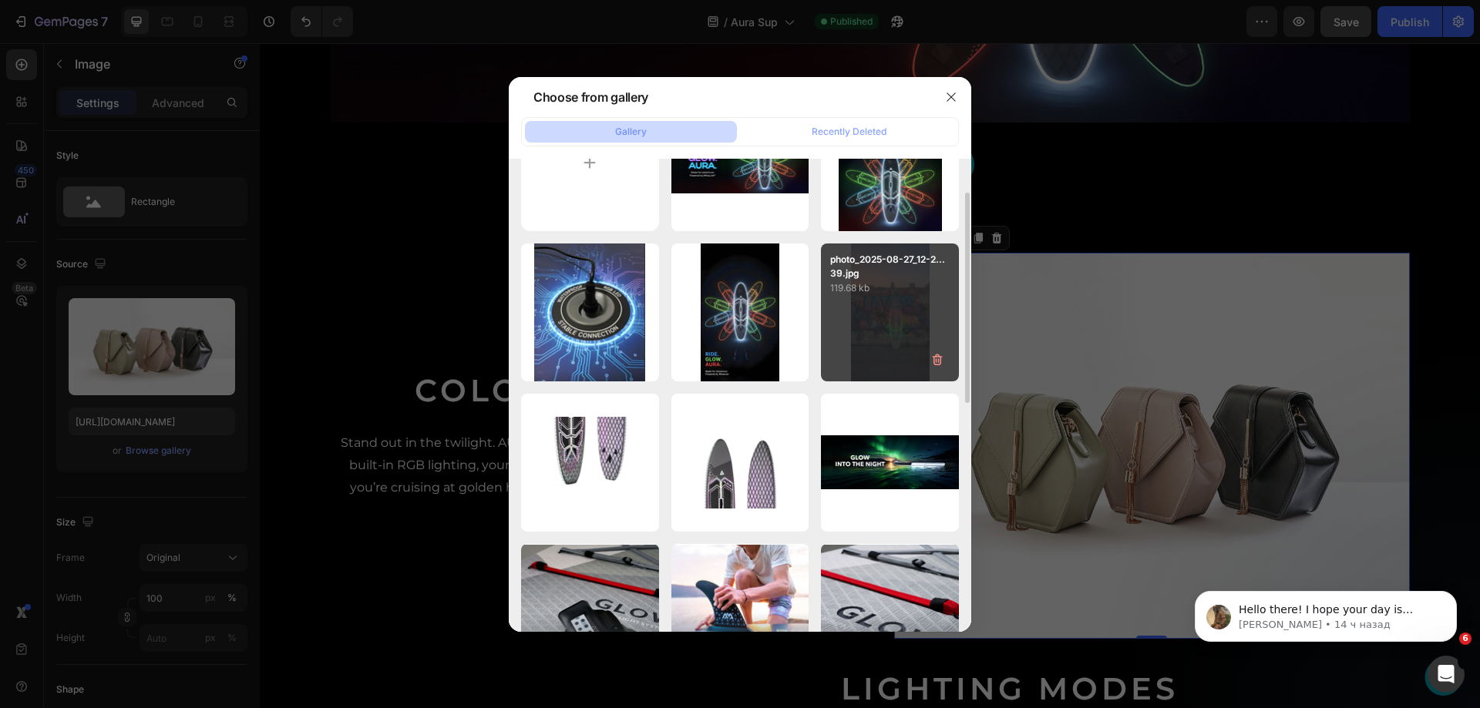
click at [873, 328] on div "photo_2025-08-27_12-2...39.jpg 119.68 kb" at bounding box center [890, 313] width 138 height 138
type input "[URL][DOMAIN_NAME]"
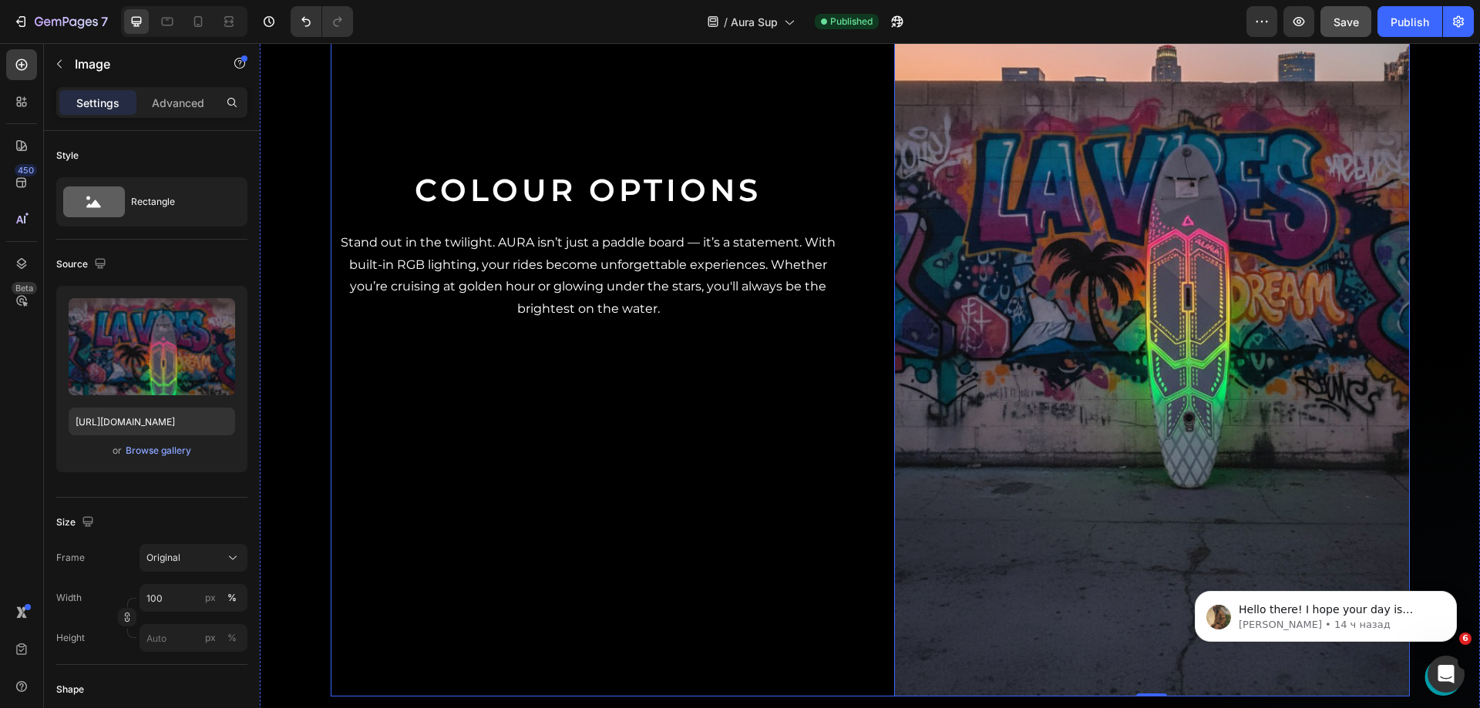
scroll to position [1784, 0]
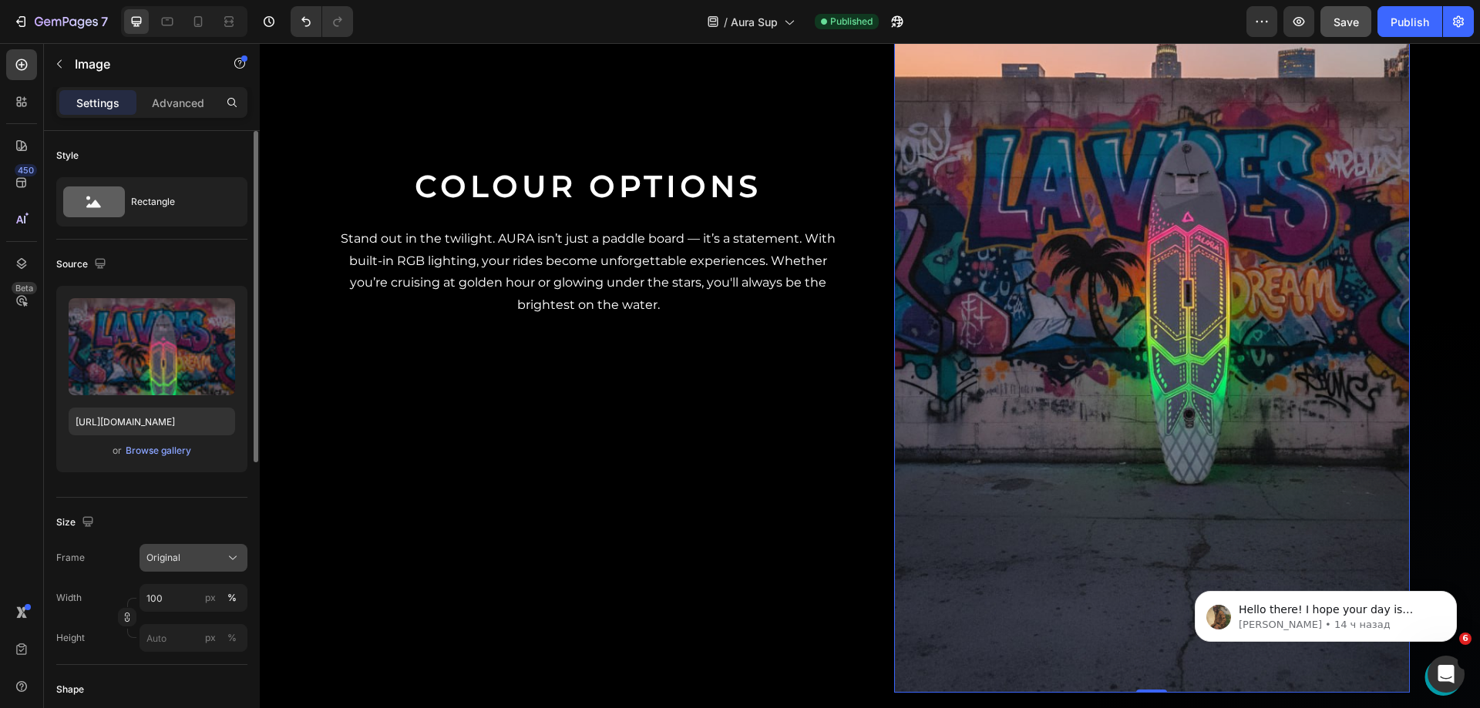
click at [182, 558] on div "Original" at bounding box center [184, 558] width 76 height 14
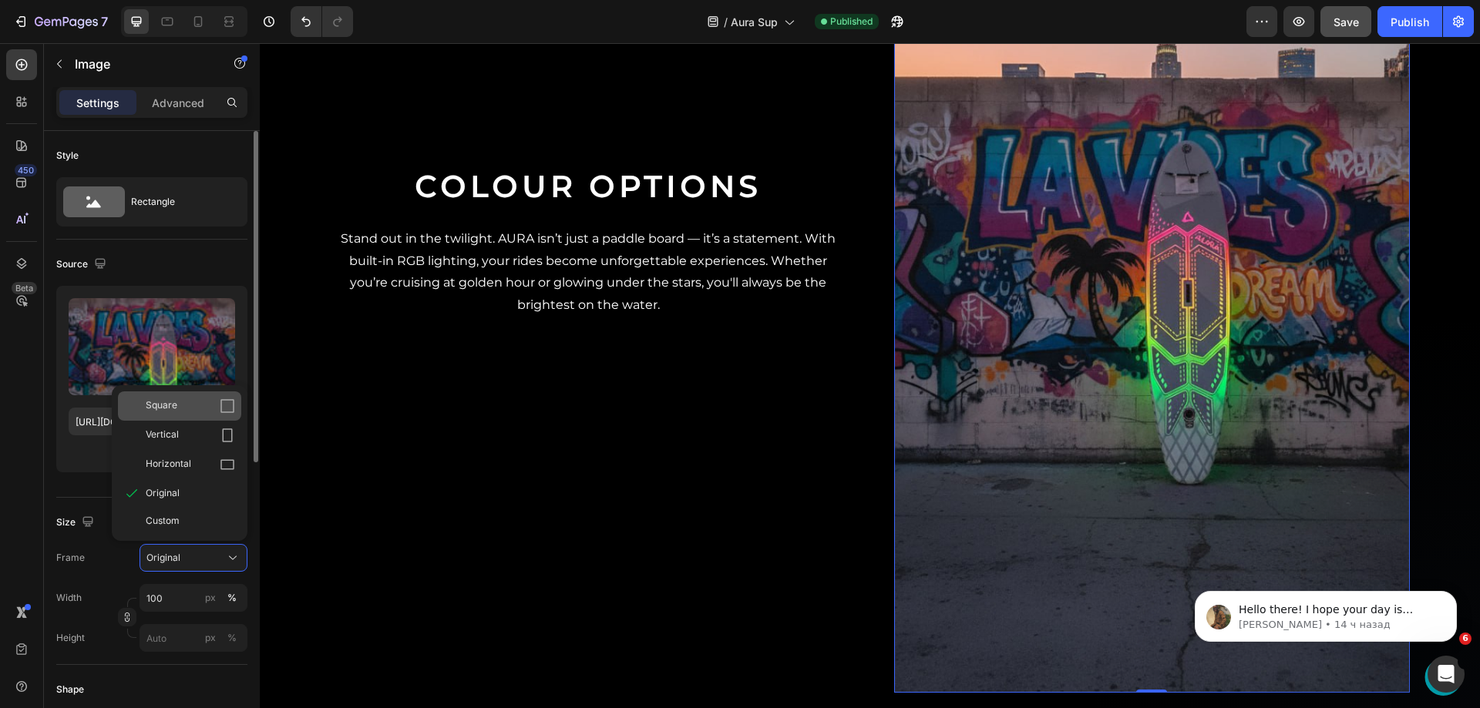
click at [179, 415] on div "Square" at bounding box center [179, 406] width 123 height 29
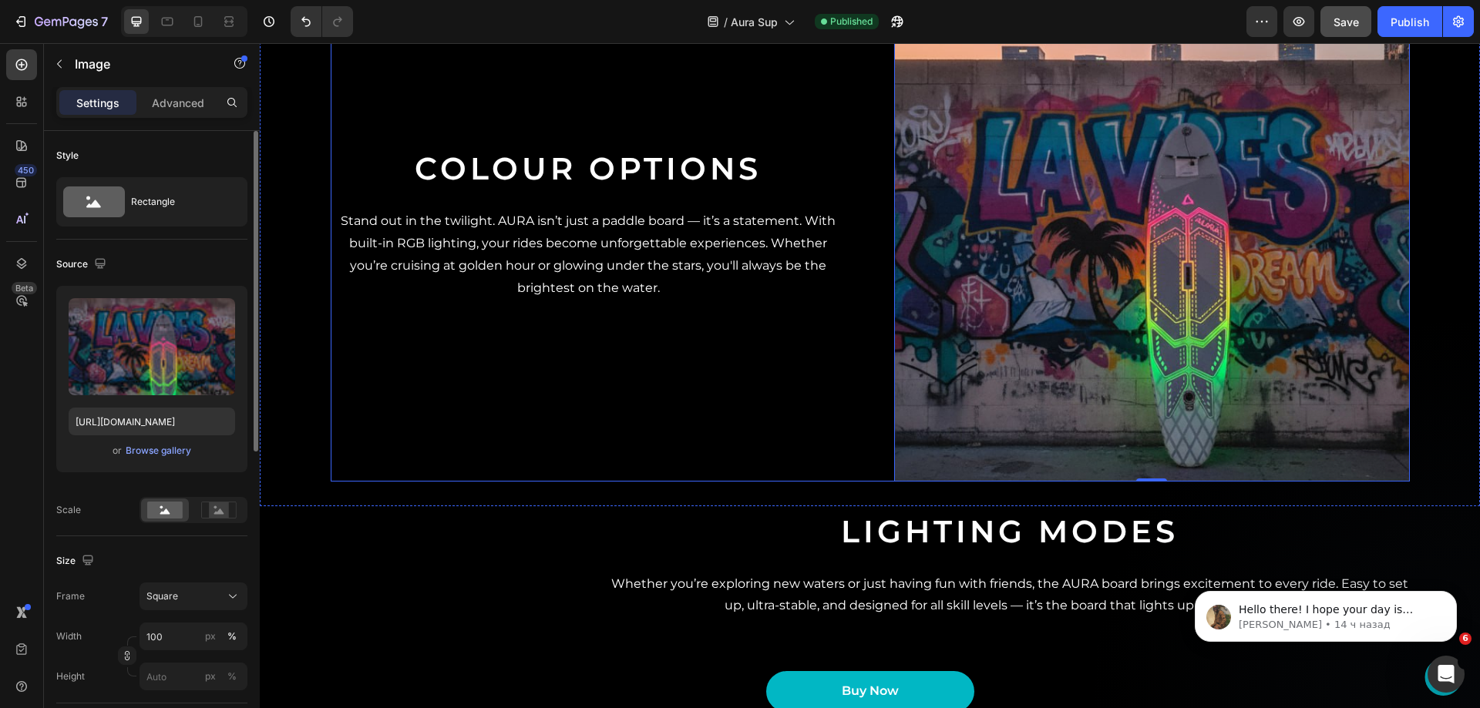
click at [651, 348] on div "Colour Options Heading Stand out in the twilight. AURA isn’t just a paddle boar…" at bounding box center [589, 224] width 516 height 516
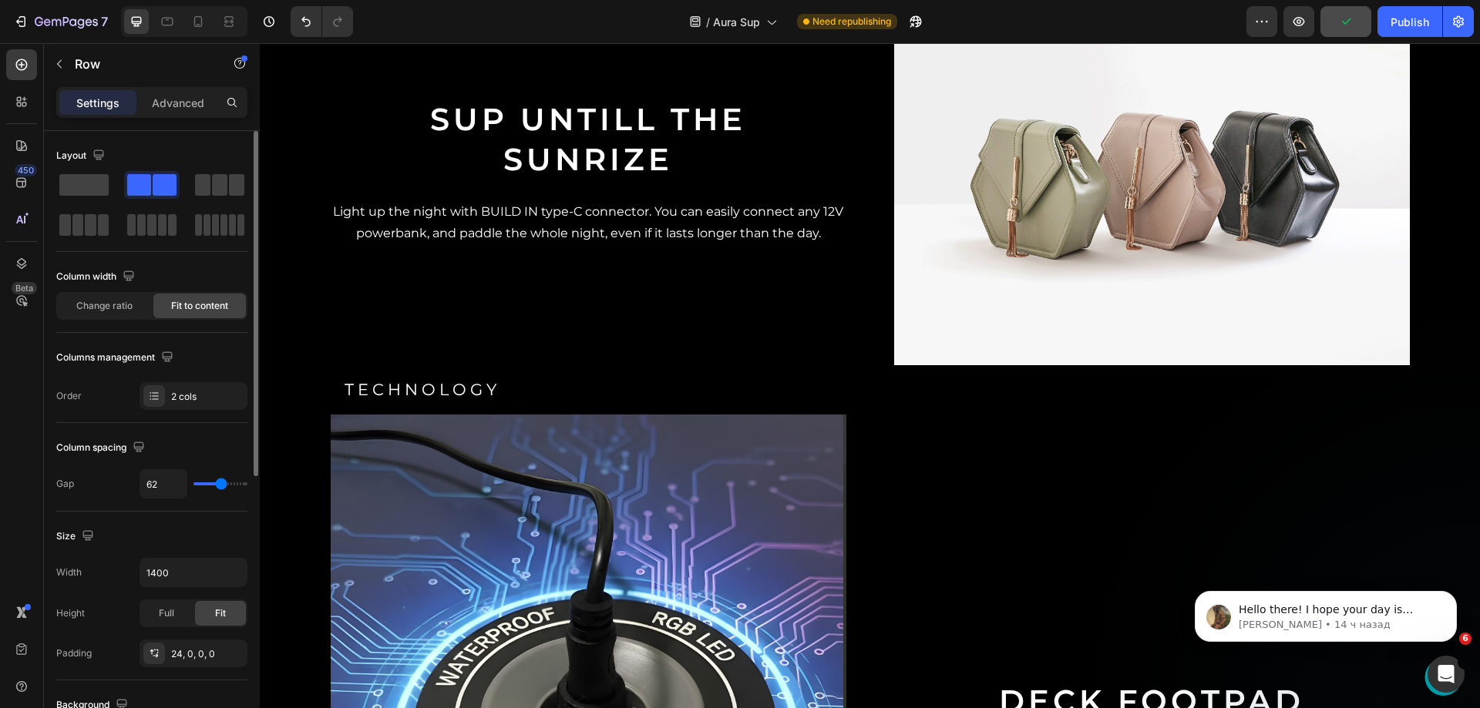
scroll to position [2516, 0]
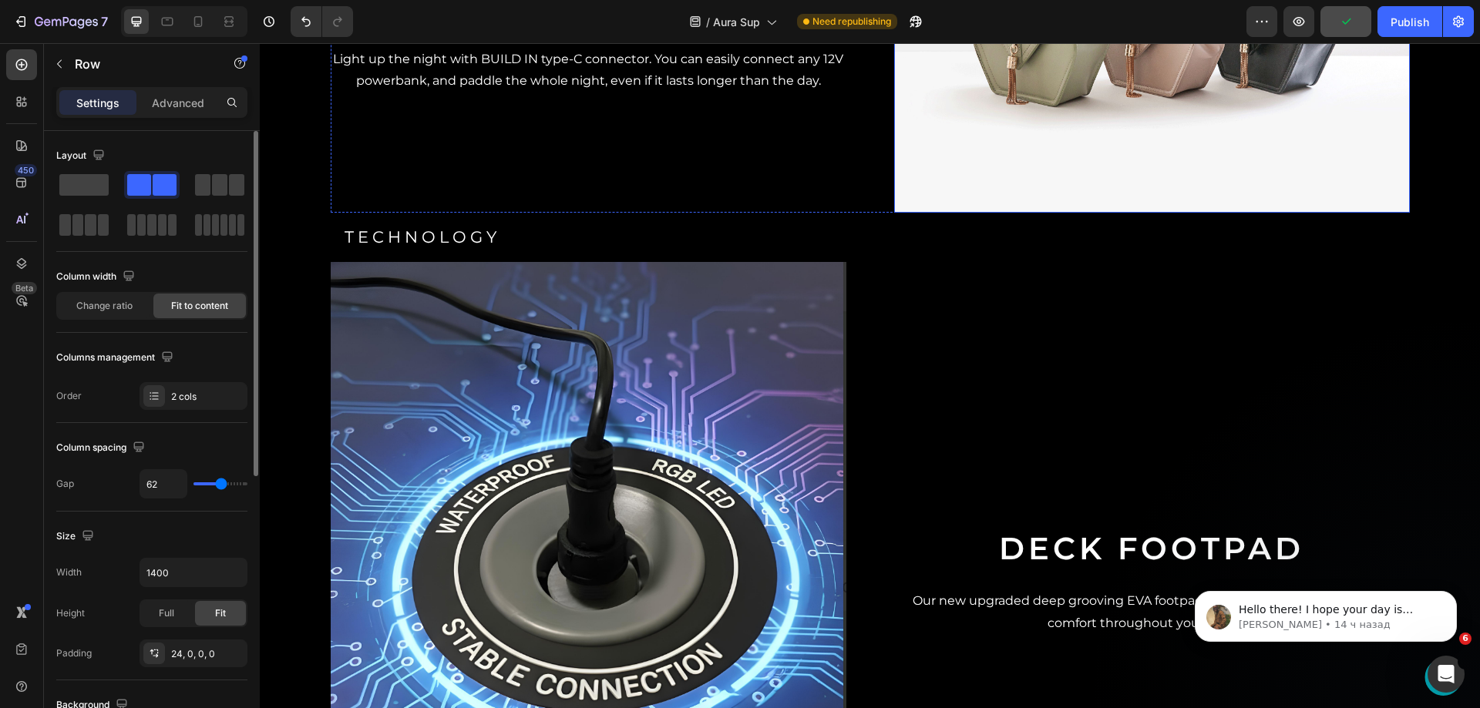
click at [984, 213] on img at bounding box center [1152, 19] width 516 height 387
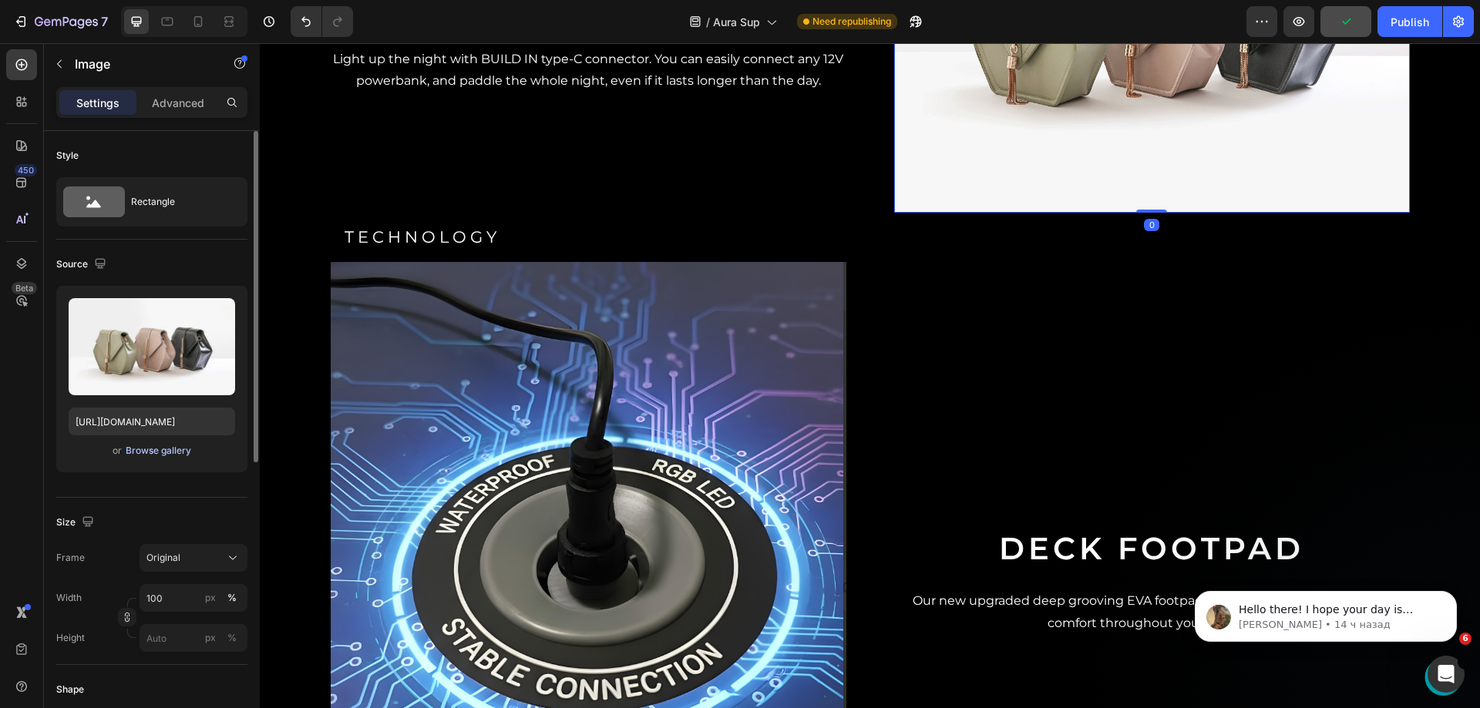
click at [140, 454] on div "Browse gallery" at bounding box center [159, 451] width 66 height 14
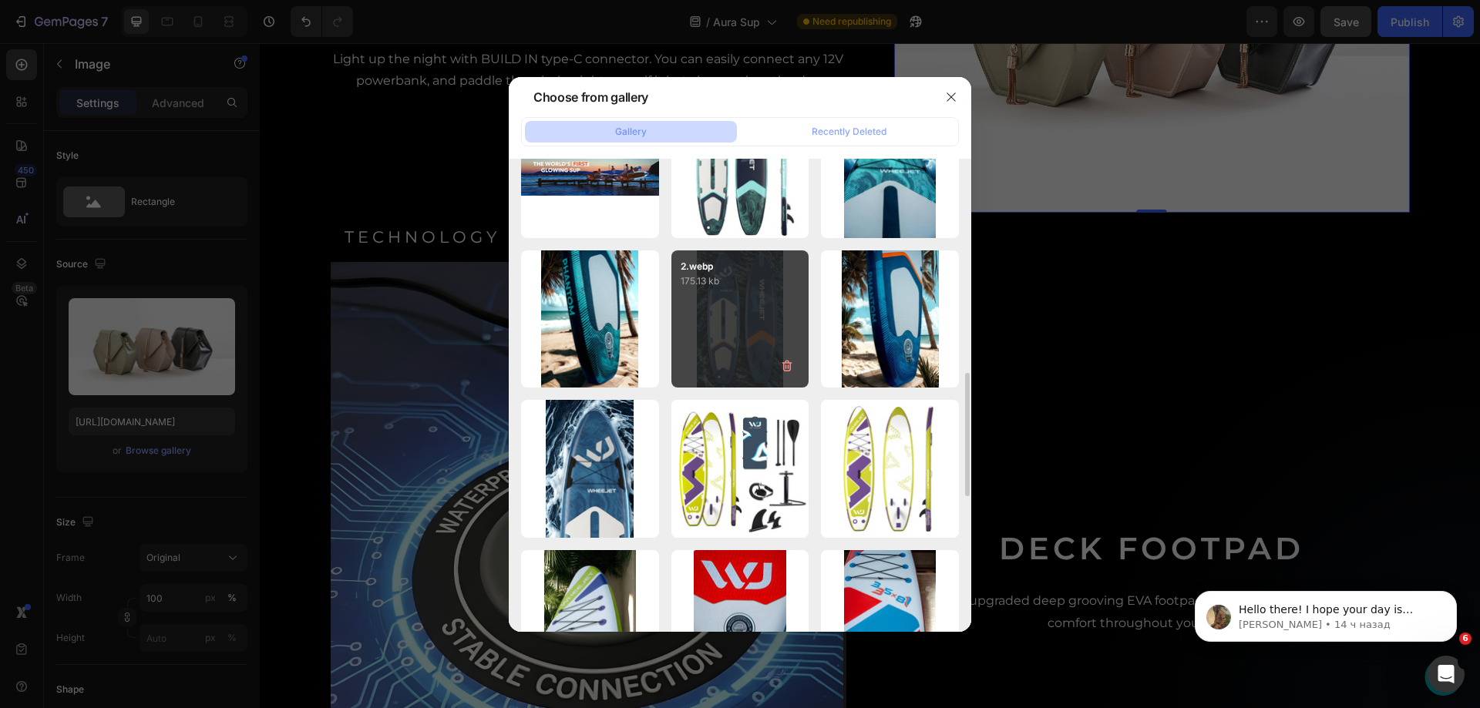
scroll to position [1129, 0]
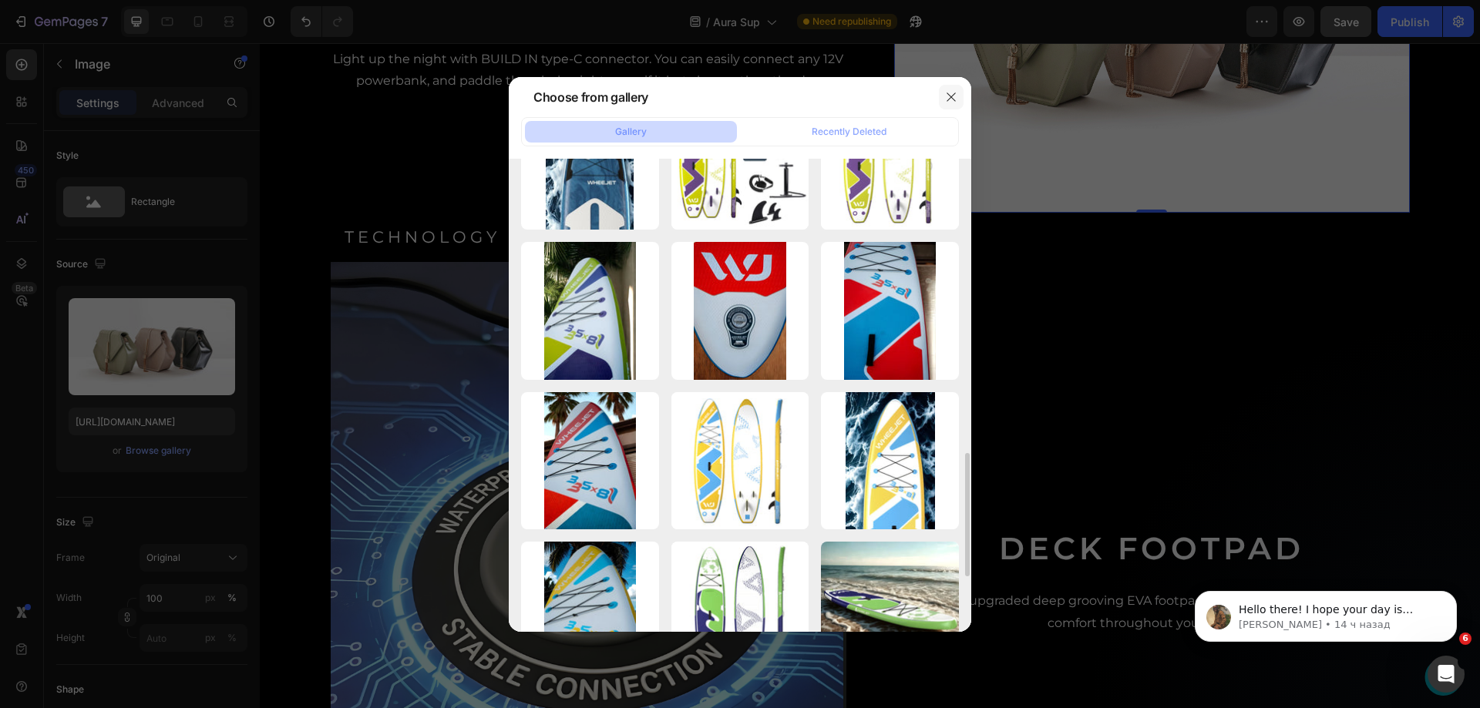
click at [948, 91] on icon "button" at bounding box center [951, 97] width 12 height 12
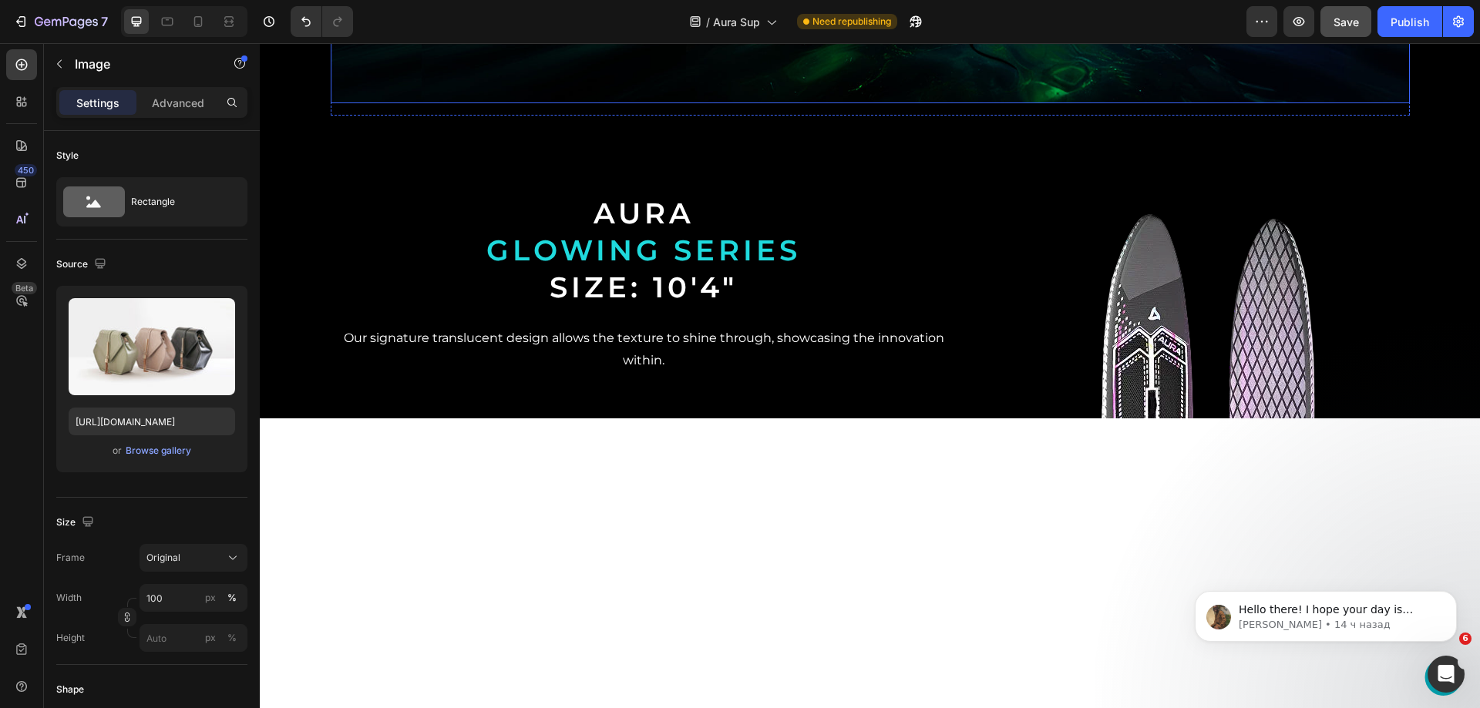
scroll to position [3672, 0]
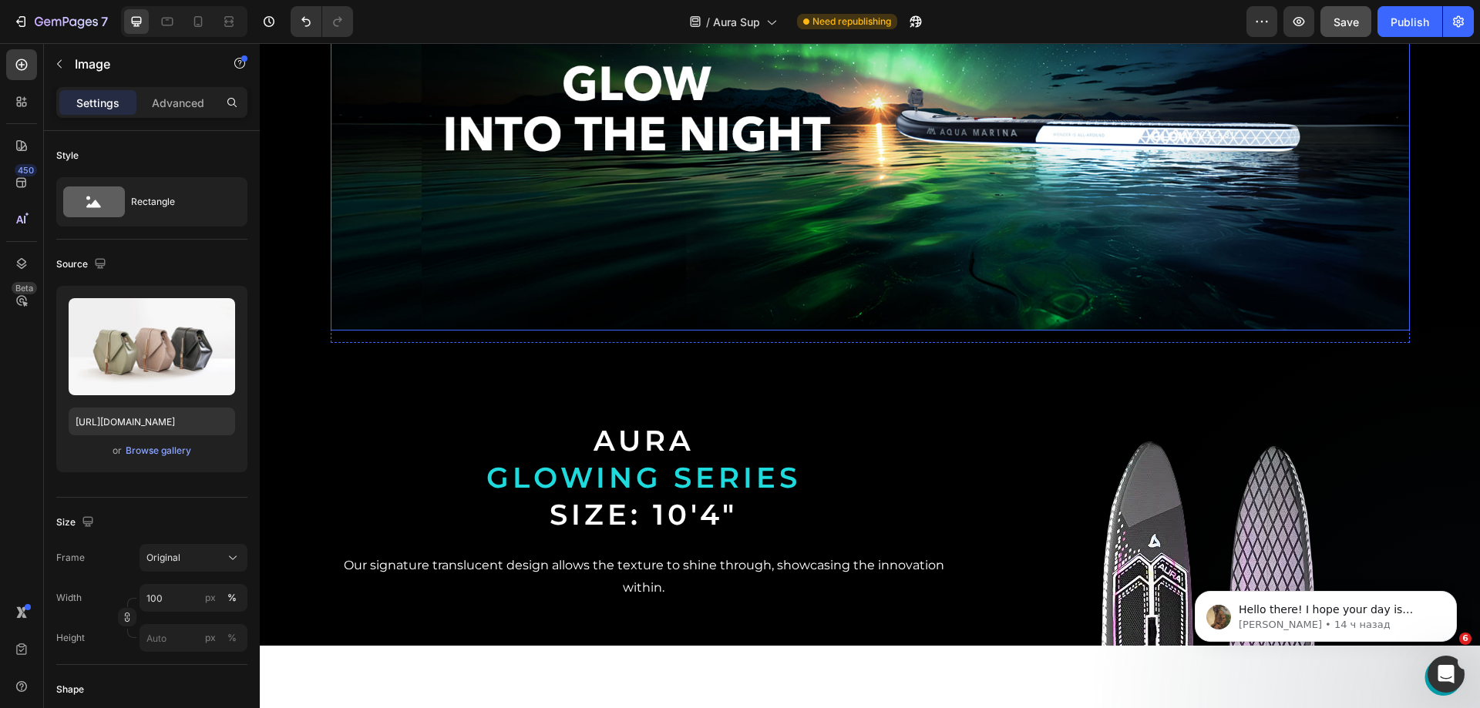
click at [942, 257] on img at bounding box center [870, 121] width 1079 height 422
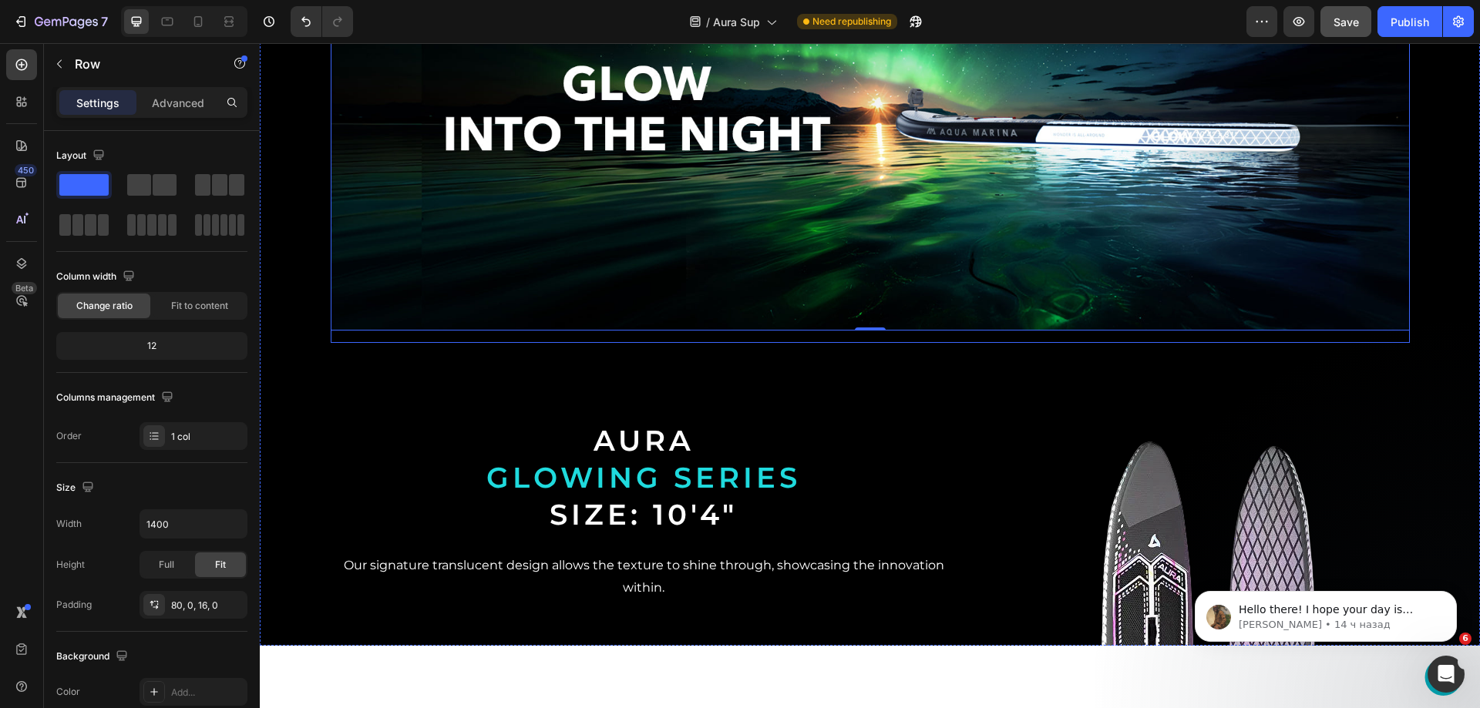
click at [1059, 149] on div "Image 0 Row" at bounding box center [870, 96] width 1079 height 496
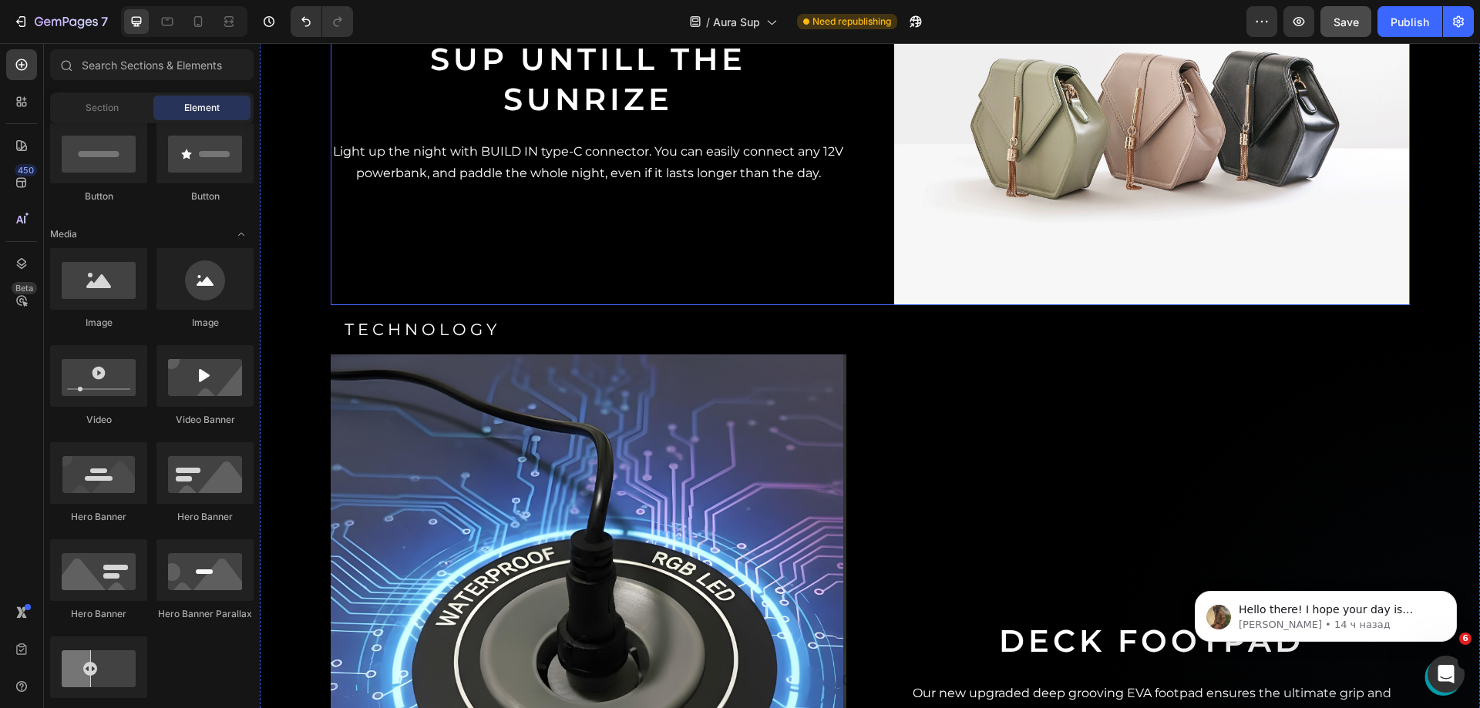
scroll to position [2346, 0]
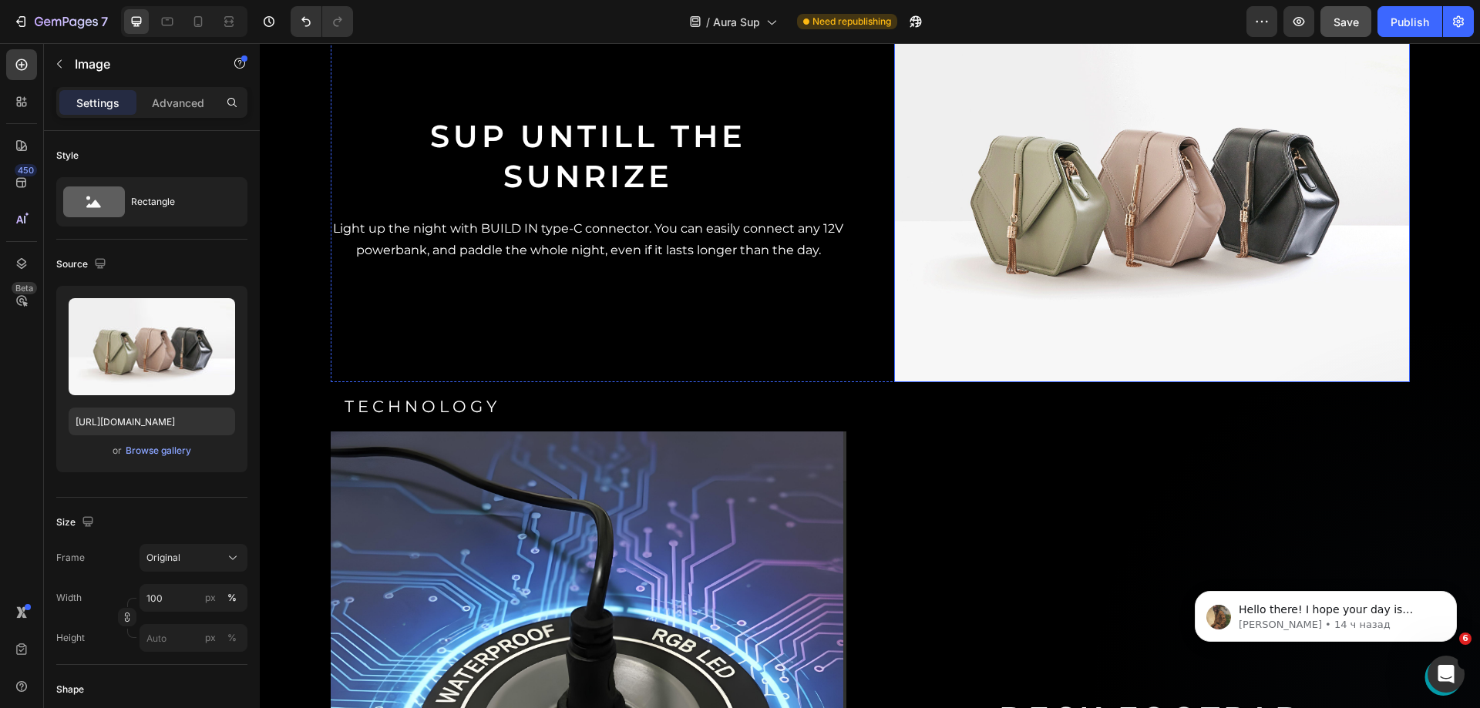
click at [958, 355] on img at bounding box center [1152, 188] width 516 height 387
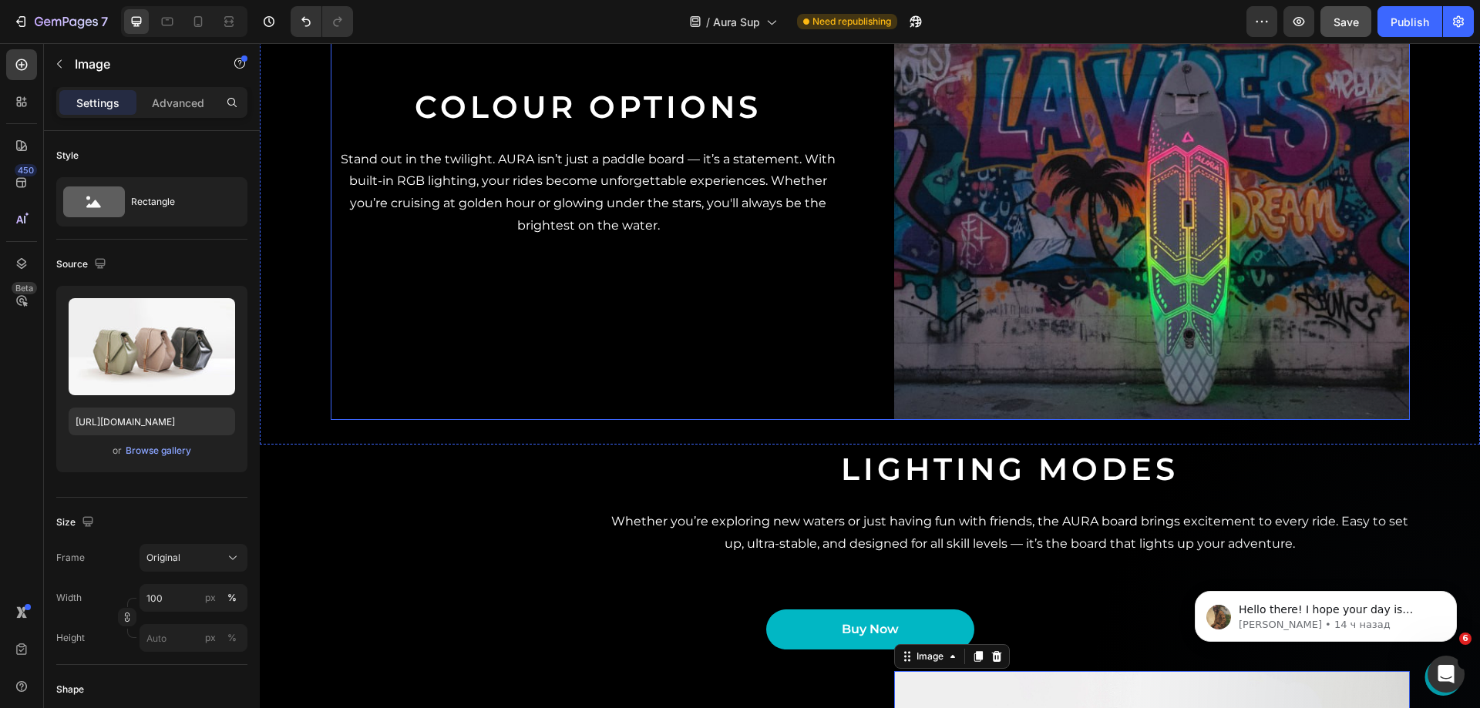
scroll to position [1516, 0]
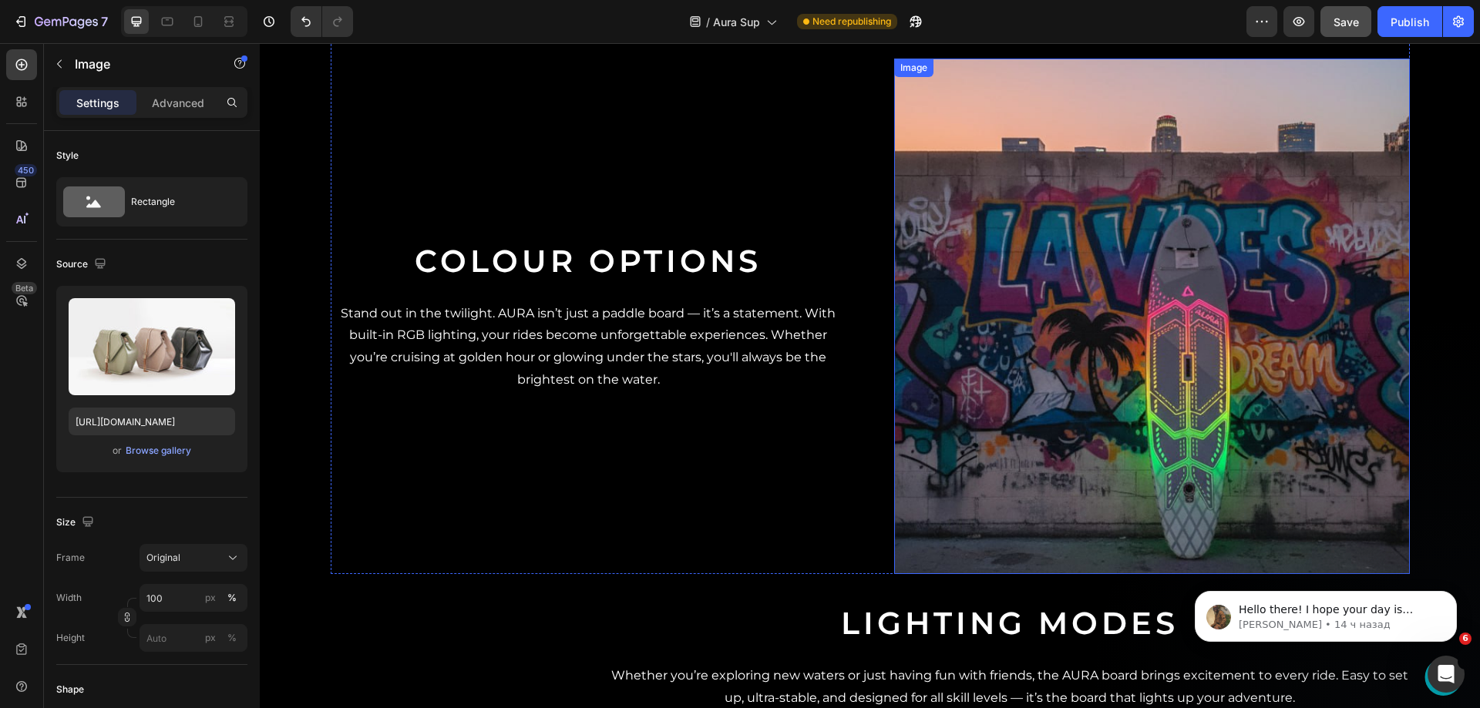
click at [958, 360] on img at bounding box center [1152, 317] width 516 height 516
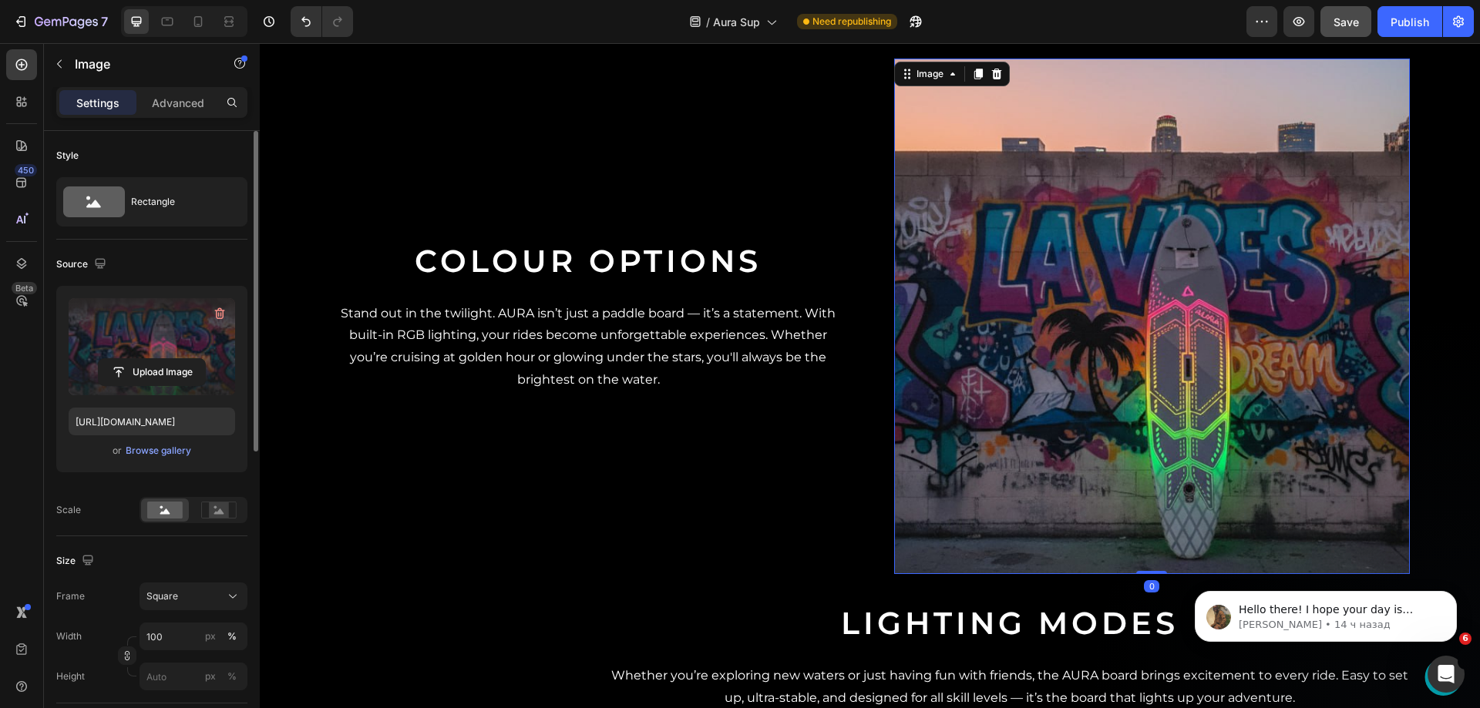
click at [119, 332] on label at bounding box center [152, 346] width 167 height 97
click at [119, 359] on input "file" at bounding box center [152, 372] width 106 height 26
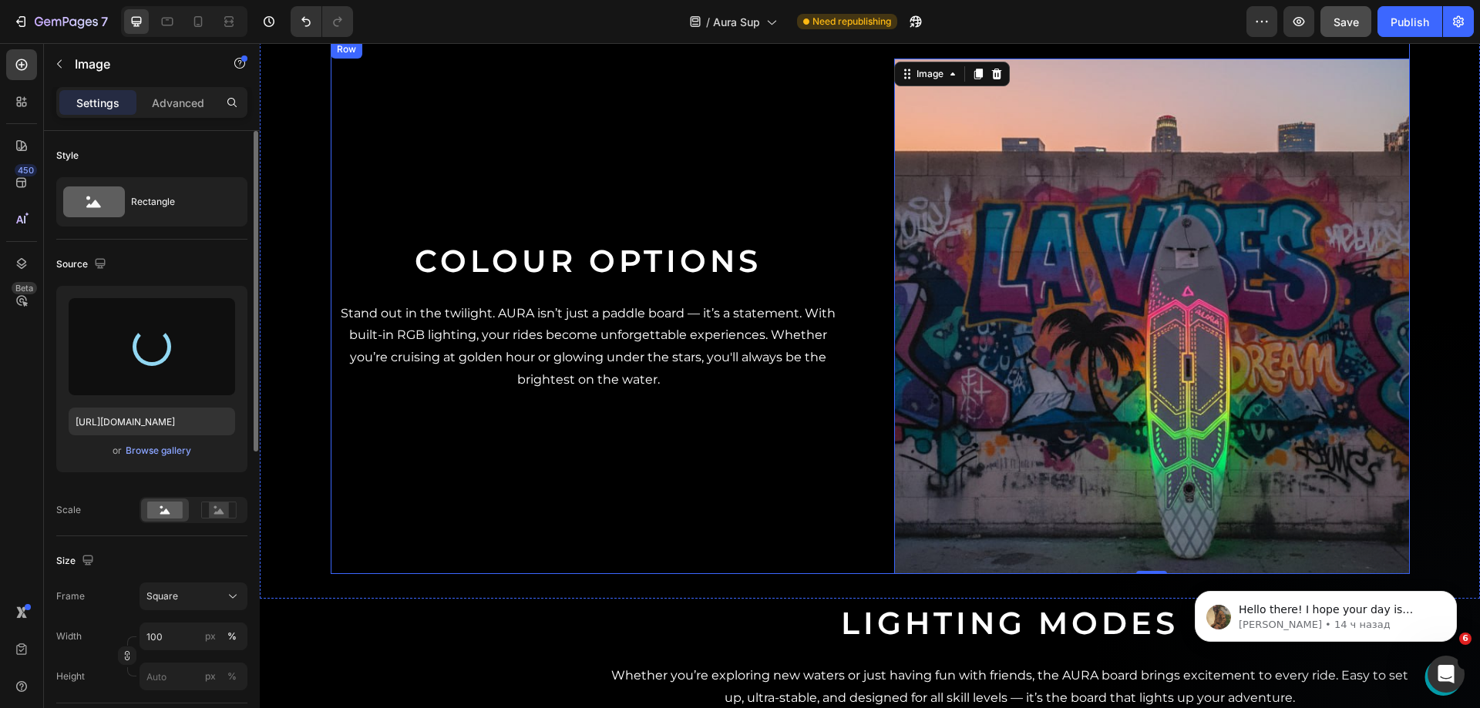
type input "[URL][DOMAIN_NAME]"
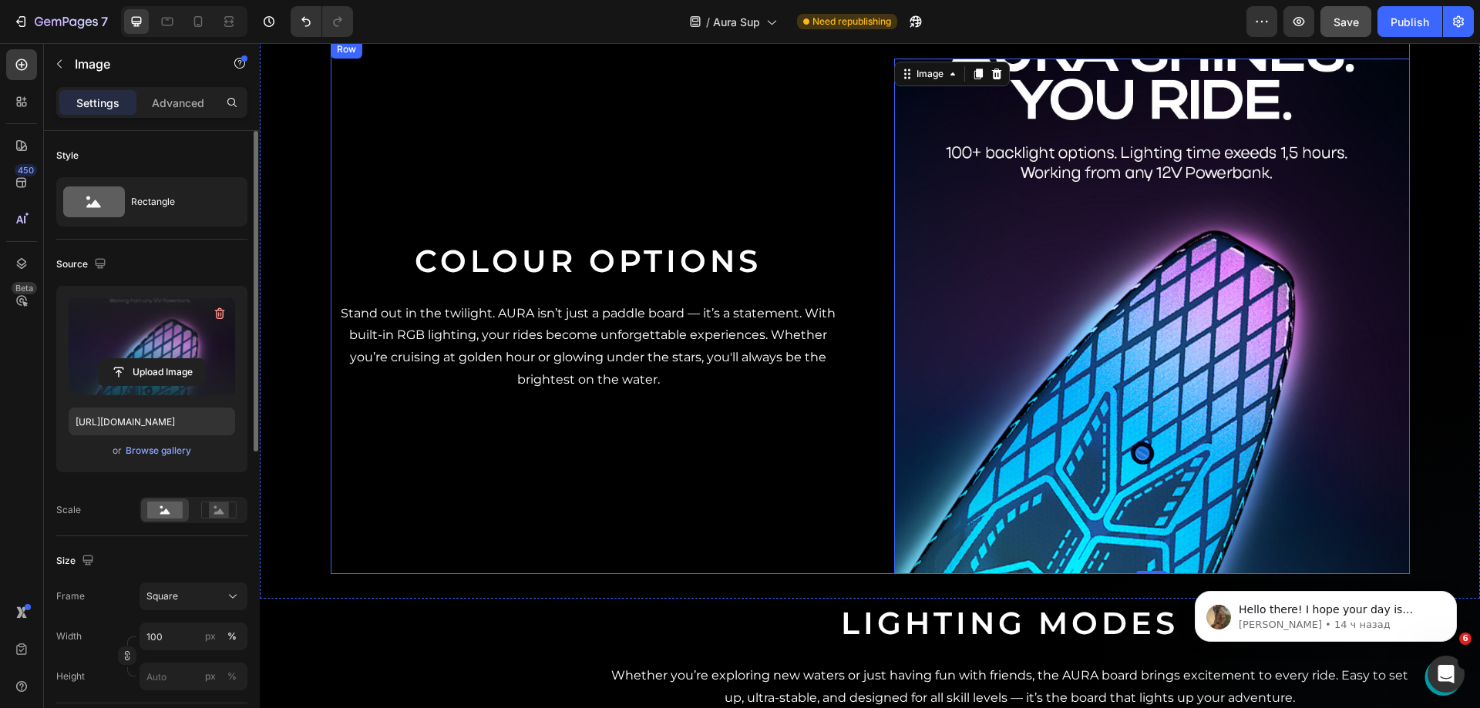
click at [706, 180] on div "Colour Options Heading Stand out in the twilight. AURA isn’t just a paddle boar…" at bounding box center [589, 317] width 516 height 516
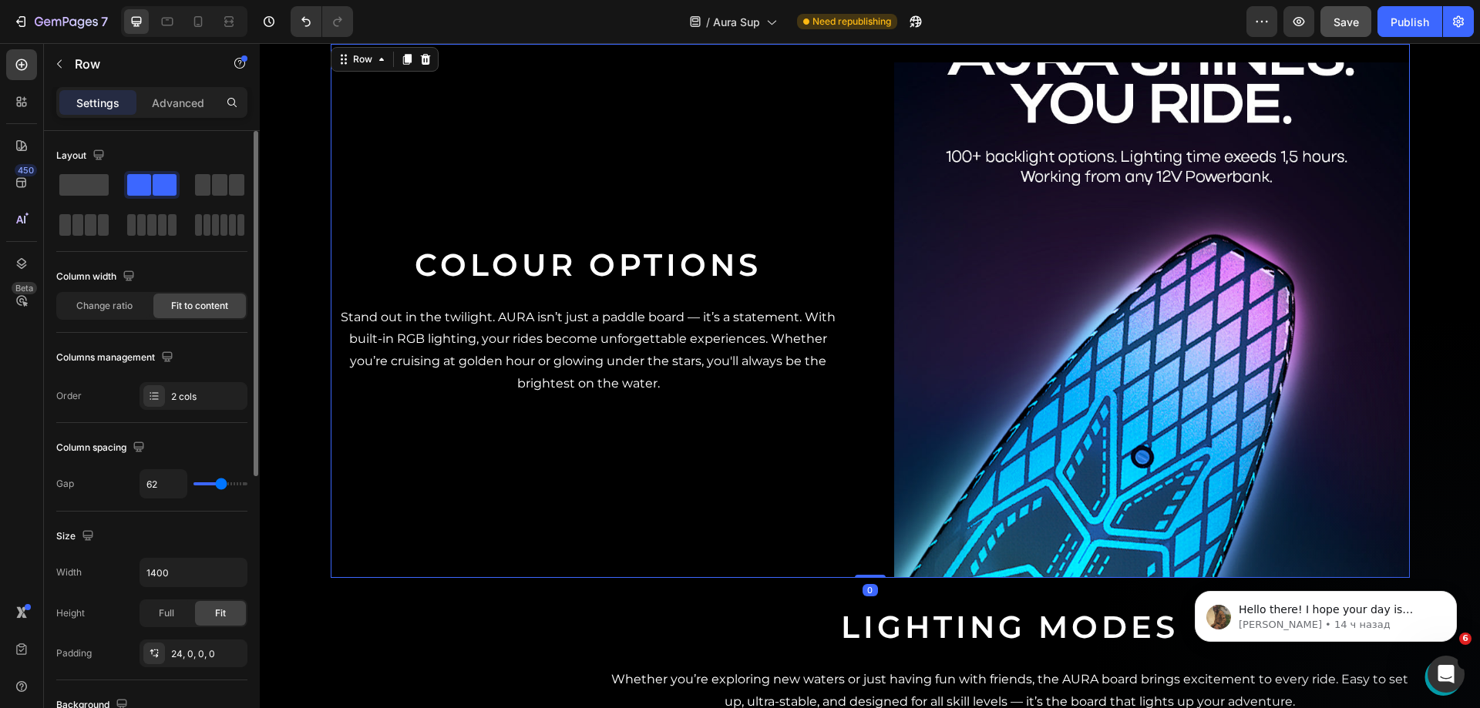
scroll to position [1361, 0]
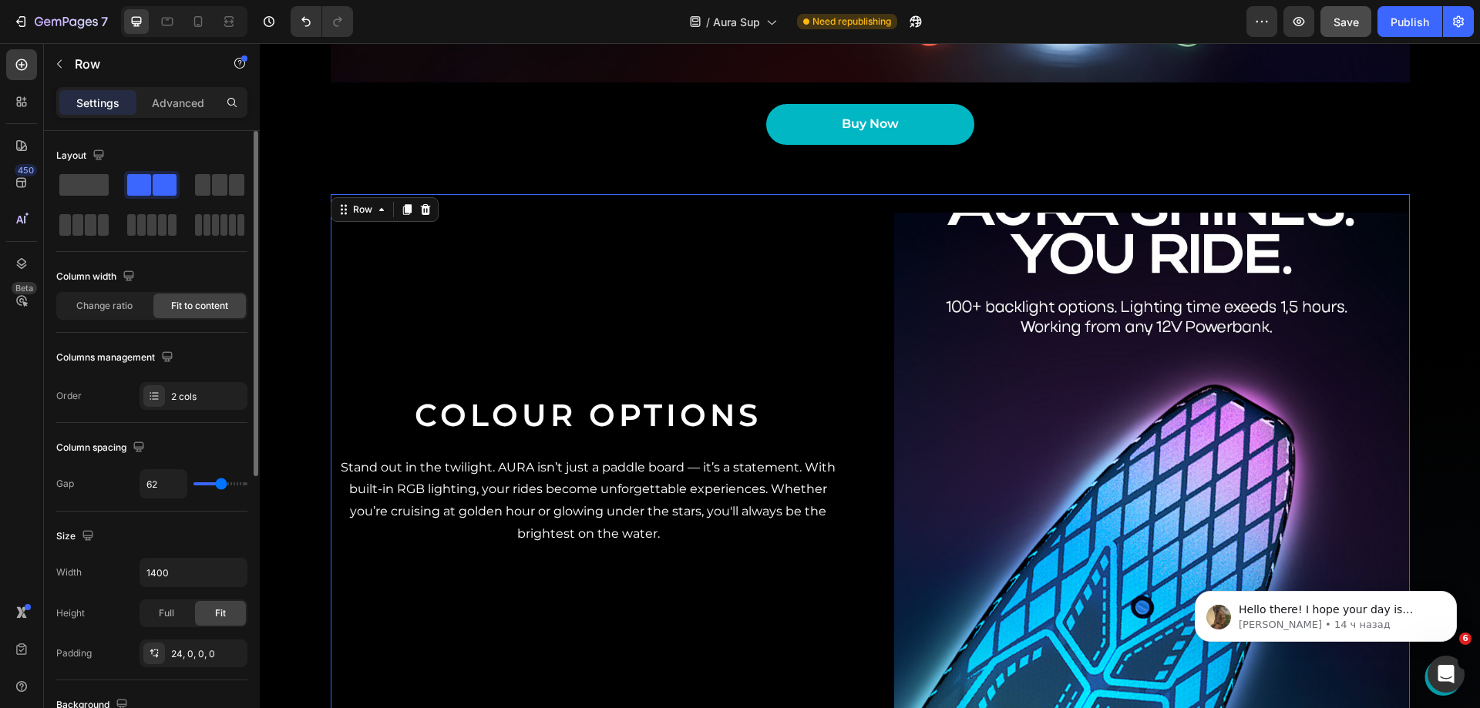
click at [971, 325] on img at bounding box center [1152, 471] width 516 height 516
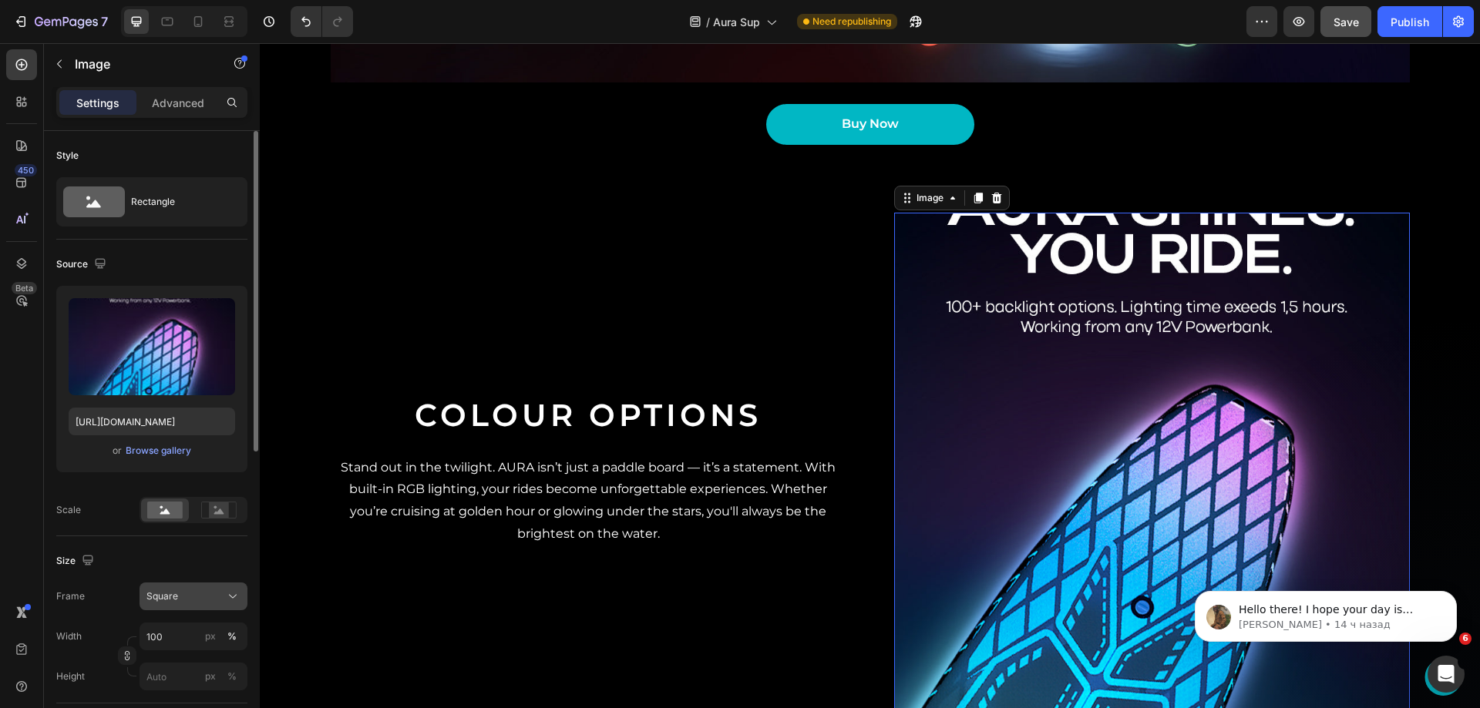
click at [192, 607] on button "Square" at bounding box center [194, 597] width 108 height 28
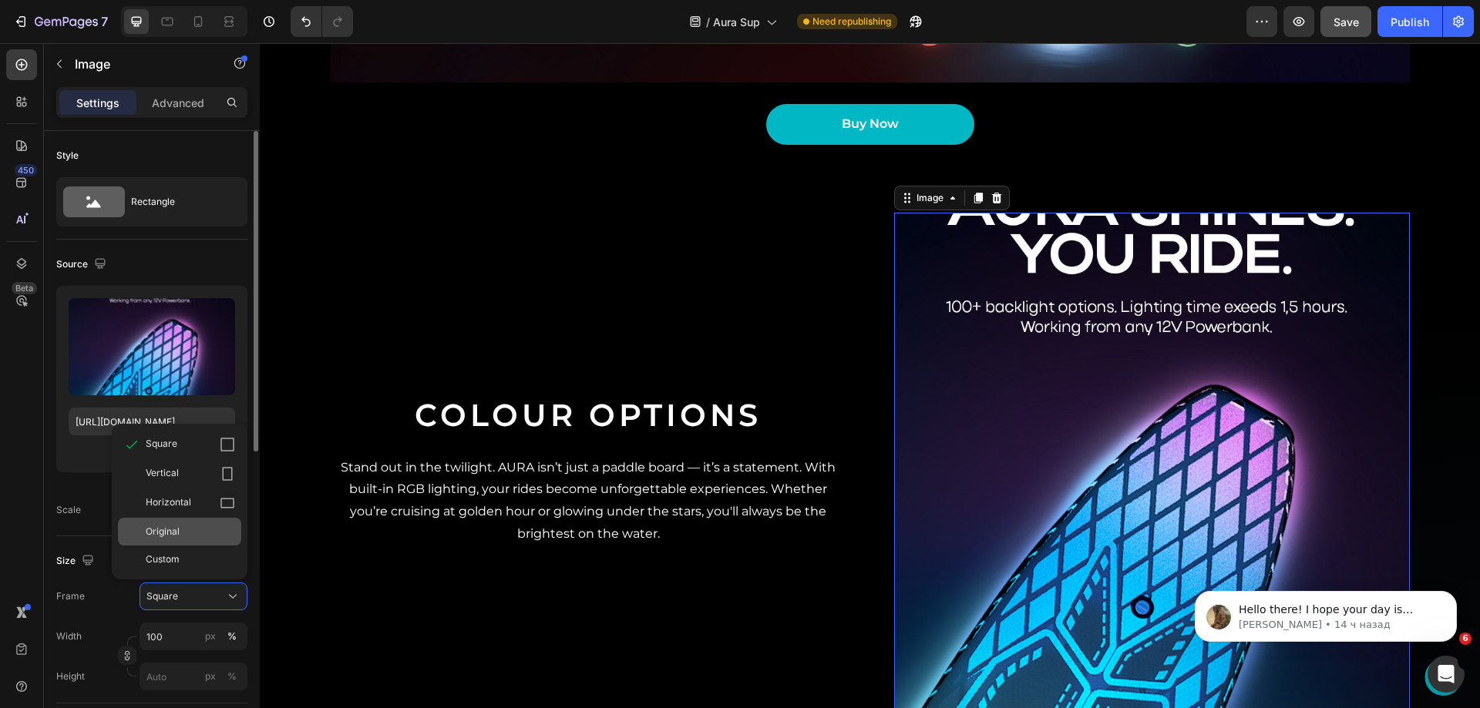
click at [167, 527] on span "Original" at bounding box center [163, 532] width 34 height 14
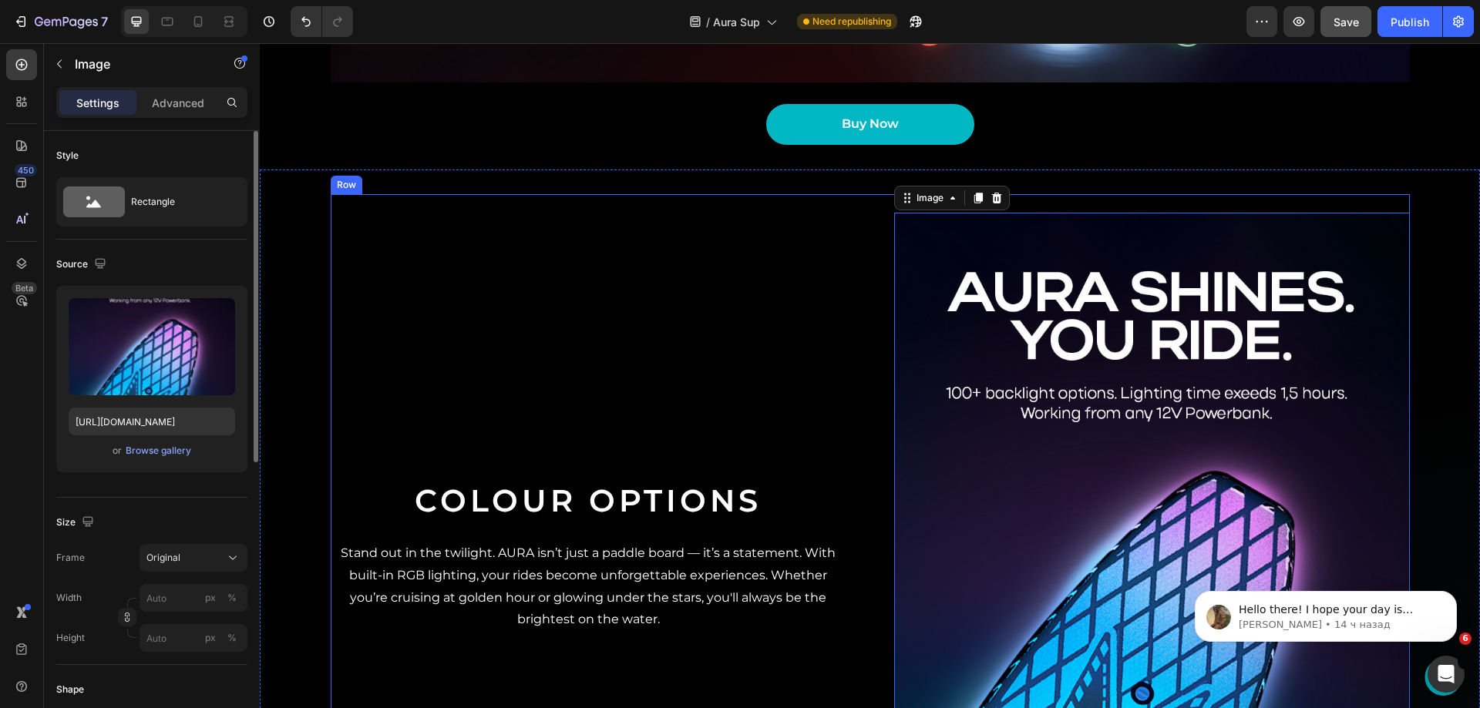
click at [596, 251] on div "Colour Options Heading Stand out in the twilight. AURA isn’t just a paddle boar…" at bounding box center [589, 557] width 516 height 688
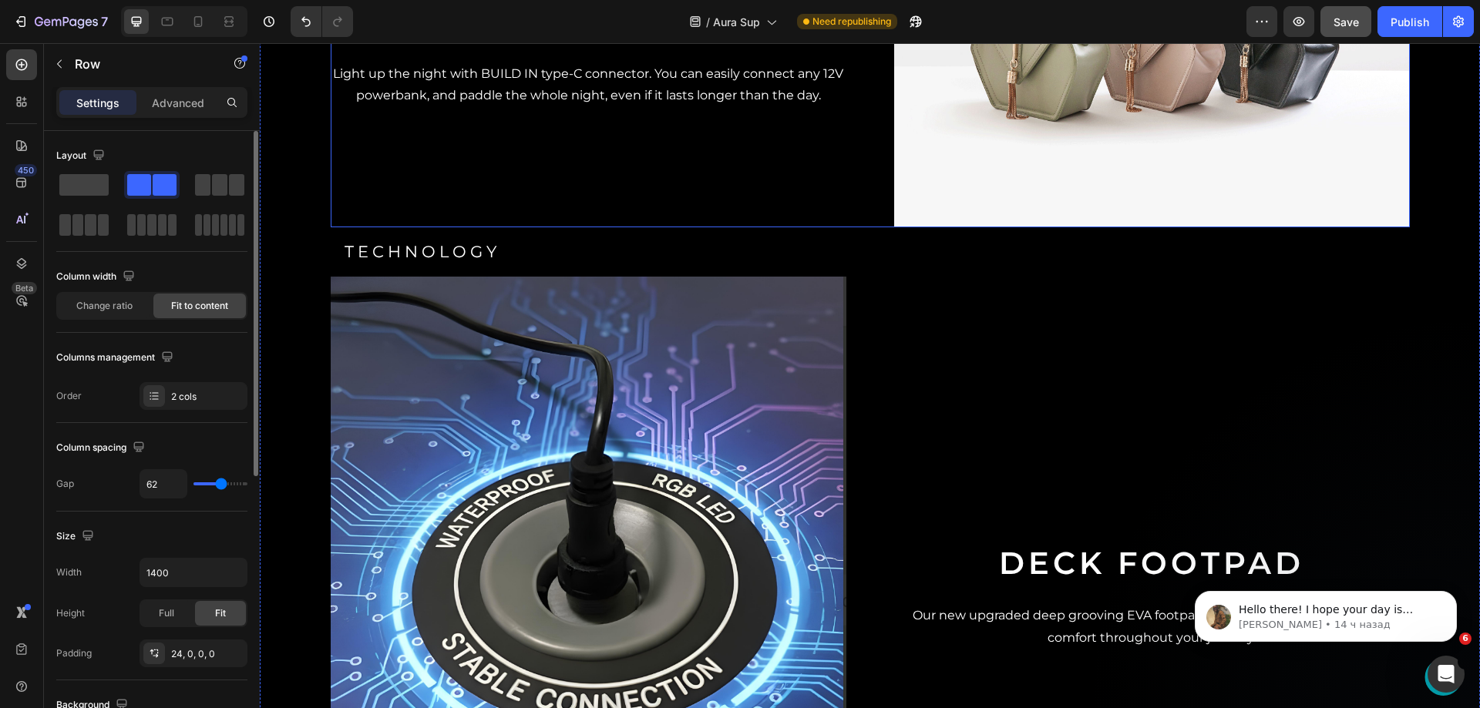
scroll to position [2672, 0]
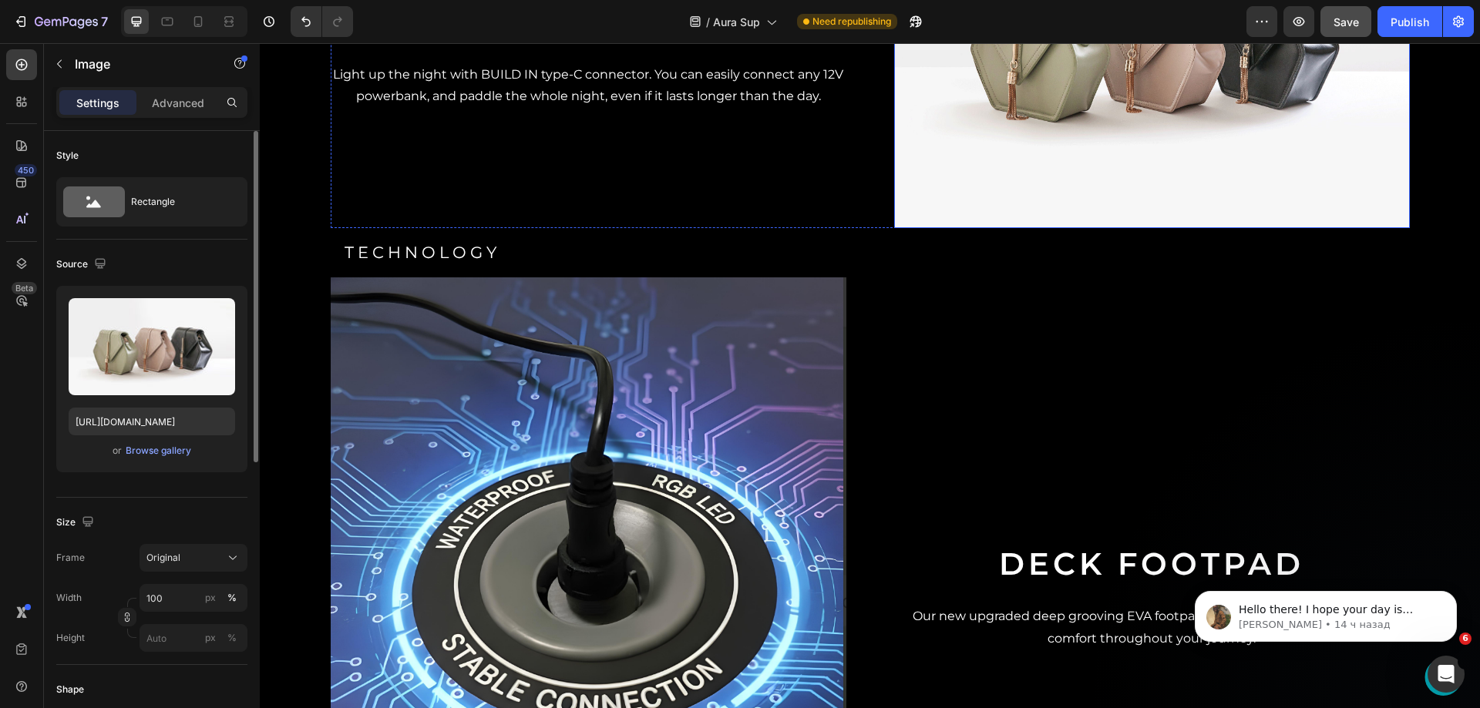
click at [971, 228] on img at bounding box center [1152, 34] width 516 height 387
click at [148, 451] on div "Browse gallery" at bounding box center [159, 451] width 66 height 14
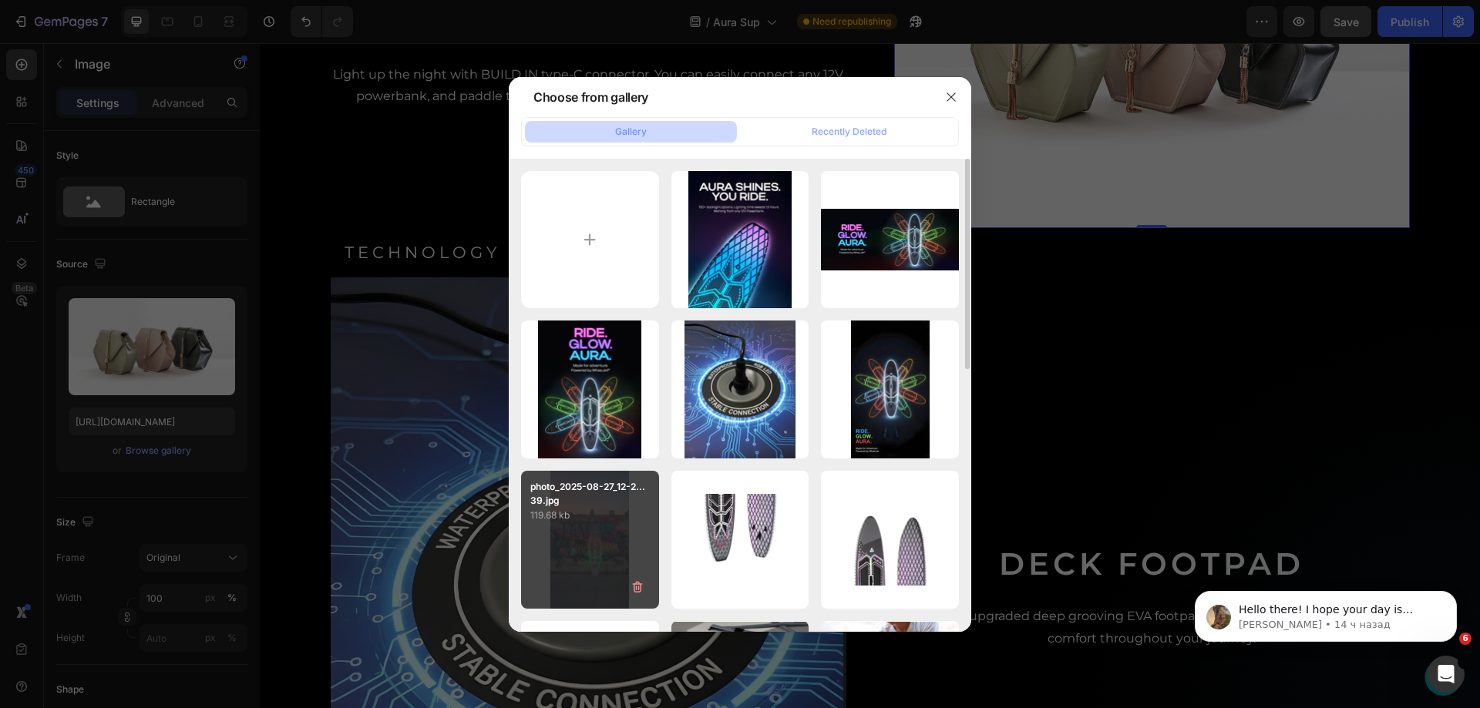
click at [601, 504] on p "photo_2025-08-27_12-2...39.jpg" at bounding box center [589, 494] width 119 height 28
type input "[URL][DOMAIN_NAME]"
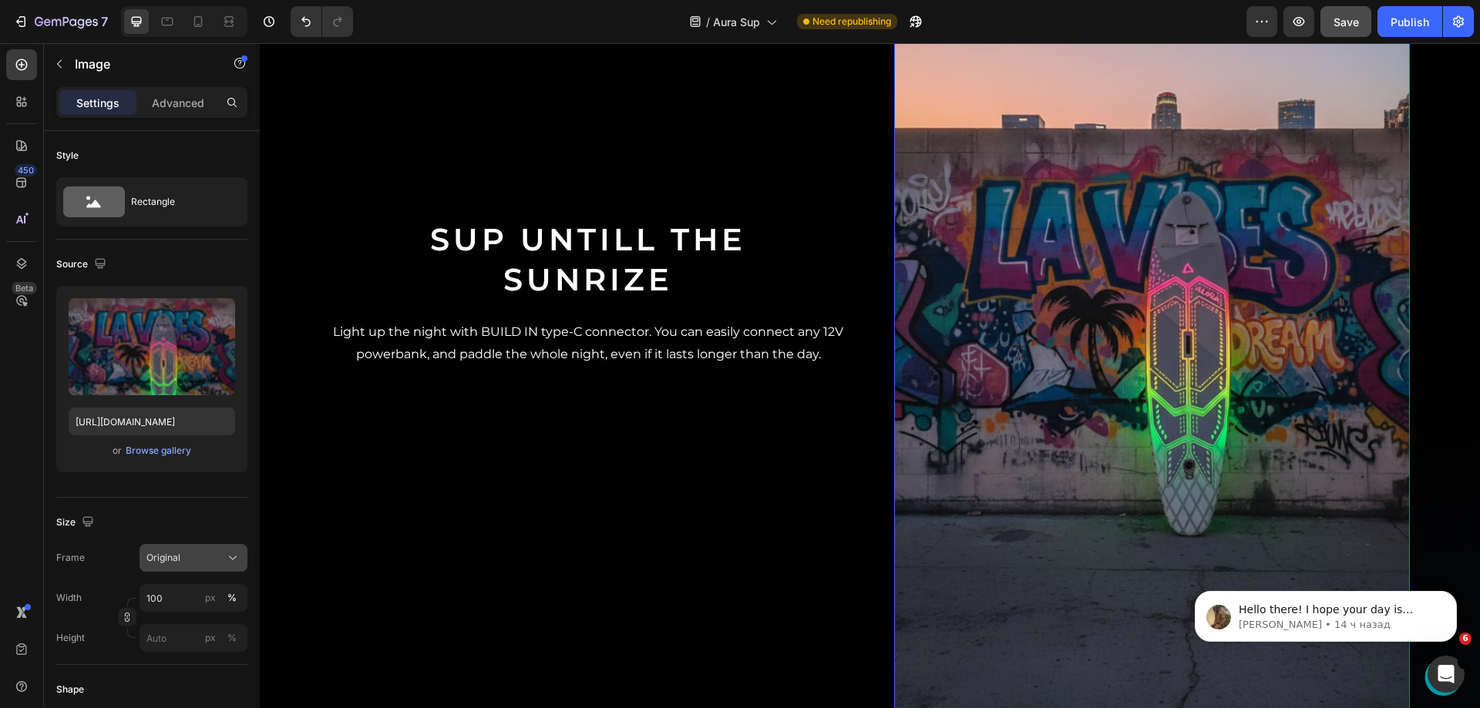
click at [163, 553] on span "Original" at bounding box center [163, 558] width 34 height 14
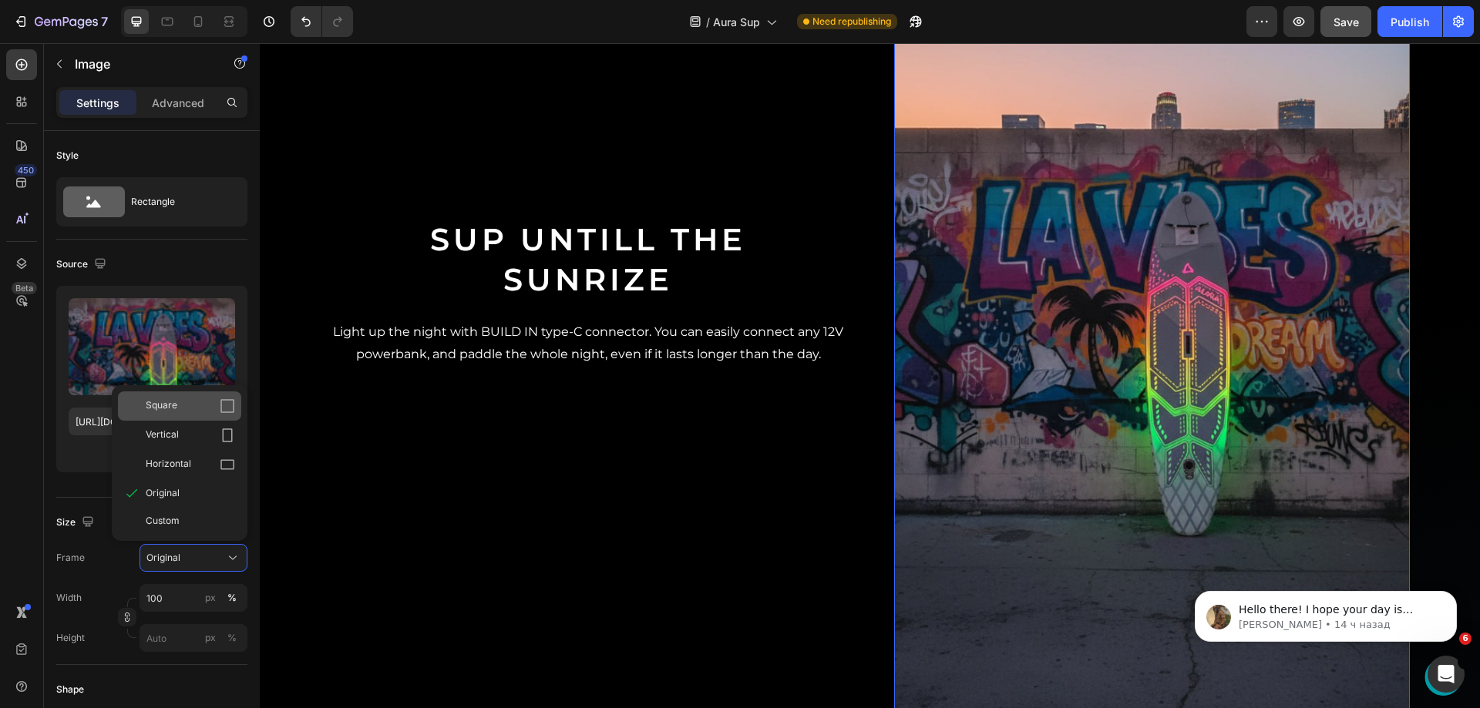
click at [187, 419] on div "Square" at bounding box center [179, 406] width 123 height 29
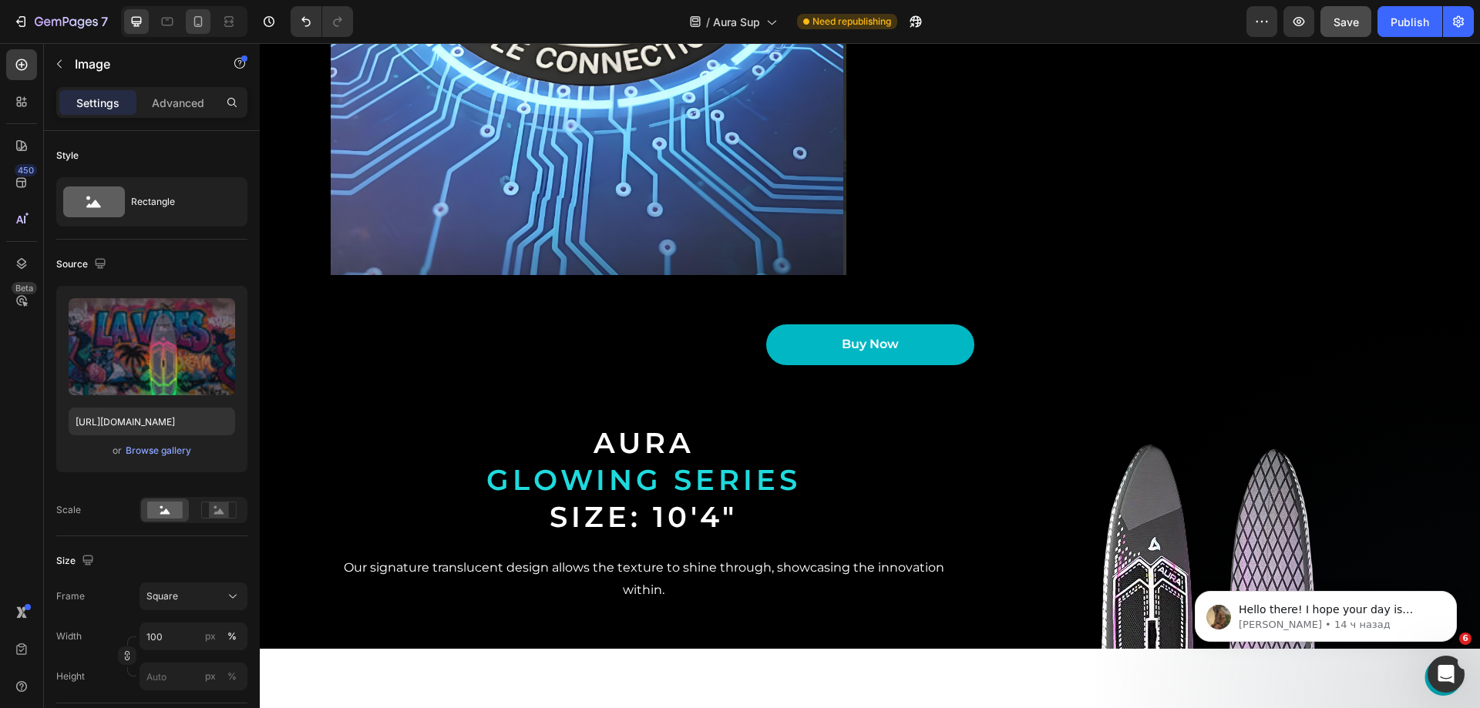
click at [202, 22] on icon at bounding box center [198, 21] width 8 height 11
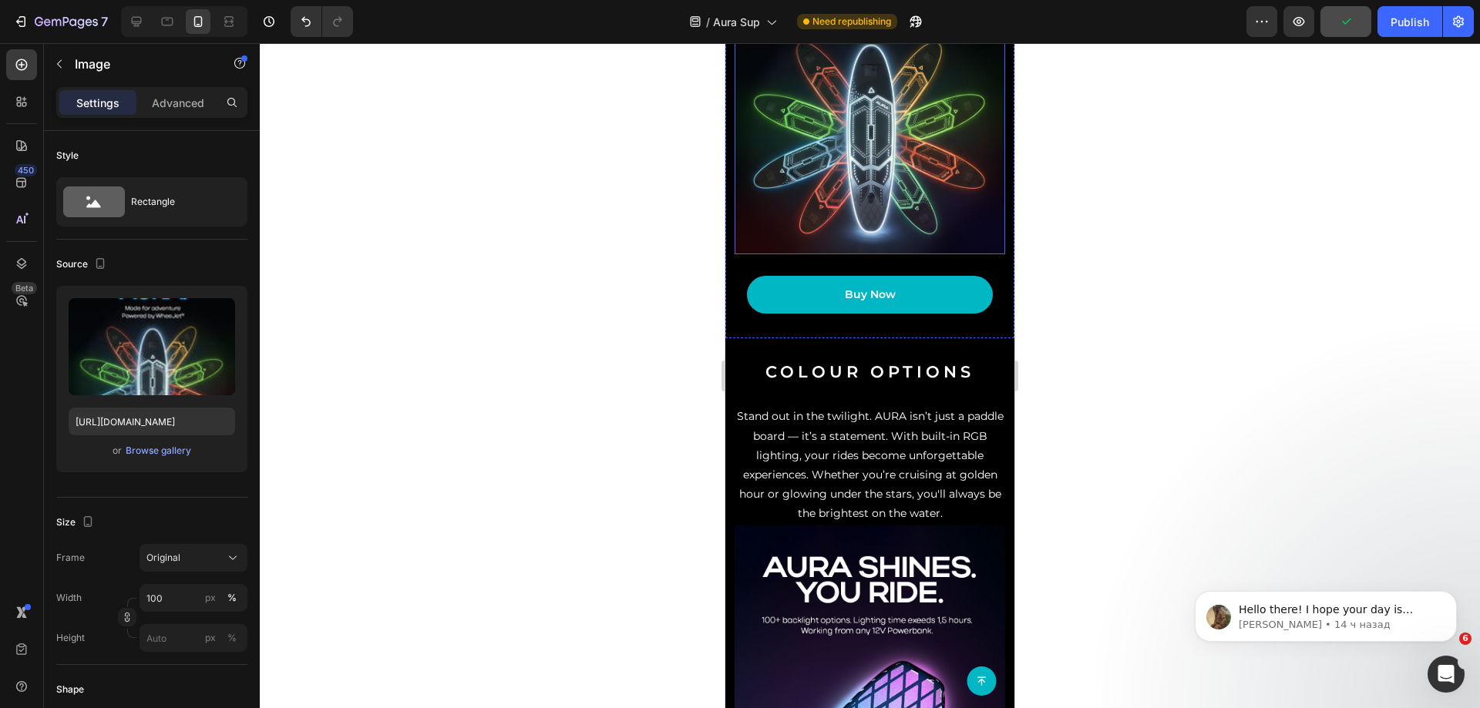
click at [863, 254] on img at bounding box center [870, 74] width 271 height 361
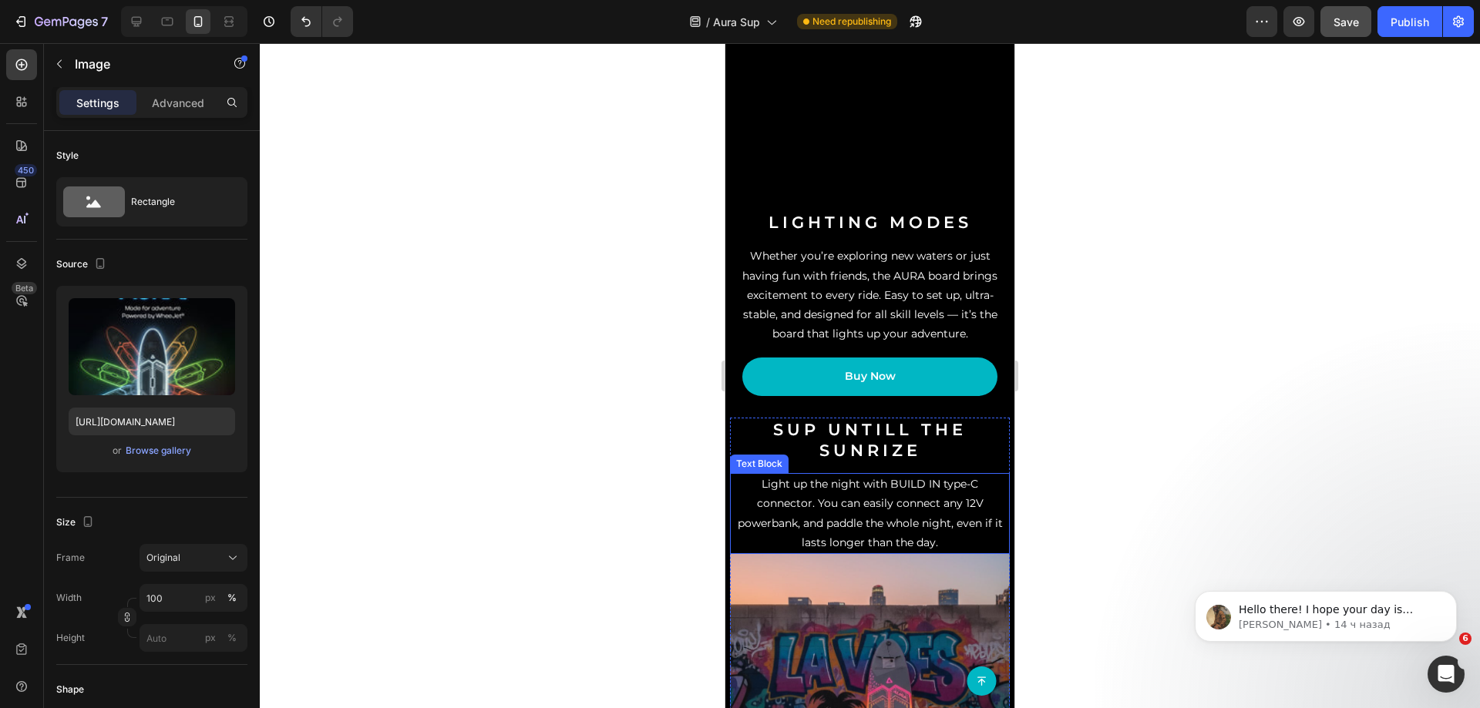
scroll to position [1626, 0]
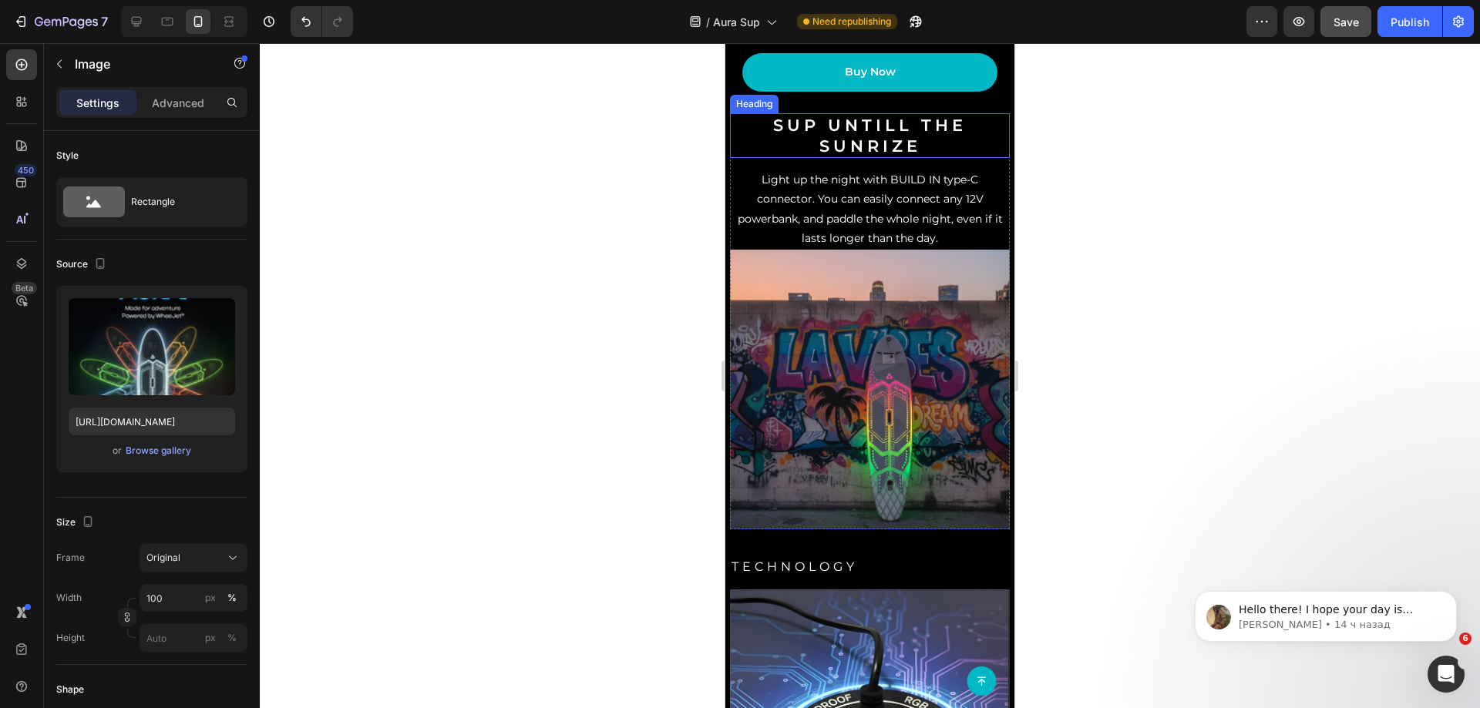
click at [987, 159] on h2 "sup UNTILL THE sunRIZE" at bounding box center [870, 135] width 280 height 45
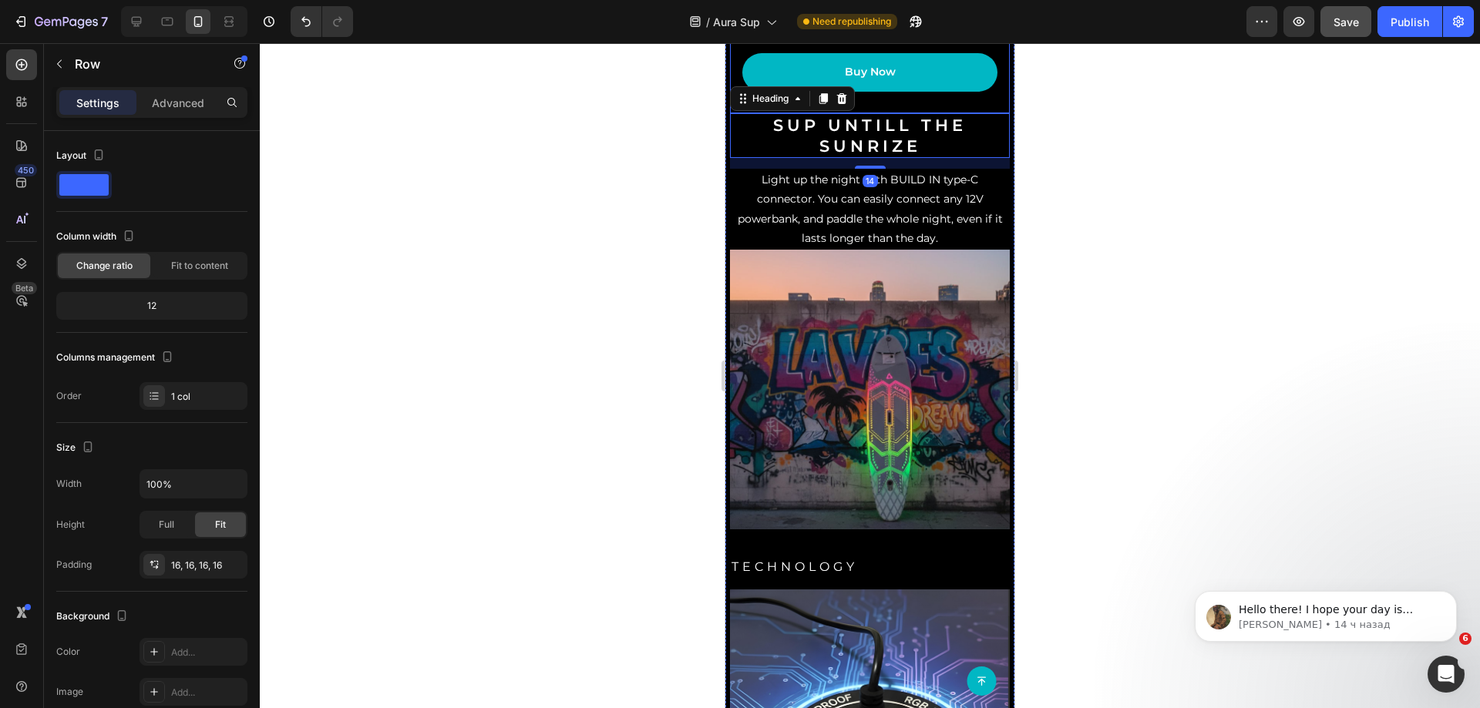
click at [987, 113] on div "Buy Now Button Row" at bounding box center [870, 77] width 280 height 72
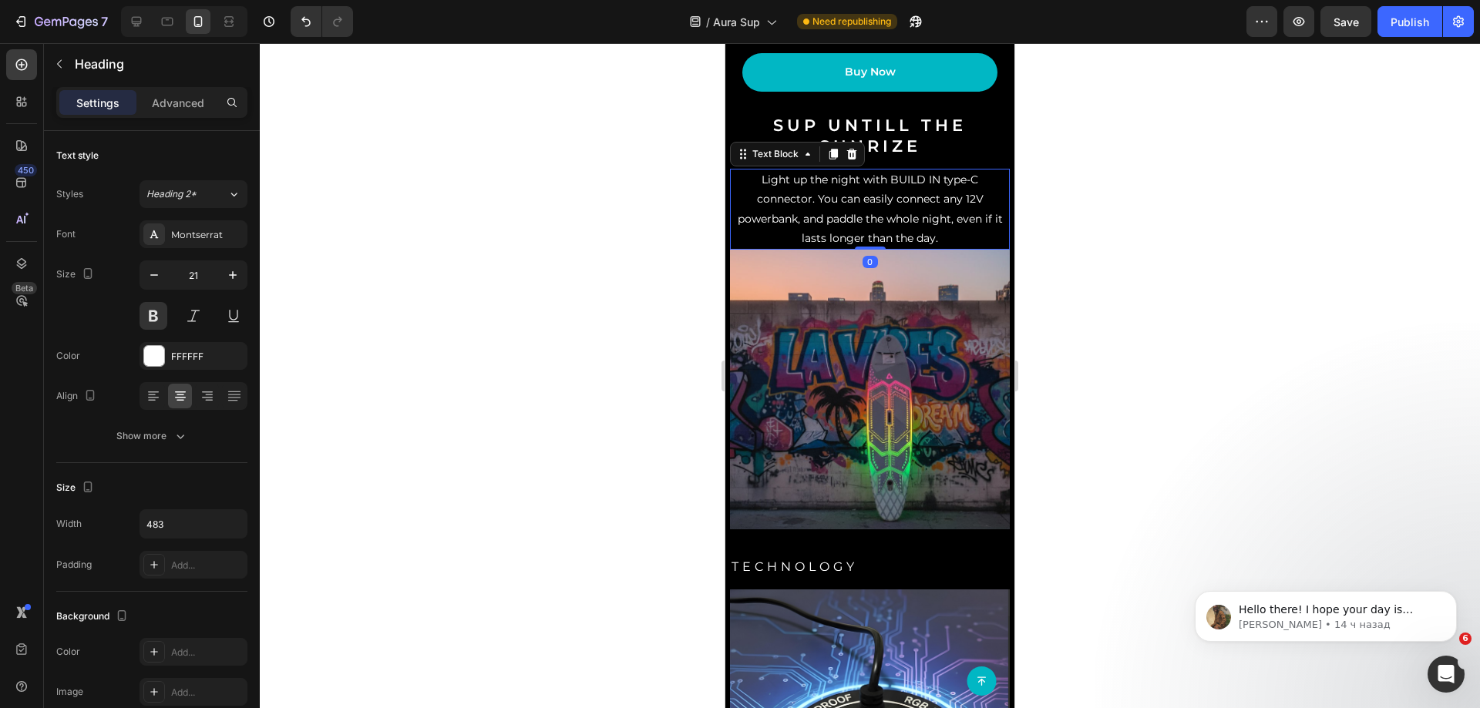
click at [742, 247] on p "Light up the night with BUILD IN type-C connector. You can easily connect any 1…" at bounding box center [870, 209] width 277 height 78
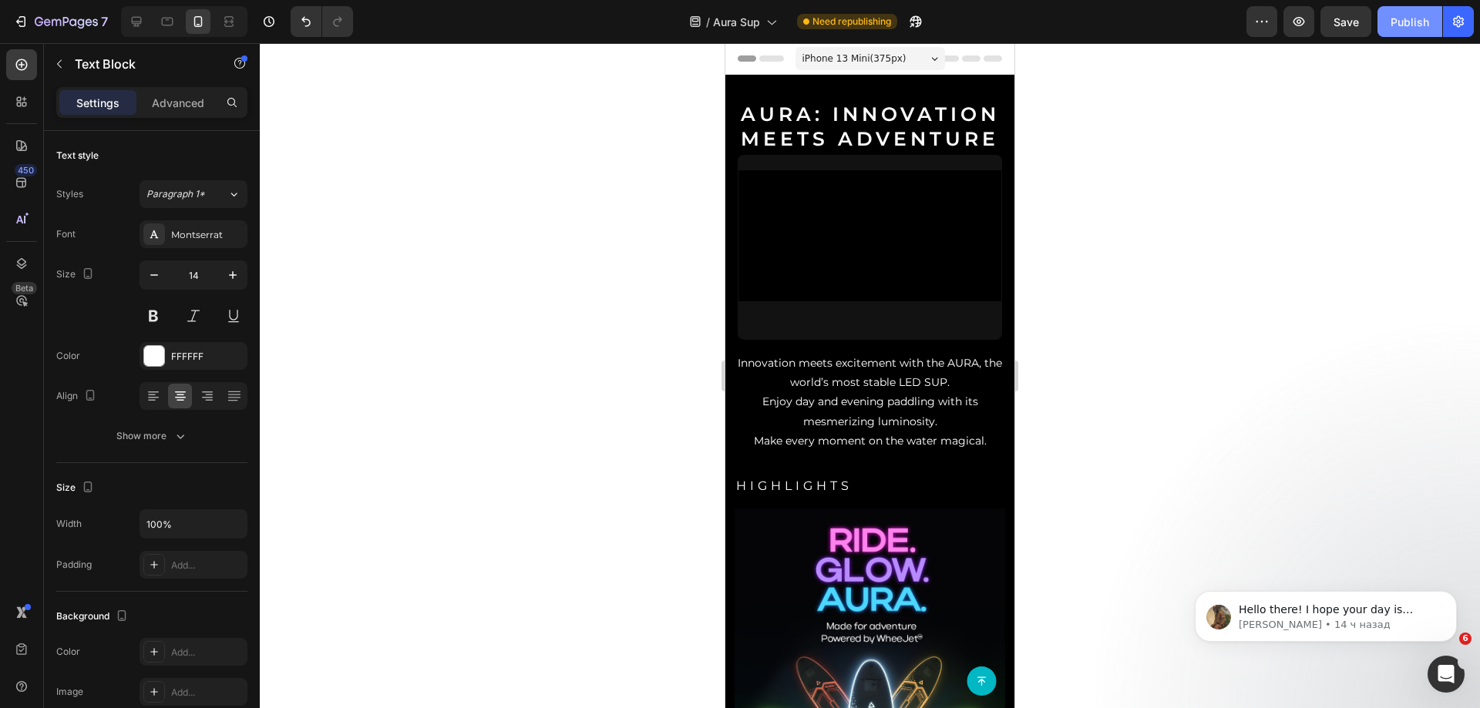
click at [1402, 33] on button "Publish" at bounding box center [1410, 21] width 65 height 31
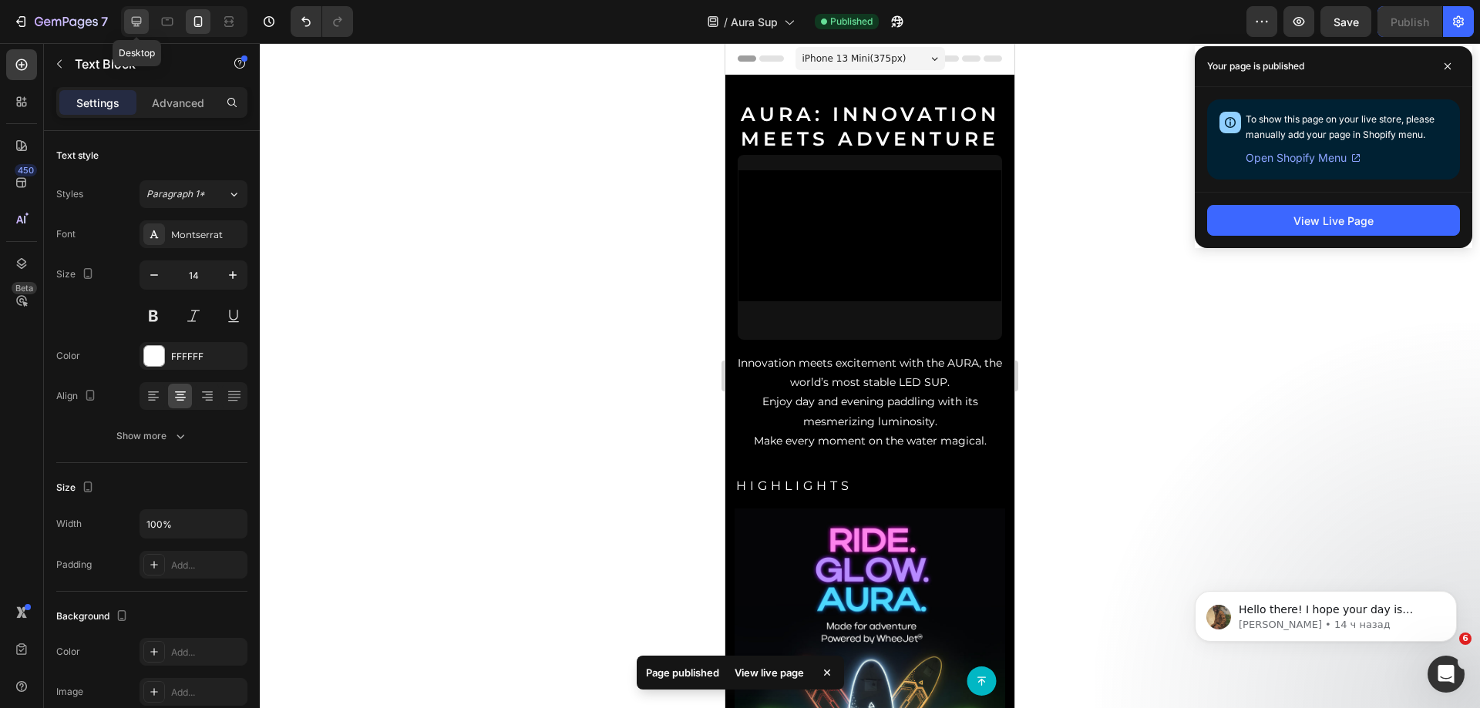
click at [142, 25] on icon at bounding box center [136, 21] width 15 height 15
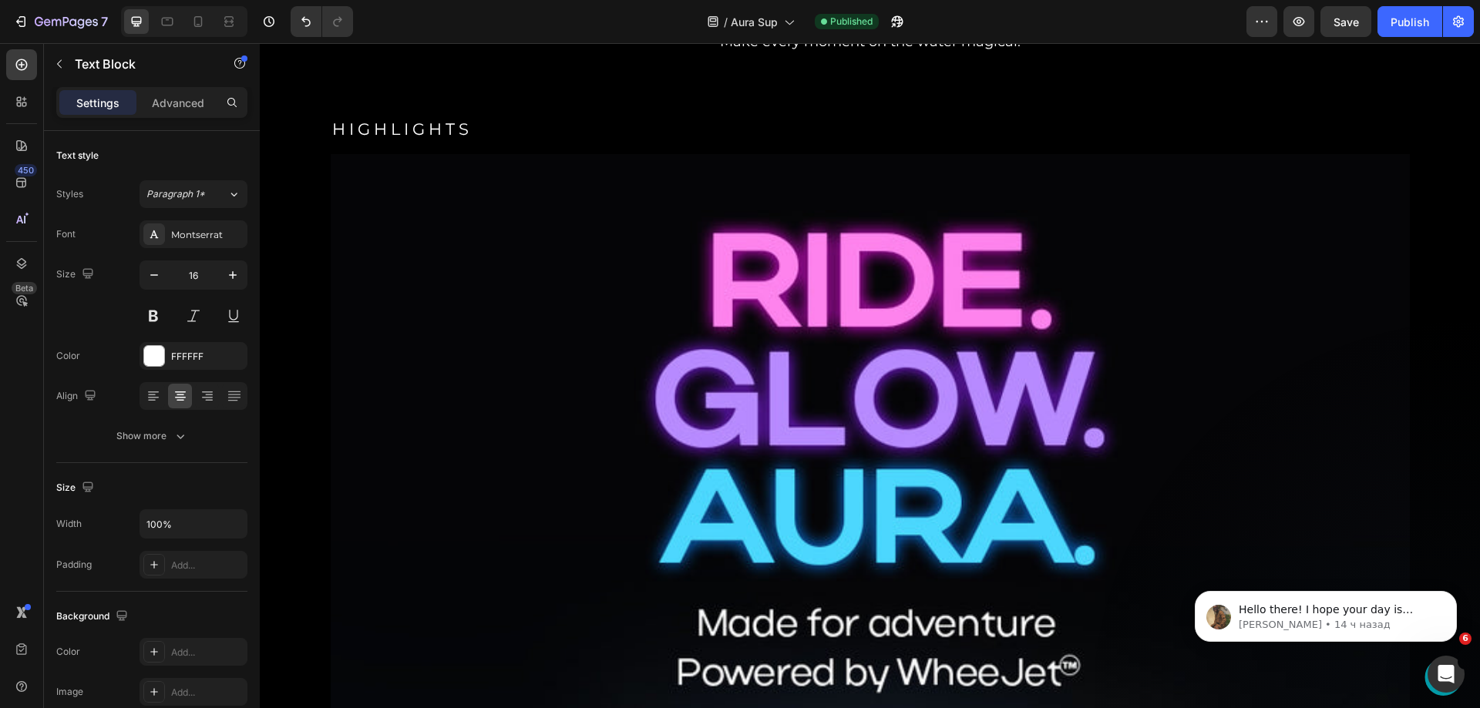
scroll to position [1049, 0]
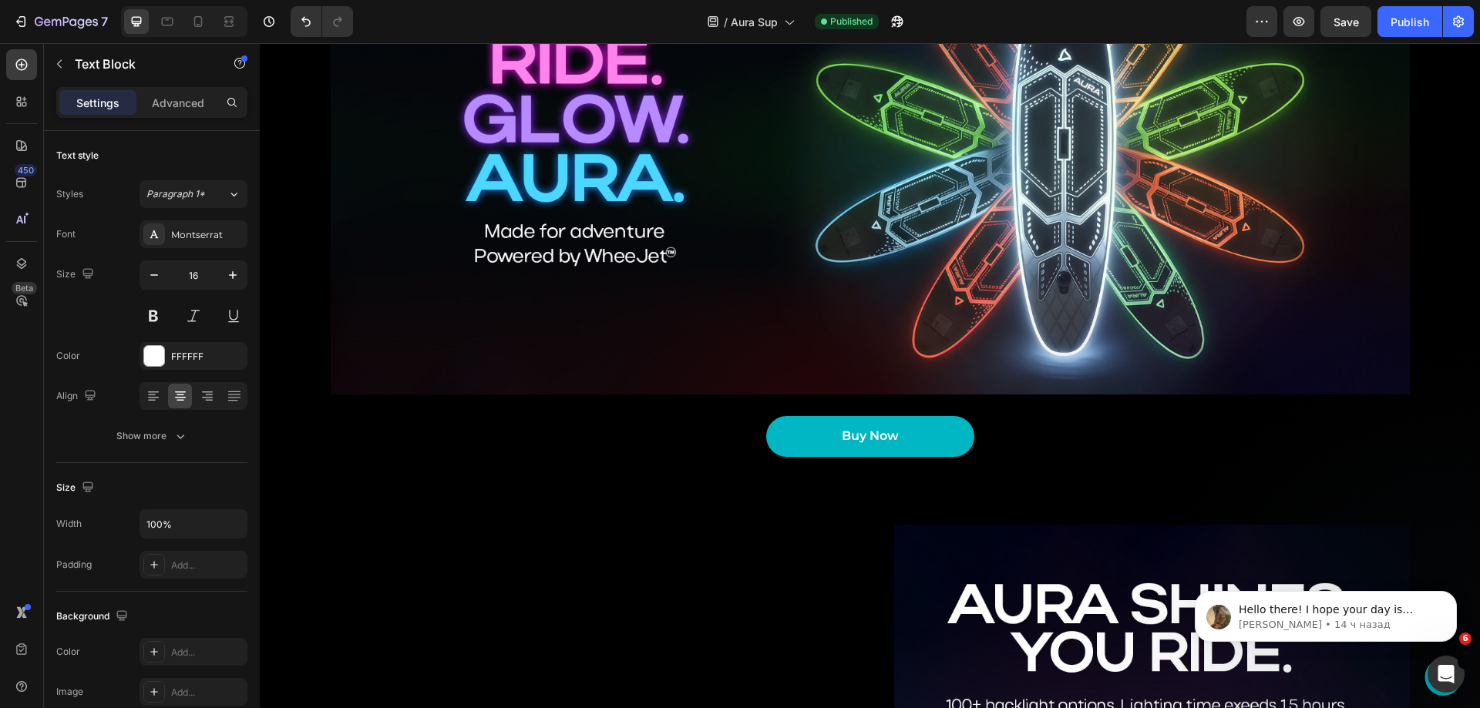
click at [189, 8] on div at bounding box center [184, 21] width 126 height 31
click at [198, 17] on icon at bounding box center [198, 21] width 8 height 11
type input "14"
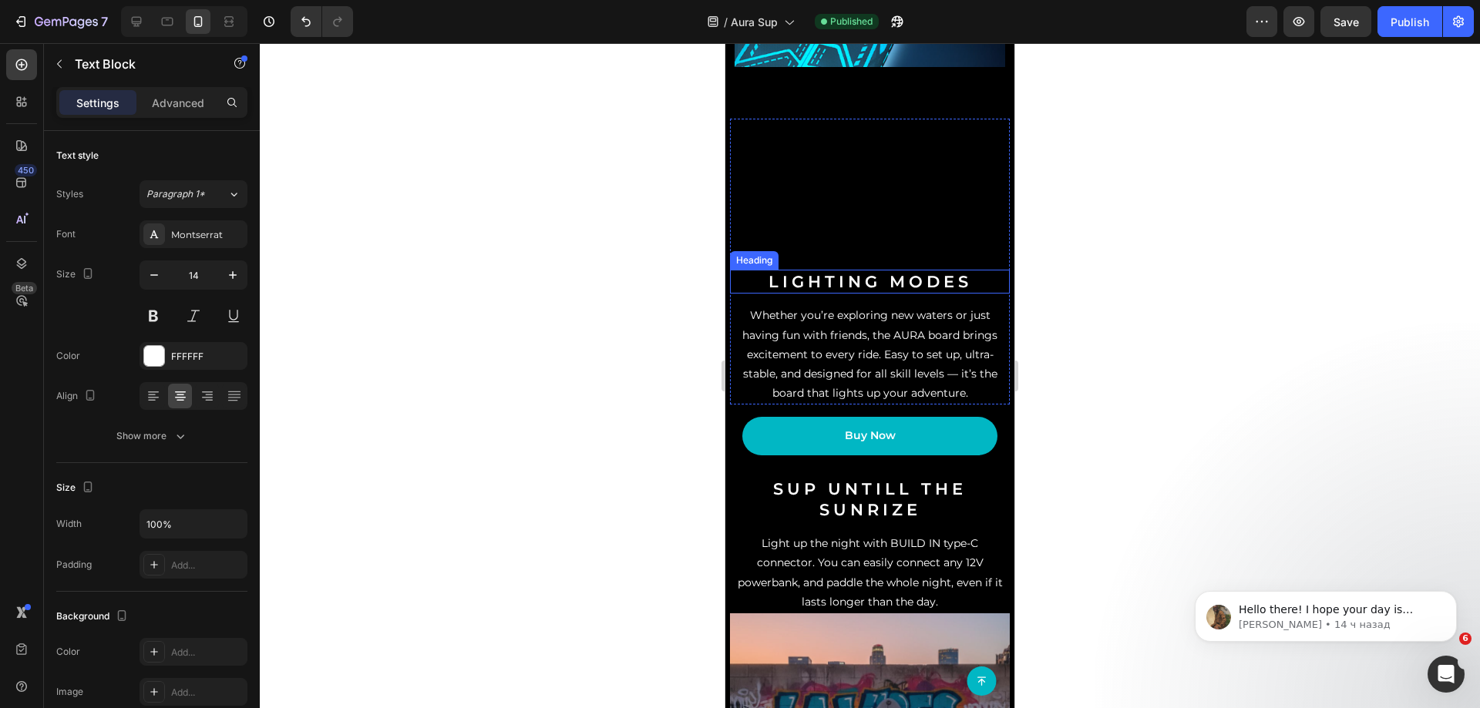
scroll to position [1619, 0]
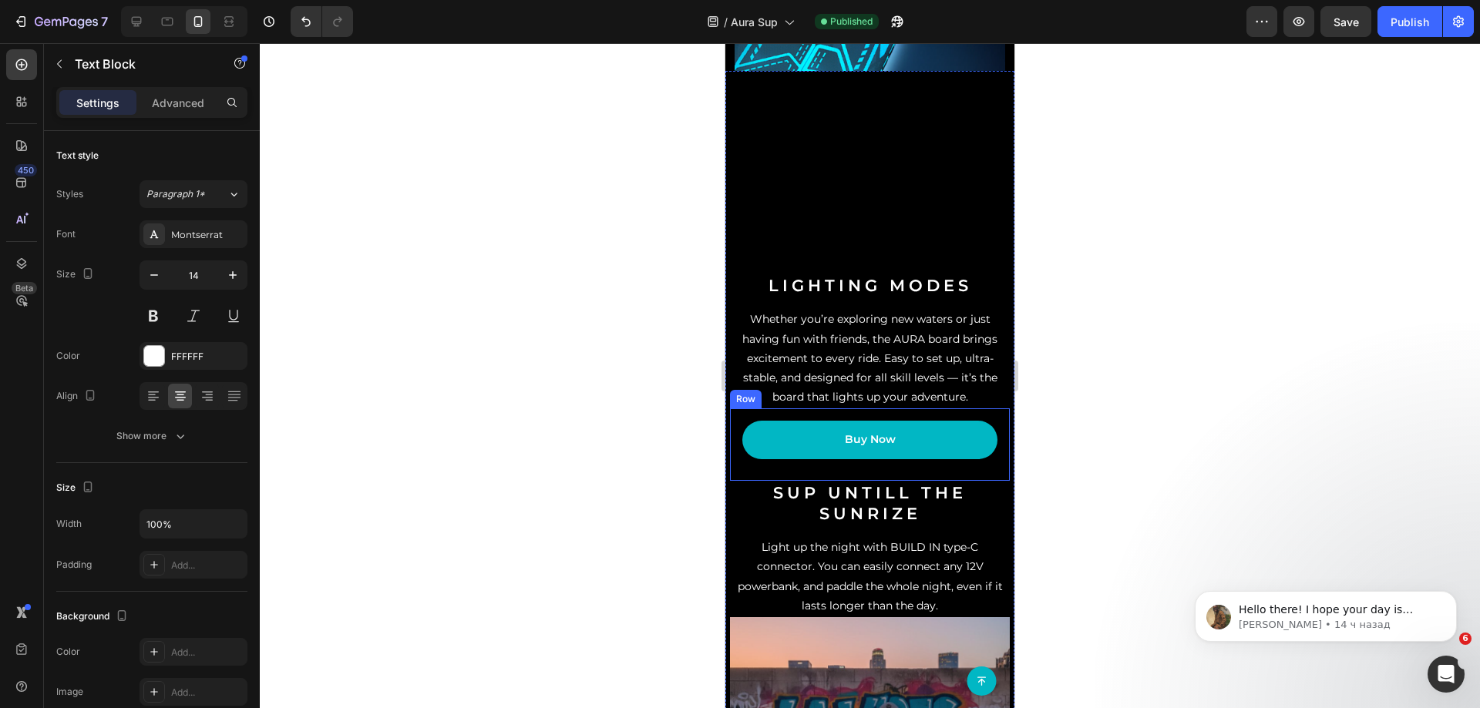
click at [993, 480] on div "Buy Now Button Row" at bounding box center [870, 445] width 280 height 72
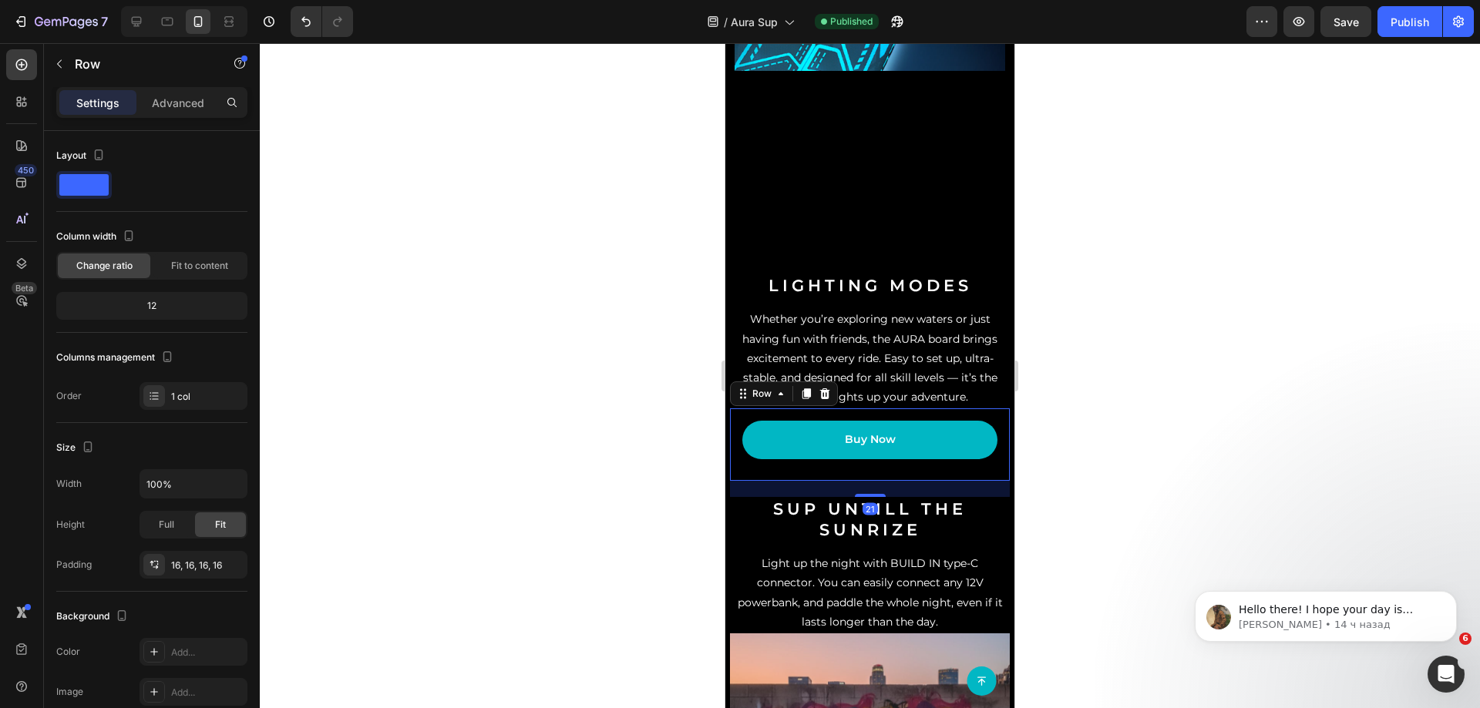
drag, startPoint x: 870, startPoint y: 526, endPoint x: 892, endPoint y: 542, distance: 27.6
click at [892, 481] on div "21" at bounding box center [870, 481] width 280 height 0
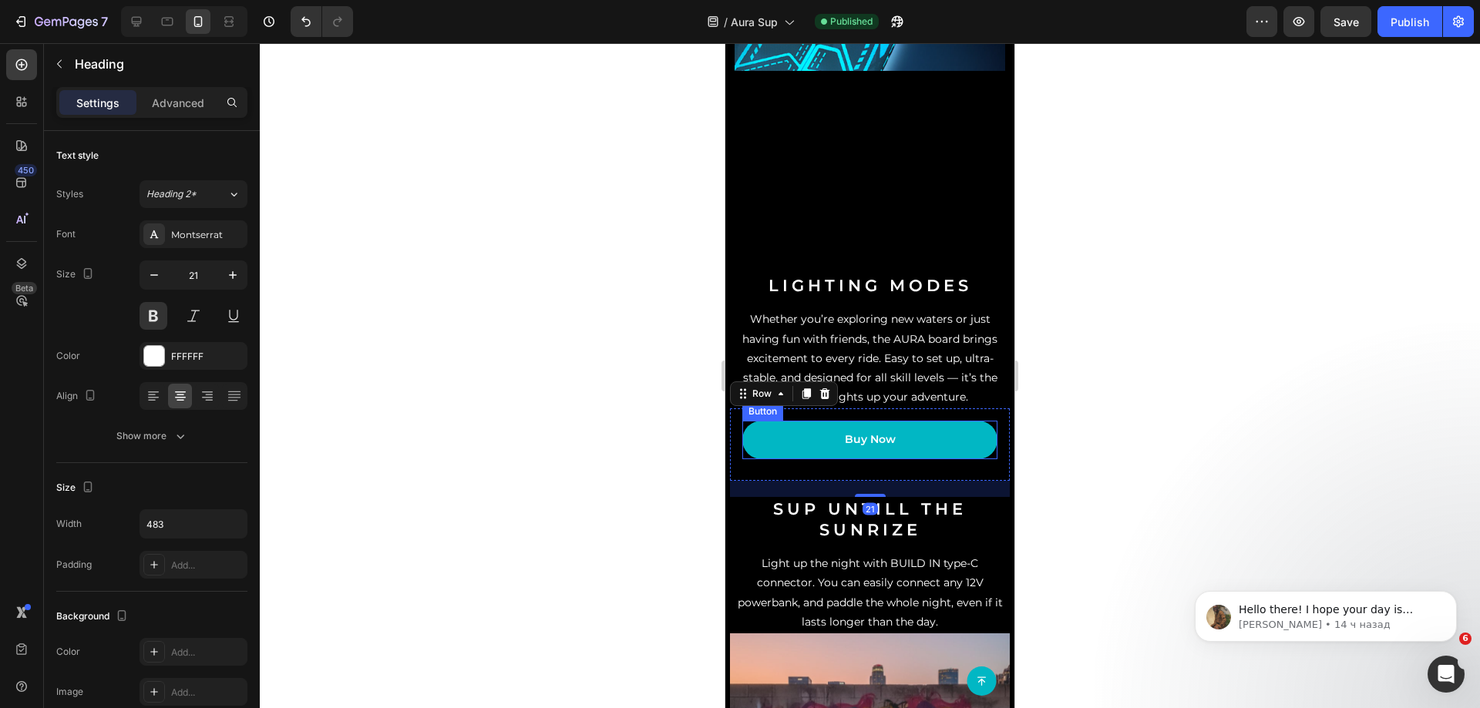
click at [861, 295] on strong "Lighting modes" at bounding box center [871, 285] width 204 height 19
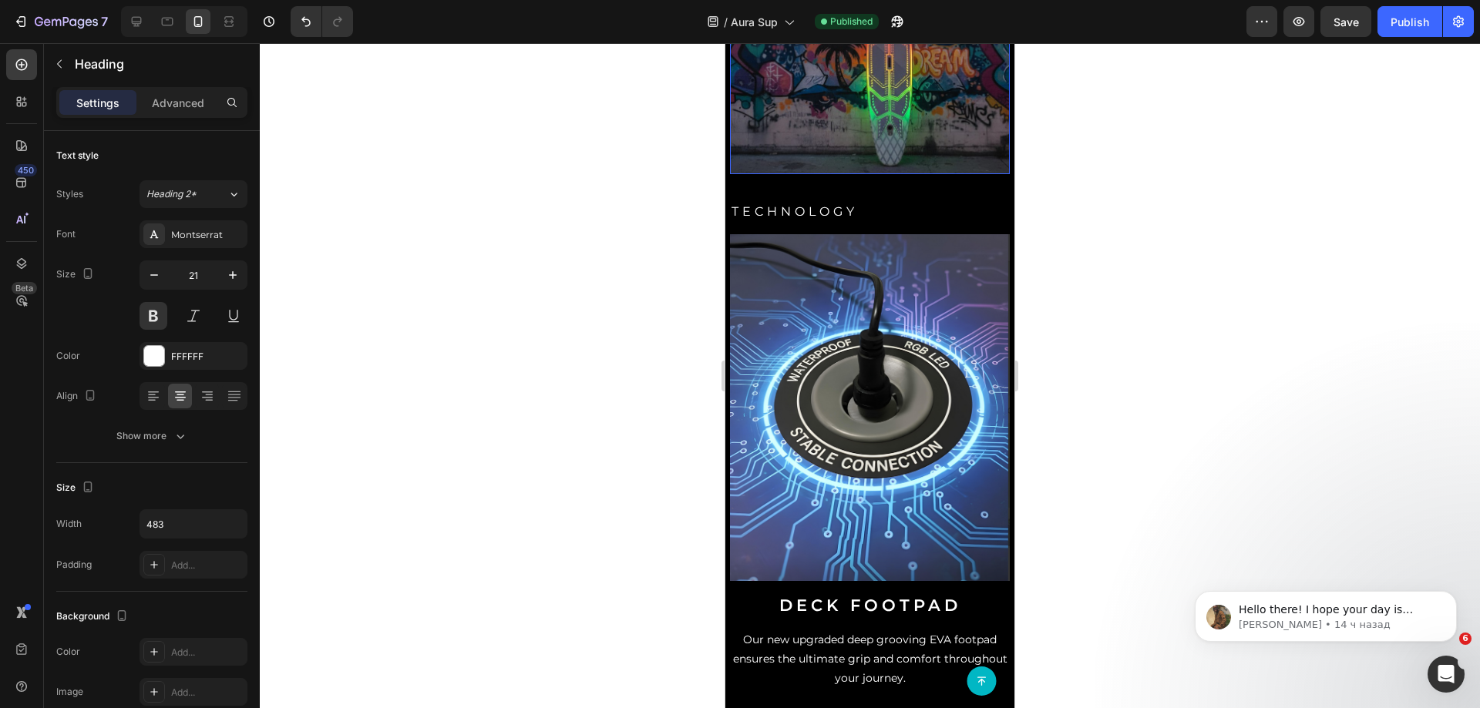
scroll to position [2159, 0]
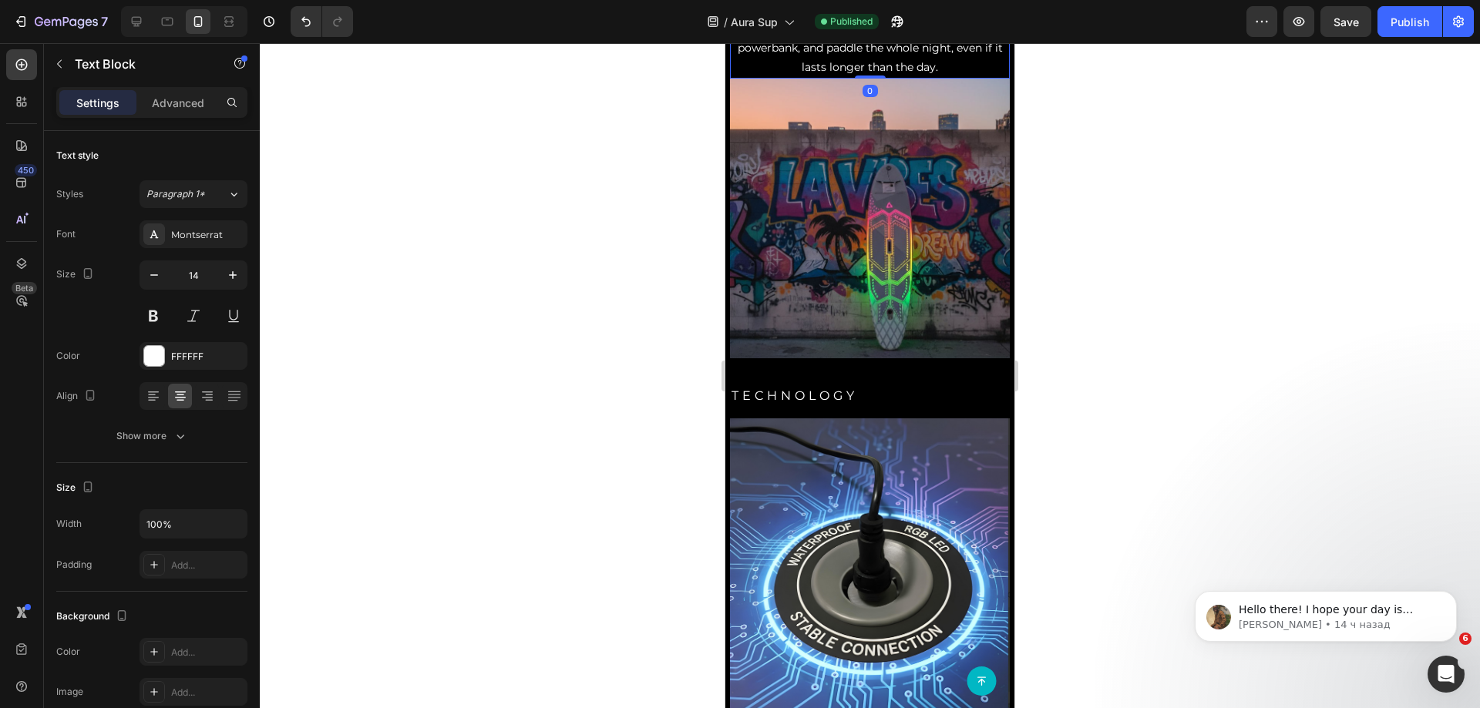
click at [937, 77] on p "Light up the night with BUILD IN type-C connector. You can easily connect any 1…" at bounding box center [870, 38] width 277 height 78
drag, startPoint x: 873, startPoint y: 139, endPoint x: 885, endPoint y: 145, distance: 13.8
click at [885, 145] on div "Image sup UNTILL THE sunRIZE Heading Light up the night with BUILD IN type-C co…" at bounding box center [870, 147] width 280 height 422
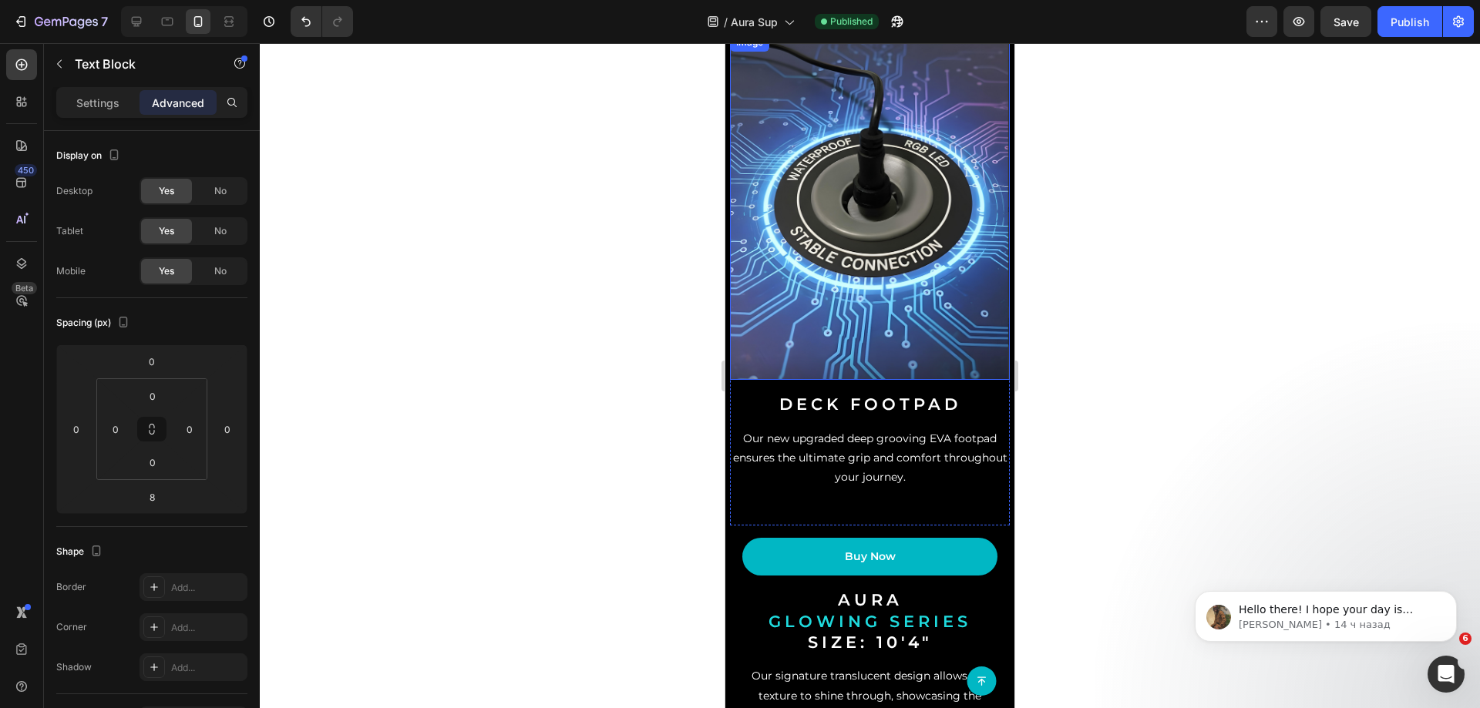
scroll to position [2782, 0]
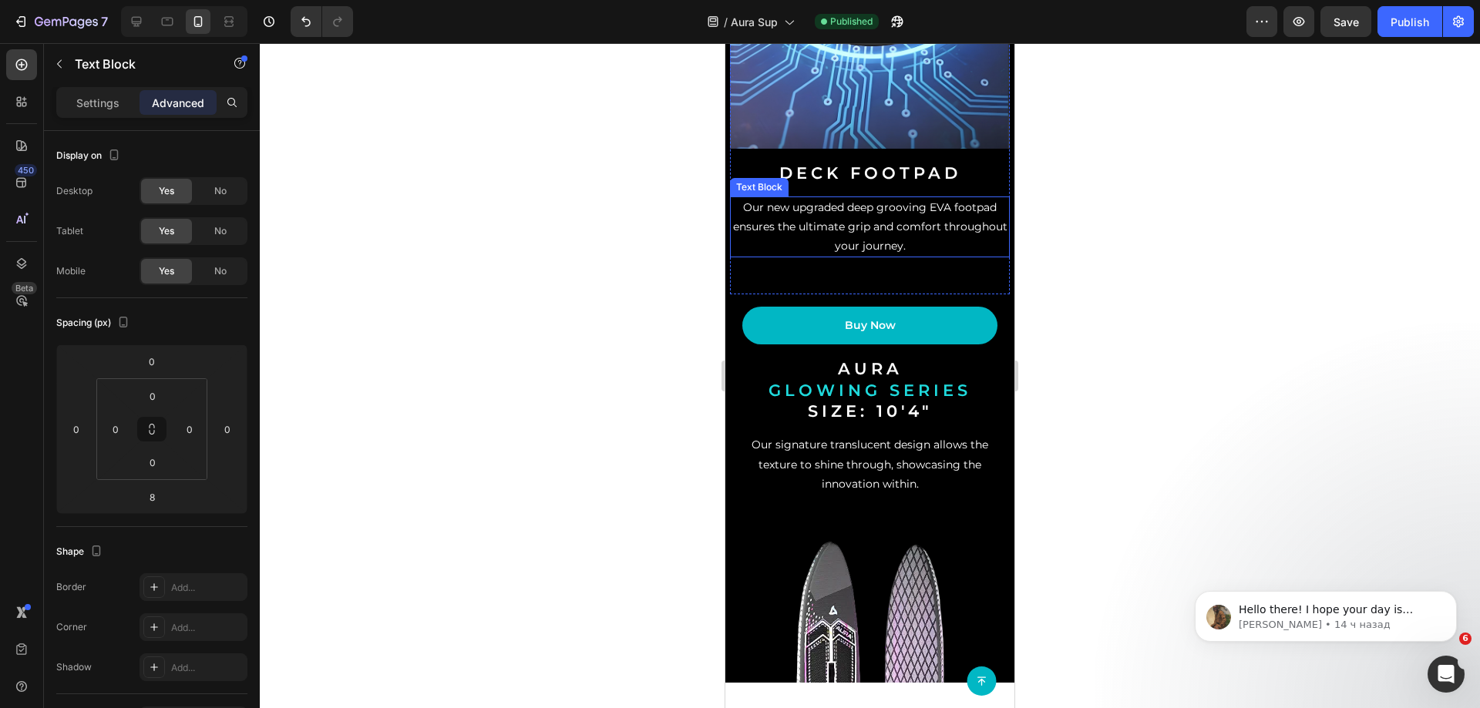
click at [863, 258] on div "Our new upgraded deep grooving EVA footpad ensures the ultimate grip and comfor…" at bounding box center [870, 228] width 280 height 62
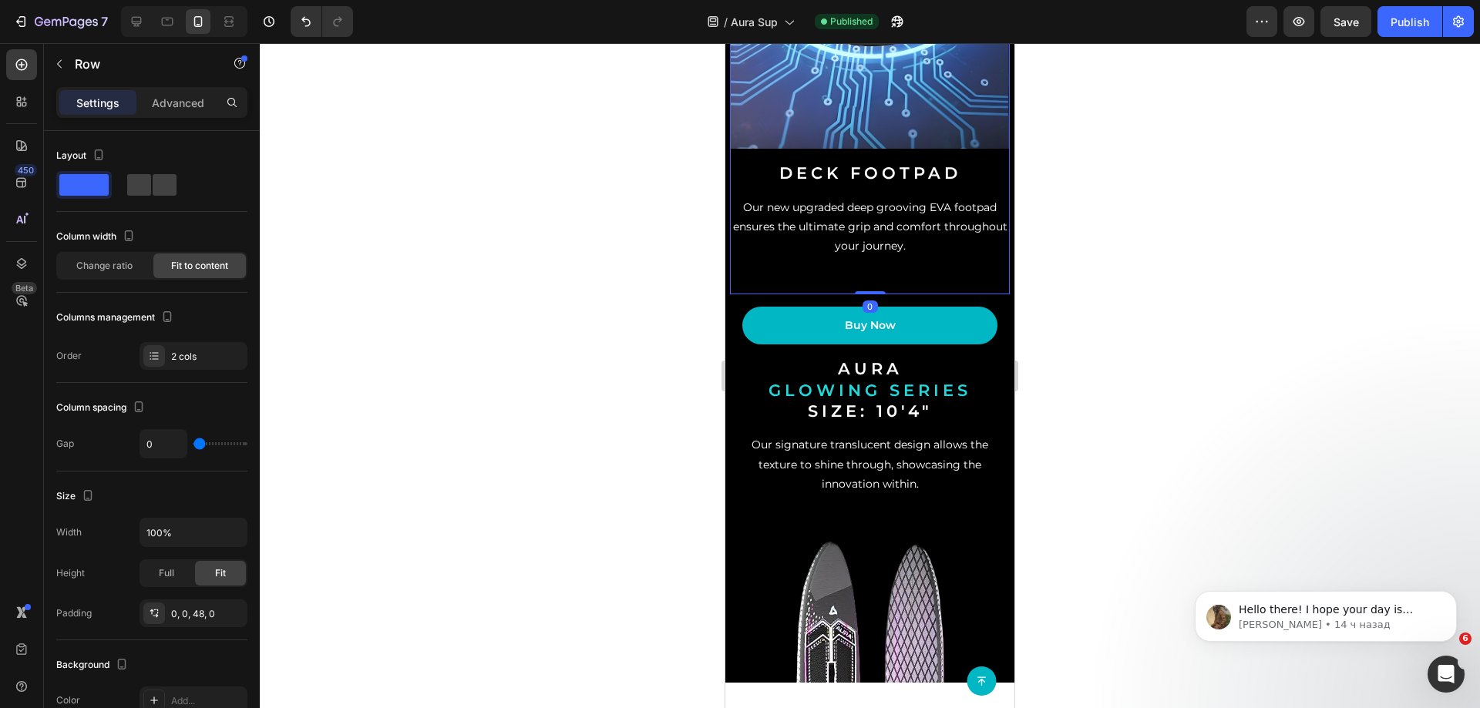
click at [913, 294] on div "Image Deck footpad Heading Our new upgraded deep grooving EVA footpad ensures t…" at bounding box center [870, 48] width 280 height 493
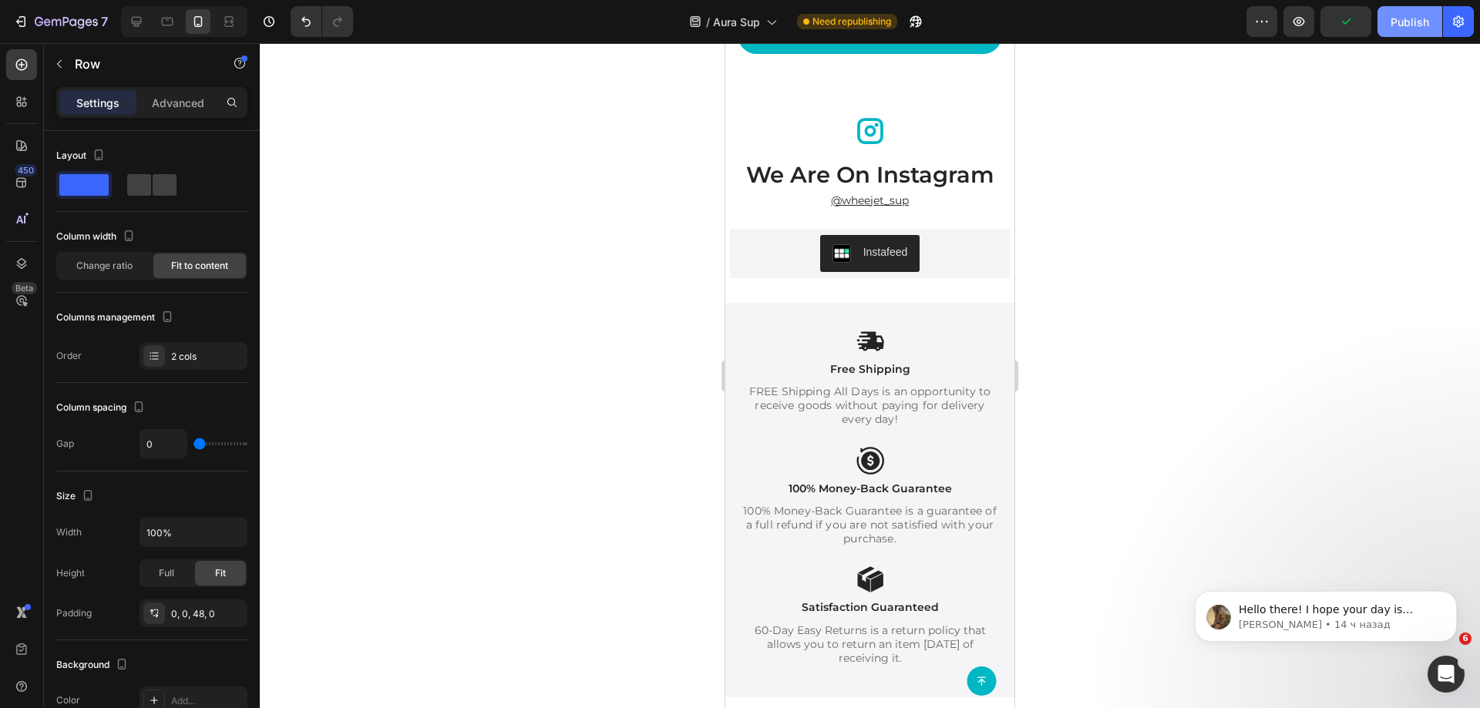
scroll to position [3784, 0]
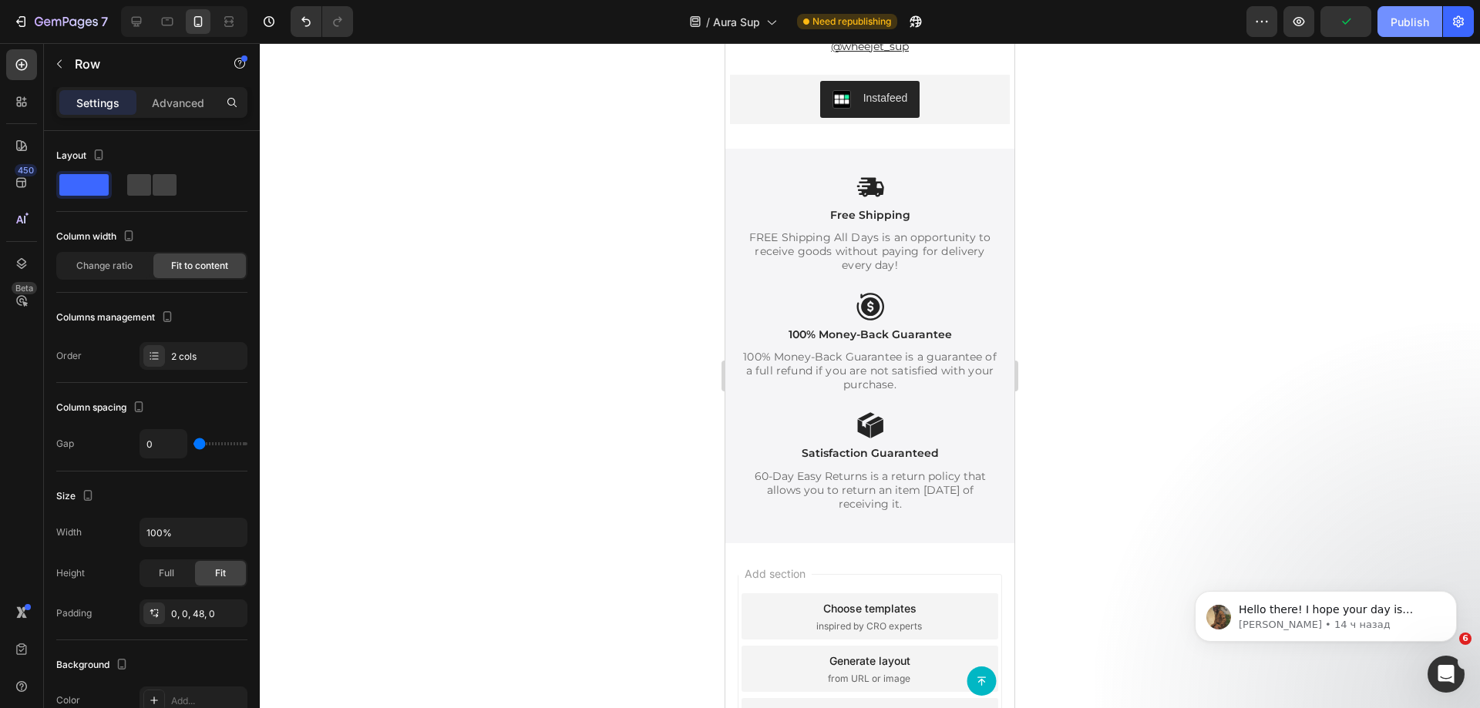
click at [1422, 19] on div "Publish" at bounding box center [1410, 22] width 39 height 16
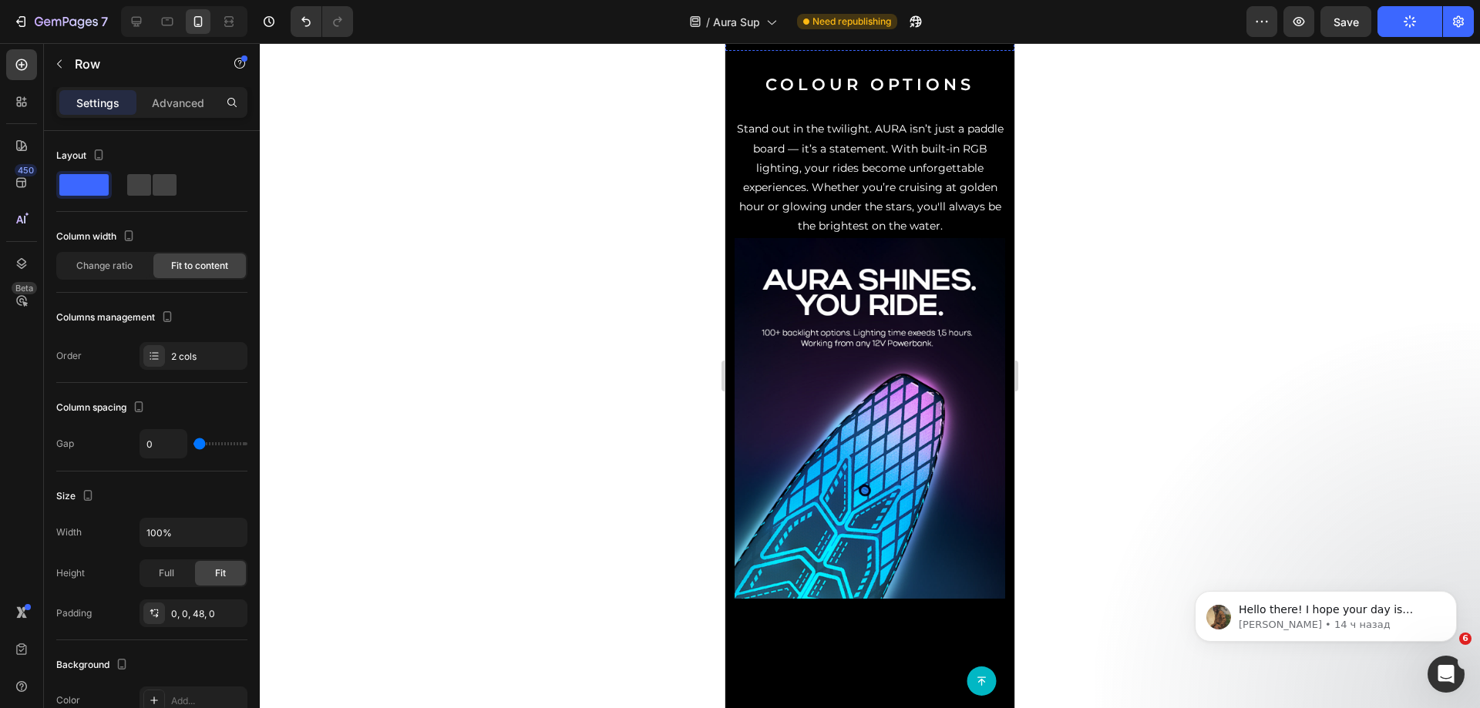
scroll to position [1311, 0]
